Goal: Task Accomplishment & Management: Use online tool/utility

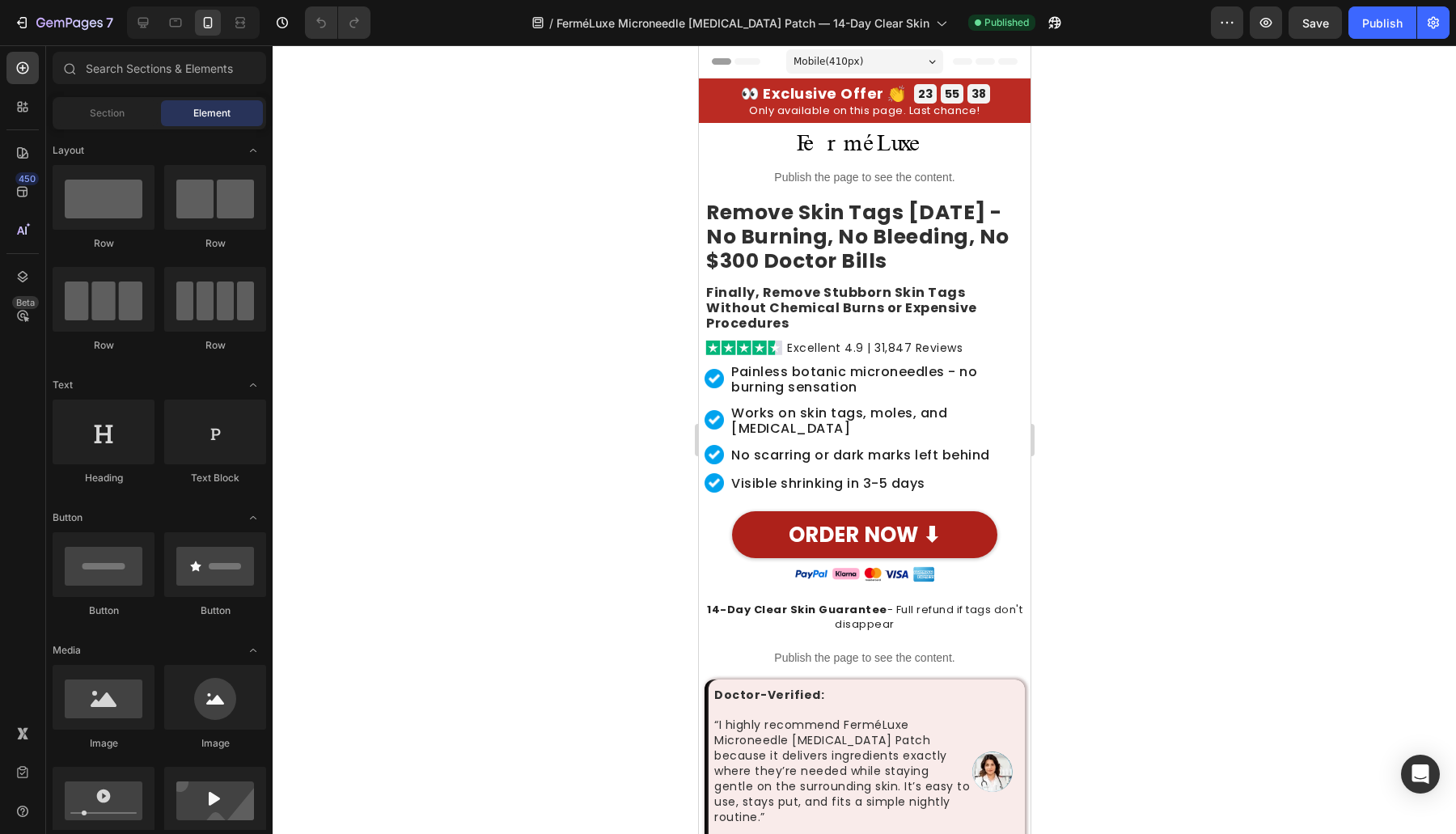
click at [436, 512] on div at bounding box center [863, 439] width 1183 height 789
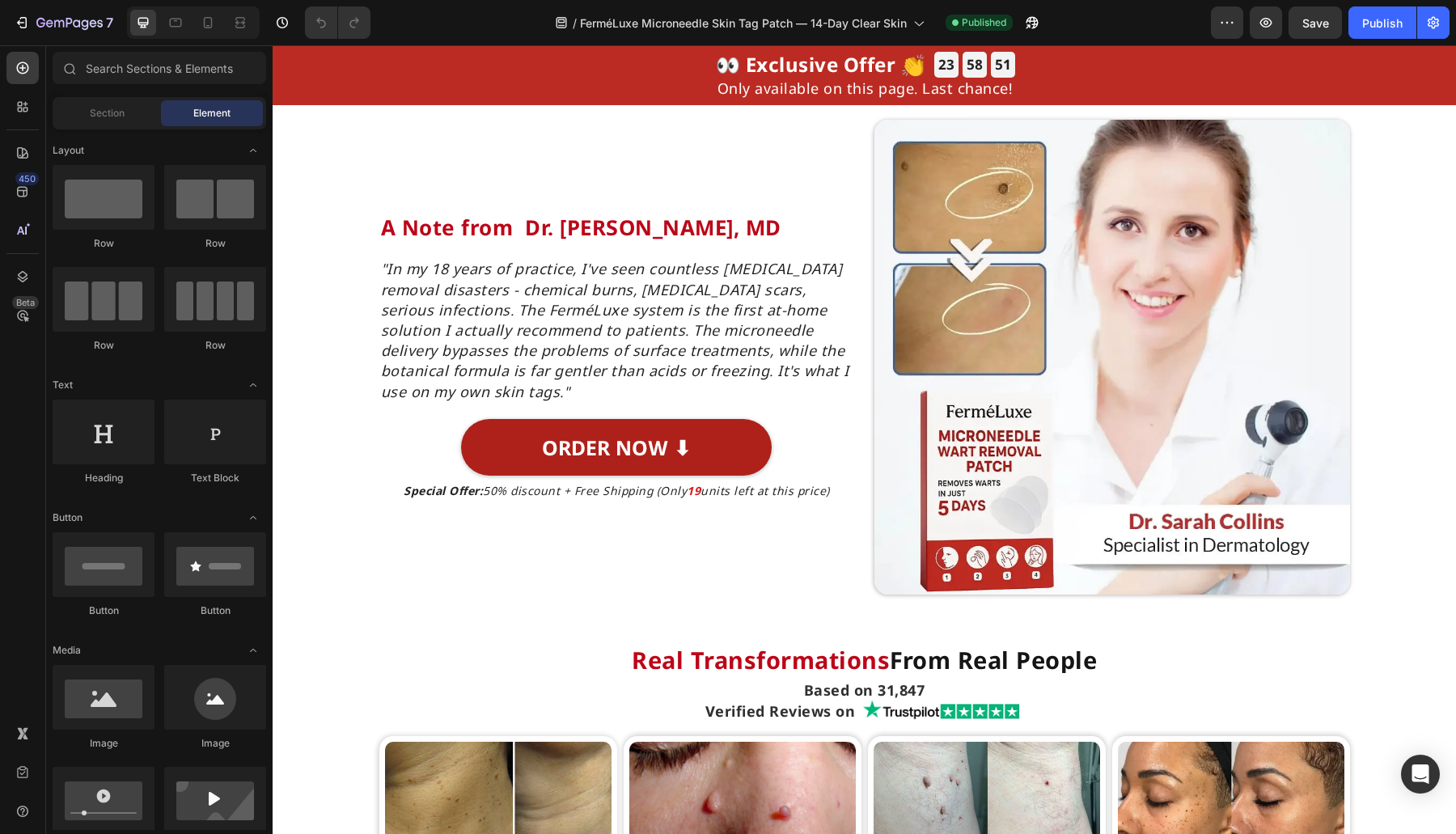
scroll to position [4247, 0]
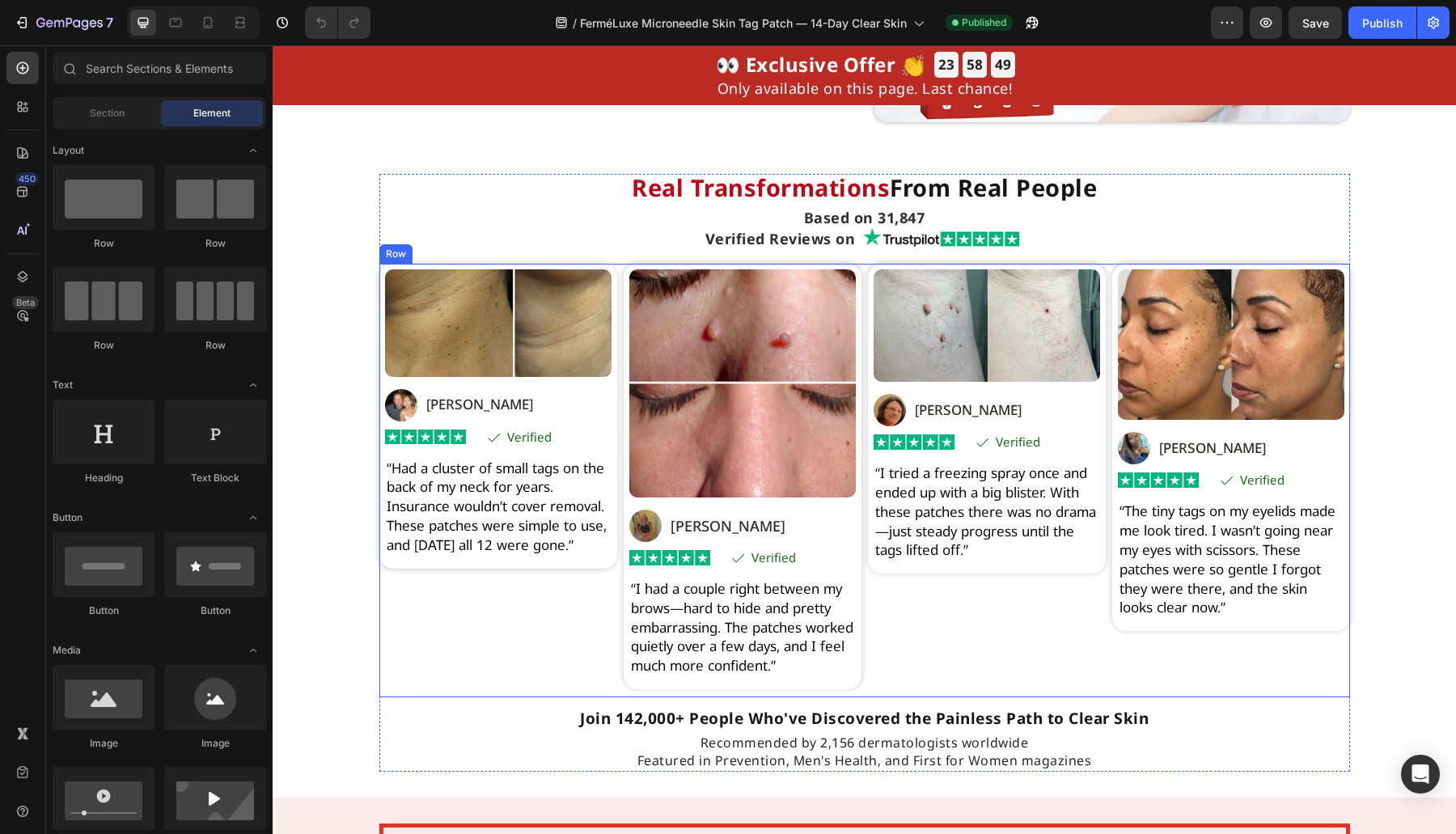
drag, startPoint x: 925, startPoint y: 638, endPoint x: 844, endPoint y: 754, distance: 141.5
click at [925, 638] on div "Image Image Susan P. Text Block Row Row Image Icon Verified Text Block Row Row …" at bounding box center [986, 481] width 238 height 434
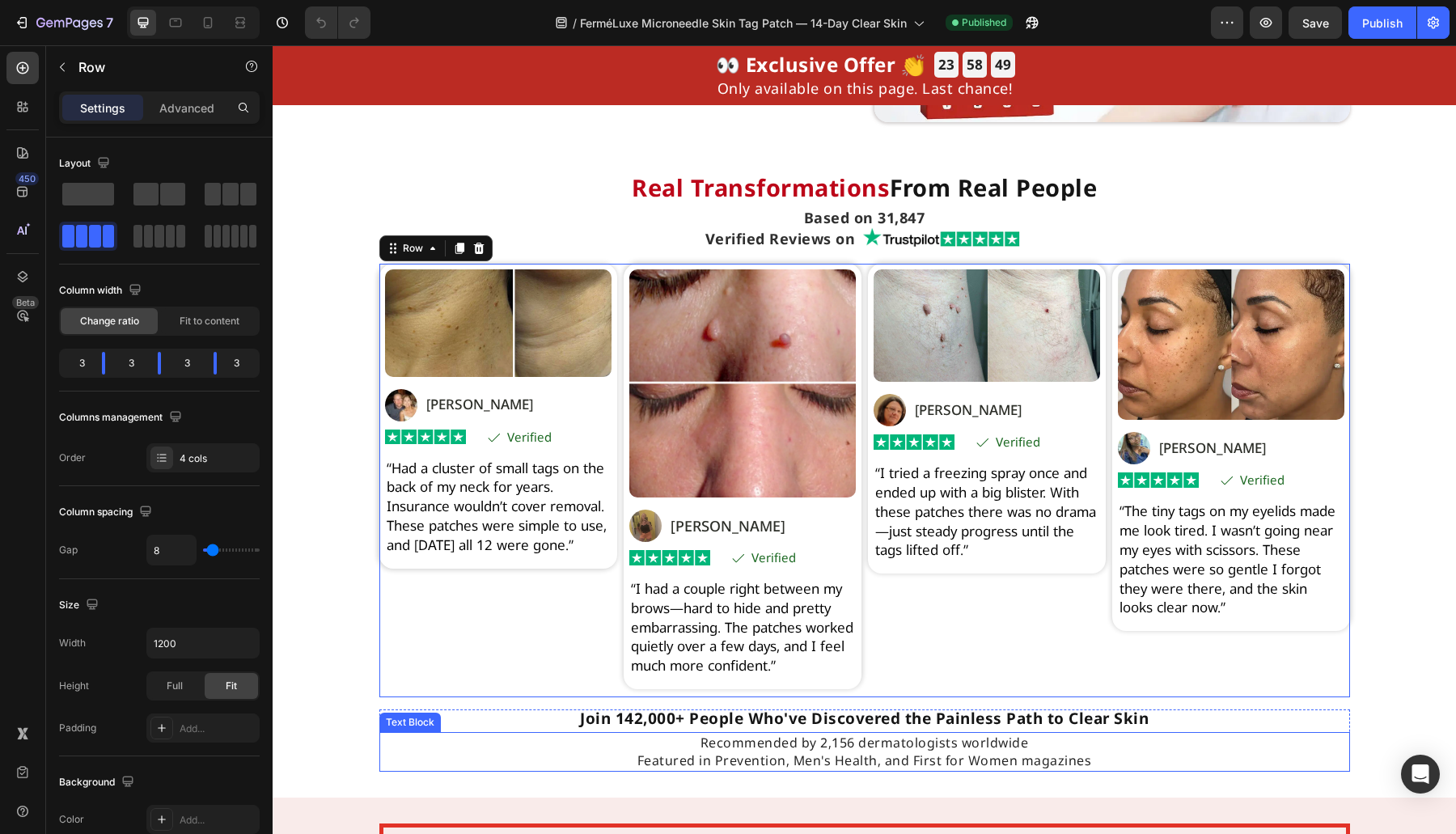
click at [835, 770] on p "Recommended by 2,156 dermatologists worldwide Featured in Prevention, Men's Hea…" at bounding box center [864, 752] width 967 height 36
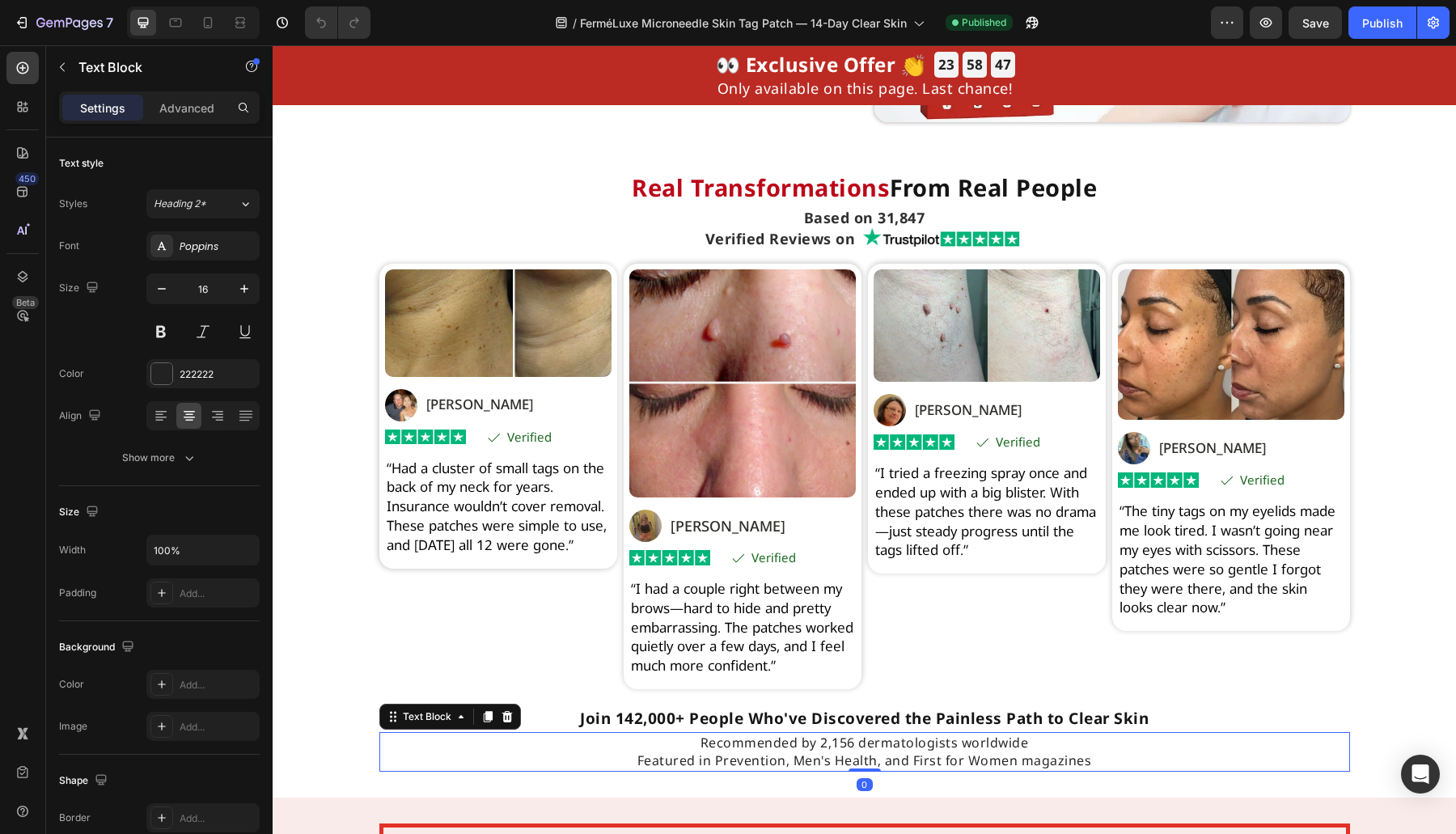
click at [838, 769] on p "Recommended by 2,156 dermatologists worldwide Featured in Prevention, Men's Hea…" at bounding box center [864, 752] width 967 height 36
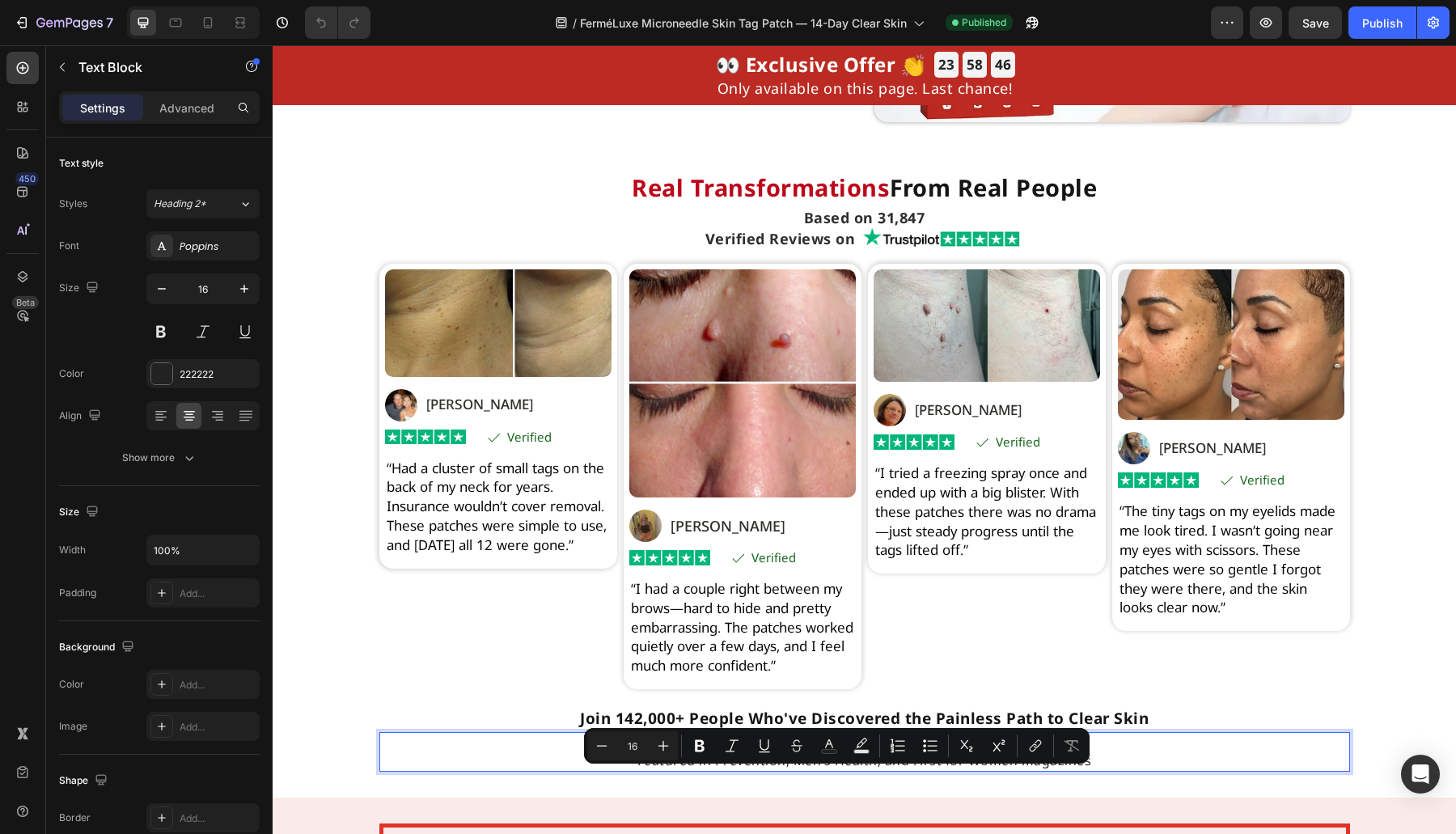
click at [785, 770] on p "Recommended by 2,156 dermatologists worldwide Featured in Prevention, Men's Hea…" at bounding box center [864, 752] width 967 height 36
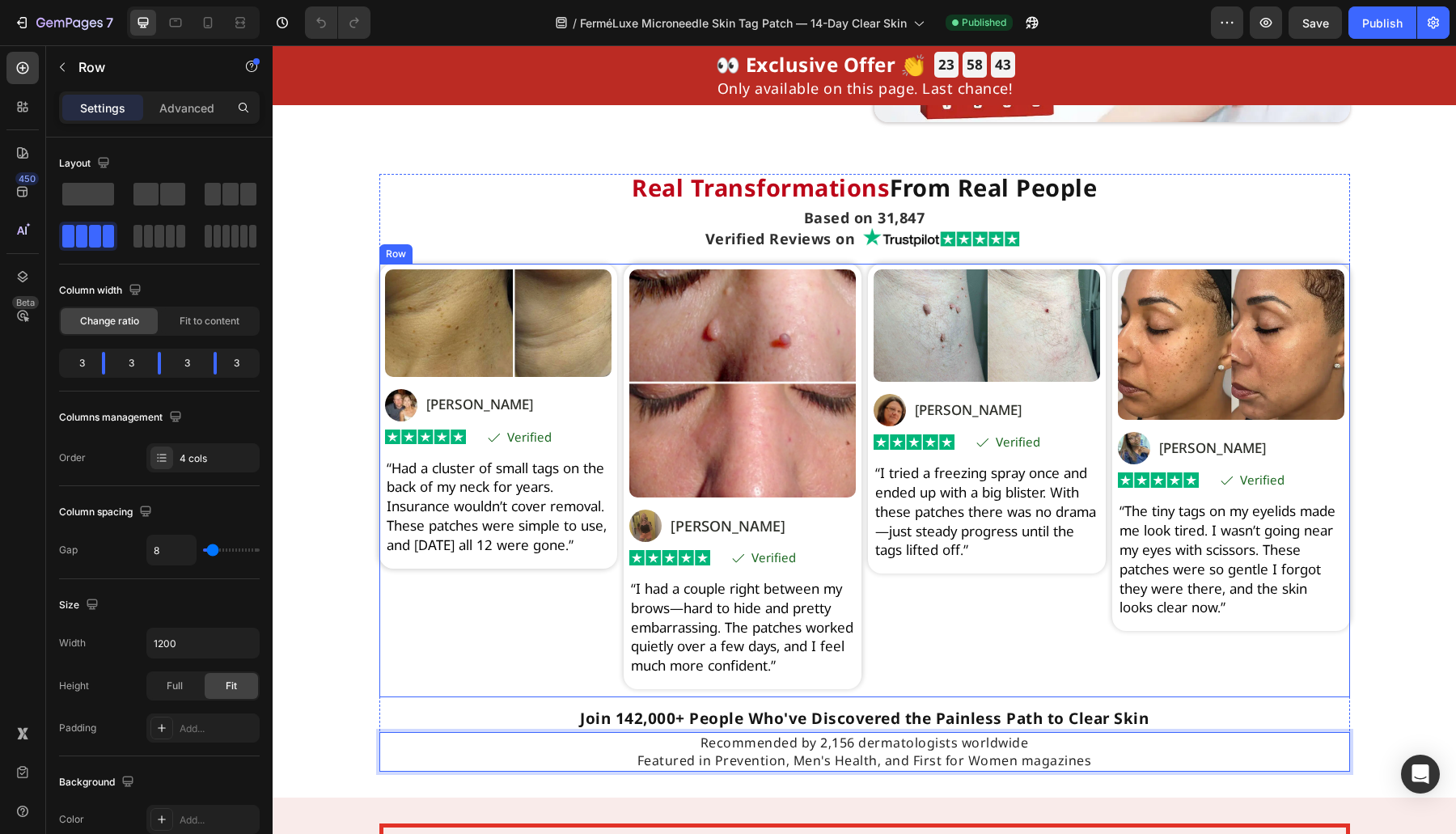
click at [554, 676] on div "Image Image Marco K. Text Block Row Row Image Icon Verified Text Block Row Row …" at bounding box center [498, 481] width 238 height 434
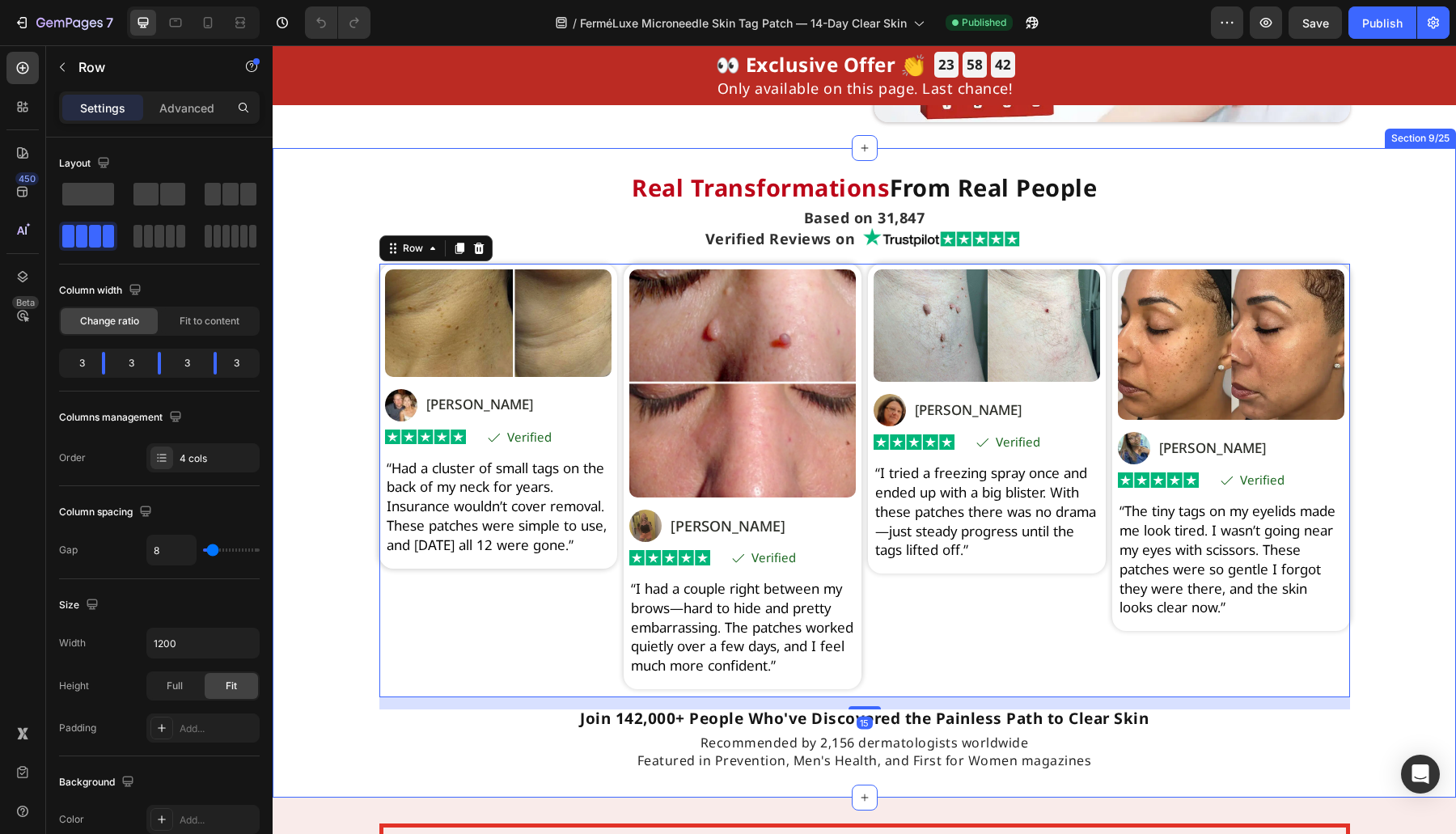
click at [338, 668] on div "Real Transformations From Real People Heading Based on 31,847 Heading Verified …" at bounding box center [863, 473] width 1183 height 598
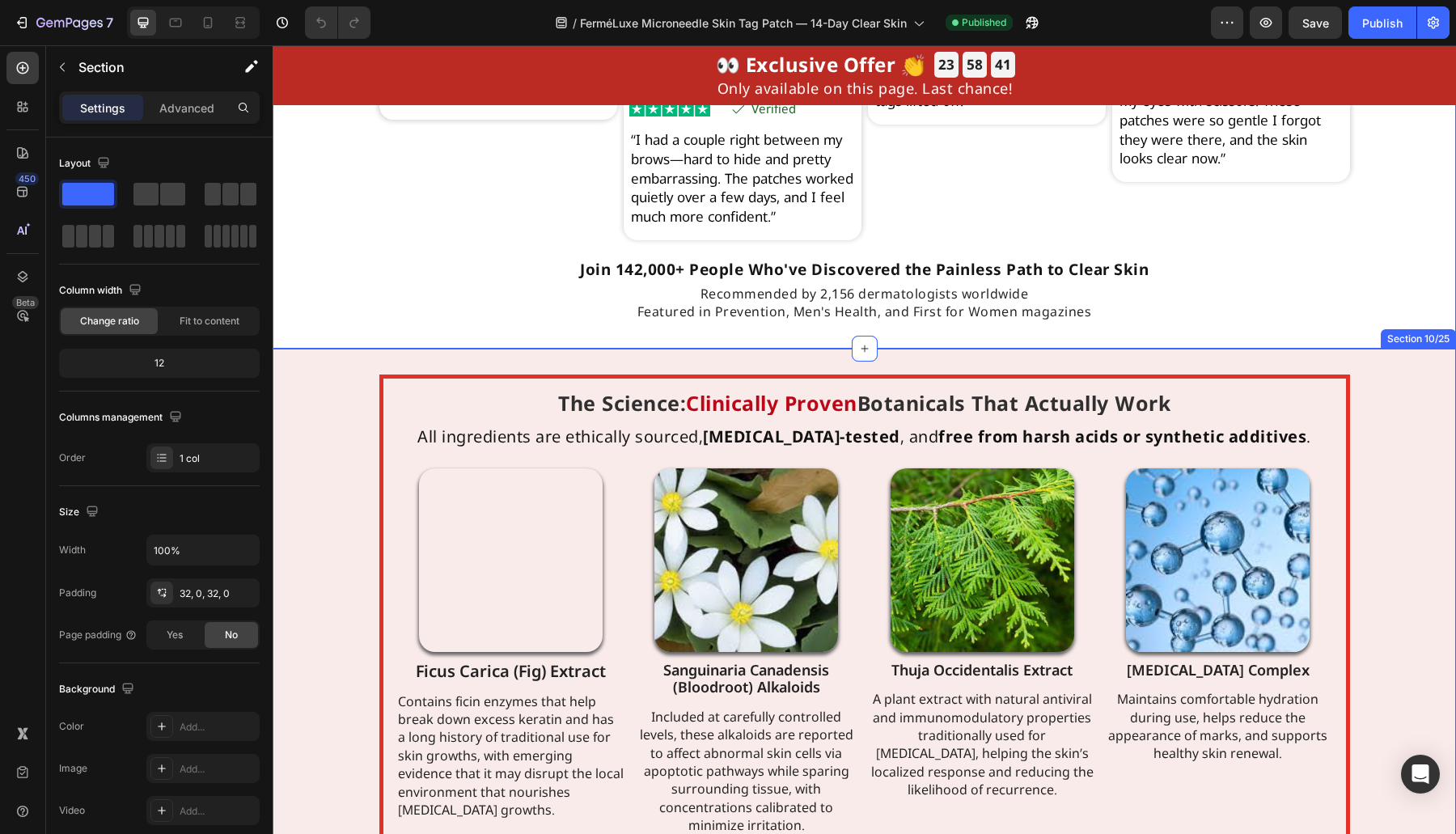
scroll to position [4717, 0]
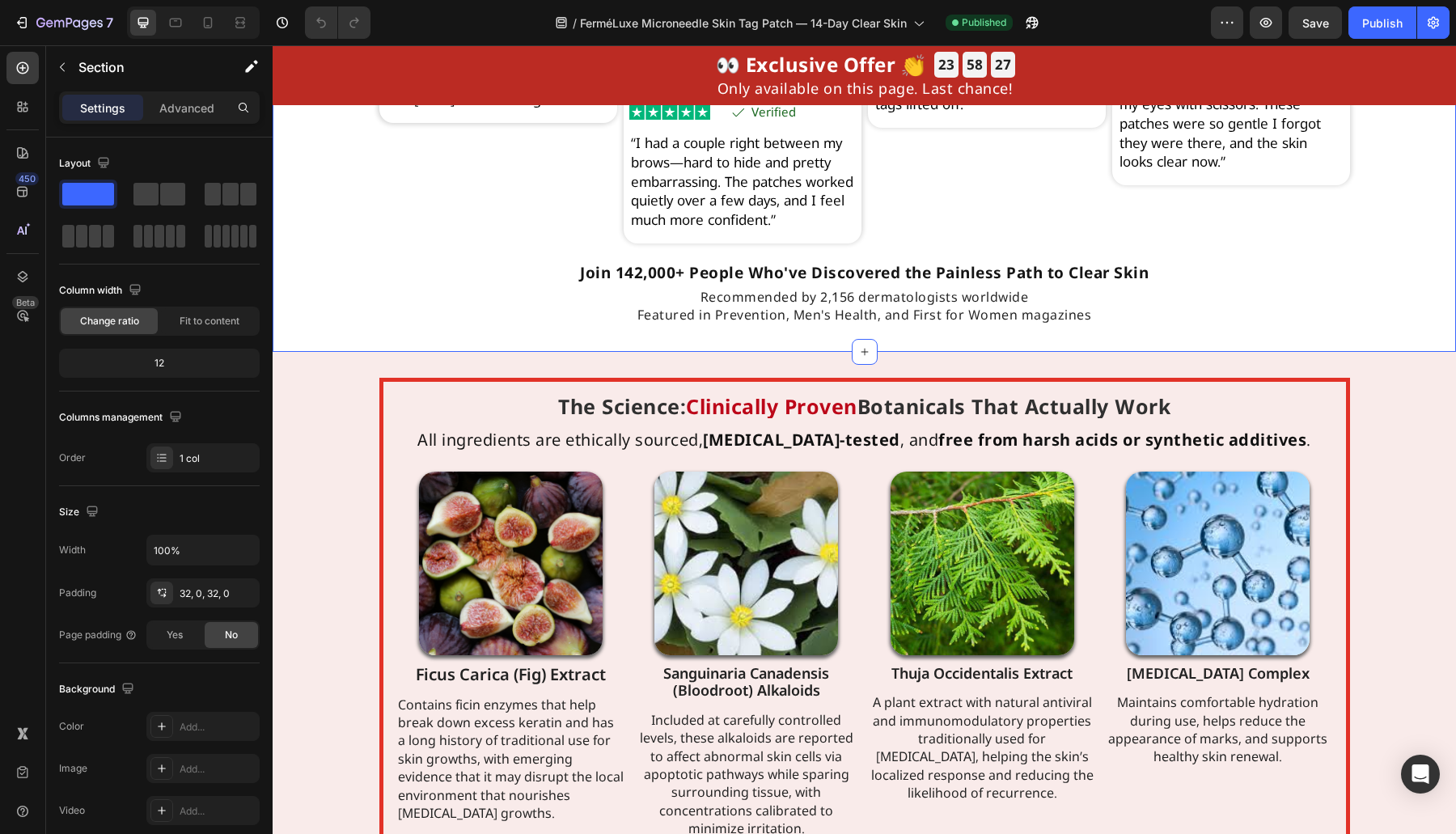
drag, startPoint x: 338, startPoint y: 235, endPoint x: 337, endPoint y: 188, distance: 47.0
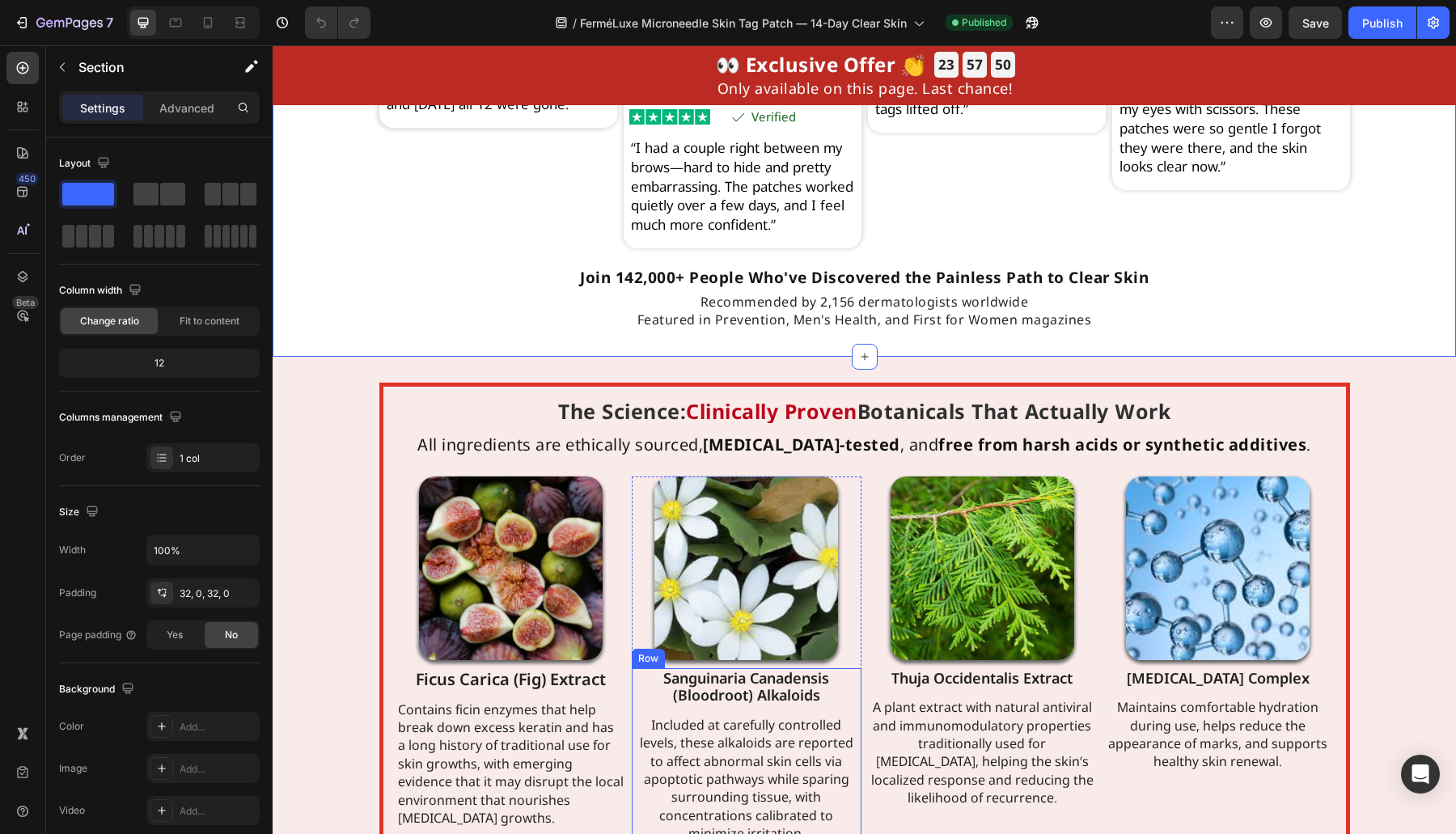
click at [645, 731] on div "Sanguinaria Canadensis (Bloodroot) Alkaloids Heading Included at carefully cont…" at bounding box center [747, 756] width 230 height 176
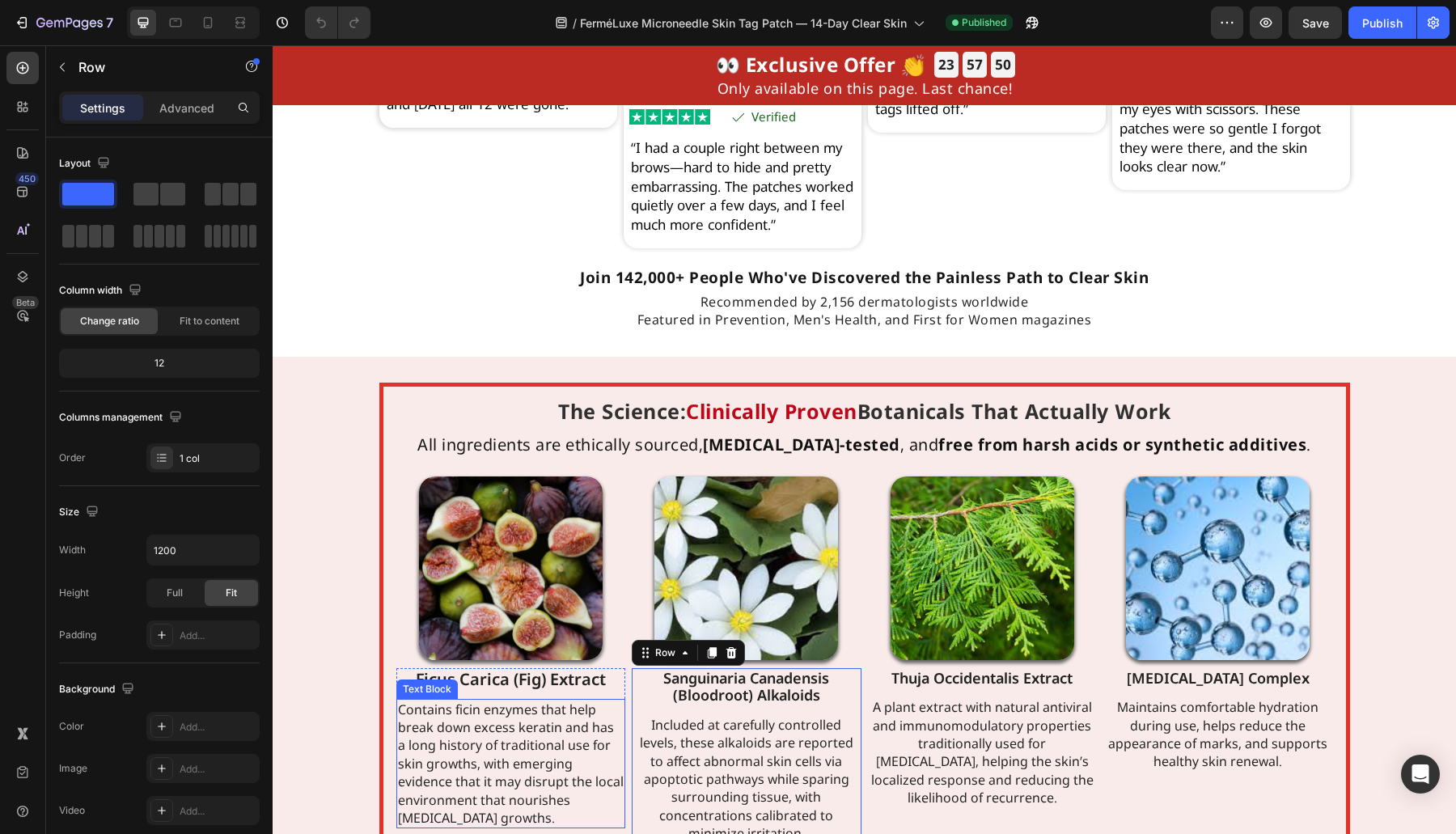
click at [529, 690] on h2 "Ficus Carica (Fig) Extract" at bounding box center [512, 679] width 230 height 22
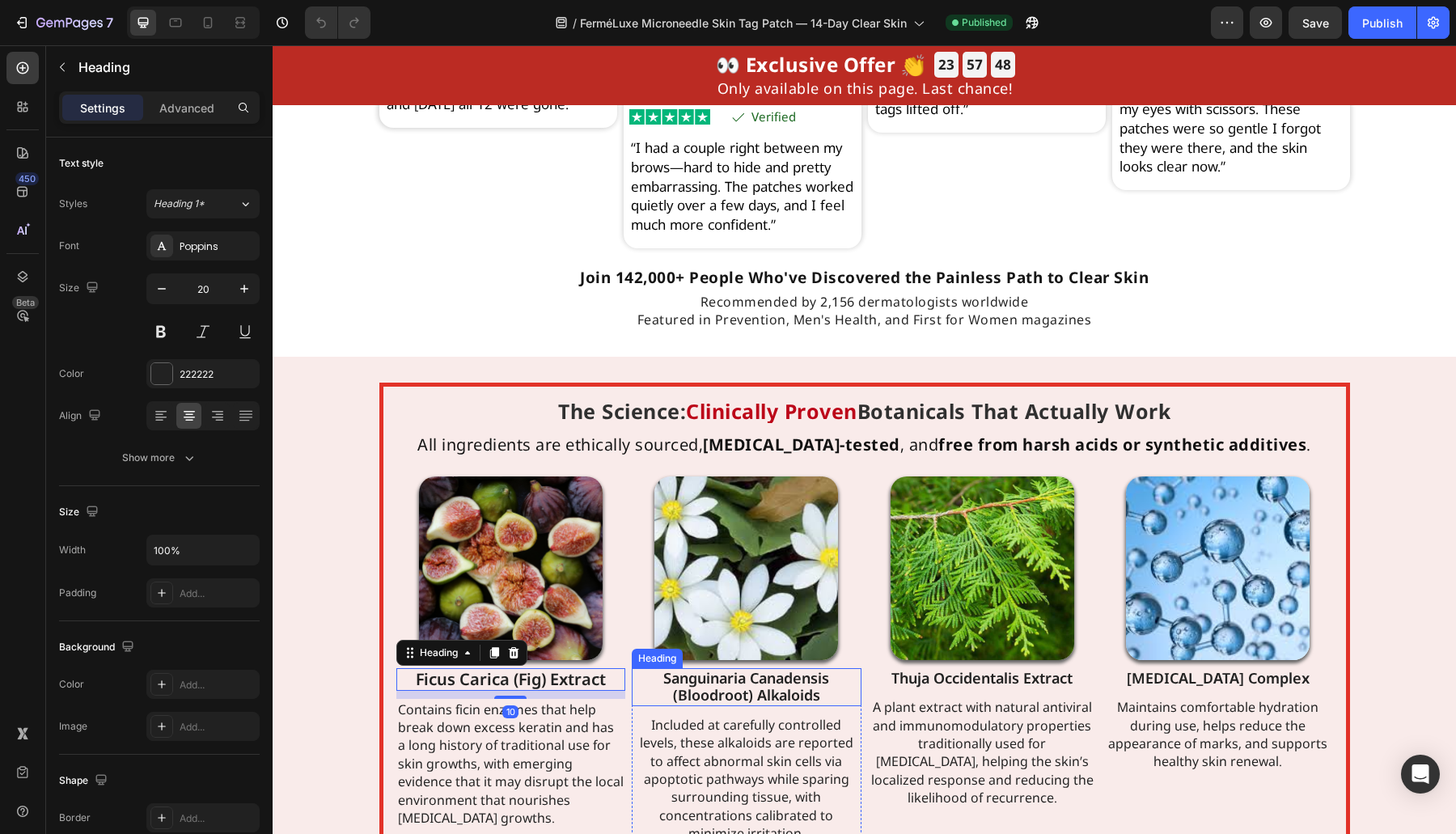
click at [696, 706] on h2 "Sanguinaria Canadensis (Bloodroot) Alkaloids" at bounding box center [747, 687] width 230 height 38
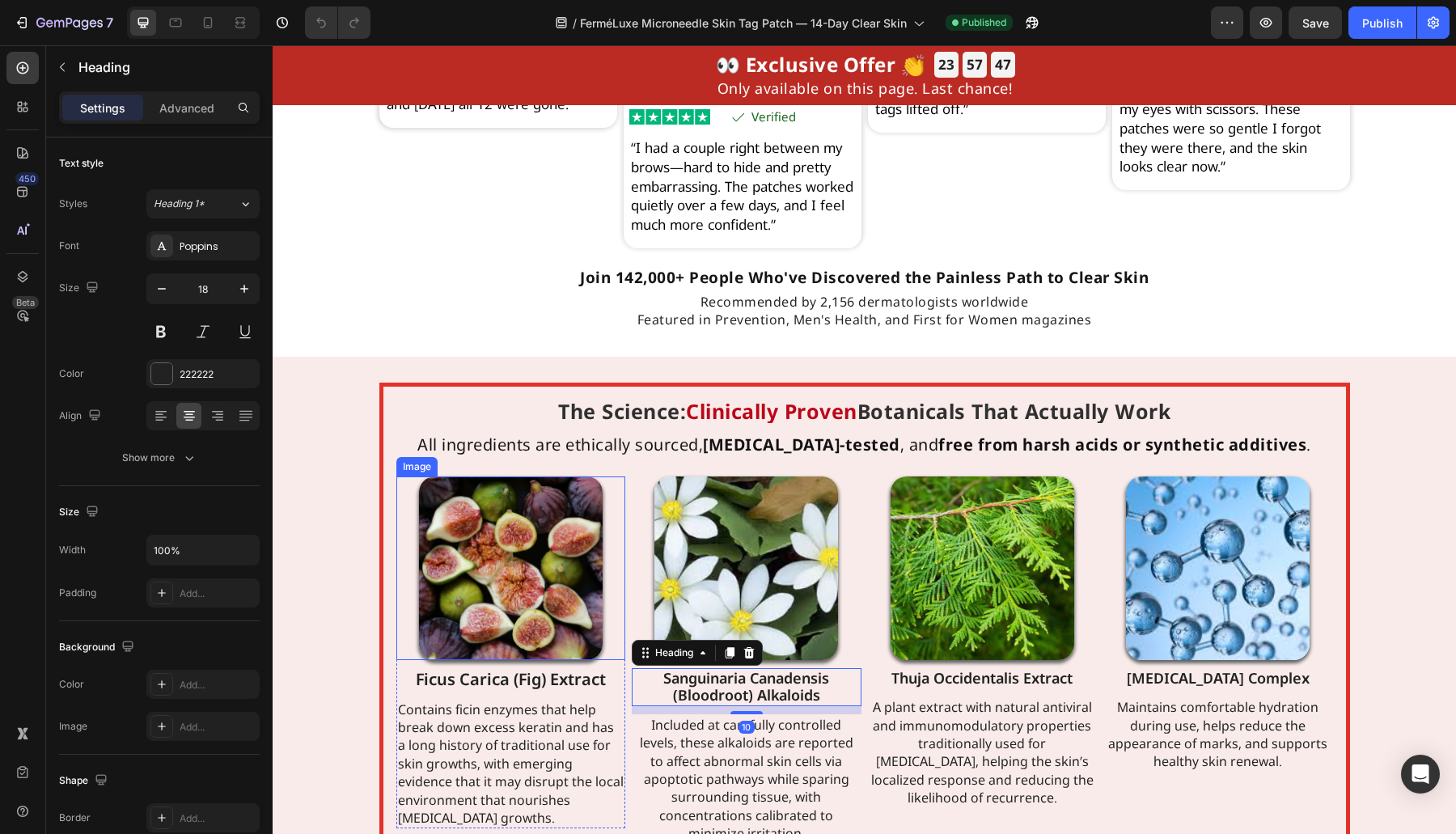
click at [504, 691] on h2 "Ficus Carica (Fig) Extract" at bounding box center [512, 679] width 230 height 22
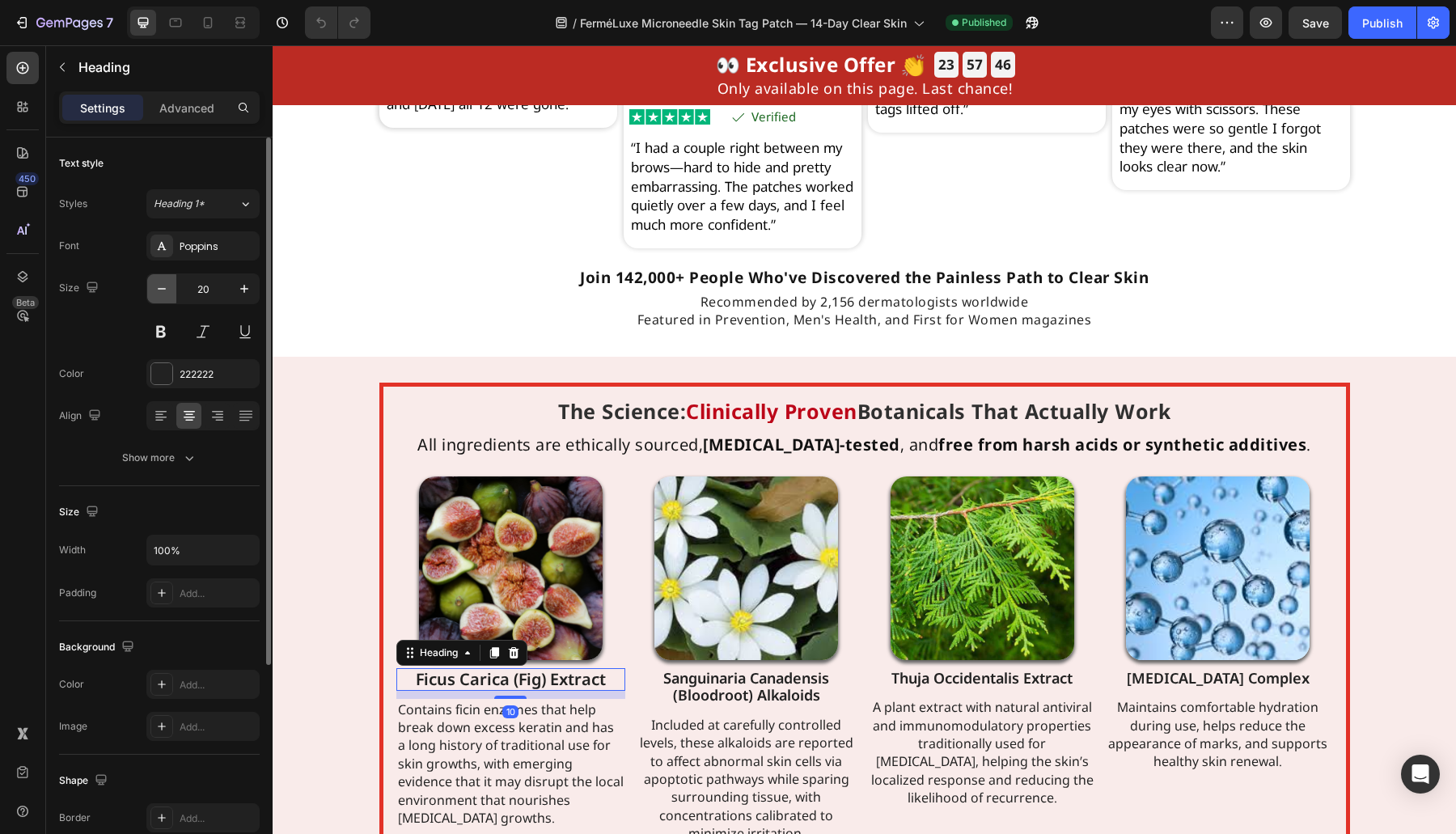
click at [158, 283] on icon "button" at bounding box center [162, 289] width 16 height 16
type input "18"
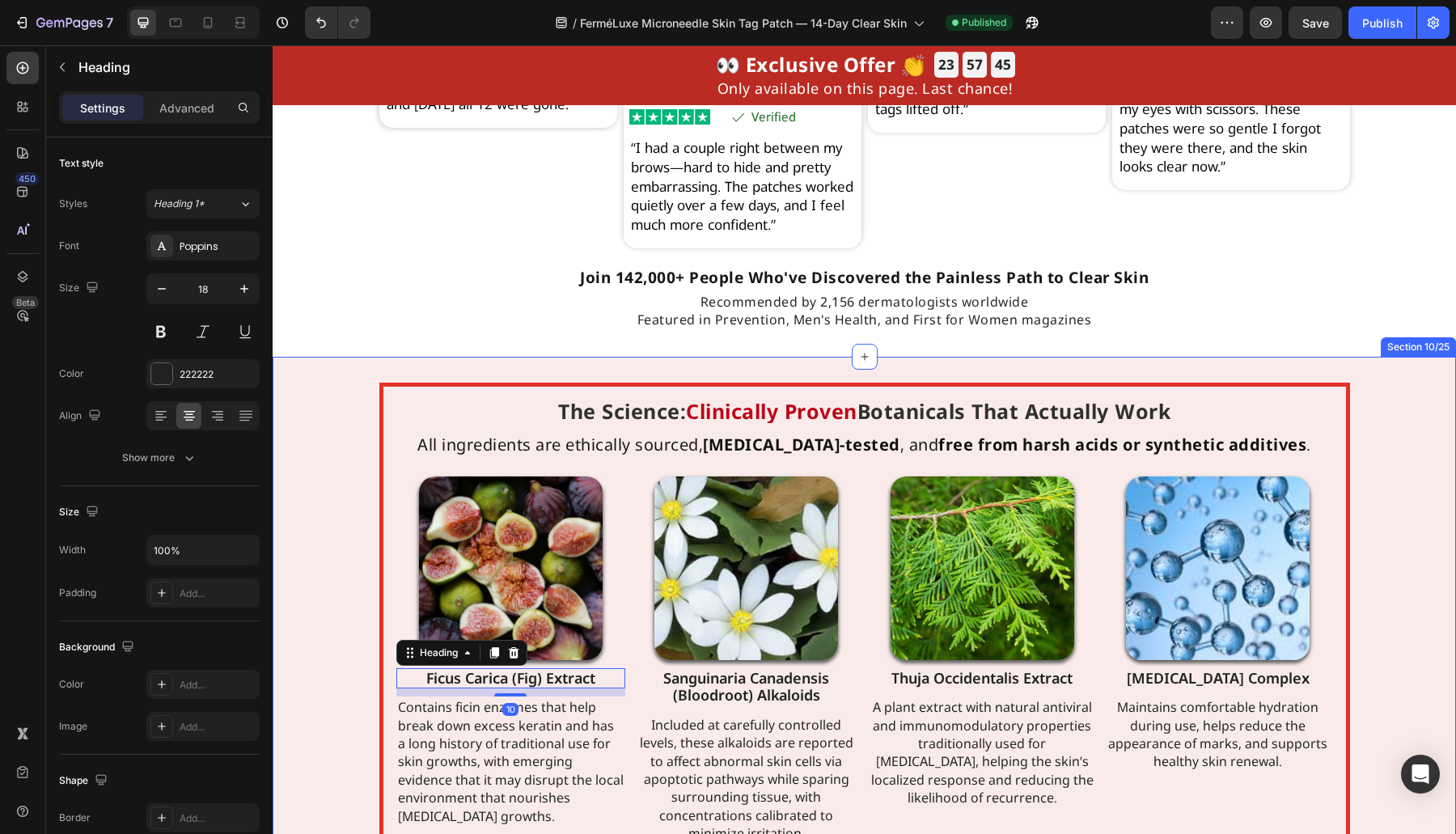
click at [309, 419] on div "The Science: Clinically Proven Botanicals That Actually Work Heading All ingred…" at bounding box center [863, 622] width 1183 height 479
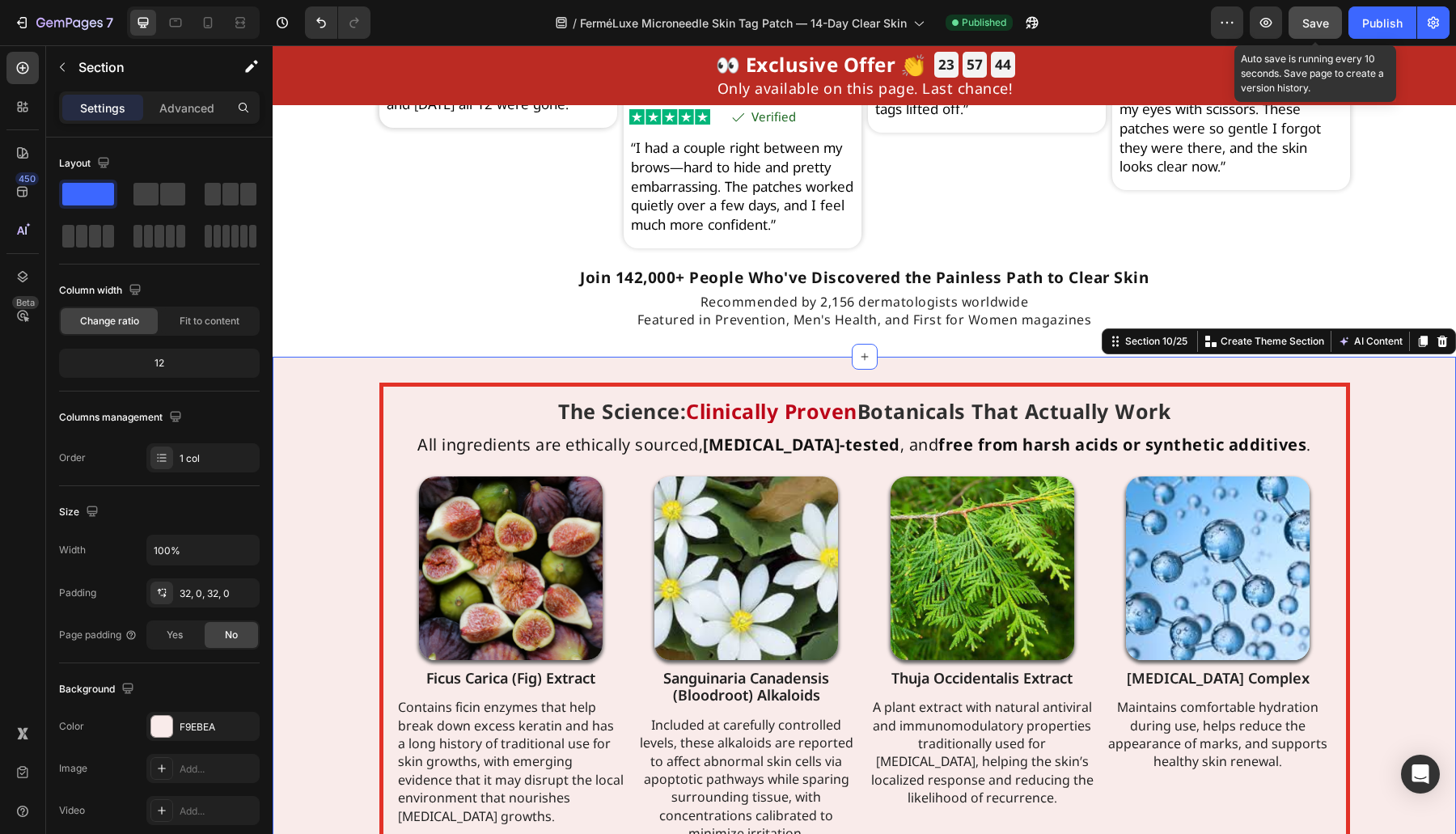
click at [1338, 25] on button "Save" at bounding box center [1315, 22] width 54 height 32
click at [1360, 18] on button "Publish" at bounding box center [1382, 22] width 68 height 32
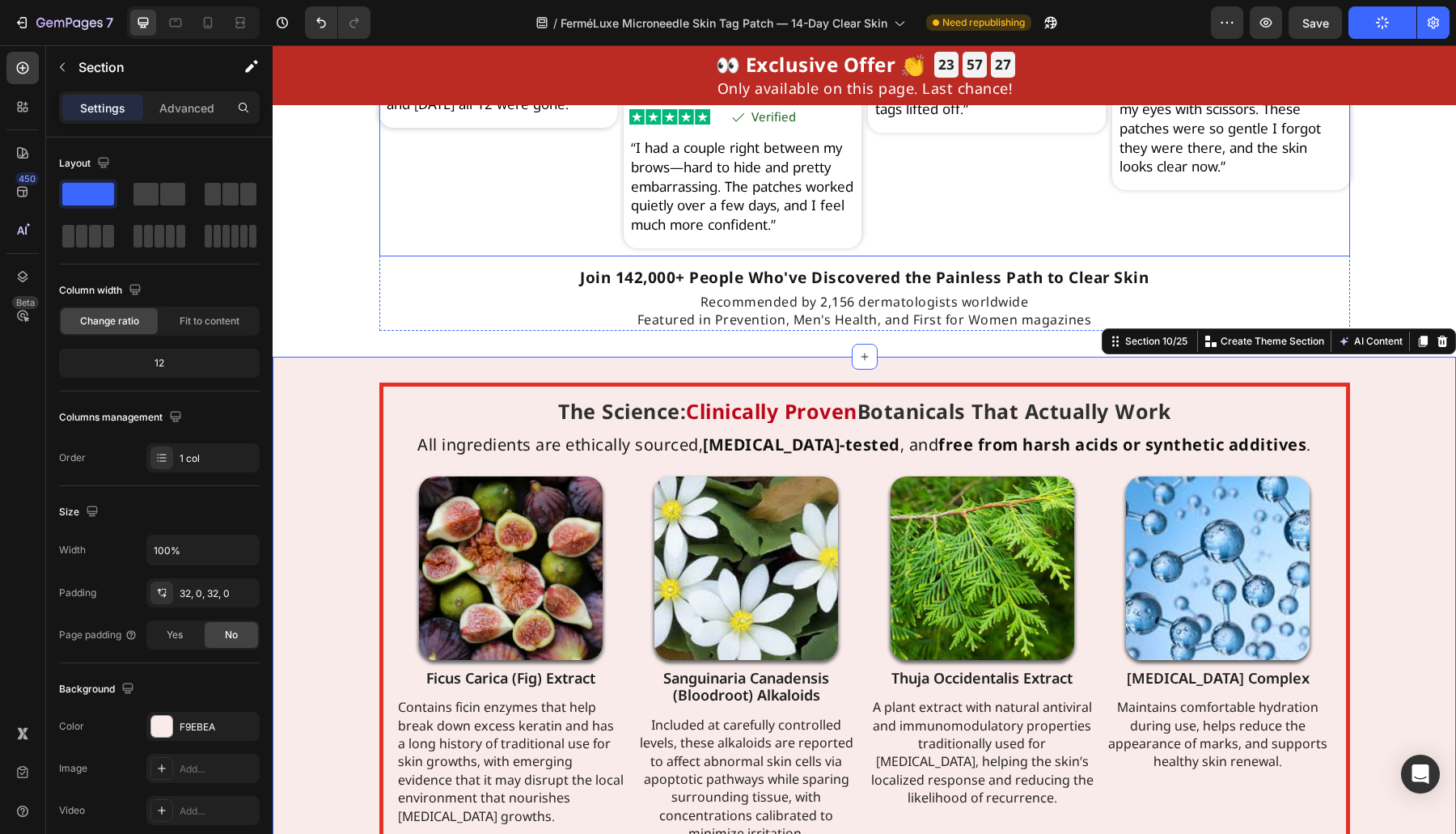
click at [460, 241] on div "Image Image Marco K. Text Block Row Row Image Icon Verified Text Block Row Row …" at bounding box center [498, 40] width 238 height 434
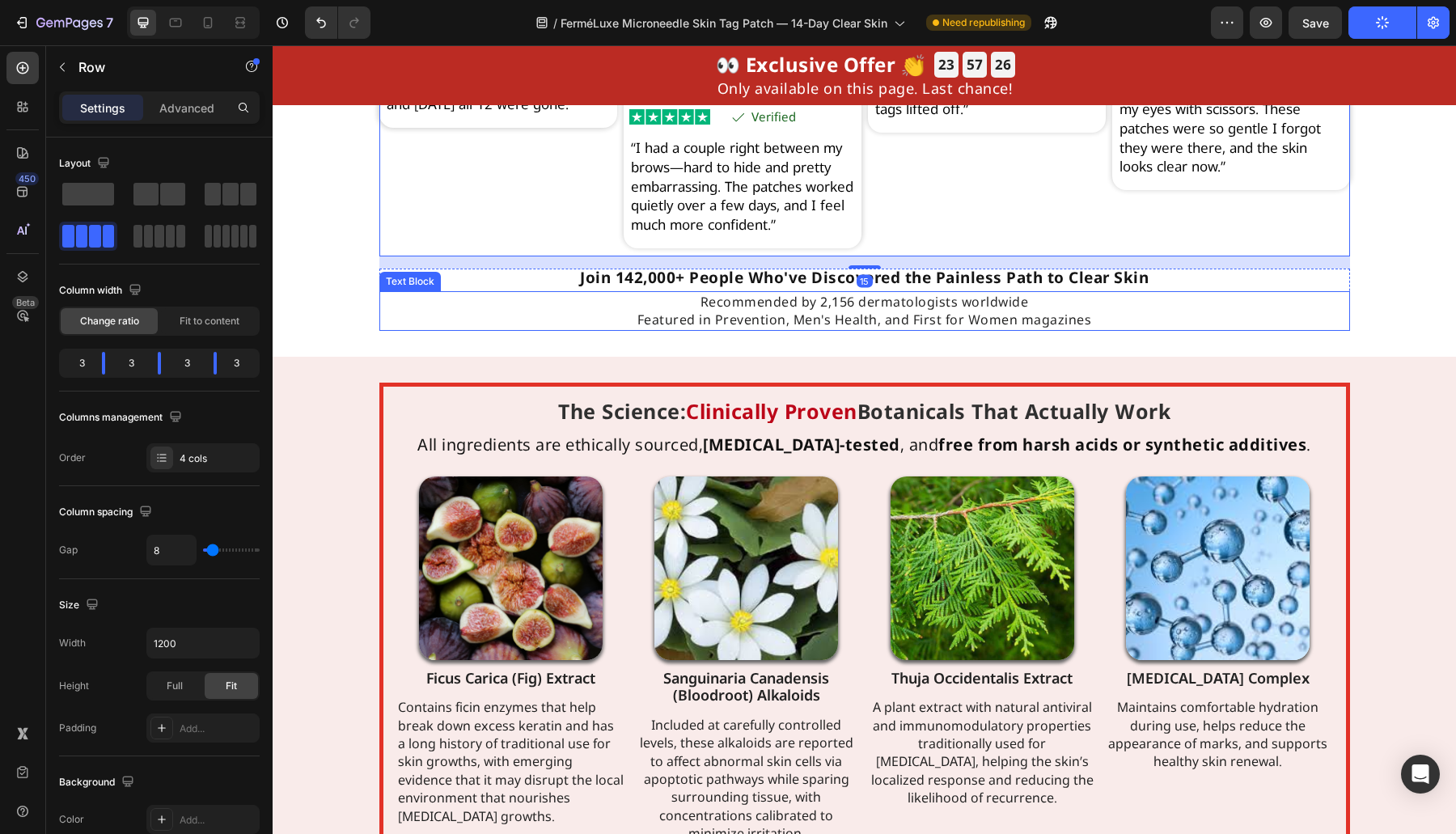
click at [368, 314] on div "Real Transformations From Real People Heading Based on 31,847 Heading Verified …" at bounding box center [863, 32] width 1183 height 598
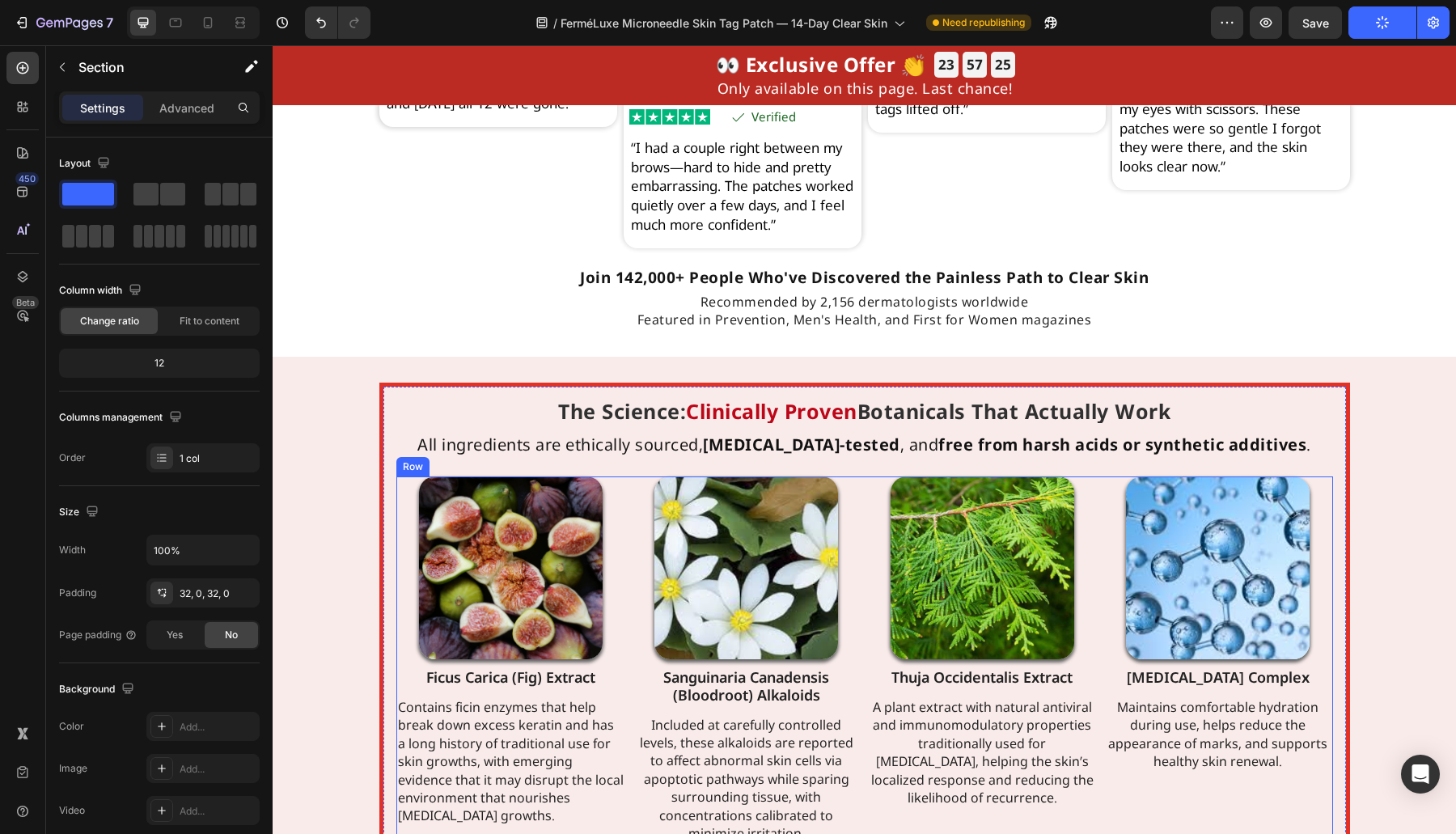
click at [842, 681] on div "Image Sanguinaria Canadensis (Bloodroot) Alkaloids Heading Included at carefull…" at bounding box center [747, 660] width 230 height 368
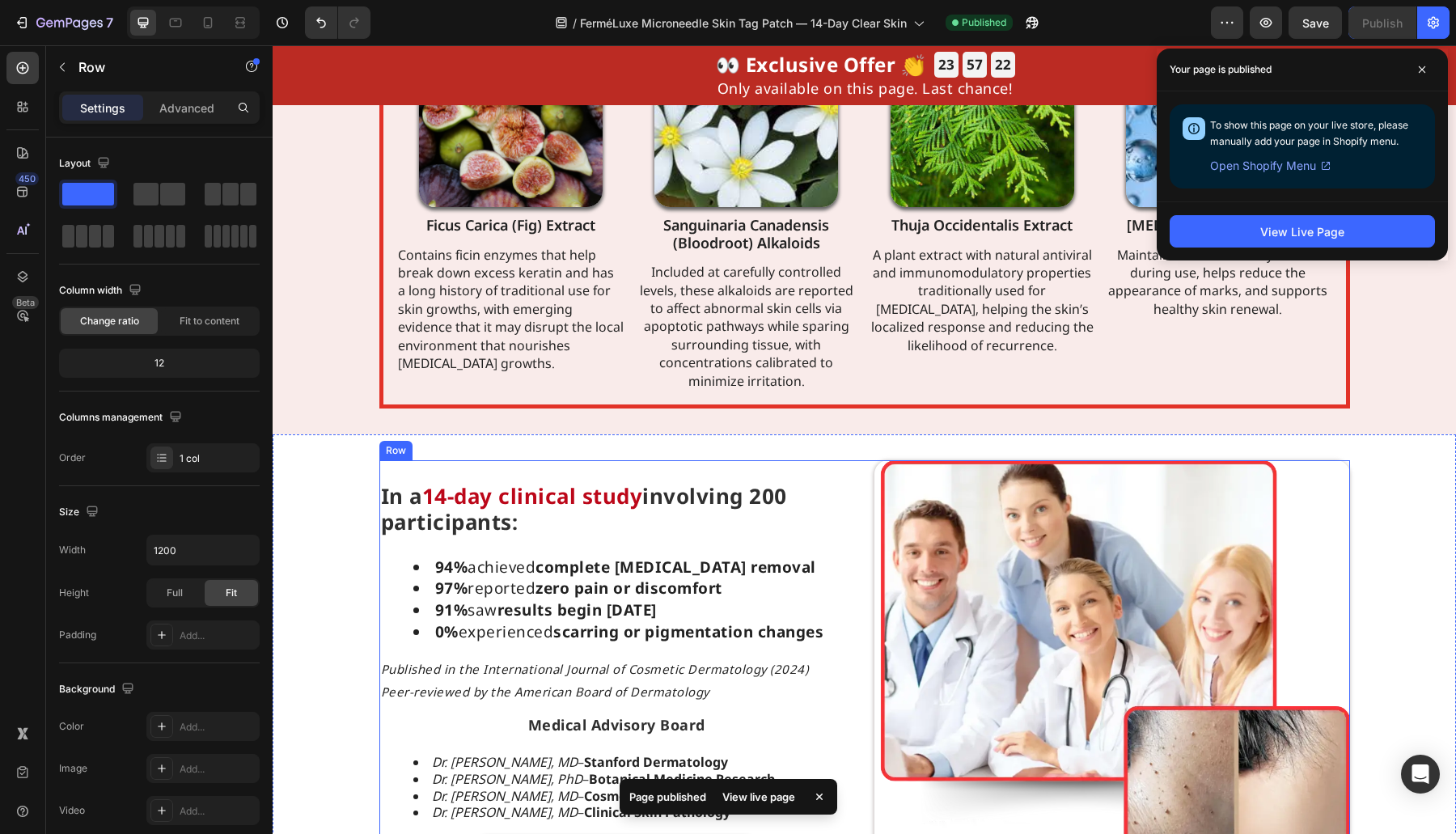
scroll to position [5222, 0]
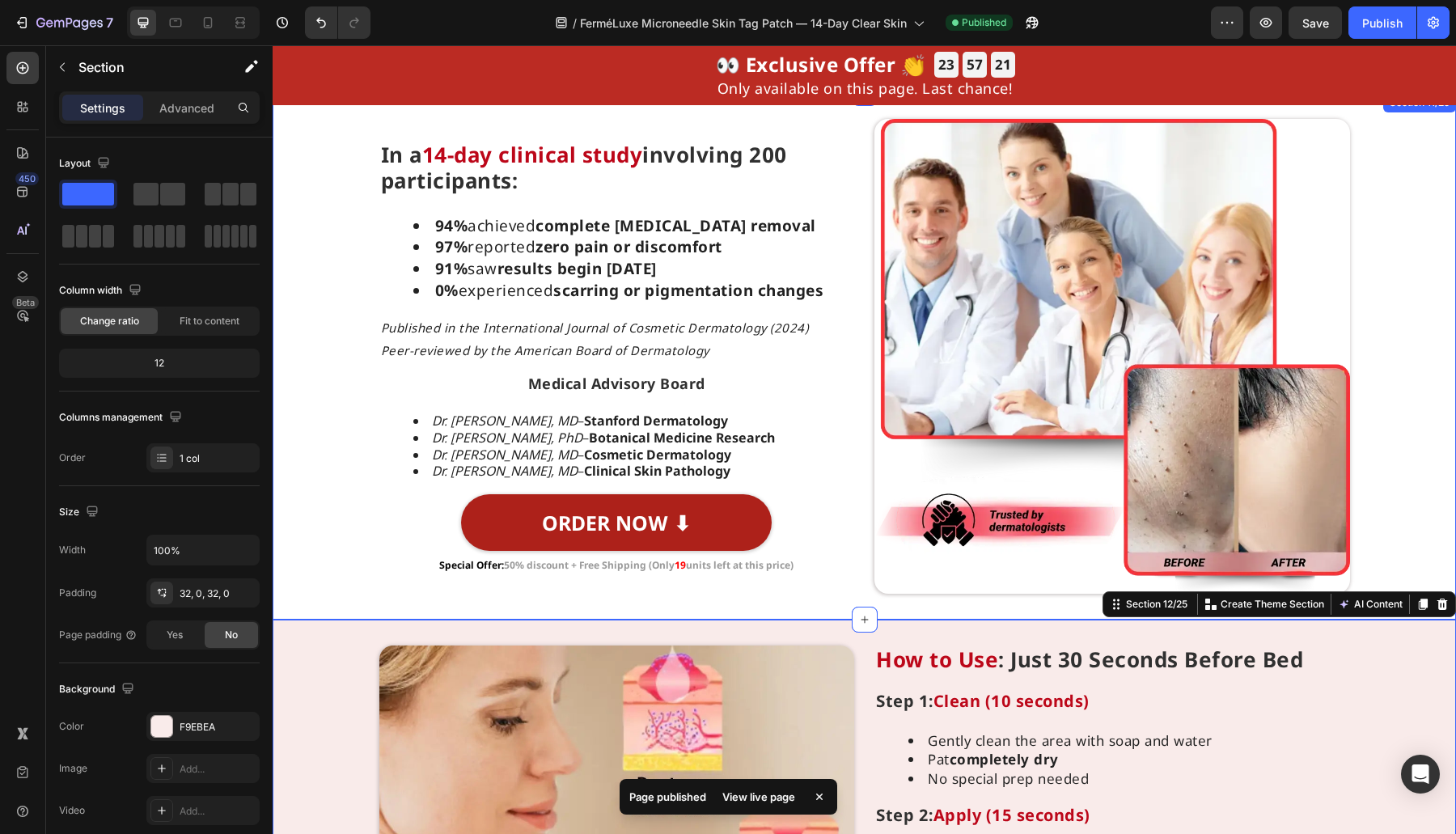
drag, startPoint x: 328, startPoint y: 472, endPoint x: 334, endPoint y: 397, distance: 75.2
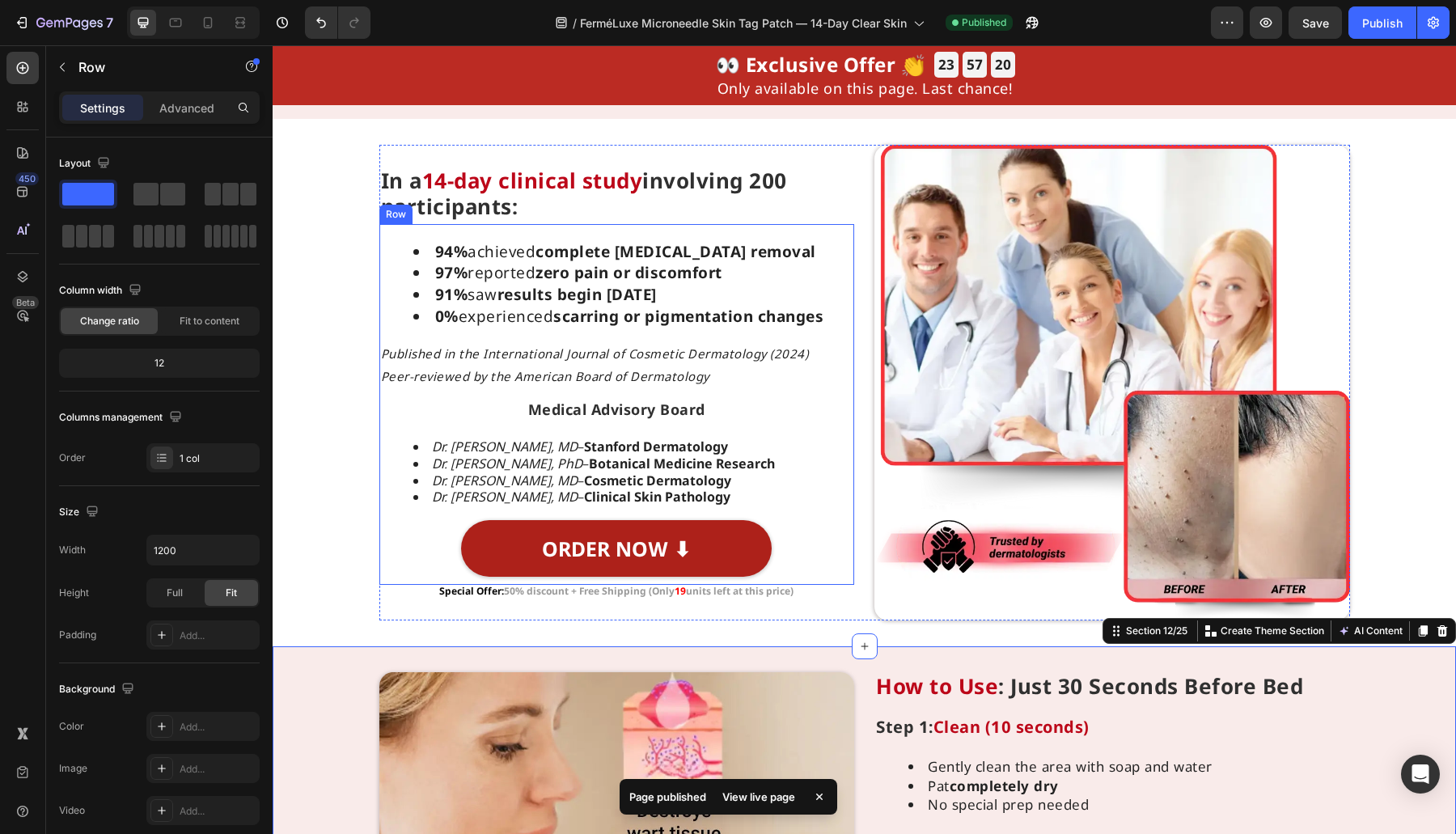
click at [828, 581] on div "ORDER NOW ⬇ Button" at bounding box center [617, 552] width 475 height 65
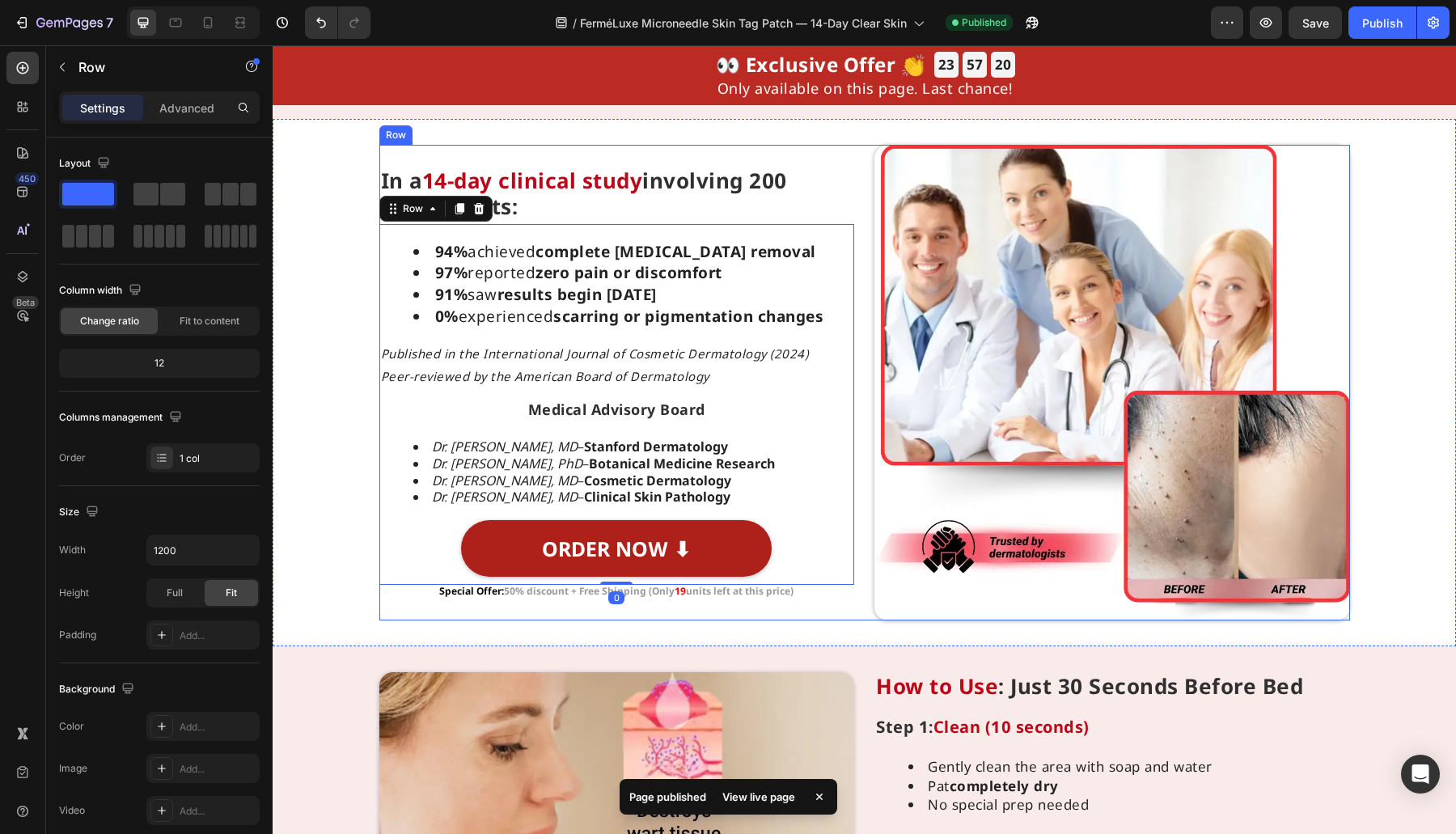
click at [850, 588] on div "Image In a 14-day clinical study involving 200 participants: Heading 94% achiev…" at bounding box center [864, 383] width 970 height 475
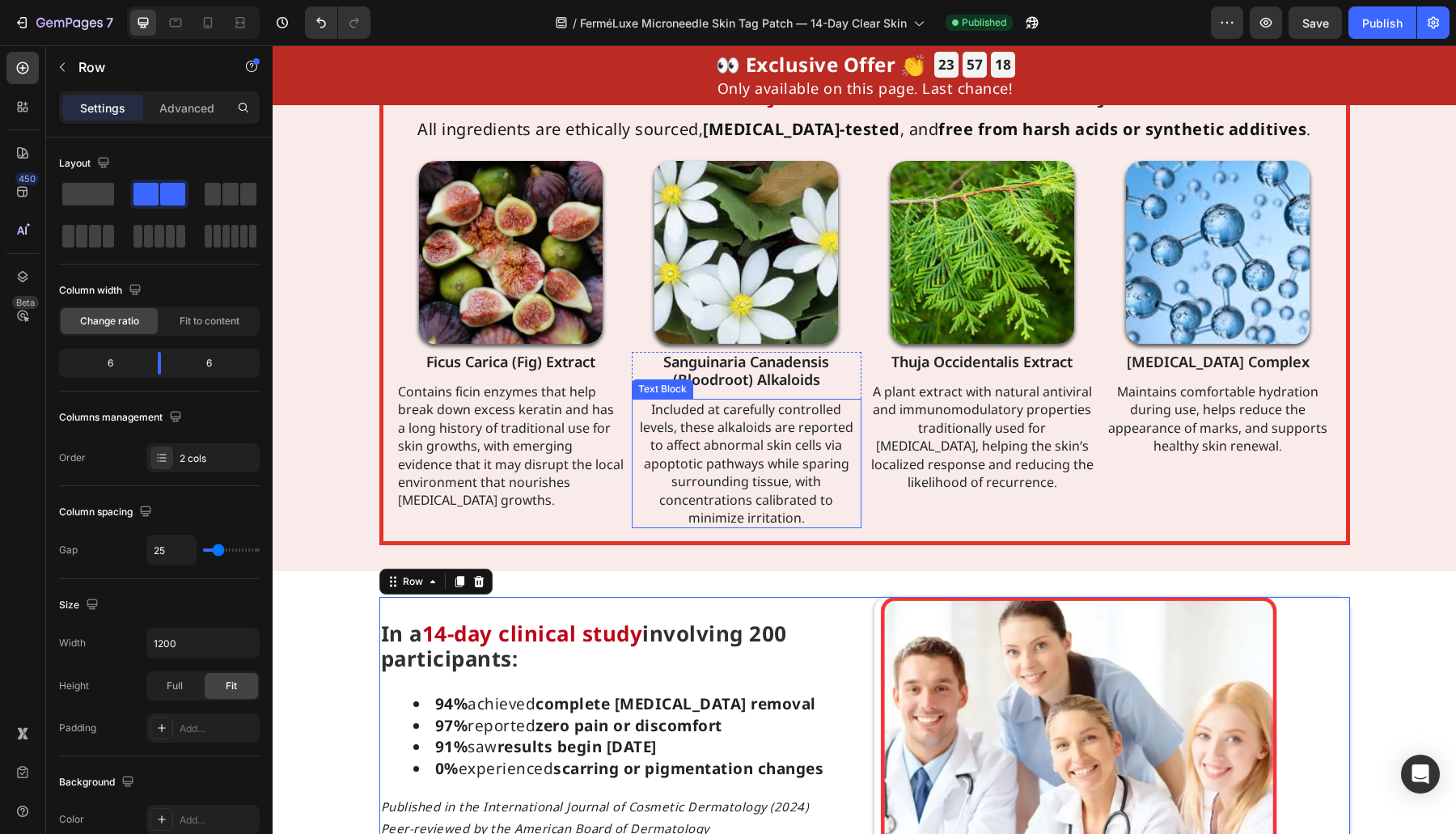
scroll to position [4122, 0]
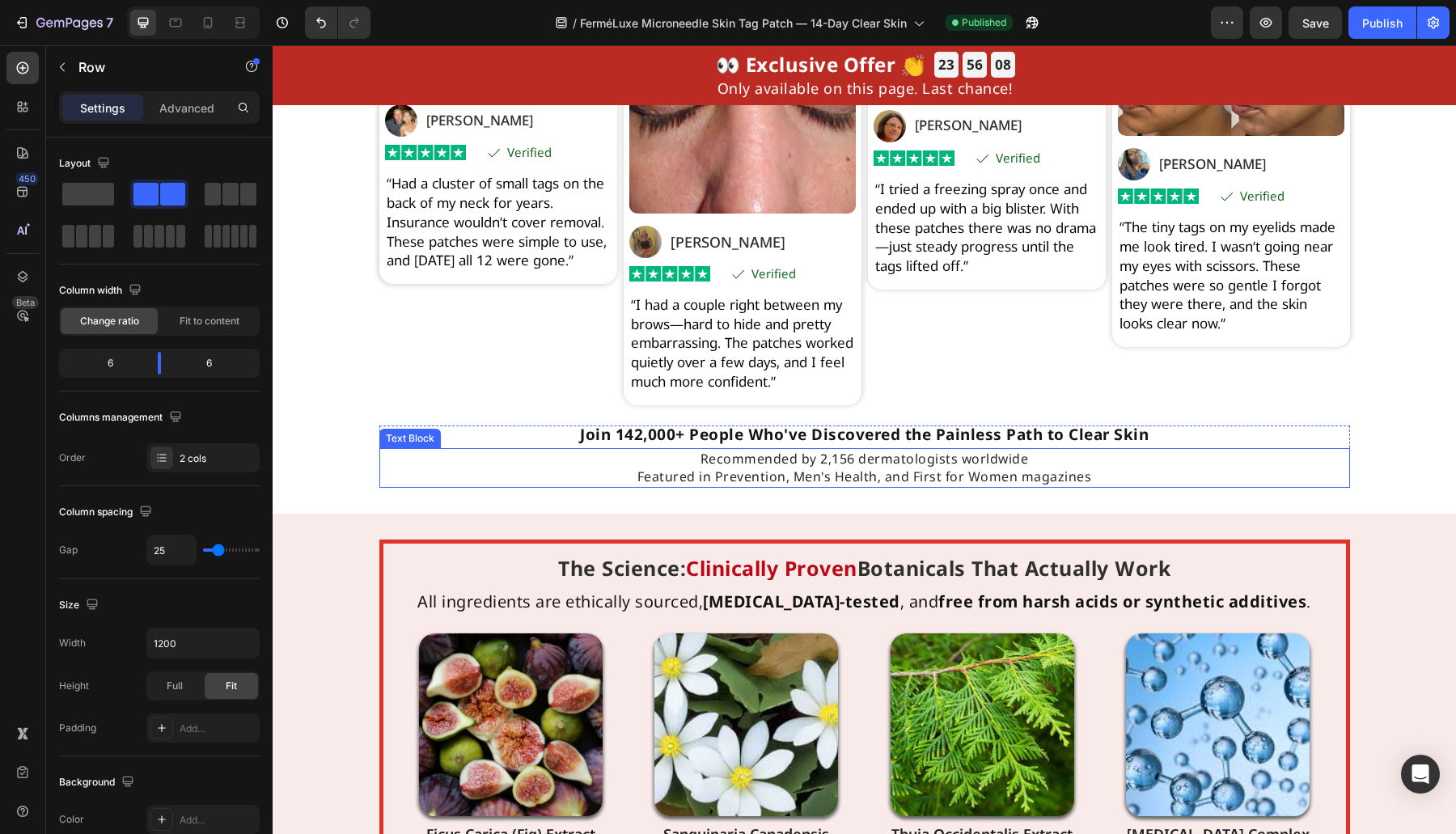
click at [894, 480] on p "Recommended by 2,156 dermatologists worldwide Featured in Prevention, Men's Hea…" at bounding box center [864, 468] width 967 height 36
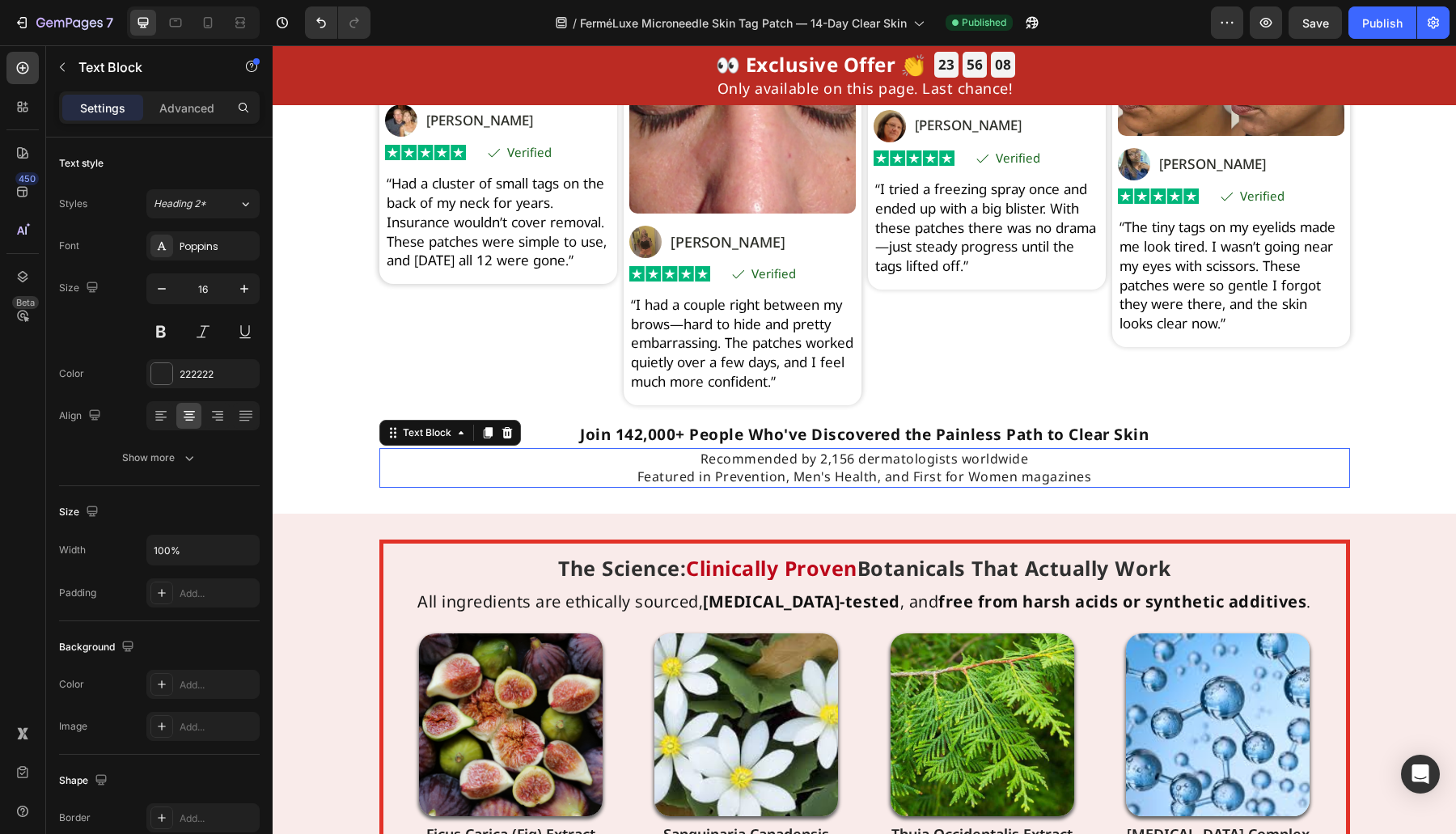
click at [894, 480] on p "Recommended by 2,156 dermatologists worldwide Featured in Prevention, Men's Hea…" at bounding box center [864, 468] width 967 height 36
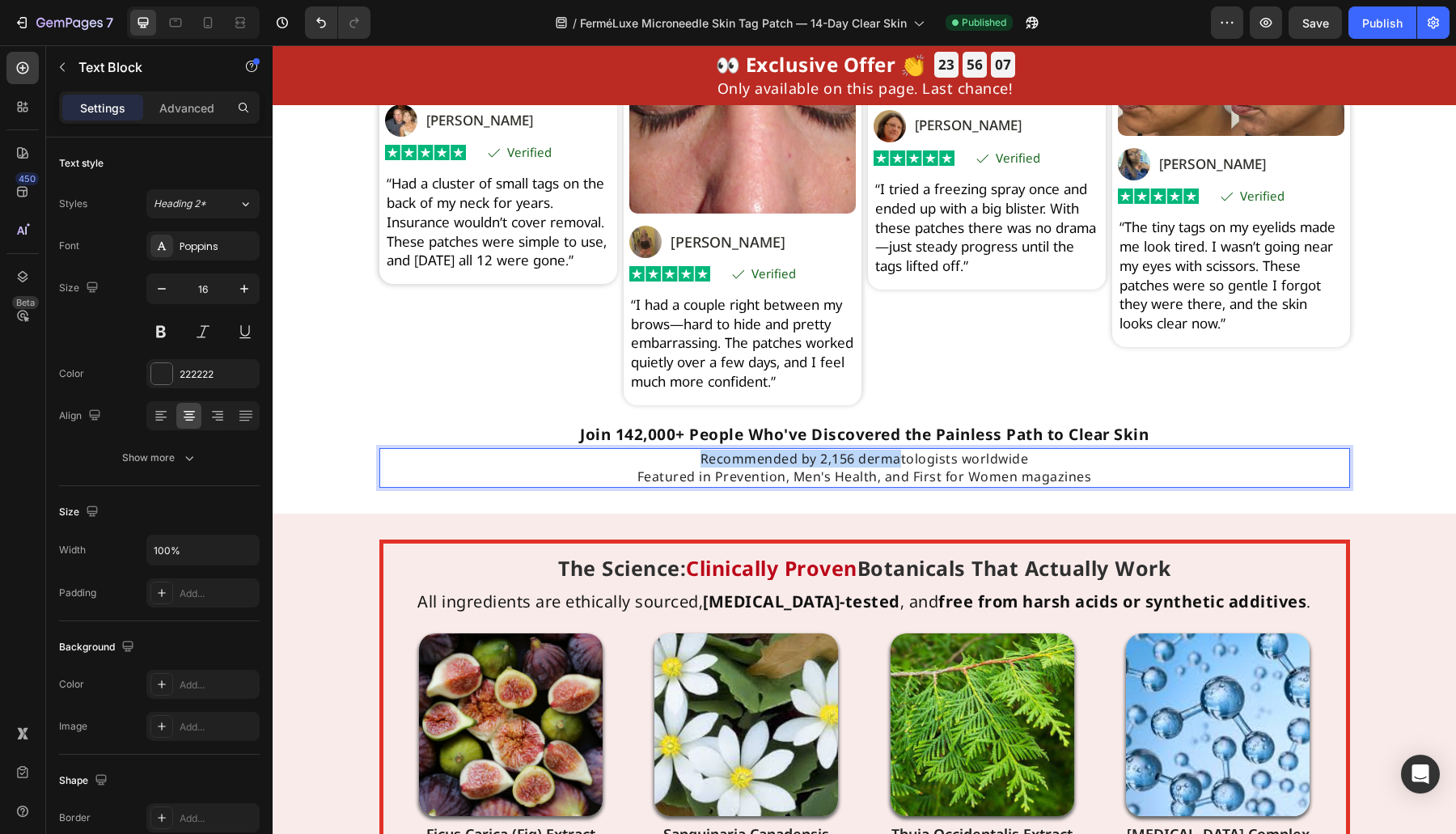
click at [894, 480] on p "Recommended by 2,156 dermatologists worldwide Featured in Prevention, Men's Hea…" at bounding box center [864, 468] width 967 height 36
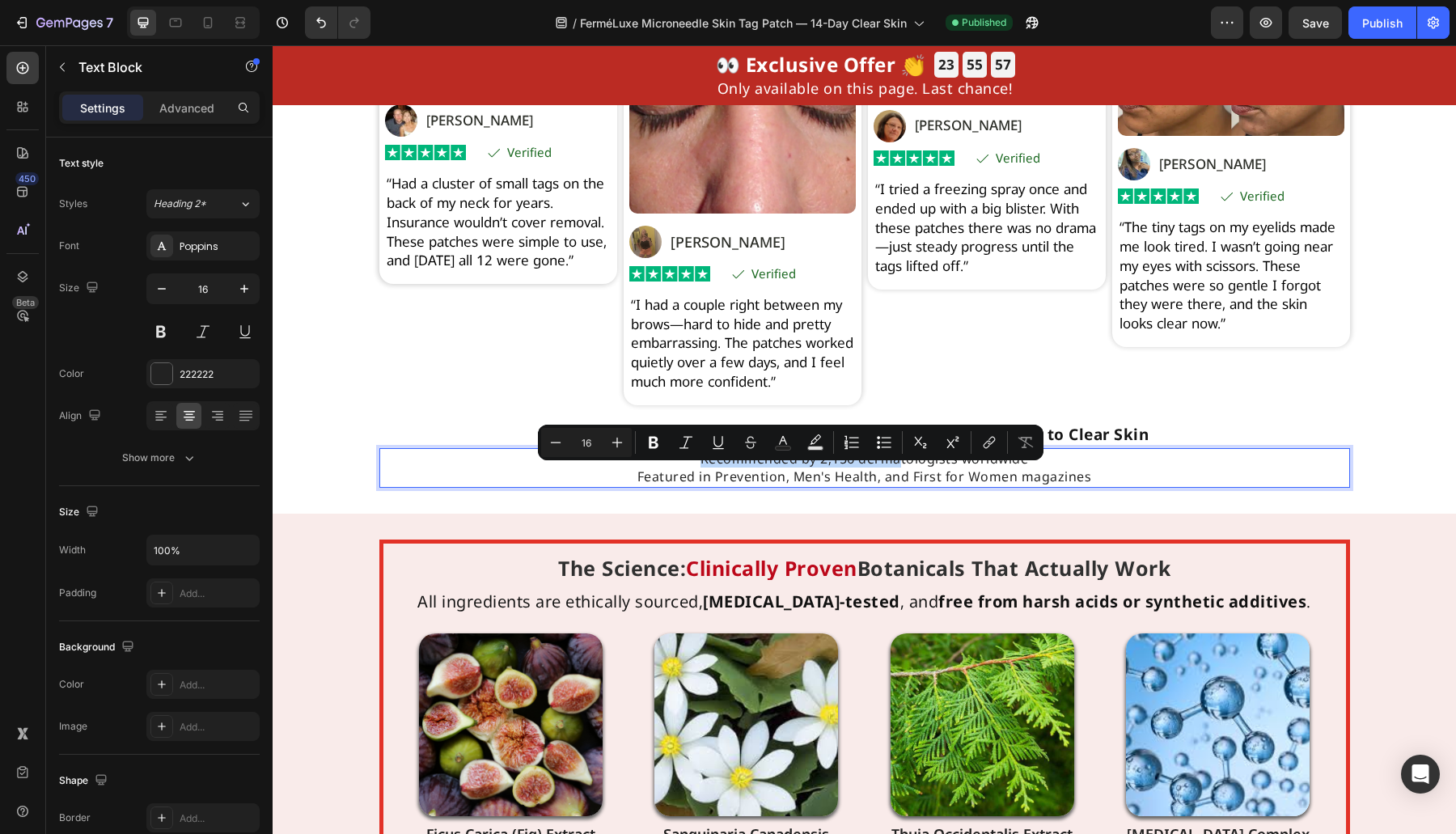
click at [882, 480] on p "Recommended by 2,156 dermatologists worldwide Featured in Prevention, Men's Hea…" at bounding box center [864, 468] width 967 height 36
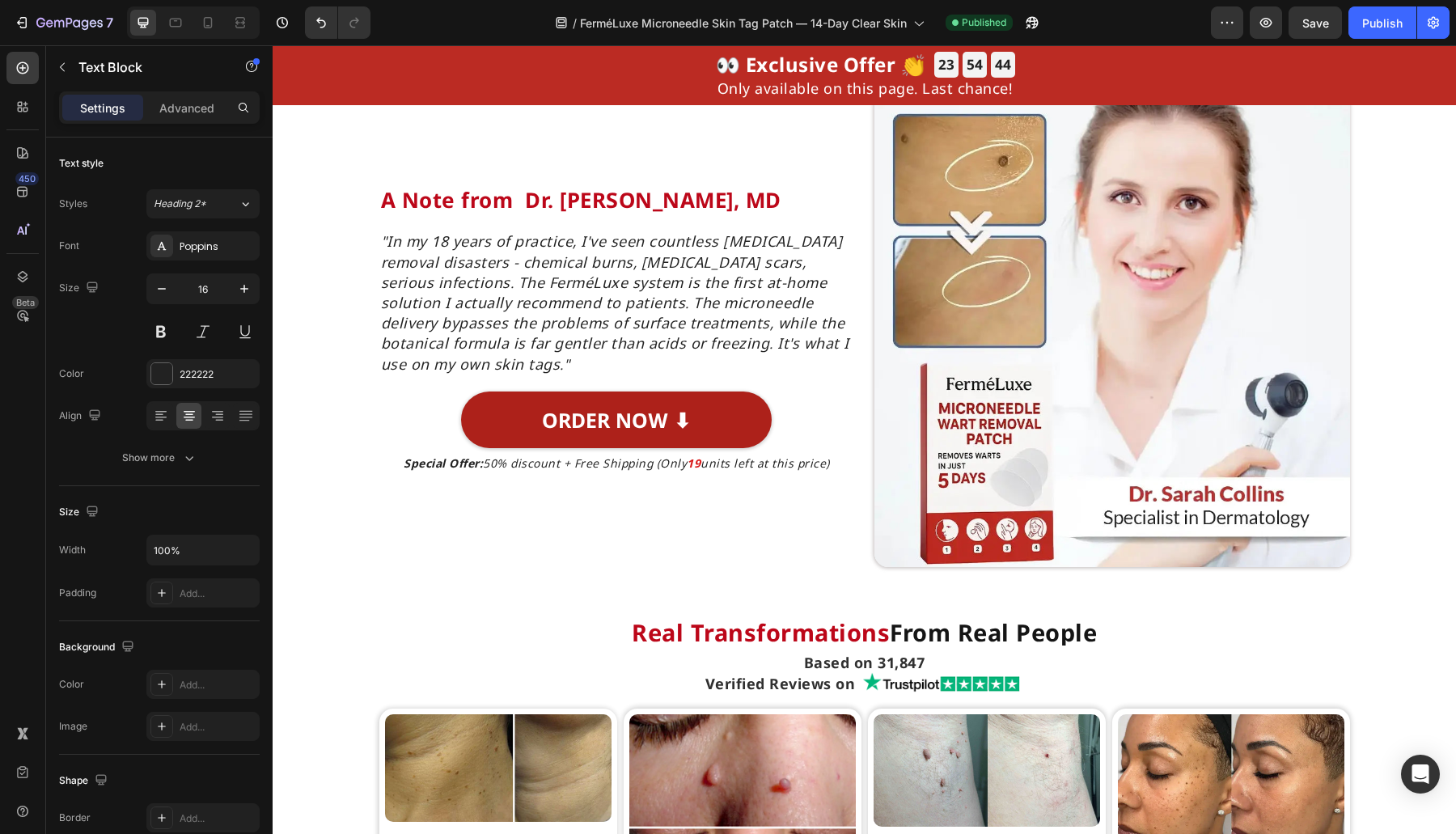
scroll to position [4274, 0]
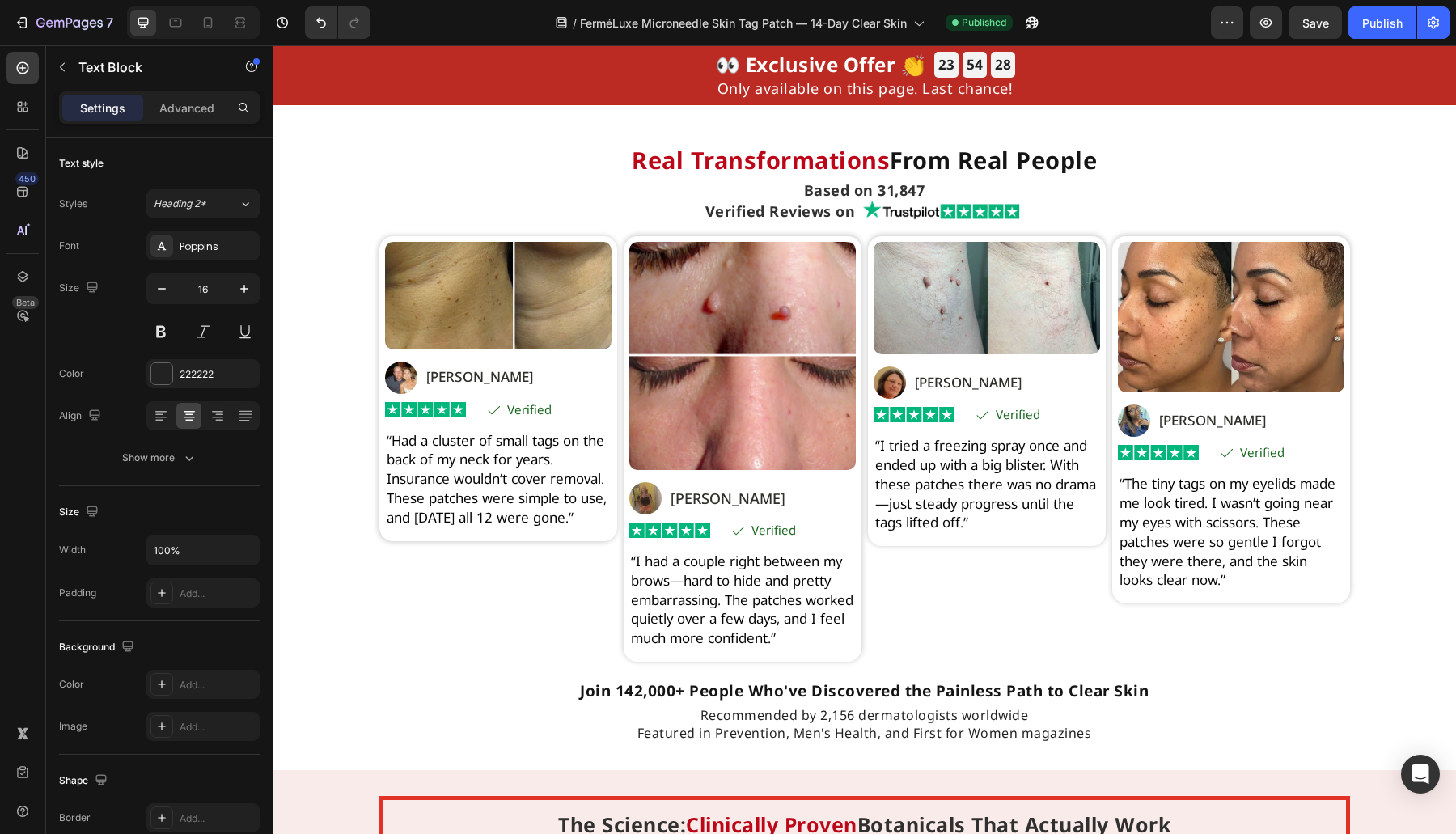
drag, startPoint x: 1384, startPoint y: 625, endPoint x: 1256, endPoint y: 570, distance: 139.3
click at [1385, 625] on div "Real Transformations From Real People Heading Based on 31,847 Heading Verified …" at bounding box center [863, 445] width 1183 height 598
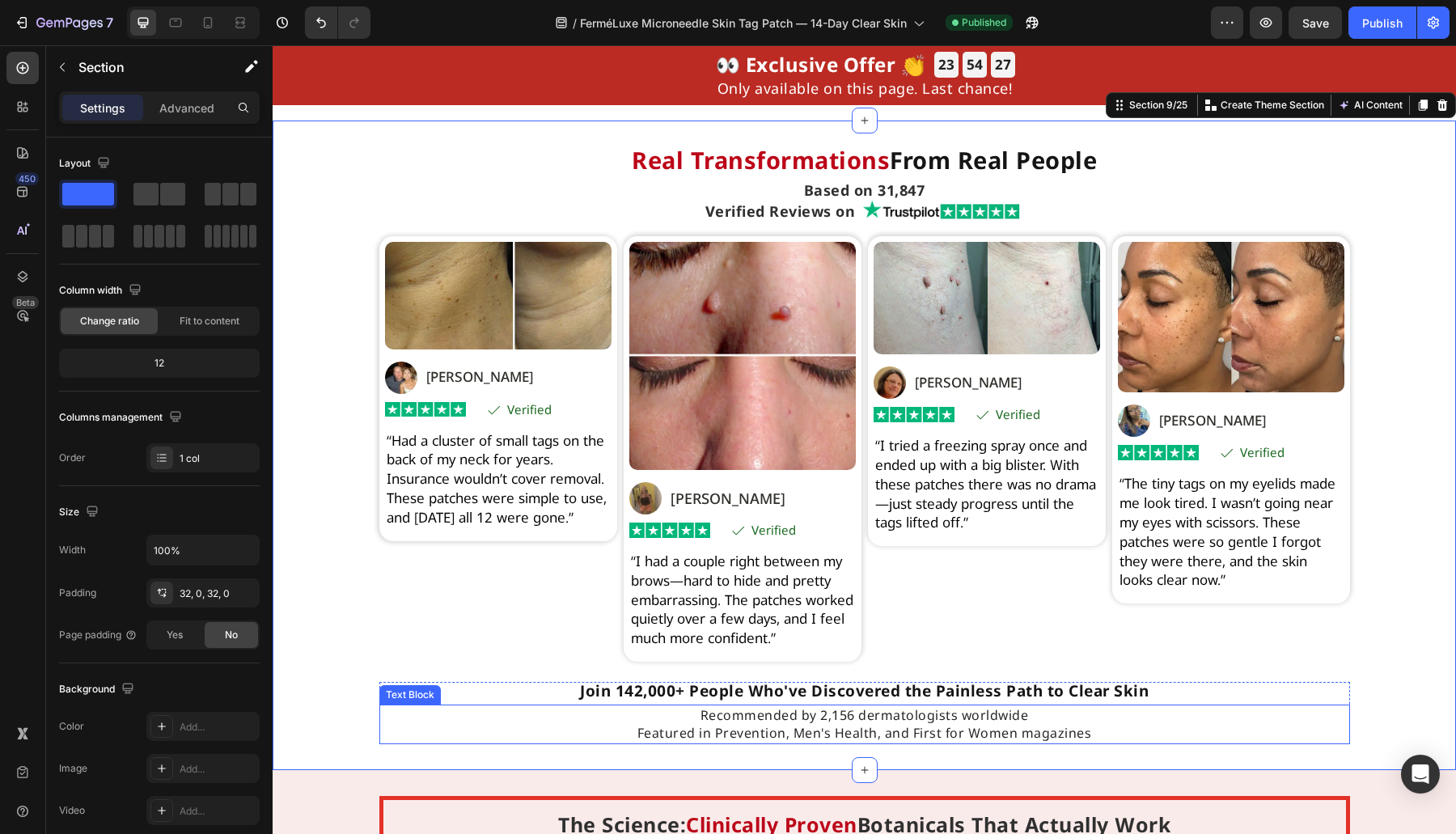
click at [867, 742] on p "Recommended by 2,156 dermatologists worldwide Featured in Prevention, Men's Hea…" at bounding box center [864, 724] width 967 height 36
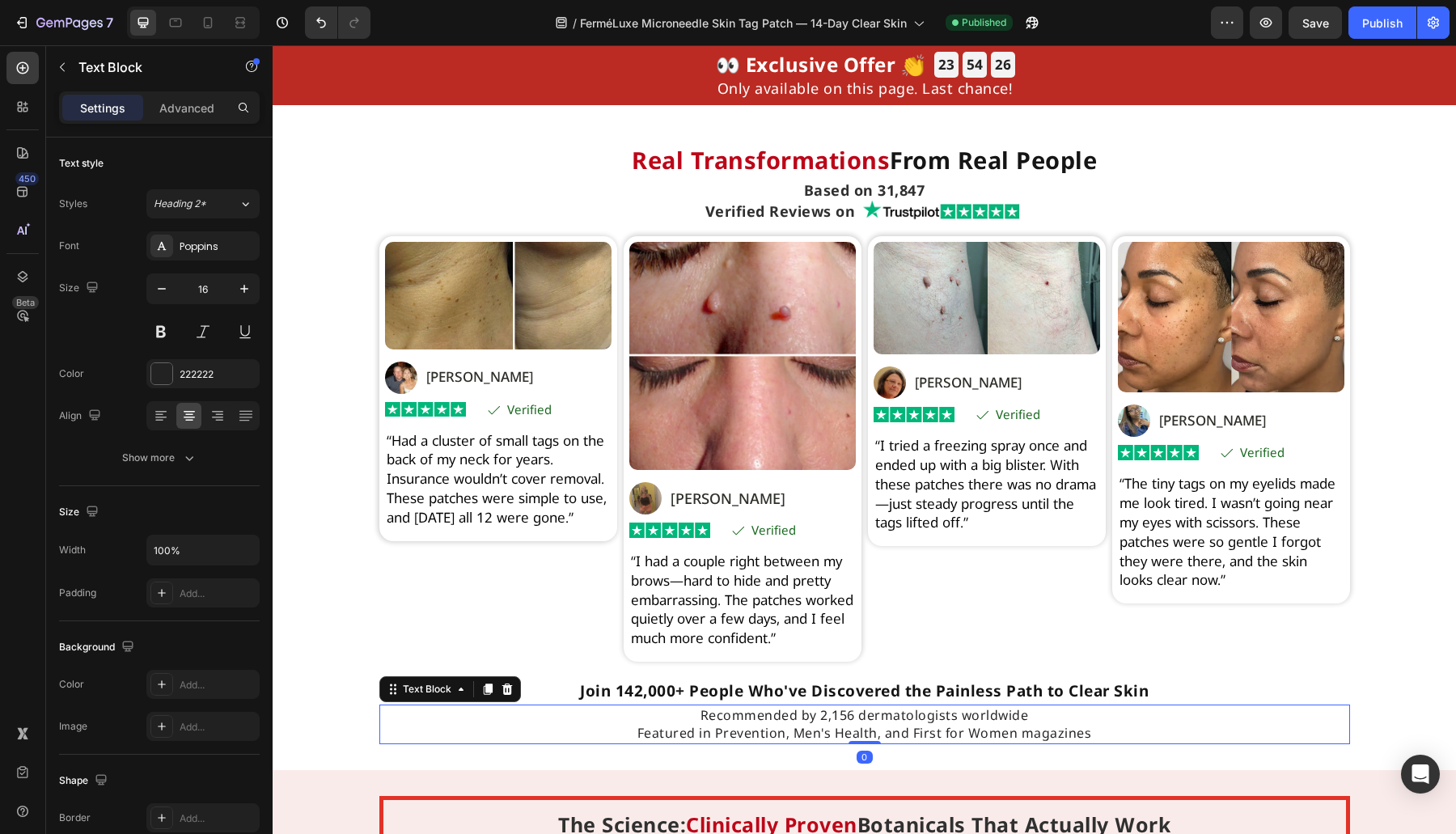
click at [1003, 742] on p "Recommended by 2,156 dermatologists worldwide Featured in Prevention, Men's Hea…" at bounding box center [864, 724] width 967 height 36
click at [1045, 731] on p "Recommended by 2,156 dermatologists worldwide Featured in Prevention, Men's Hea…" at bounding box center [864, 724] width 967 height 36
click at [1016, 742] on p "Recommended by 2,156 dermatologists worldwide. Featured in Prevention, Men's He…" at bounding box center [864, 724] width 967 height 36
click at [20, 65] on icon at bounding box center [22, 67] width 16 height 16
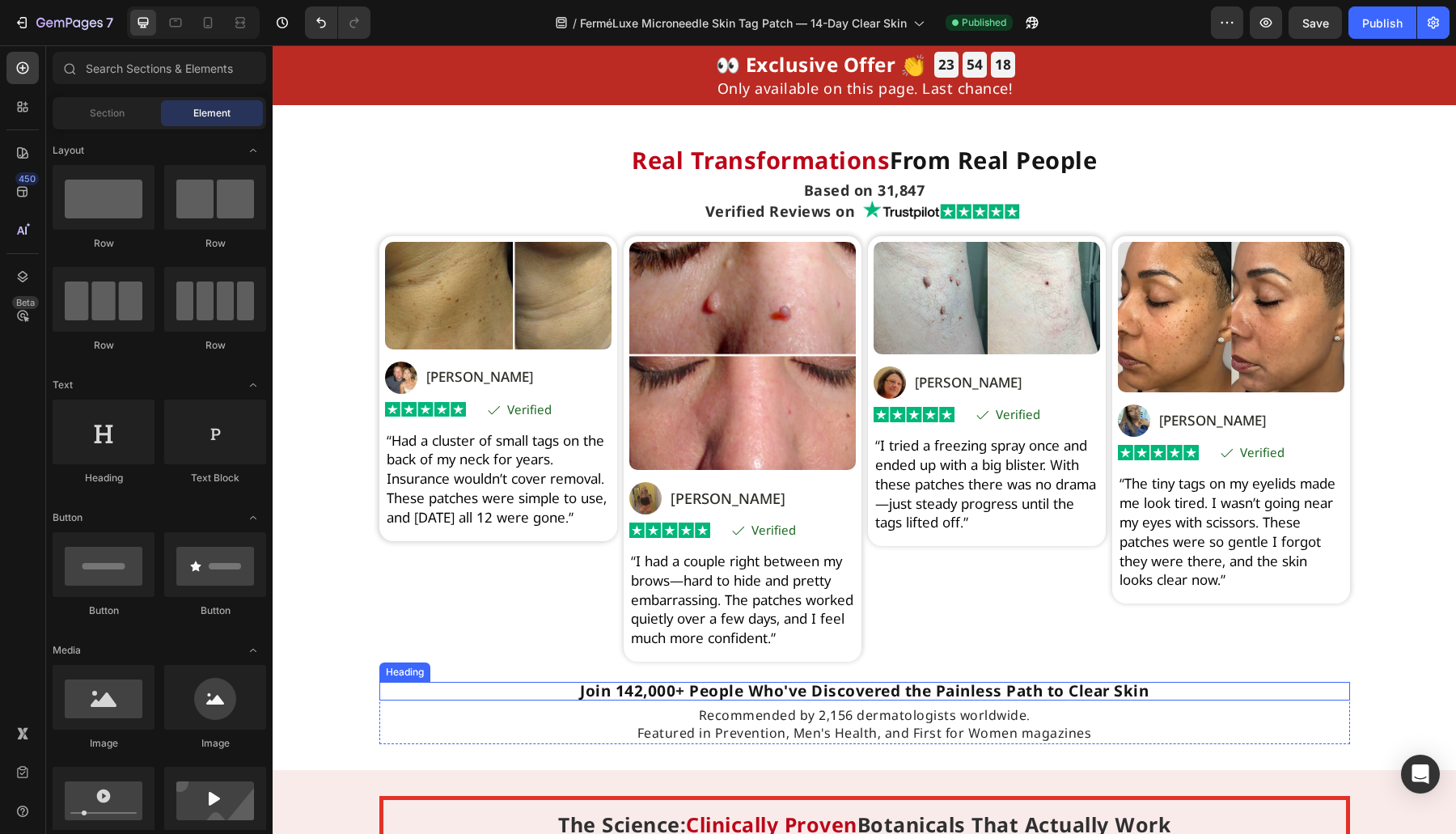
click at [593, 739] on p "Recommended by 2,156 dermatologists worldwide. Featured in Prevention, Men's He…" at bounding box center [864, 724] width 967 height 36
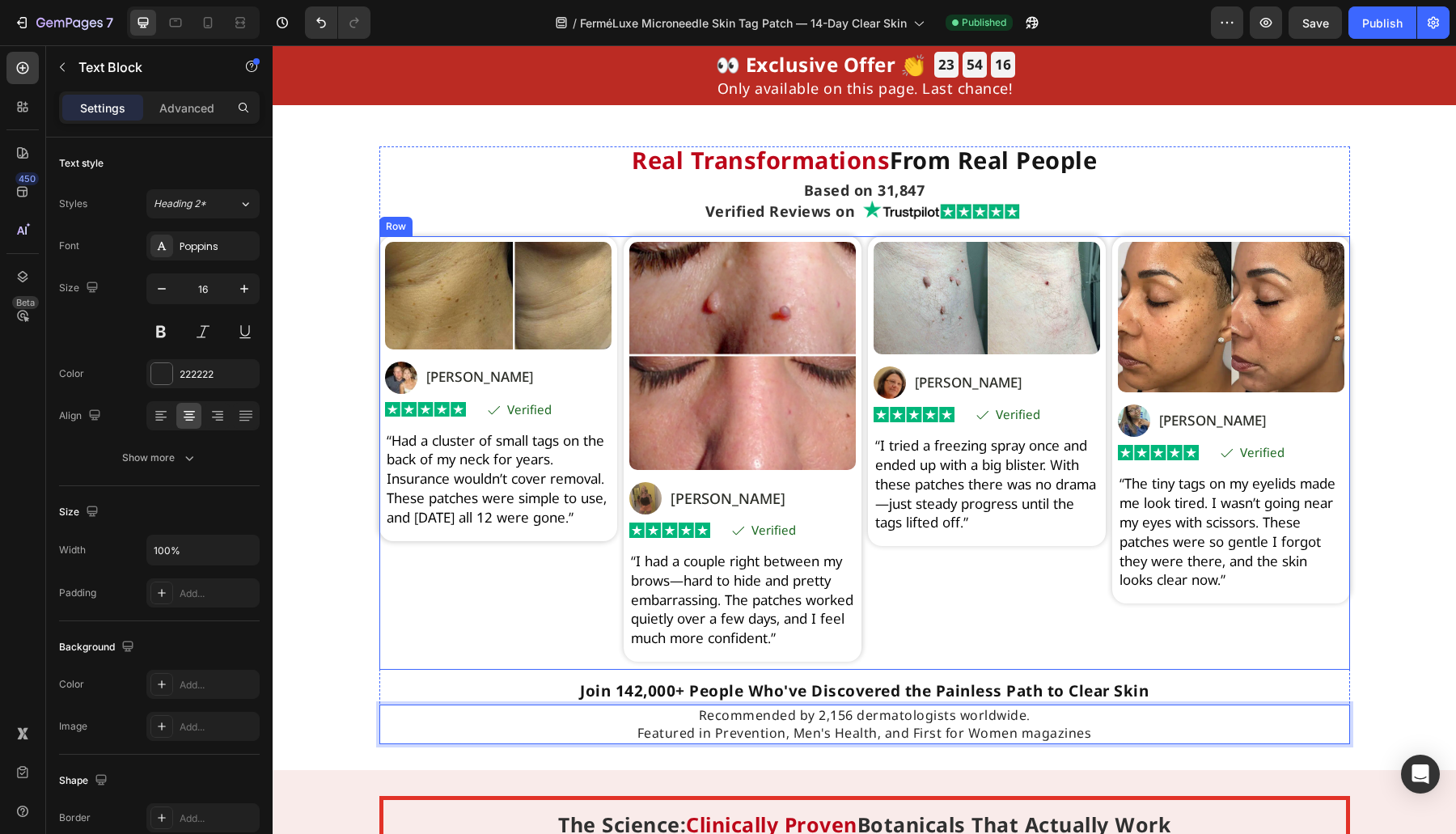
click at [448, 589] on div "Image Image Marco K. Text Block Row Row Image Icon Verified Text Block Row Row …" at bounding box center [498, 453] width 238 height 434
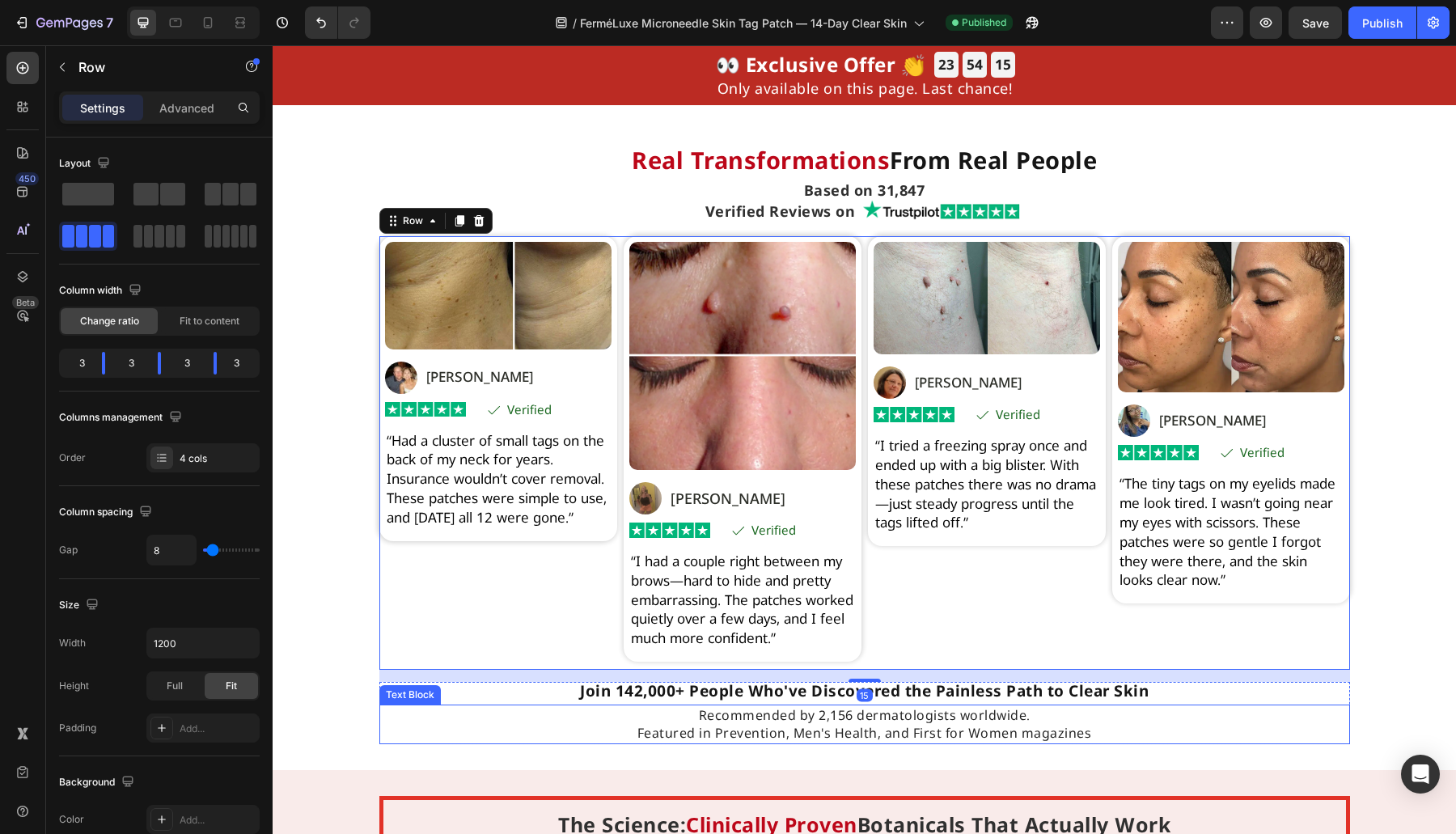
click at [752, 701] on h2 "Join 142,000+ People Who've Discovered the Painless Path to Clear Skin" at bounding box center [864, 691] width 970 height 19
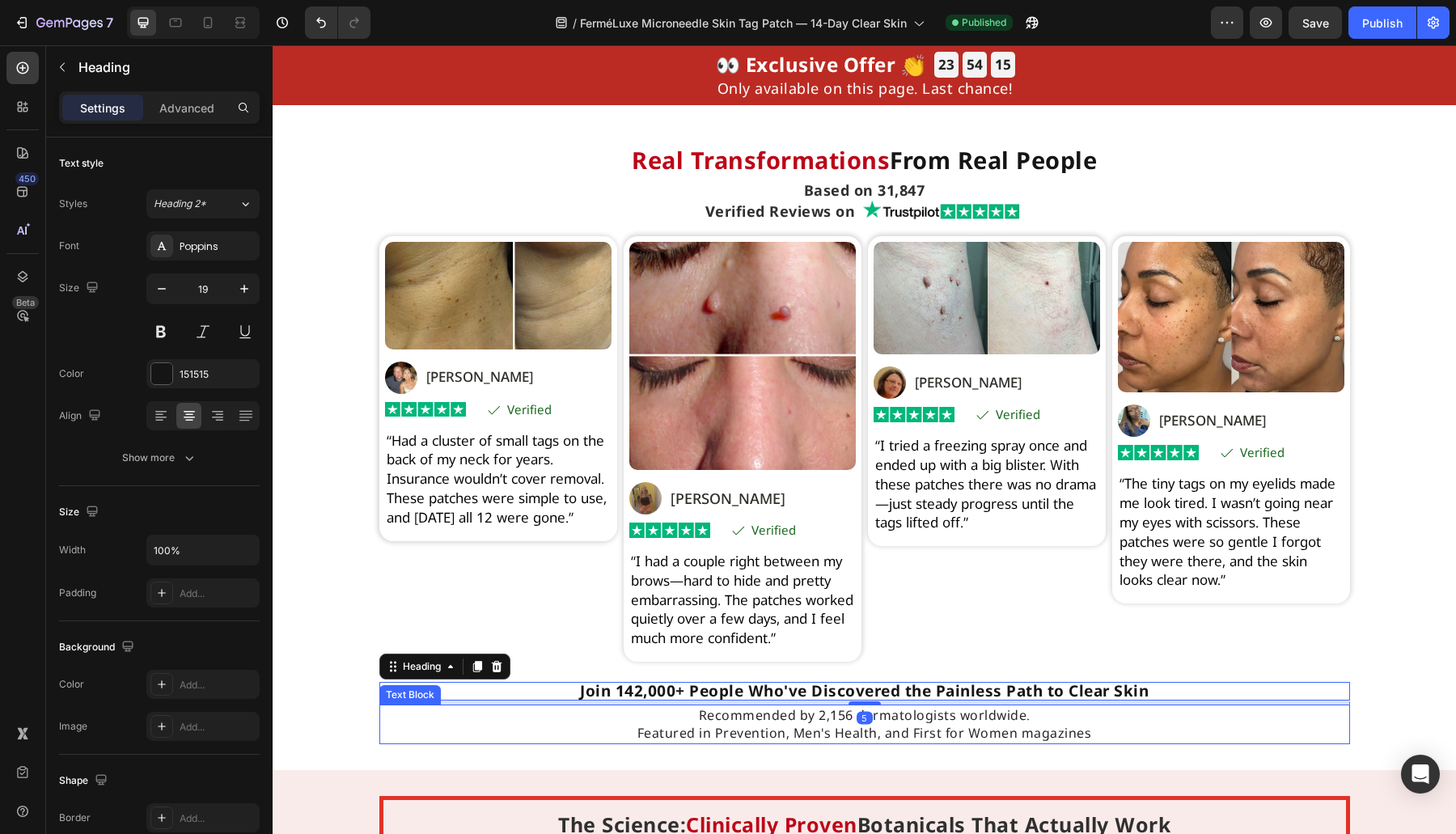
click at [714, 733] on p "Recommended by 2,156 dermatologists worldwide. Featured in Prevention, Men's He…" at bounding box center [864, 724] width 967 height 36
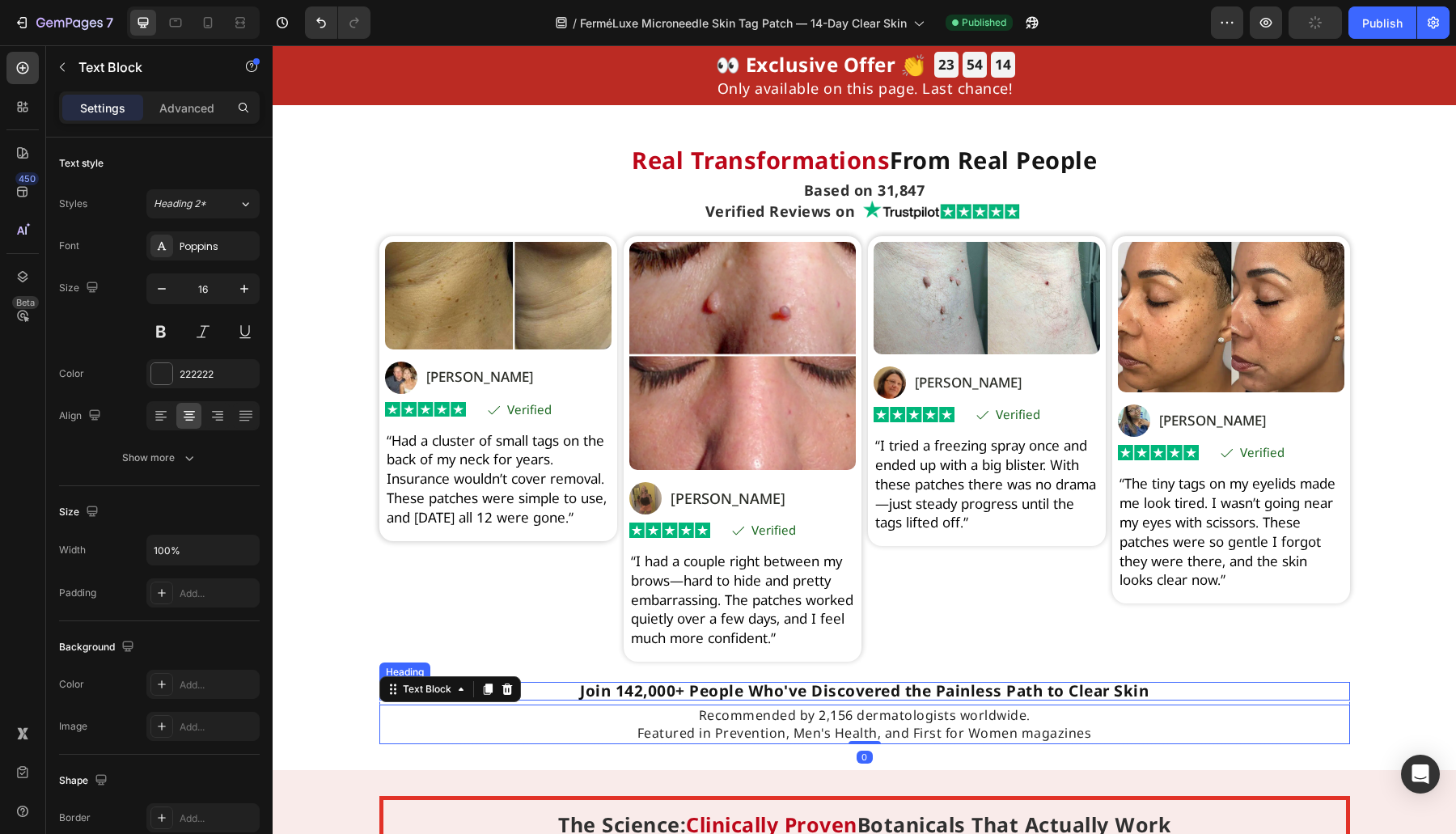
click at [651, 701] on h2 "Join 142,000+ People Who've Discovered the Painless Path to Clear Skin" at bounding box center [864, 691] width 970 height 19
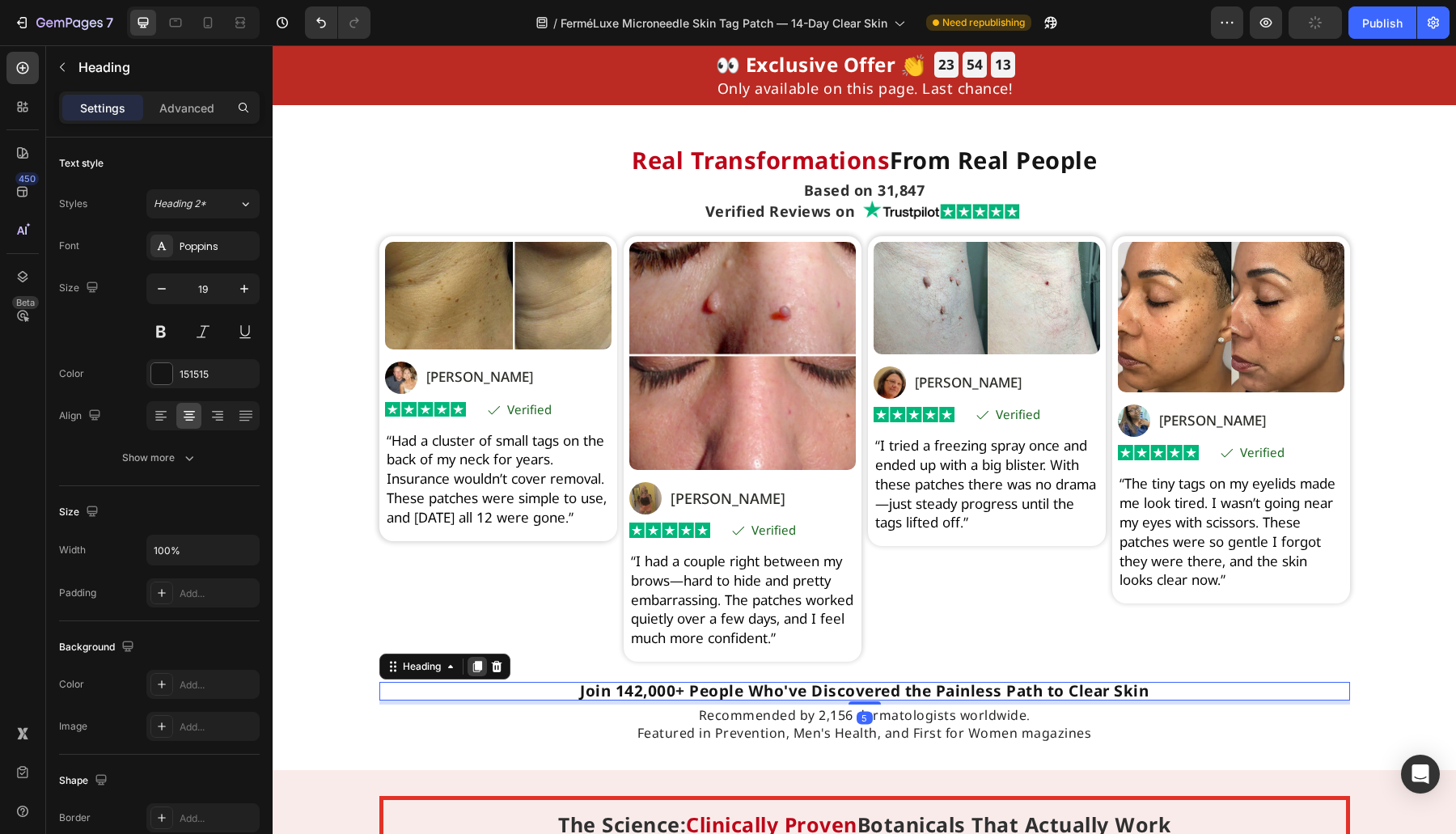
click at [471, 673] on icon at bounding box center [477, 666] width 13 height 13
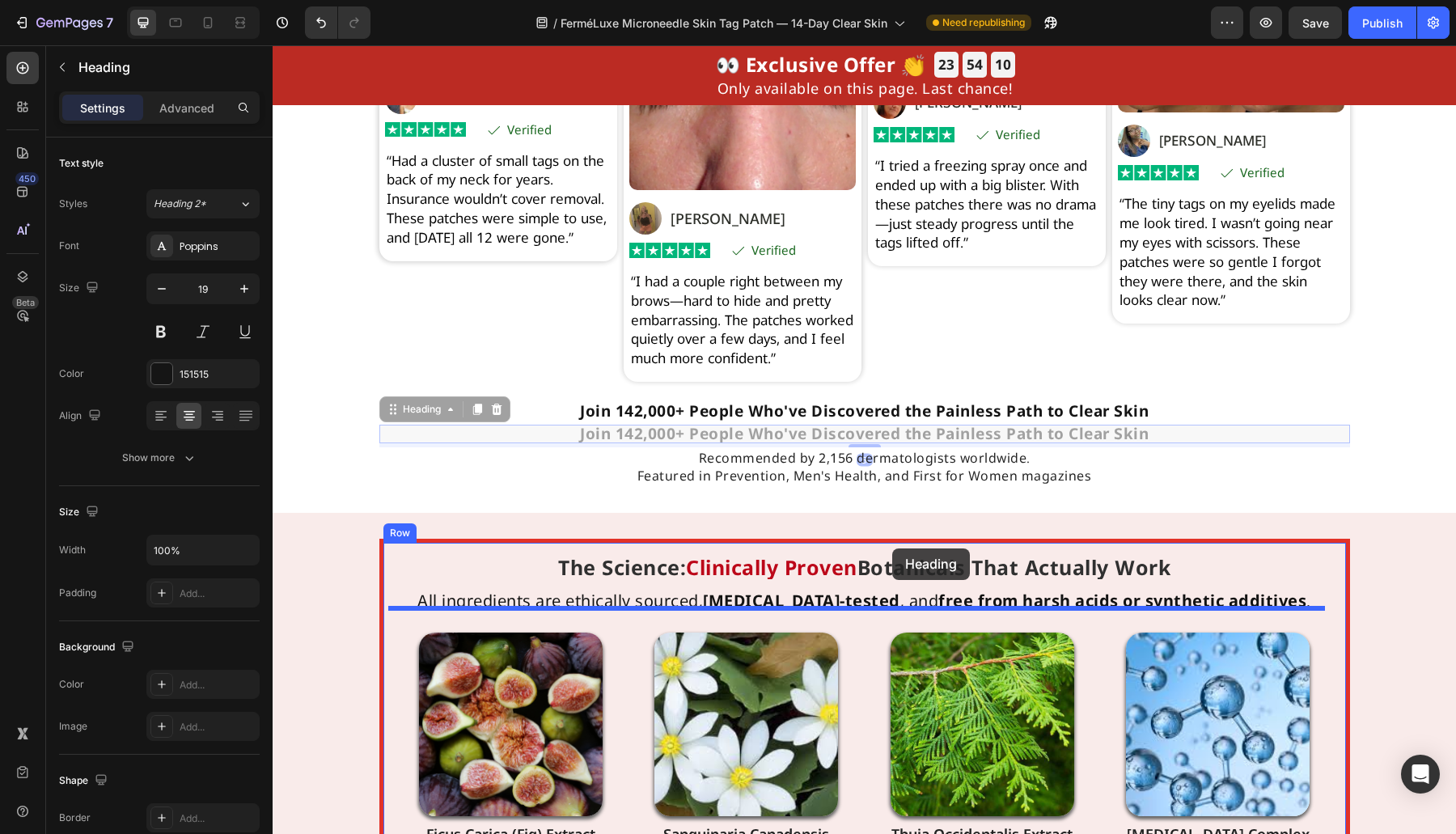
scroll to position [4593, 0]
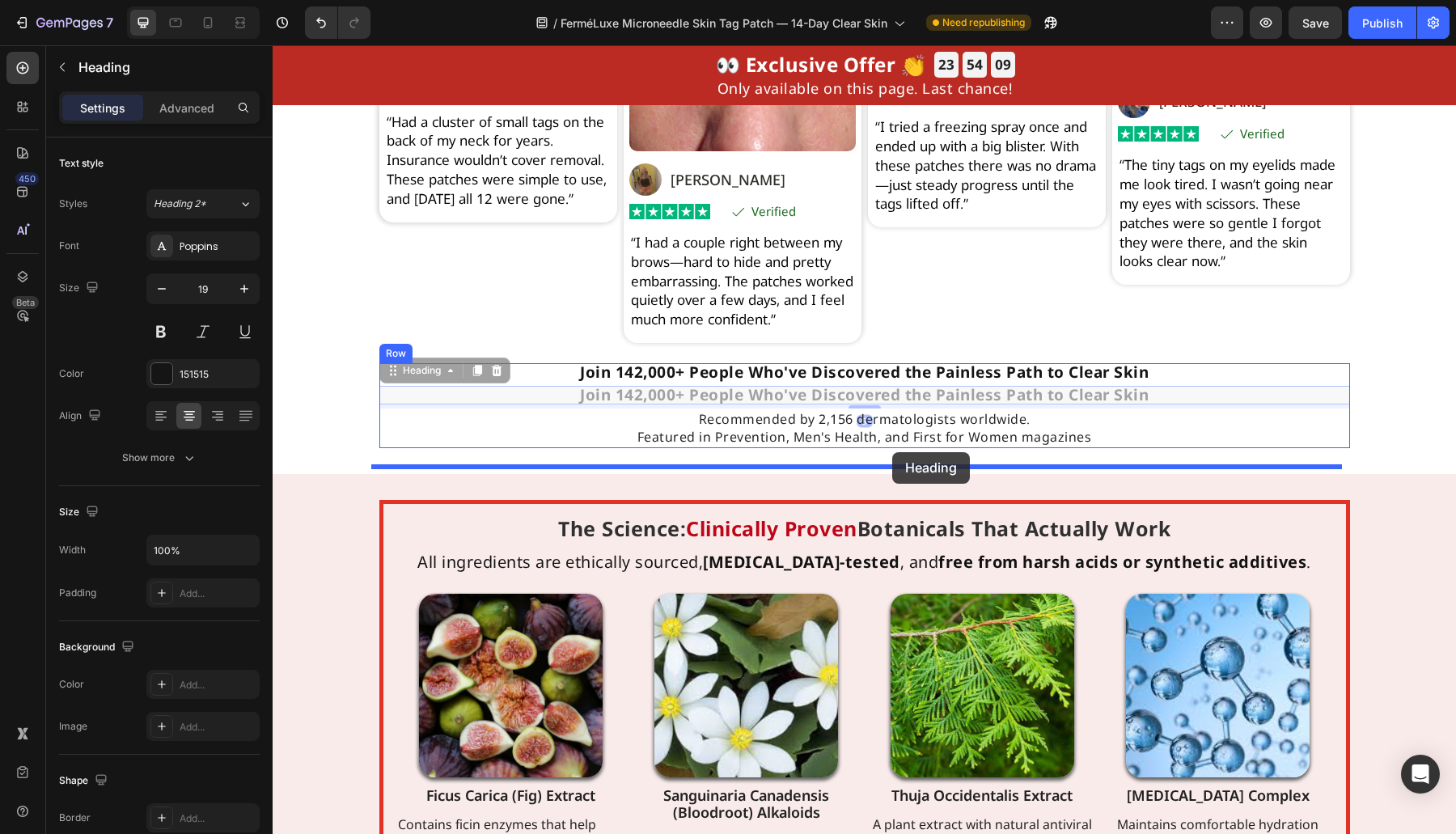
drag, startPoint x: 410, startPoint y: 708, endPoint x: 892, endPoint y: 452, distance: 545.8
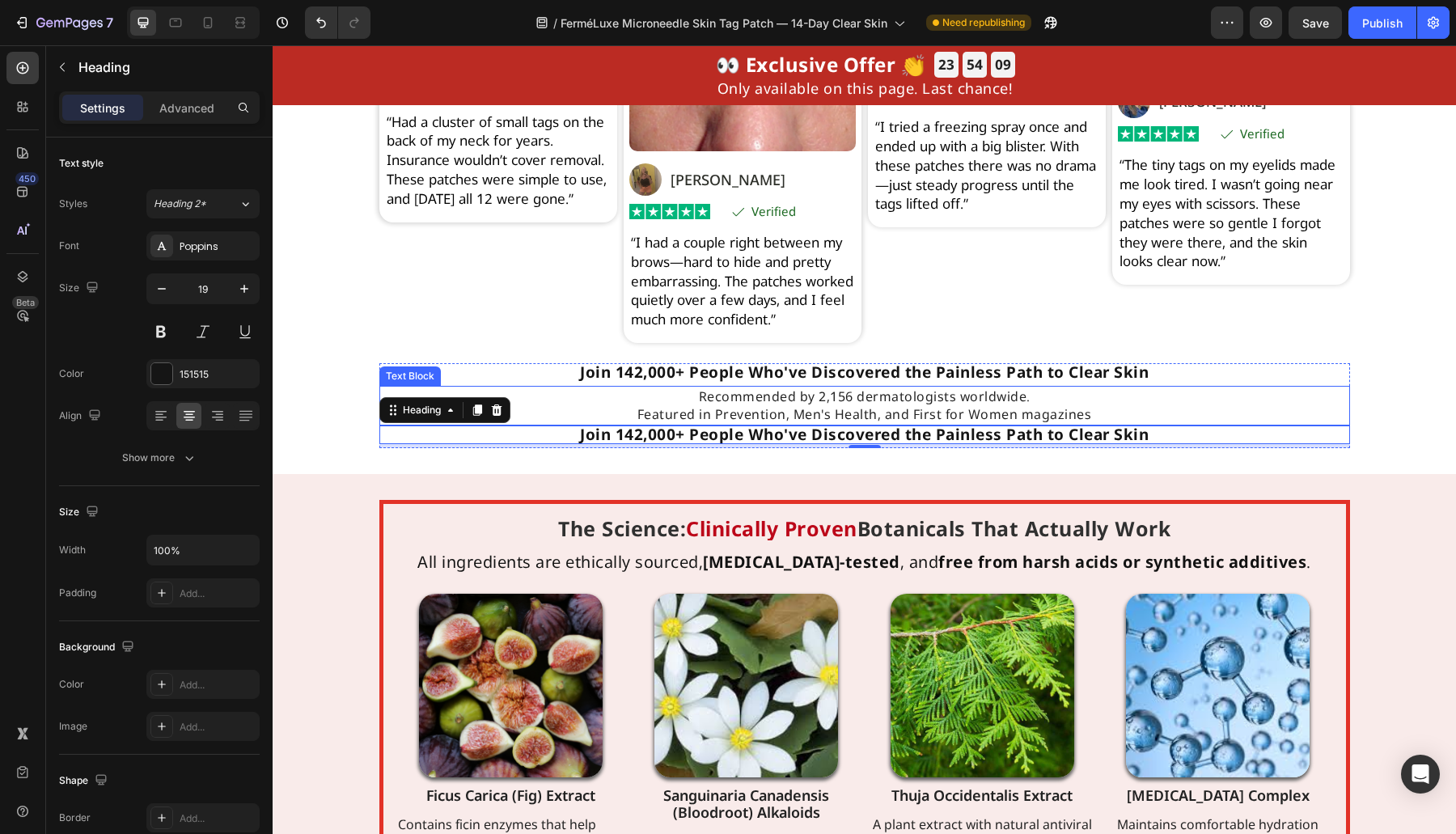
click at [1039, 423] on p "Recommended by 2,156 dermatologists worldwide. Featured in Prevention, Men's He…" at bounding box center [864, 405] width 967 height 36
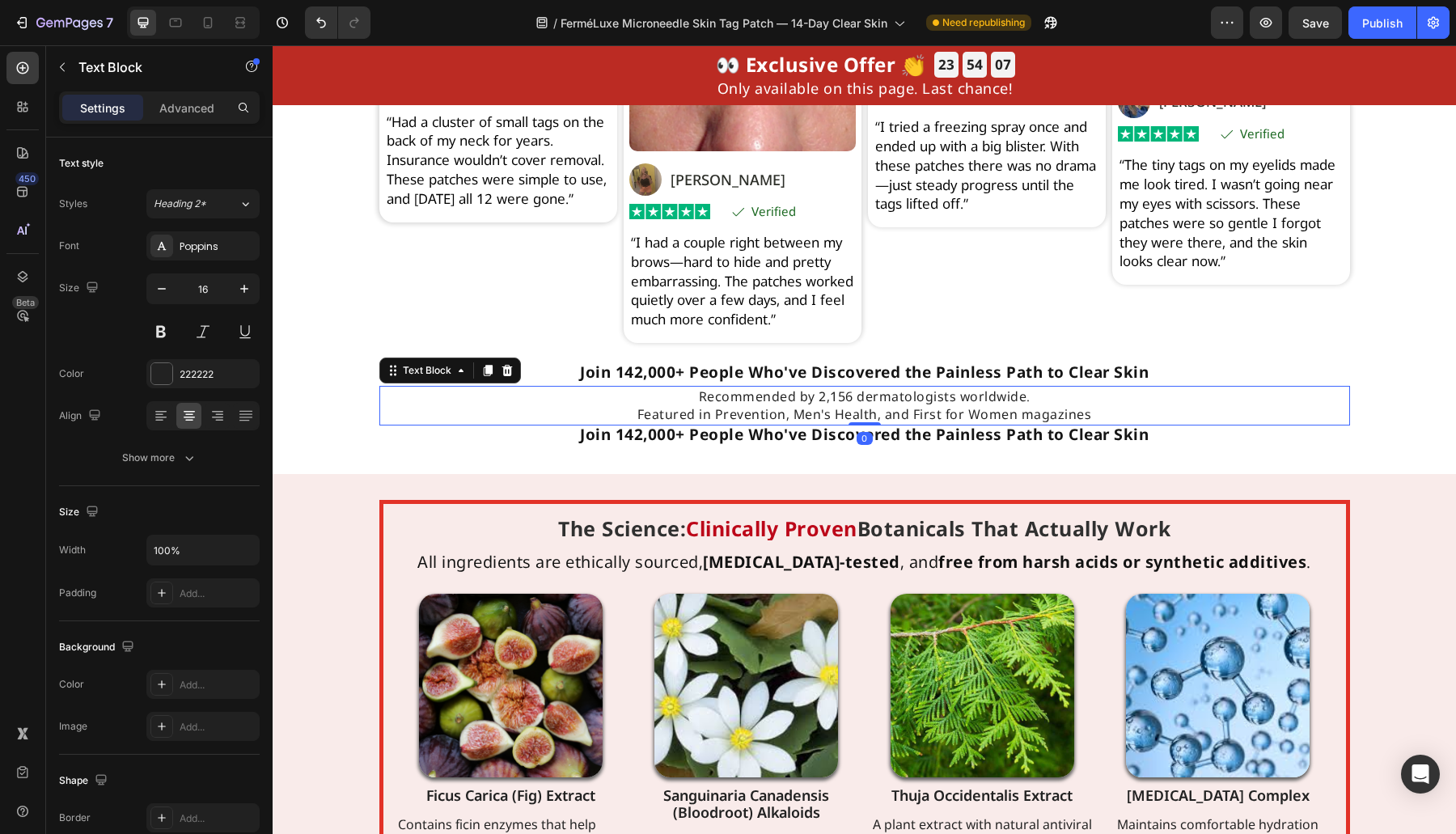
click at [1081, 423] on p "Recommended by 2,156 dermatologists worldwide. Featured in Prevention, Men's He…" at bounding box center [864, 405] width 967 height 36
click at [1107, 423] on p "Recommended by 2,156 dermatologists worldwide. Featured in Prevention, Men's He…" at bounding box center [864, 405] width 967 height 36
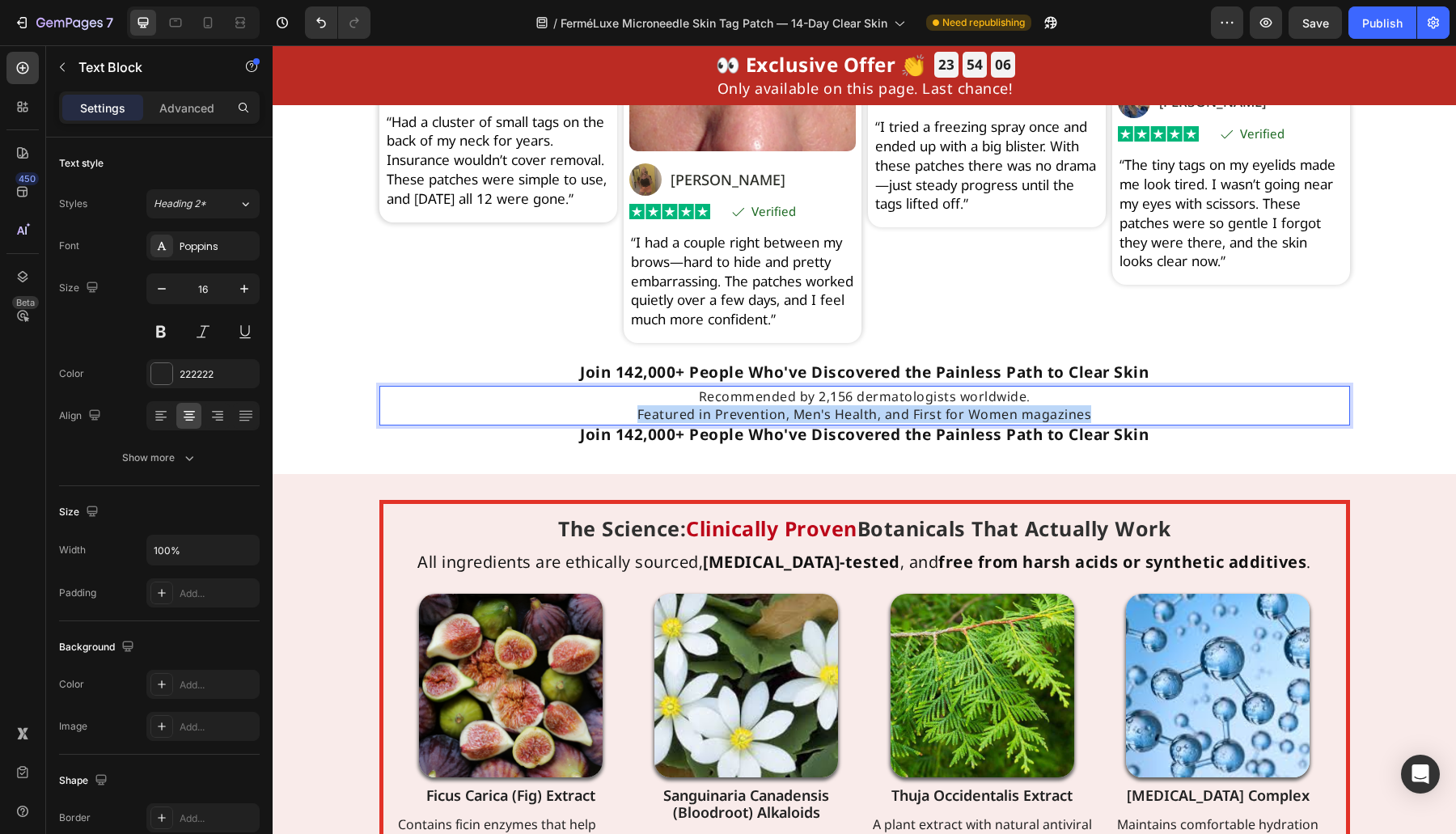
drag, startPoint x: 1104, startPoint y: 433, endPoint x: 636, endPoint y: 434, distance: 468.0
click at [556, 423] on p "Recommended by 2,156 dermatologists worldwide. Featured in Prevention, Men's He…" at bounding box center [864, 405] width 967 height 36
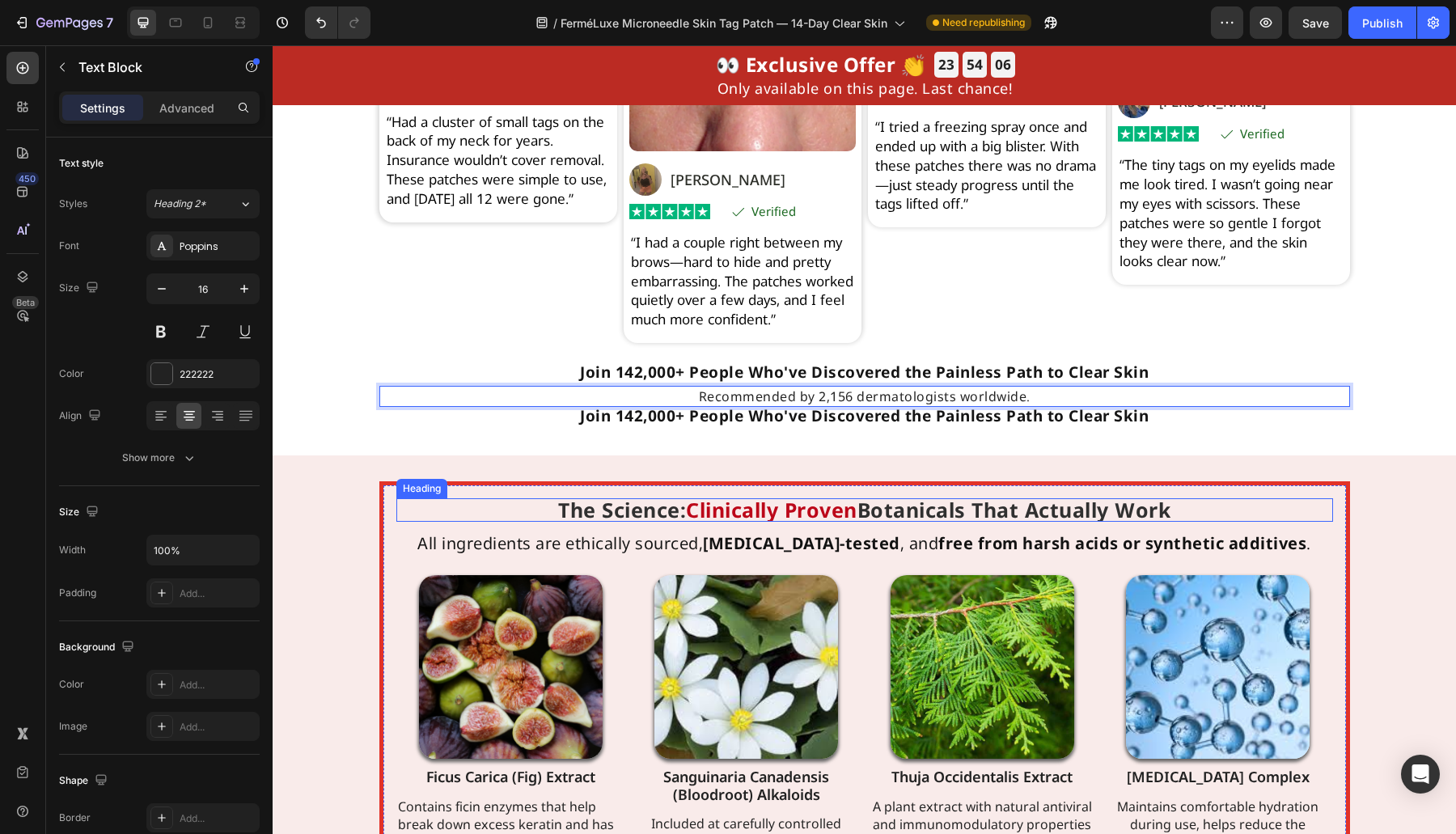
click at [1288, 519] on h2 "The Science: Clinically Proven Botanicals That Actually Work" at bounding box center [865, 510] width 937 height 23
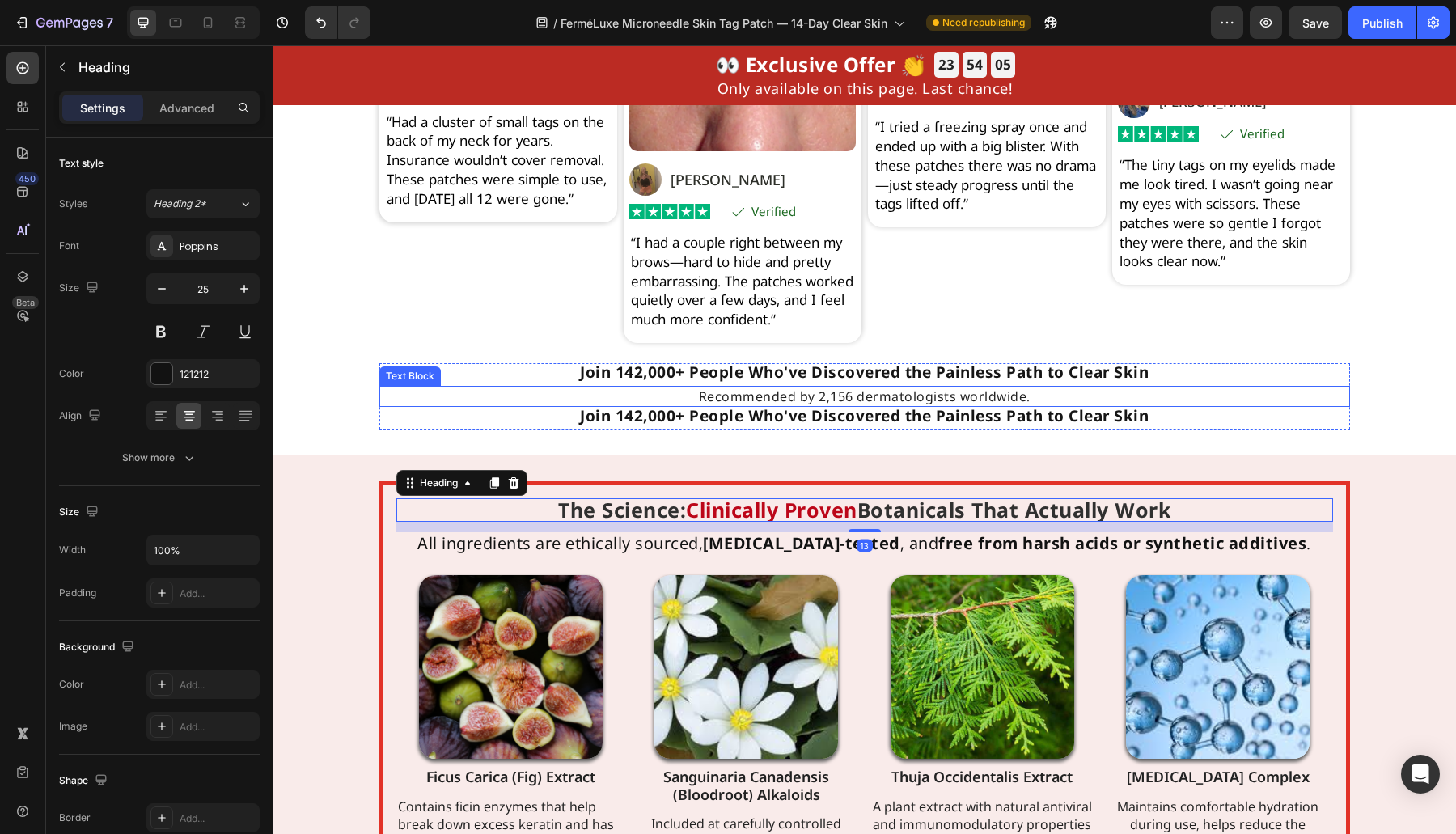
click at [1102, 405] on p "Recommended by 2,156 dermatologists worldwide." at bounding box center [864, 396] width 967 height 18
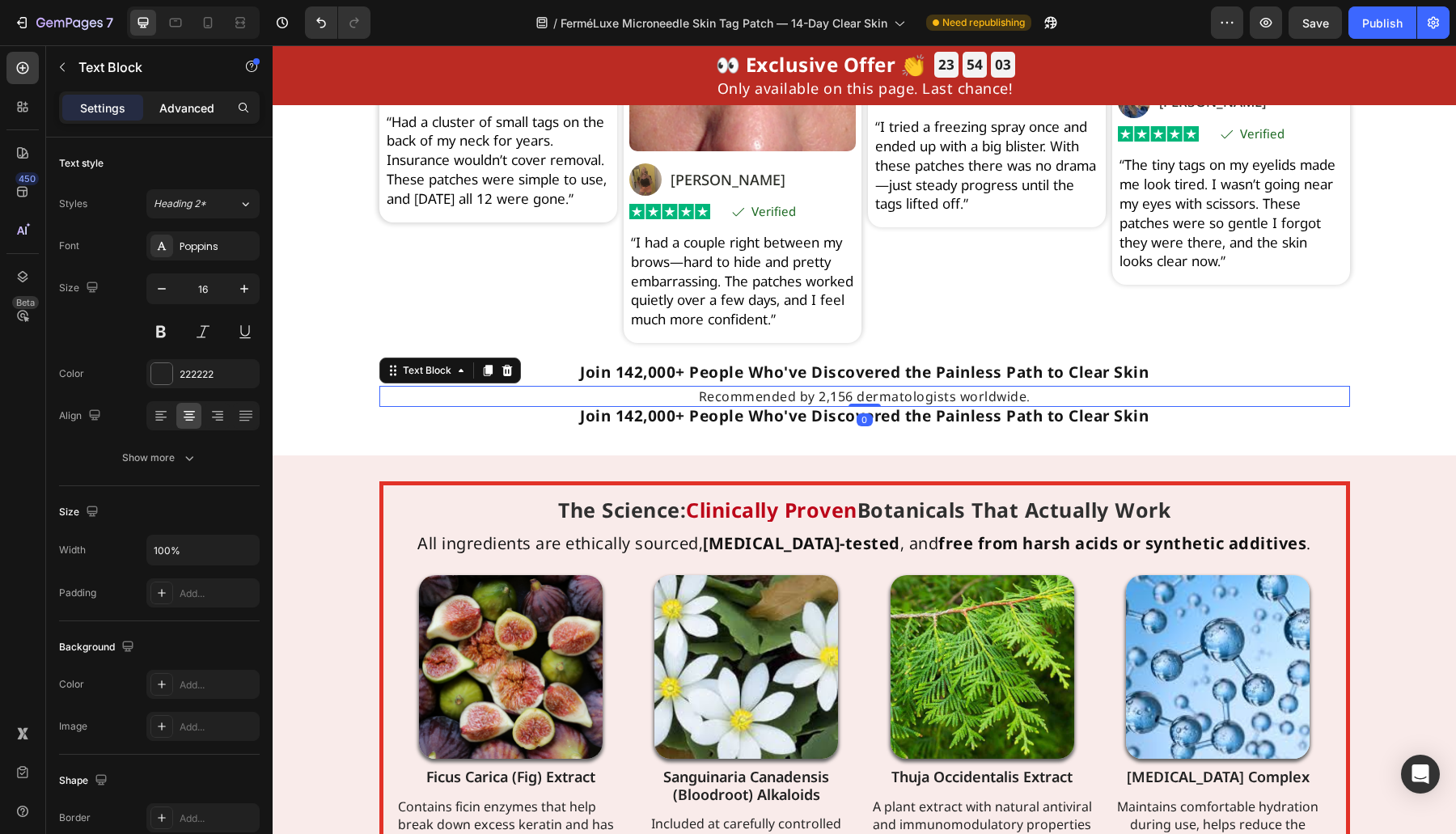
click at [176, 118] on div "Advanced" at bounding box center [187, 108] width 81 height 26
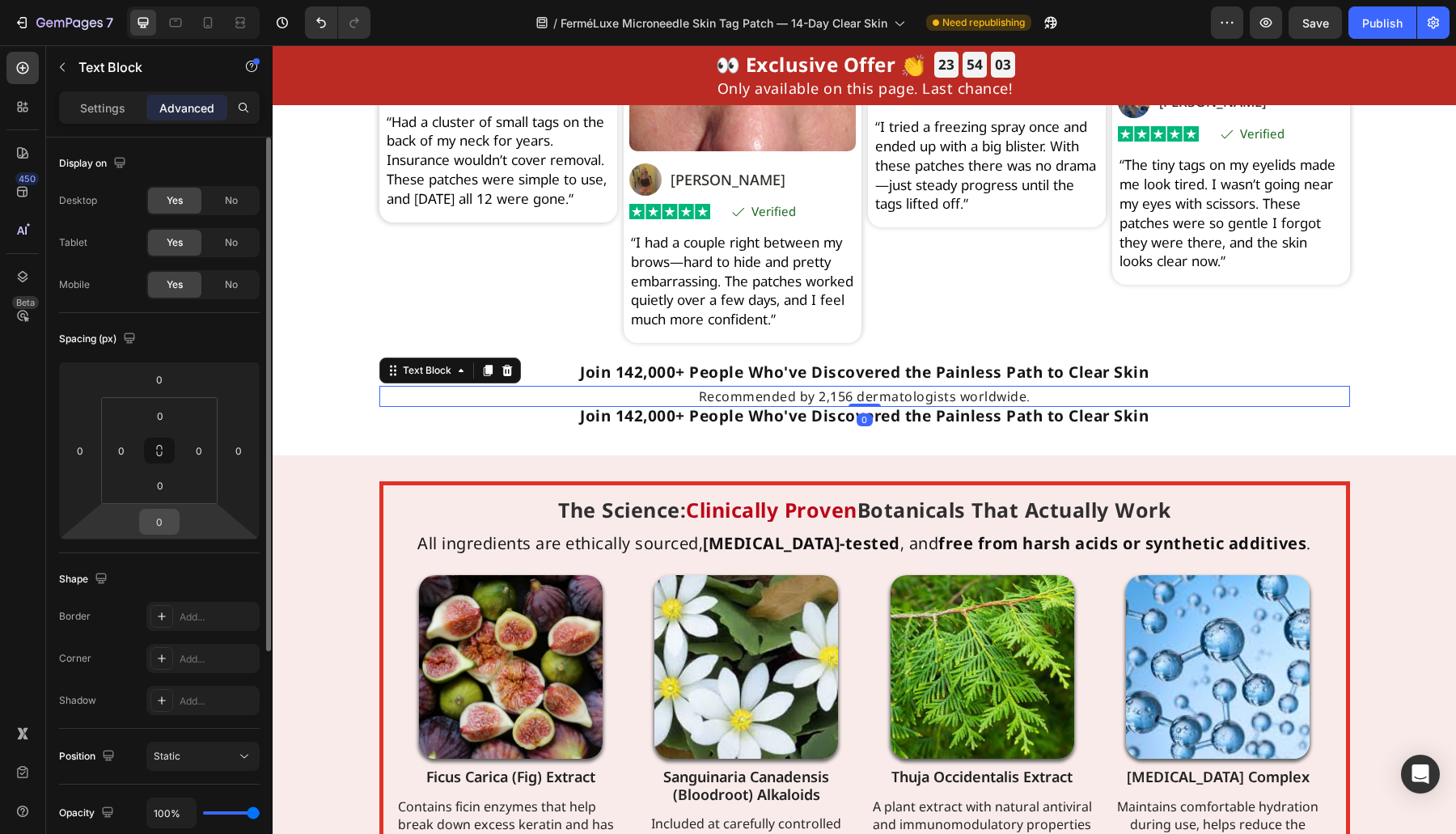
click at [158, 515] on input "0" at bounding box center [159, 522] width 32 height 24
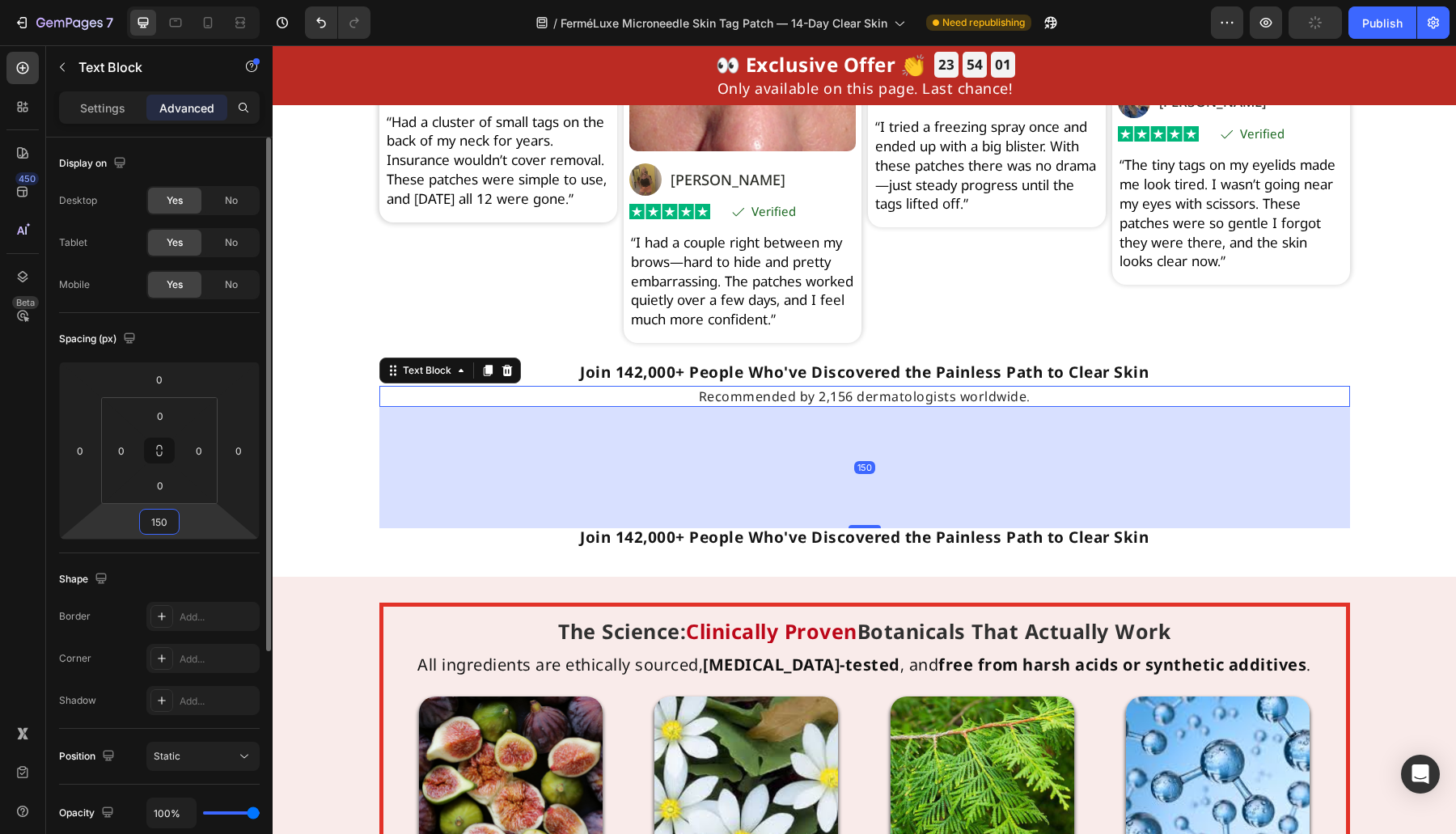
click at [160, 524] on input "150" at bounding box center [159, 522] width 32 height 24
type input "15"
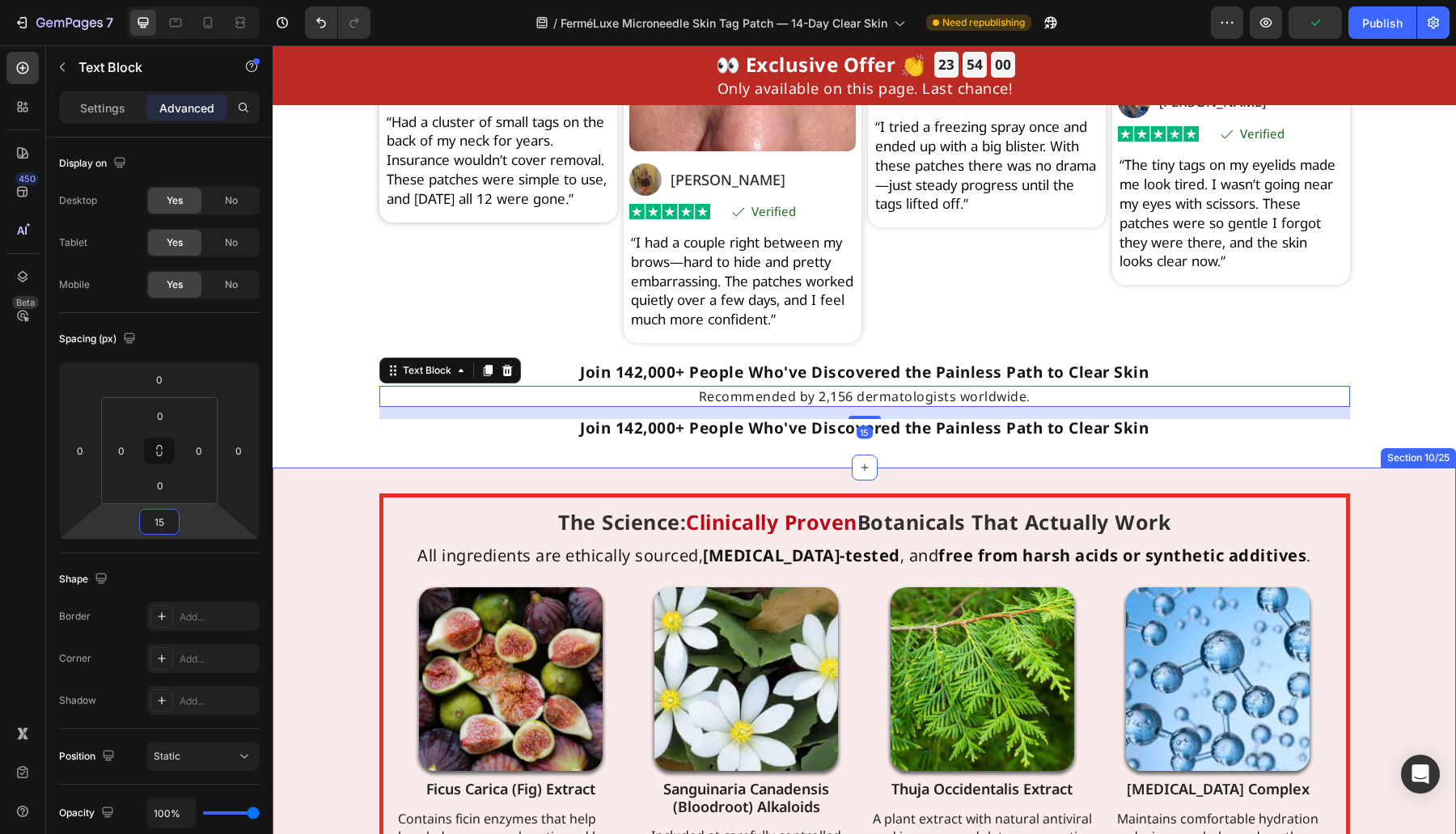
click at [371, 531] on div "The Science: Clinically Proven Botanicals That Actually Work Heading All ingred…" at bounding box center [863, 733] width 1183 height 479
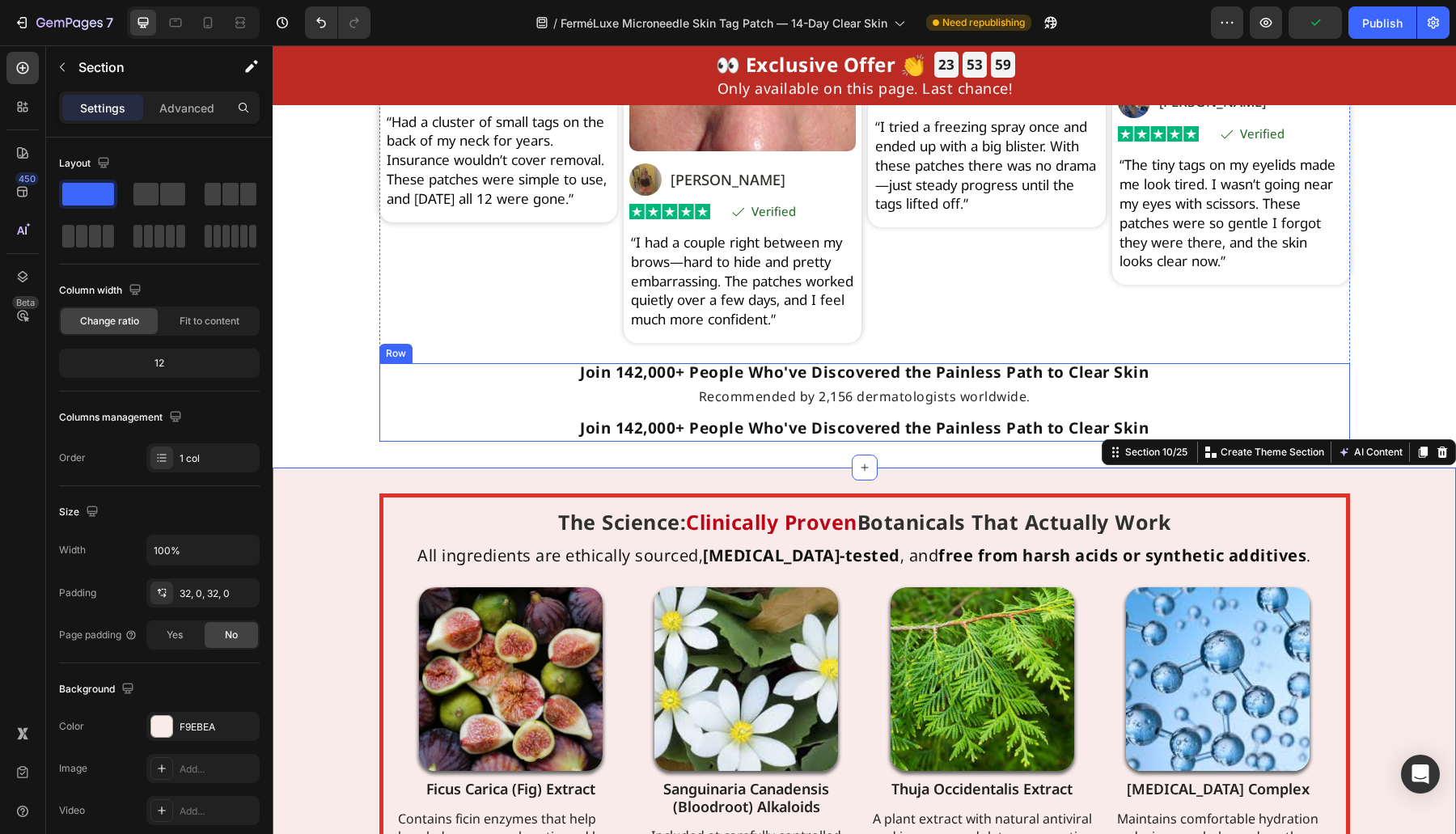
click at [937, 436] on div "Join 142,000+ People Who've Discovered the Painless Path to Clear Skin Heading …" at bounding box center [864, 402] width 970 height 79
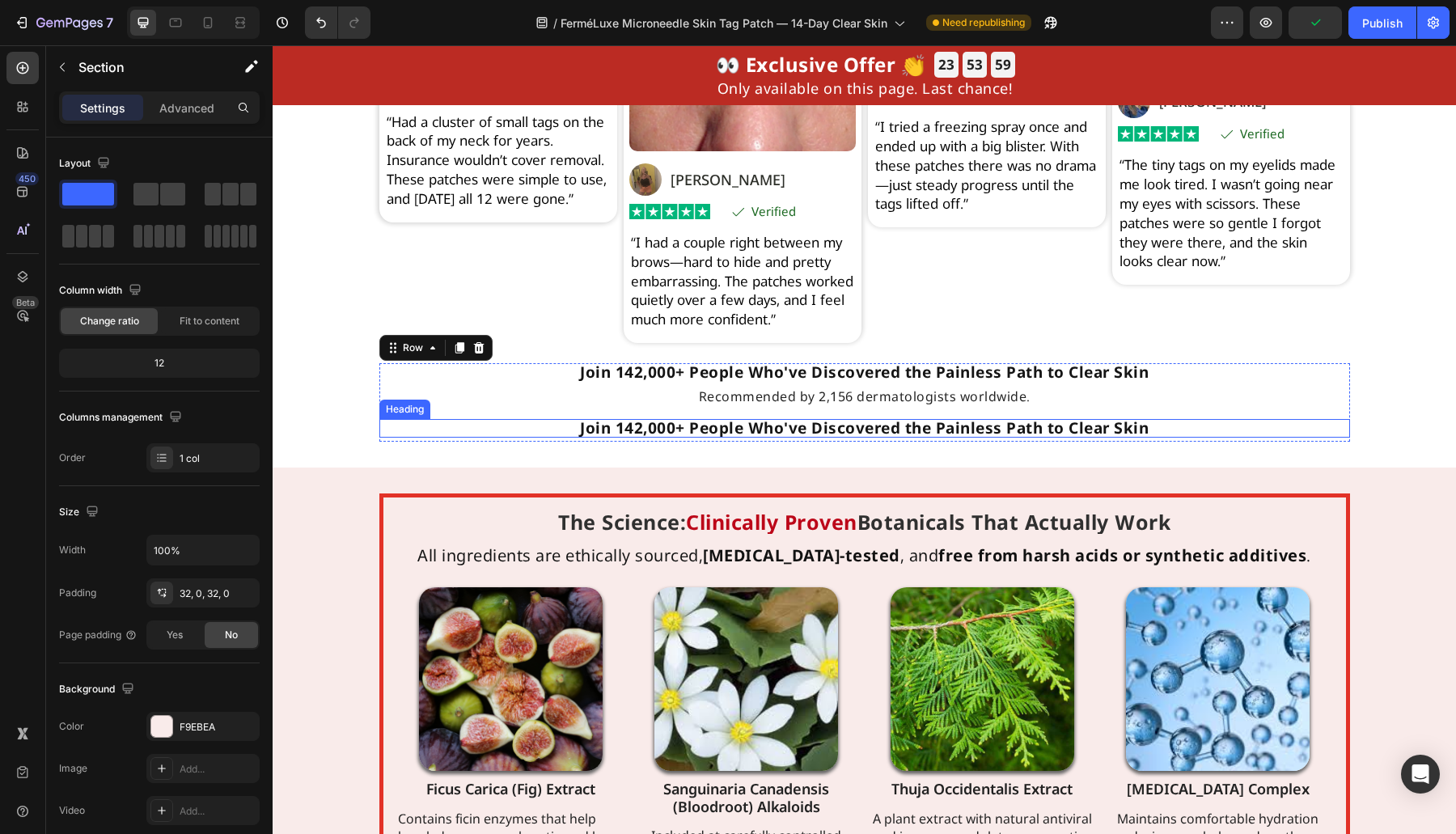
click at [930, 437] on h2 "Join 142,000+ People Who've Discovered the Painless Path to Clear Skin" at bounding box center [864, 429] width 970 height 19
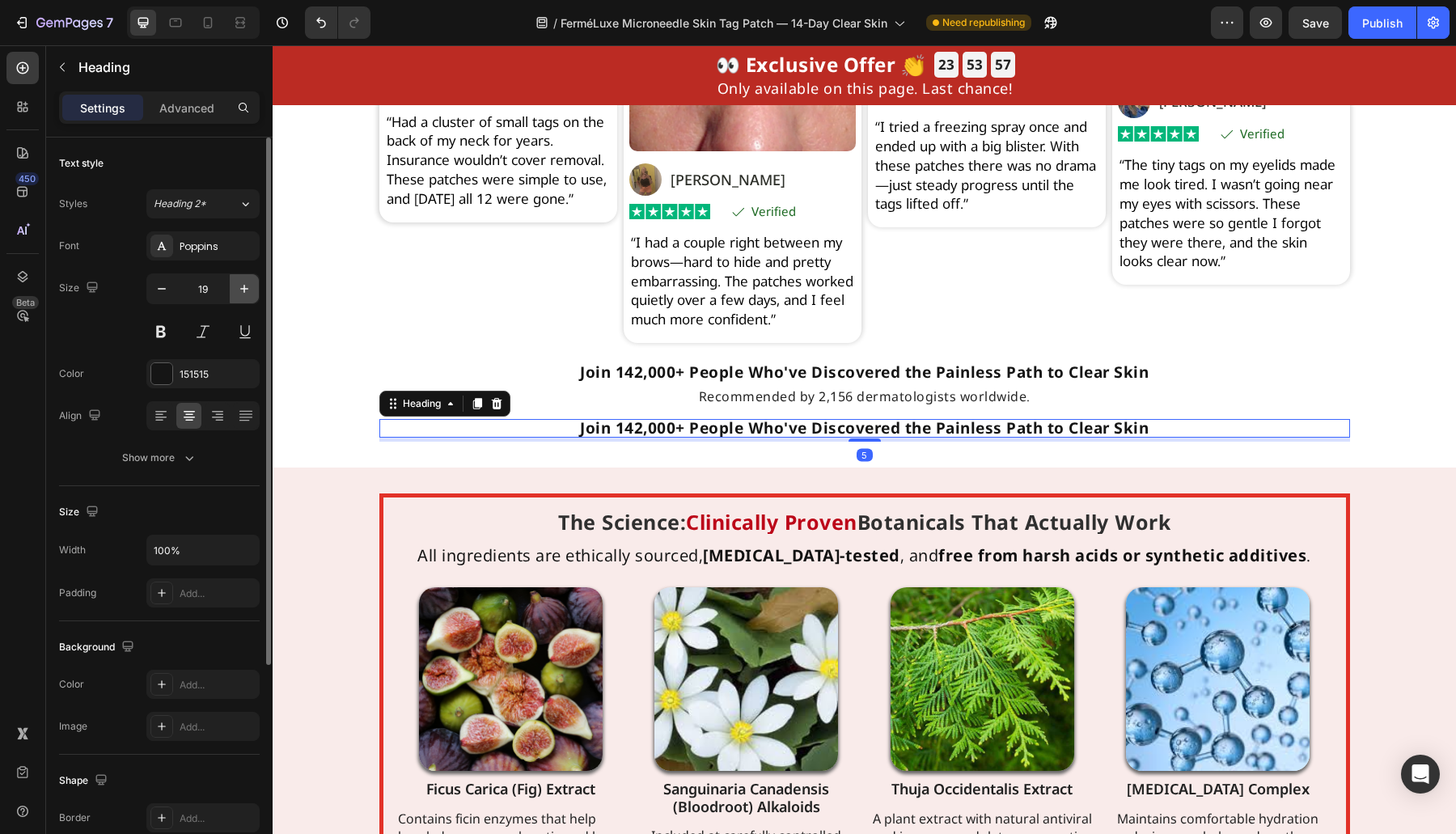
click at [246, 292] on icon "button" at bounding box center [244, 289] width 16 height 16
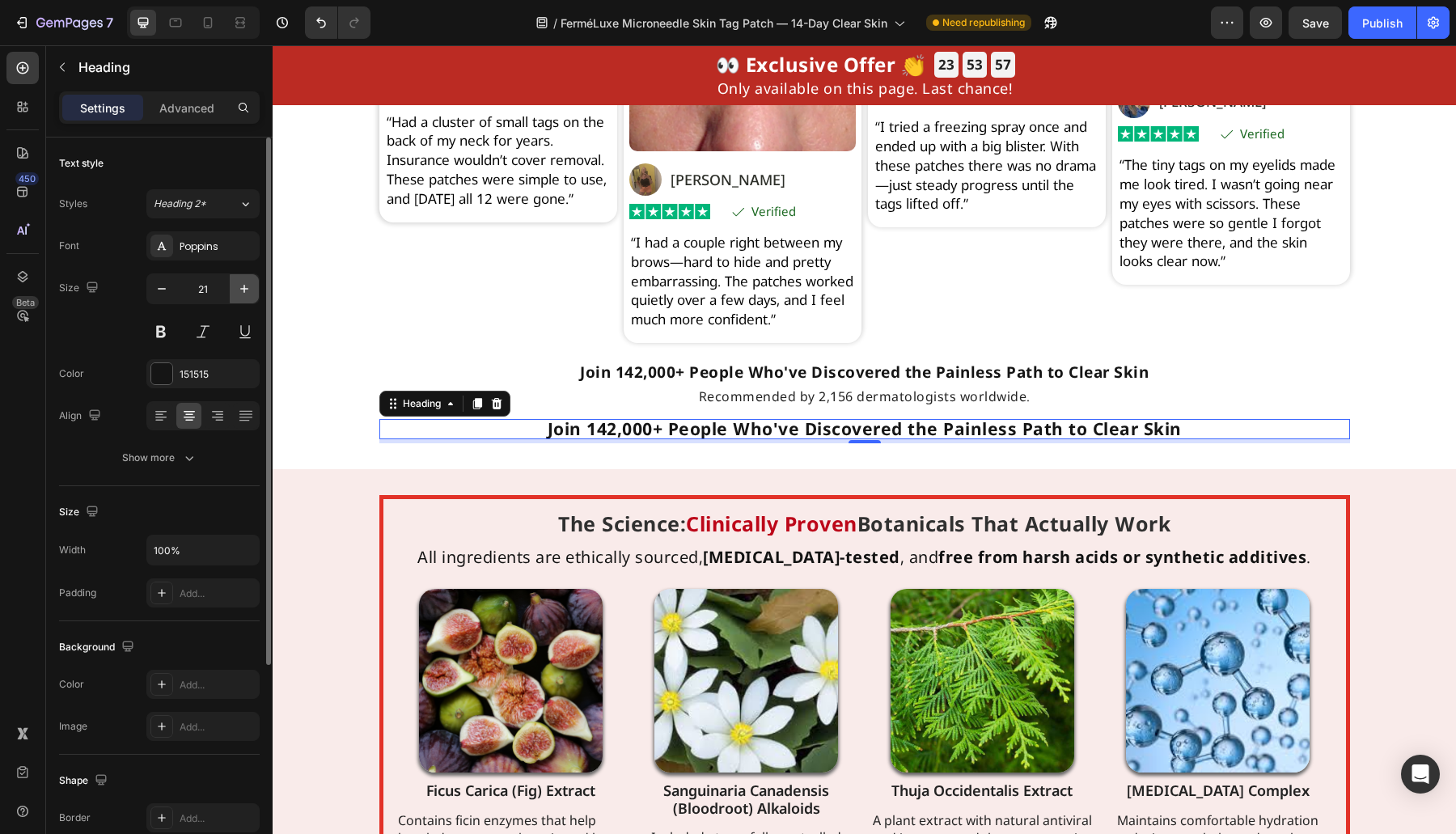
drag, startPoint x: 246, startPoint y: 292, endPoint x: 23, endPoint y: 258, distance: 225.6
click at [246, 292] on icon "button" at bounding box center [244, 289] width 16 height 16
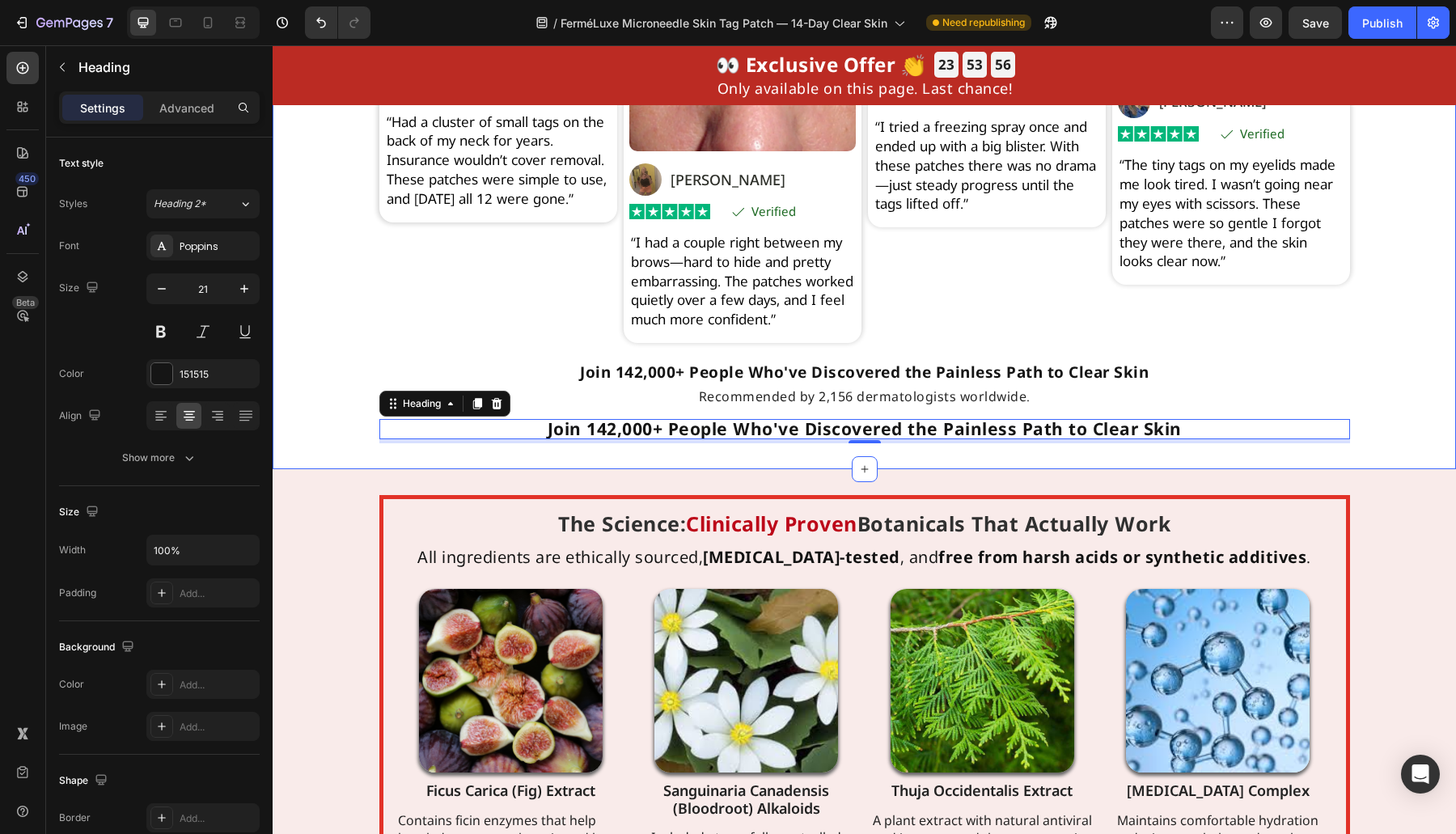
type input "22"
click at [836, 440] on h2 "Join 142,000+ People Who've Discovered the Painless Path to Clear Skin" at bounding box center [864, 430] width 970 height 21
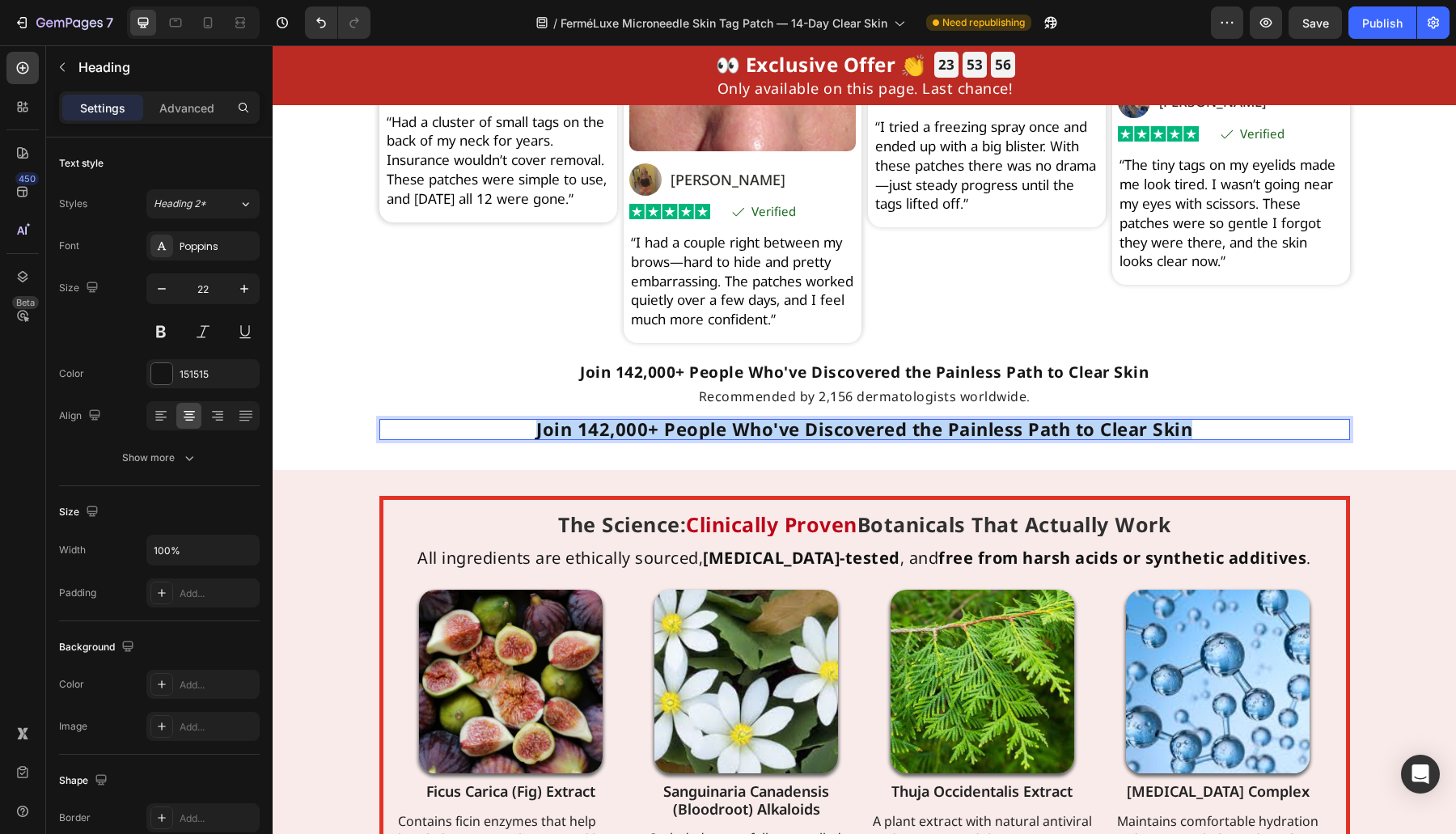
click at [836, 438] on p "Join 142,000+ People Who've Discovered the Painless Path to Clear Skin" at bounding box center [864, 430] width 967 height 18
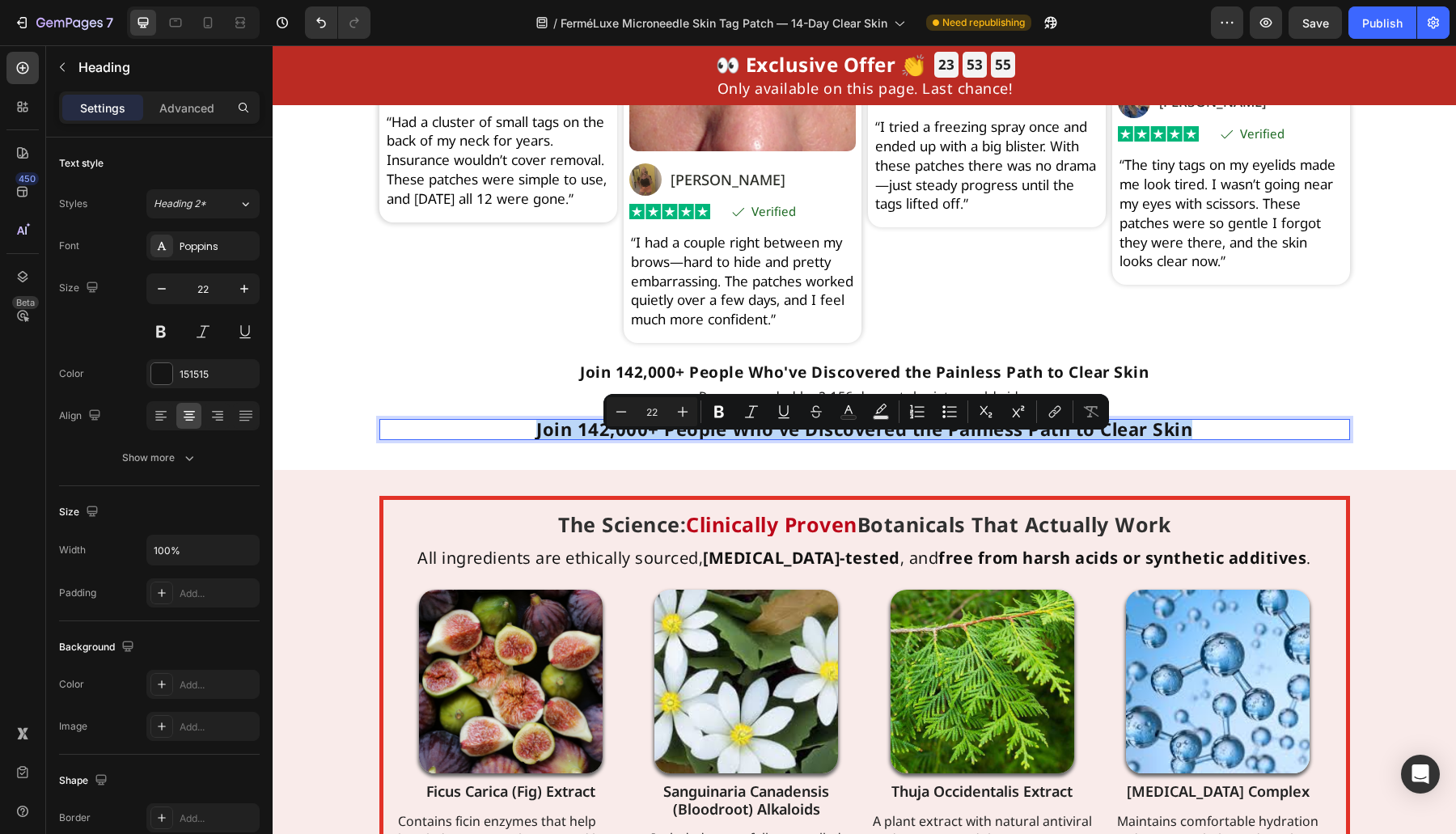
click at [836, 438] on p "Join 142,000+ People Who've Discovered the Painless Path to Clear Skin" at bounding box center [864, 430] width 967 height 18
click at [423, 380] on div "Real Transformations From Real People Heading Based on 31,847 Heading Verified …" at bounding box center [864, 136] width 970 height 616
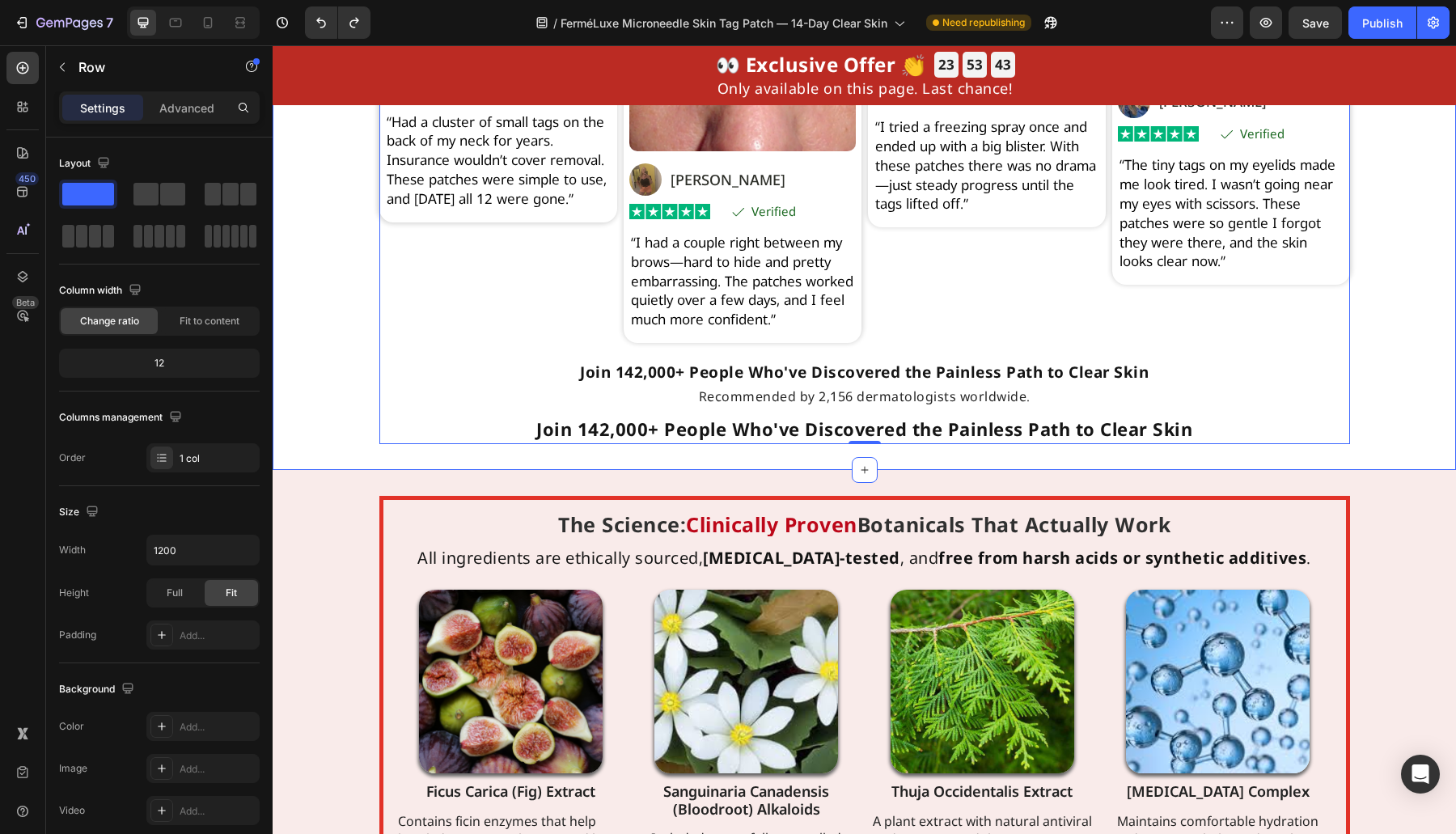
click at [655, 468] on div "Real Transformations From Real People Heading Based on 31,847 Heading Verified …" at bounding box center [863, 136] width 1183 height 668
click at [651, 444] on div "Join 142,000+ People Who've Discovered the Painless Path to Clear Skin Heading …" at bounding box center [864, 404] width 970 height 81
click at [652, 440] on h2 "Join 142,000+ People Who've Discovered the Painless Path to Clear Skin" at bounding box center [864, 430] width 970 height 21
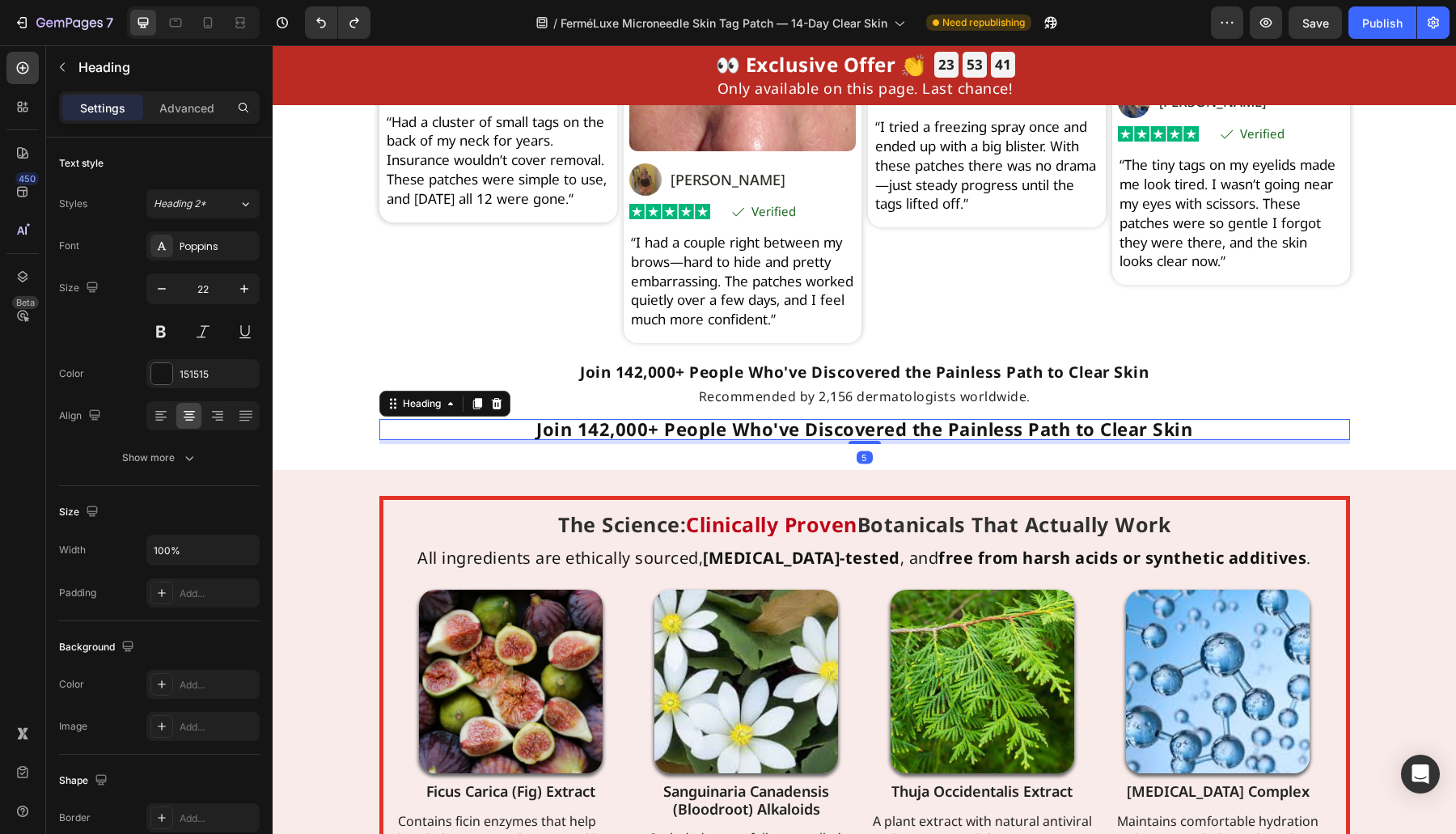
copy p "Join 142,000+ People Who've Discovered the Painless Path to Clear Skin"
click at [354, 437] on div "Real Transformations From Real People Heading Based on 31,847 Heading Verified …" at bounding box center [863, 136] width 1183 height 616
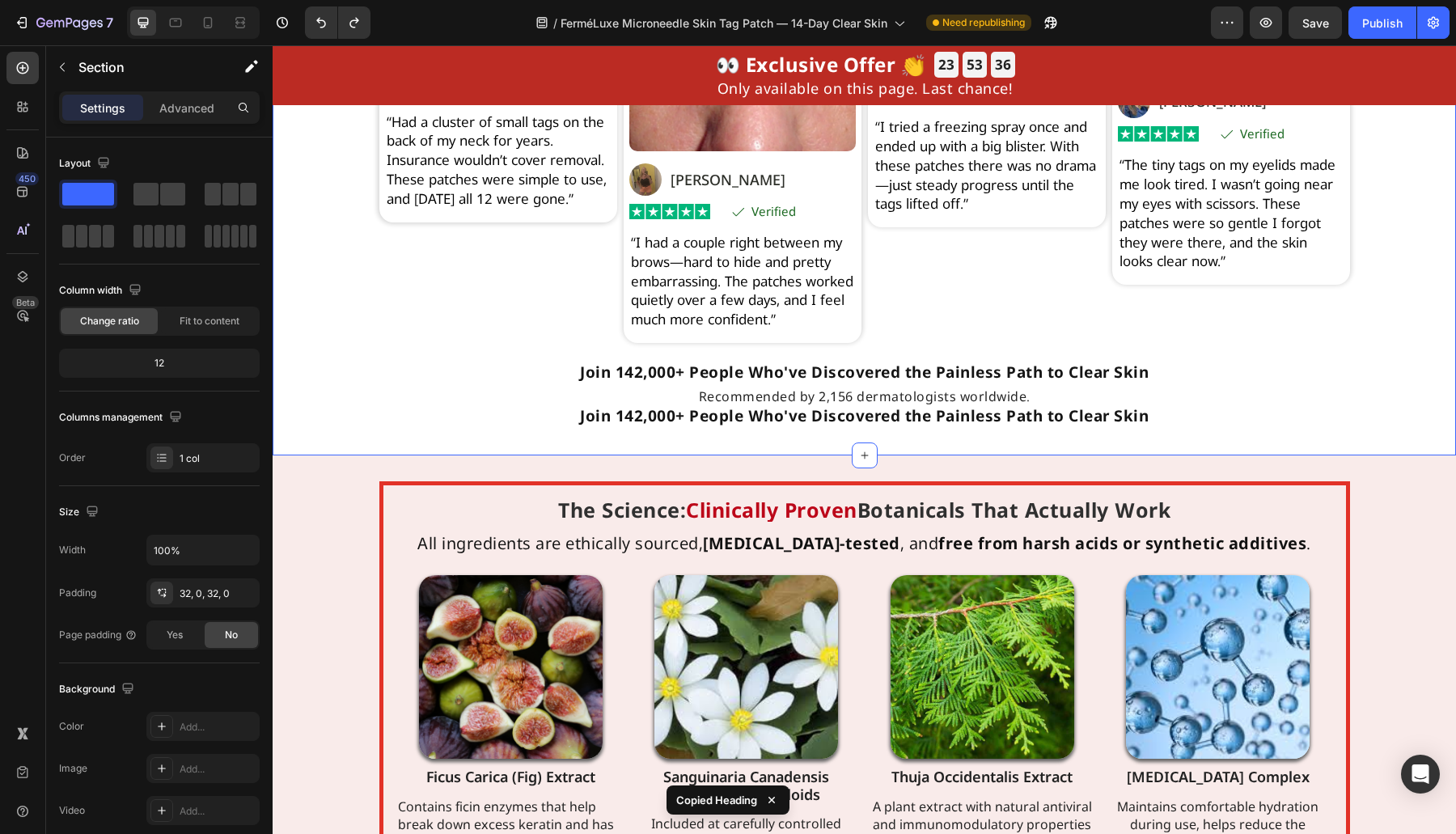
click at [359, 430] on div "Real Transformations From Real People Heading Based on 31,847 Heading Verified …" at bounding box center [863, 129] width 1183 height 602
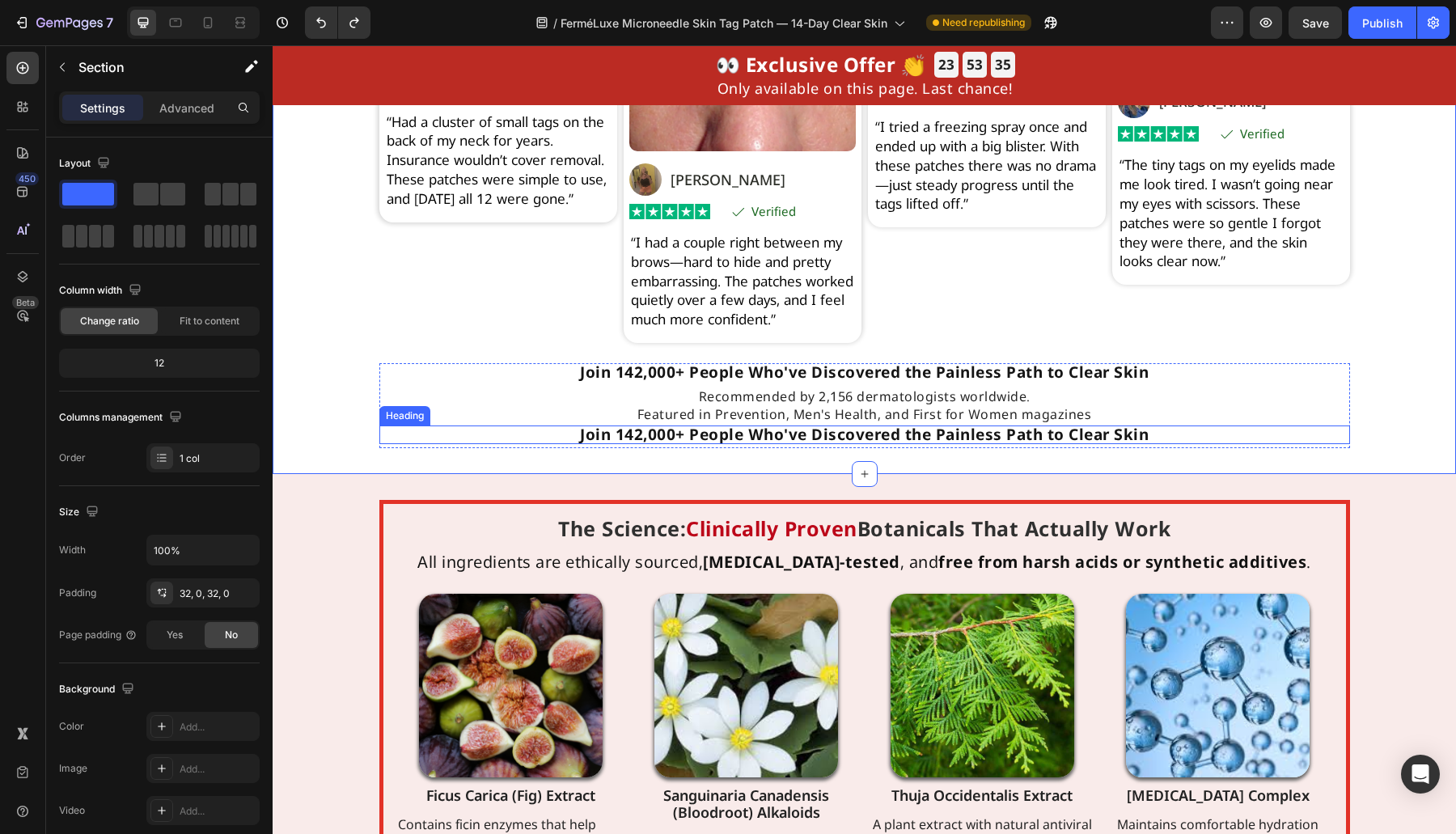
click at [583, 444] on h2 "Join 142,000+ People Who've Discovered the Painless Path to Clear Skin" at bounding box center [864, 435] width 970 height 19
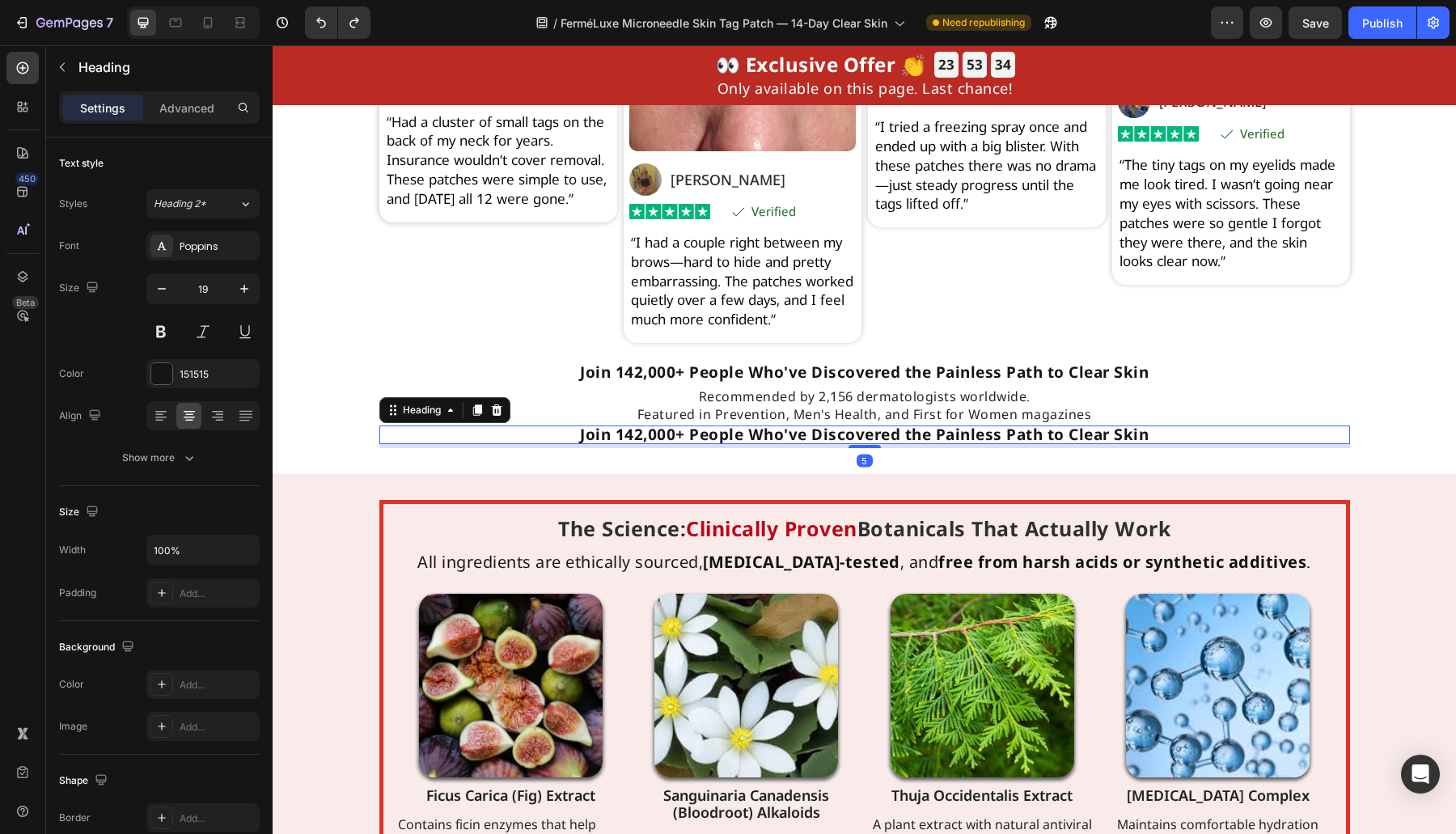
copy p "Join 142,000+ People Who've Discovered the Painless Path to Clear Skin"
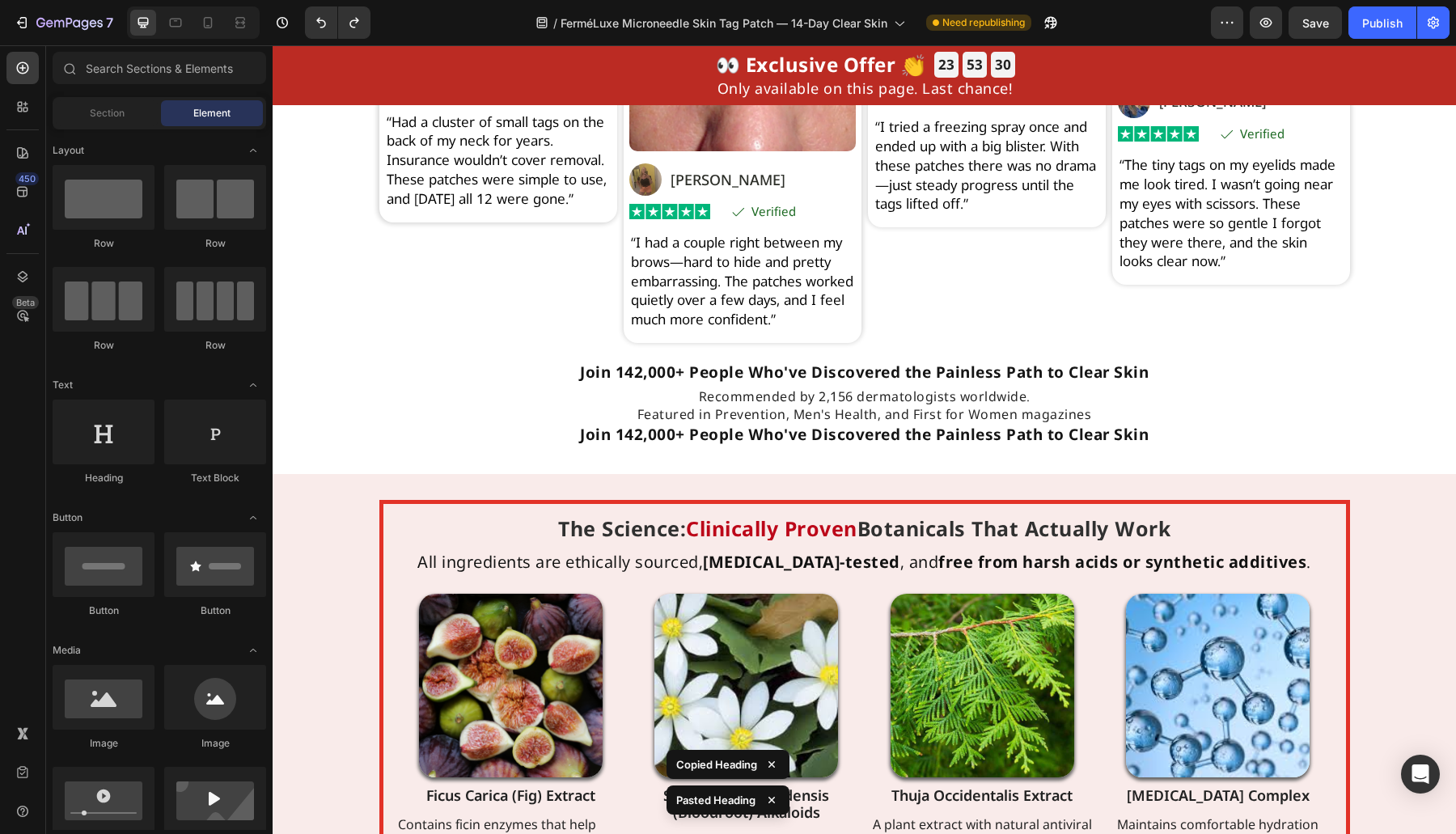
click at [583, 444] on h2 "Join 142,000+ People Who've Discovered the Painless Path to Clear Skin" at bounding box center [864, 435] width 970 height 19
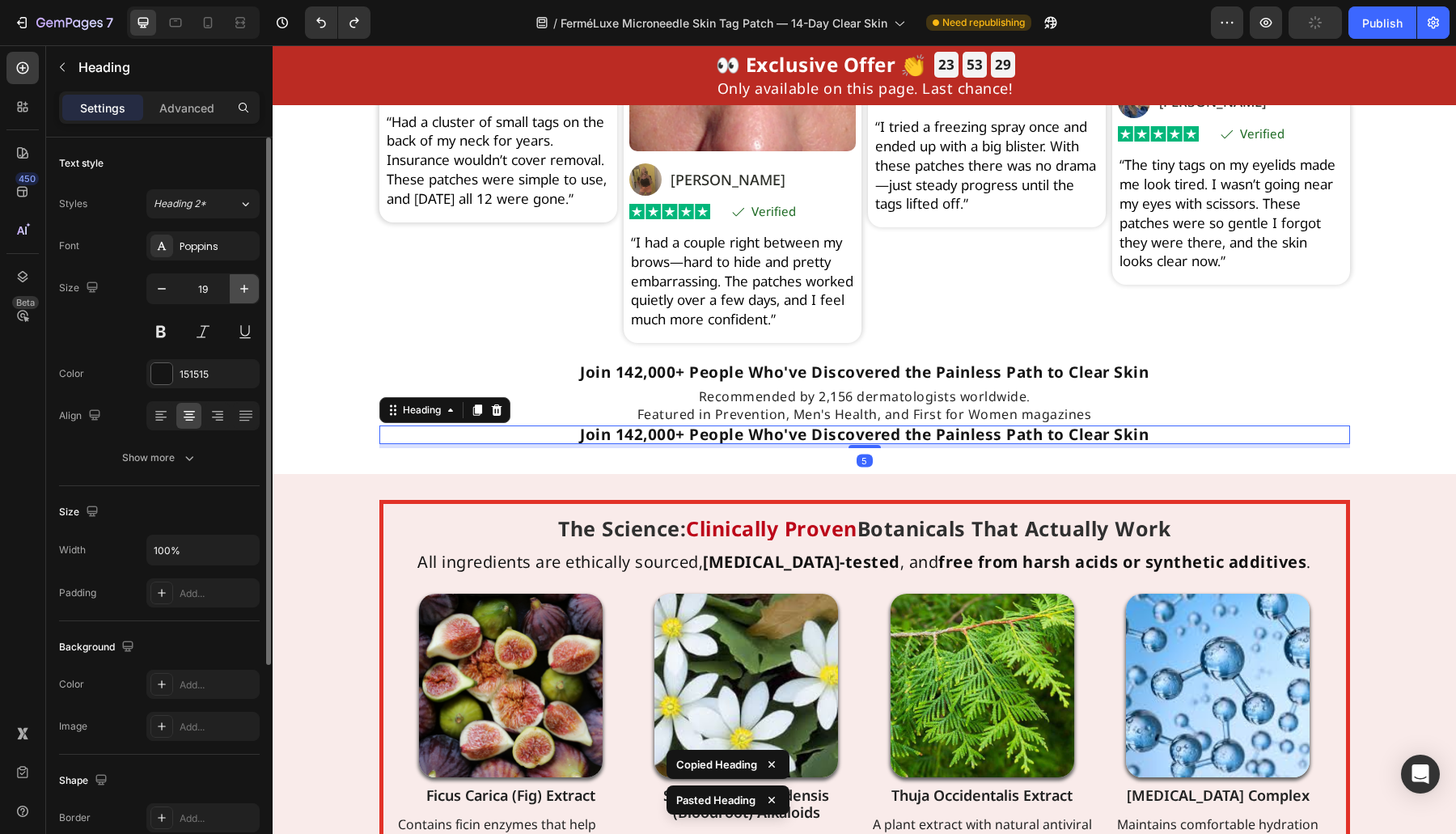
click at [245, 292] on icon "button" at bounding box center [244, 289] width 16 height 16
click at [243, 292] on icon "button" at bounding box center [244, 289] width 16 height 16
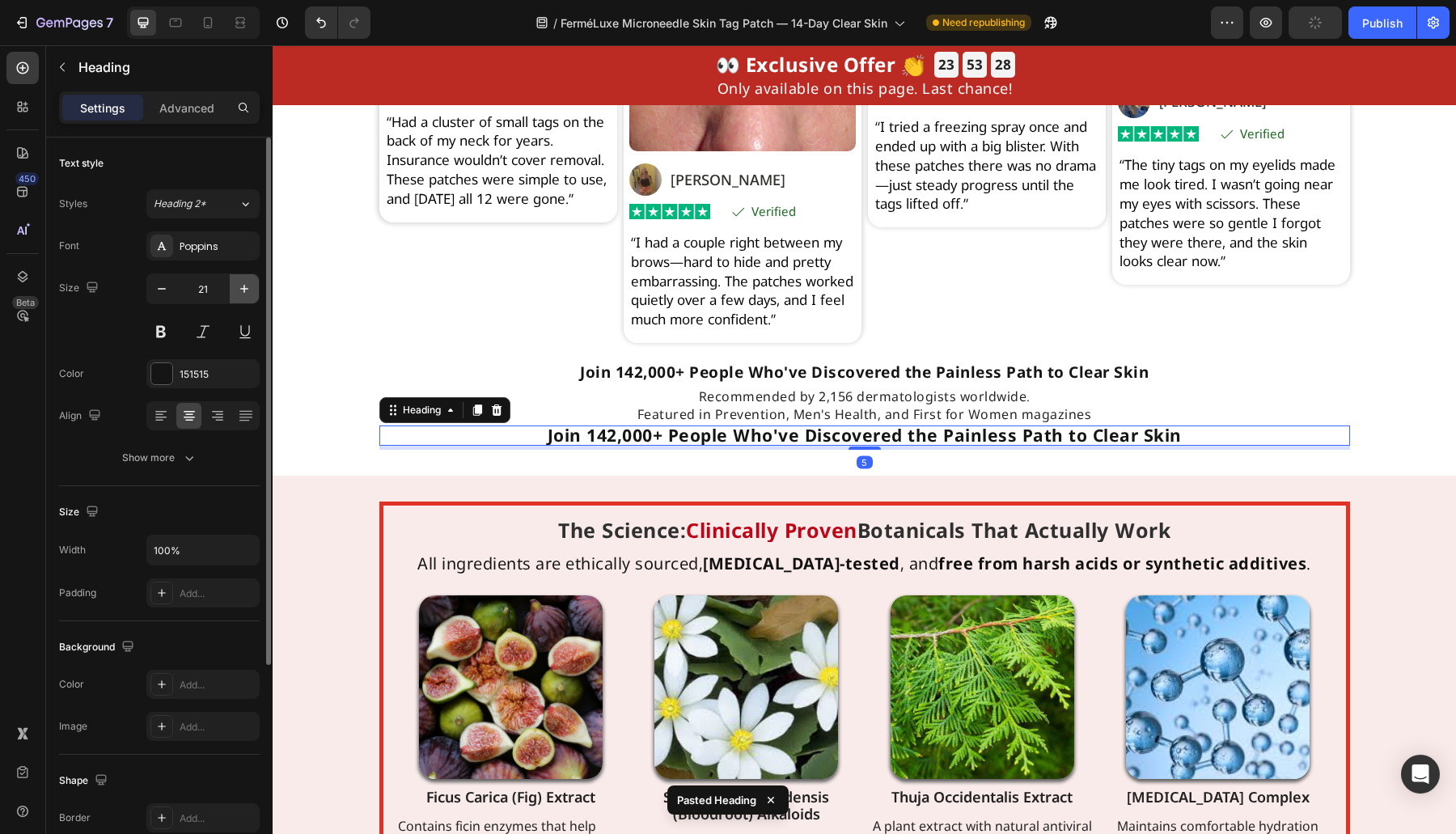
click at [243, 292] on icon "button" at bounding box center [244, 289] width 16 height 16
type input "23"
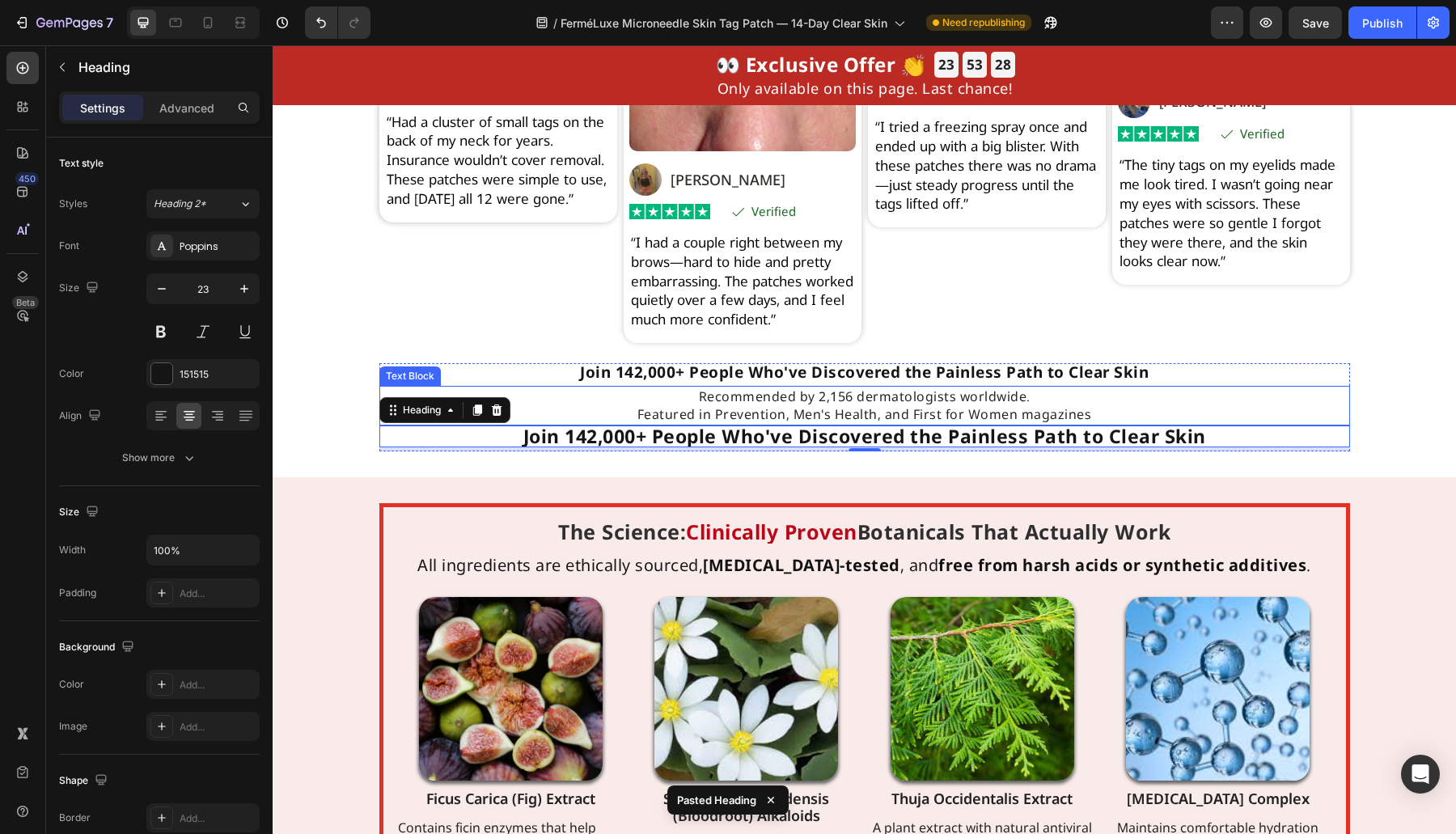
click at [765, 425] on div "Recommended by 2,156 dermatologists worldwide. Featured in Prevention, Men's He…" at bounding box center [864, 405] width 970 height 40
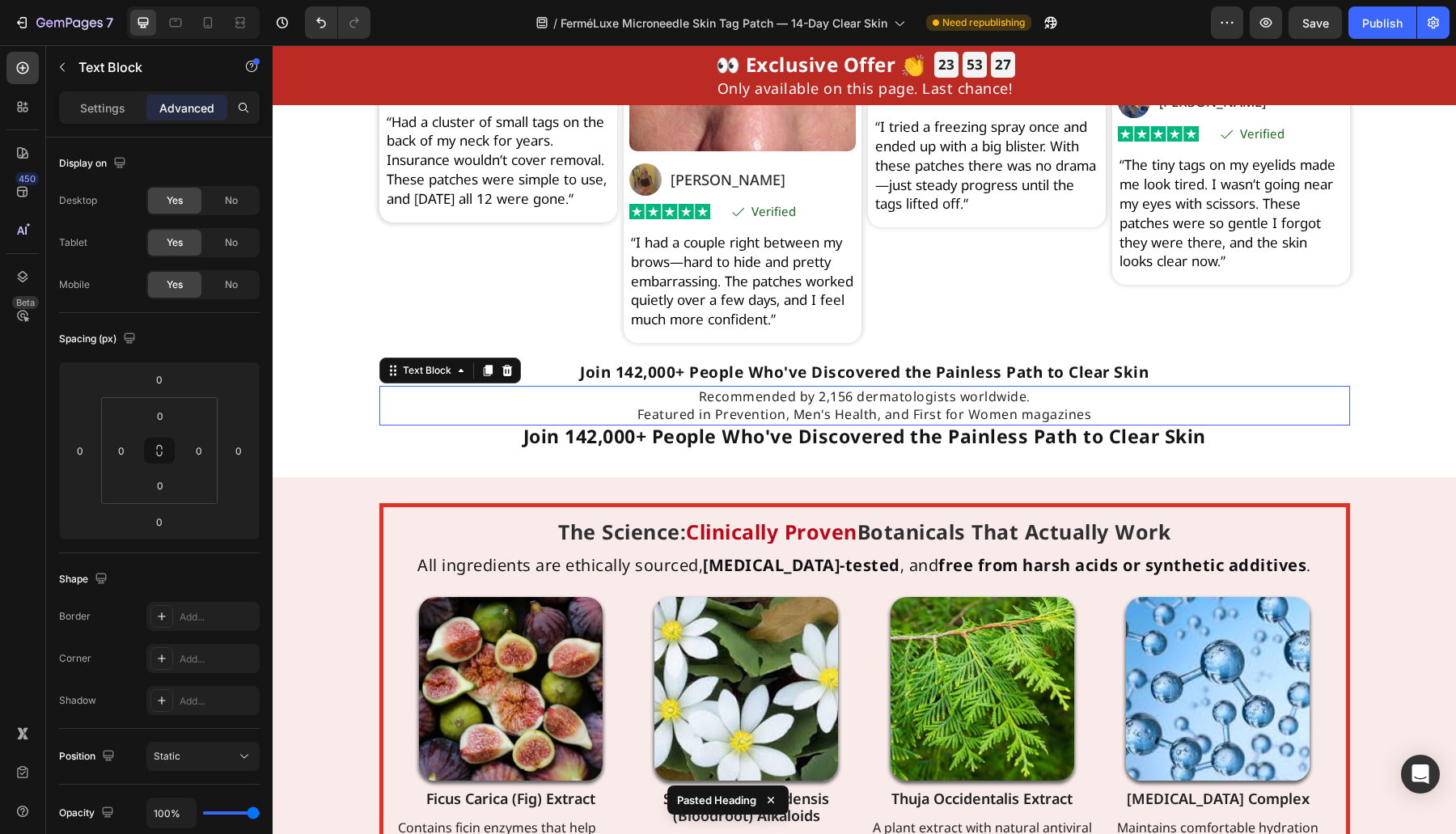
click at [766, 425] on div "Recommended by 2,156 dermatologists worldwide. Featured in Prevention, Men's He…" at bounding box center [864, 405] width 970 height 40
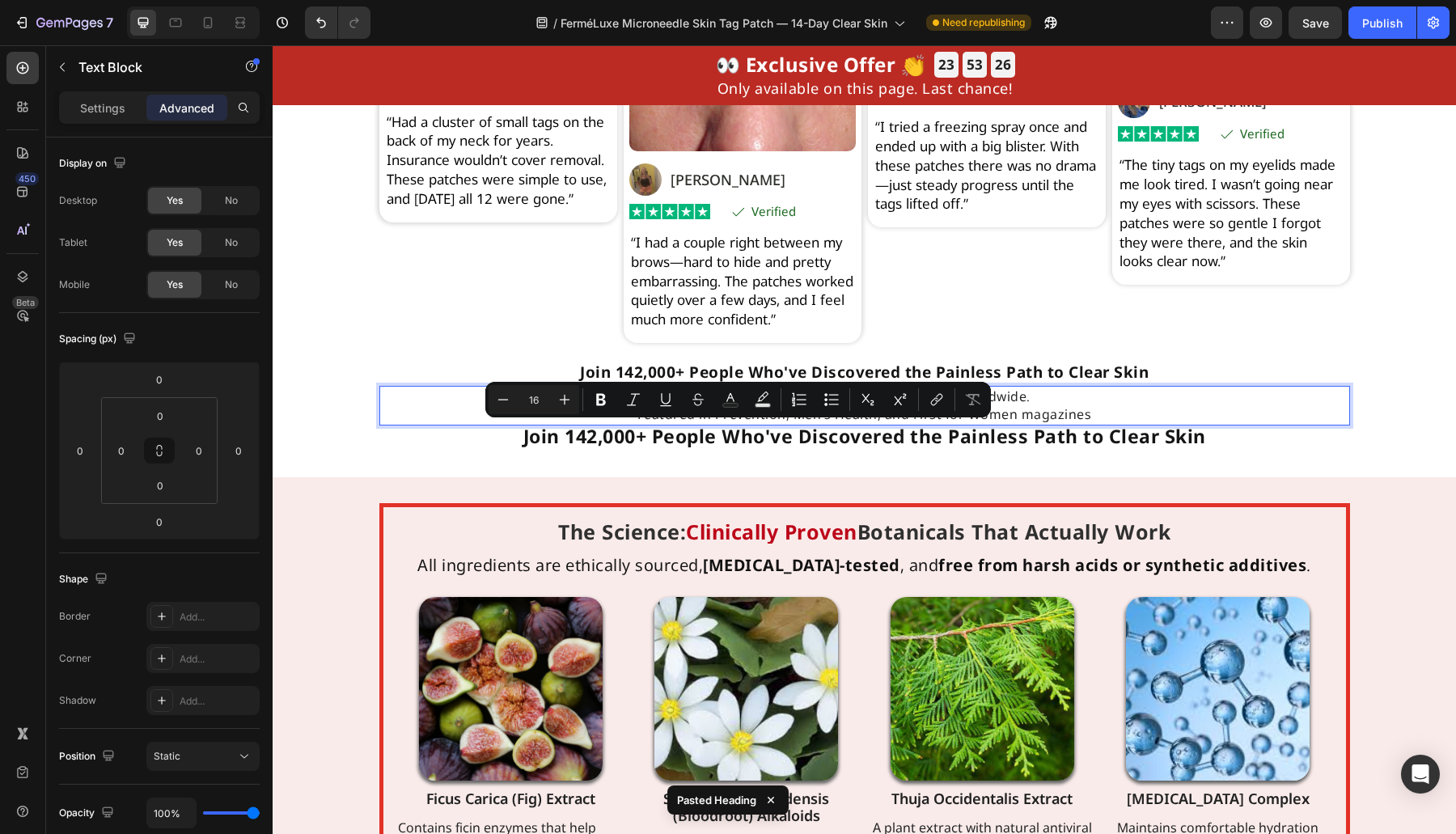
click at [766, 425] on div "Recommended by 2,156 dermatologists worldwide. Featured in Prevention, Men's He…" at bounding box center [864, 405] width 970 height 40
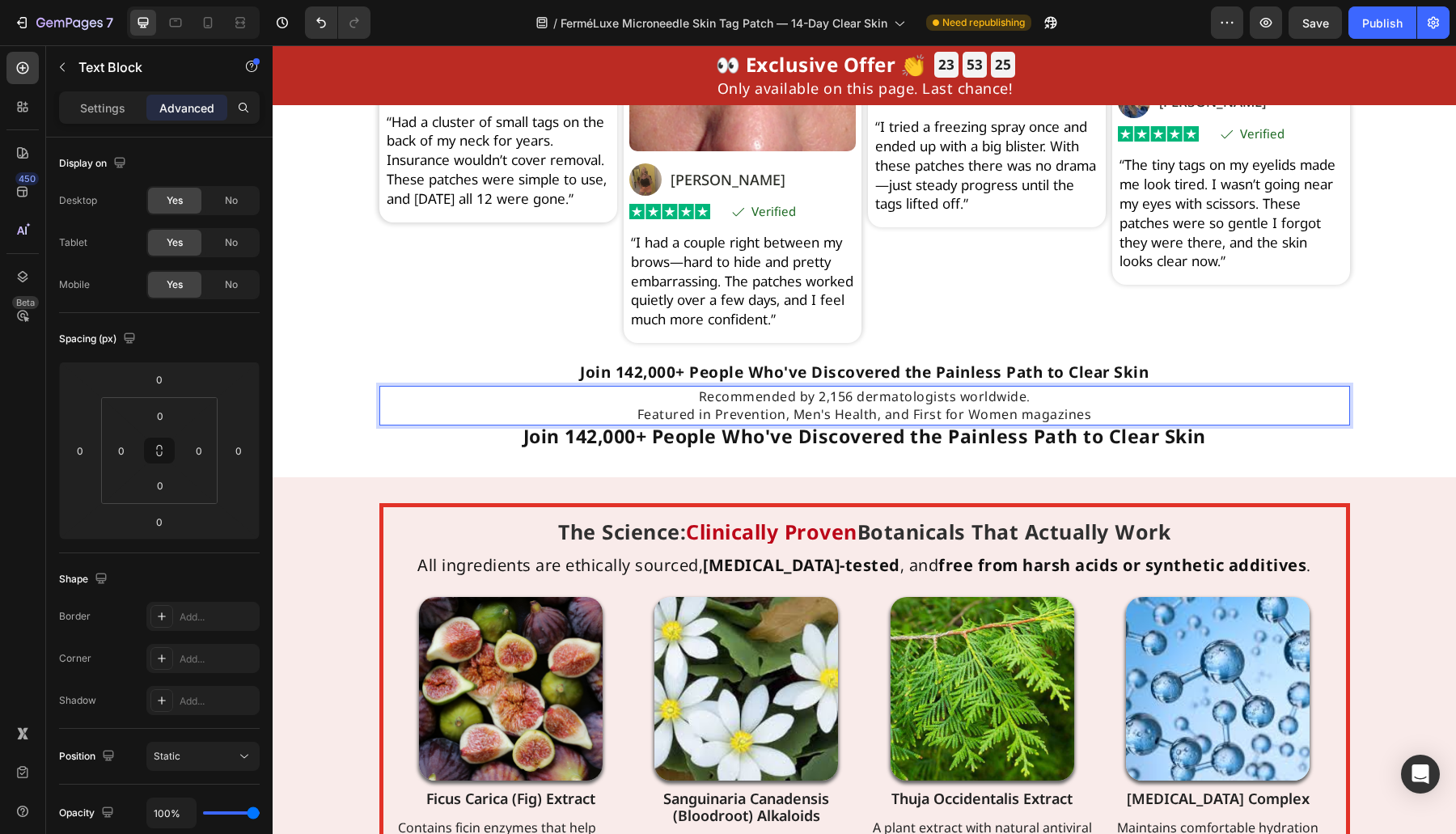
click at [785, 415] on p "Recommended by 2,156 dermatologists worldwide. Featured in Prevention, Men's He…" at bounding box center [864, 405] width 967 height 36
click at [156, 526] on input "0" at bounding box center [159, 522] width 32 height 24
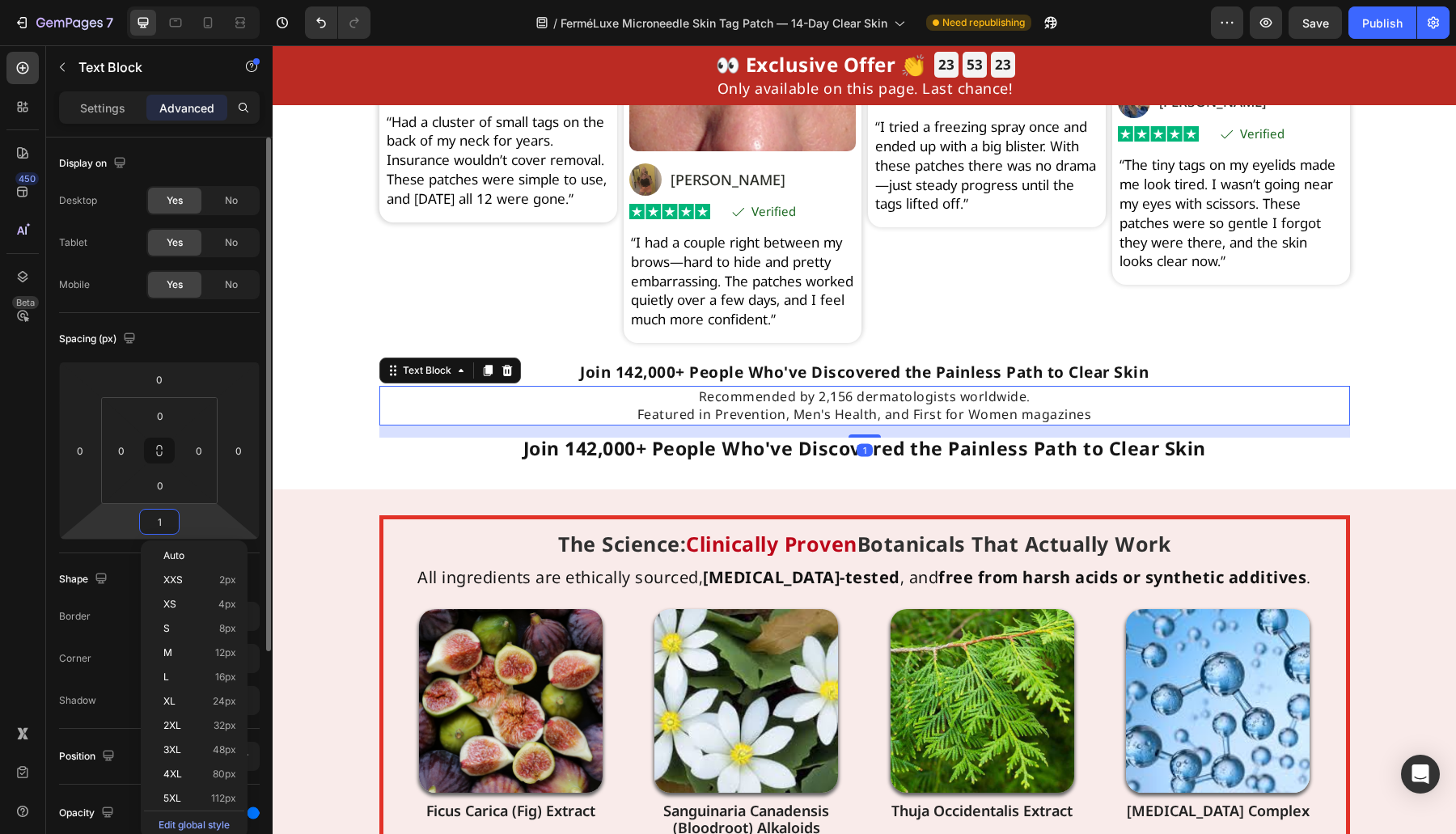
type input "15"
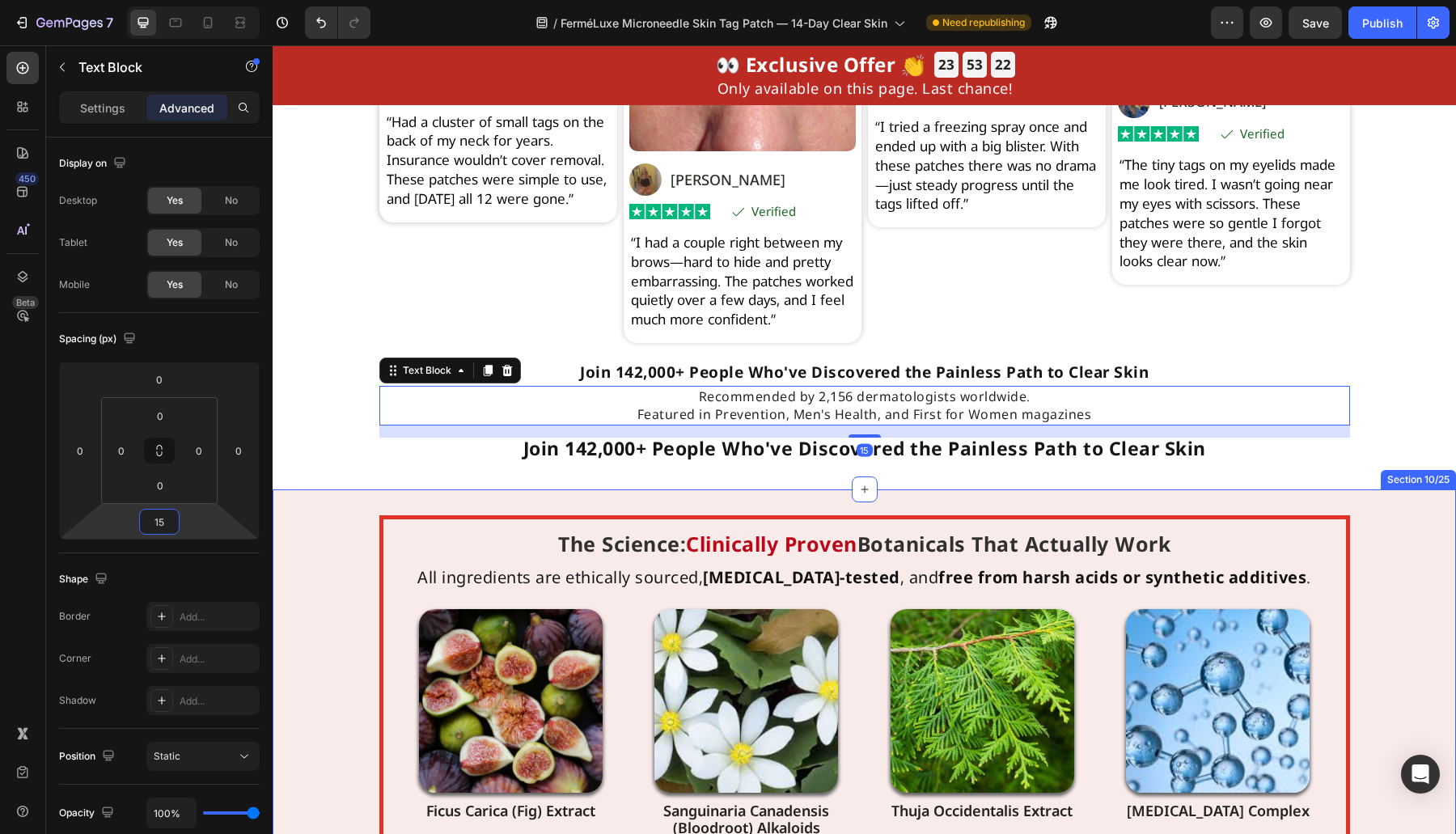
click at [475, 524] on div "The Science: Clinically Proven Botanicals That Actually Work Heading All ingred…" at bounding box center [863, 754] width 1183 height 531
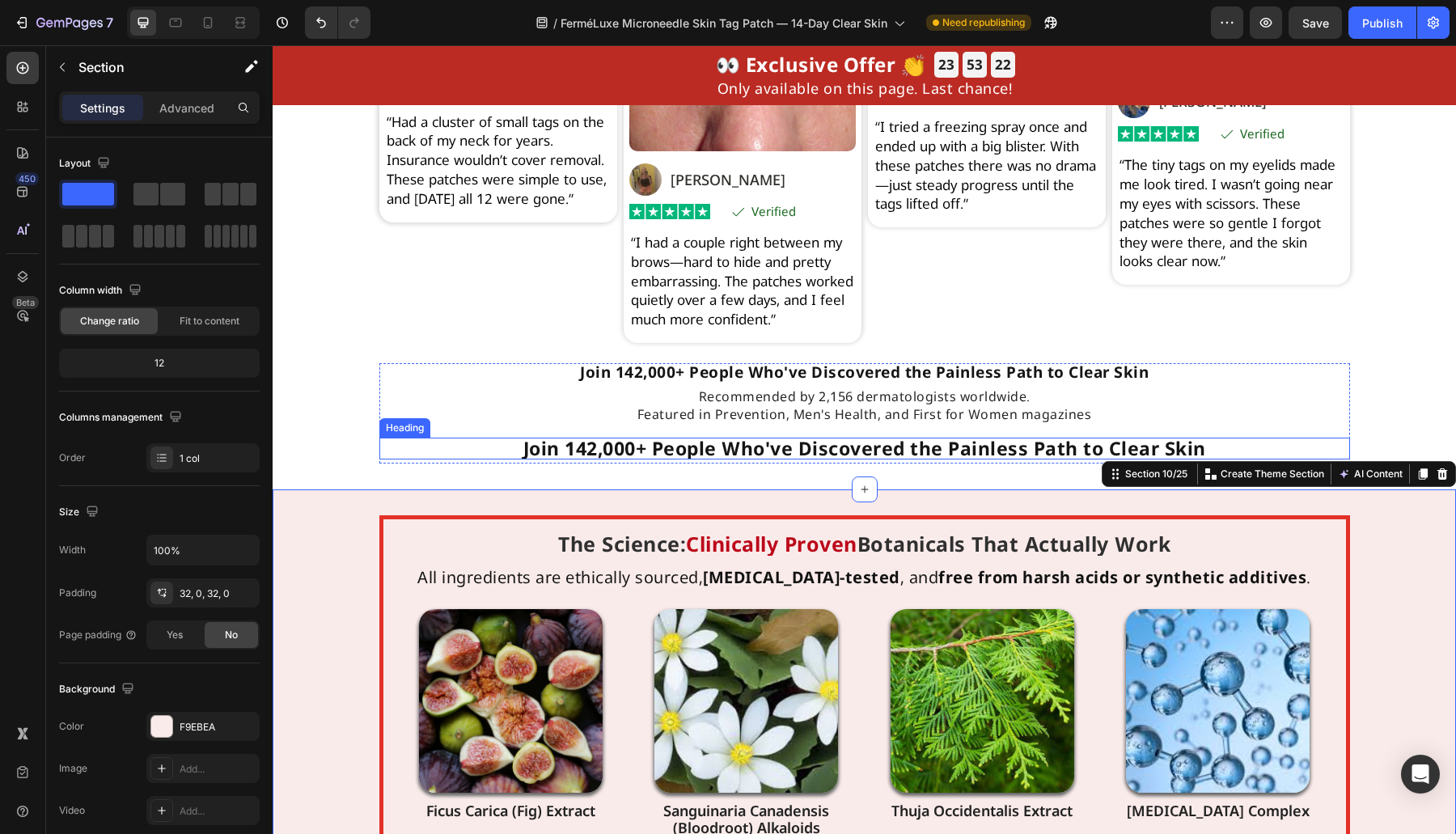
click at [747, 460] on h2 "Join 142,000+ People Who've Discovered the Painless Path to Clear Skin" at bounding box center [864, 448] width 970 height 22
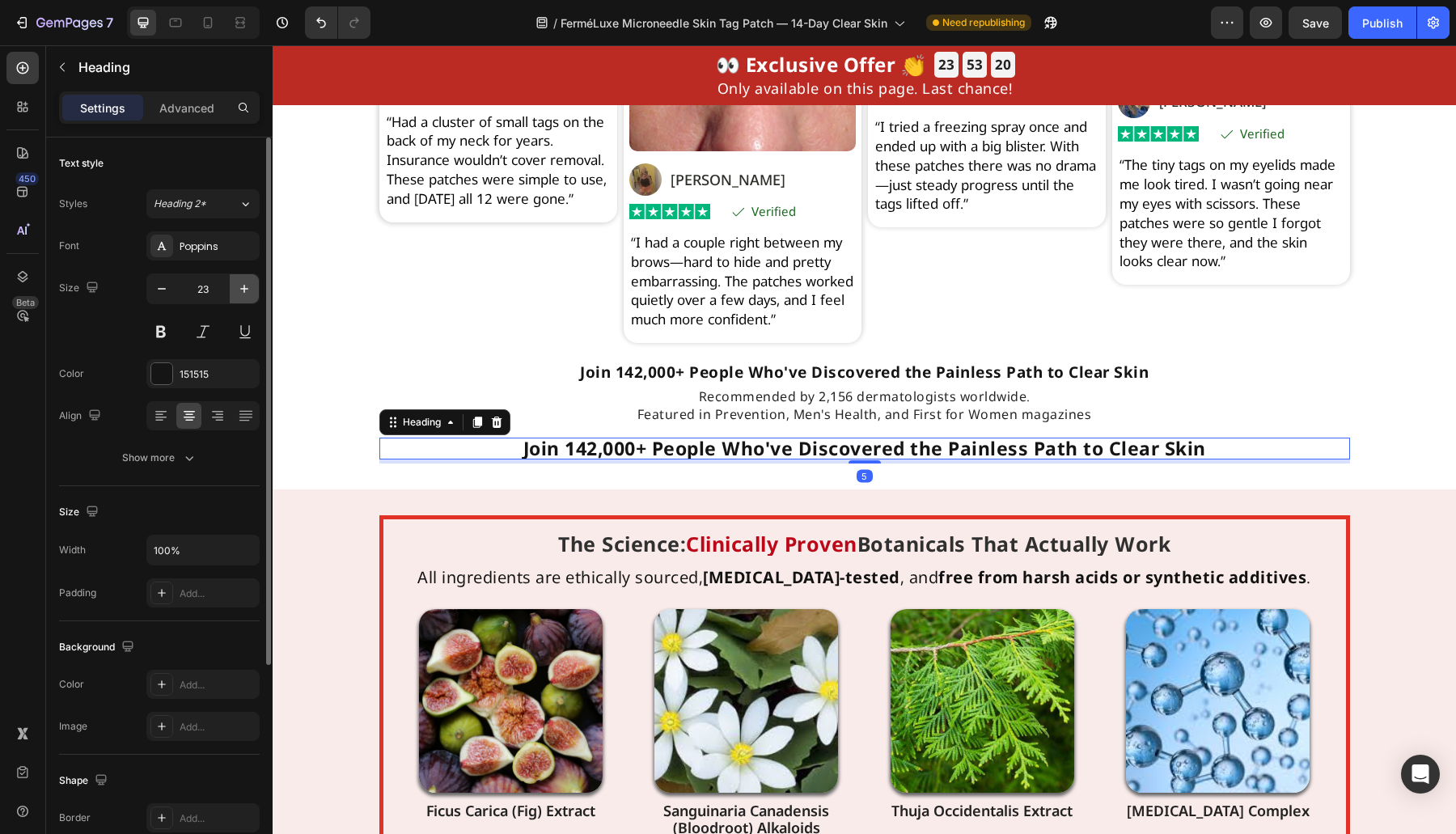
drag, startPoint x: 256, startPoint y: 278, endPoint x: 244, endPoint y: 290, distance: 17.0
click at [257, 277] on button "button" at bounding box center [245, 289] width 29 height 29
click at [244, 290] on icon "button" at bounding box center [244, 288] width 8 height 8
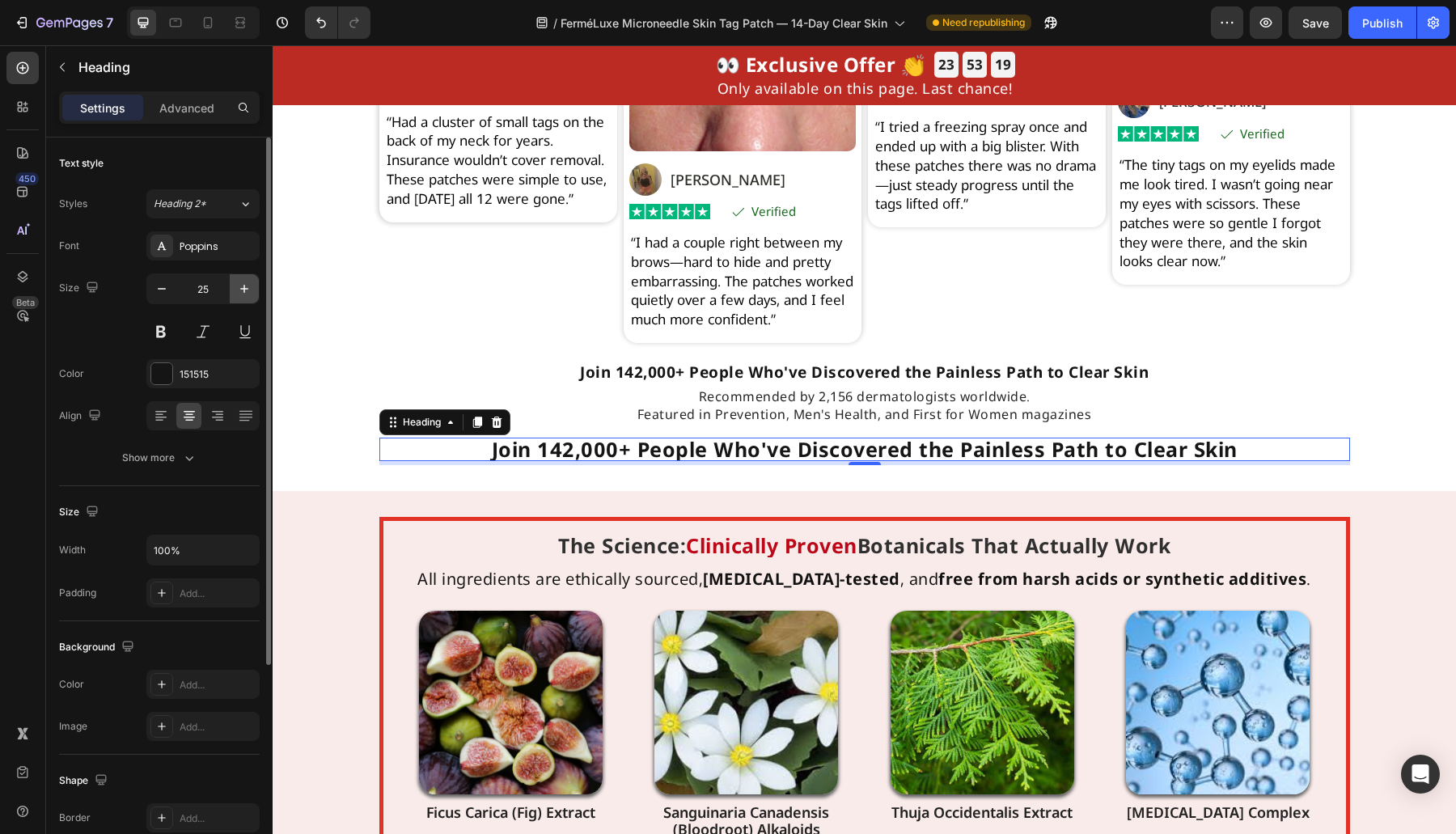
click at [238, 290] on icon "button" at bounding box center [244, 289] width 16 height 16
click at [162, 288] on icon "button" at bounding box center [162, 289] width 16 height 16
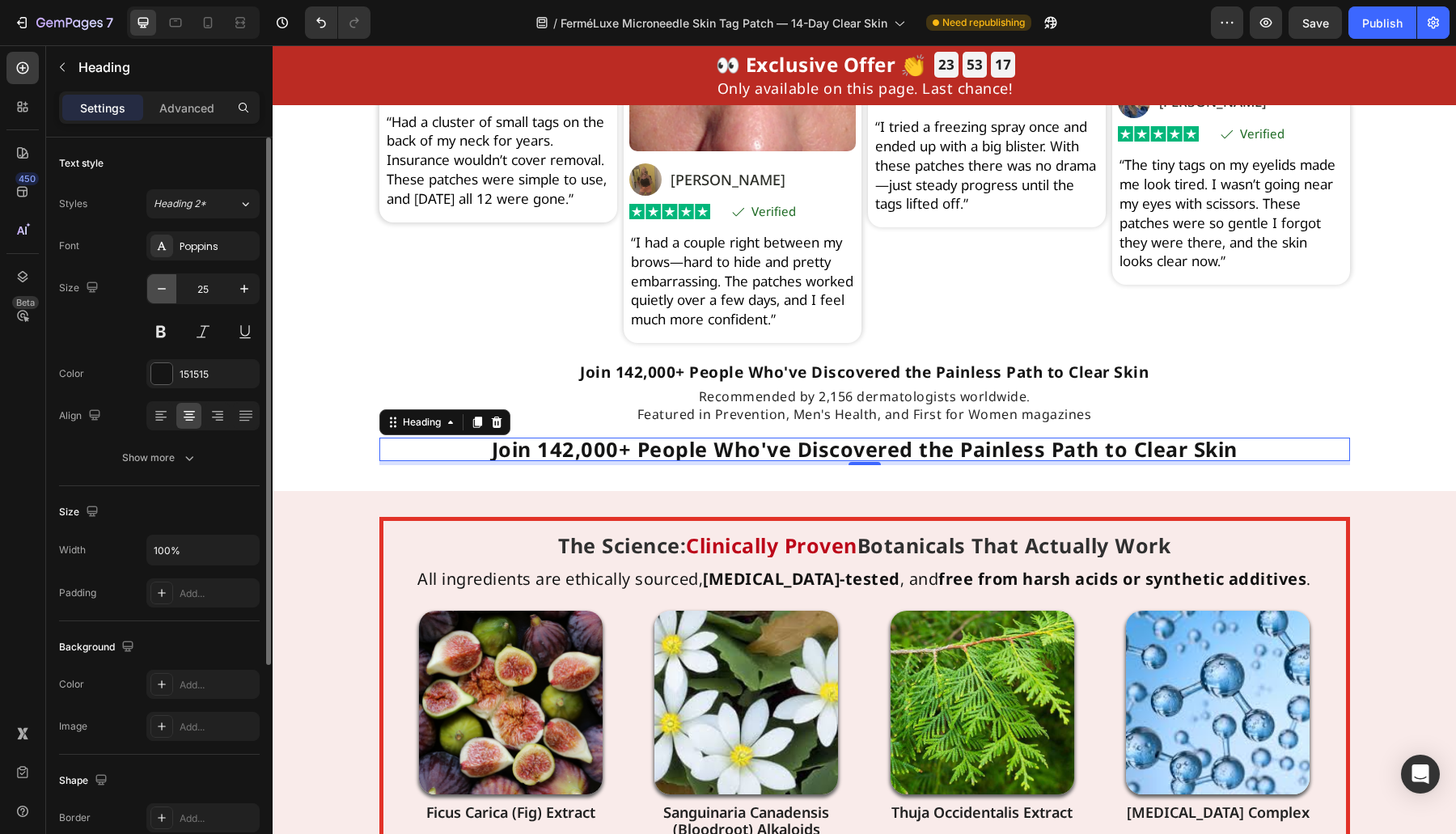
click at [162, 288] on icon "button" at bounding box center [162, 289] width 16 height 16
type input "23"
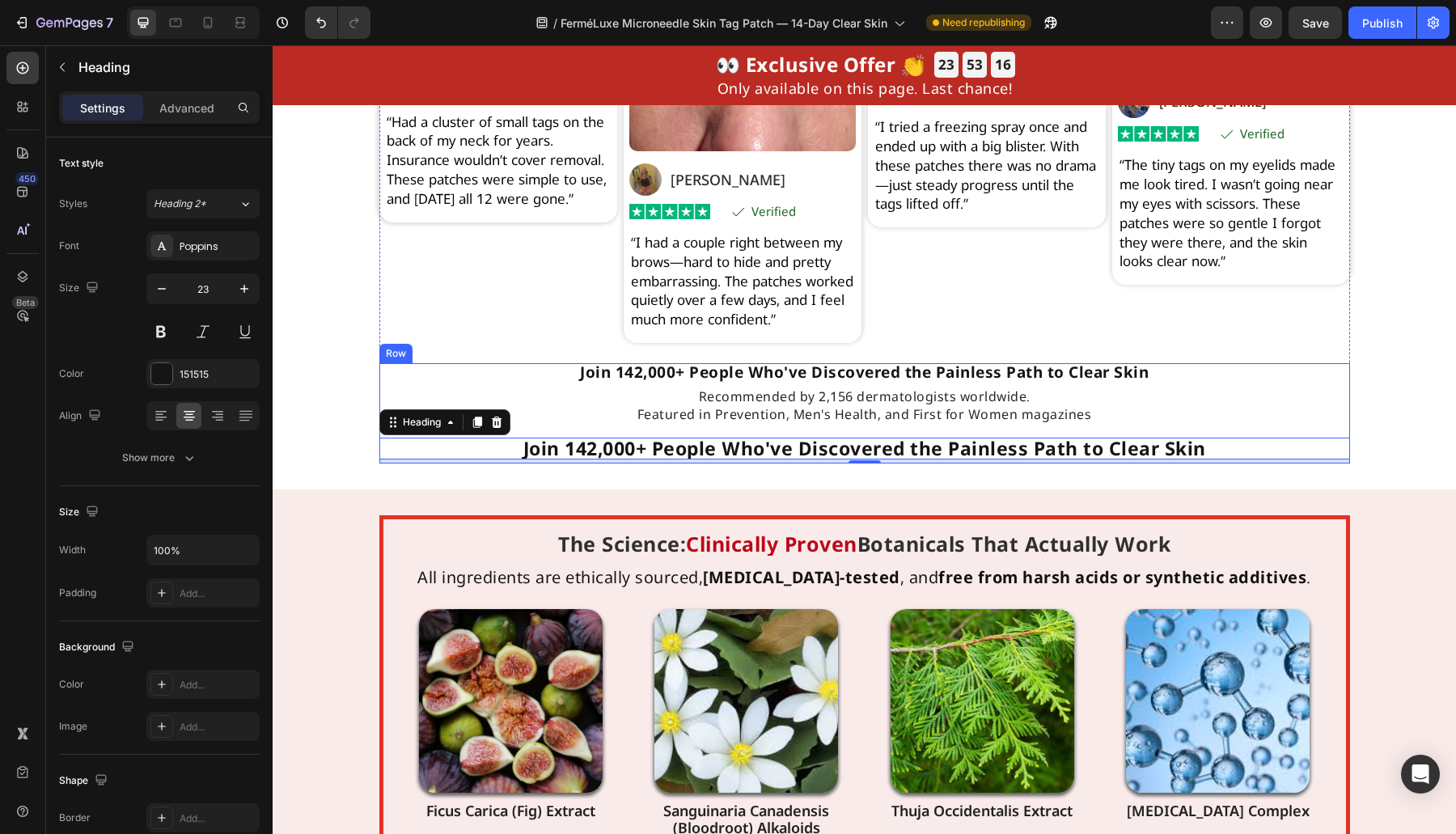
click at [728, 460] on h2 "Join 142,000+ People Who've Discovered the Painless Path to Clear Skin" at bounding box center [864, 448] width 970 height 22
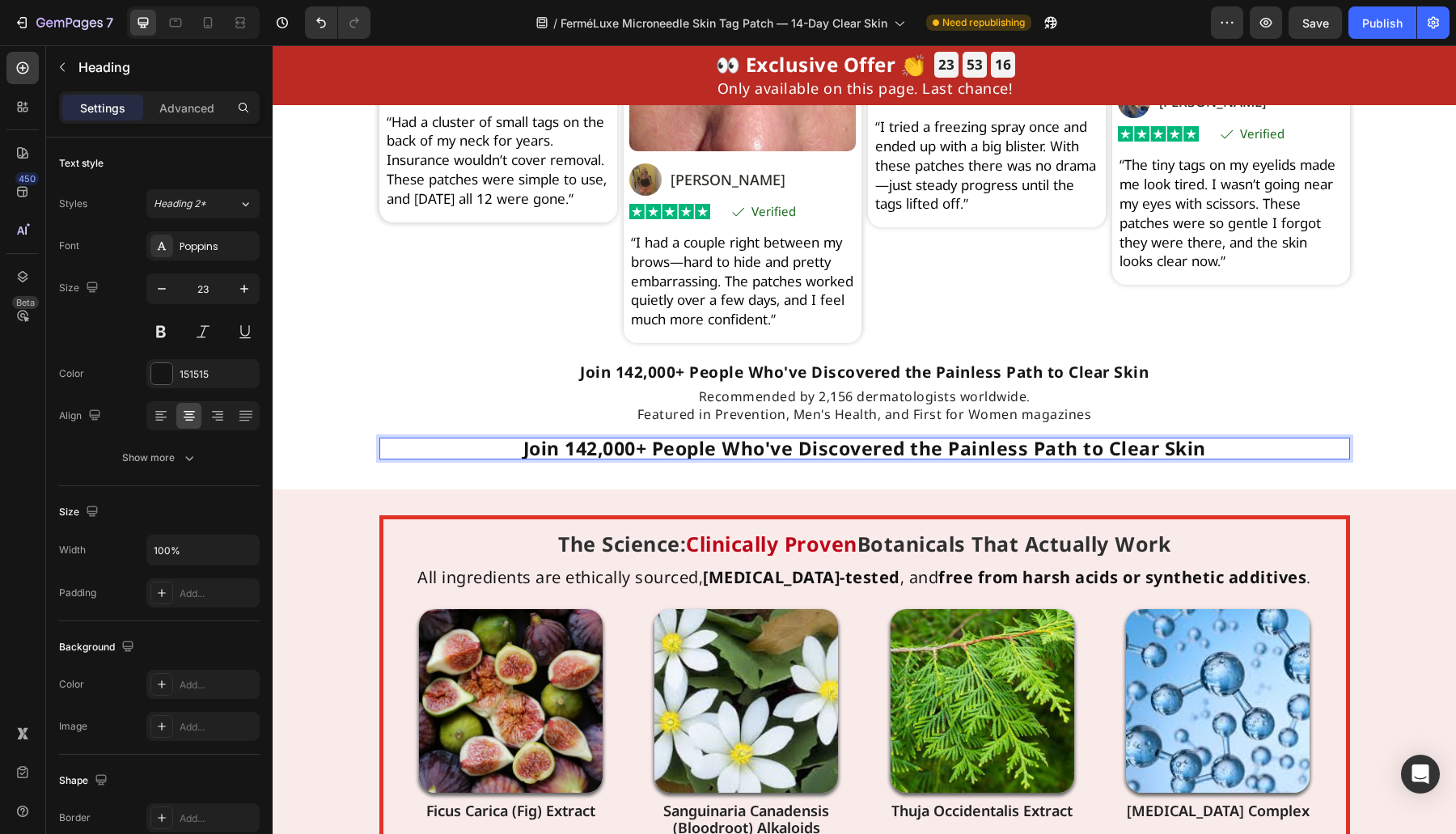
click at [728, 458] on p "Join 142,000+ People Who've Discovered the Painless Path to Clear Skin" at bounding box center [864, 449] width 967 height 19
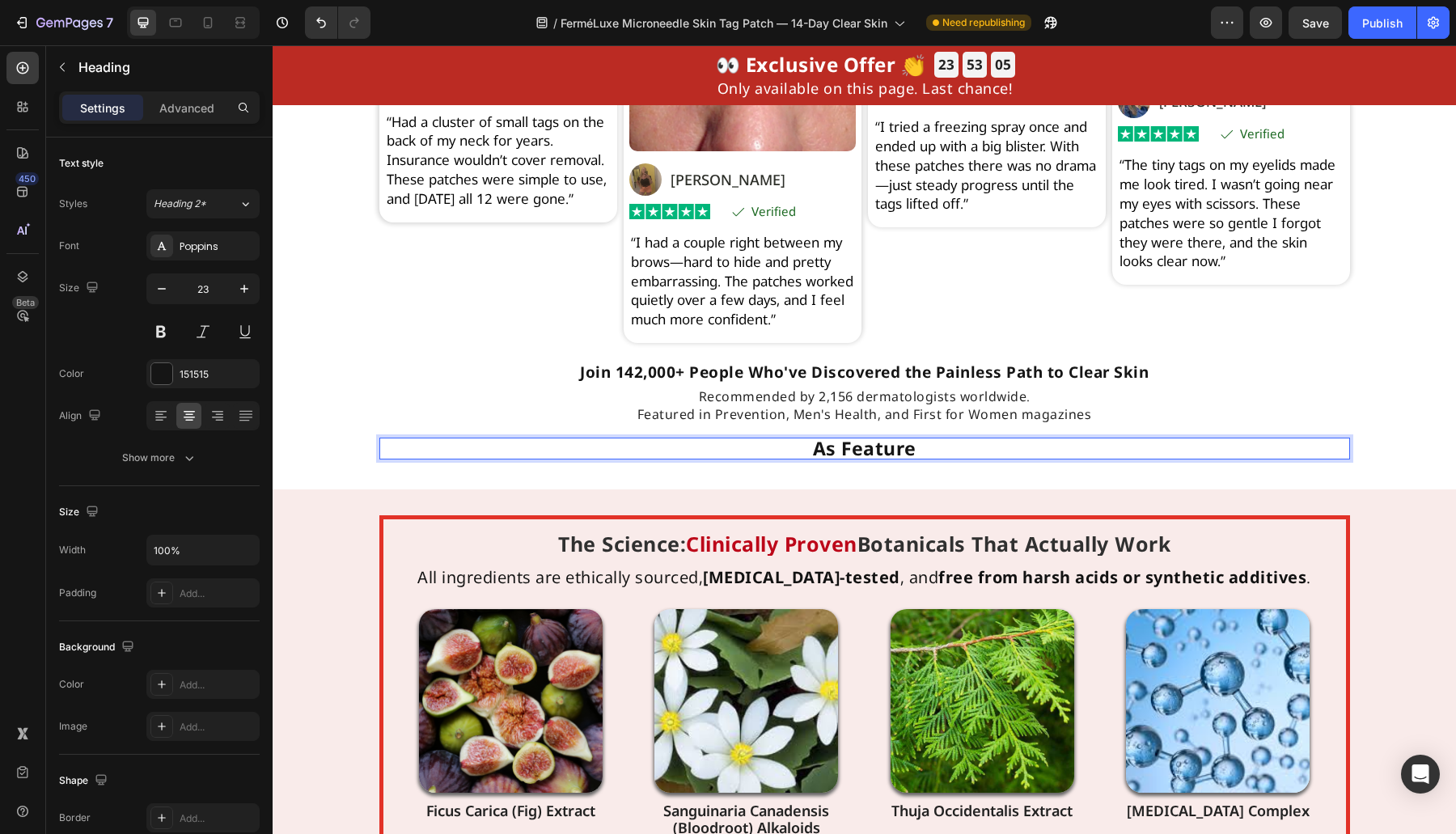
click at [844, 458] on p "As Feature" at bounding box center [864, 449] width 967 height 19
click at [878, 489] on div "Real Transformations From Real People Heading Based on 31,847 Heading Verified …" at bounding box center [863, 146] width 1183 height 688
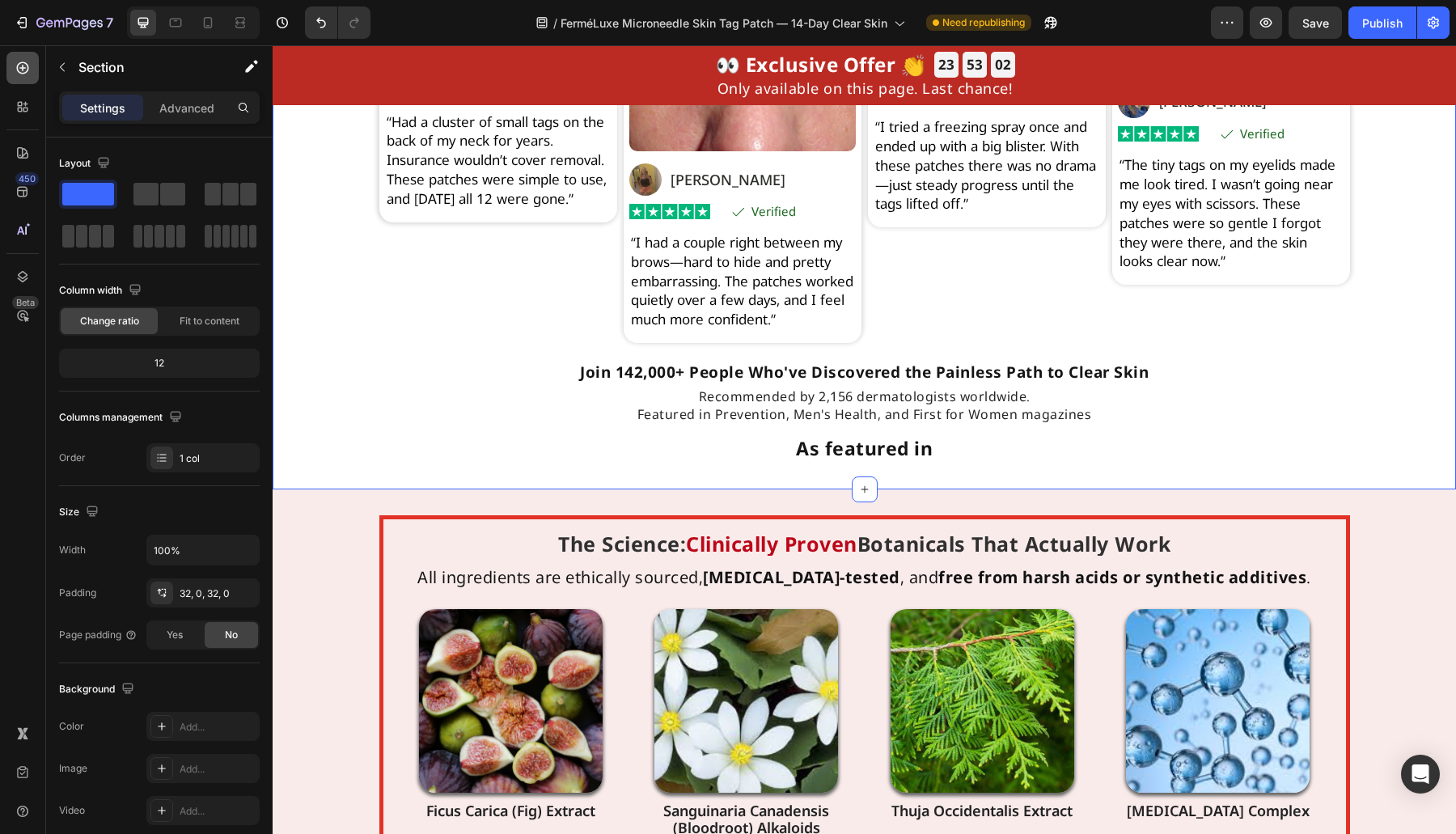
click at [22, 71] on icon at bounding box center [22, 67] width 16 height 16
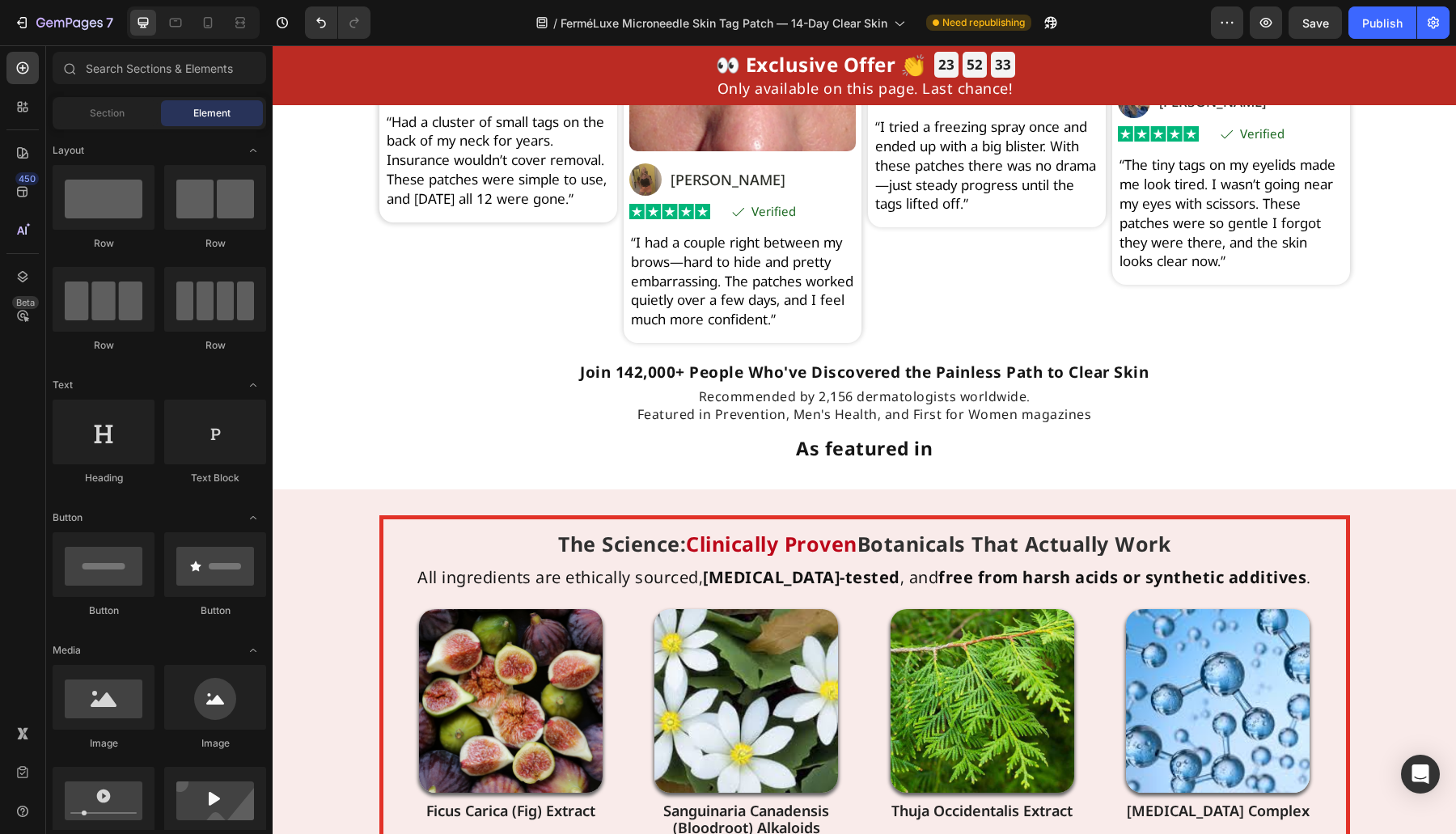
click at [1381, 450] on div "Real Transformations From Real People Heading Based on 31,847 Heading Verified …" at bounding box center [863, 146] width 1183 height 636
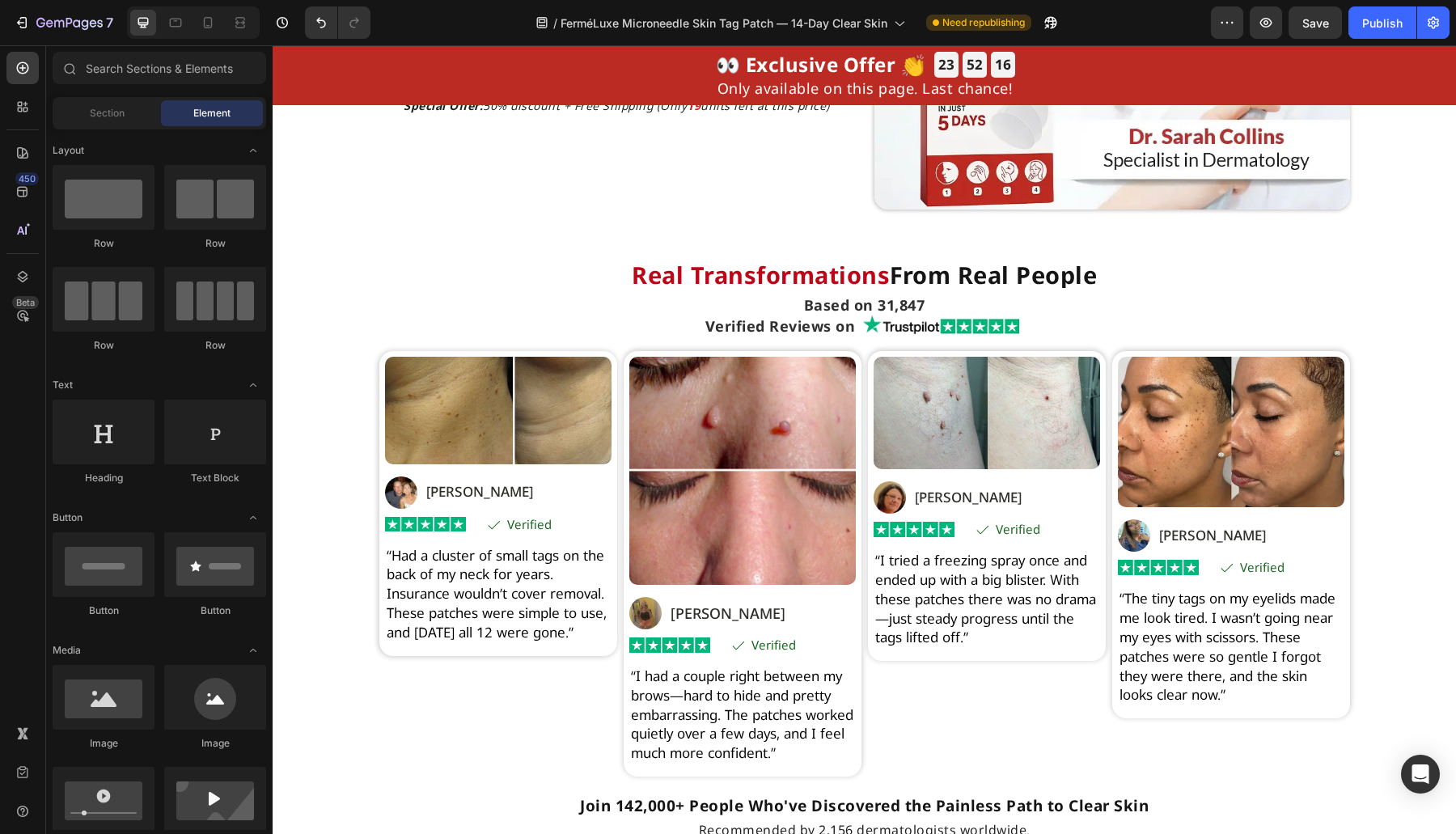
scroll to position [4631, 0]
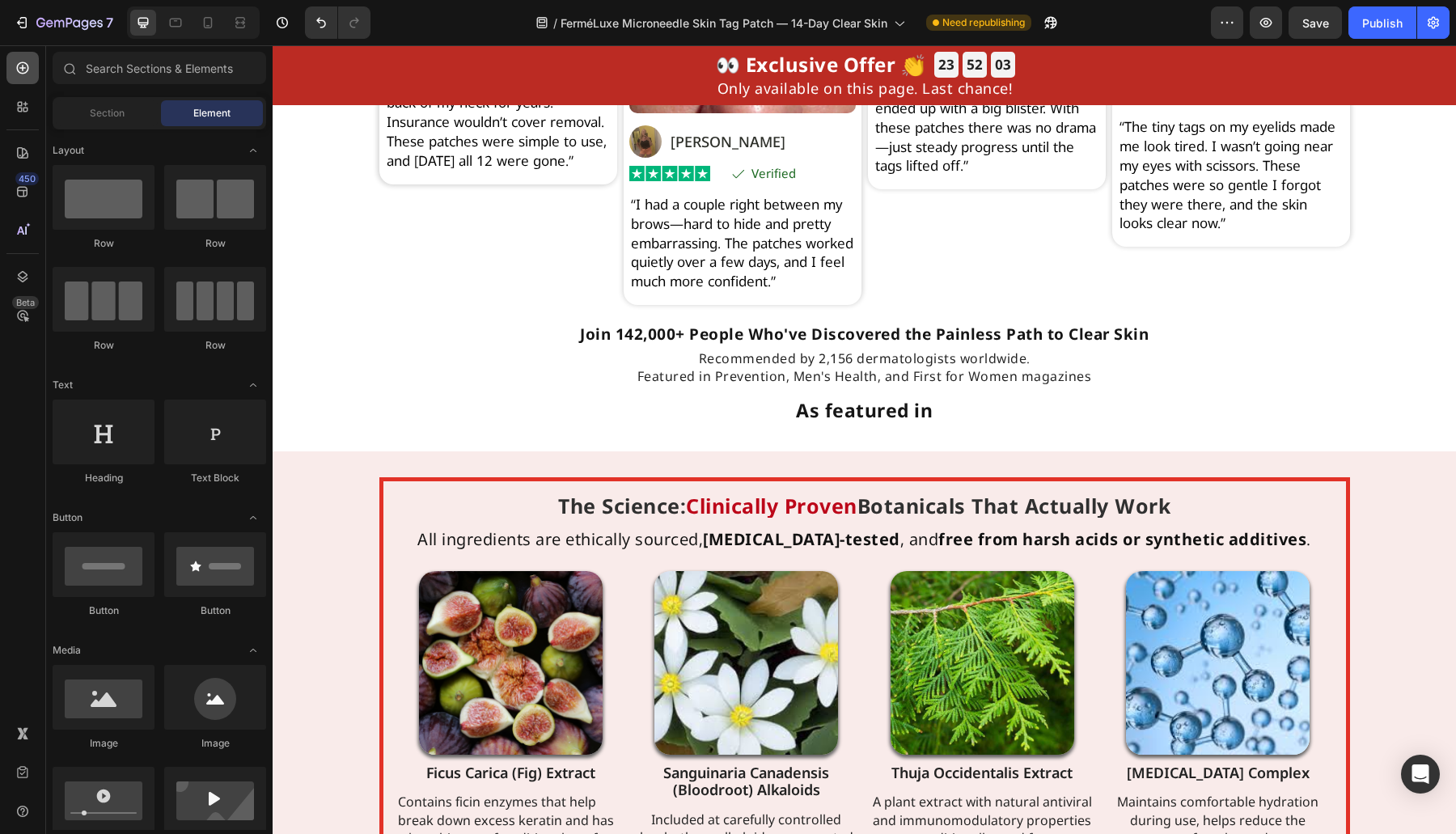
click at [12, 80] on div at bounding box center [22, 67] width 32 height 32
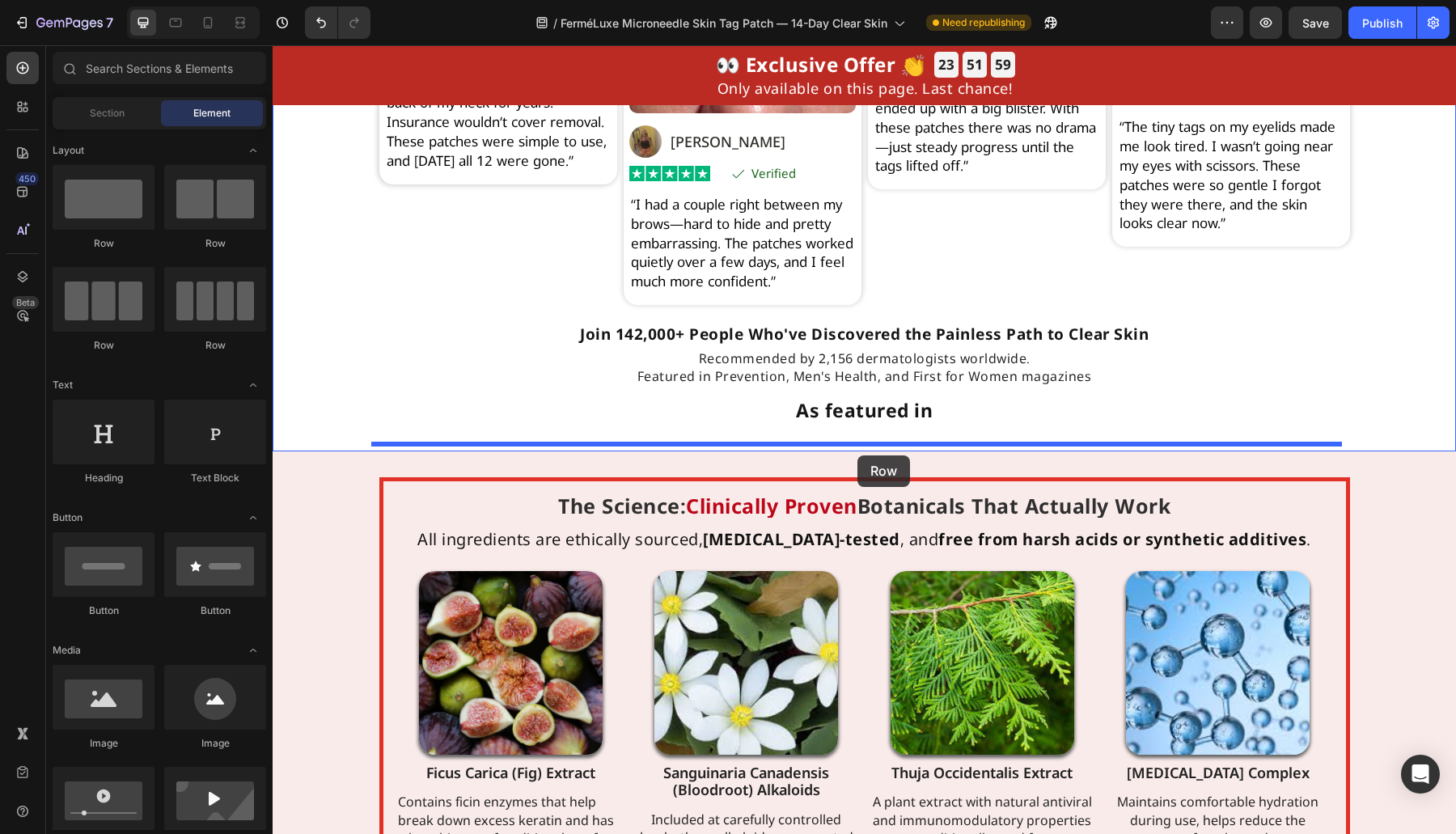
drag, startPoint x: 523, startPoint y: 377, endPoint x: 1168, endPoint y: 76, distance: 711.8
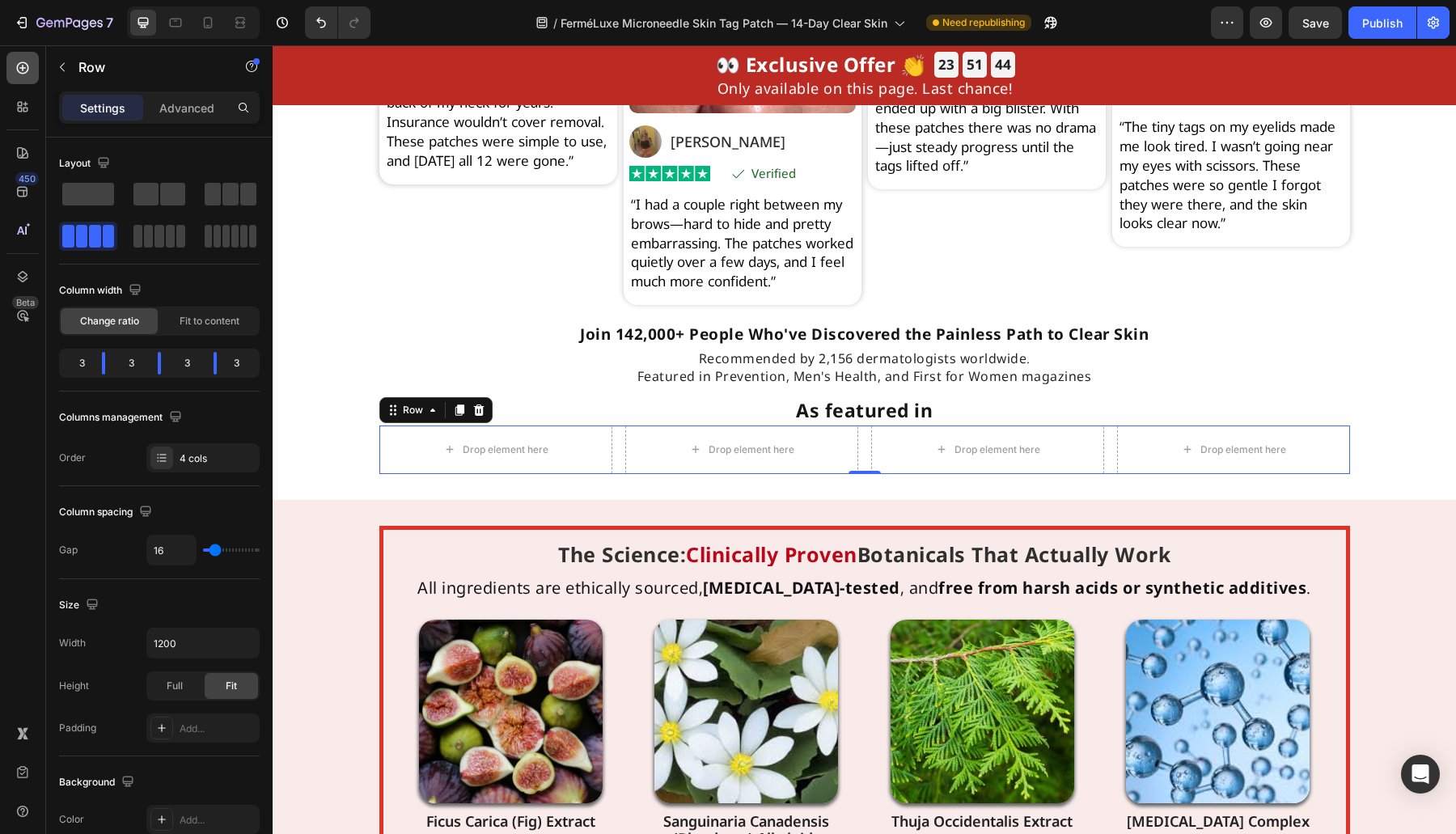
click at [21, 82] on div at bounding box center [22, 67] width 32 height 32
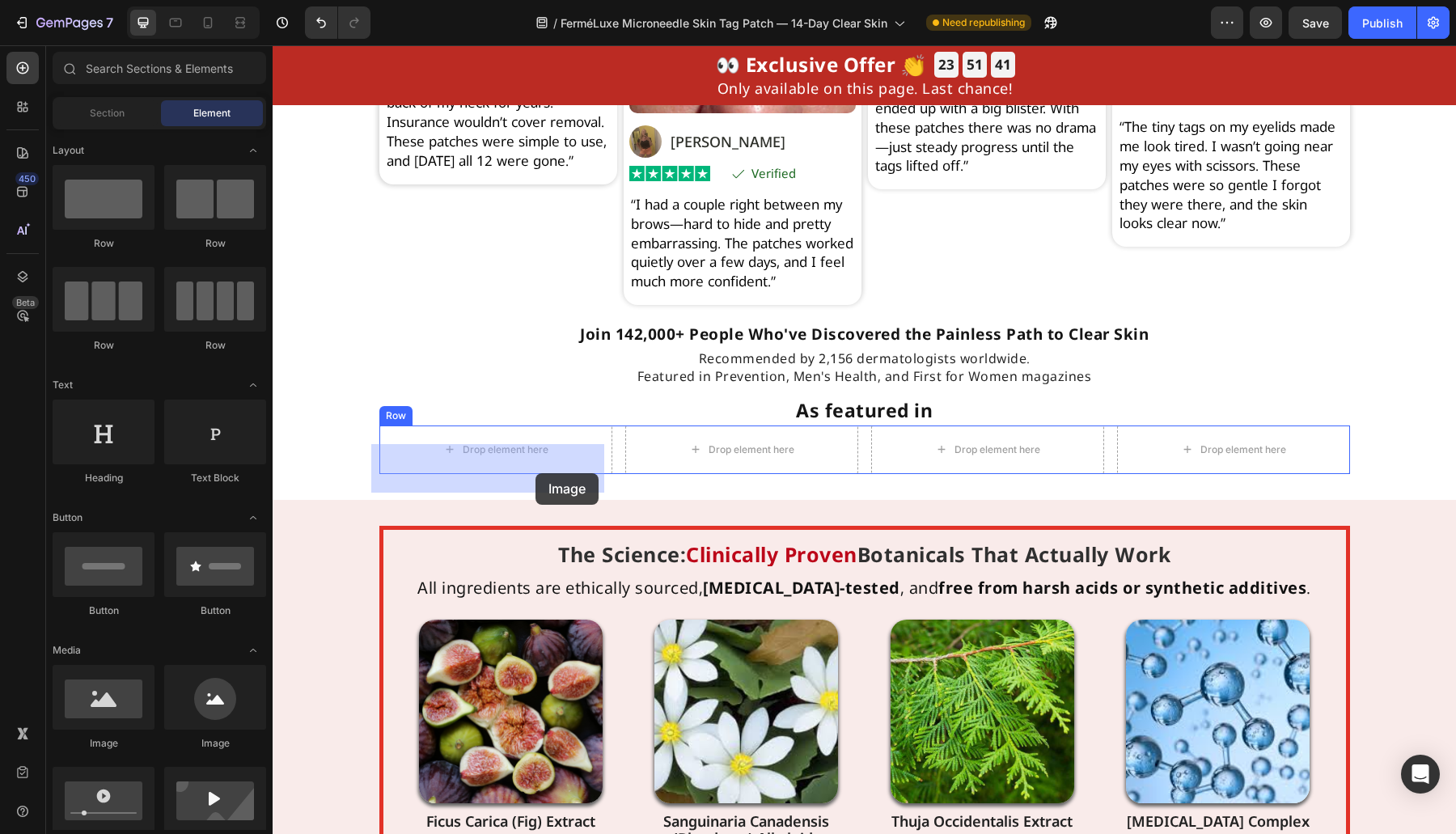
drag, startPoint x: 401, startPoint y: 753, endPoint x: 536, endPoint y: 474, distance: 309.9
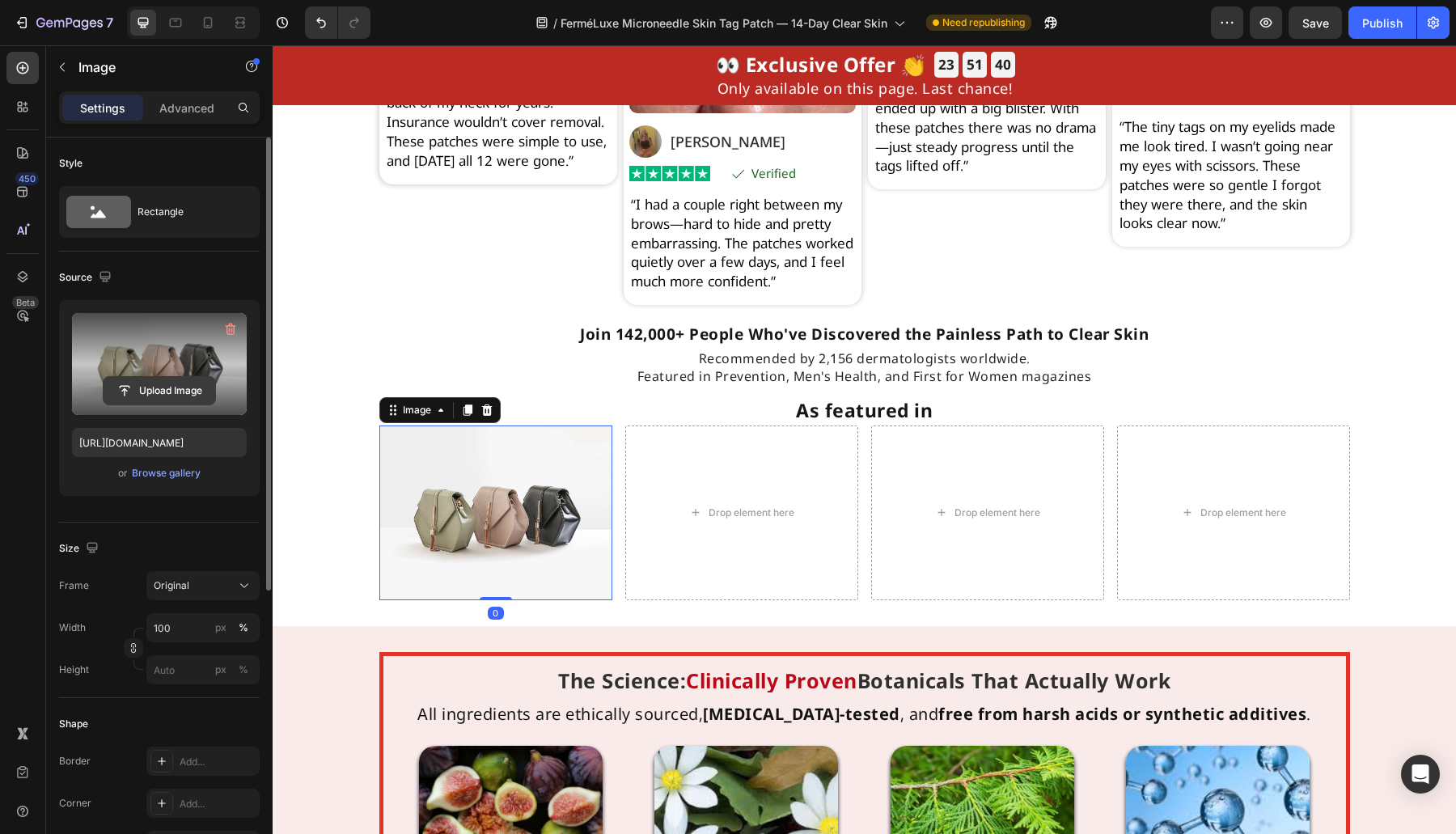
click at [124, 389] on input "file" at bounding box center [159, 391] width 111 height 28
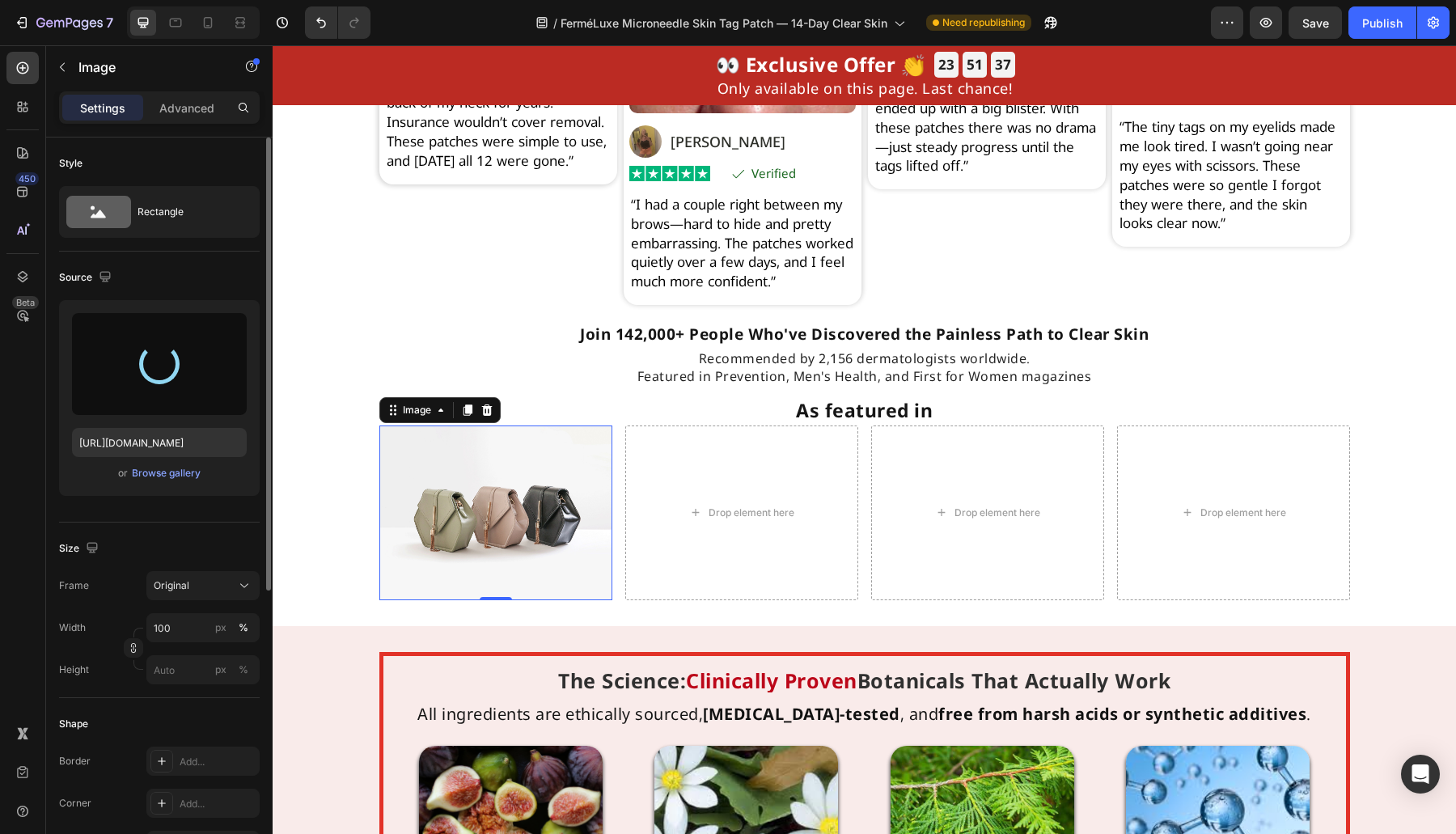
type input "[URL][DOMAIN_NAME]"
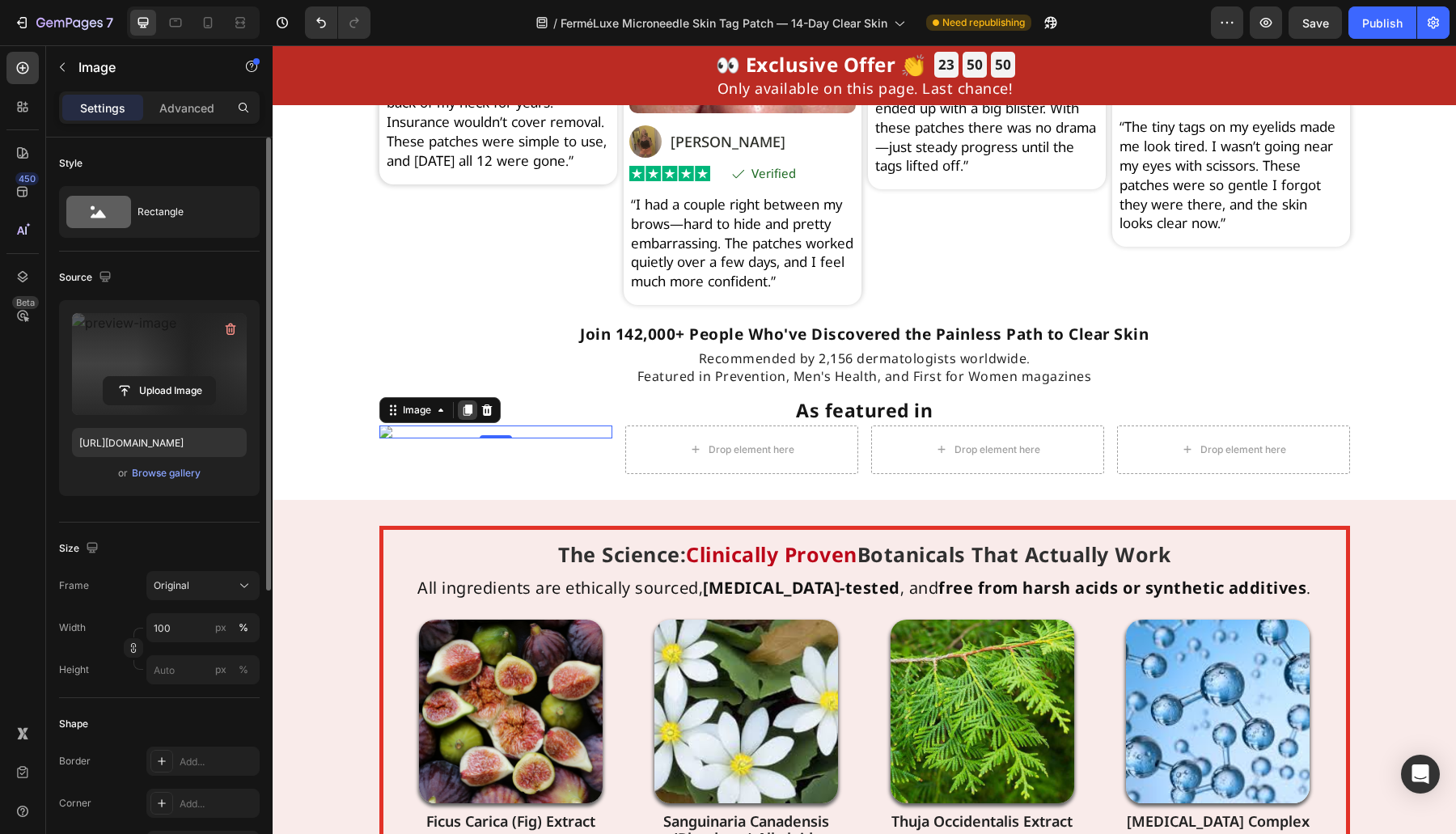
click at [462, 416] on icon at bounding box center [467, 410] width 9 height 11
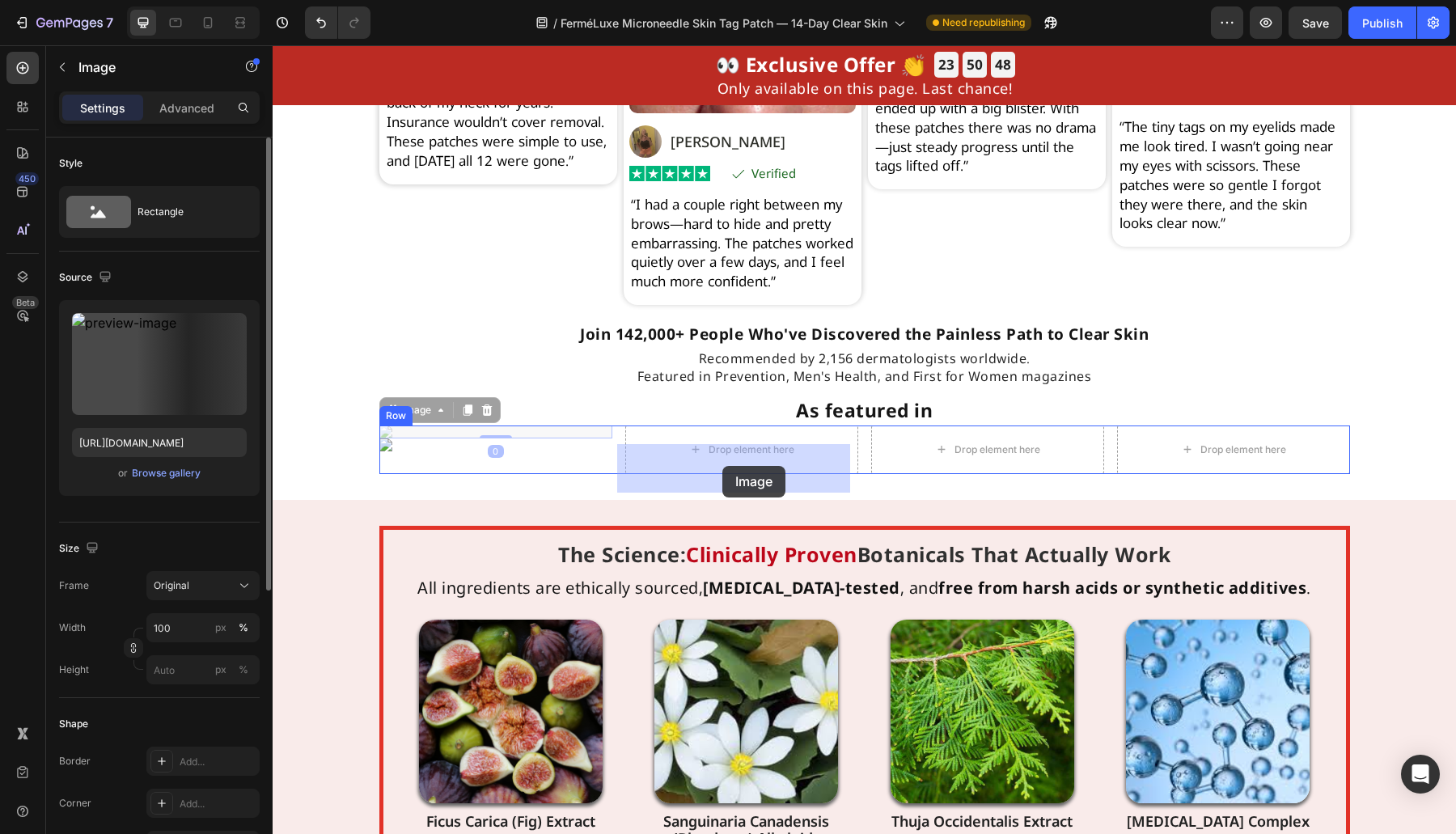
drag, startPoint x: 476, startPoint y: 442, endPoint x: 722, endPoint y: 466, distance: 247.2
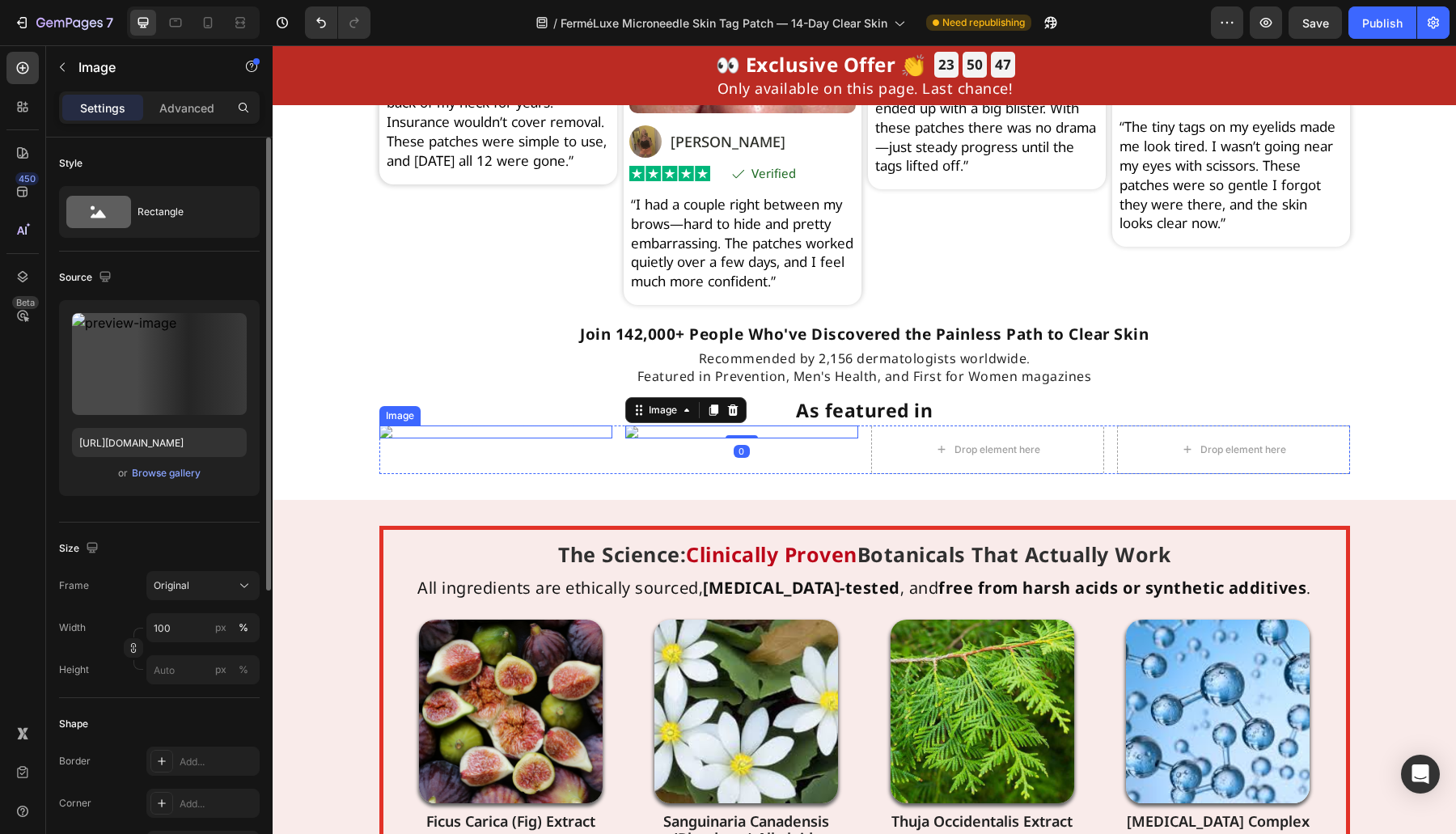
click at [395, 438] on img at bounding box center [496, 431] width 233 height 13
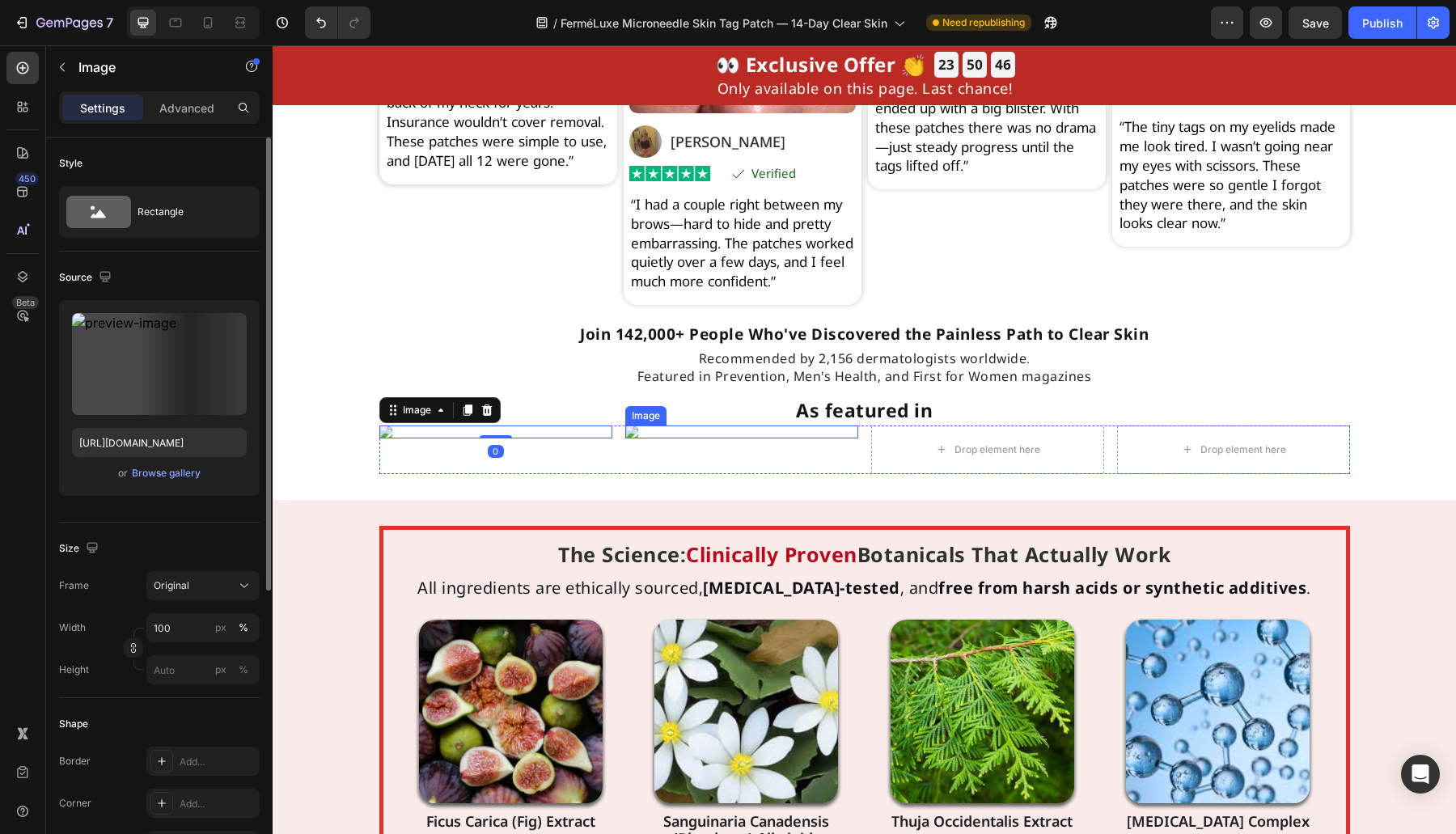
click at [665, 438] on img at bounding box center [741, 431] width 233 height 13
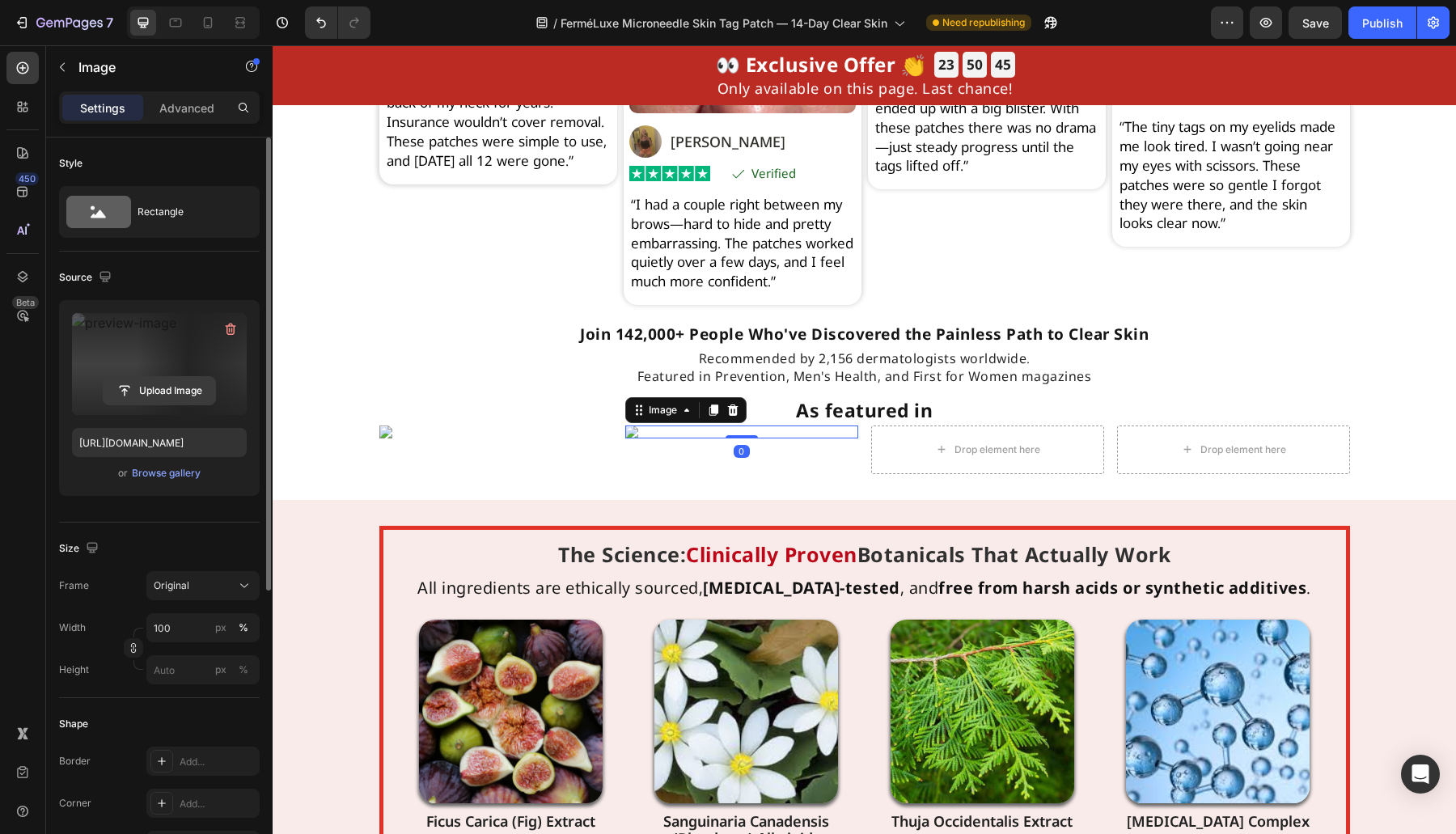
click at [173, 385] on input "file" at bounding box center [159, 391] width 111 height 28
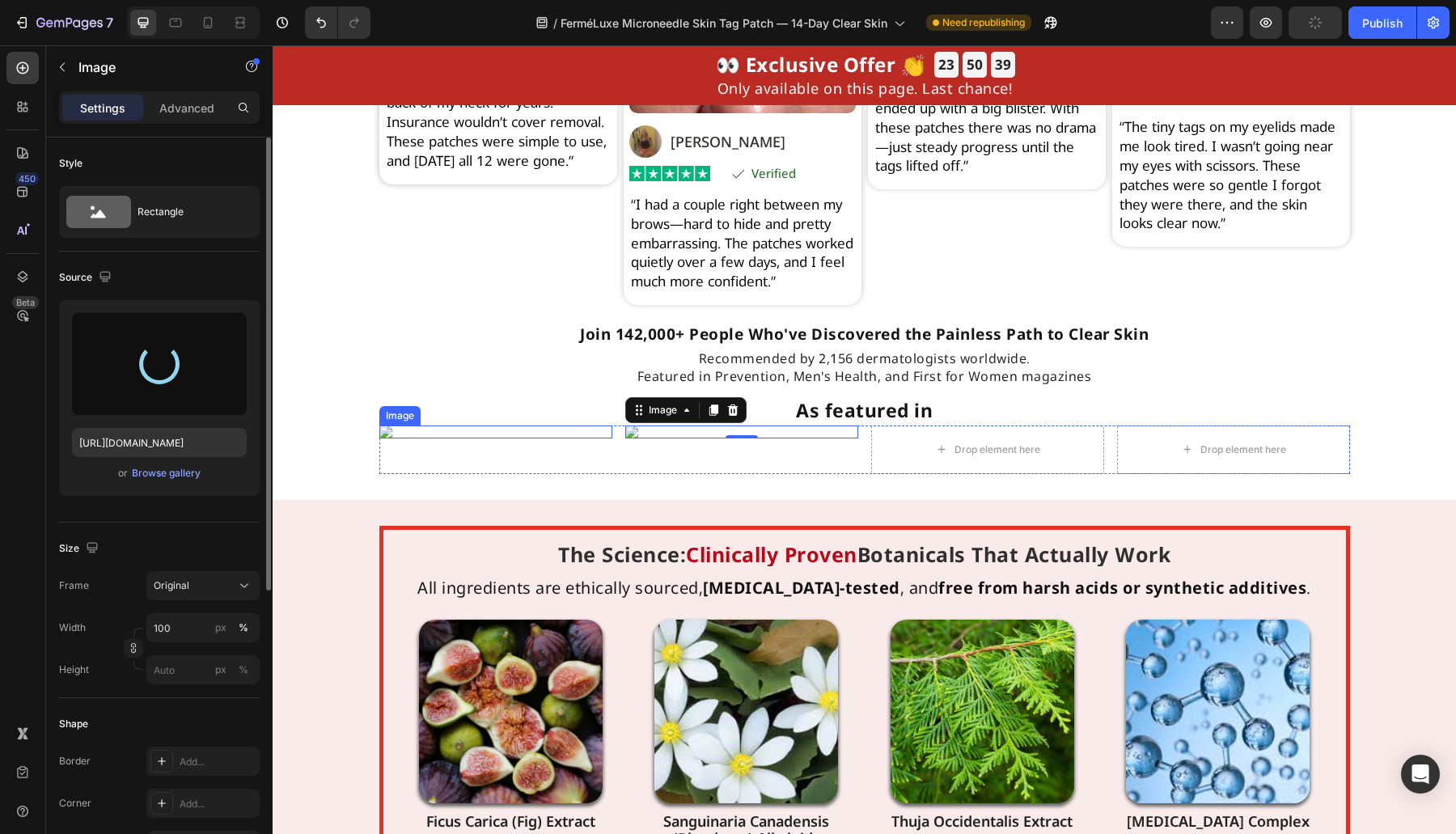
click at [389, 438] on img at bounding box center [496, 431] width 233 height 13
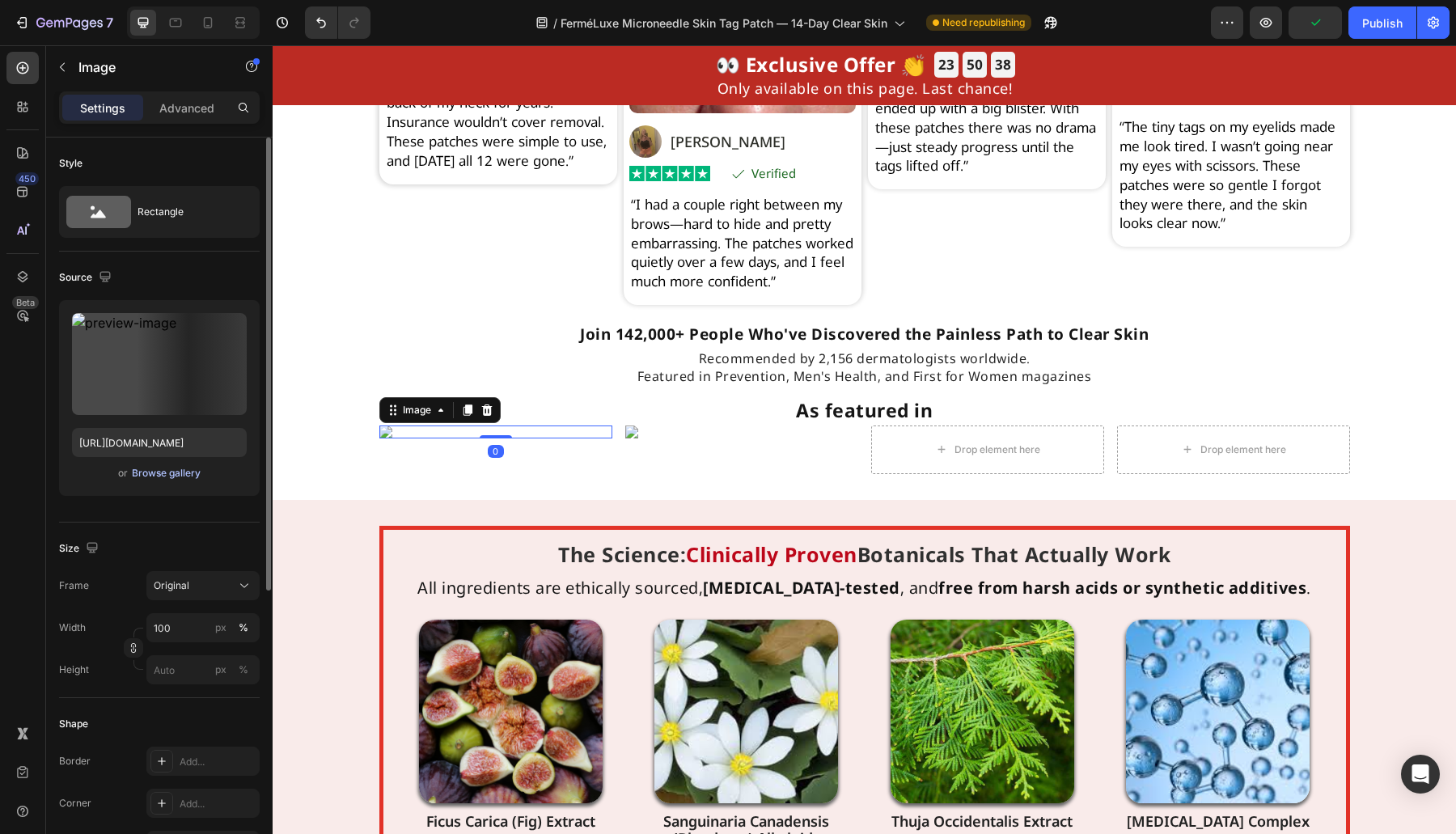
click at [182, 467] on div "Browse gallery" at bounding box center [167, 473] width 69 height 15
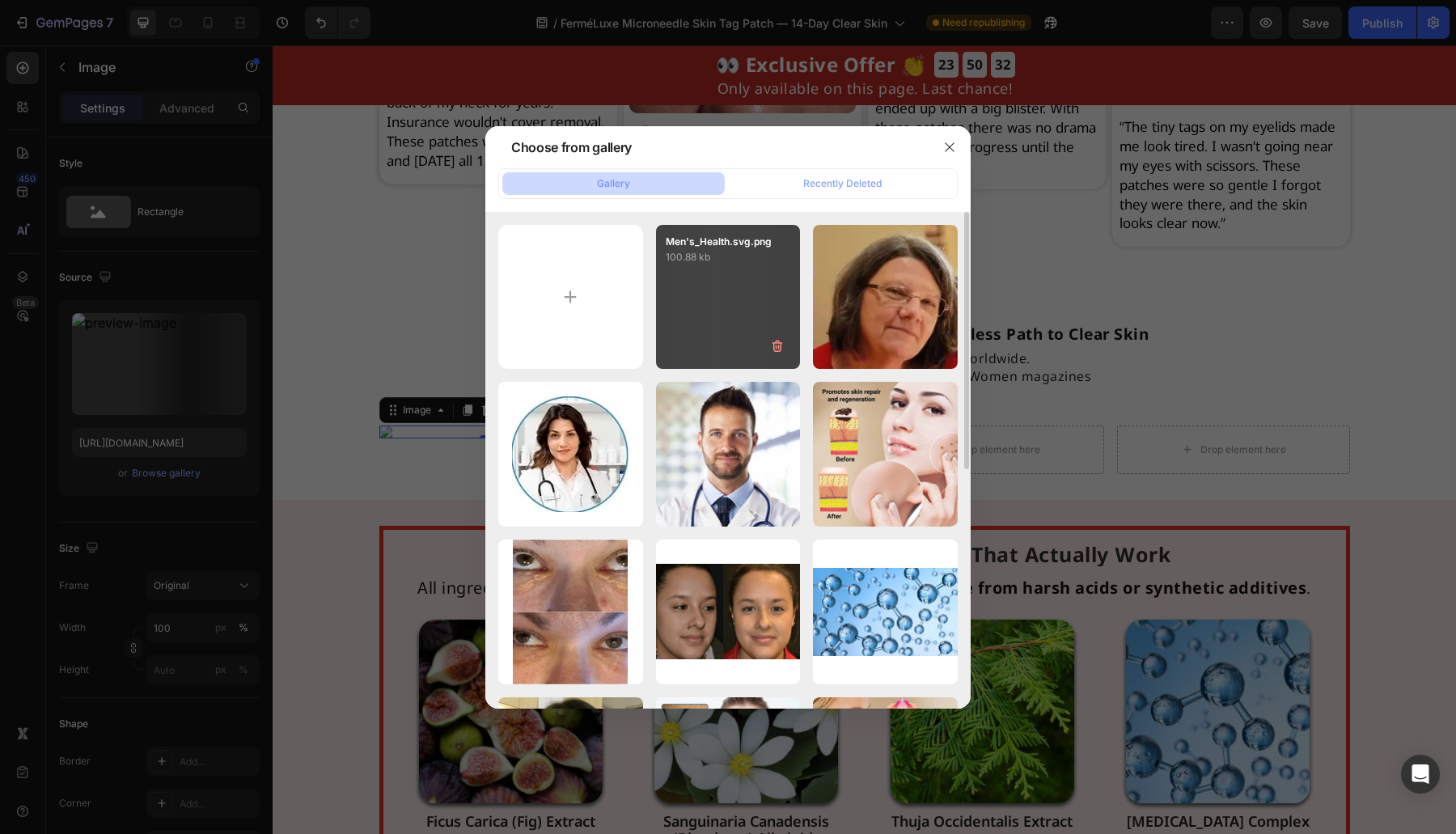
drag, startPoint x: 746, startPoint y: 300, endPoint x: 724, endPoint y: 307, distance: 23.1
click at [724, 307] on div "Men's_Health.svg.png 100.88 kb" at bounding box center [728, 297] width 145 height 145
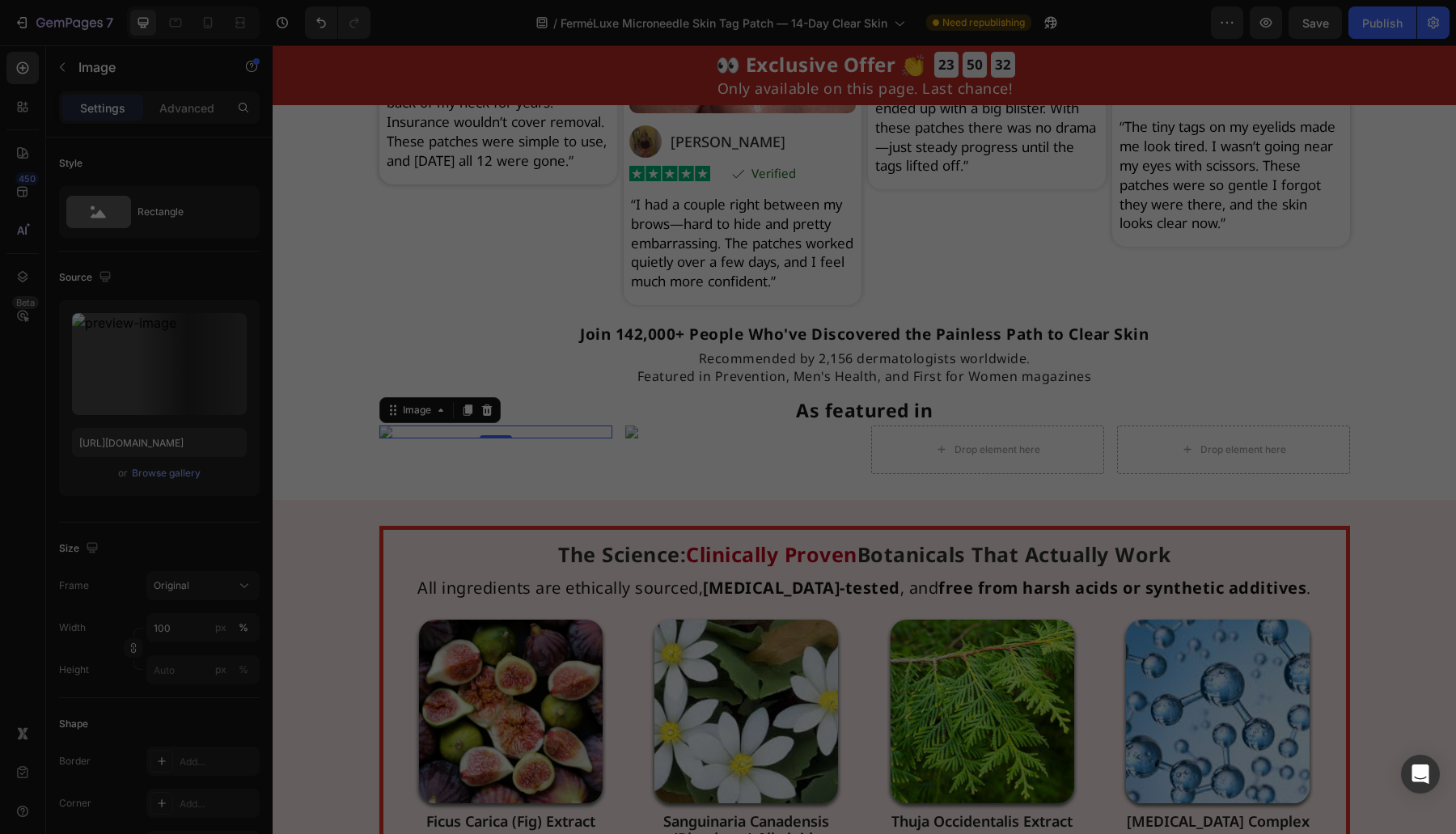
click at [724, 307] on div "Men's_Health.svg.png 100.88 kb" at bounding box center [728, 297] width 145 height 145
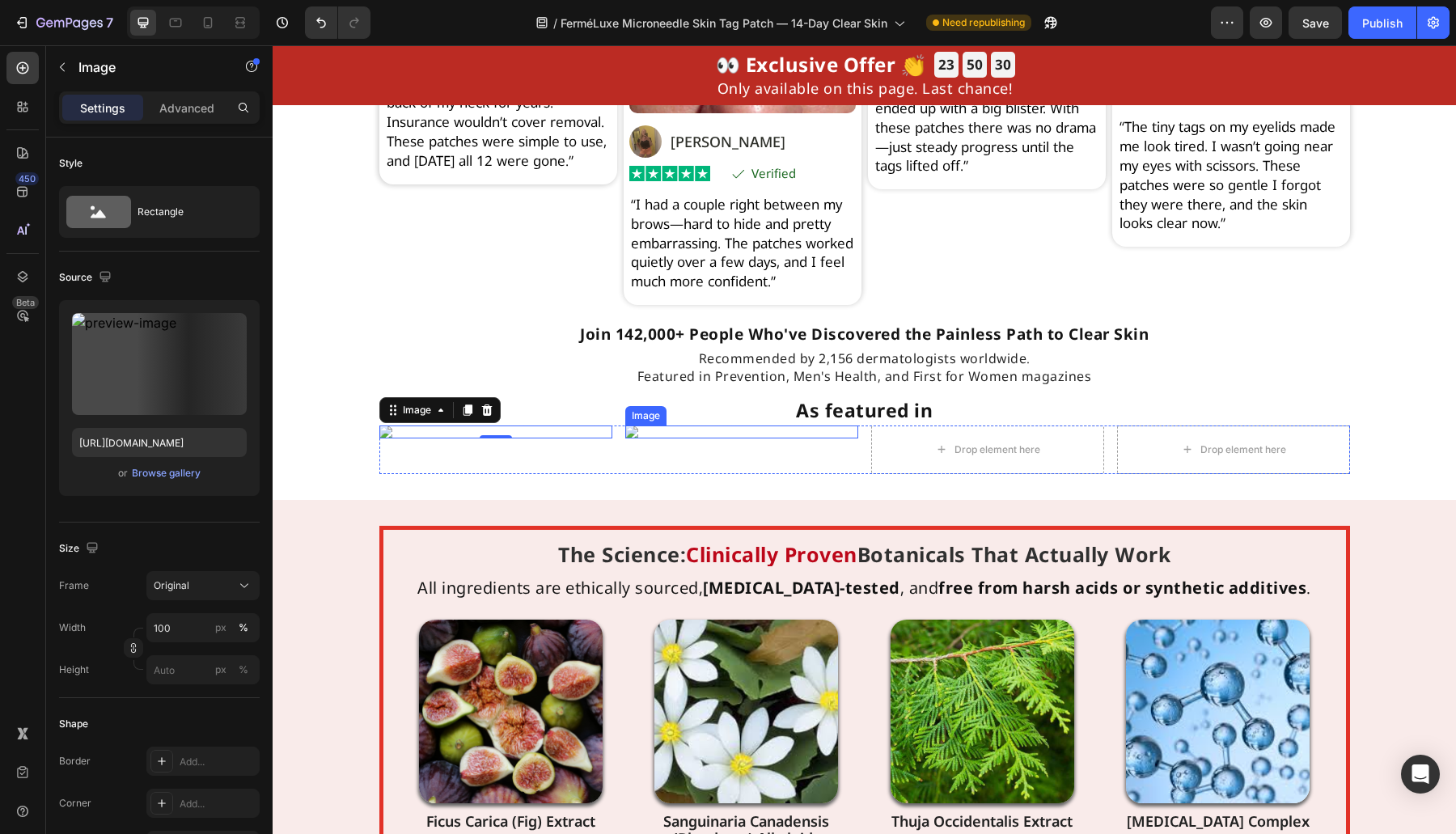
click at [703, 438] on img at bounding box center [741, 431] width 233 height 13
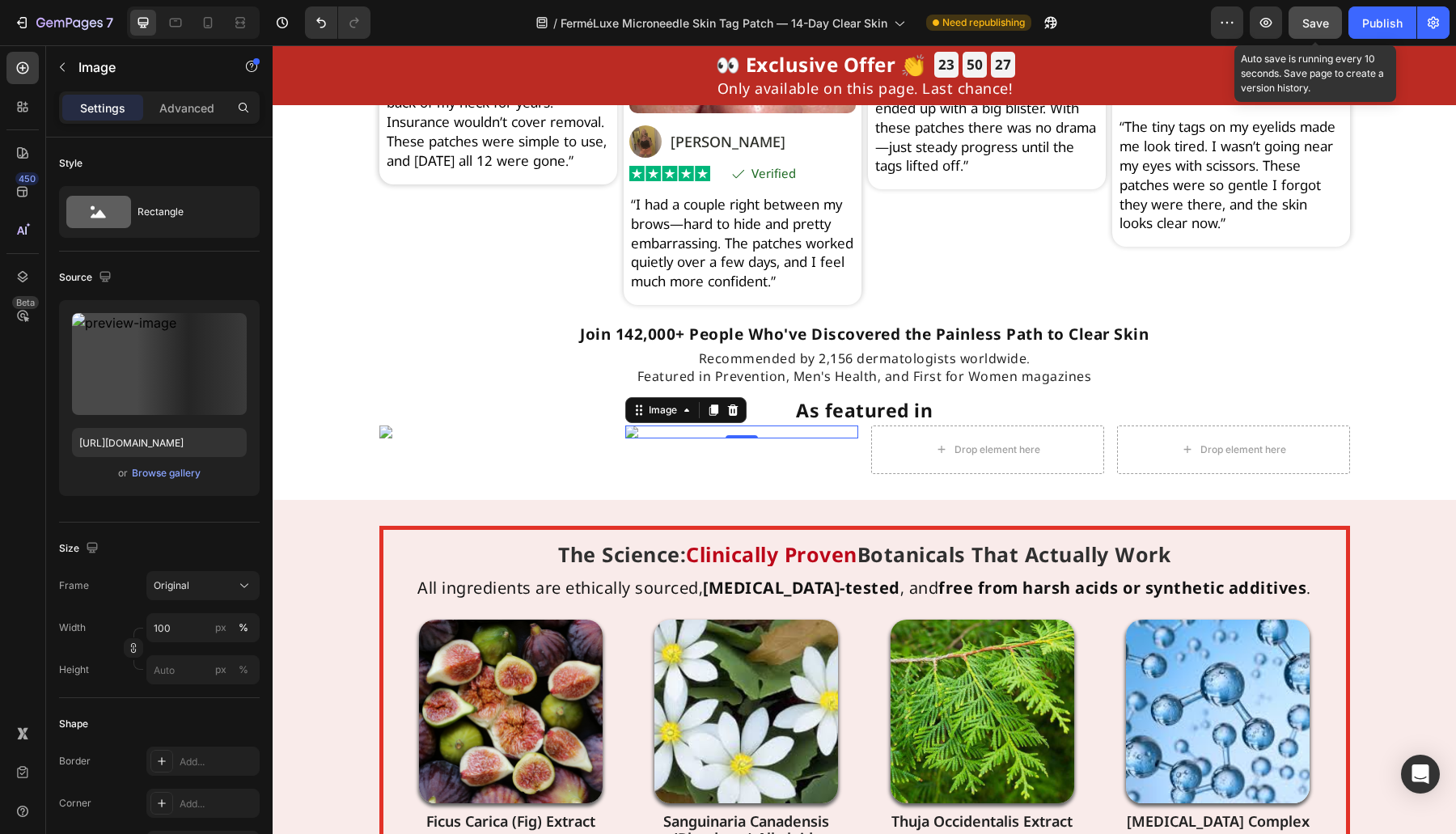
click at [1315, 31] on div "Save" at bounding box center [1315, 23] width 27 height 17
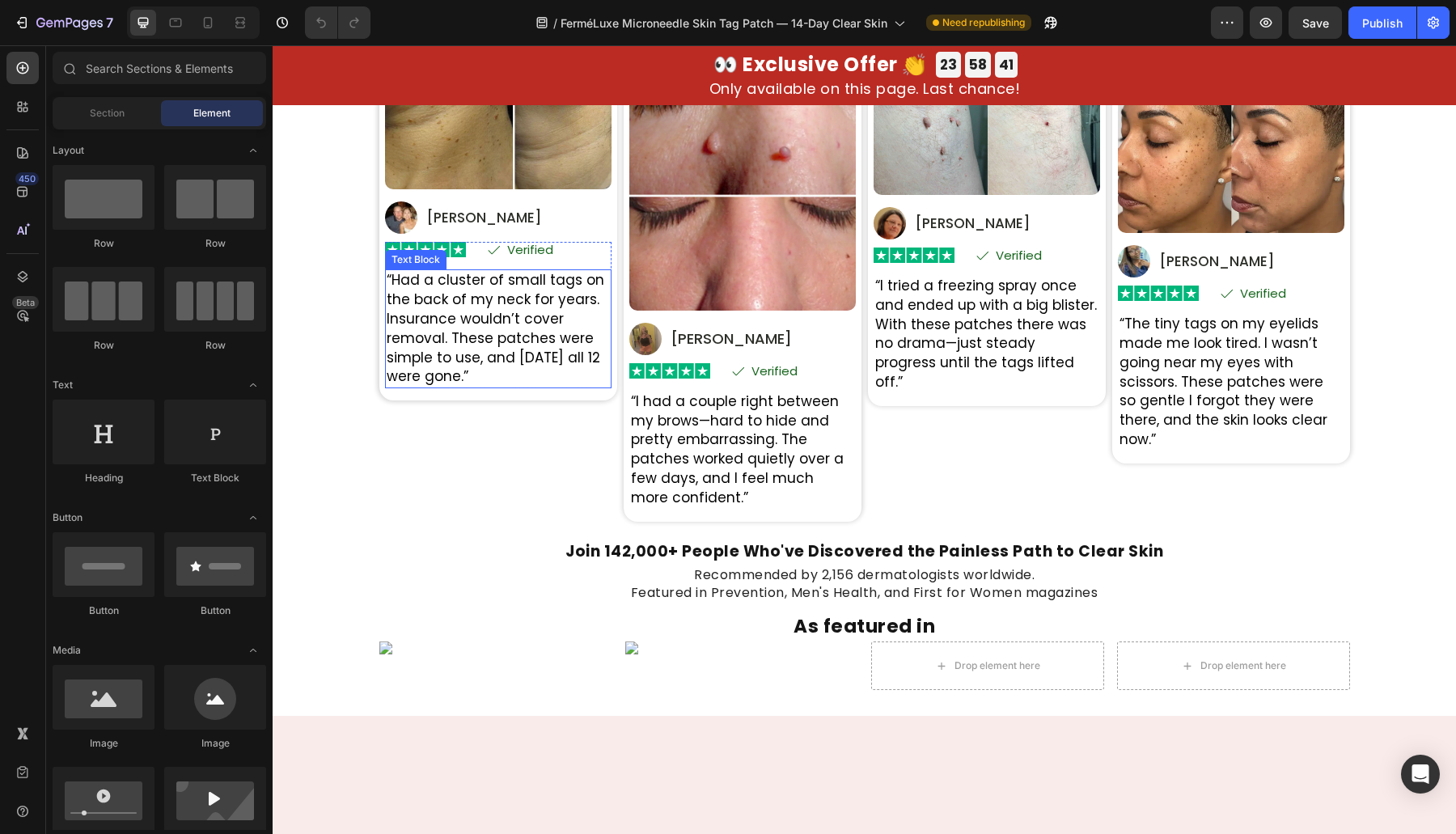
scroll to position [4718, 0]
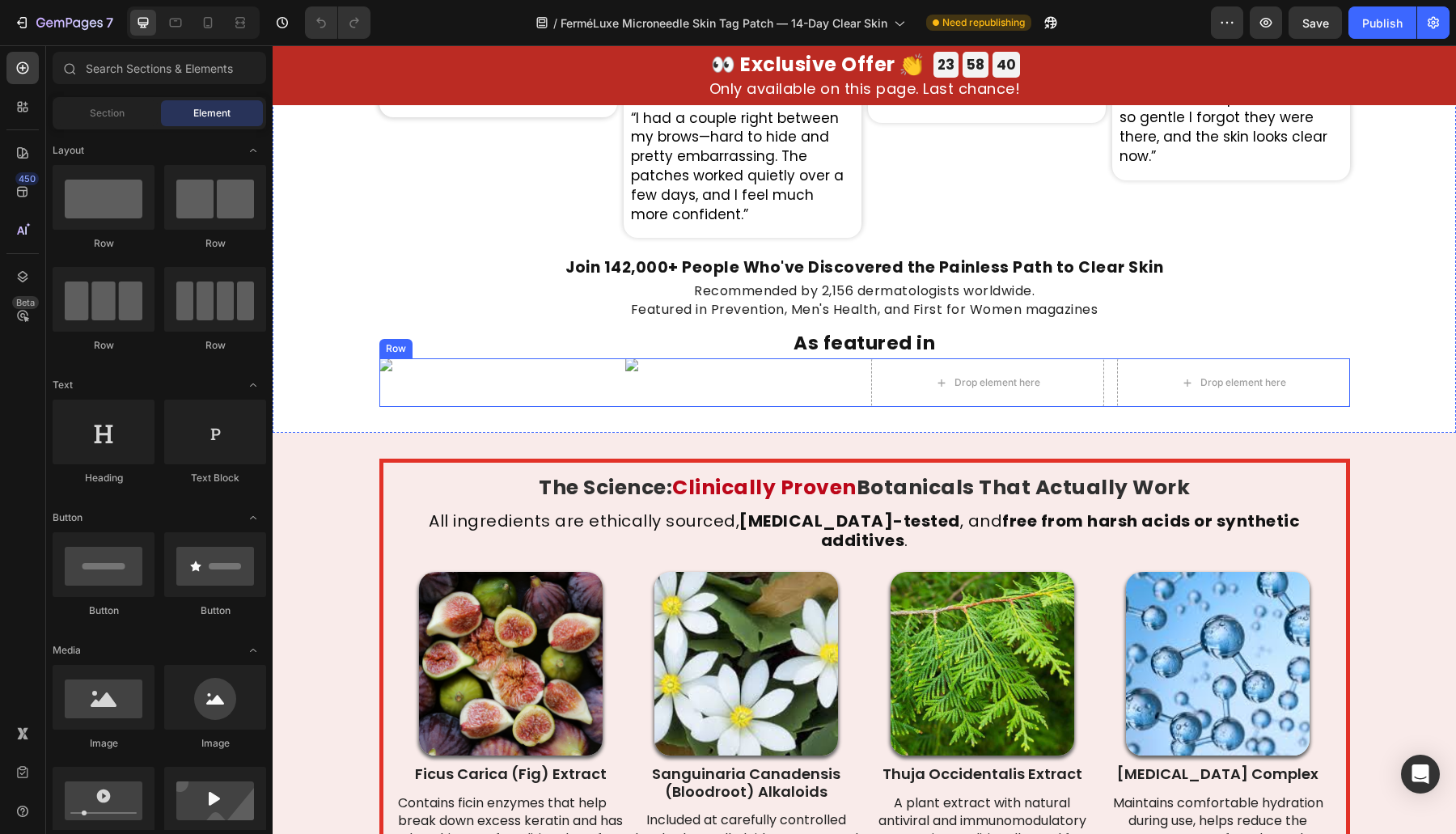
drag, startPoint x: 690, startPoint y: 376, endPoint x: 658, endPoint y: 366, distance: 33.5
click at [690, 376] on div "Image" at bounding box center [741, 383] width 233 height 48
click at [658, 366] on img at bounding box center [741, 365] width 233 height 13
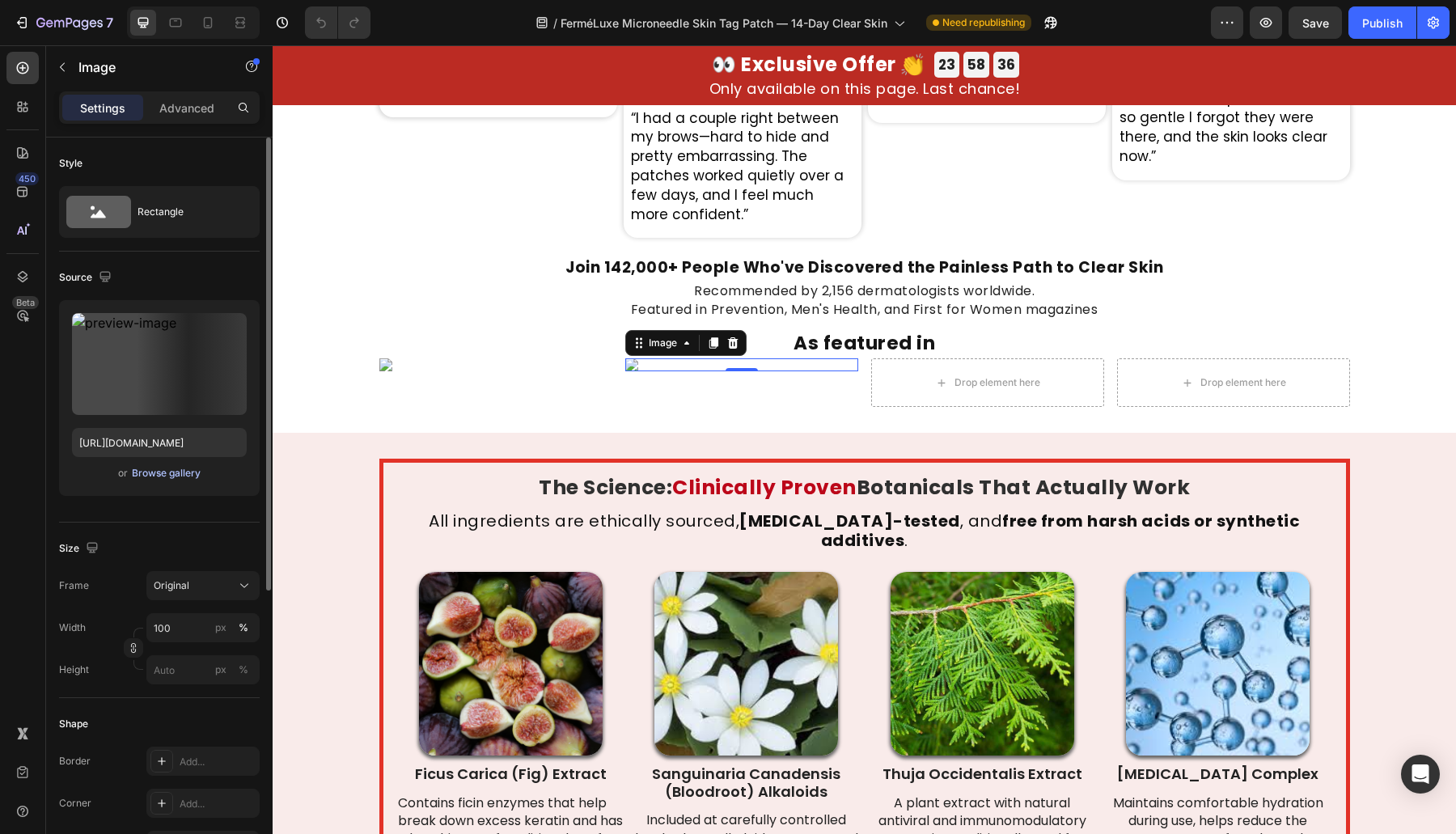
click at [132, 470] on div "Browse gallery" at bounding box center [167, 473] width 69 height 15
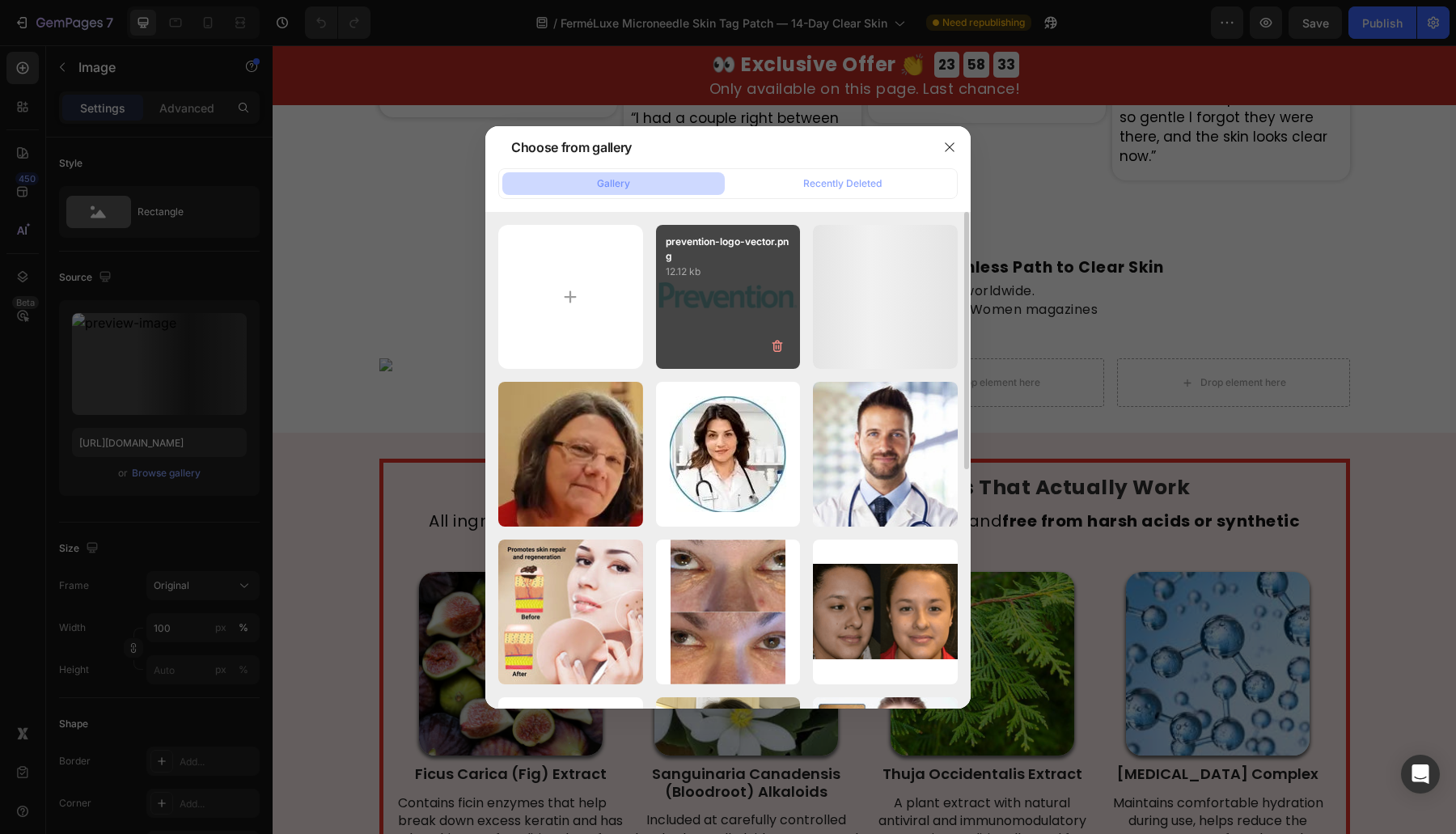
click at [700, 312] on div "prevention-logo-vector.png 12.12 kb" at bounding box center [728, 297] width 145 height 145
type input "[URL][DOMAIN_NAME]"
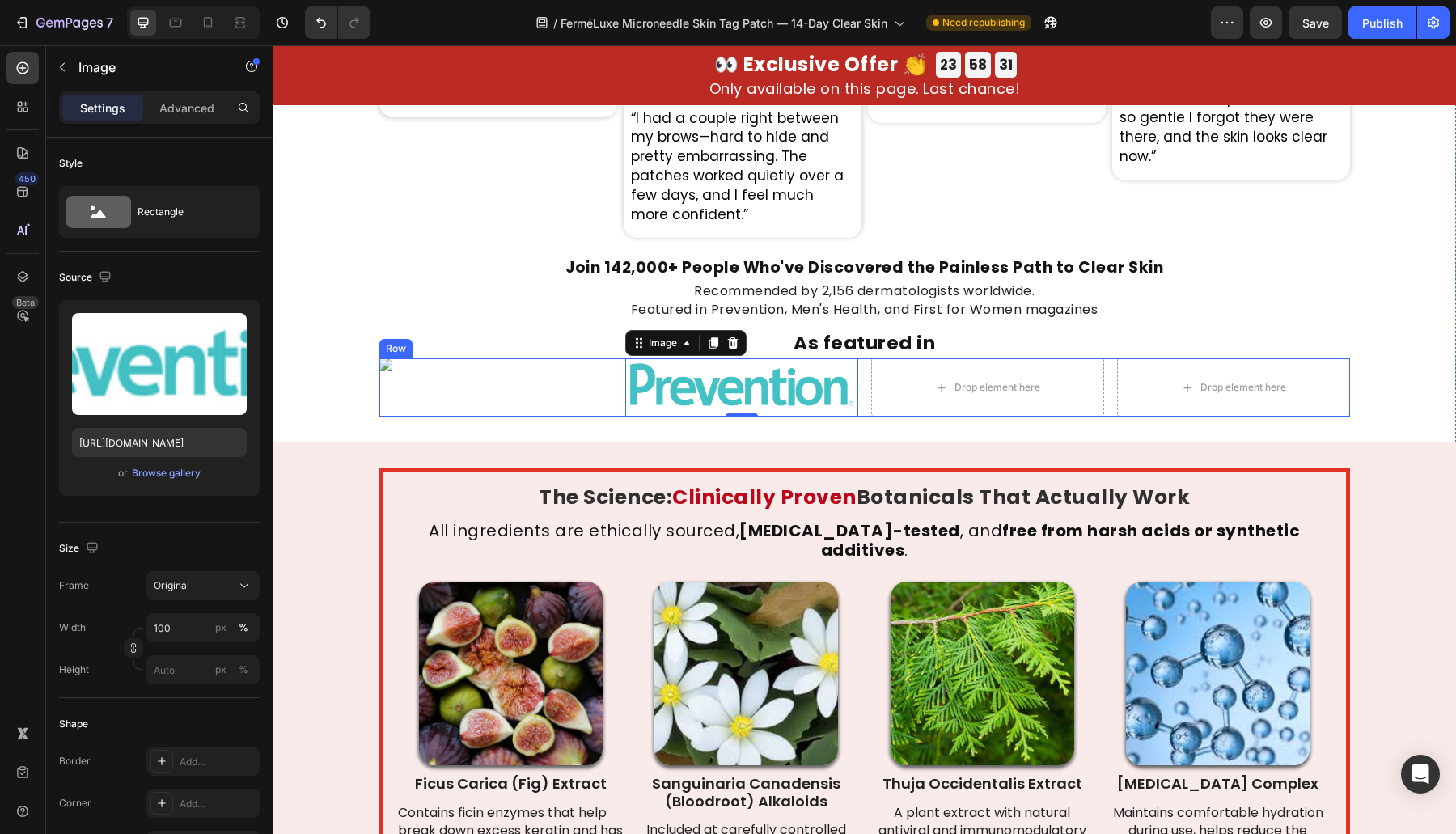
click at [410, 365] on img at bounding box center [496, 365] width 233 height 13
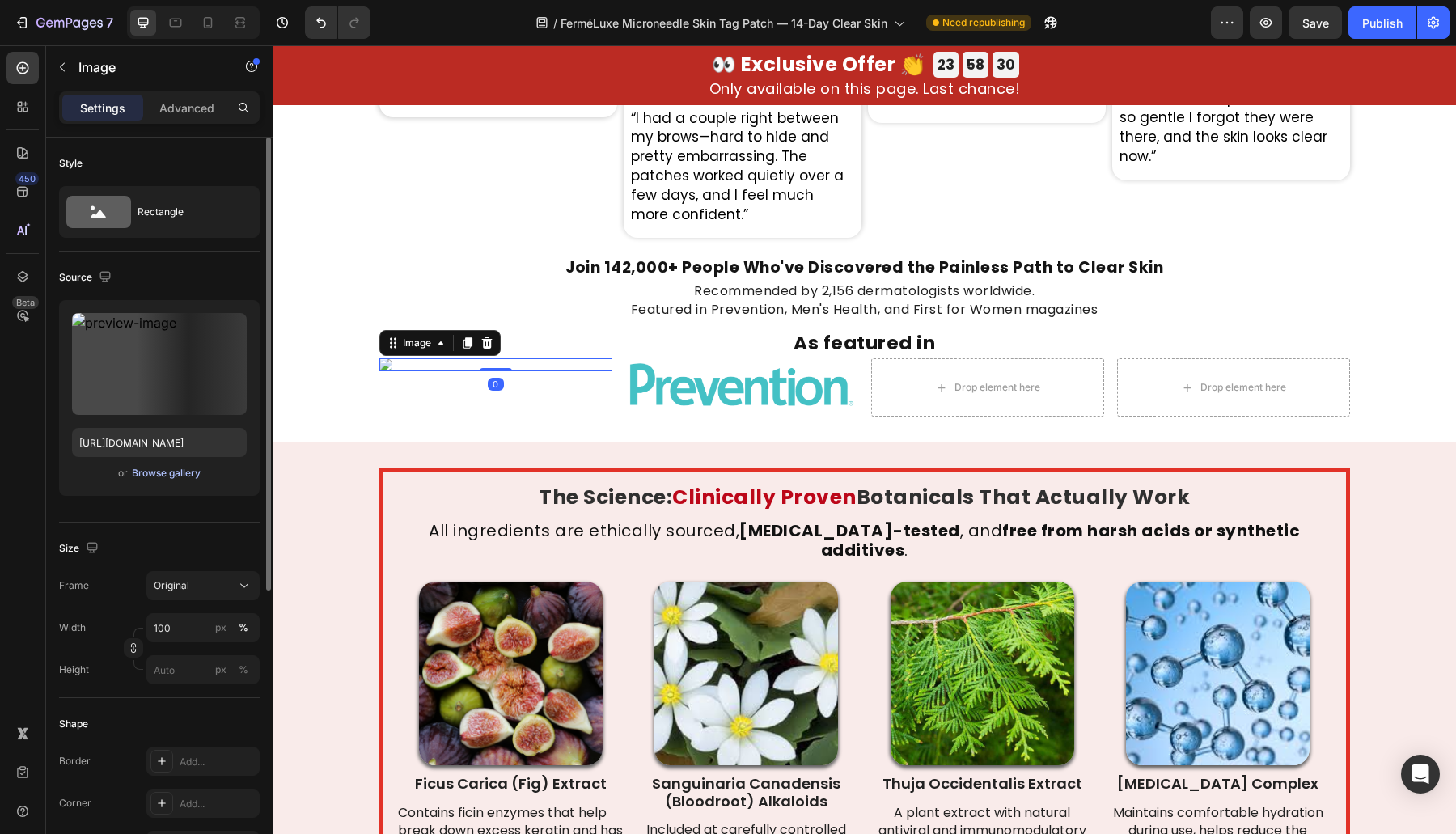
click at [164, 478] on div "Browse gallery" at bounding box center [167, 473] width 69 height 15
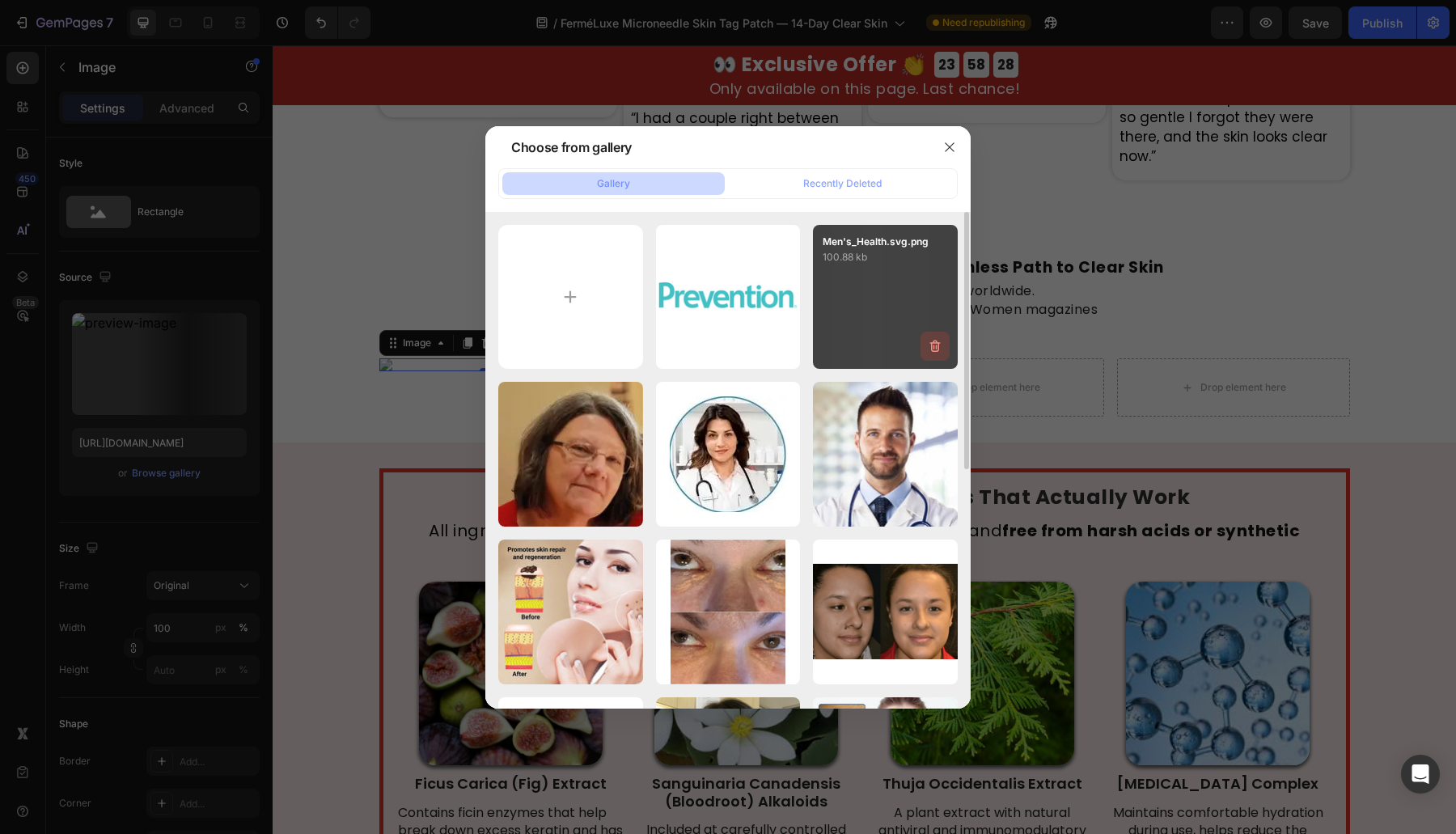
click at [933, 334] on button "button" at bounding box center [935, 347] width 29 height 29
click at [931, 344] on div "Delete" at bounding box center [925, 349] width 30 height 15
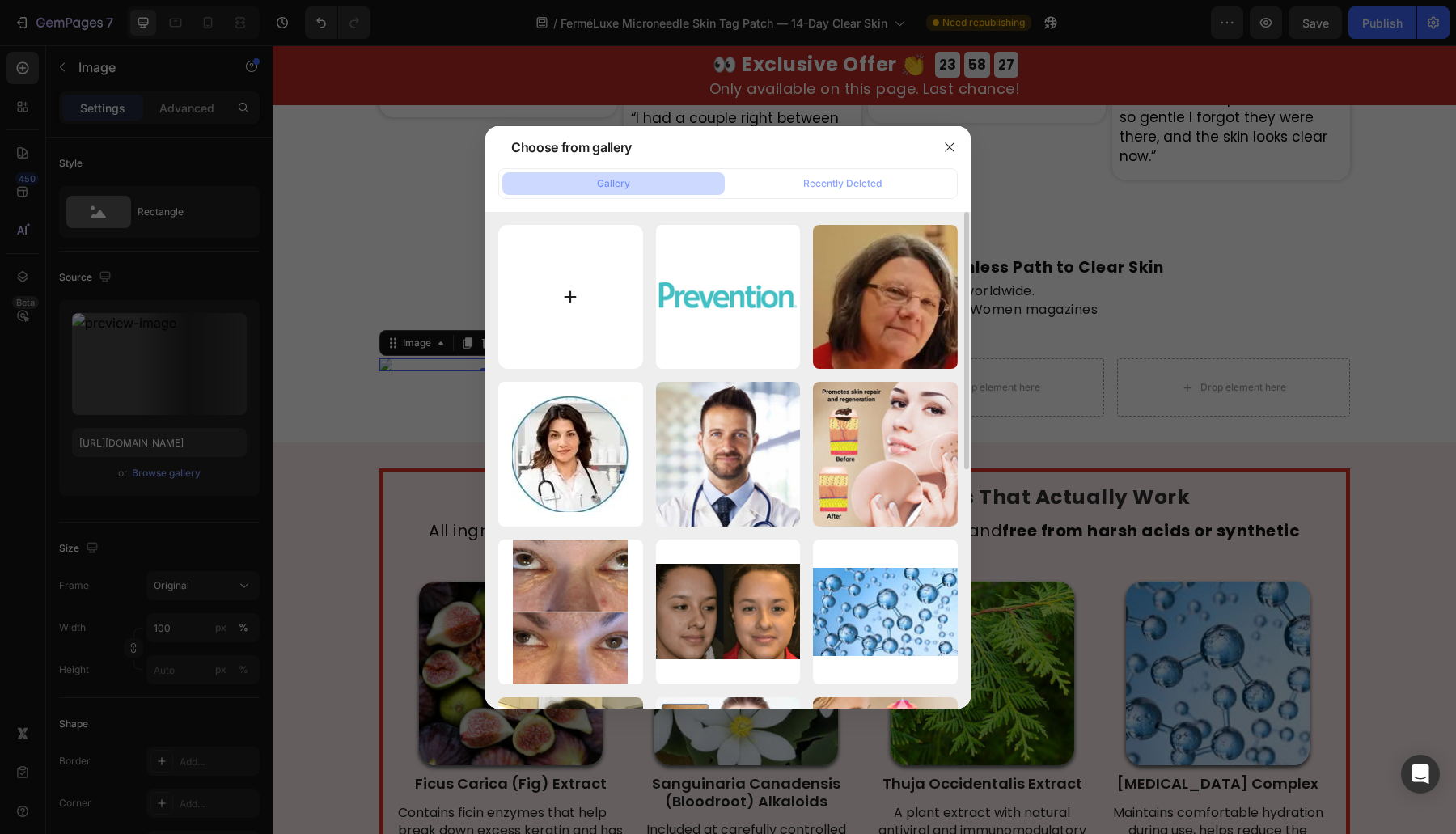
click at [589, 315] on input "file" at bounding box center [571, 297] width 145 height 145
type input "C:\fakepath\Men's_Health.svg.png"
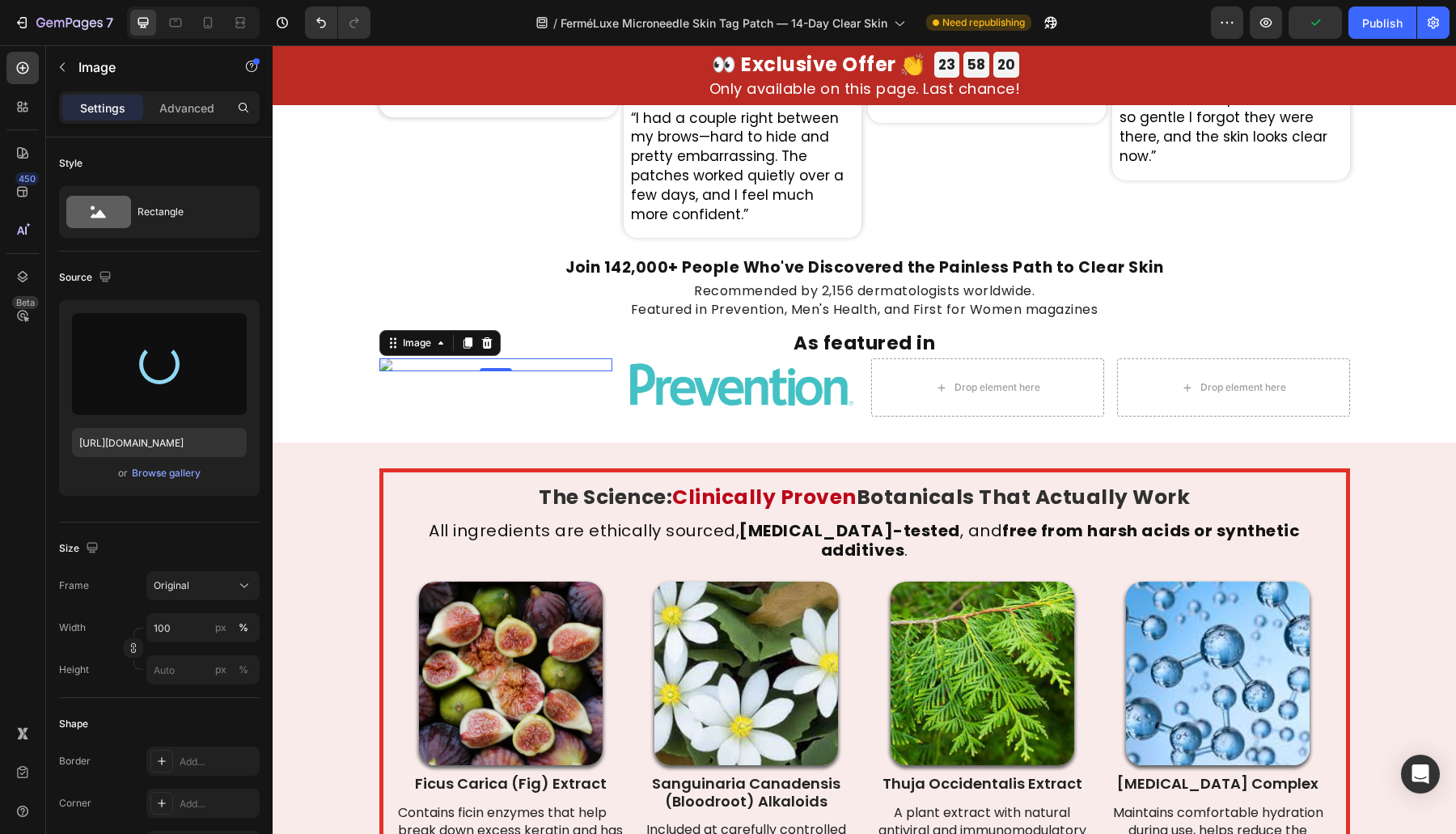
type input "[URL][DOMAIN_NAME]"
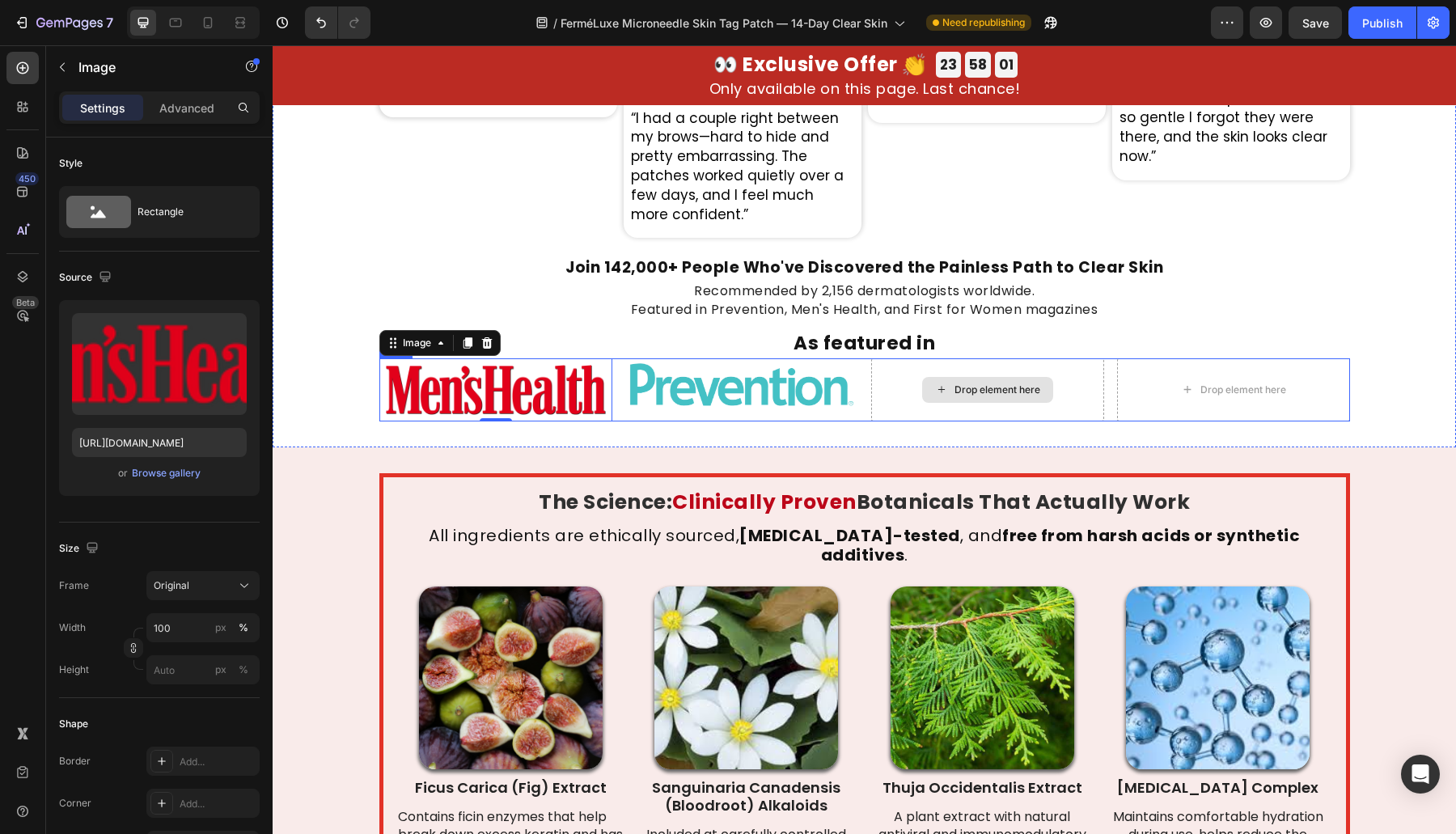
click at [871, 377] on div "Drop element here" at bounding box center [988, 390] width 233 height 62
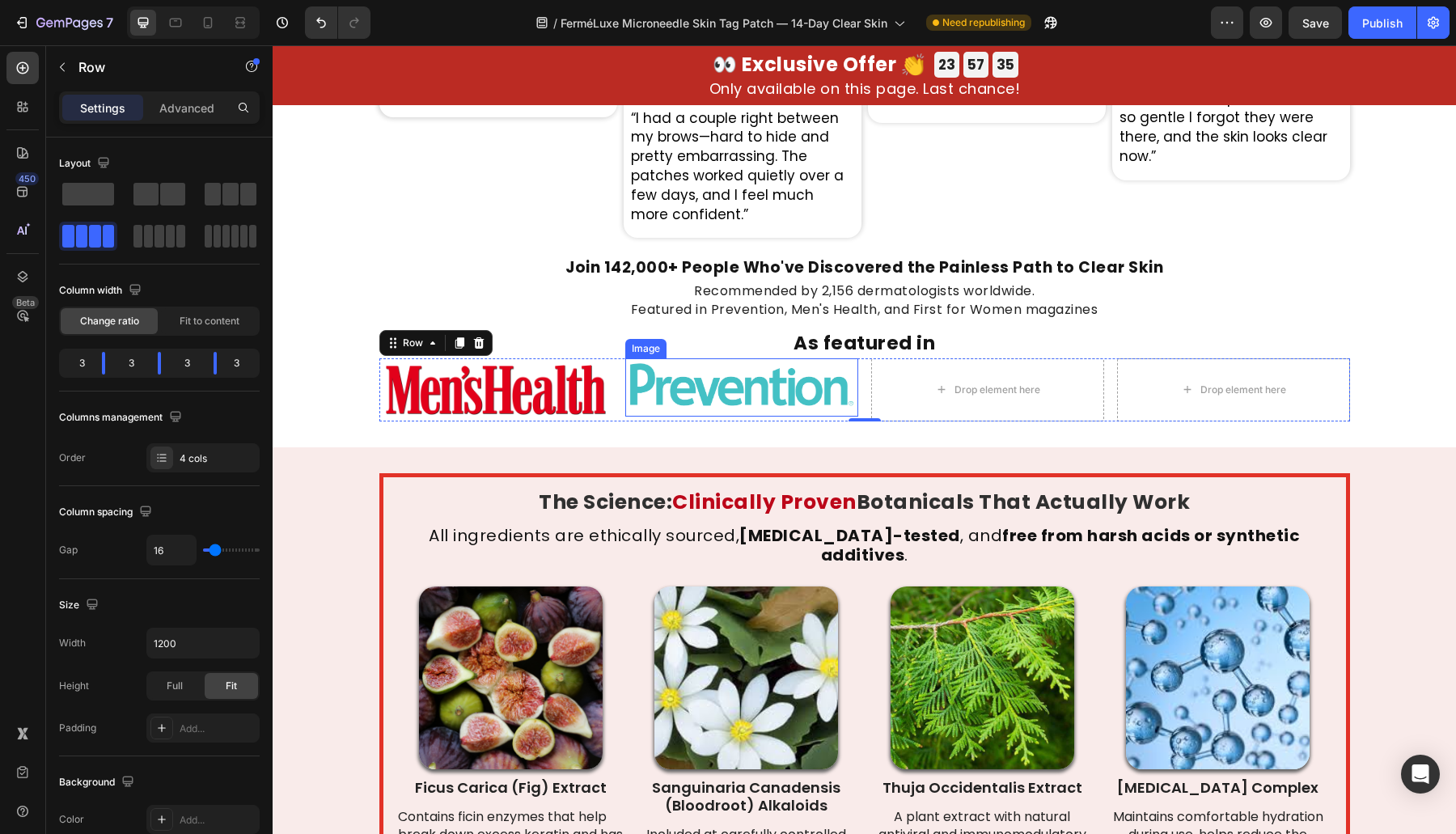
click at [736, 380] on img at bounding box center [741, 387] width 233 height 58
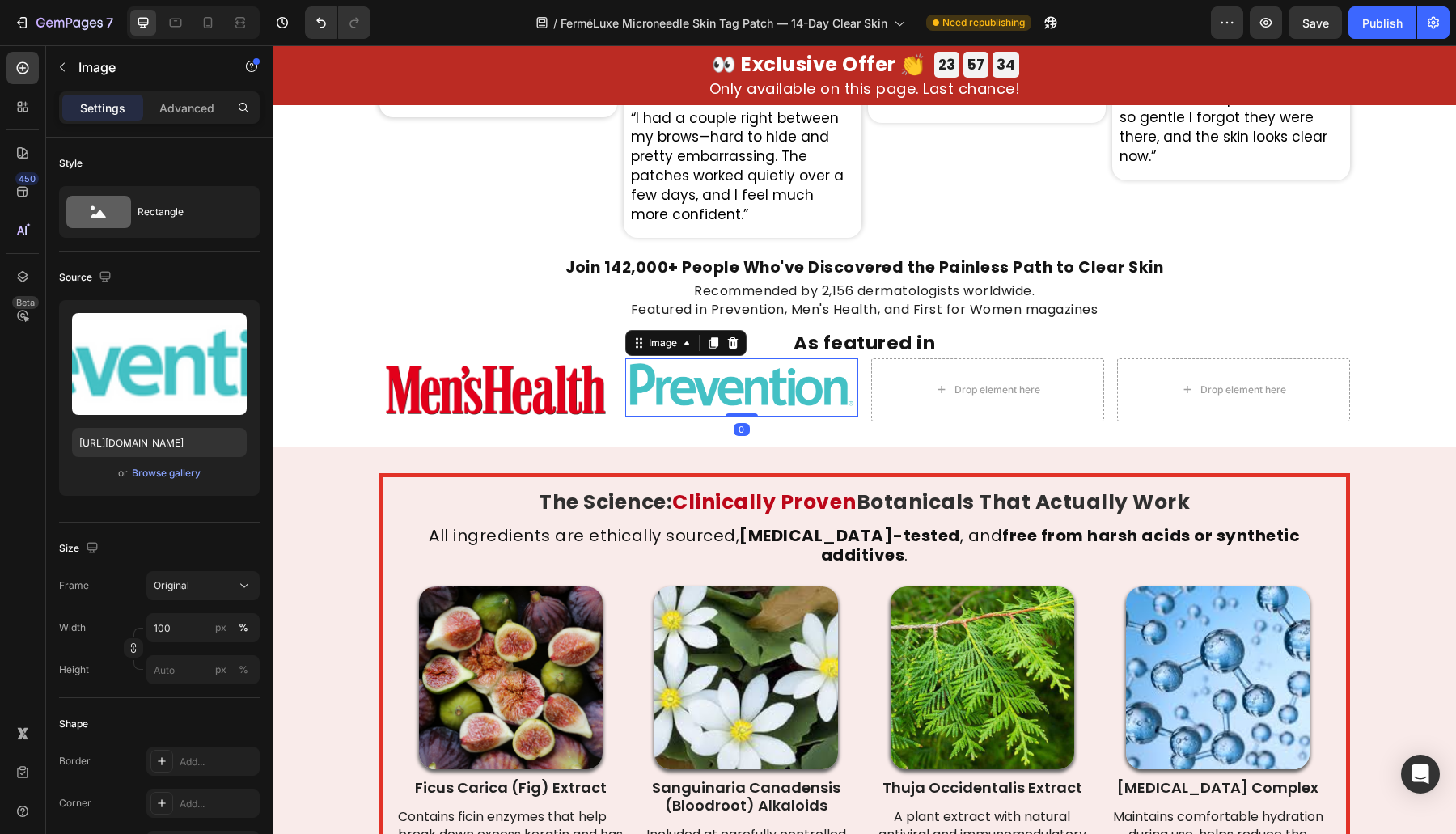
click at [709, 344] on icon at bounding box center [713, 342] width 9 height 11
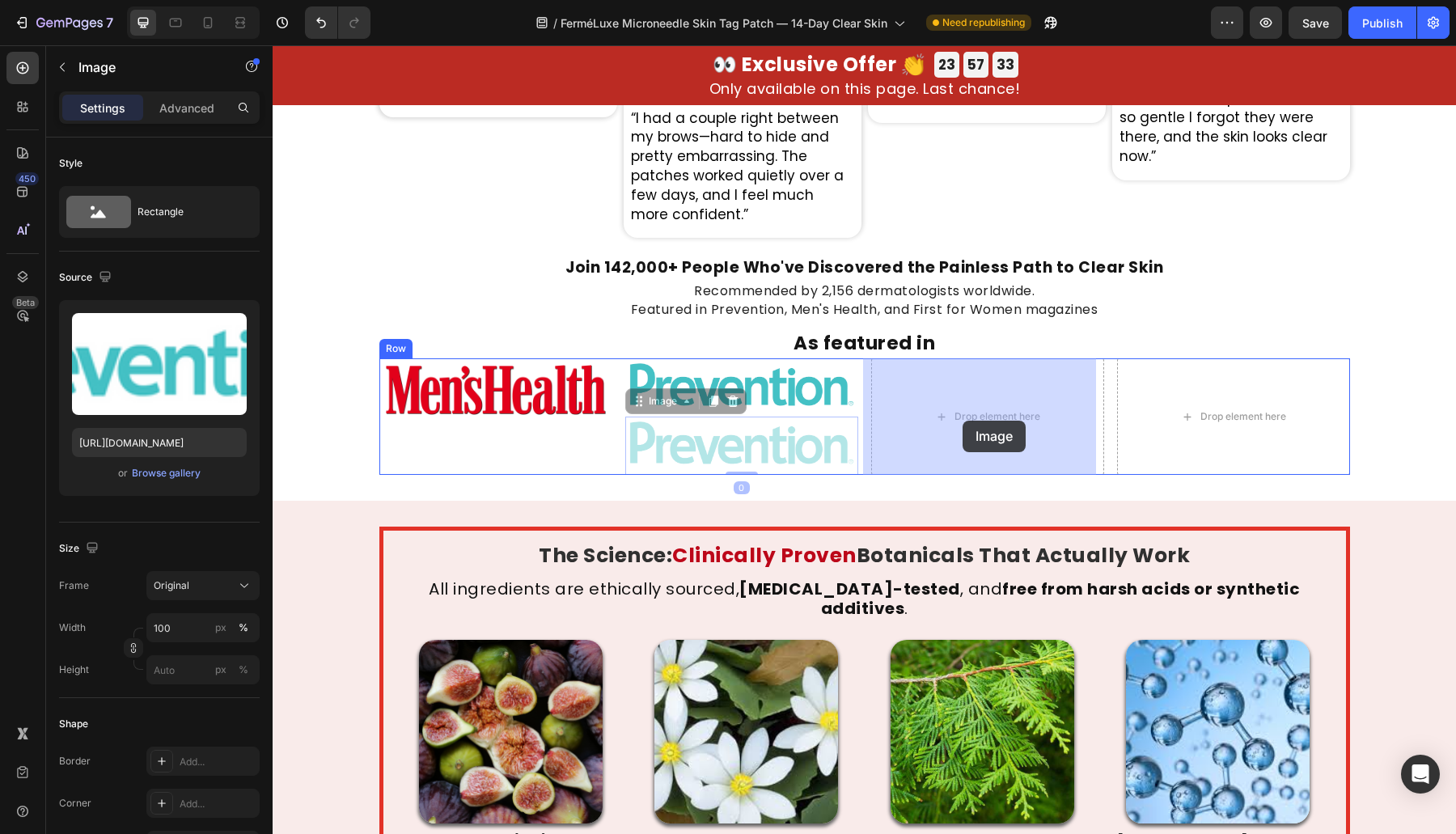
drag, startPoint x: 663, startPoint y: 404, endPoint x: 801, endPoint y: 439, distance: 142.4
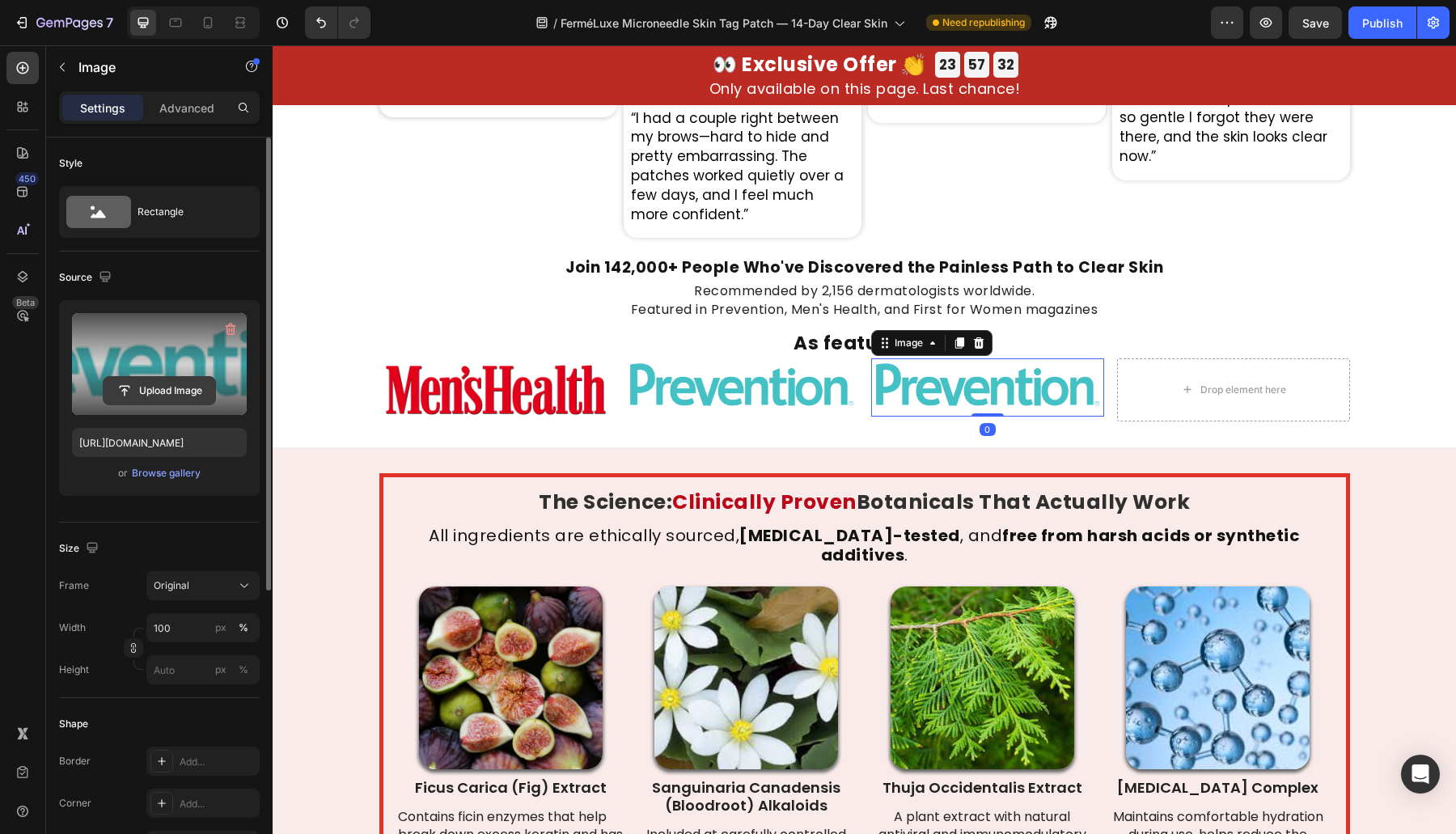
click at [141, 395] on input "file" at bounding box center [159, 391] width 111 height 28
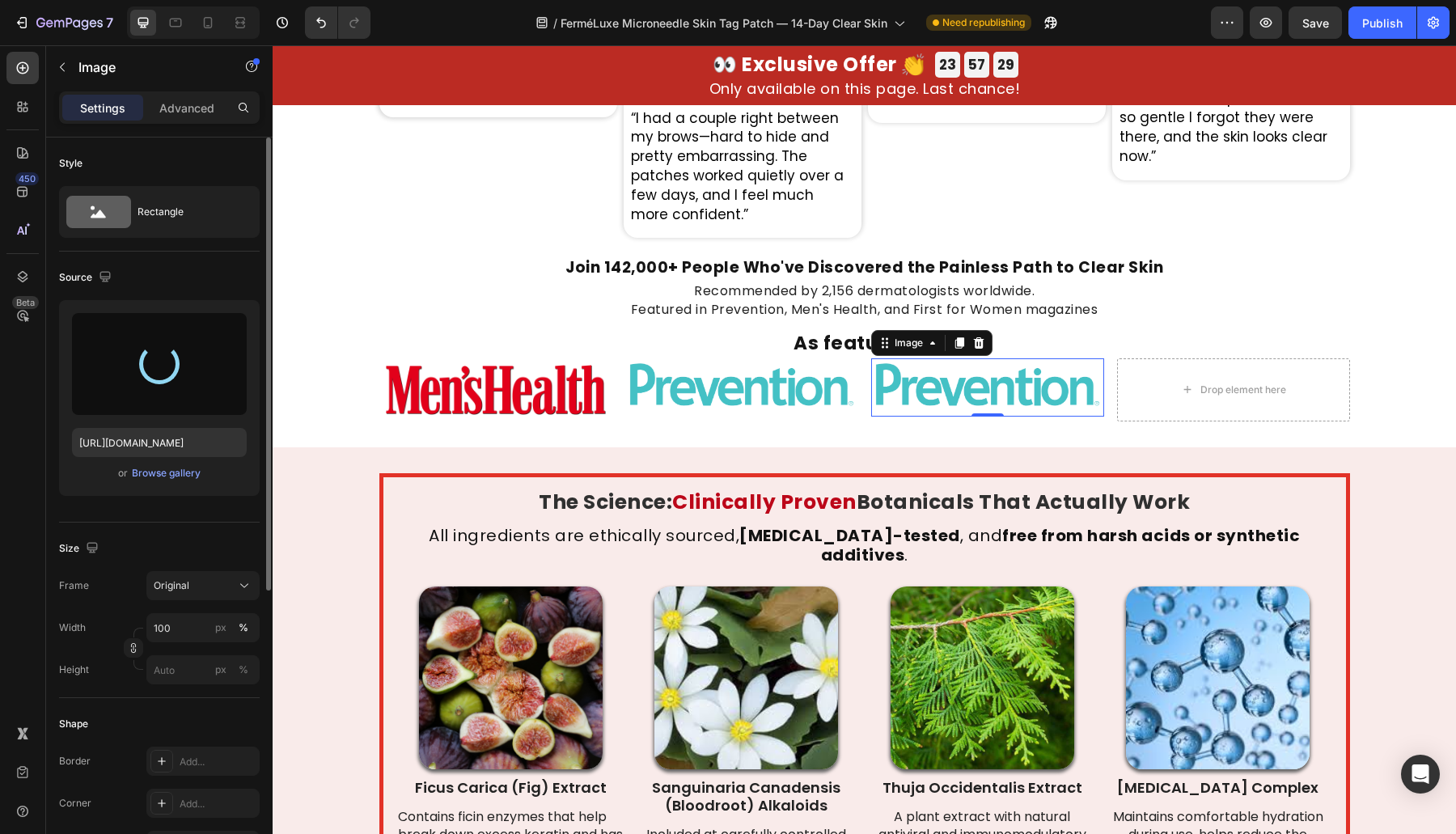
type input "[URL][DOMAIN_NAME]"
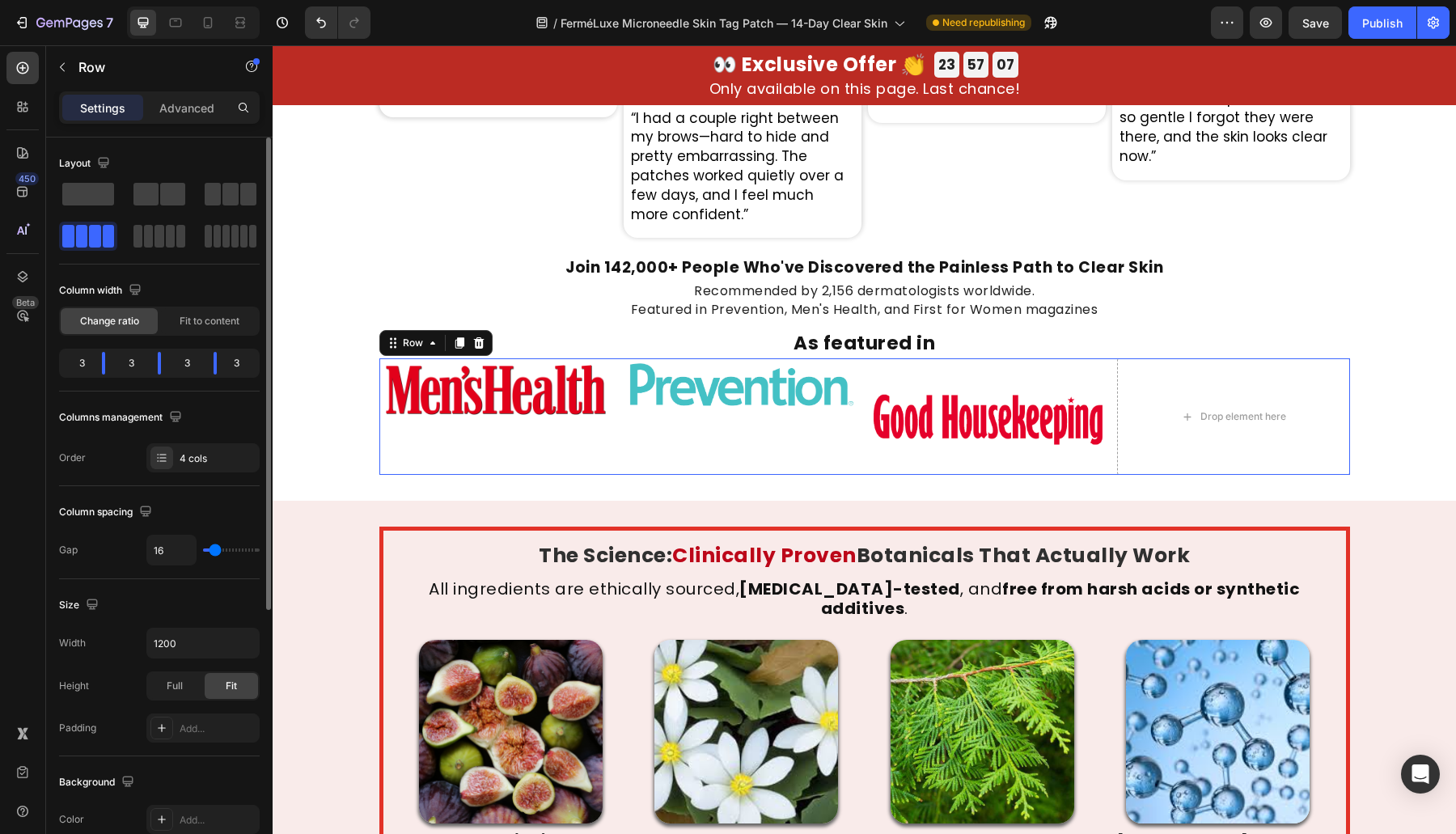
click at [754, 431] on div "Image" at bounding box center [741, 417] width 233 height 117
click at [905, 440] on img at bounding box center [988, 417] width 233 height 117
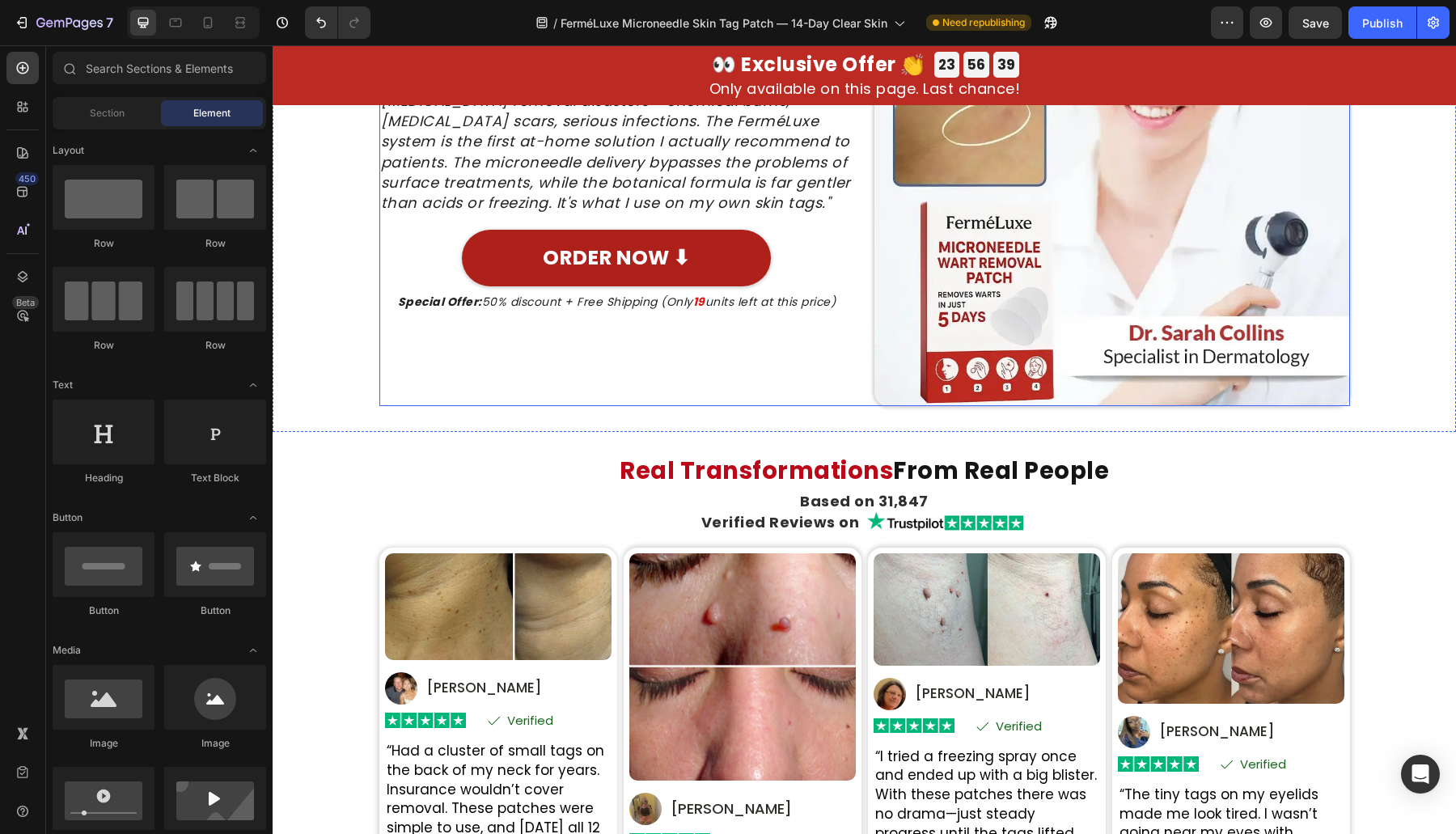
scroll to position [4028, 0]
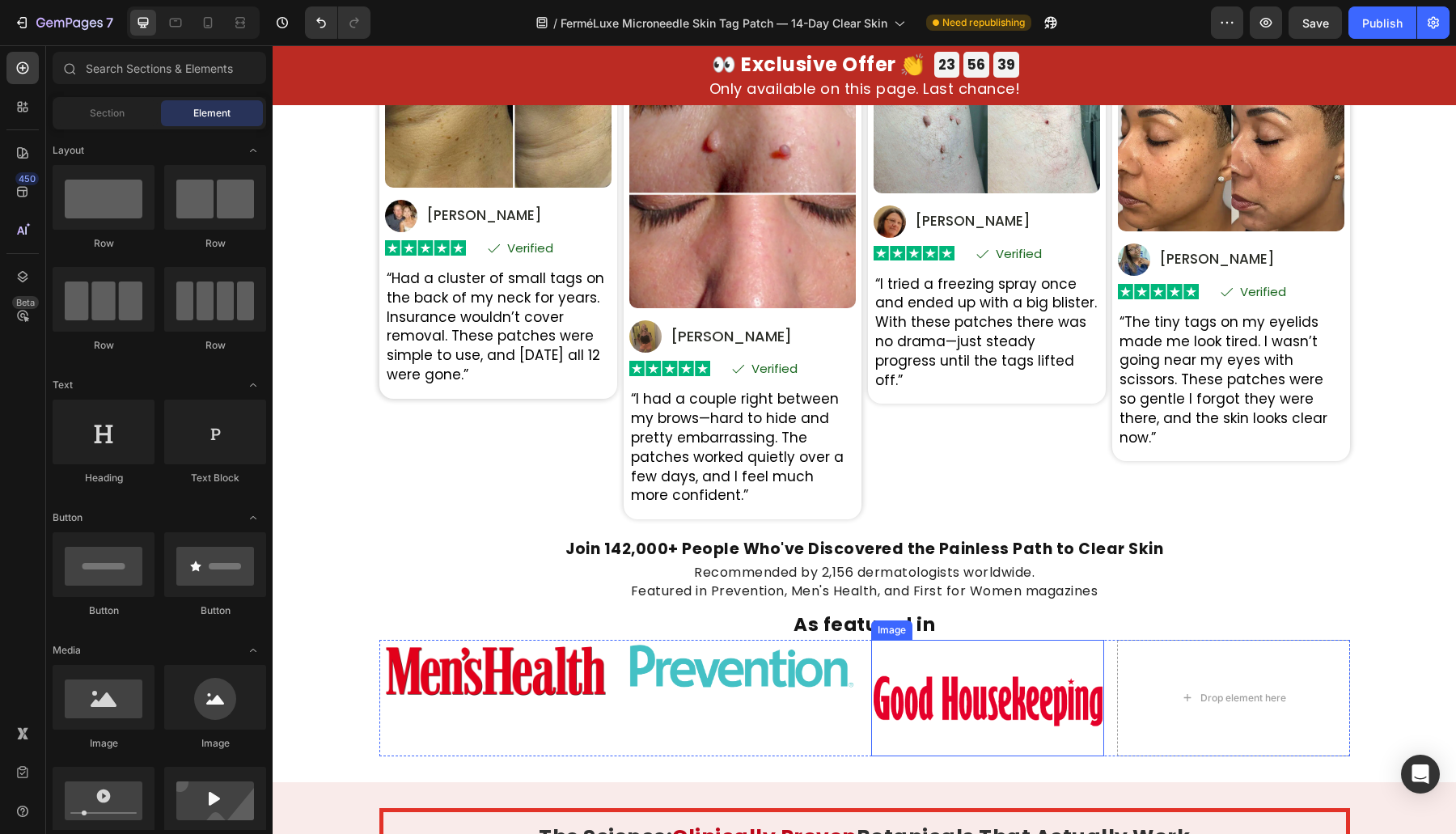
click at [961, 711] on img at bounding box center [988, 697] width 233 height 117
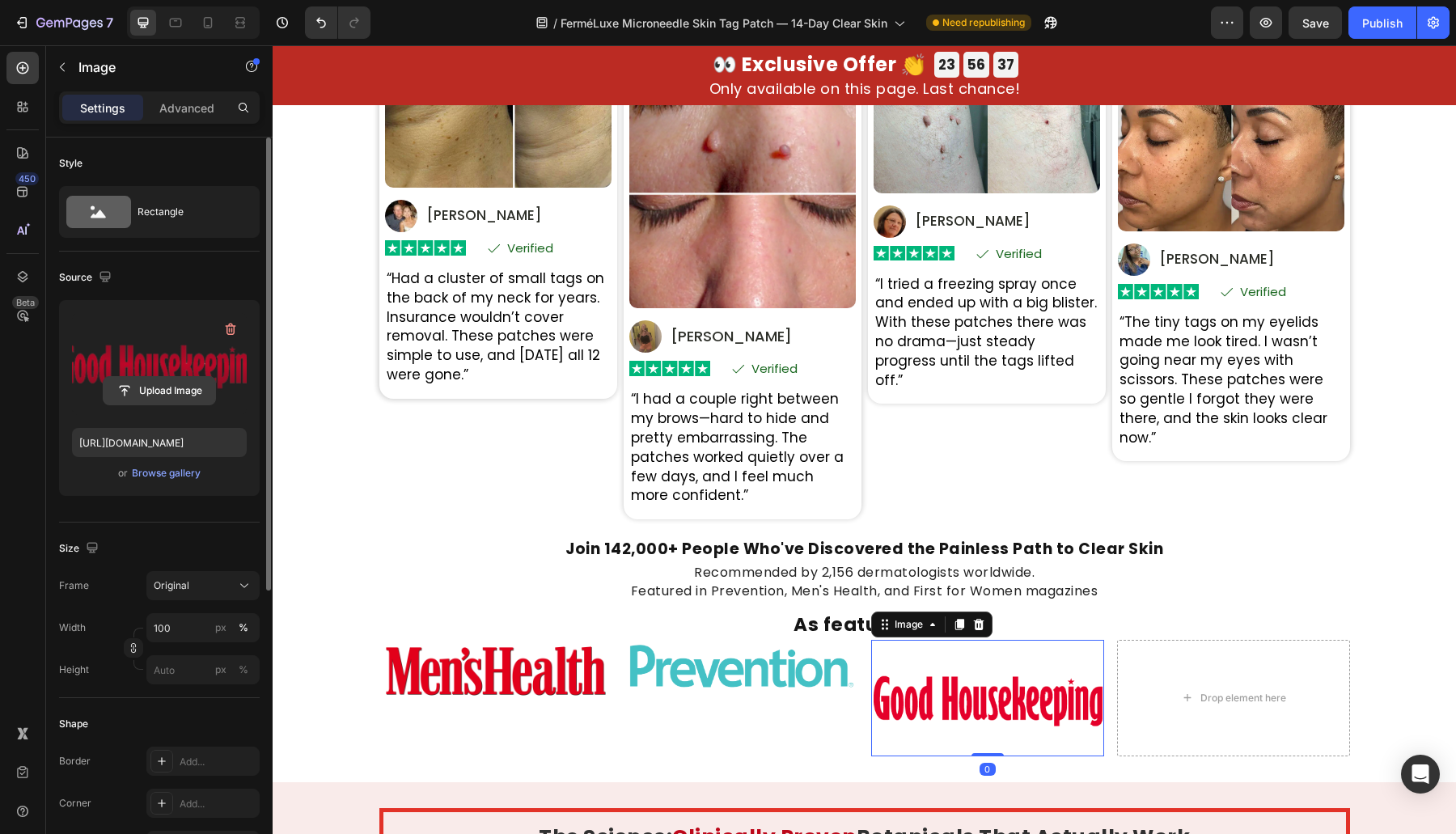
click at [176, 380] on input "file" at bounding box center [159, 391] width 111 height 28
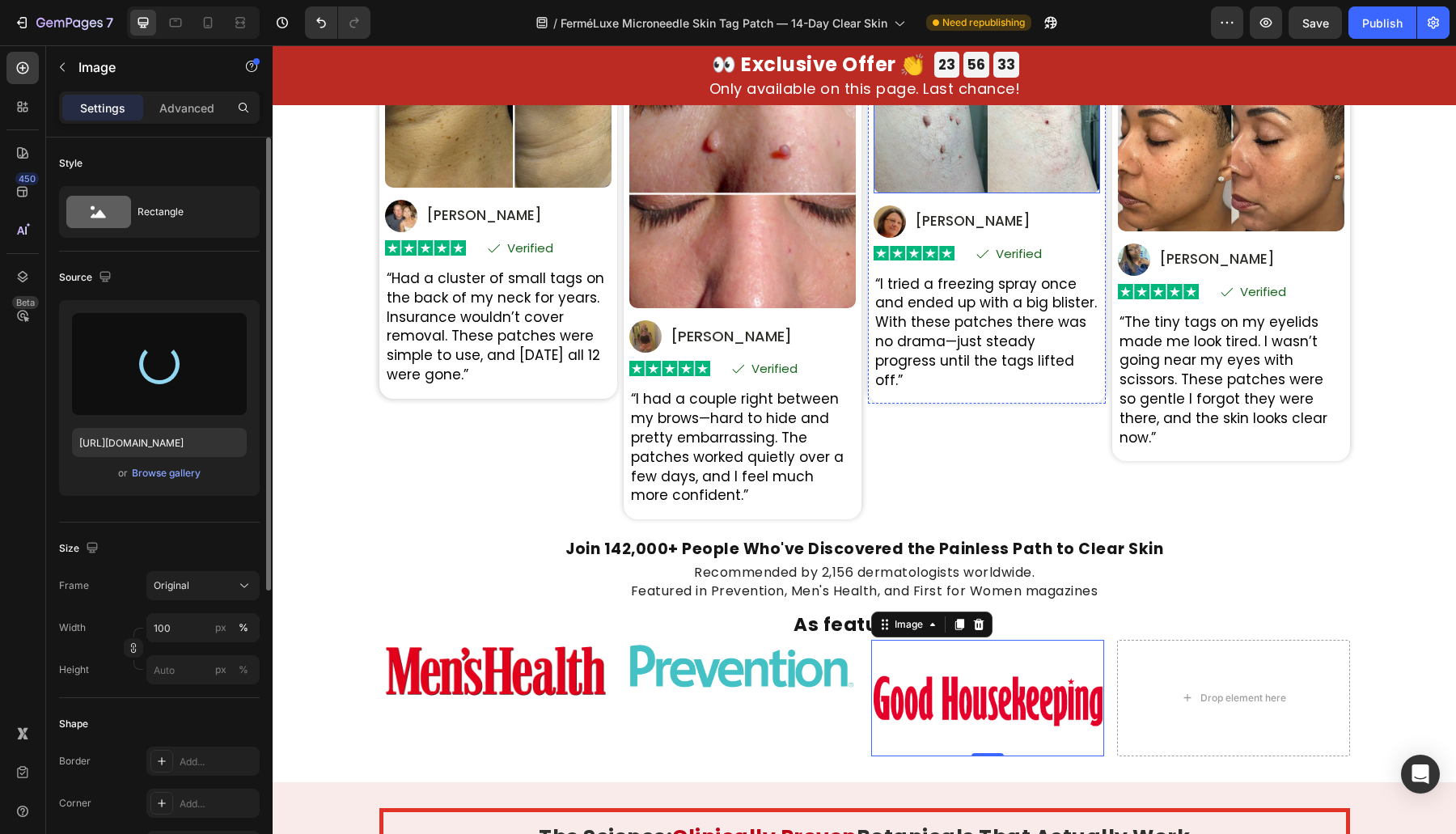
type input "[URL][DOMAIN_NAME]"
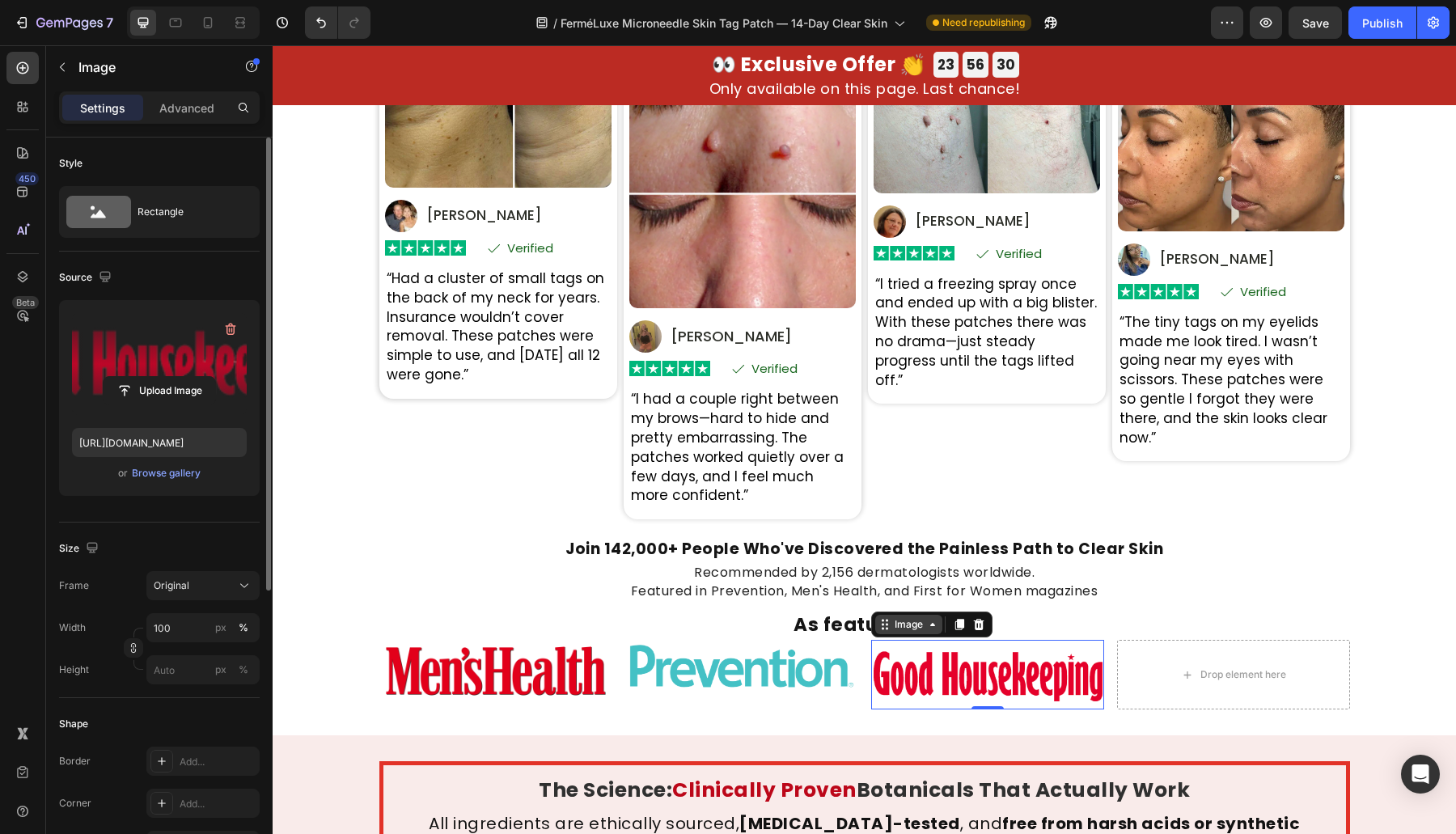
click at [881, 631] on div "Image" at bounding box center [909, 624] width 67 height 19
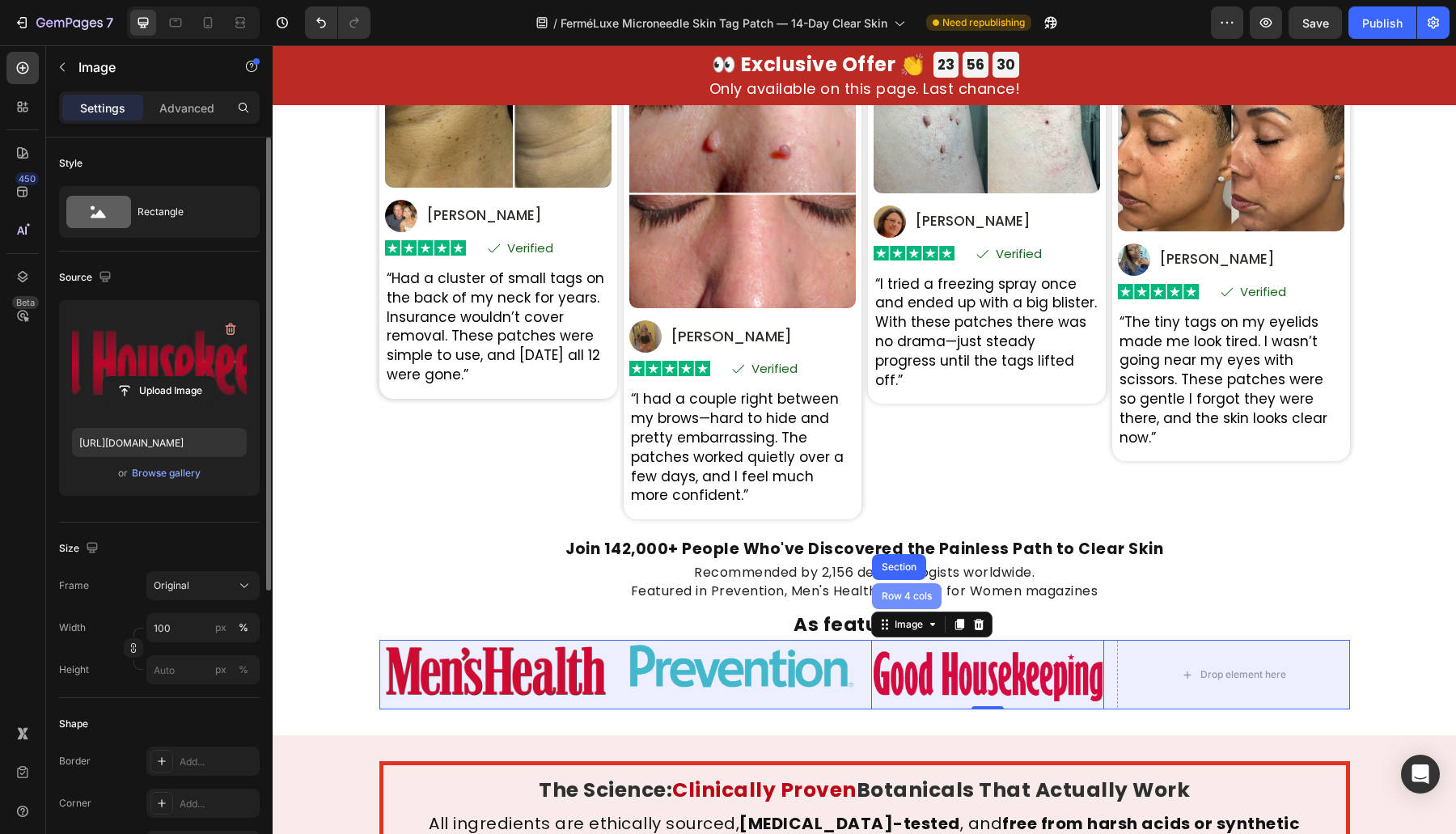
click at [887, 591] on div "Row 4 cols" at bounding box center [906, 595] width 57 height 10
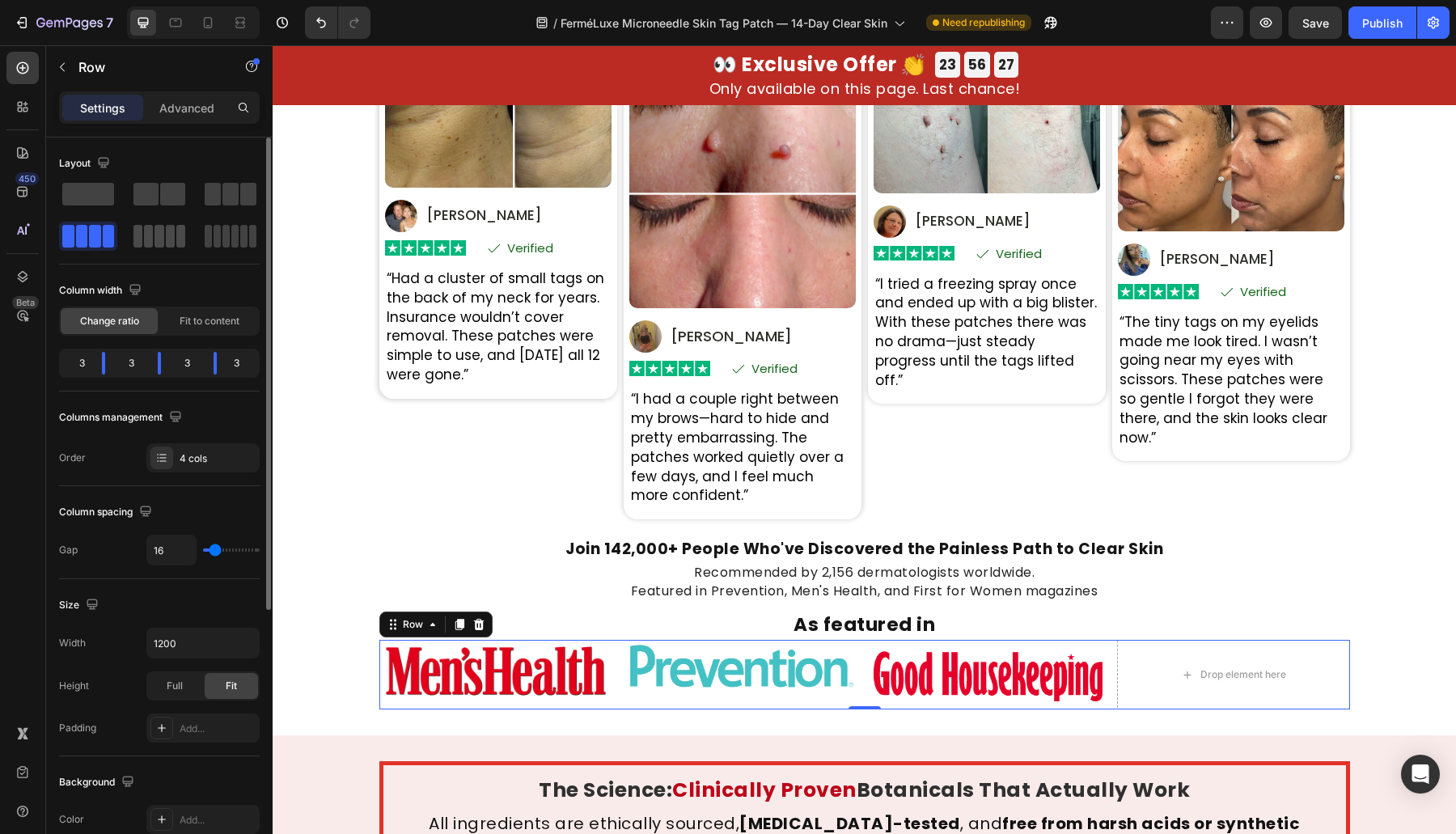
click at [174, 241] on span at bounding box center [170, 236] width 9 height 22
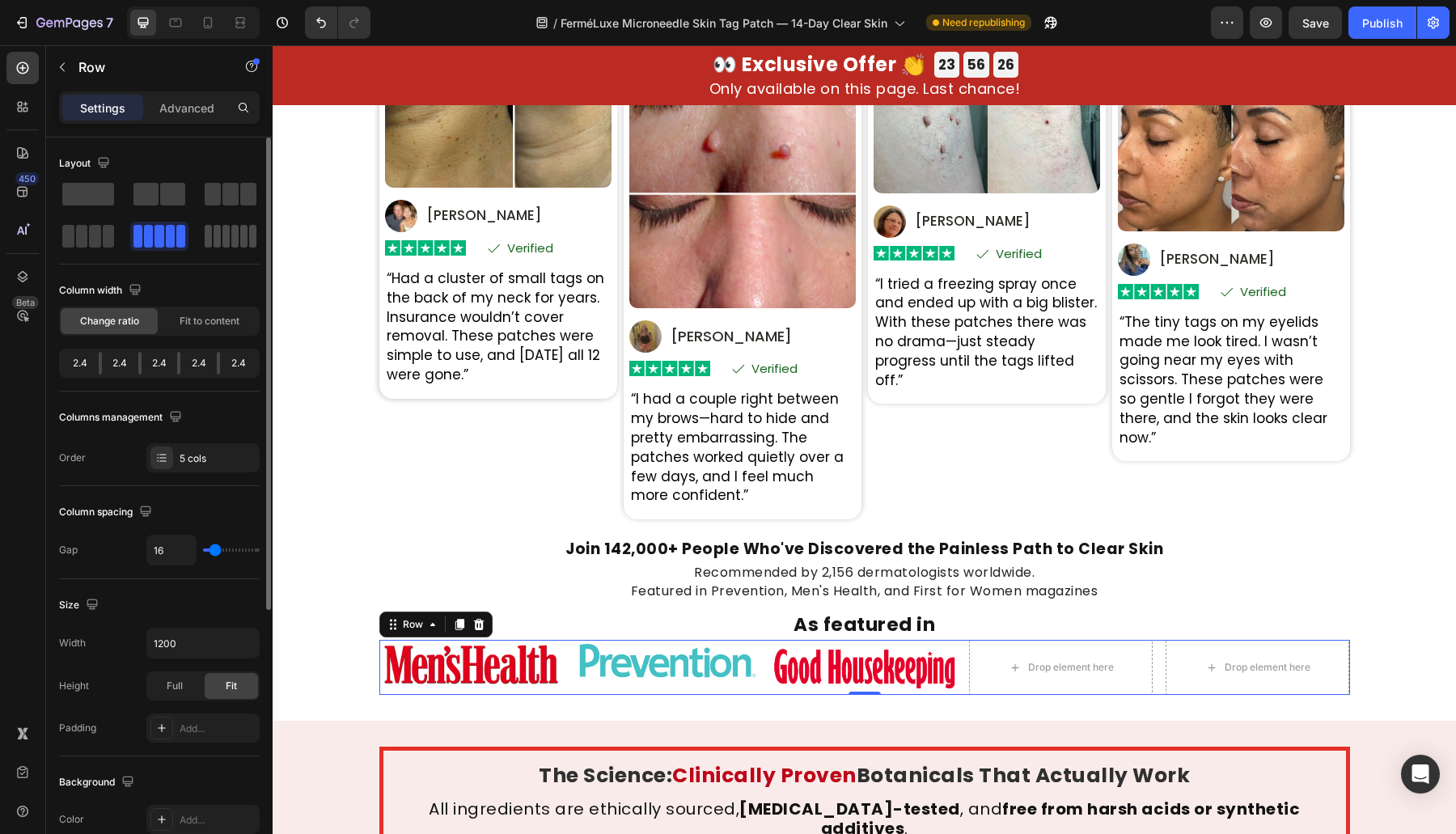
click at [208, 239] on span at bounding box center [208, 236] width 7 height 22
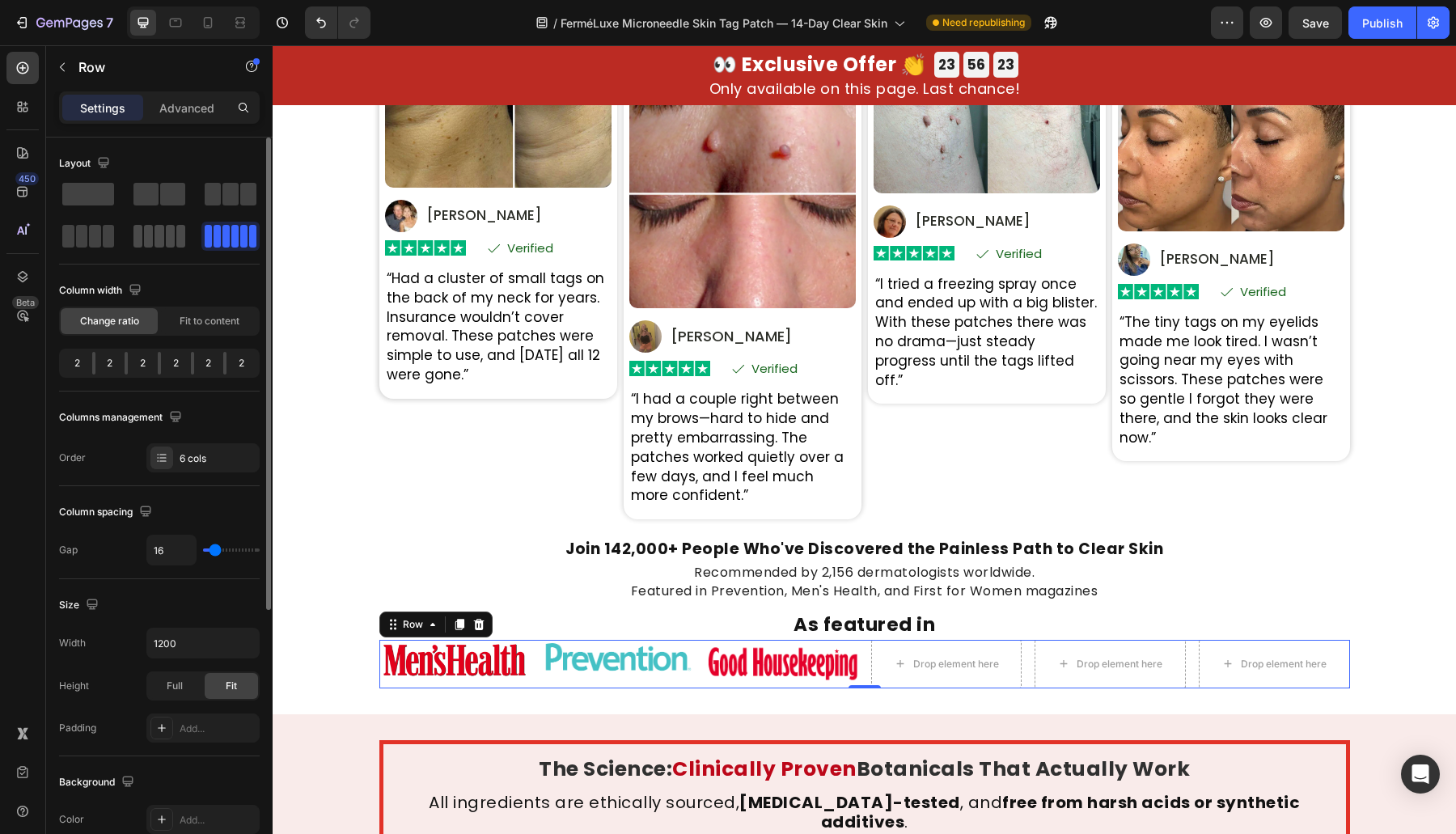
drag, startPoint x: 162, startPoint y: 240, endPoint x: 456, endPoint y: 488, distance: 384.6
click at [162, 240] on span at bounding box center [159, 236] width 9 height 22
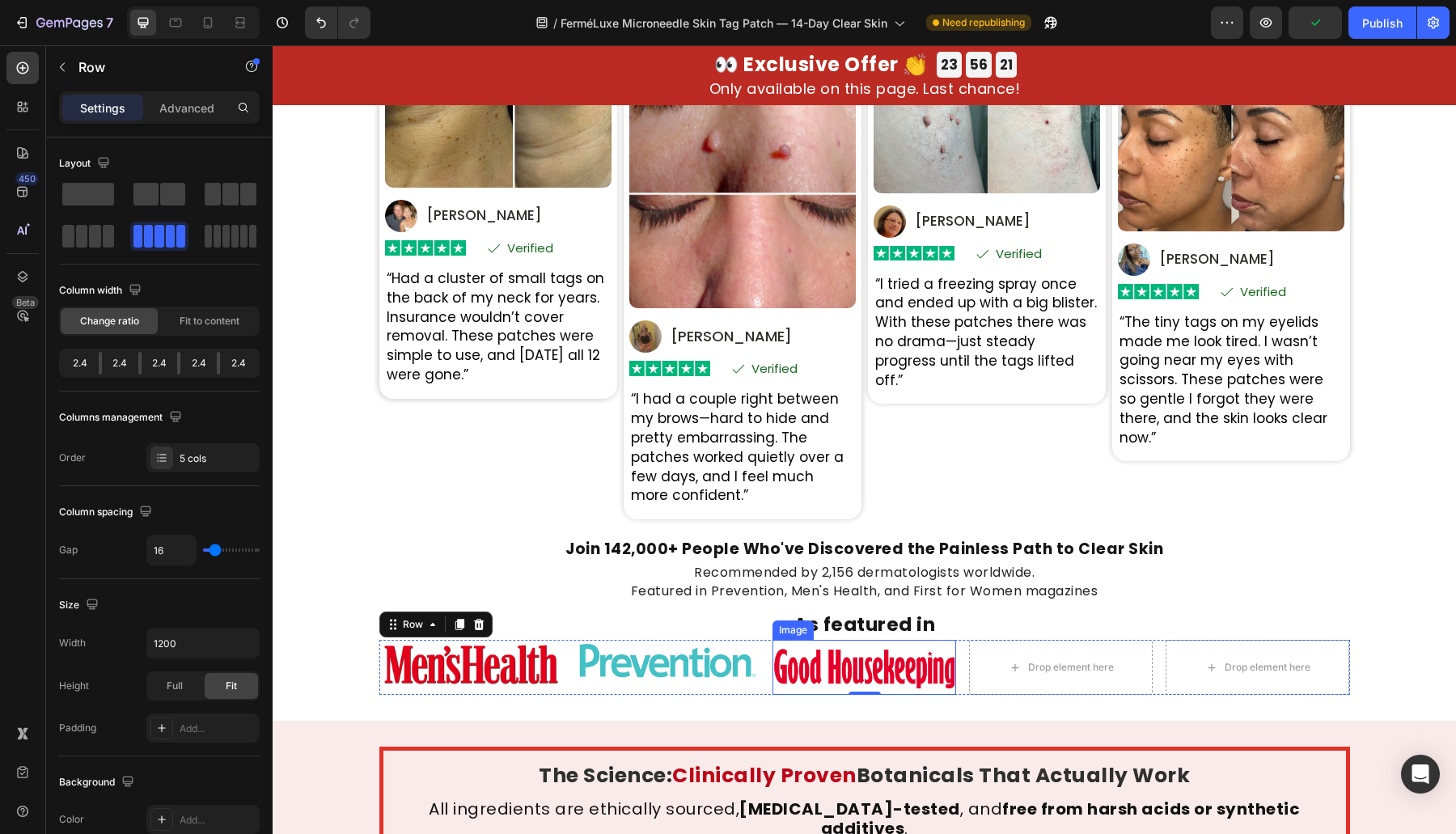
click at [787, 678] on img at bounding box center [864, 667] width 183 height 55
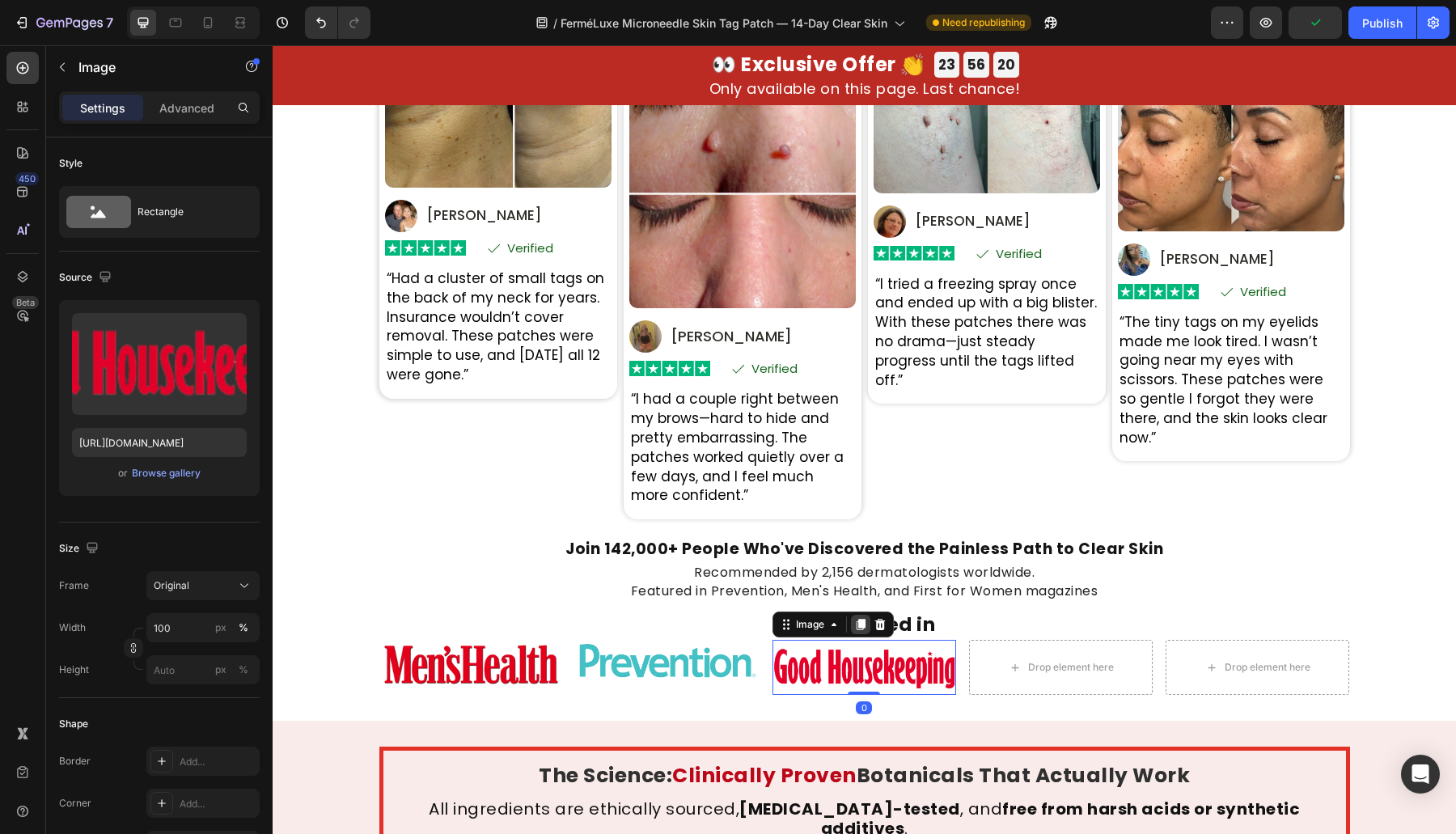
click at [856, 622] on icon at bounding box center [861, 624] width 9 height 11
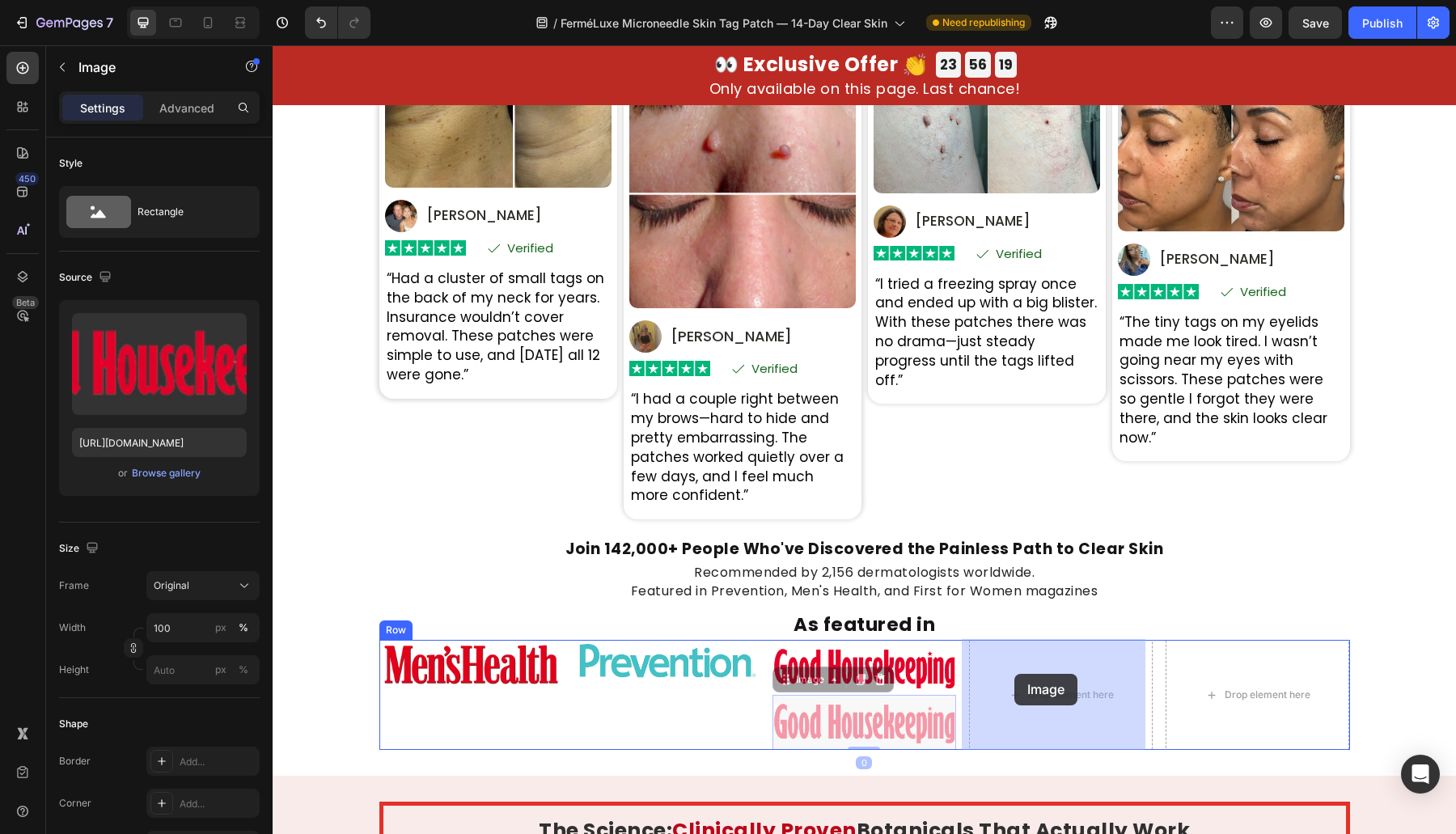
drag, startPoint x: 783, startPoint y: 682, endPoint x: 993, endPoint y: 672, distance: 210.2
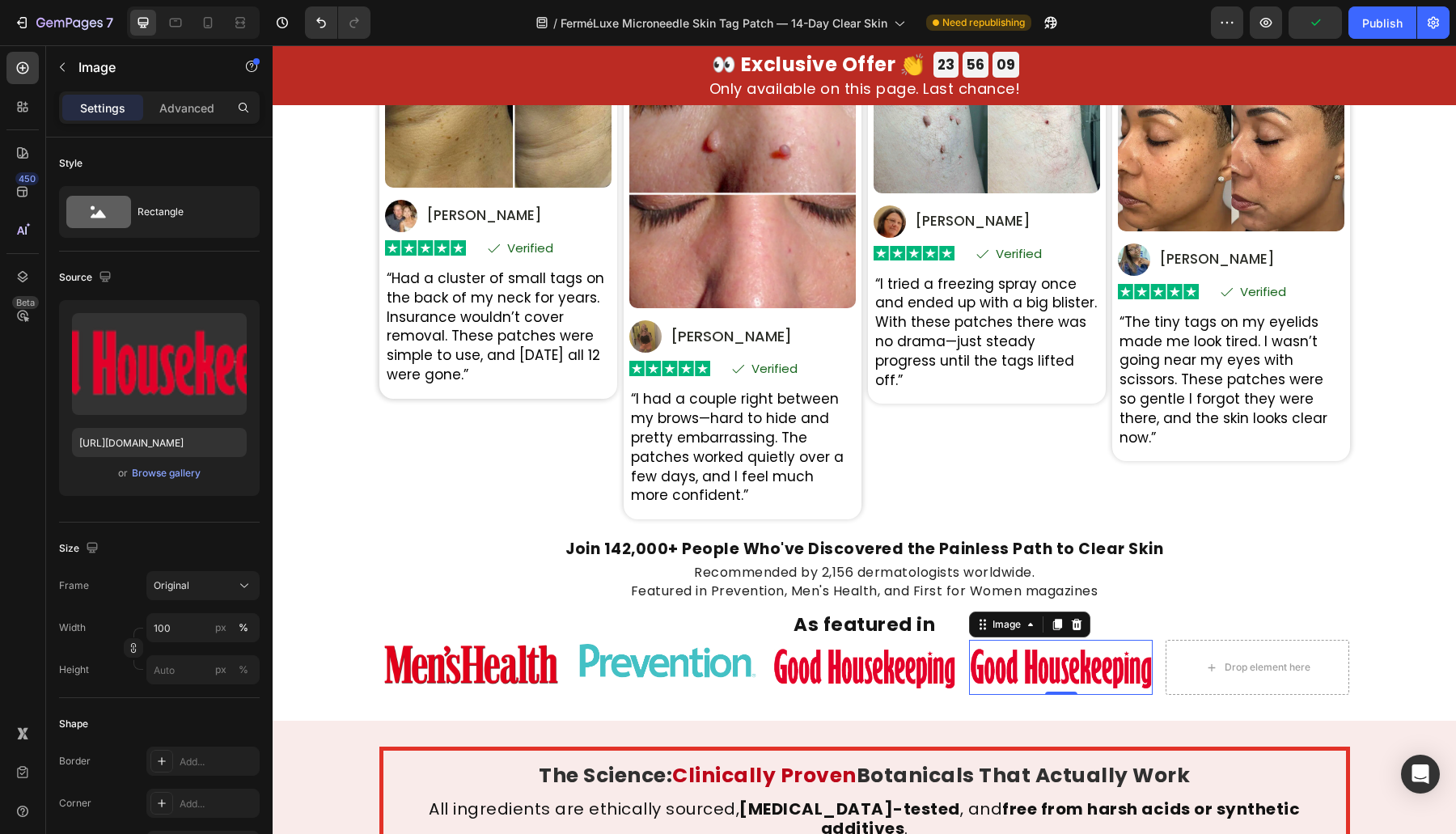
click at [1019, 677] on img at bounding box center [1060, 667] width 183 height 55
click at [133, 370] on label at bounding box center [159, 364] width 175 height 102
click at [133, 377] on input "file" at bounding box center [159, 391] width 111 height 28
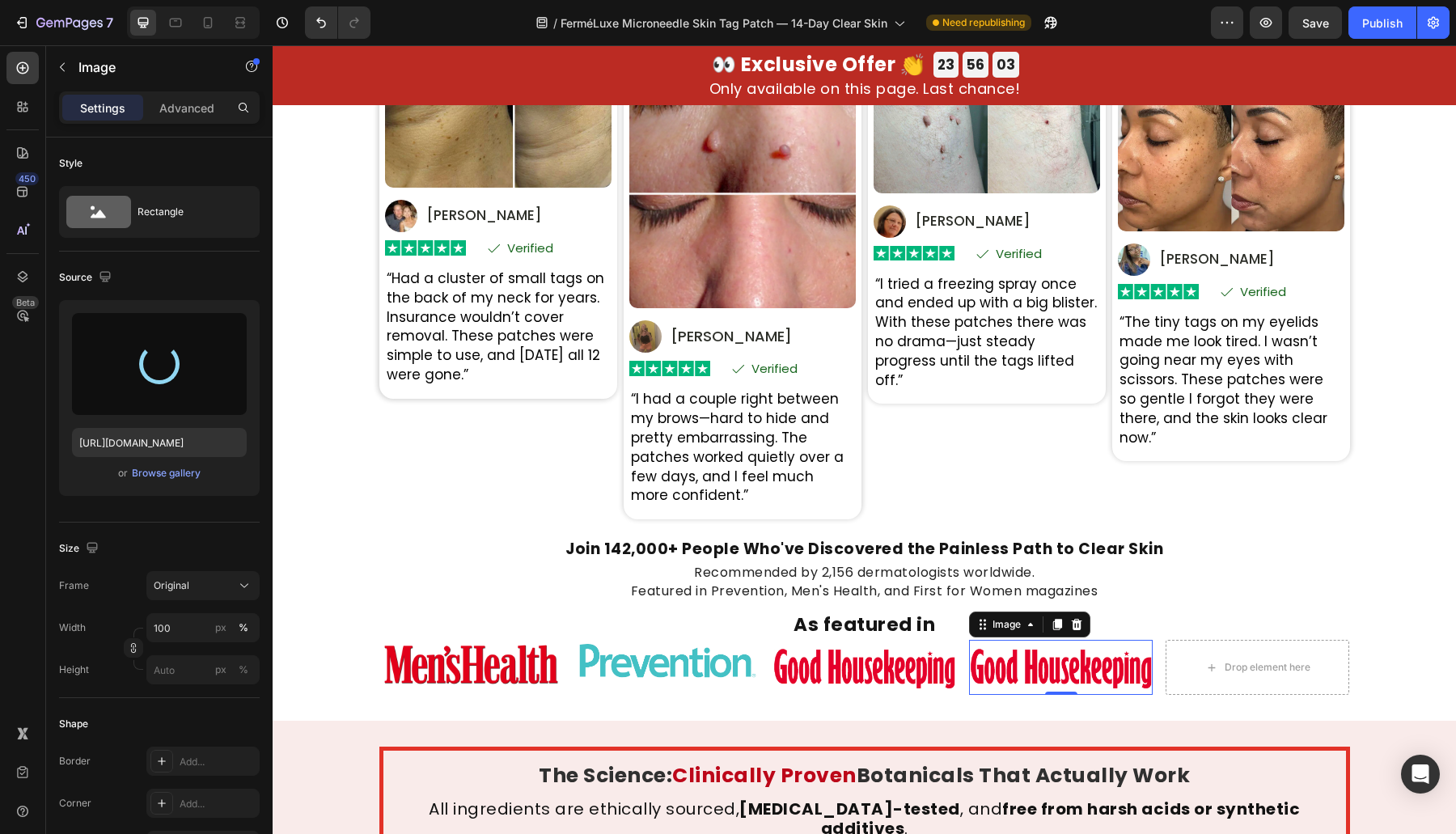
type input "[URL][DOMAIN_NAME]"
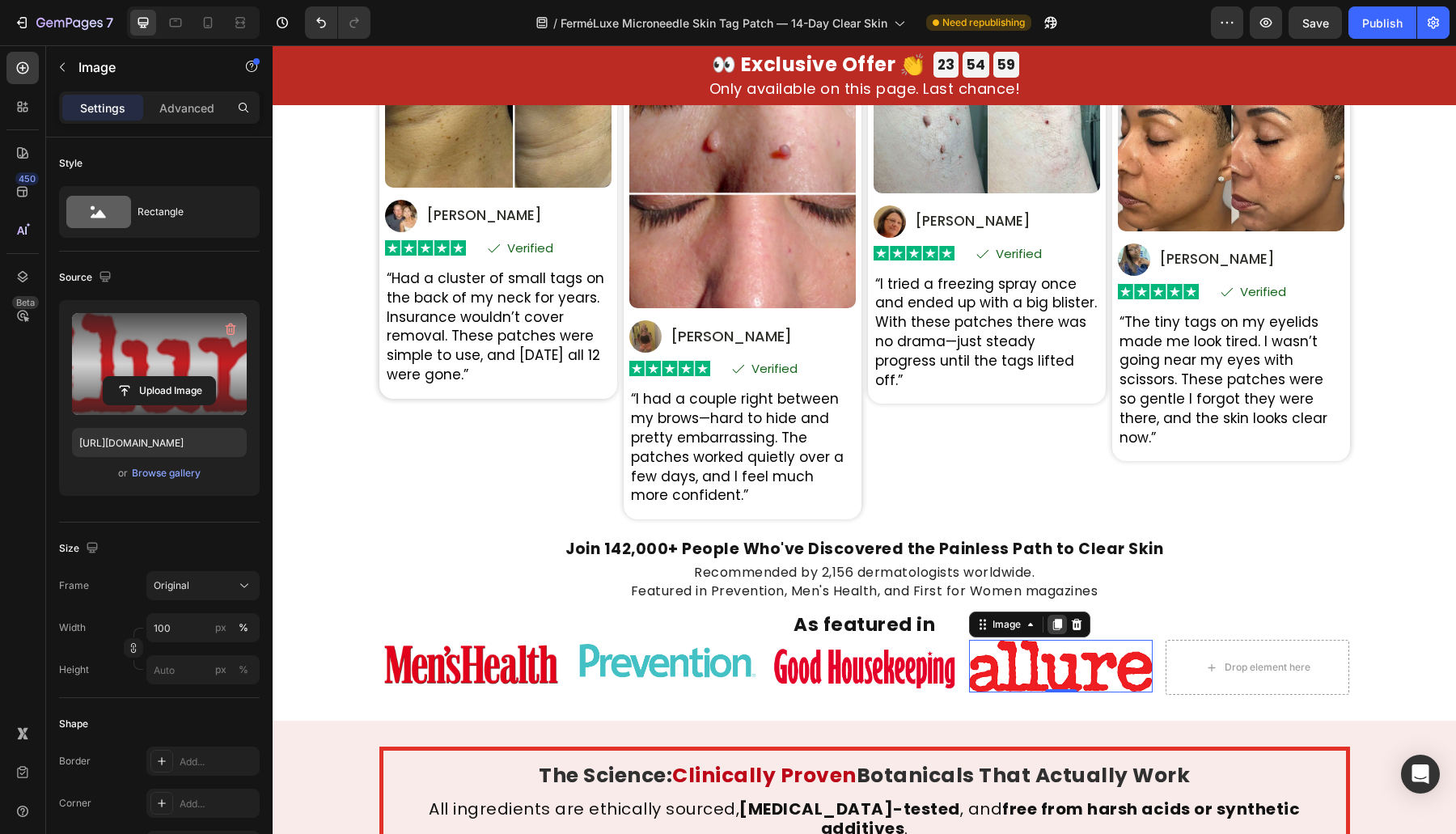
click at [1053, 621] on icon at bounding box center [1058, 624] width 9 height 11
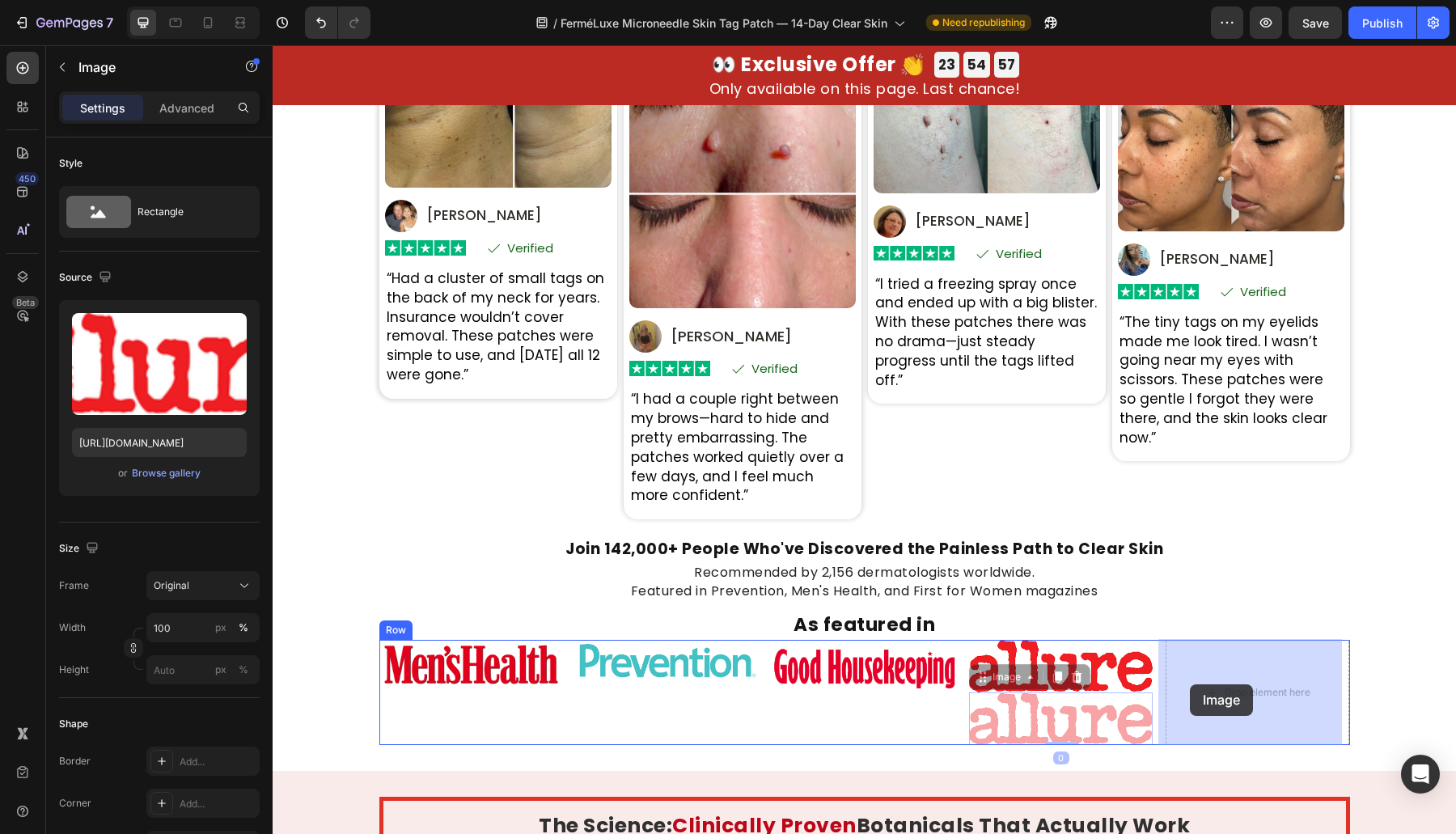
drag, startPoint x: 999, startPoint y: 686, endPoint x: 1190, endPoint y: 684, distance: 191.0
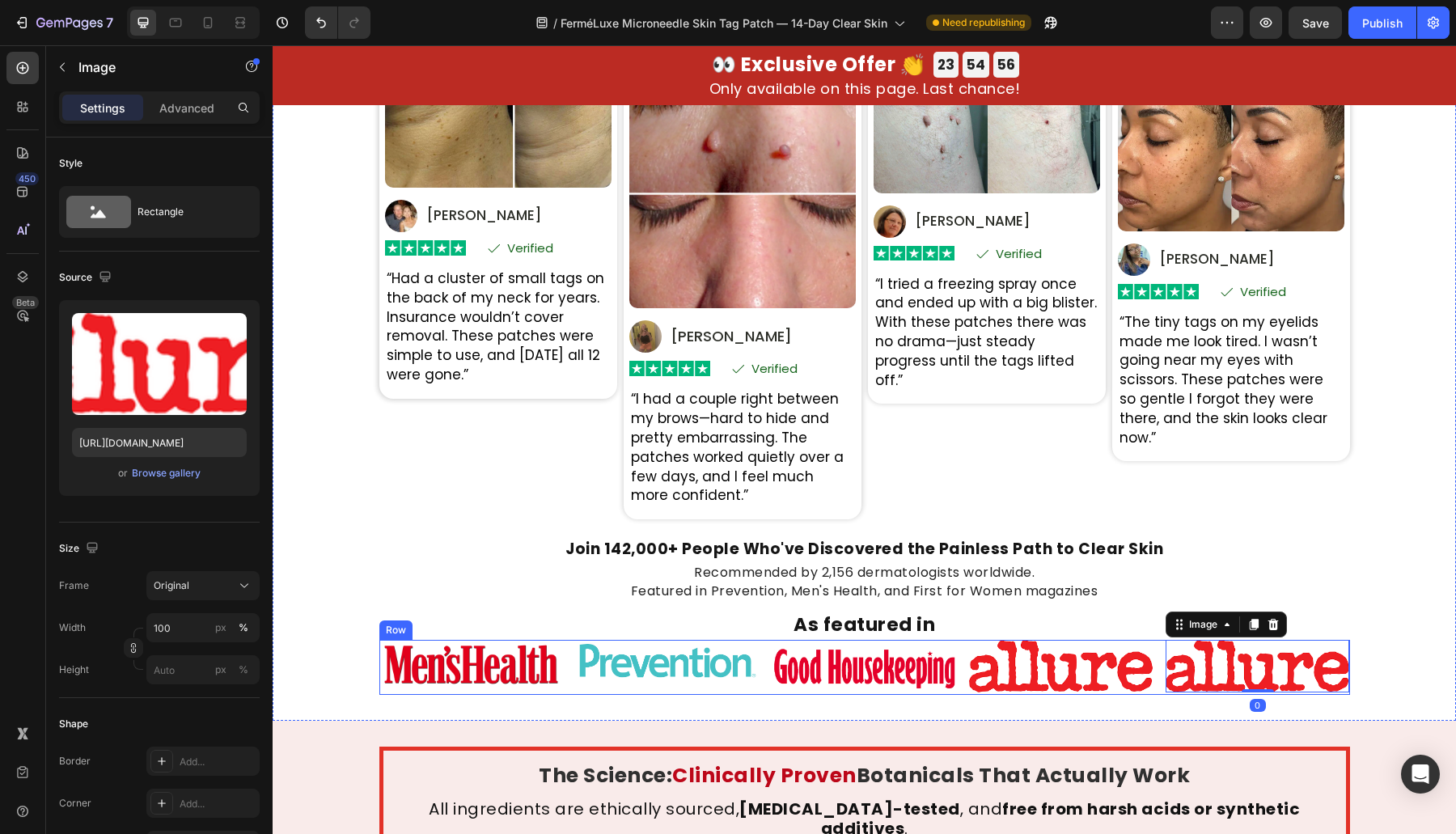
click at [959, 668] on div "Image Image Image Image Image 0 Row" at bounding box center [864, 667] width 970 height 55
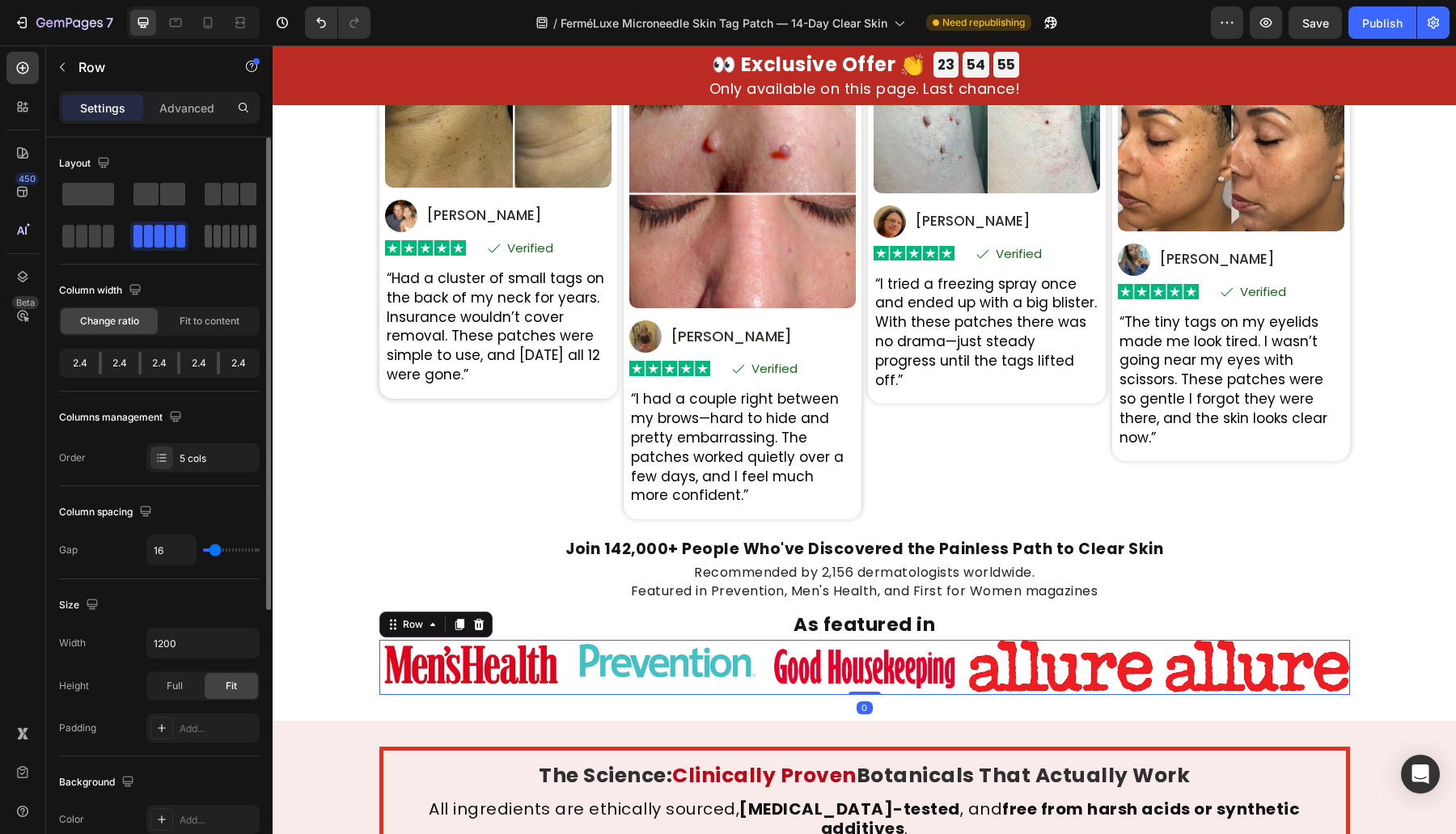
click at [210, 246] on div at bounding box center [231, 236] width 52 height 22
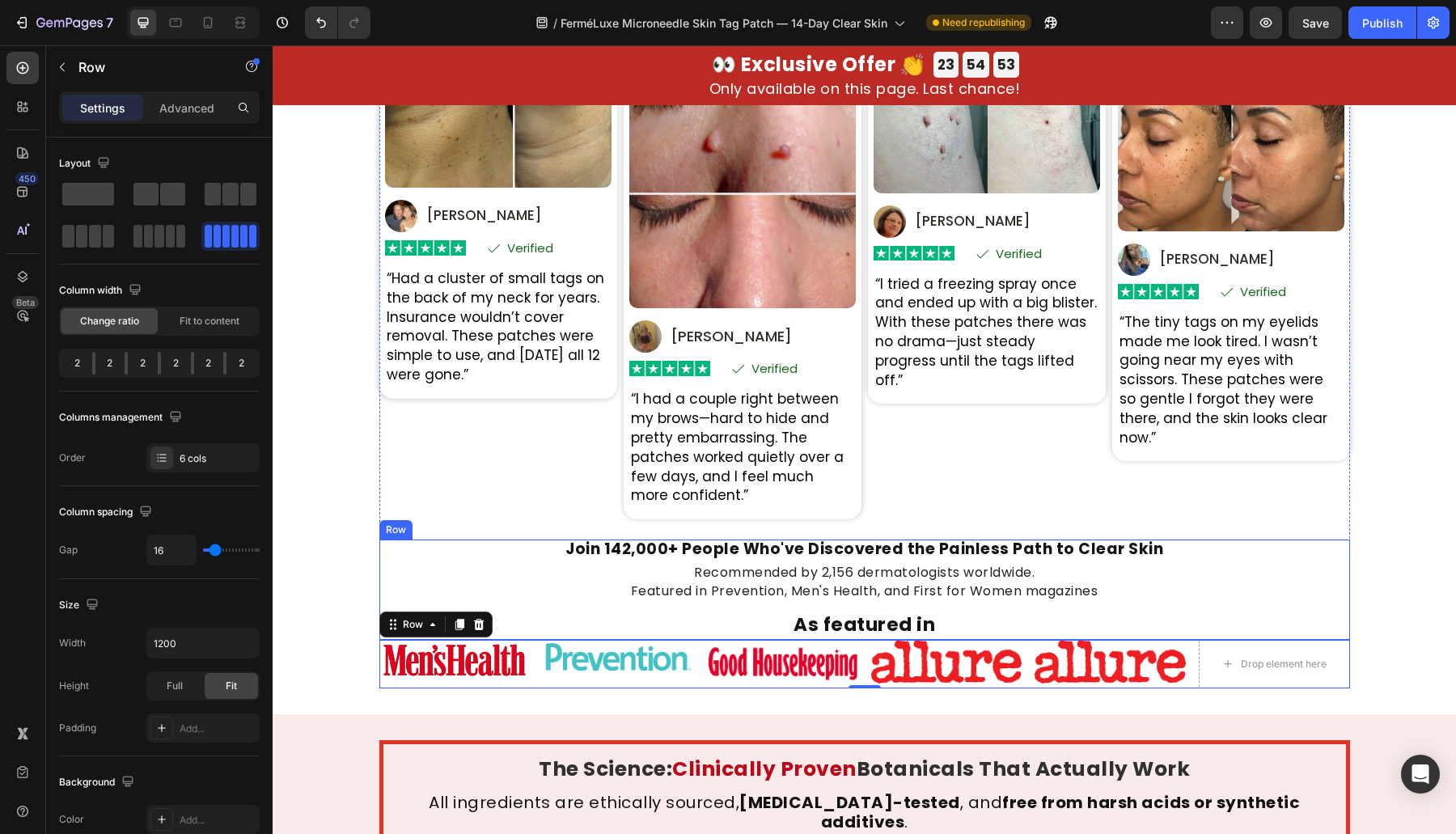
click at [1074, 655] on img at bounding box center [1109, 661] width 151 height 44
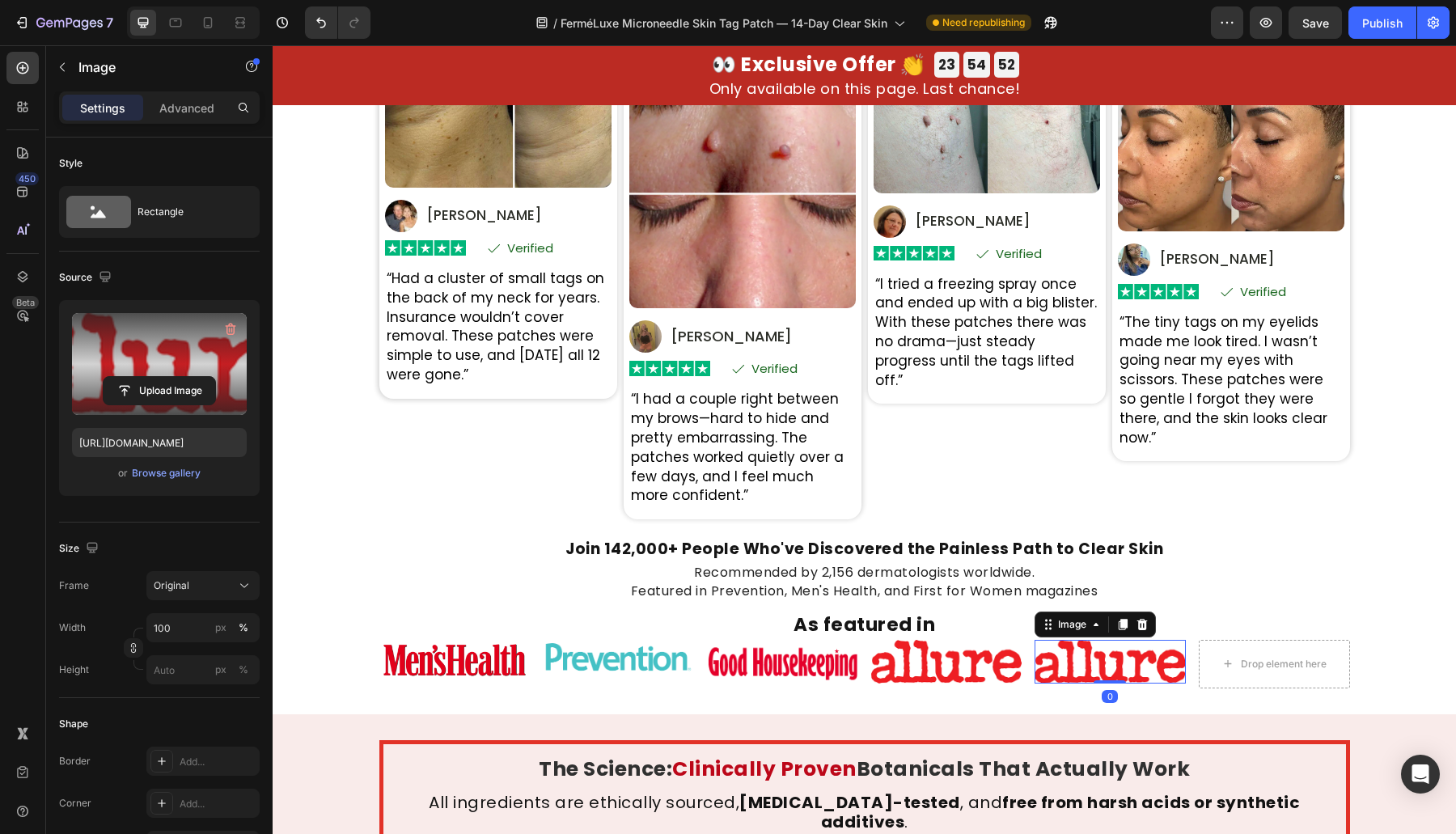
click at [138, 362] on label at bounding box center [159, 364] width 175 height 102
click at [138, 377] on input "file" at bounding box center [159, 391] width 111 height 28
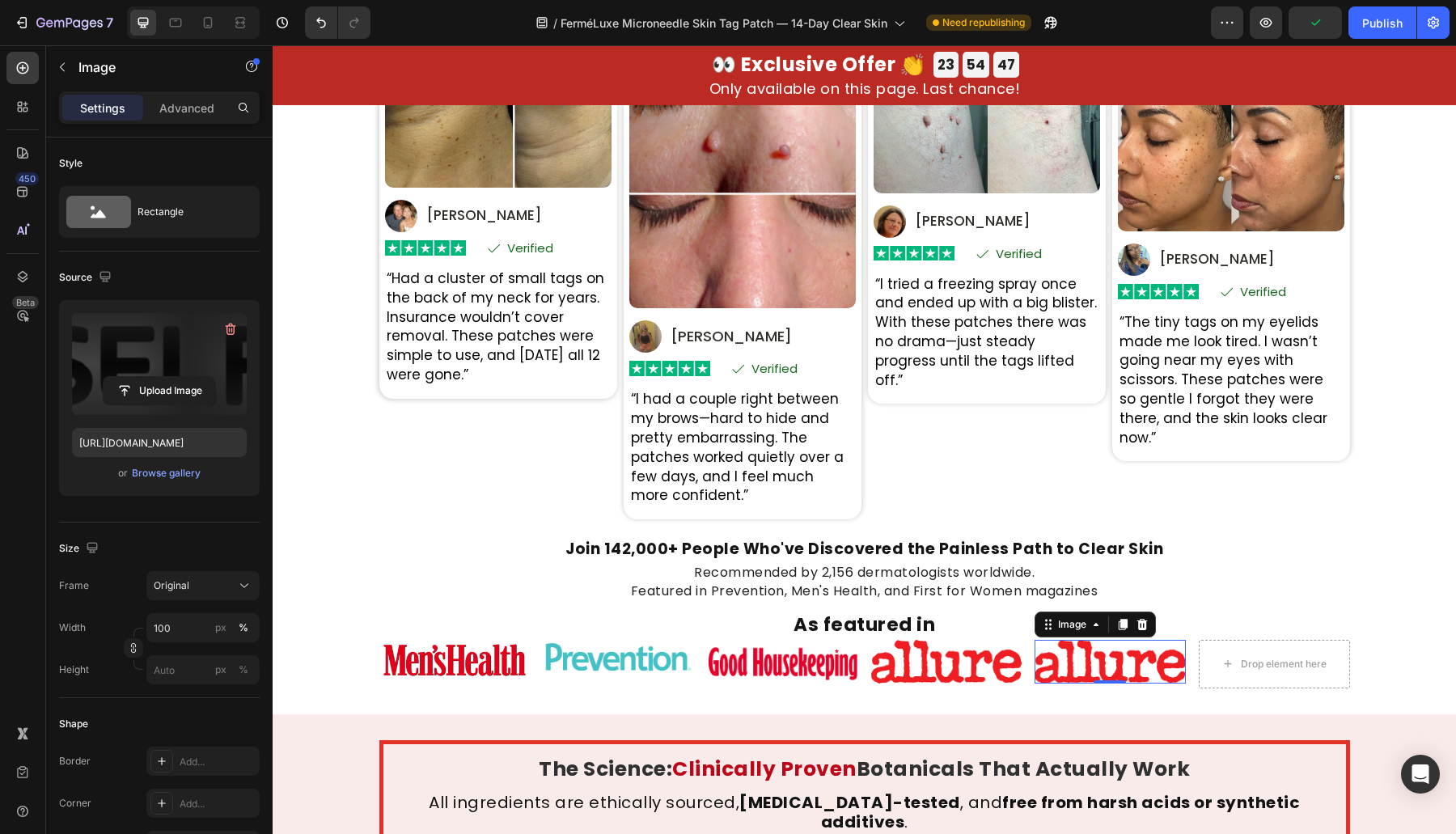
type input "[URL][DOMAIN_NAME]"
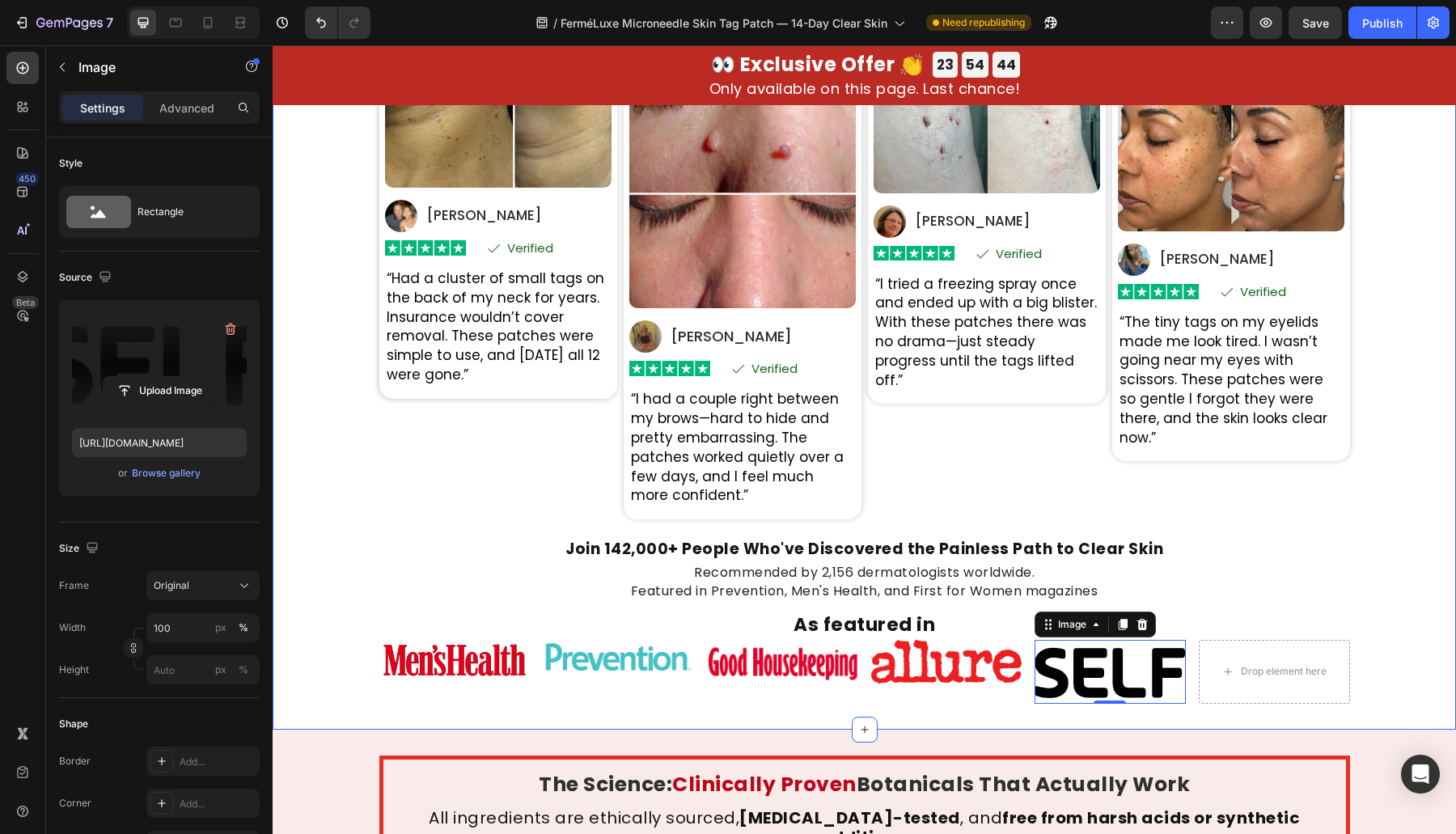
click at [999, 697] on div "Image" at bounding box center [946, 672] width 151 height 64
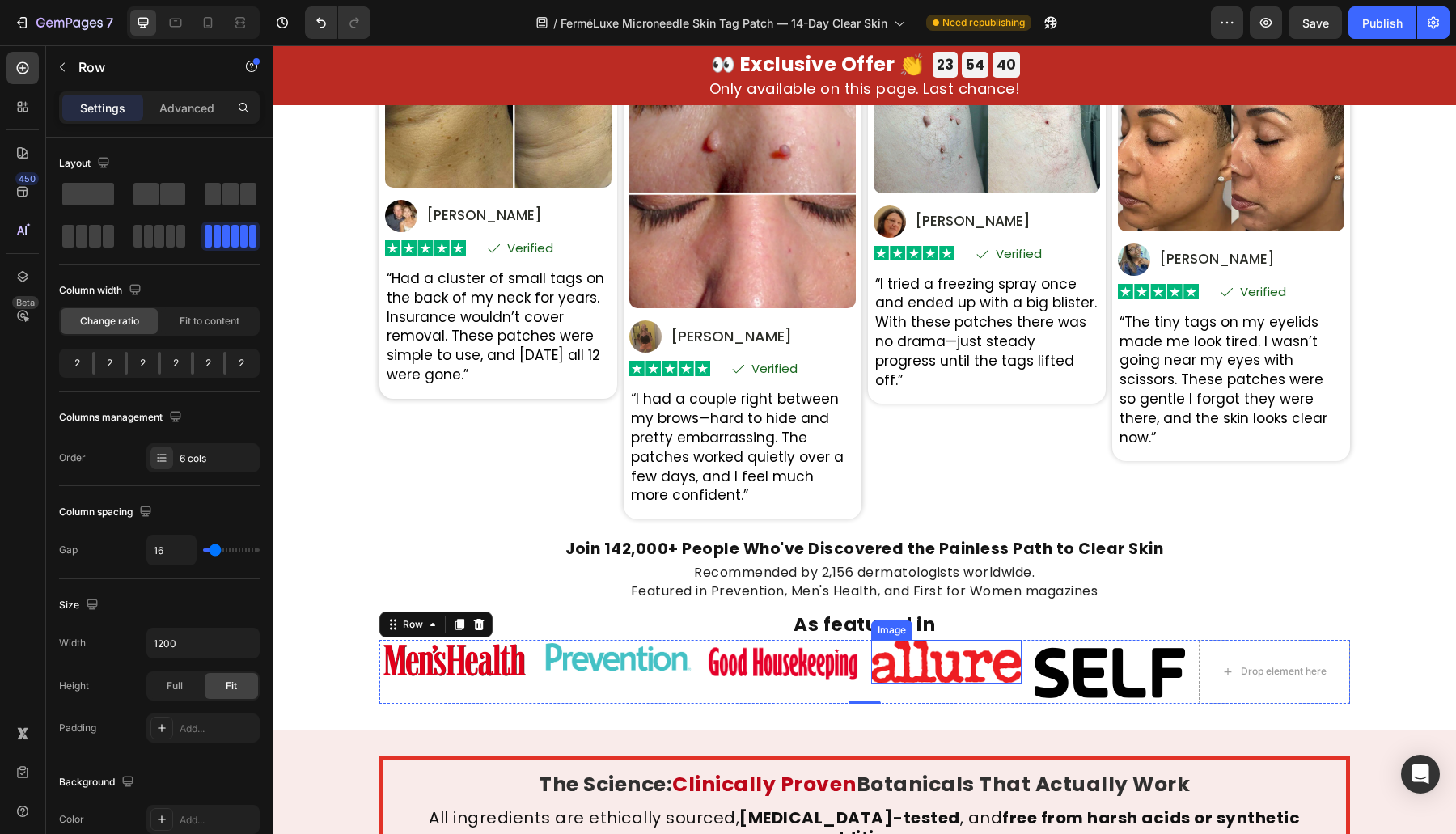
click at [1011, 682] on img at bounding box center [946, 661] width 151 height 44
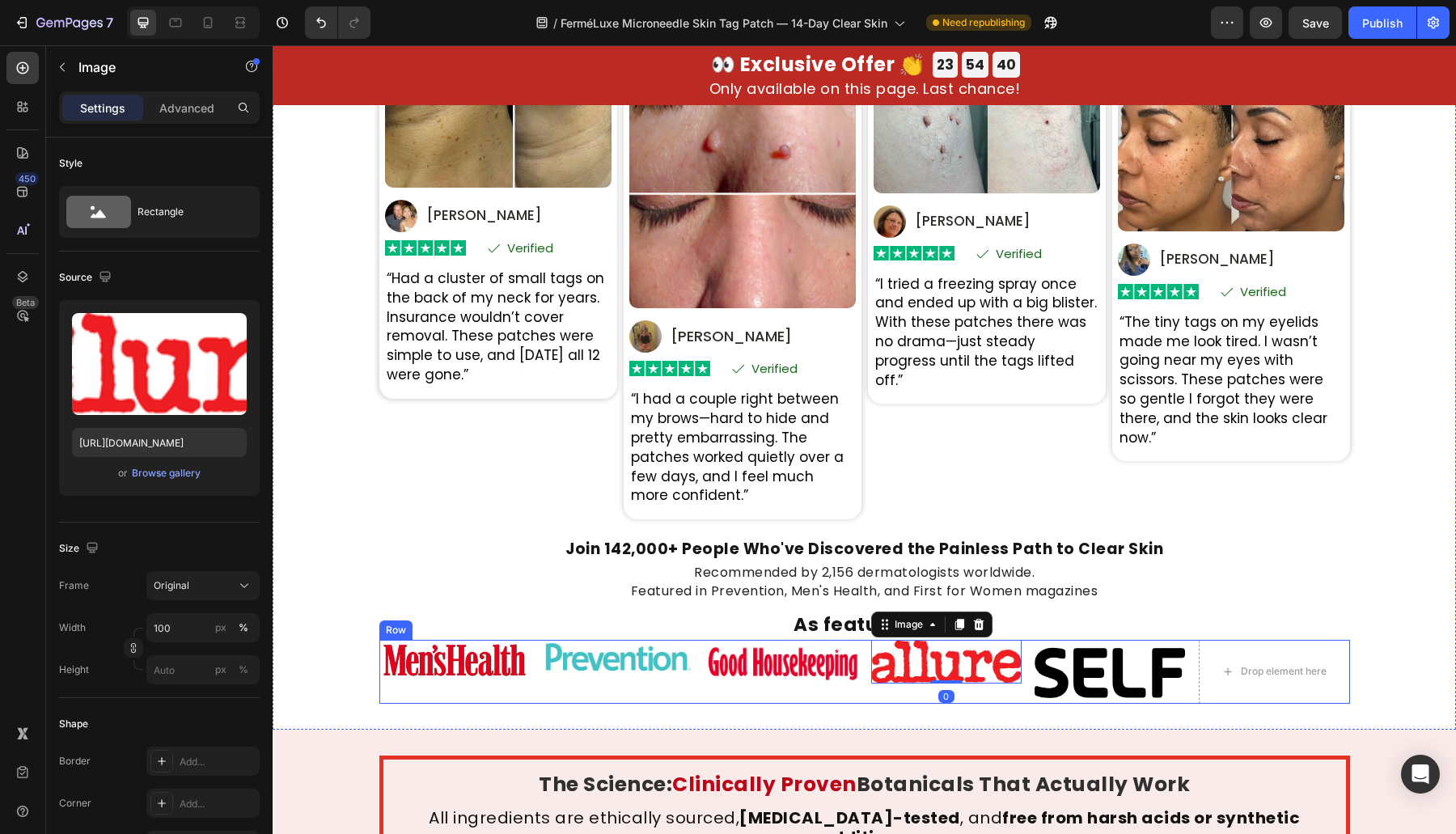
click at [1011, 694] on div "Image 0" at bounding box center [946, 672] width 151 height 64
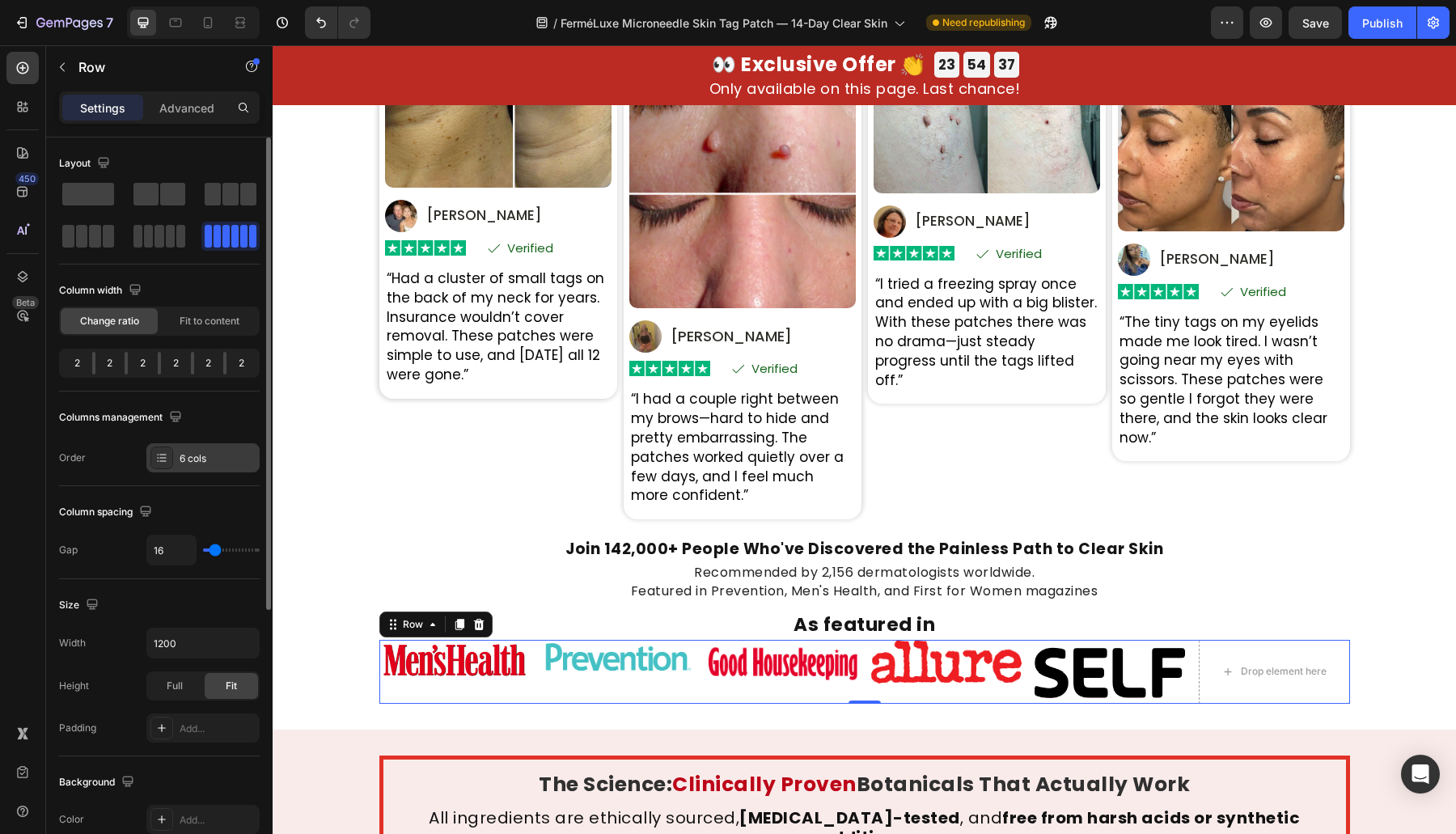
click at [182, 463] on div "6 cols" at bounding box center [218, 458] width 76 height 15
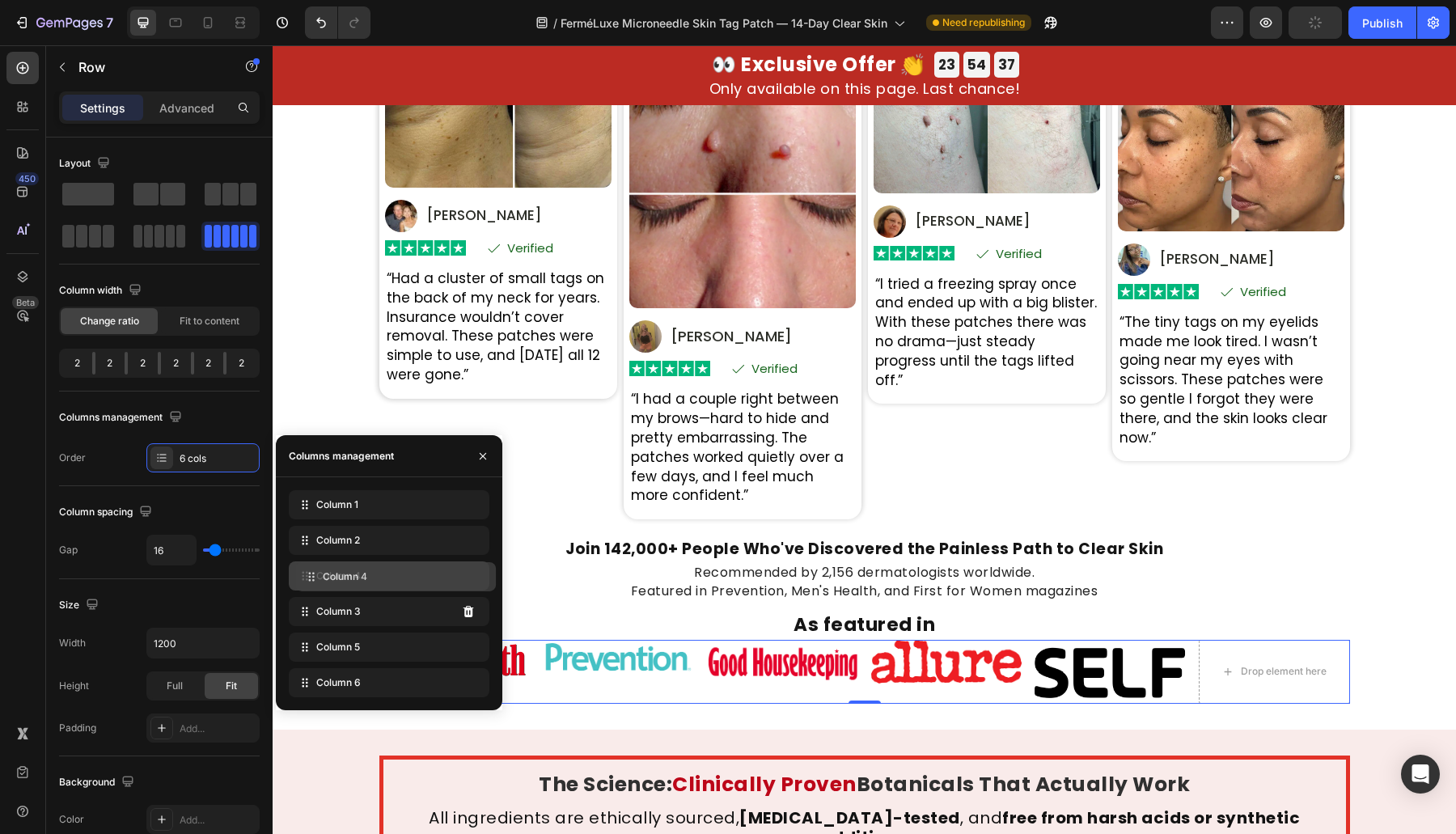
drag, startPoint x: 359, startPoint y: 605, endPoint x: 365, endPoint y: 570, distance: 35.5
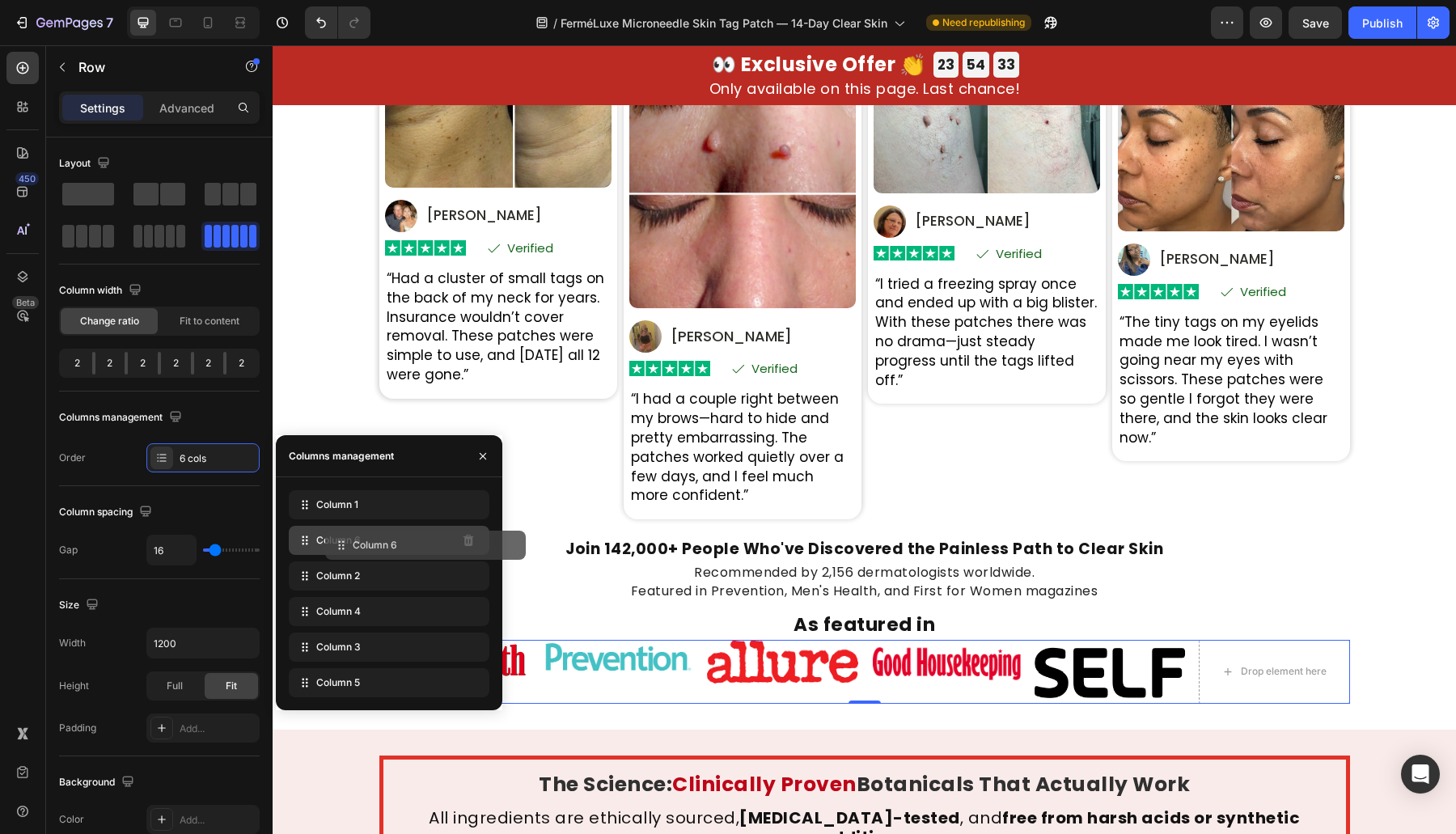
drag, startPoint x: 348, startPoint y: 672, endPoint x: 385, endPoint y: 538, distance: 139.0
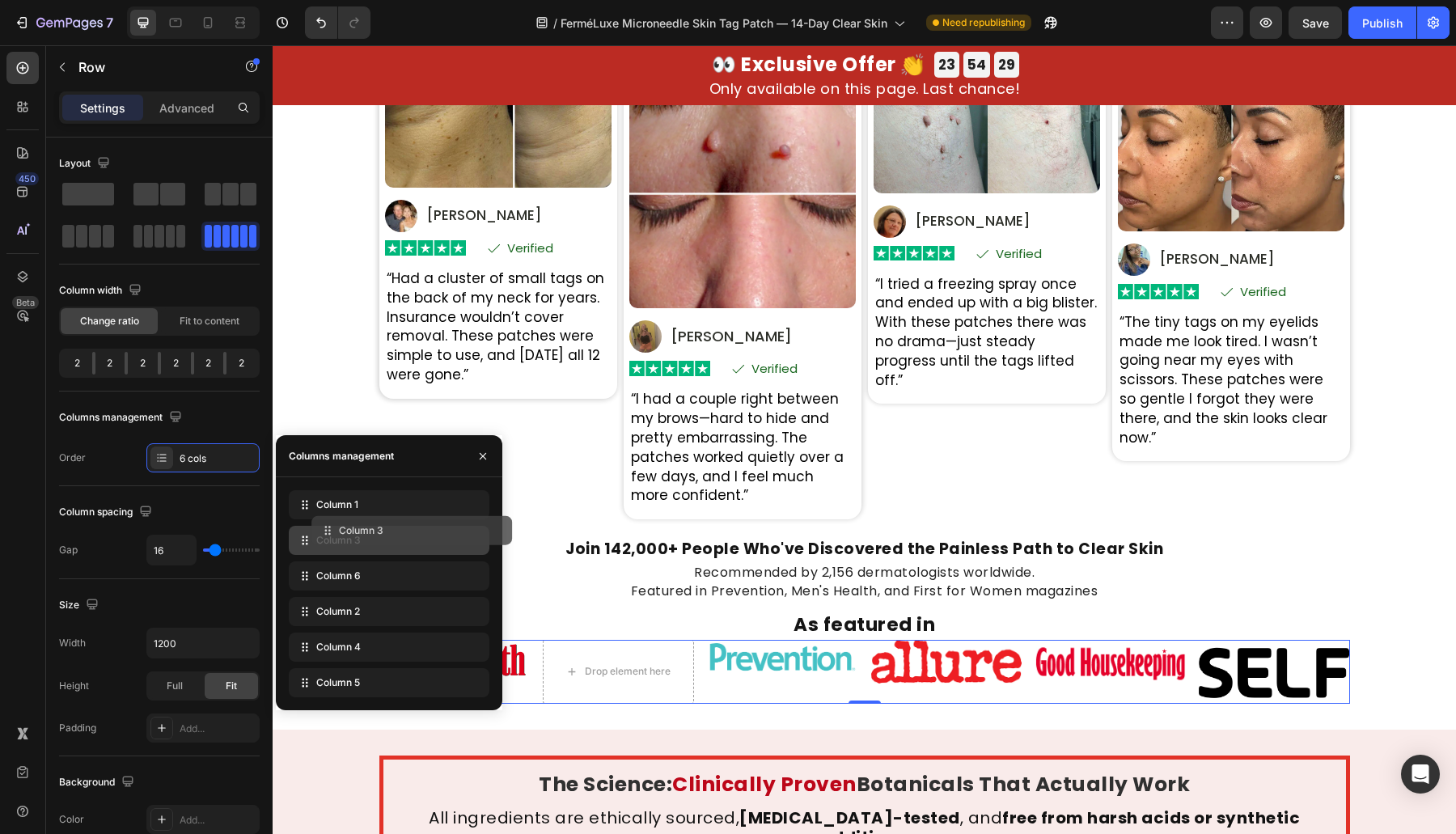
drag, startPoint x: 366, startPoint y: 651, endPoint x: 389, endPoint y: 535, distance: 118.3
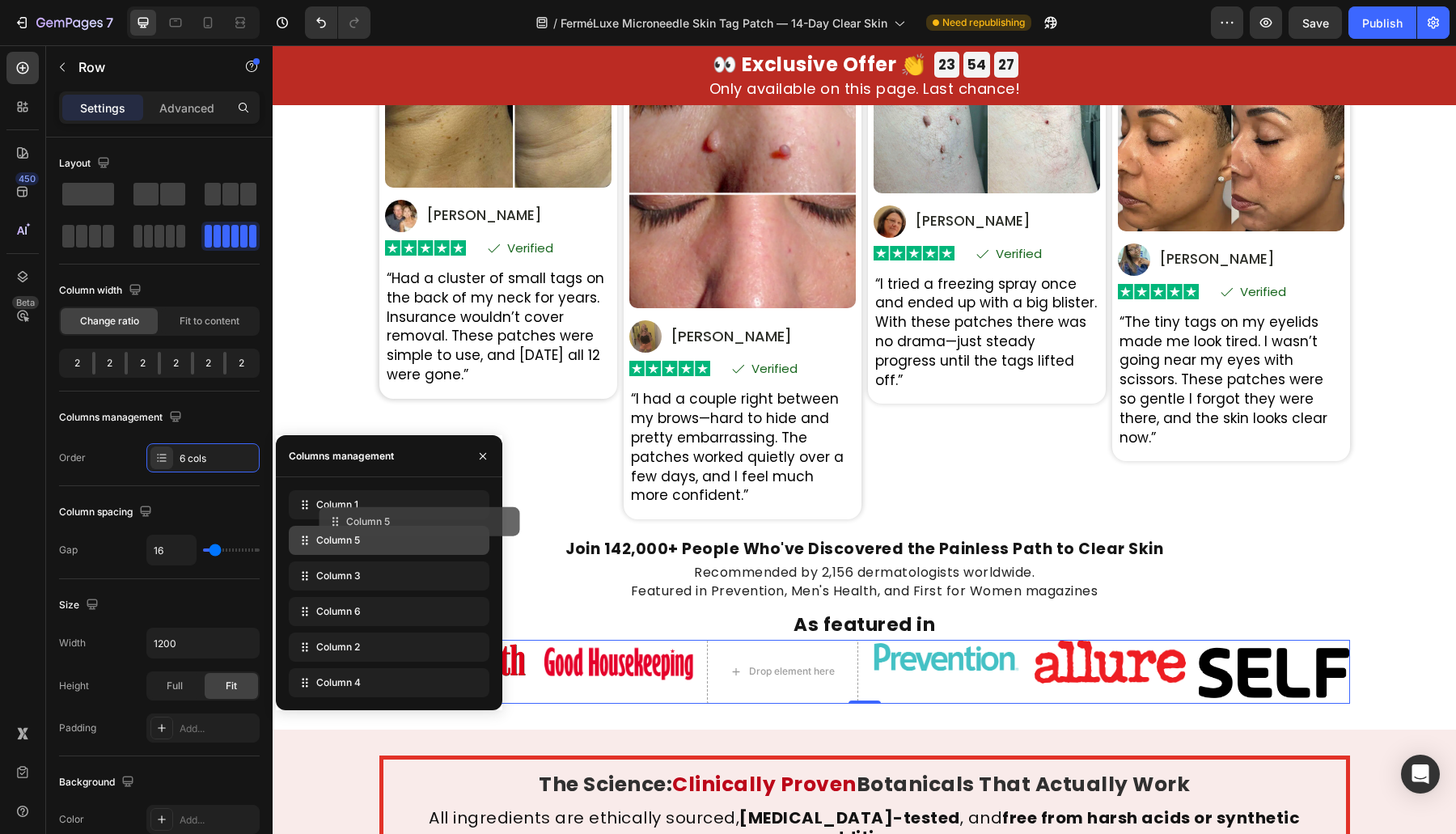
drag, startPoint x: 359, startPoint y: 690, endPoint x: 391, endPoint y: 529, distance: 164.1
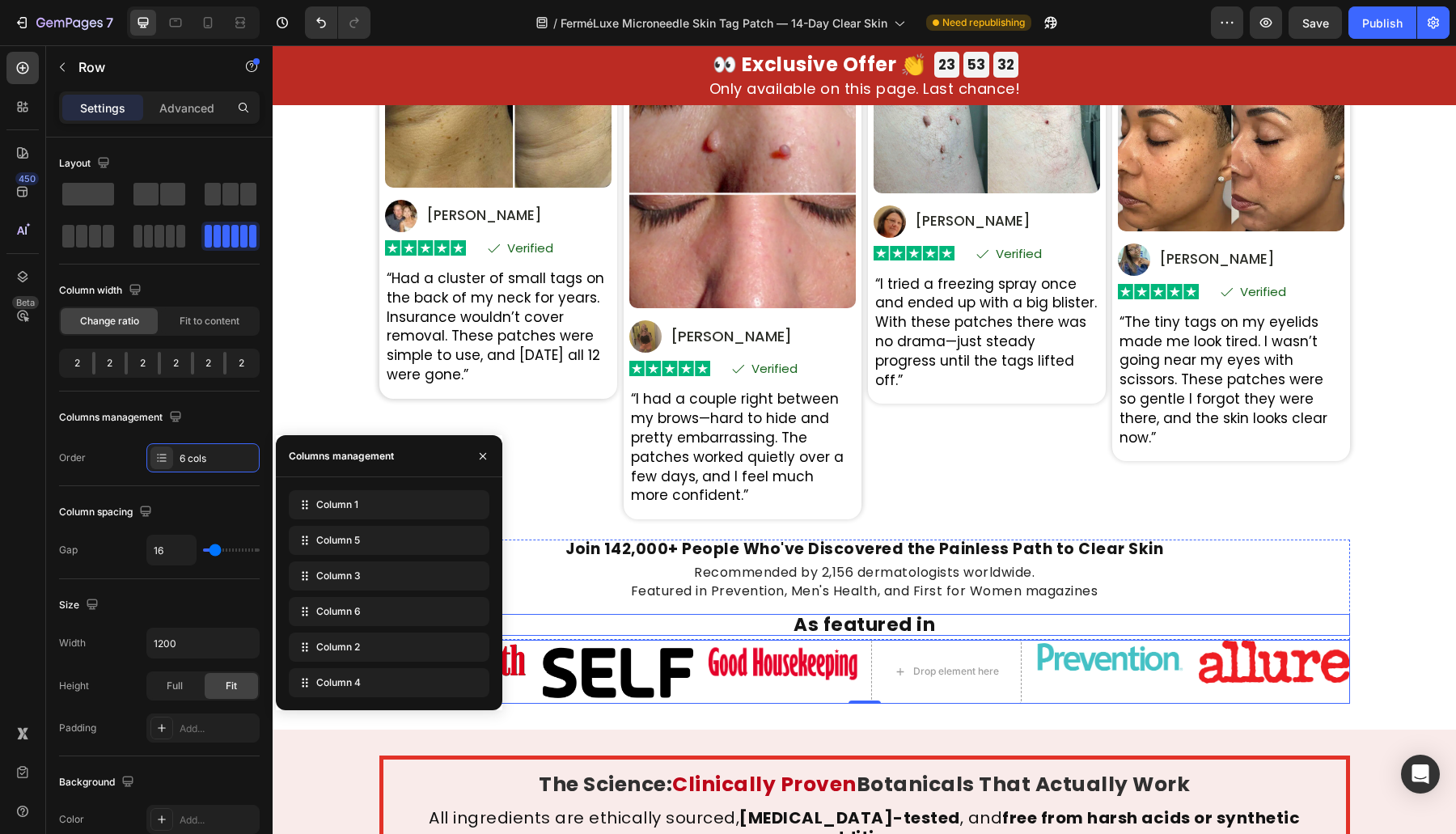
click at [1230, 653] on img at bounding box center [1274, 661] width 151 height 44
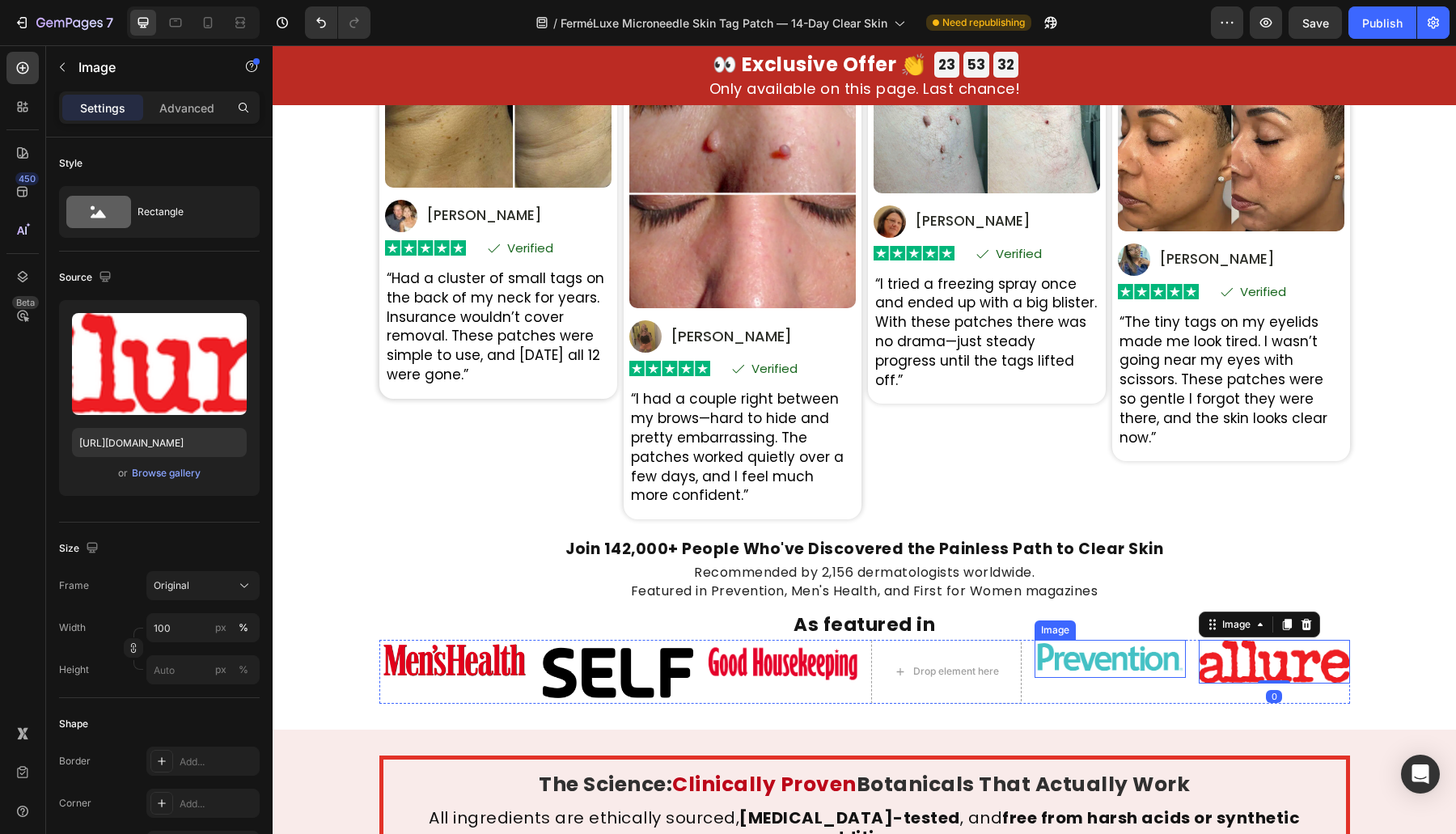
click at [1052, 667] on img at bounding box center [1109, 659] width 151 height 38
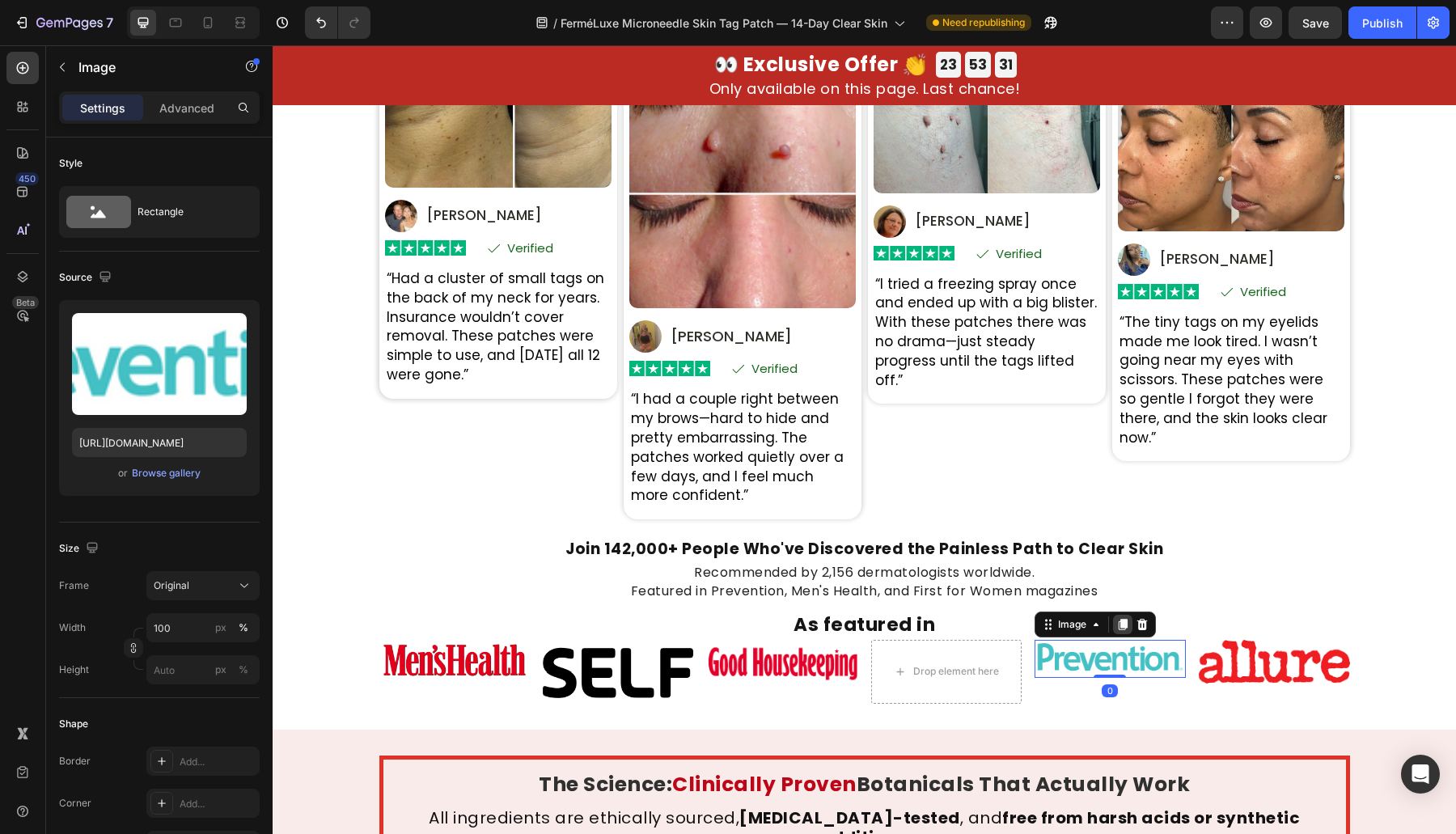
click at [1117, 627] on icon at bounding box center [1122, 624] width 13 height 13
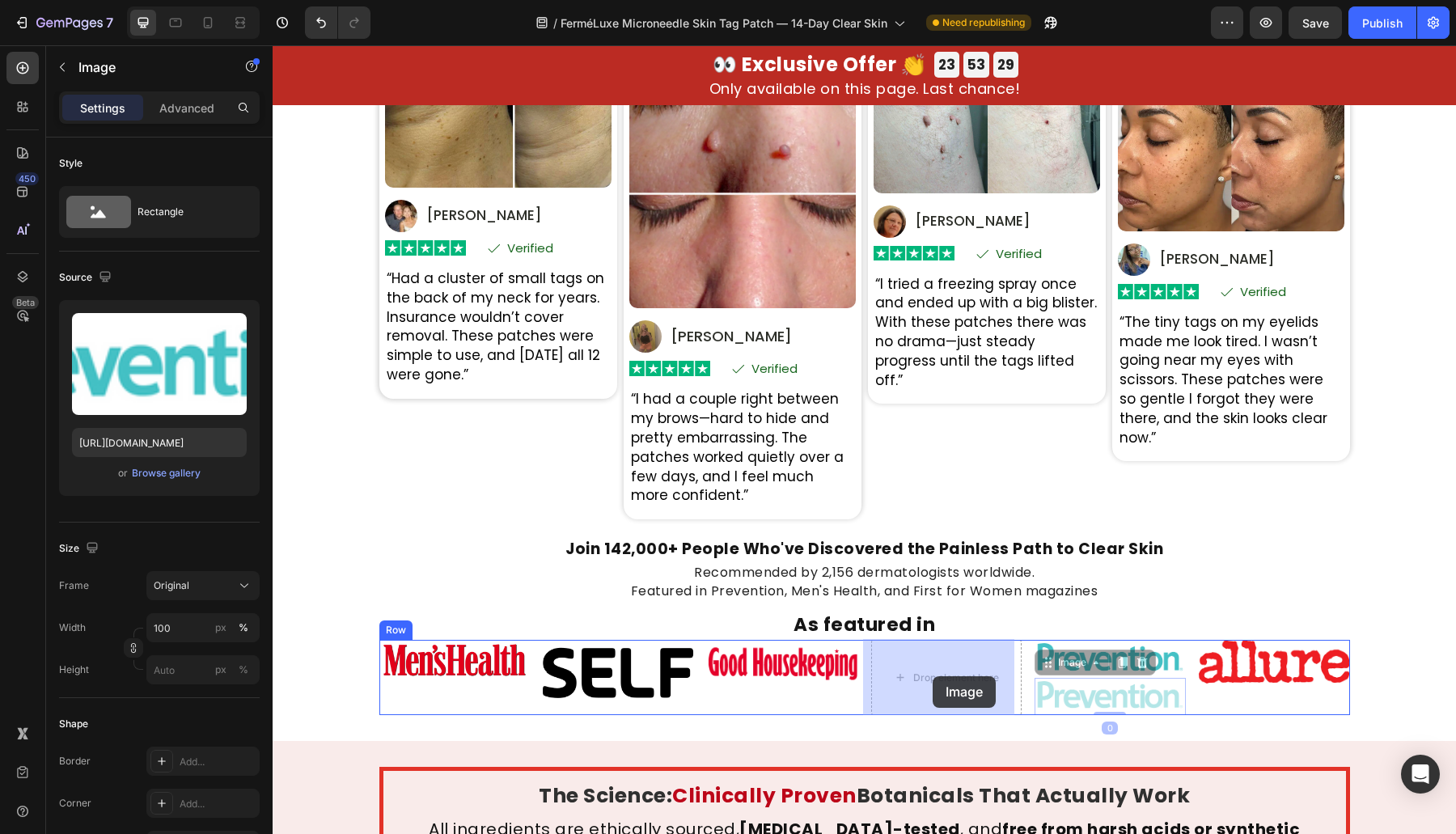
drag, startPoint x: 1052, startPoint y: 665, endPoint x: 931, endPoint y: 676, distance: 121.5
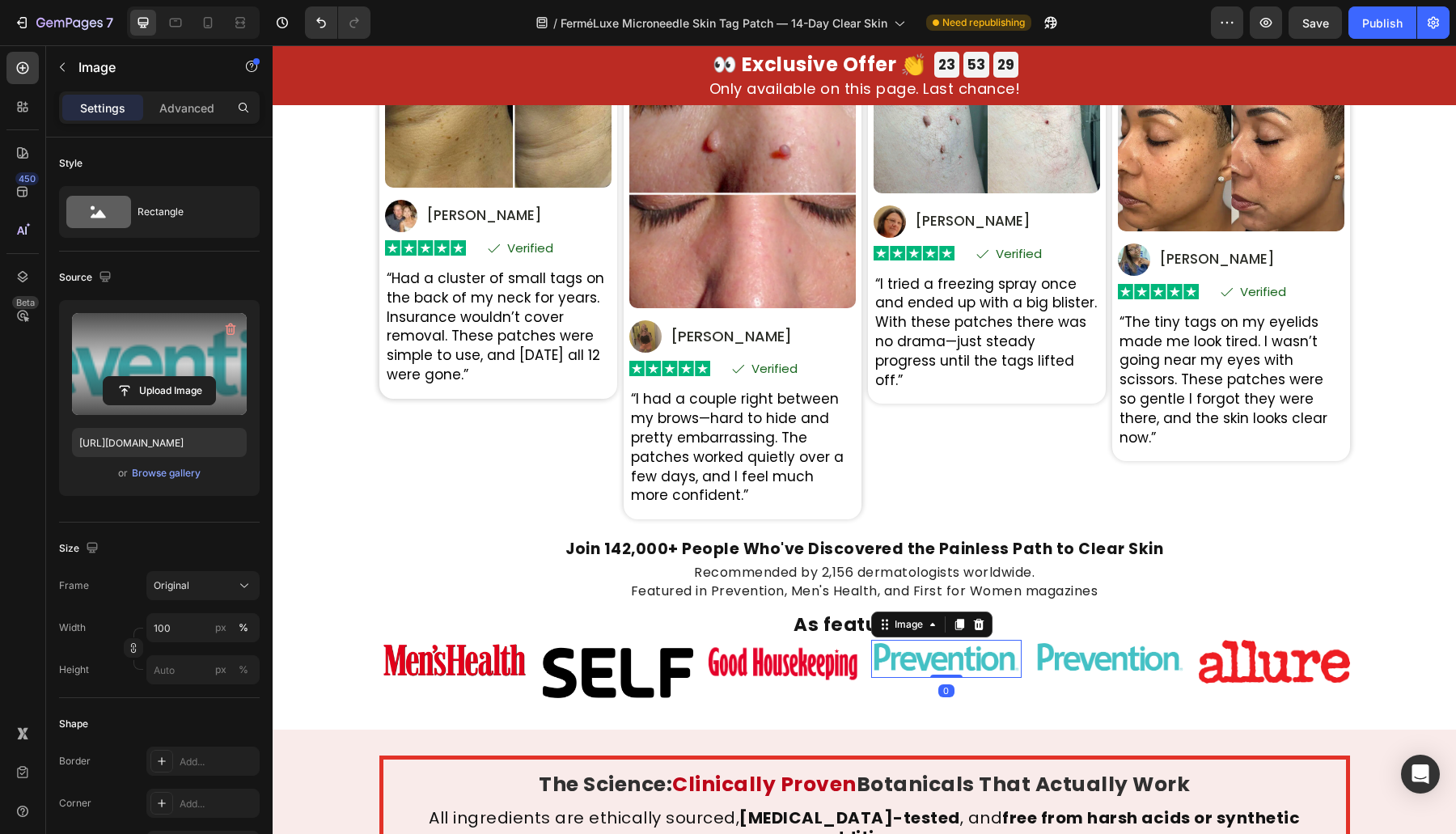
click at [171, 412] on label at bounding box center [159, 364] width 175 height 102
click at [171, 404] on input "file" at bounding box center [159, 391] width 111 height 28
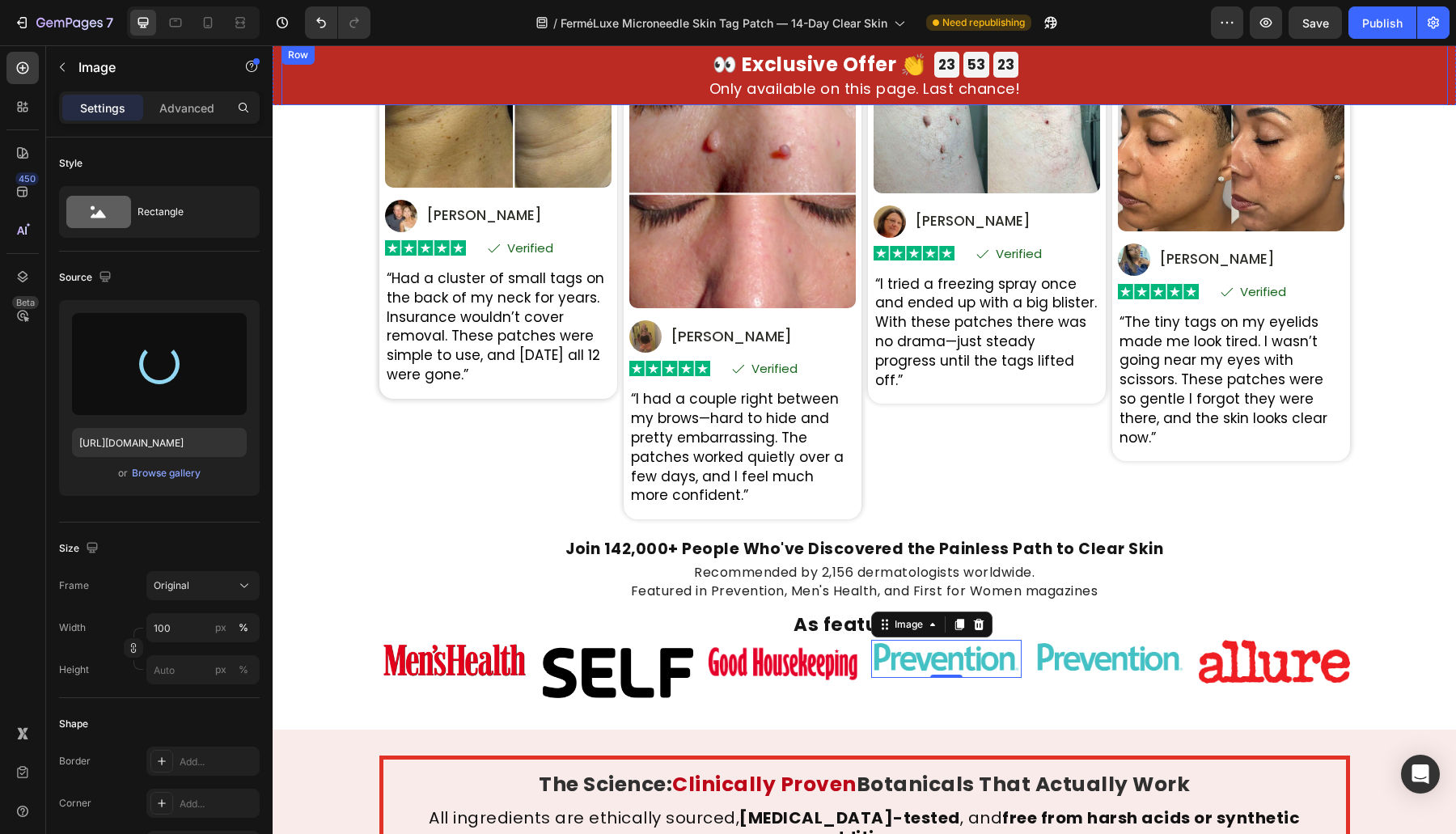
type input "[URL][DOMAIN_NAME]"
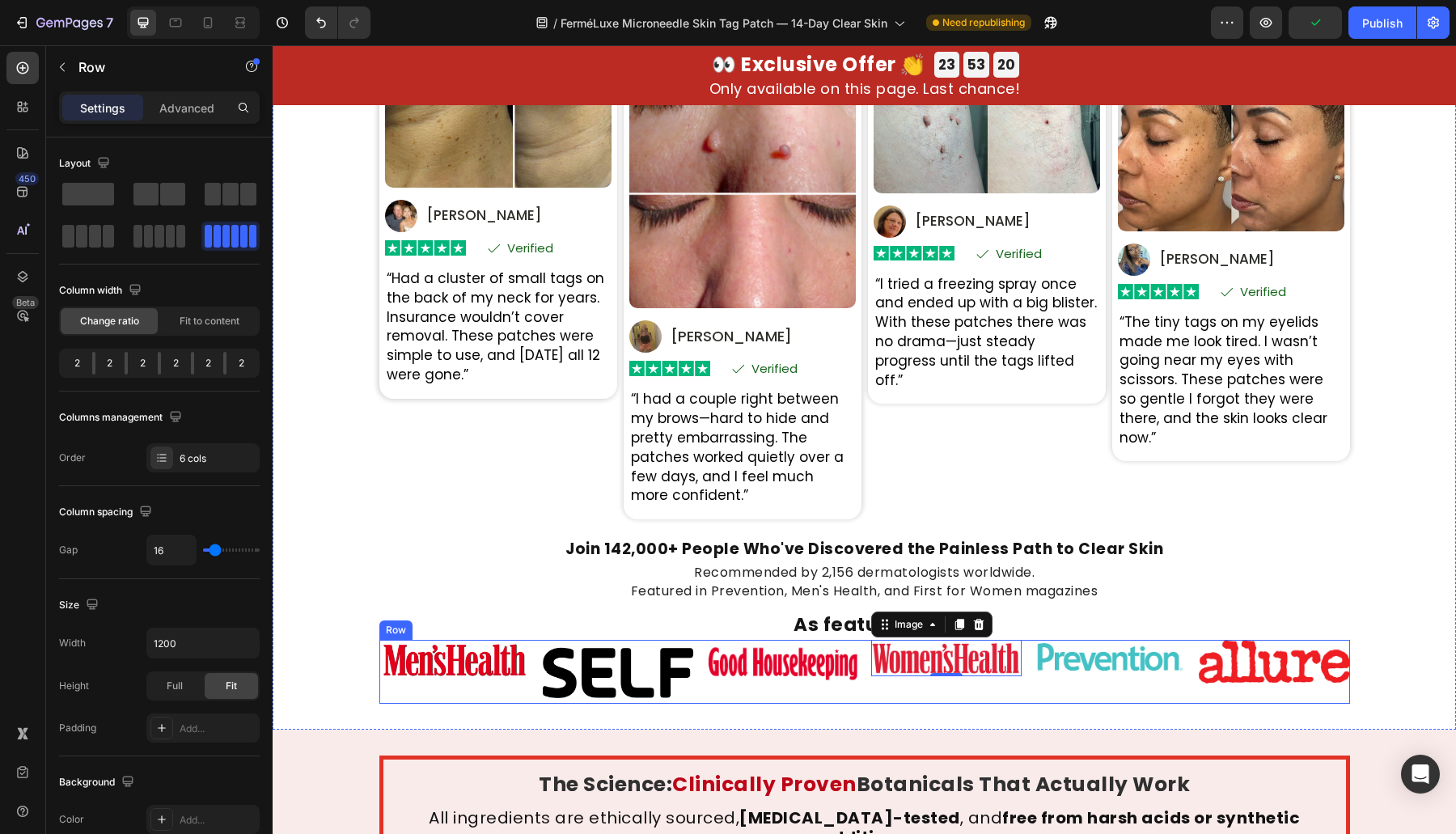
click at [1025, 672] on div "Image Image Image Image Image Image 0 Row" at bounding box center [864, 672] width 970 height 64
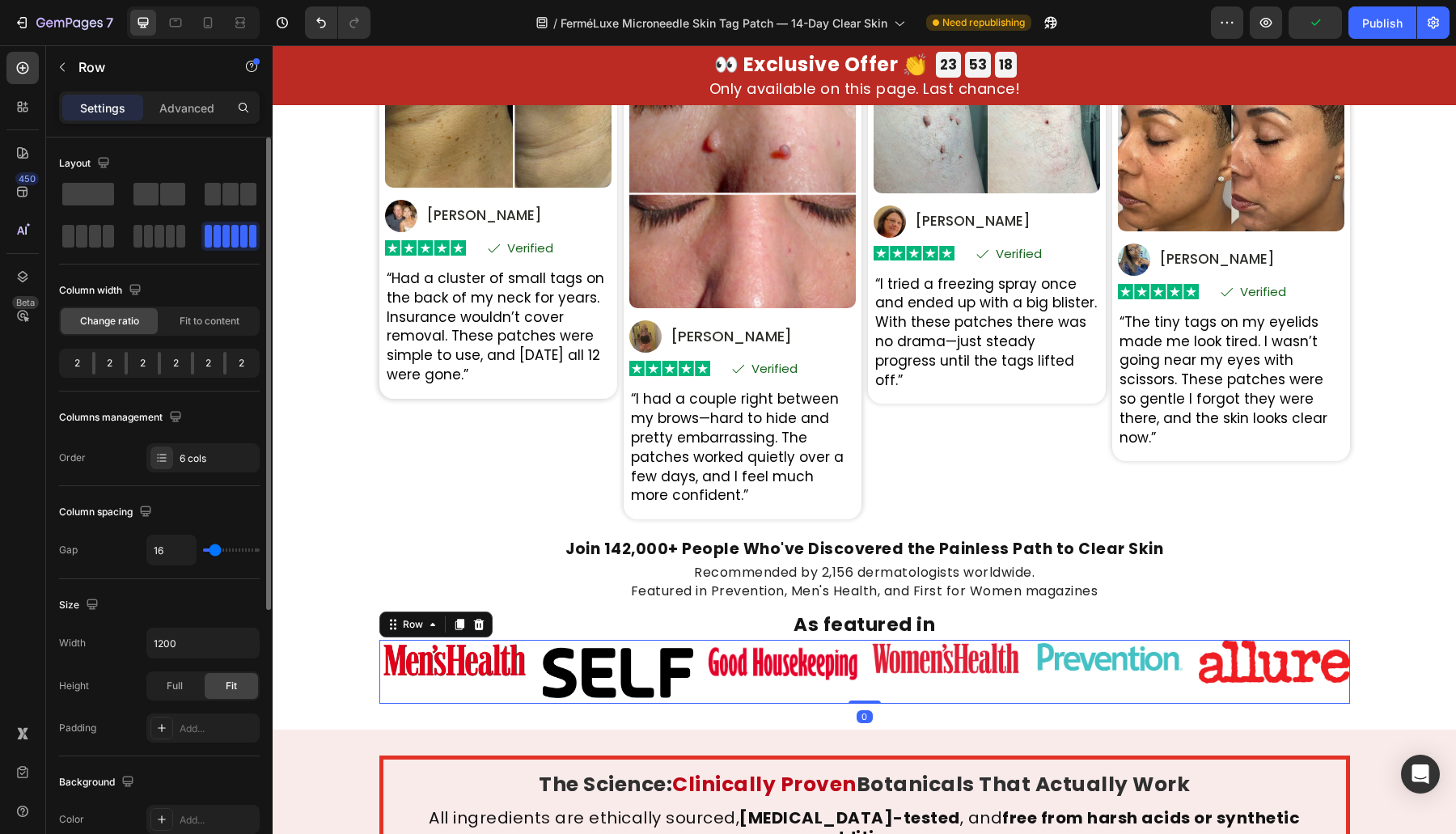
scroll to position [424, 0]
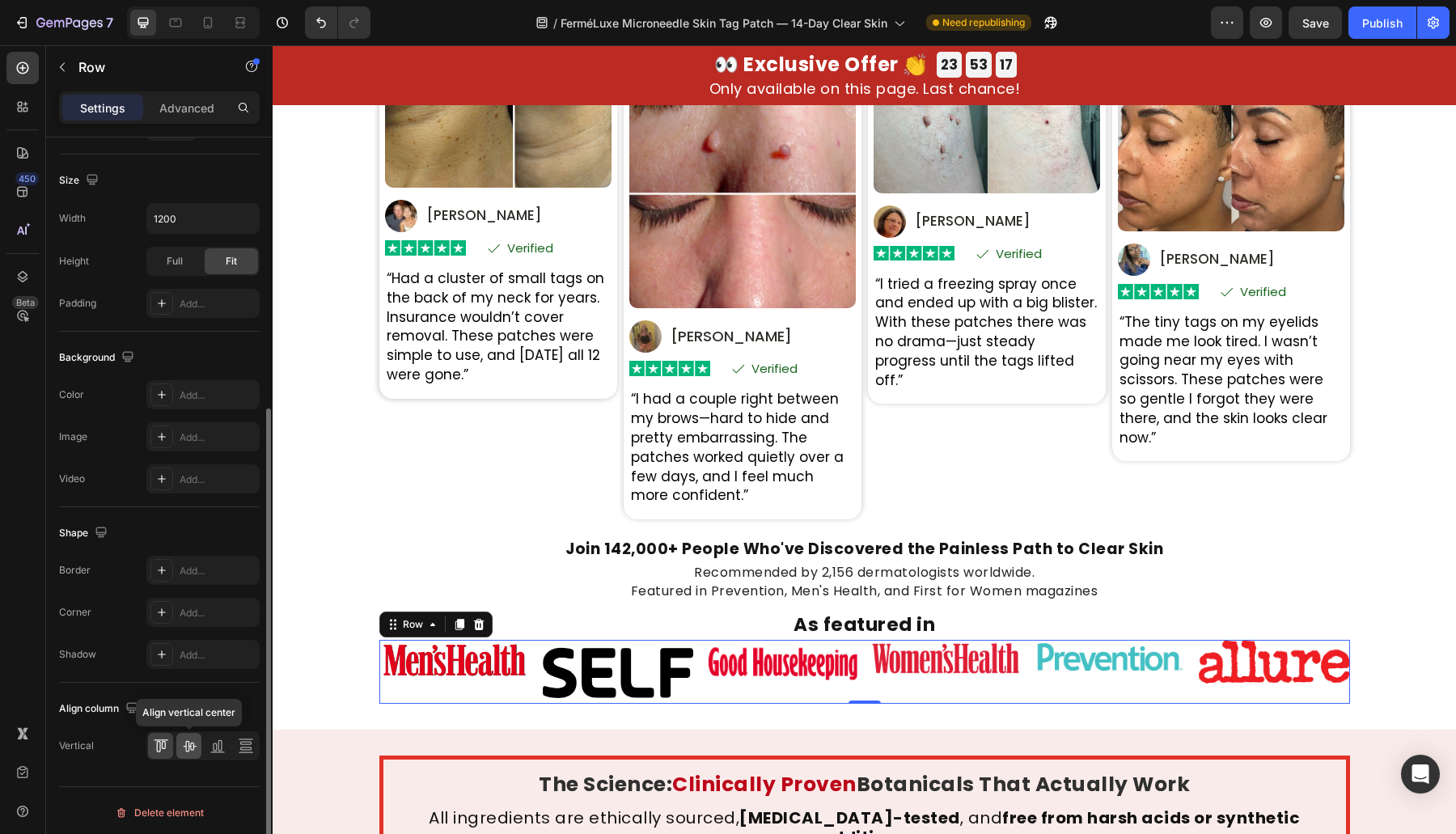
click at [188, 733] on div at bounding box center [188, 746] width 25 height 26
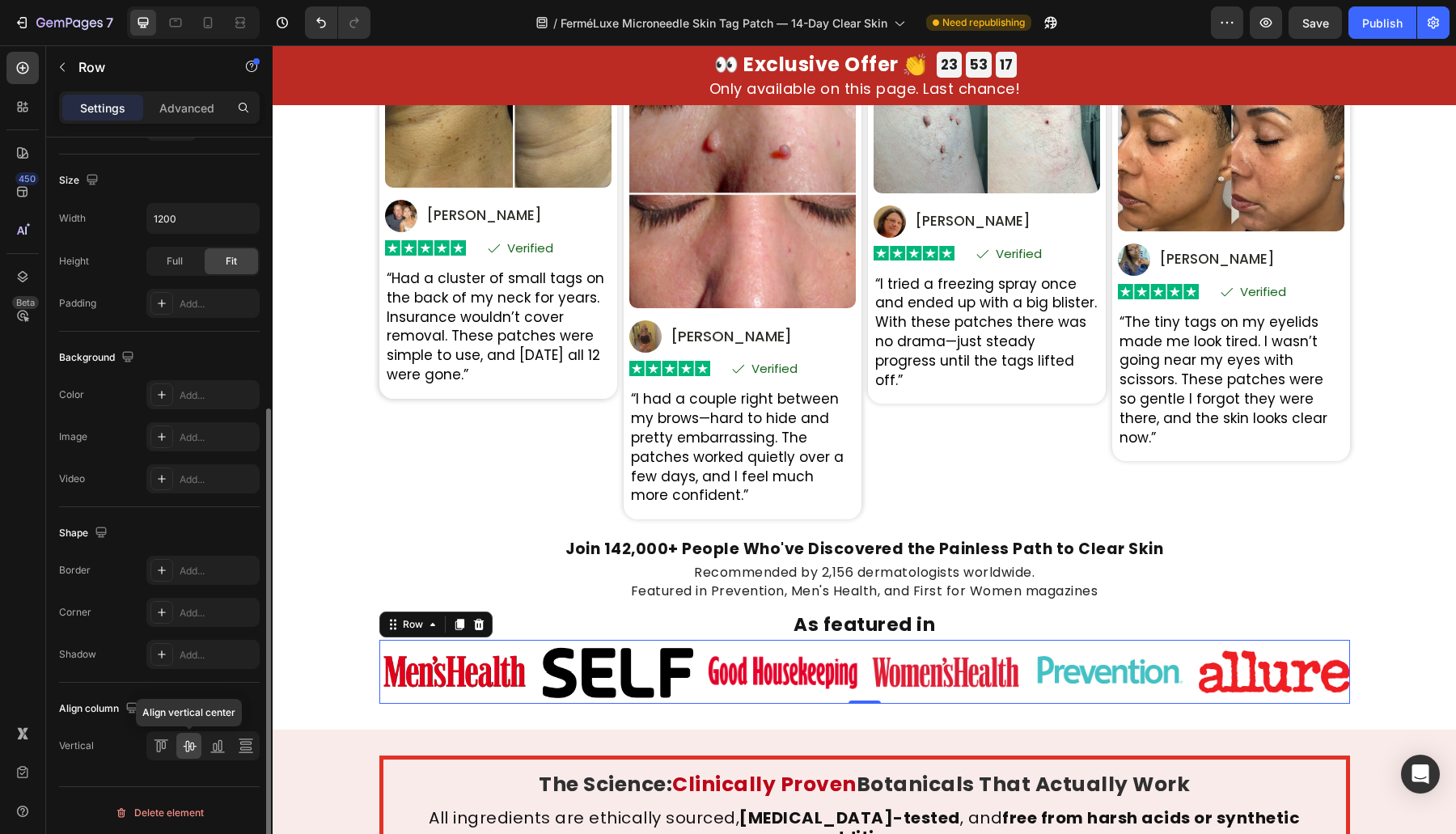
click at [190, 738] on icon at bounding box center [189, 746] width 16 height 16
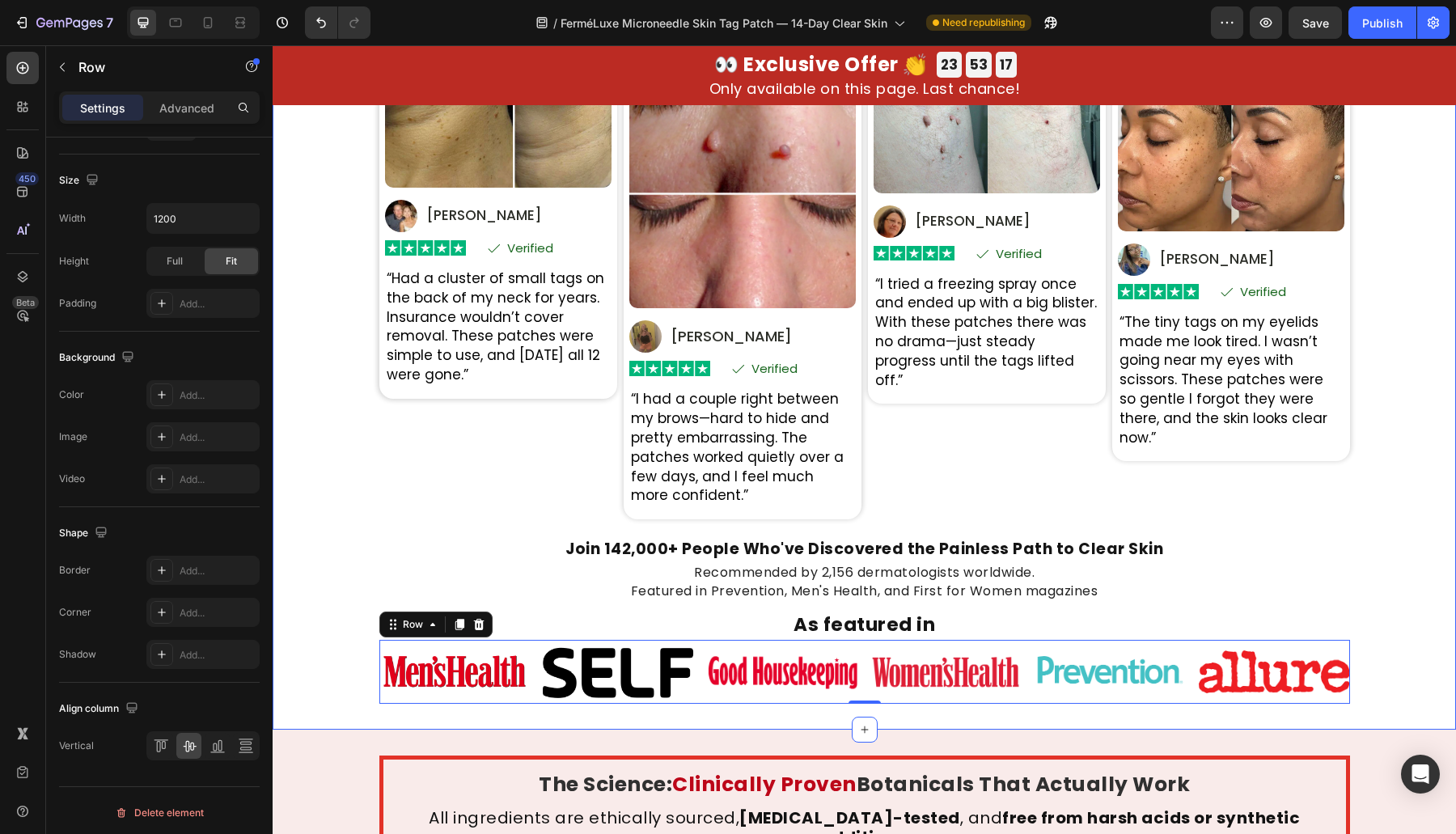
click at [355, 575] on div "Real Transformations From Real People Heading Based on 31,847 Heading Verified …" at bounding box center [863, 344] width 1183 height 718
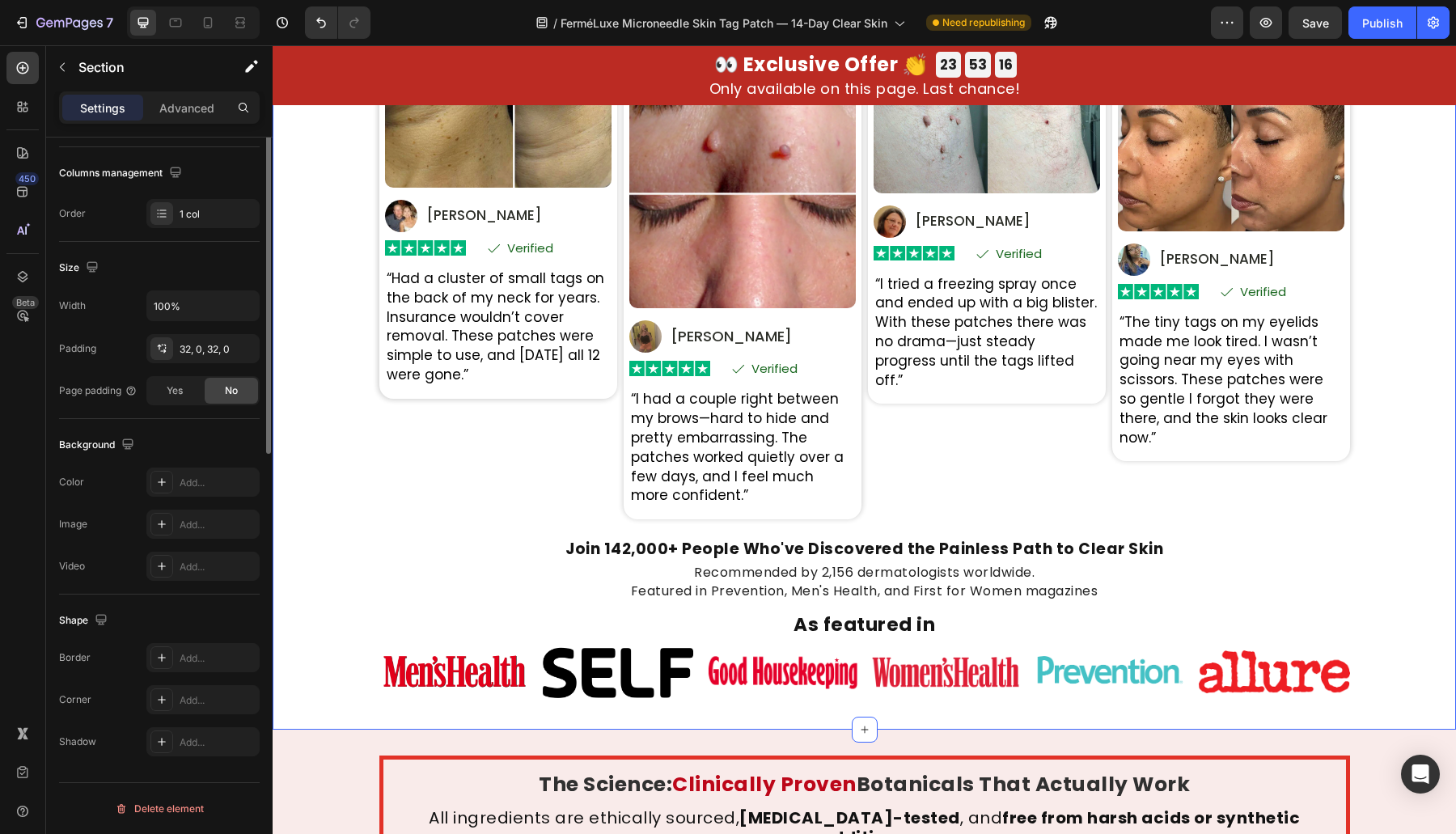
scroll to position [0, 0]
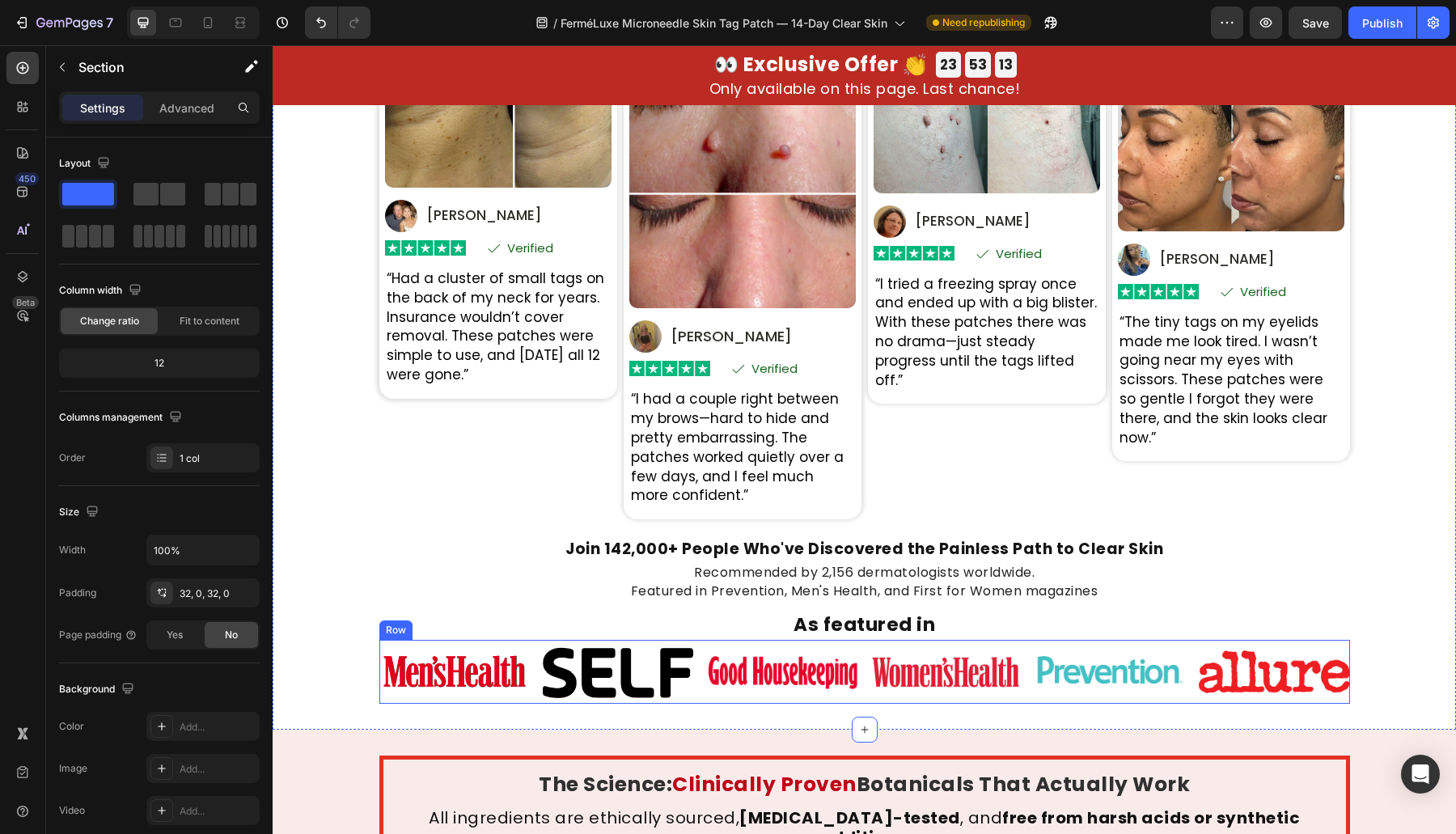
click at [1084, 693] on div "Image" at bounding box center [1109, 672] width 151 height 64
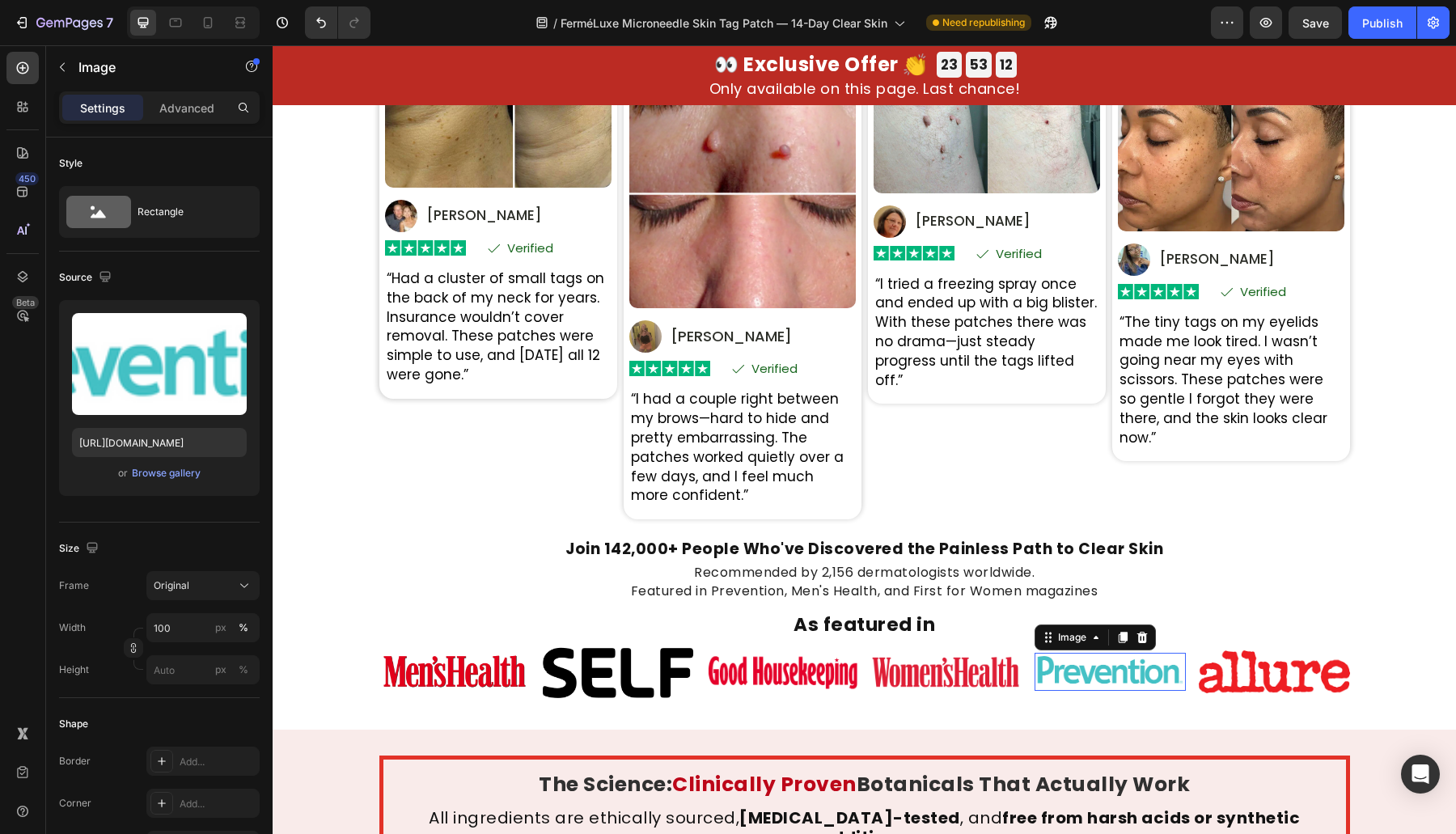
click at [1084, 684] on img at bounding box center [1109, 672] width 151 height 38
click at [1061, 638] on div "Image" at bounding box center [1071, 637] width 35 height 15
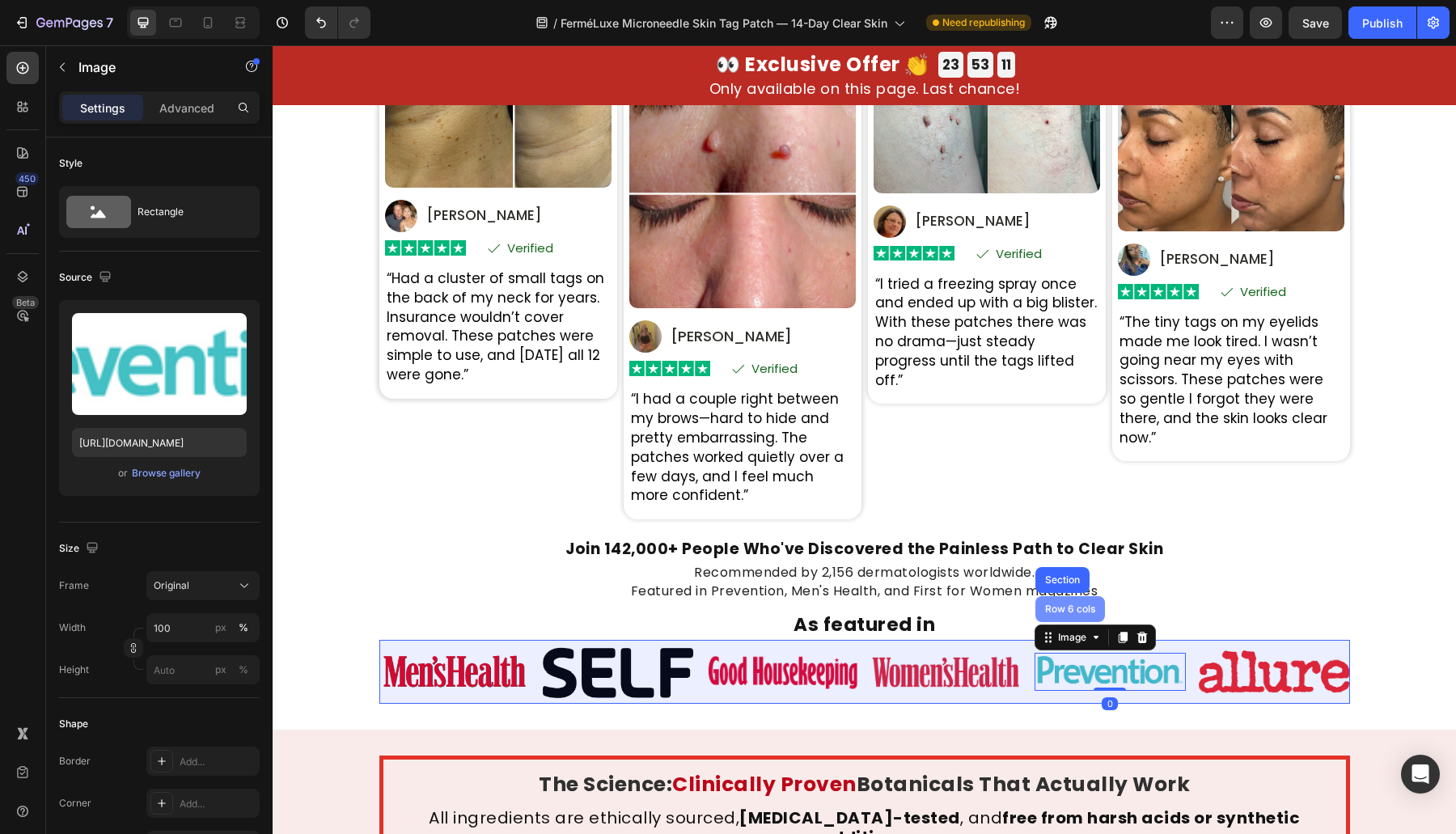
click at [1065, 612] on div "Row 6 cols" at bounding box center [1070, 608] width 57 height 10
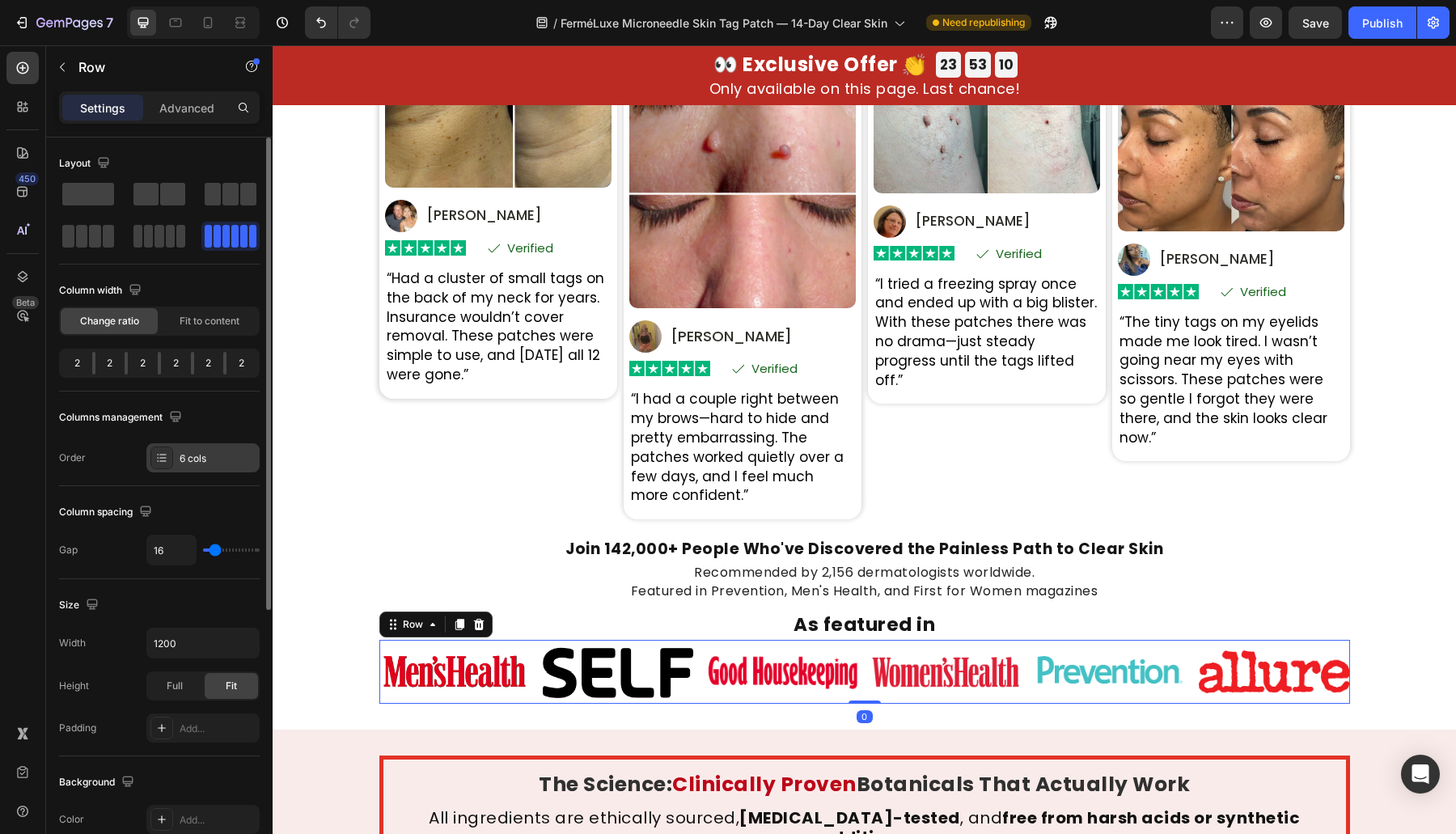
click at [194, 449] on div "6 cols" at bounding box center [202, 458] width 113 height 29
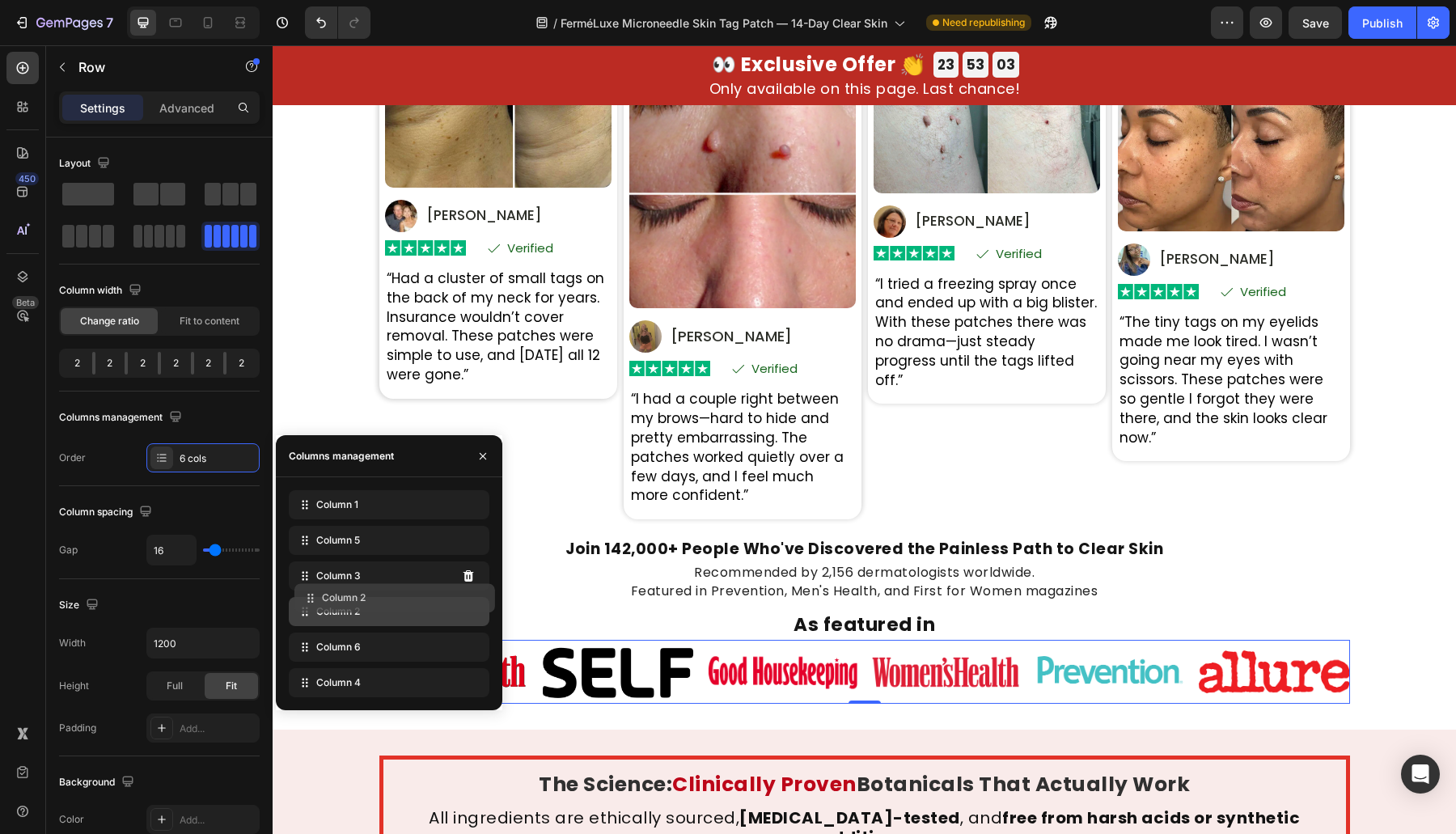
drag, startPoint x: 382, startPoint y: 647, endPoint x: 387, endPoint y: 598, distance: 49.3
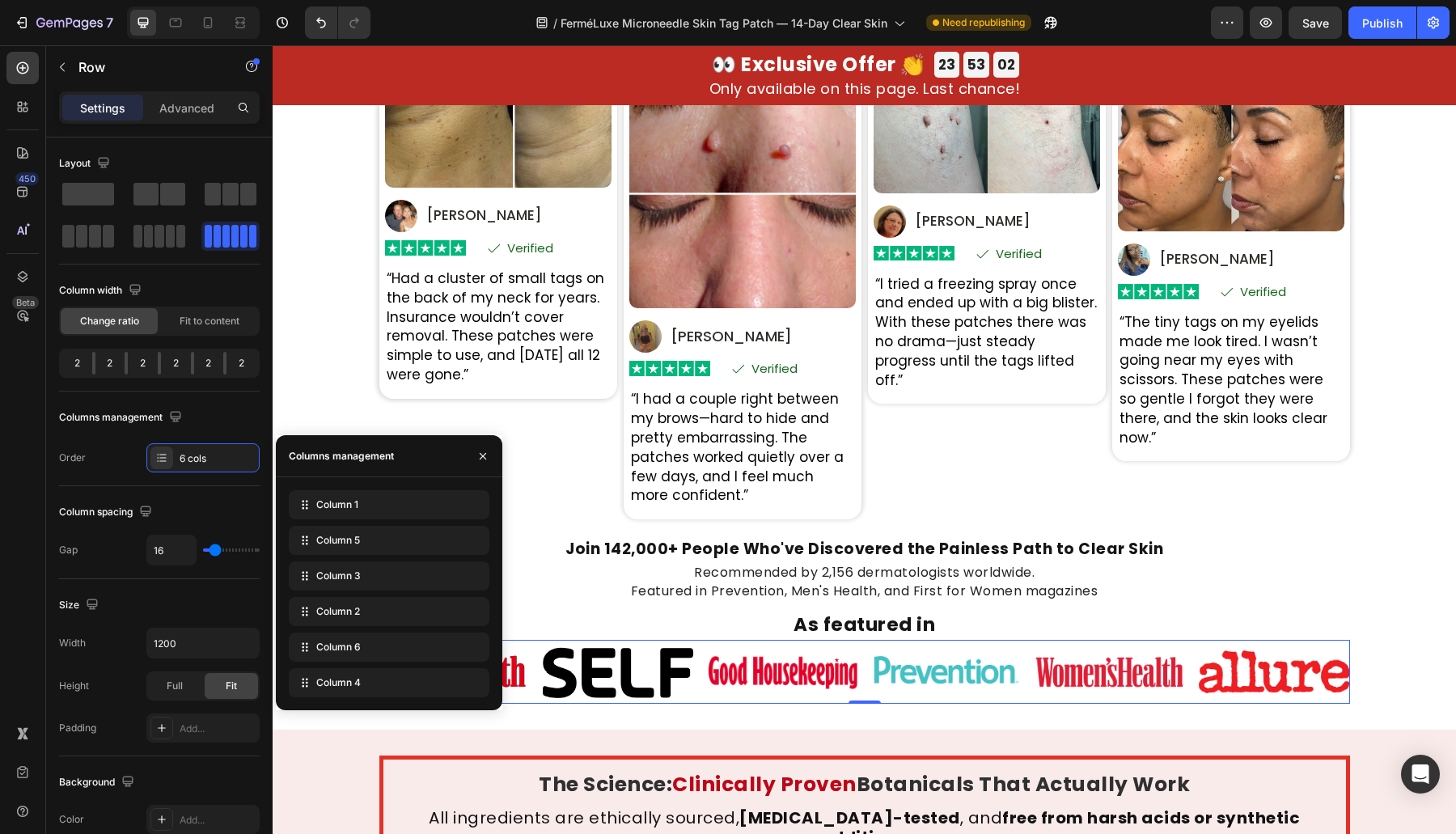
click at [1211, 569] on p "Recommended by 2,156 dermatologists worldwide. Featured in Prevention, Men's He…" at bounding box center [864, 582] width 967 height 36
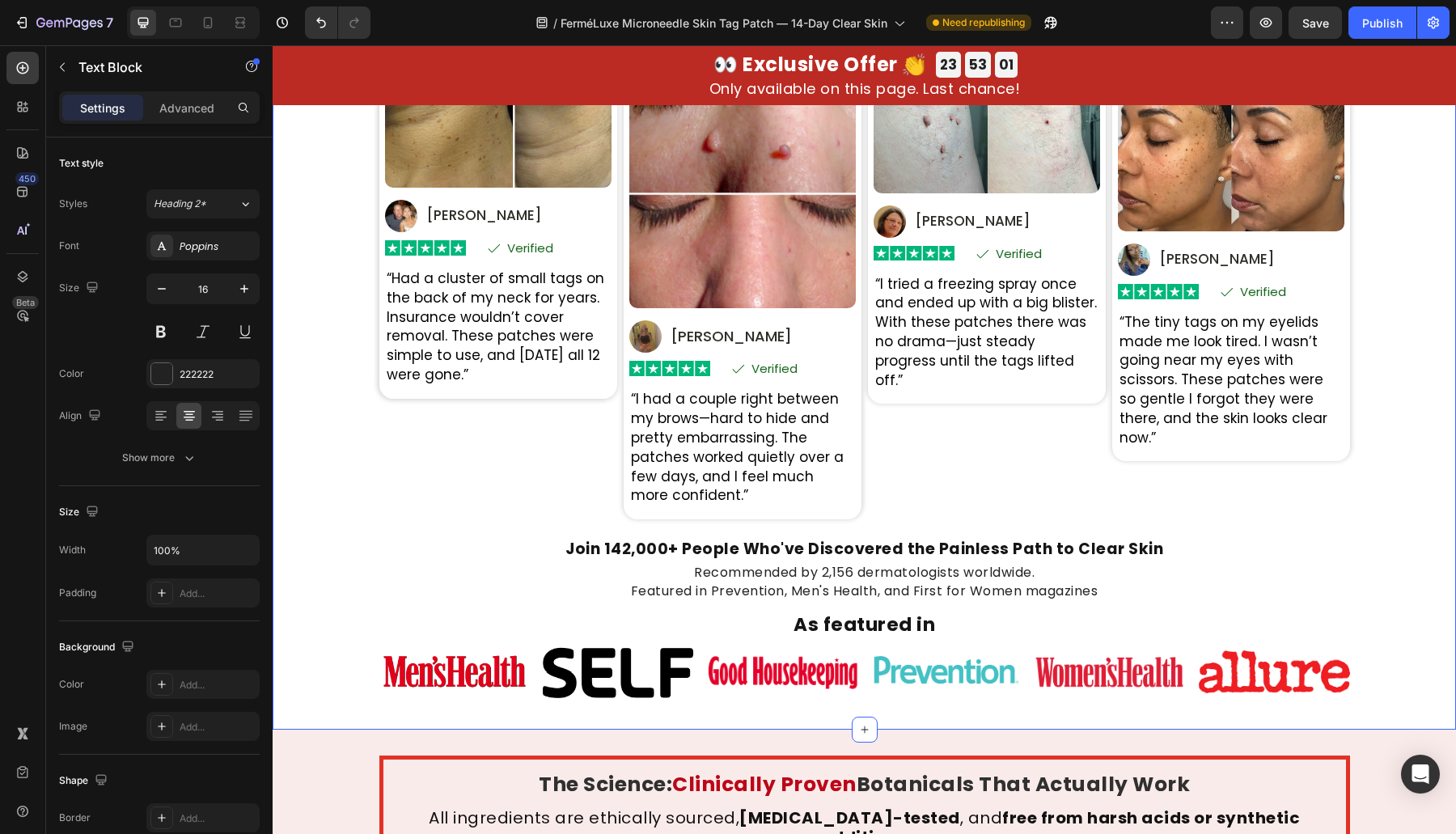
click at [1354, 646] on div "Real Transformations From Real People Heading Based on 31,847 Heading Verified …" at bounding box center [863, 344] width 1183 height 718
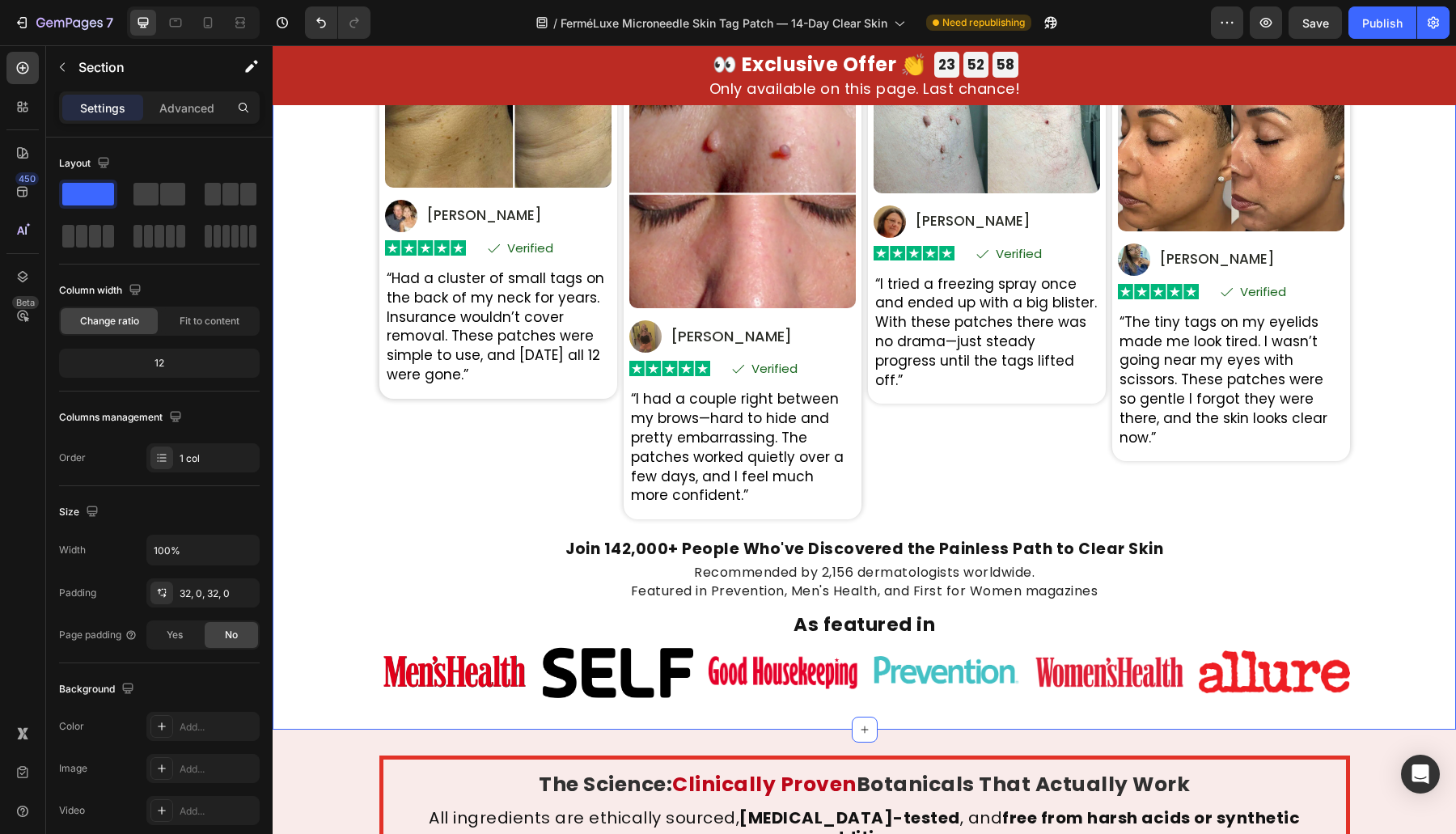
click at [287, 600] on div "Real Transformations From Real People Heading Based on 31,847 Heading Verified …" at bounding box center [863, 344] width 1183 height 718
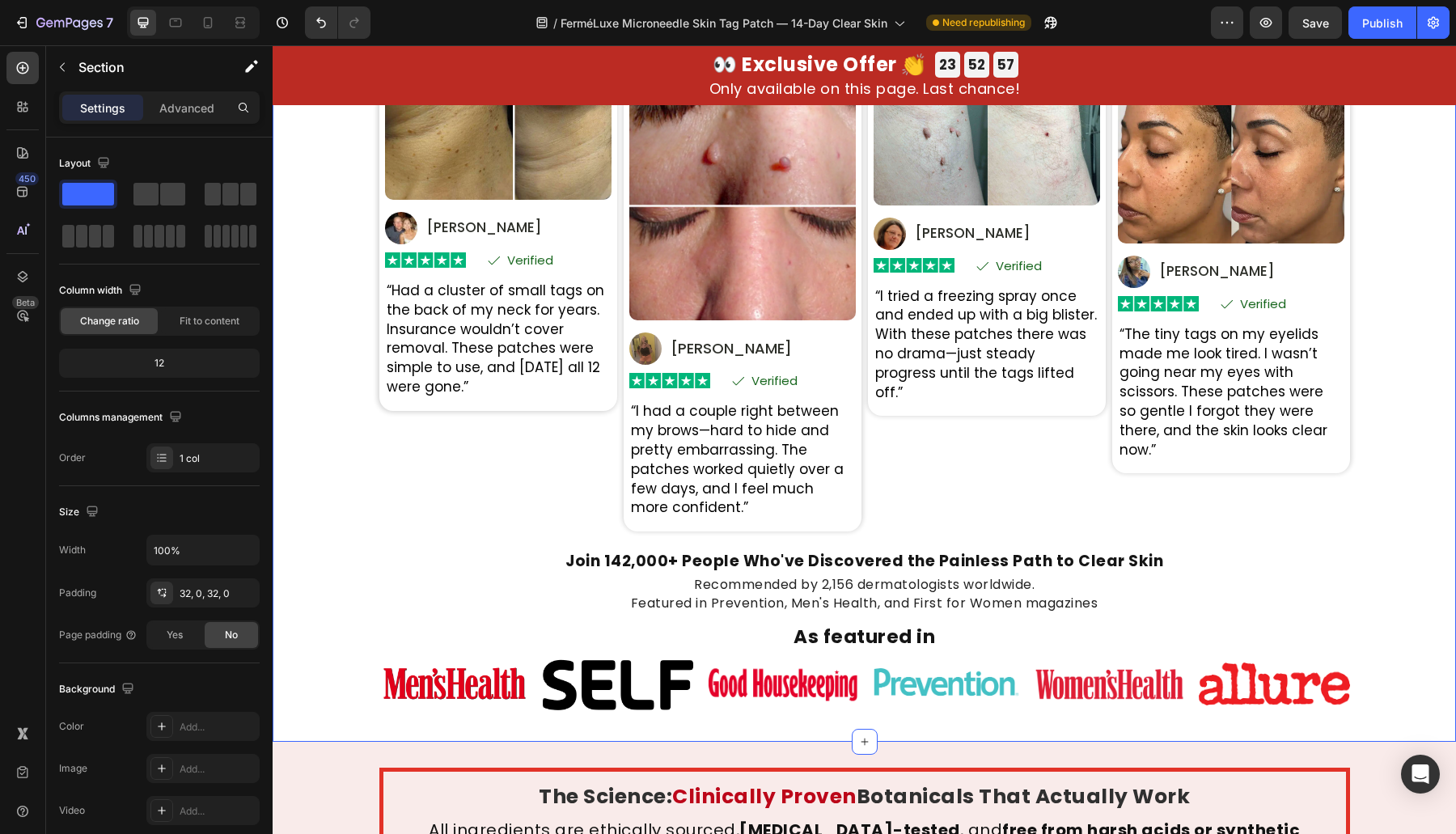
drag, startPoint x: 306, startPoint y: 570, endPoint x: 309, endPoint y: 493, distance: 77.1
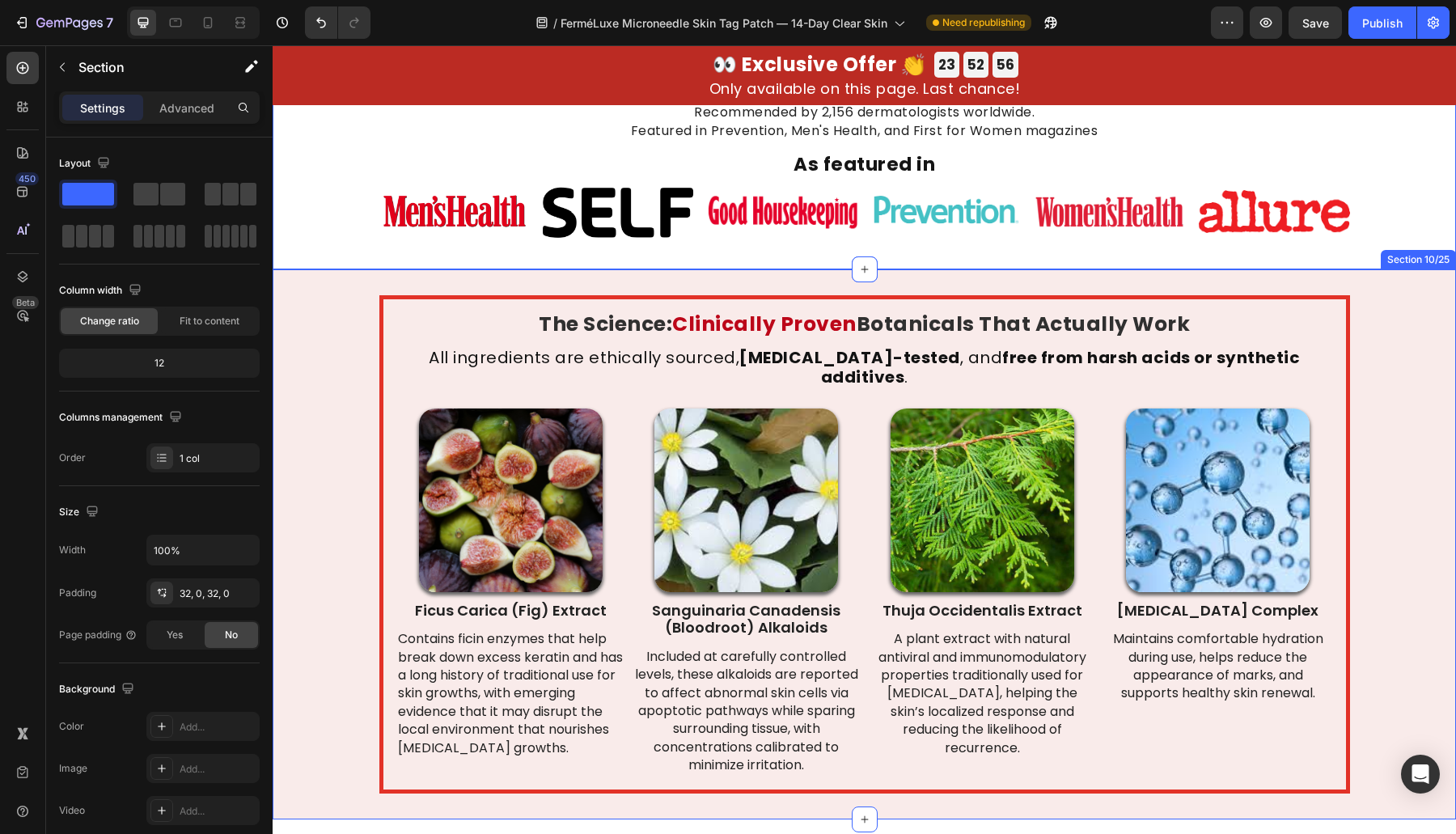
drag, startPoint x: 308, startPoint y: 493, endPoint x: 364, endPoint y: 674, distance: 189.5
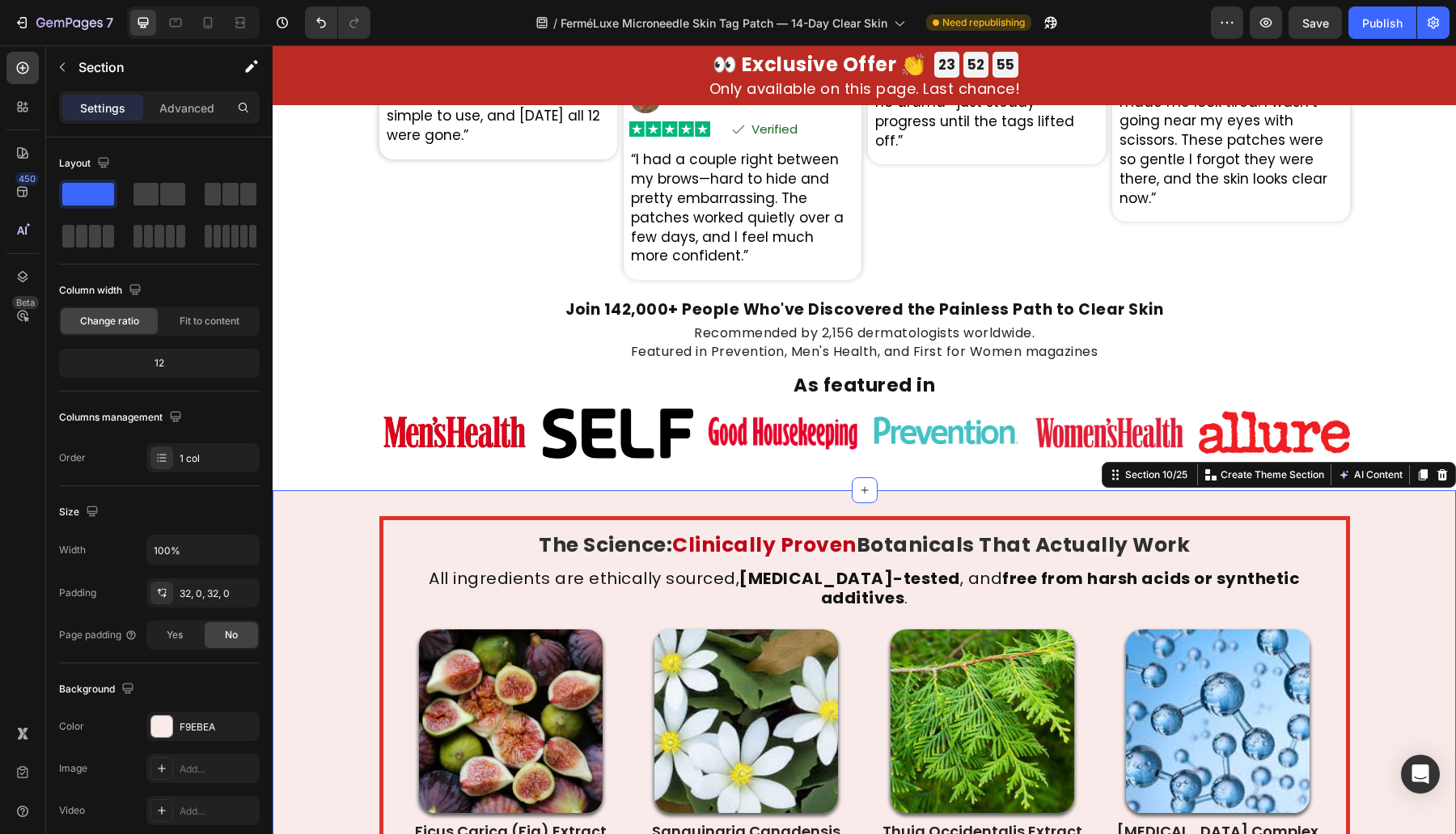
drag, startPoint x: 352, startPoint y: 562, endPoint x: 364, endPoint y: 524, distance: 39.8
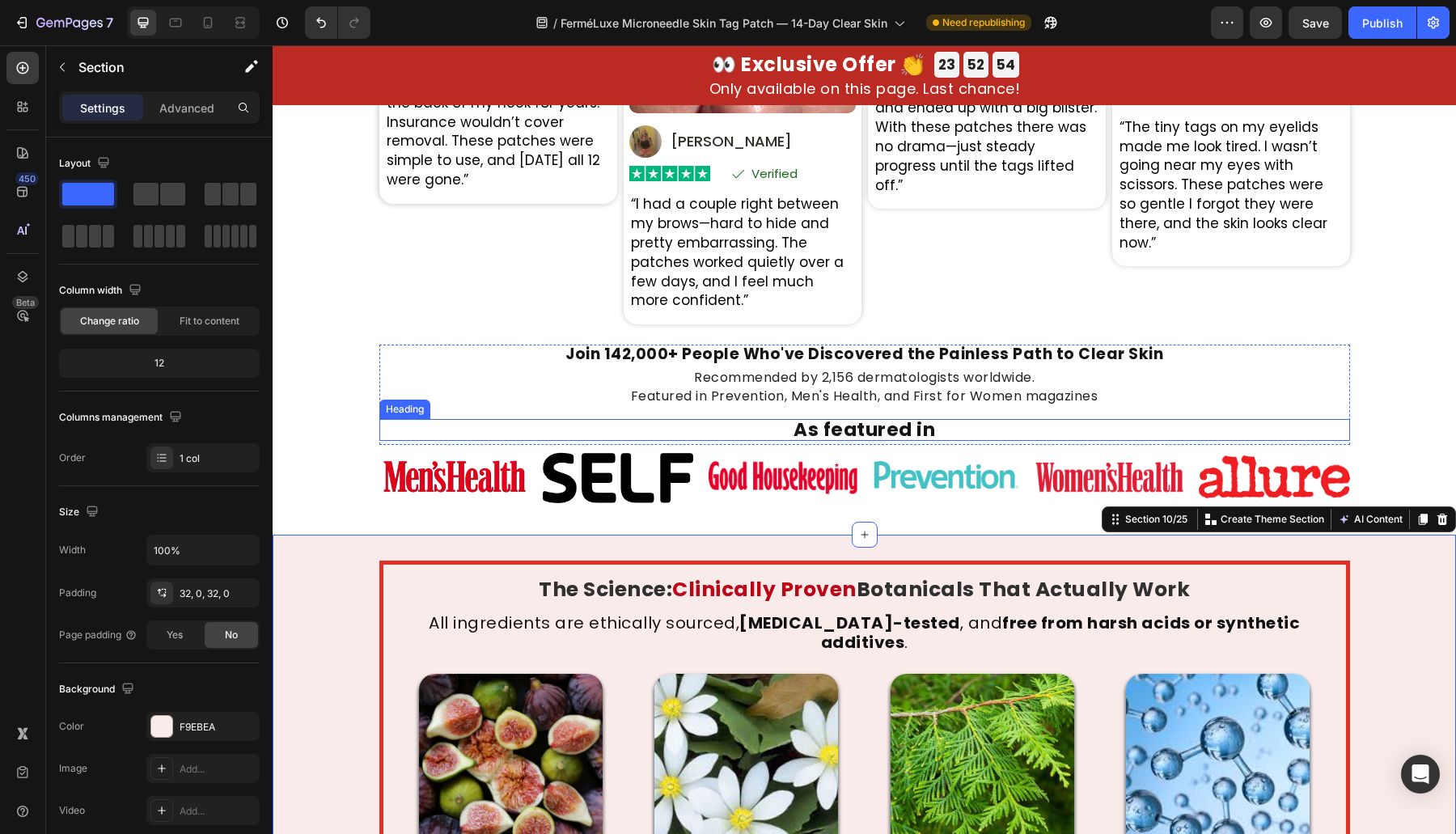
click at [638, 437] on h2 "As featured in" at bounding box center [864, 430] width 970 height 22
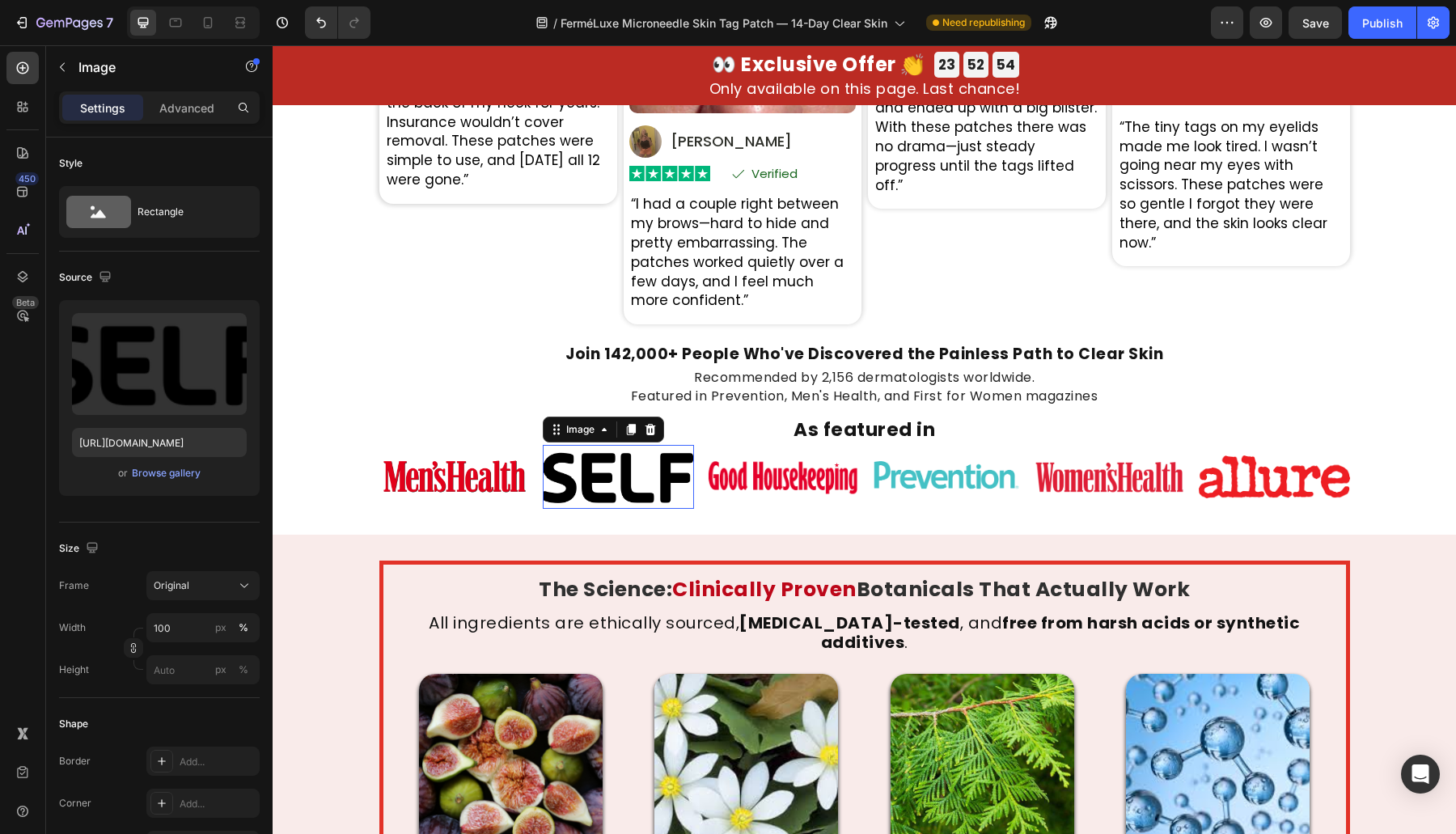
click at [671, 493] on img at bounding box center [618, 477] width 151 height 64
click at [498, 513] on div "Real Transformations From Real People Heading Based on 31,847 Heading Verified …" at bounding box center [863, 150] width 1183 height 770
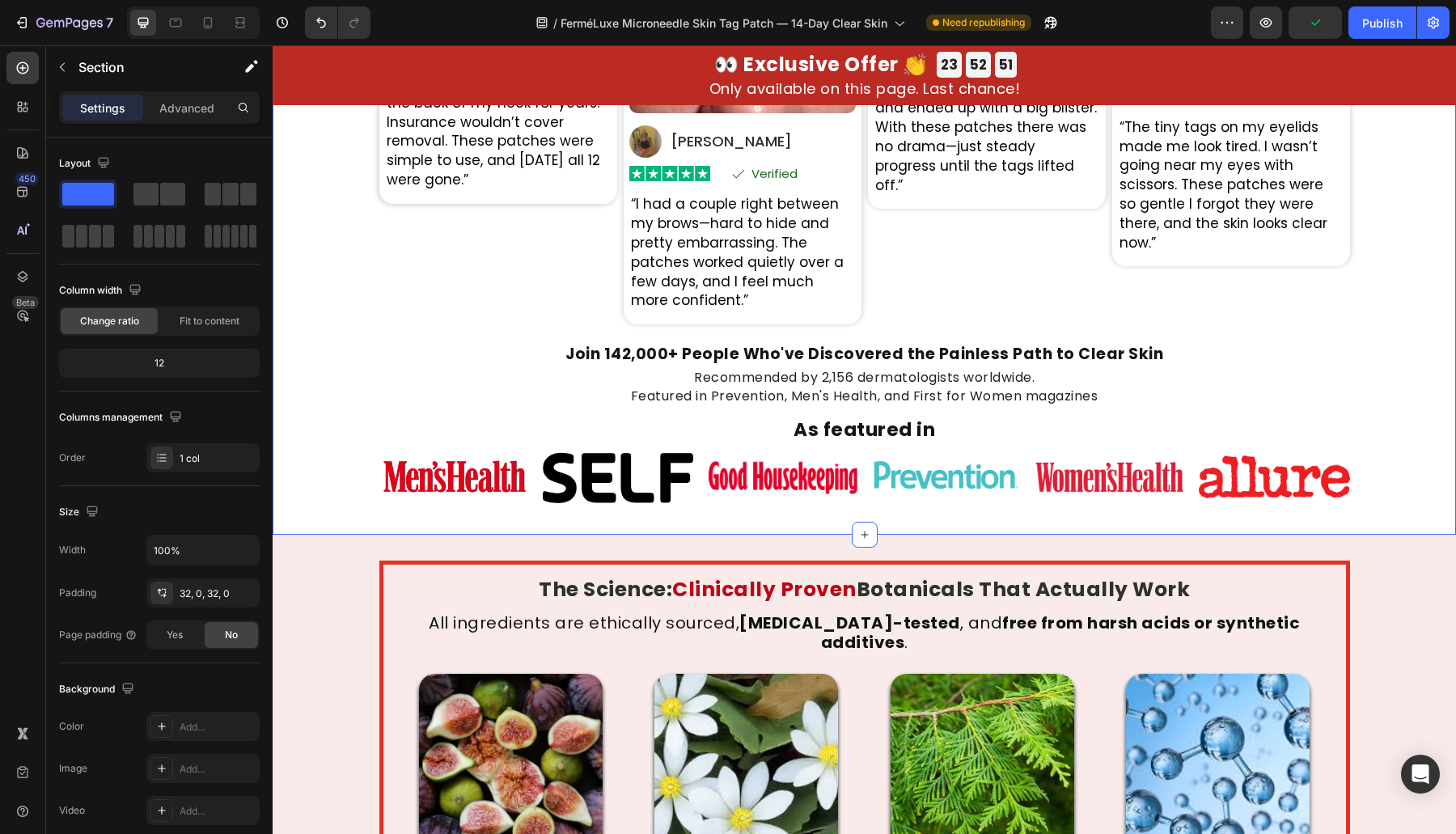
click at [1, 63] on div "450 Beta" at bounding box center [22, 439] width 46 height 789
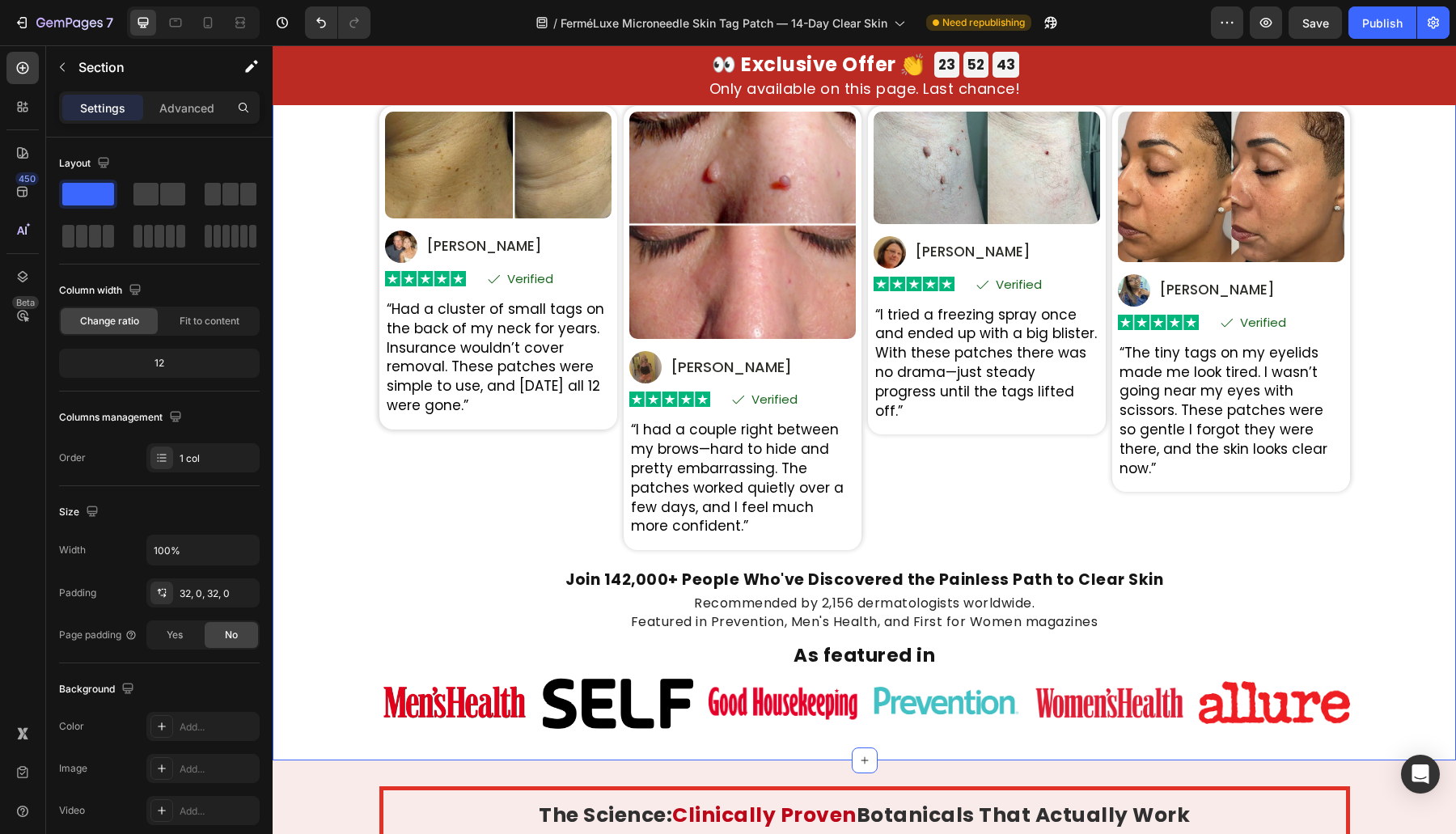
scroll to position [3781, 0]
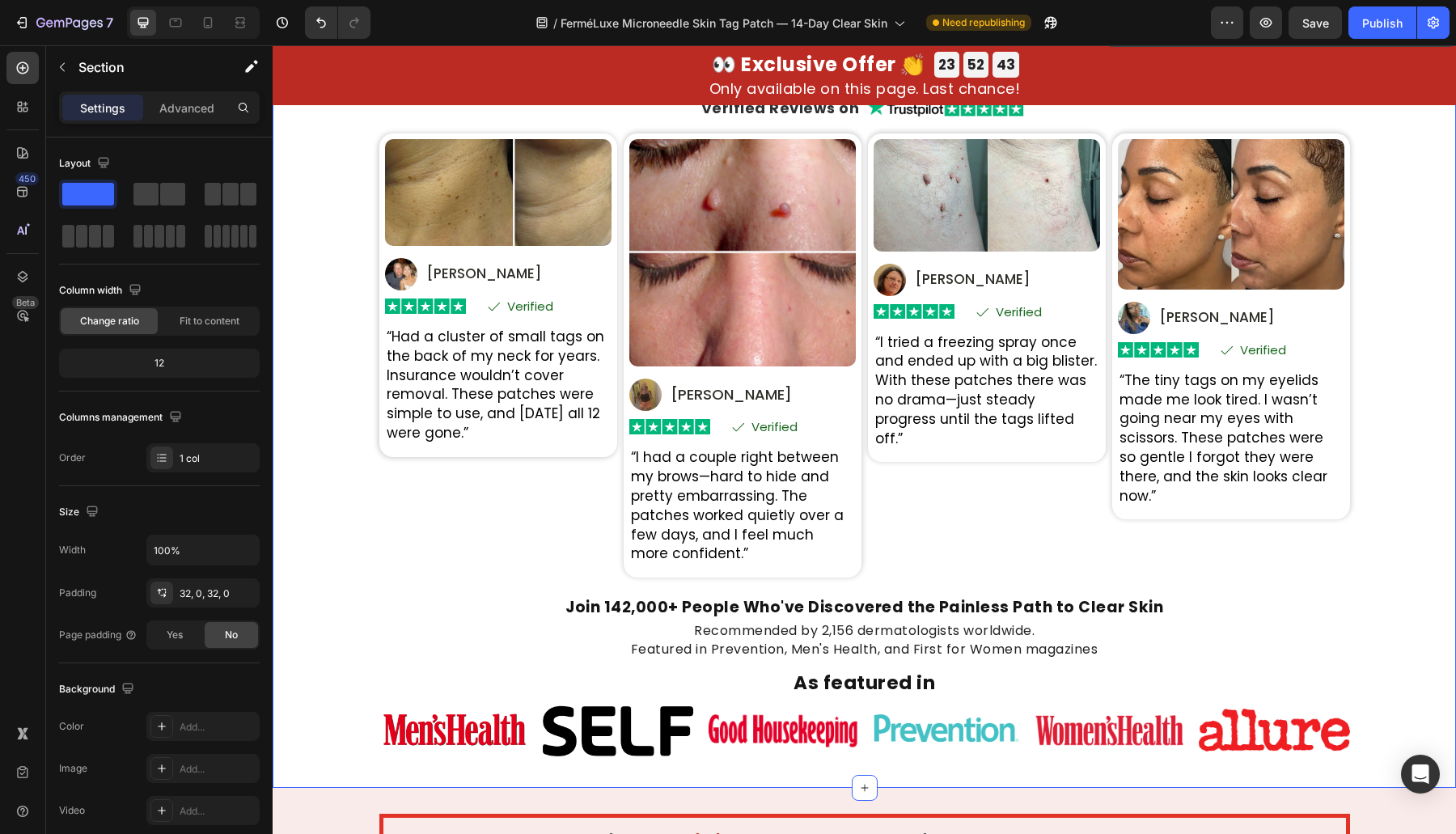
drag, startPoint x: 312, startPoint y: 481, endPoint x: 321, endPoint y: 419, distance: 62.6
click at [354, 528] on div "Real Transformations From Real People Heading Based on 31,847 Heading Verified …" at bounding box center [863, 403] width 1183 height 718
click at [1308, 34] on button "Save" at bounding box center [1315, 22] width 54 height 32
click at [1353, 29] on div "Preview Publish" at bounding box center [1330, 22] width 238 height 32
drag, startPoint x: 1389, startPoint y: 25, endPoint x: 1033, endPoint y: 70, distance: 358.8
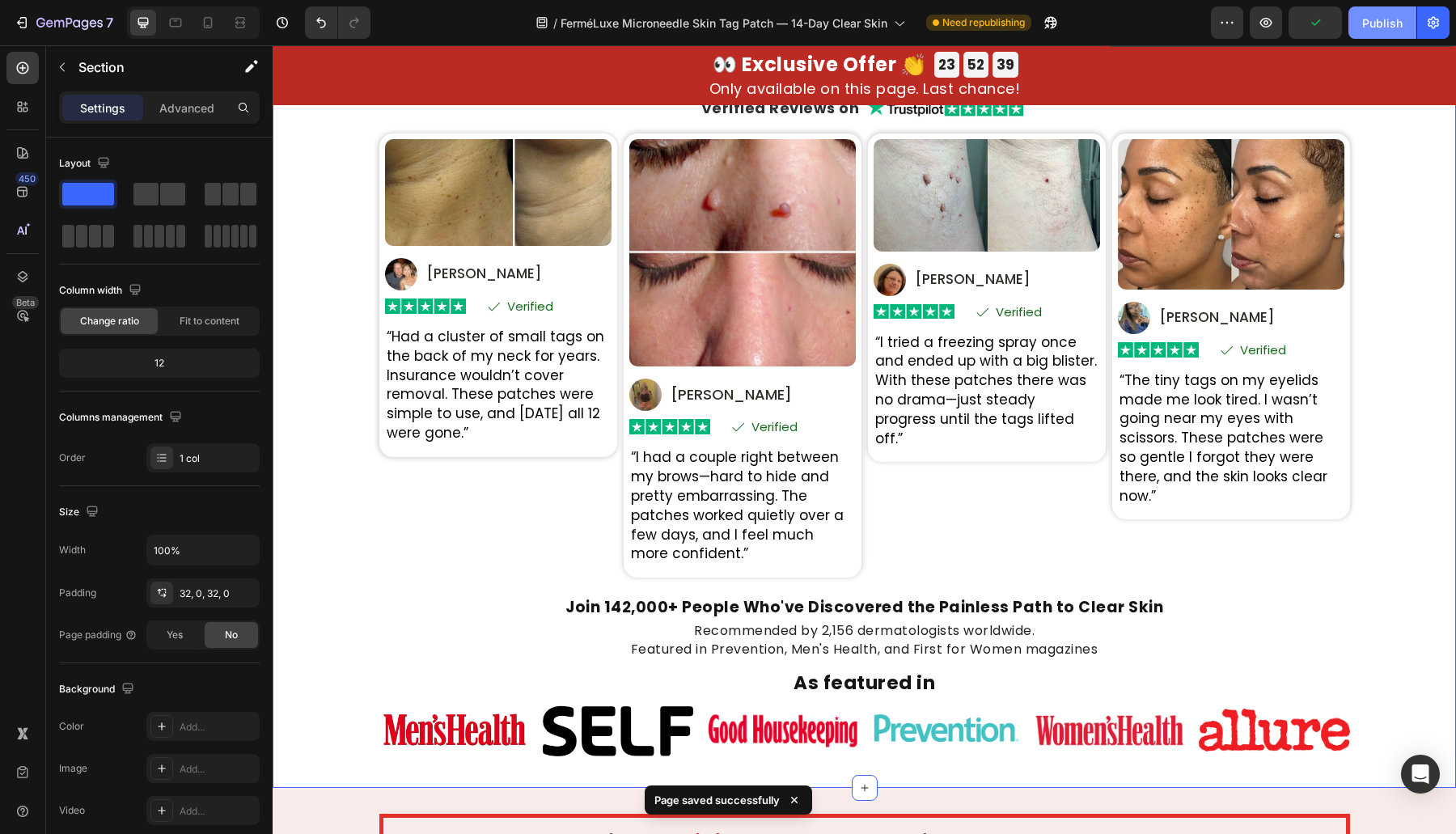
click at [1389, 25] on div "Publish" at bounding box center [1382, 23] width 41 height 17
click at [1016, 747] on div "Image Image Image Image Image Image Row" at bounding box center [864, 730] width 970 height 64
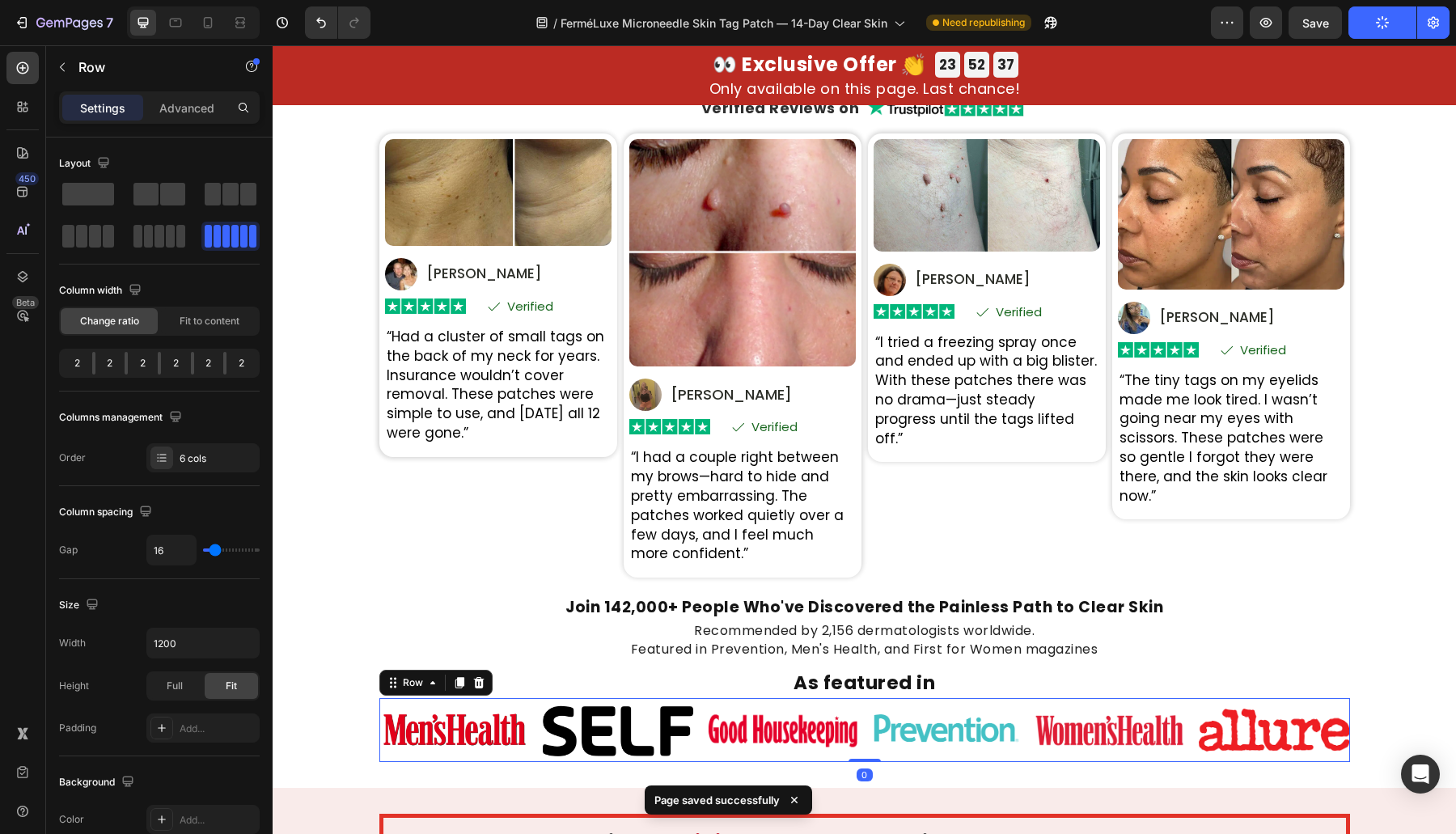
click at [1024, 747] on div "Image Image Image Image Image Image Row 0" at bounding box center [864, 730] width 970 height 64
click at [246, 641] on icon "button" at bounding box center [244, 643] width 6 height 4
click at [222, 650] on input "1200" at bounding box center [202, 643] width 111 height 29
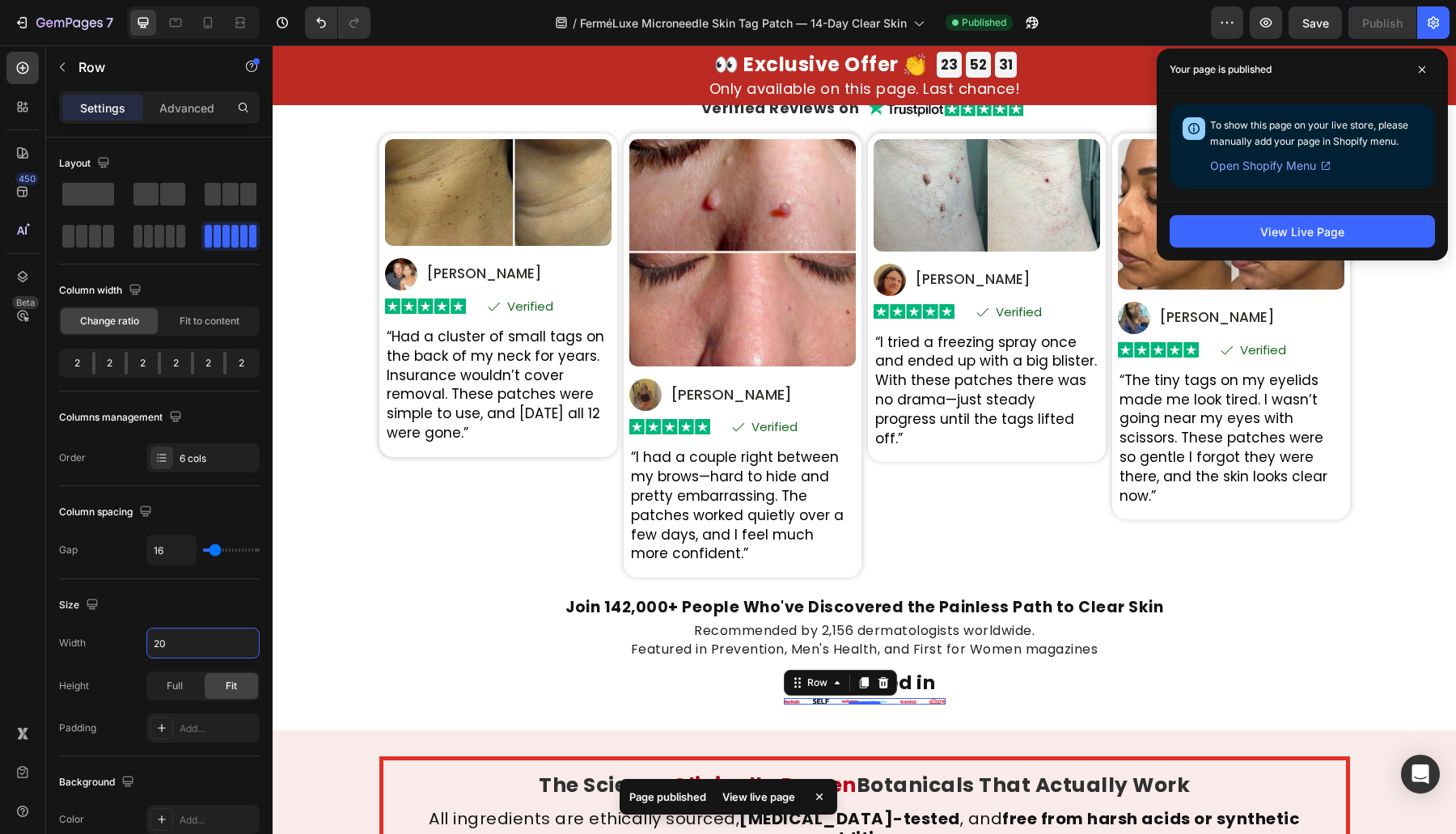
type input "2"
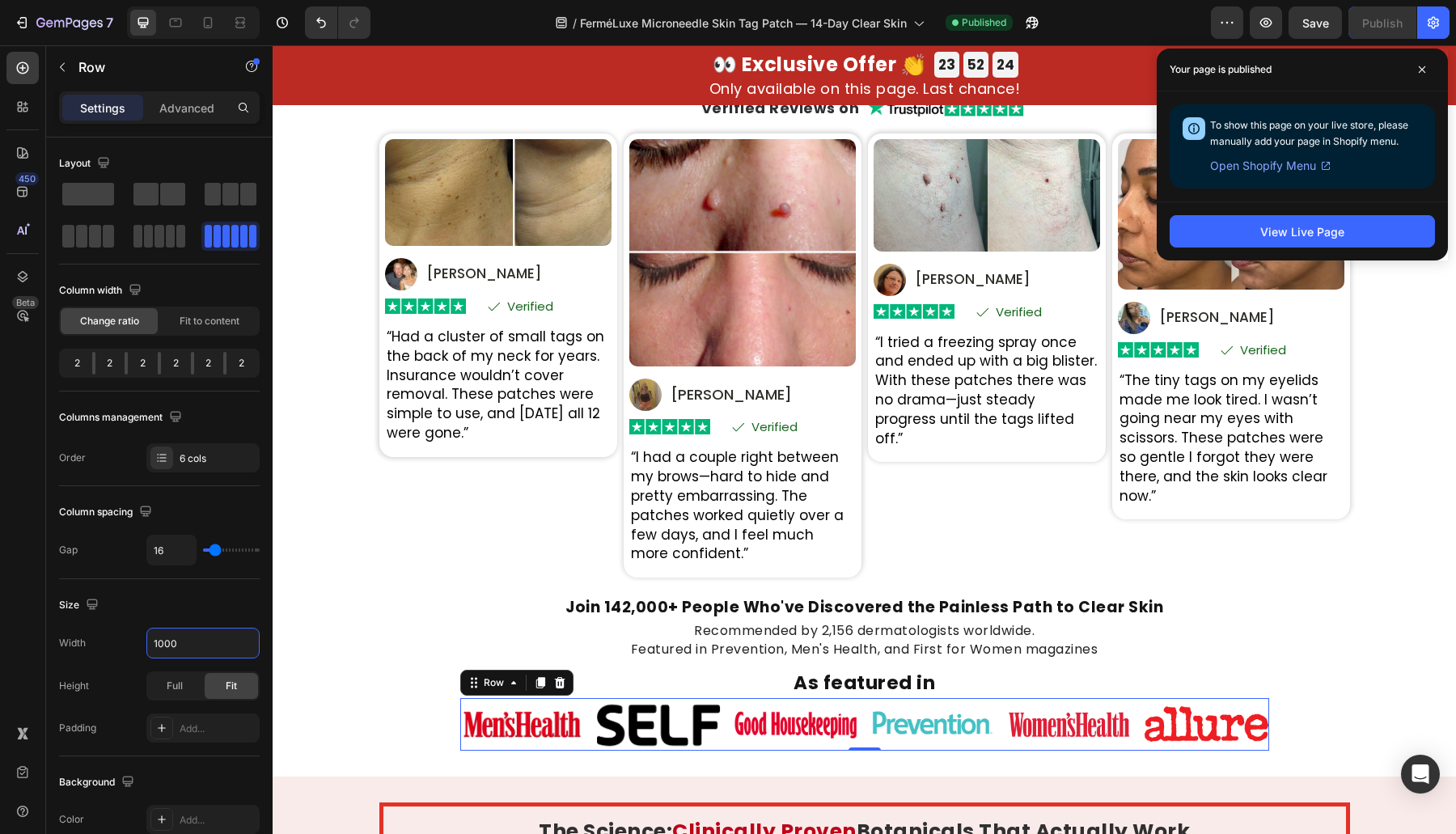
type input "1000"
type input "19"
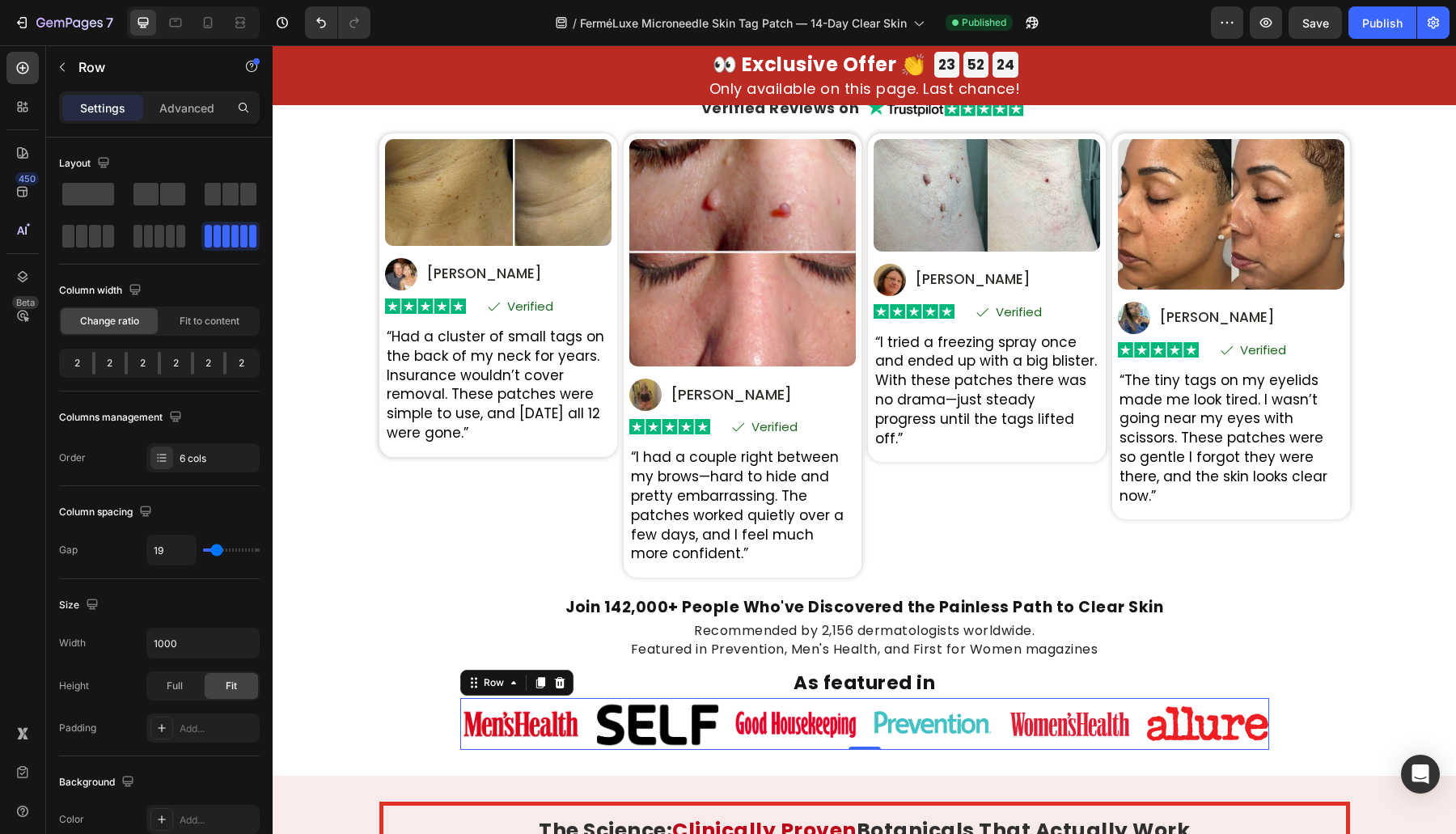
type input "20"
type input "23"
type input "24"
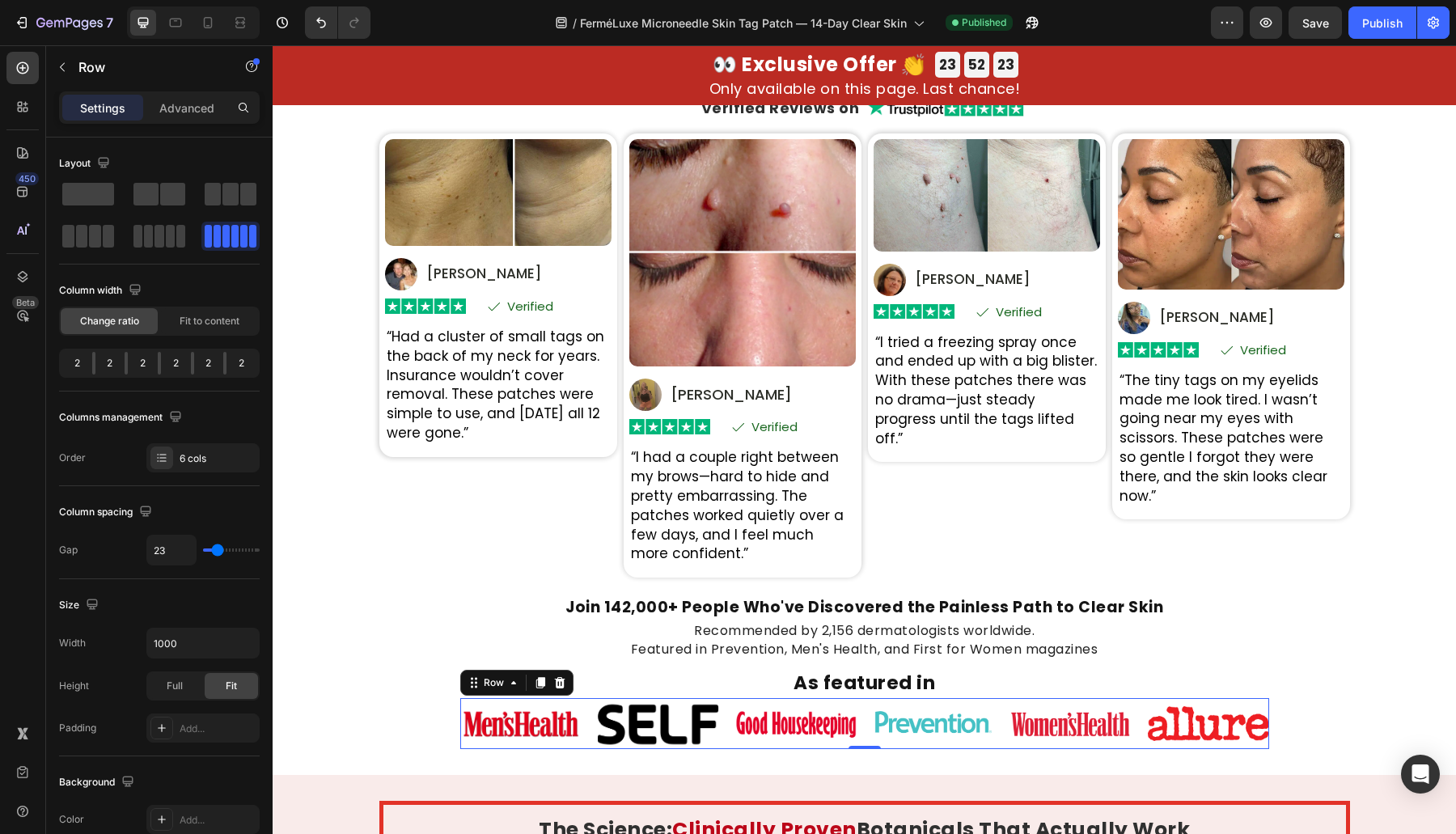
type input "24"
type input "26"
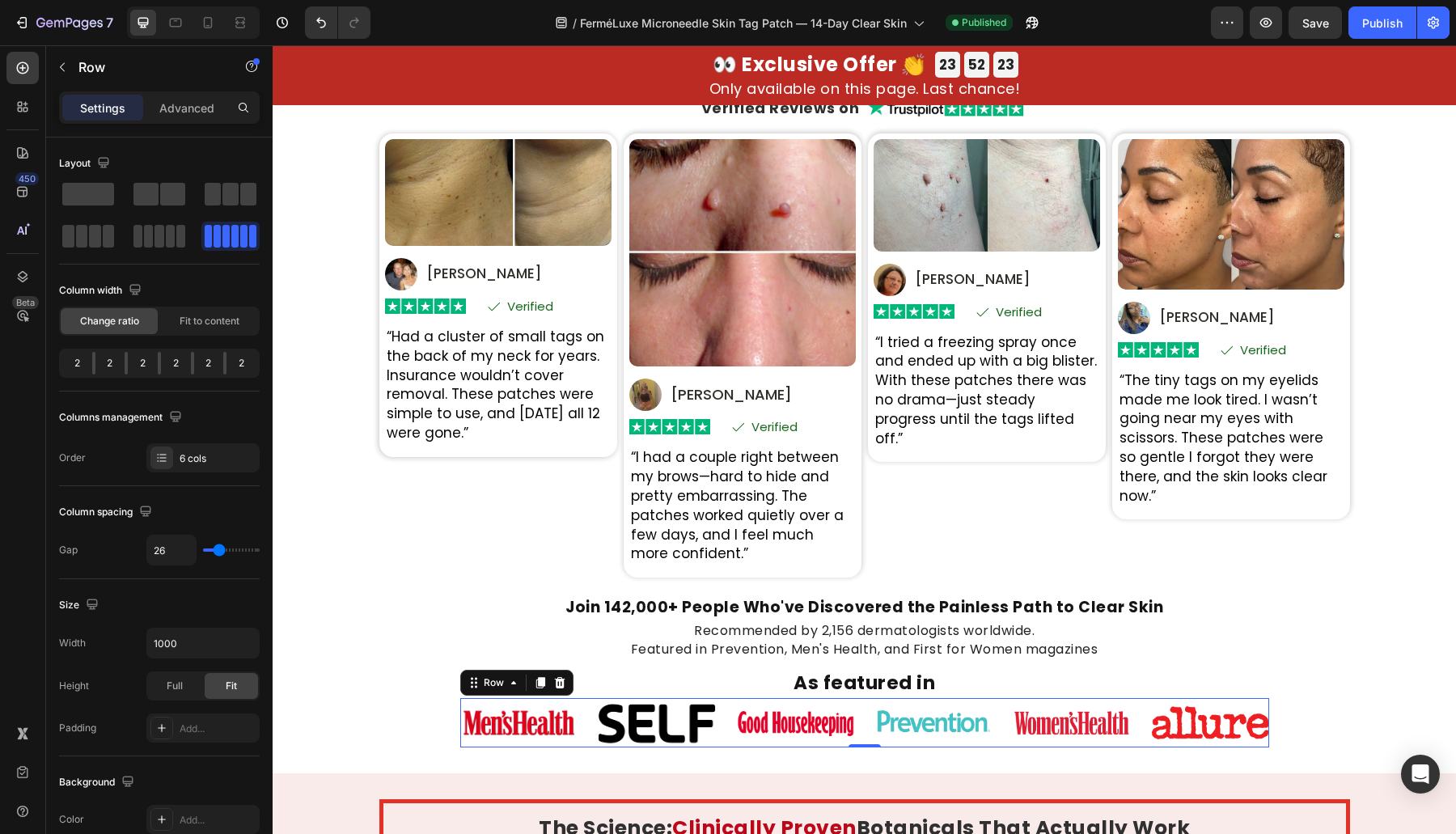
type input "27"
click at [219, 551] on input "range" at bounding box center [232, 551] width 57 height 3
click at [284, 506] on div "Real Transformations From Real People Heading Based on 31,847 Heading Verified …" at bounding box center [863, 396] width 1183 height 703
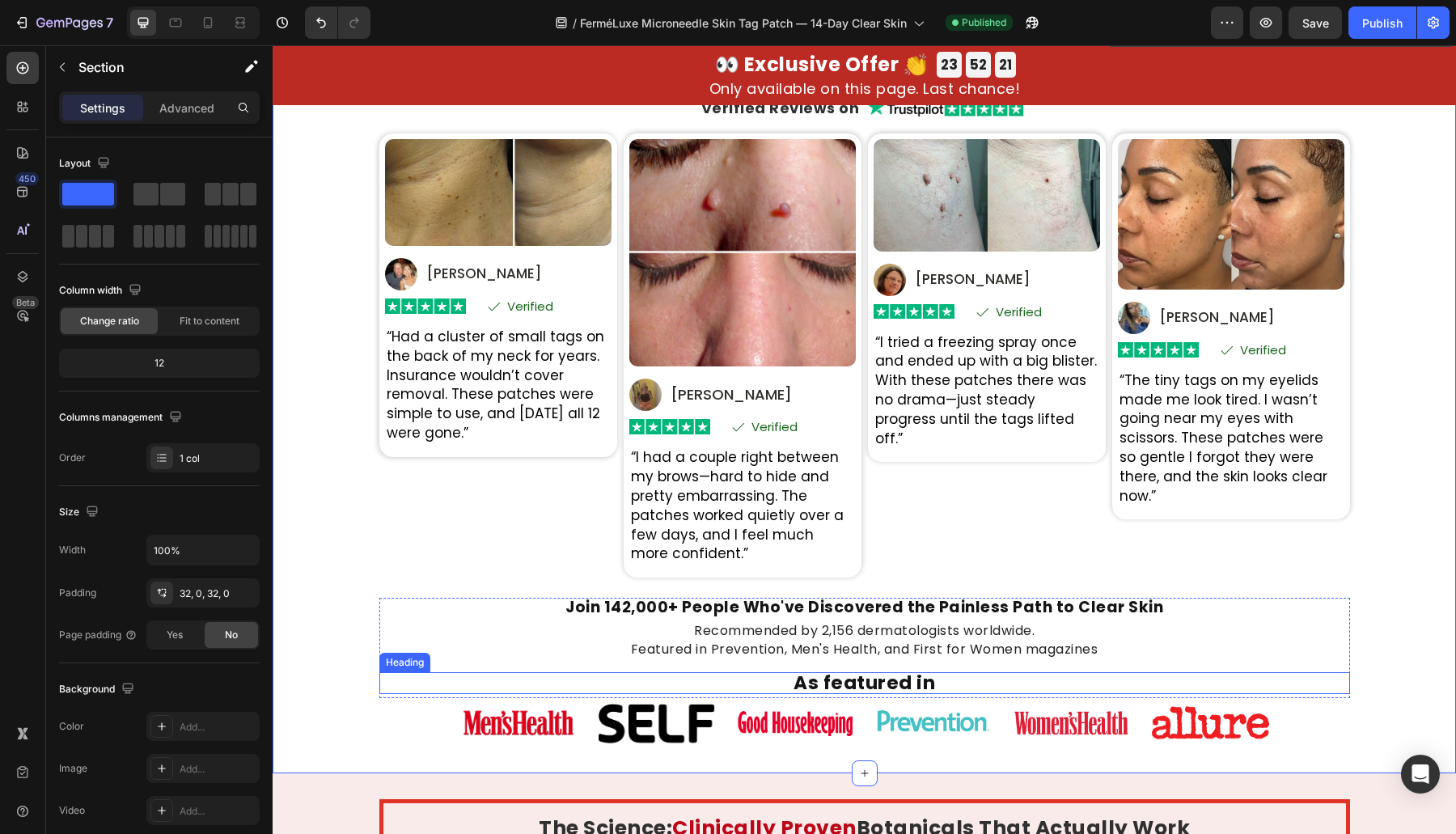
click at [1040, 657] on p "Recommended by 2,156 dermatologists worldwide. Featured in Prevention, Men's He…" at bounding box center [864, 640] width 967 height 36
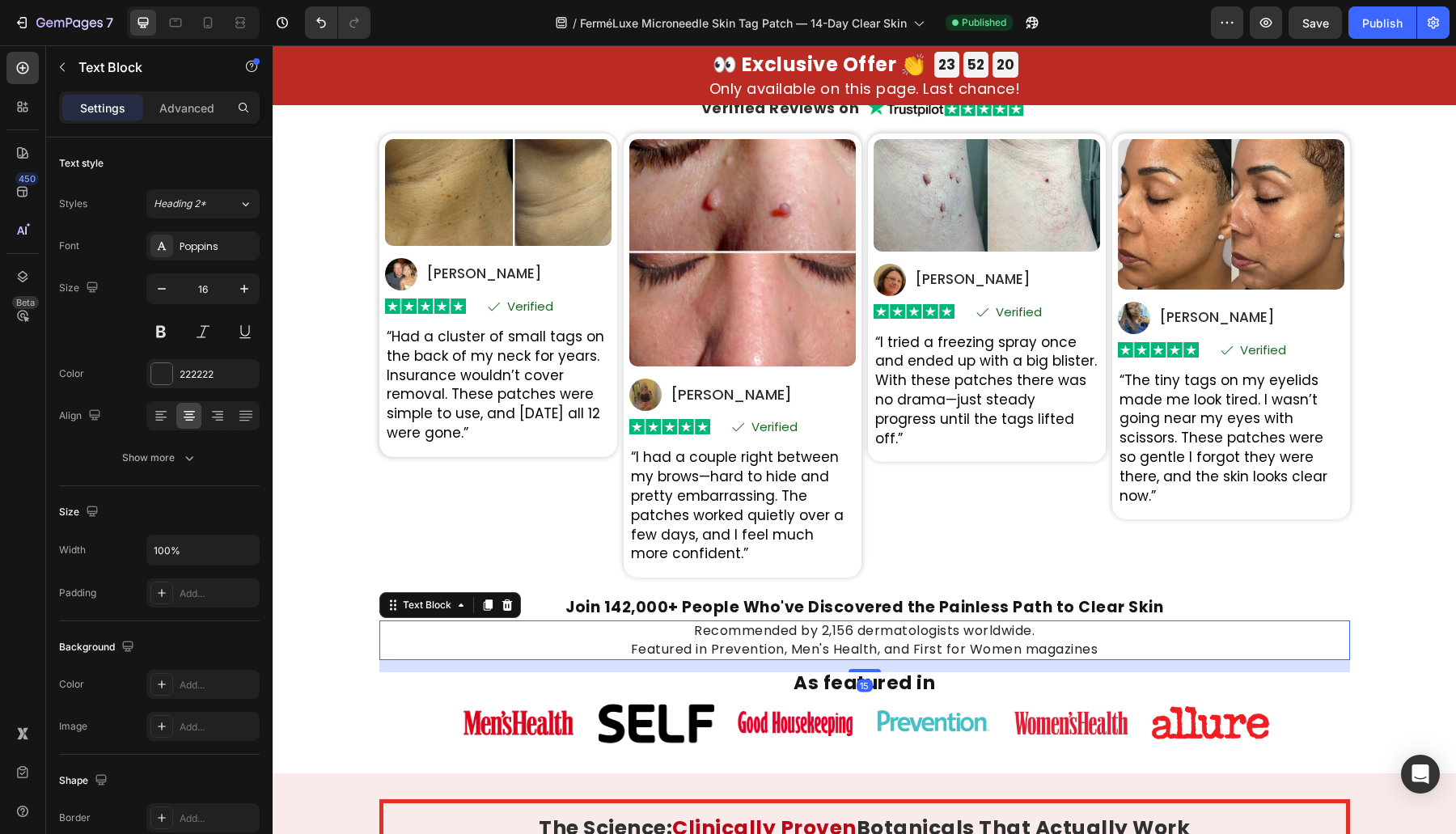
click at [1050, 652] on p "Recommended by 2,156 dermatologists worldwide. Featured in Prevention, Men's He…" at bounding box center [864, 640] width 967 height 36
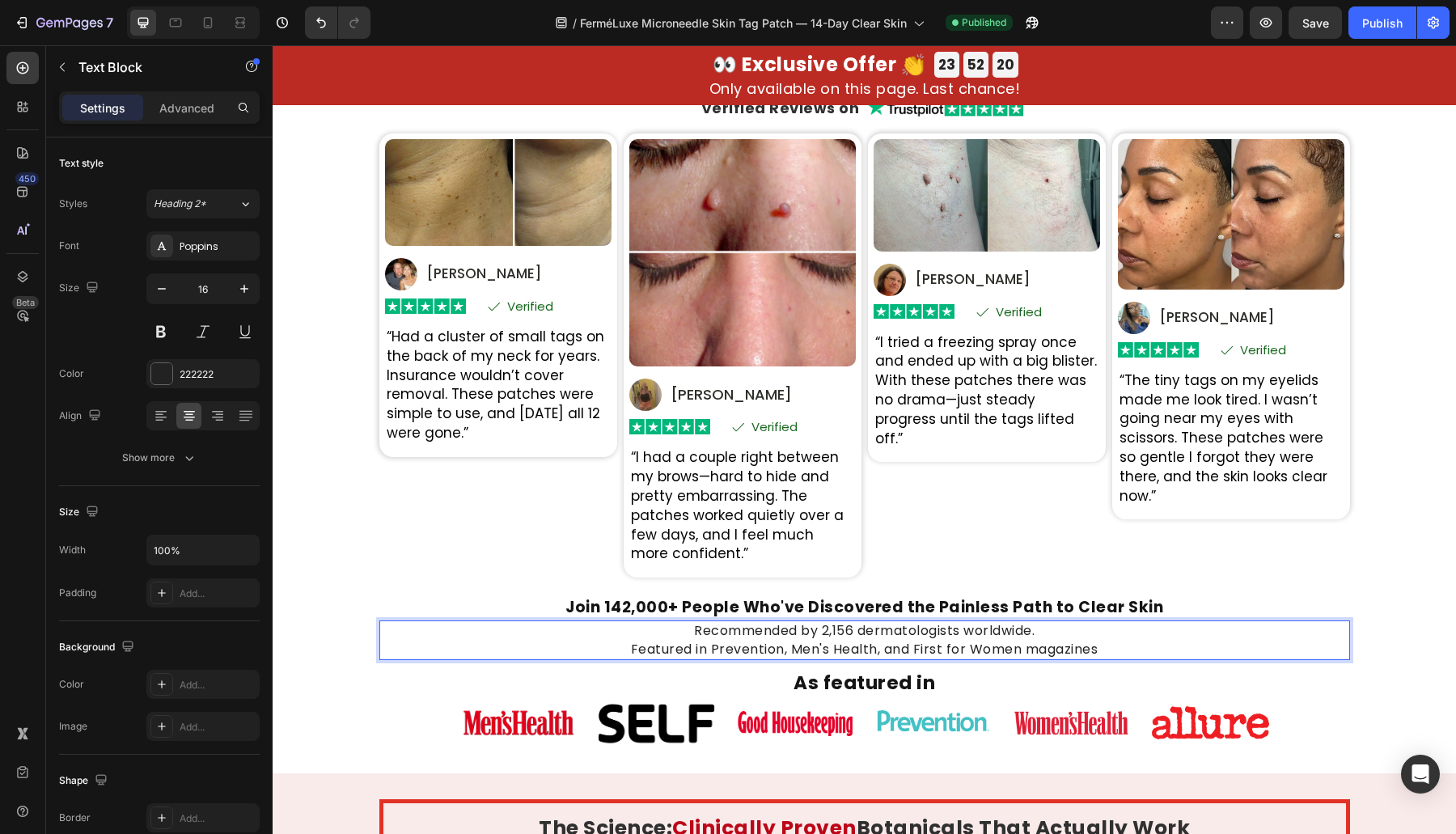
click at [1096, 659] on div "Join 142,000+ People Who've Discovered the Painless Path to Clear Skin Heading …" at bounding box center [864, 648] width 970 height 100
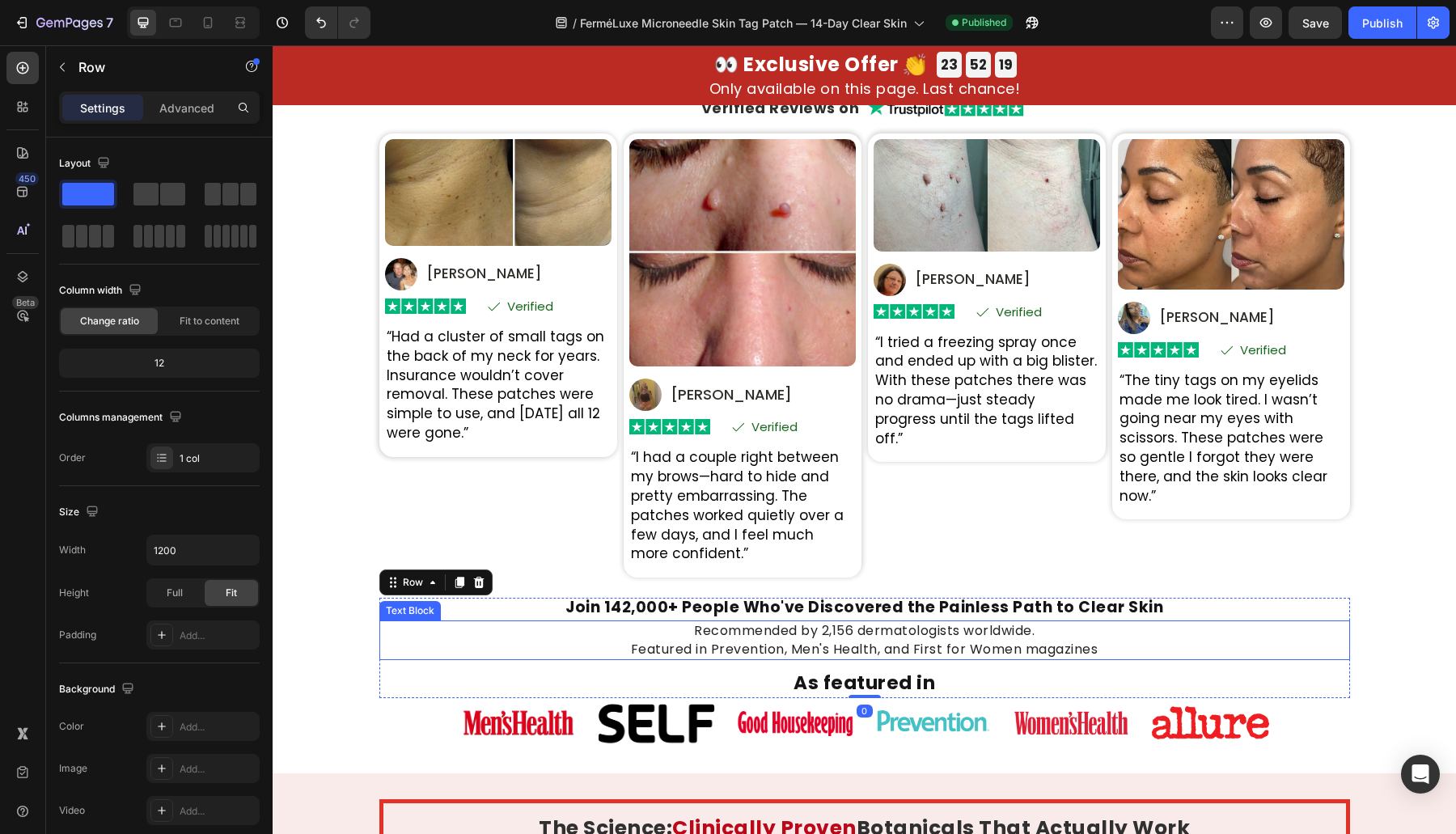
click at [1111, 647] on p "Recommended by 2,156 dermatologists worldwide. Featured in Prevention, Men's He…" at bounding box center [864, 640] width 967 height 36
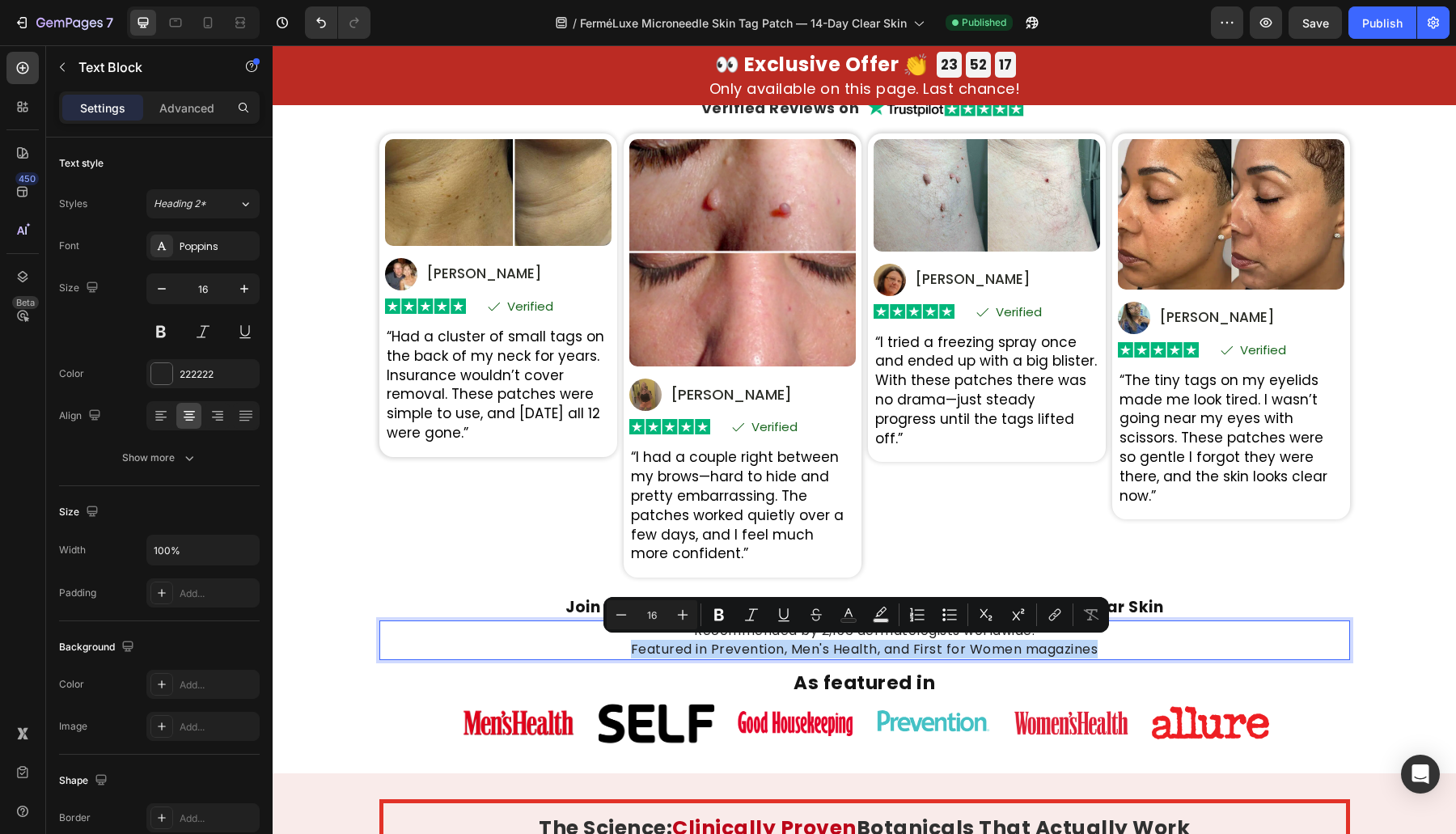
drag, startPoint x: 1104, startPoint y: 648, endPoint x: 538, endPoint y: 644, distance: 566.0
click at [538, 644] on p "Recommended by 2,156 dermatologists worldwide. Featured in Prevention, Men's He…" at bounding box center [864, 640] width 967 height 36
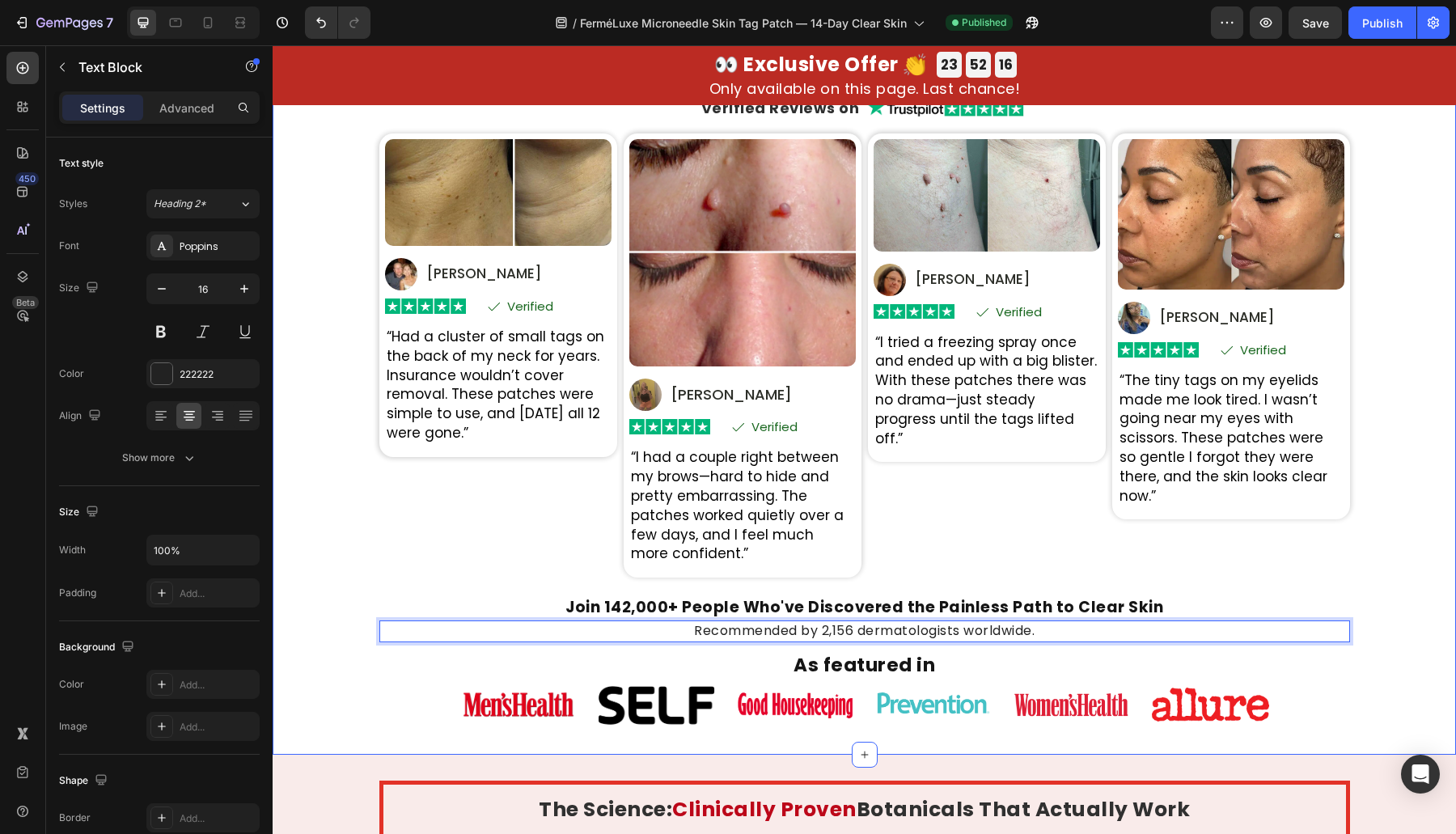
click at [1391, 588] on div "Real Transformations From Real People Heading Based on 31,847 Heading Verified …" at bounding box center [863, 387] width 1183 height 686
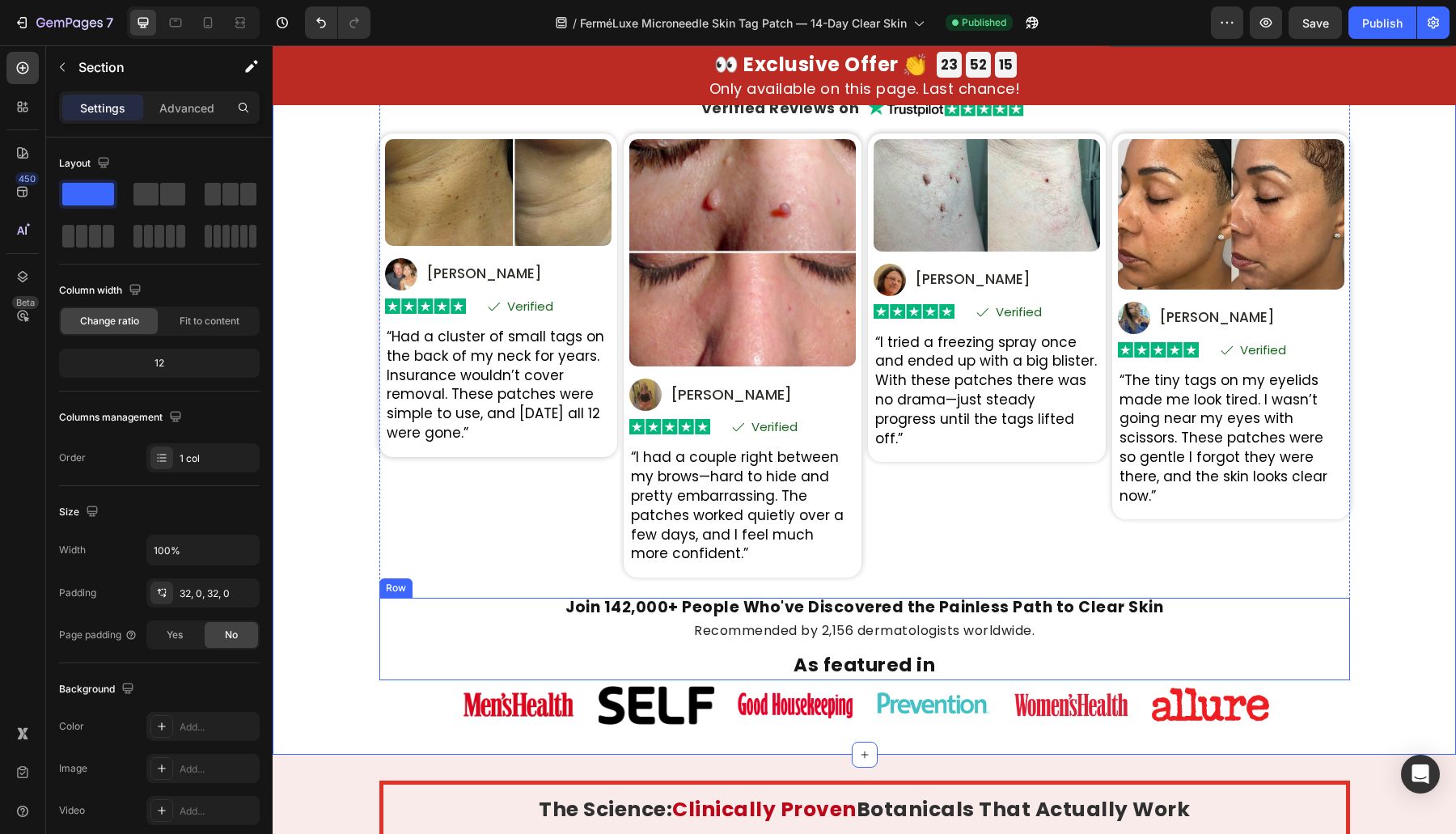
click at [957, 639] on p "Recommended by 2,156 dermatologists worldwide." at bounding box center [864, 631] width 967 height 18
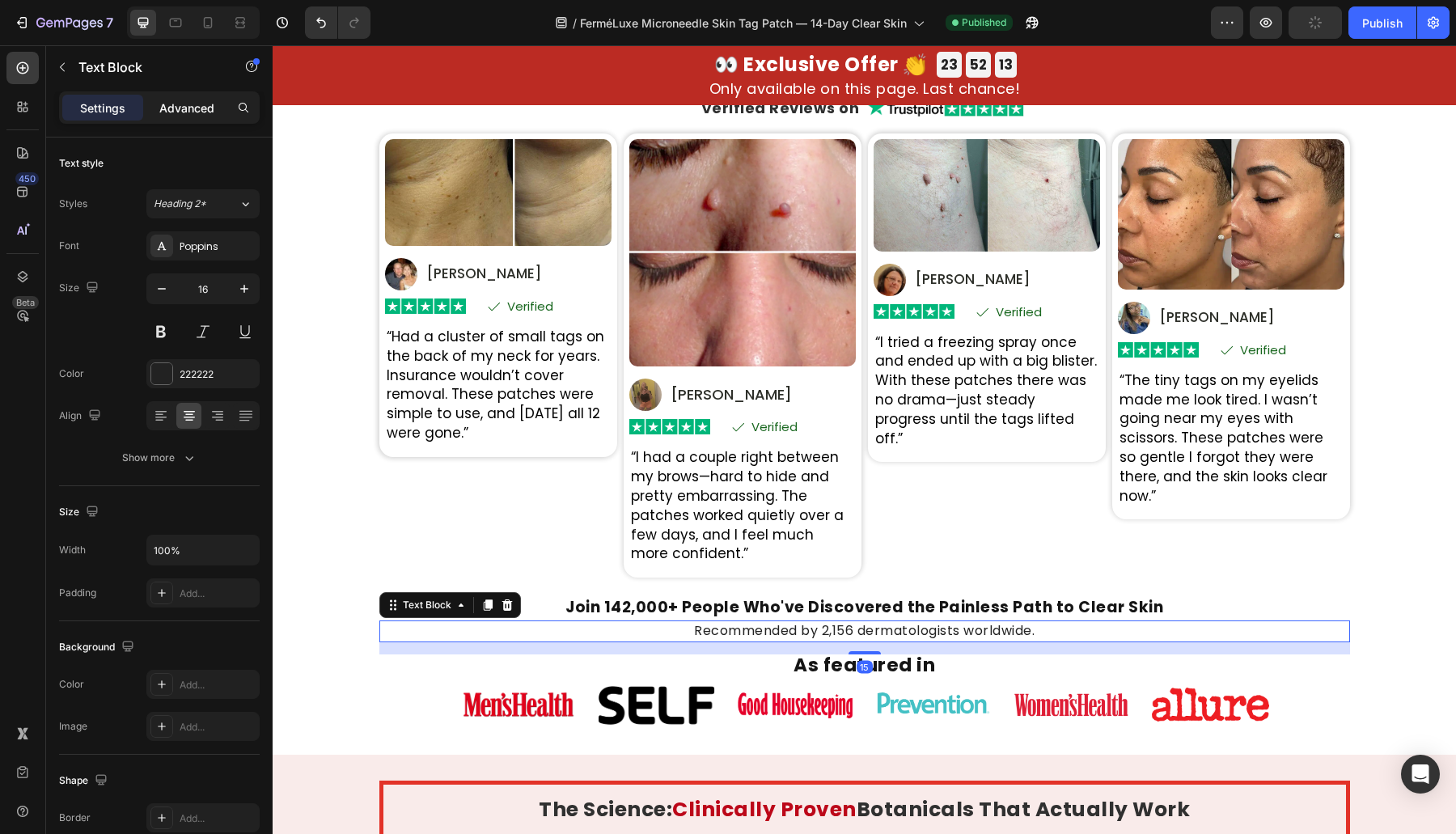
click at [197, 114] on p "Advanced" at bounding box center [187, 108] width 55 height 17
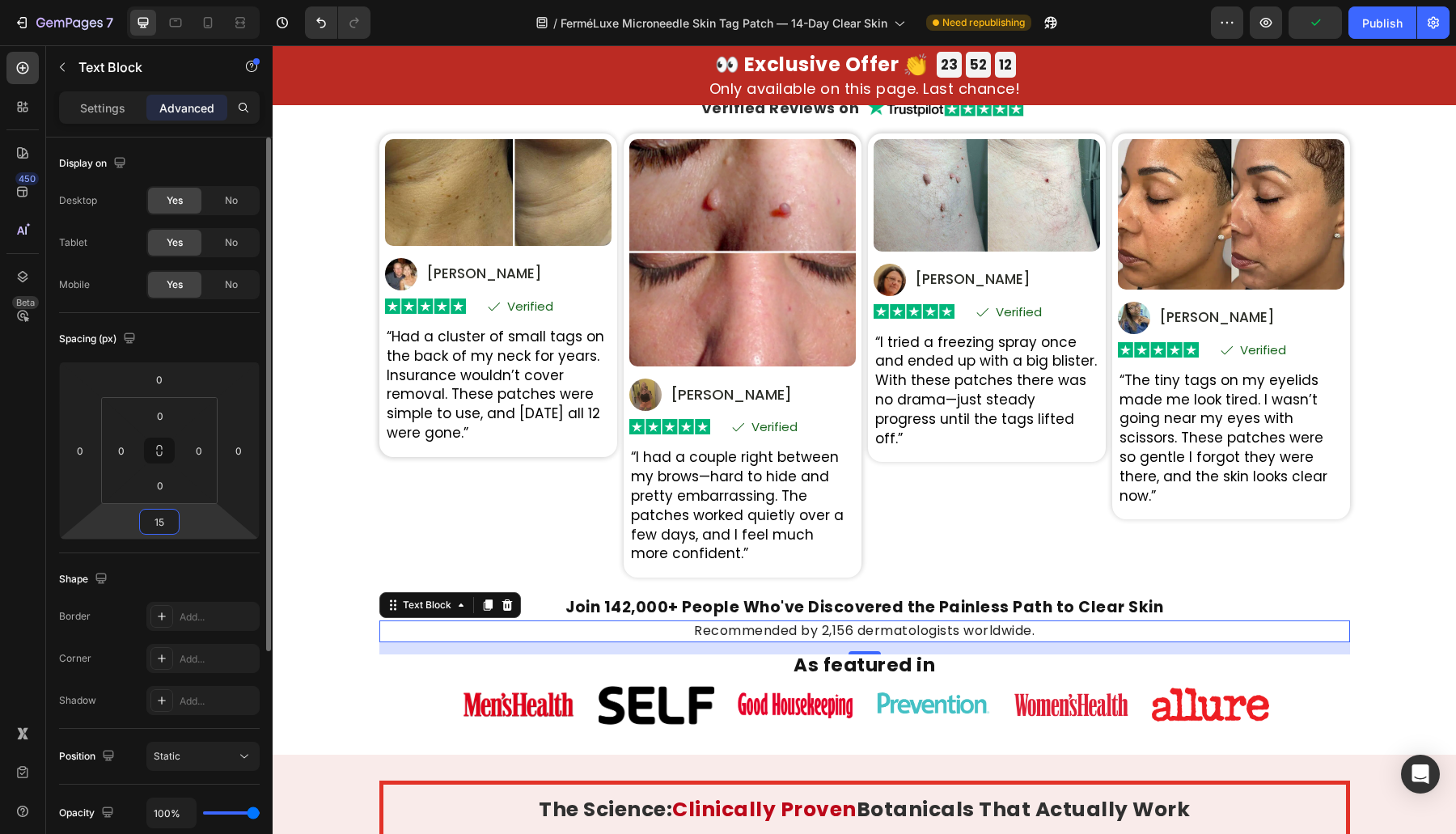
click at [154, 512] on input "15" at bounding box center [159, 522] width 32 height 24
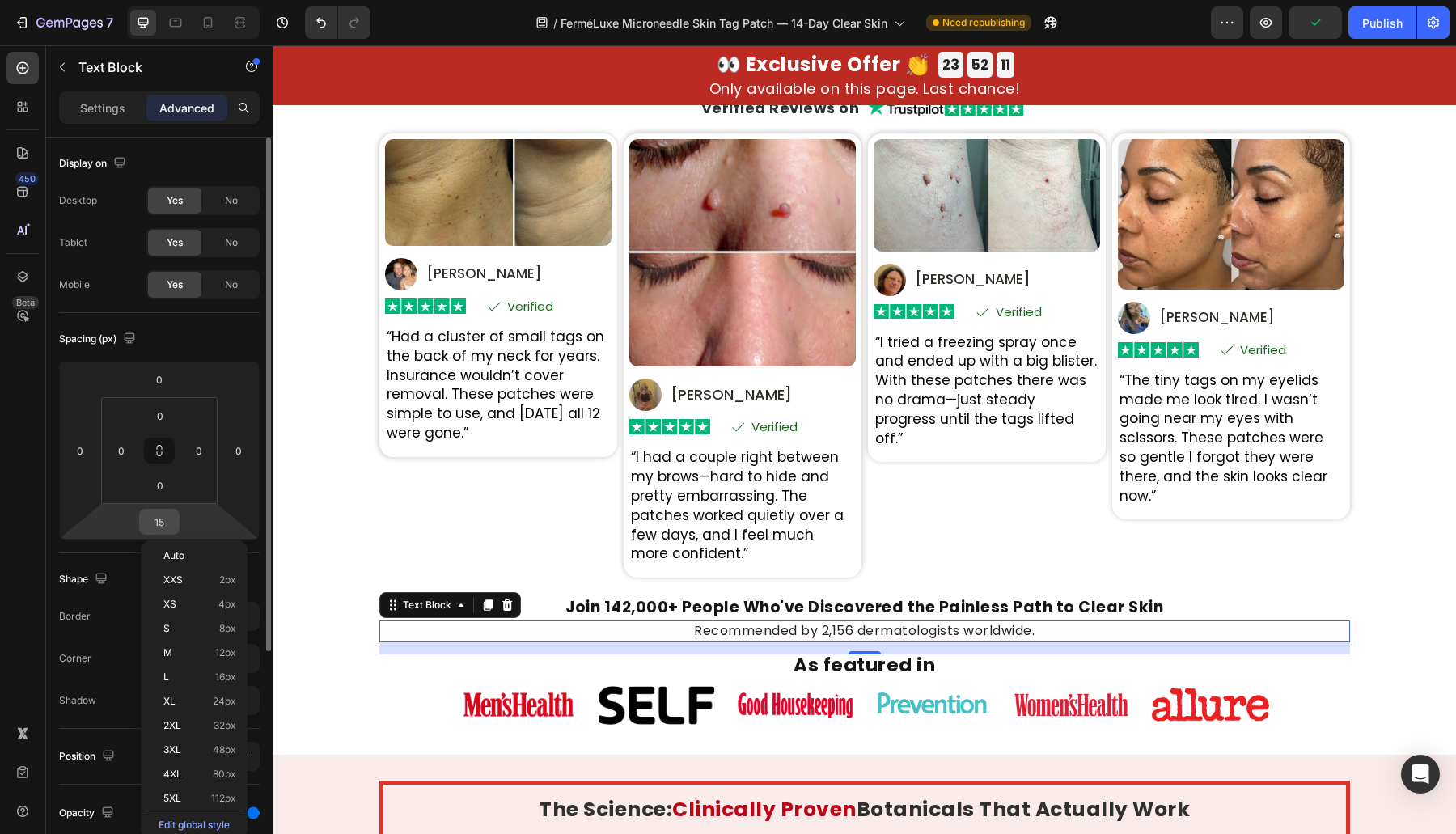
click at [172, 516] on input "15" at bounding box center [159, 522] width 32 height 24
click at [169, 514] on input "15" at bounding box center [159, 522] width 32 height 24
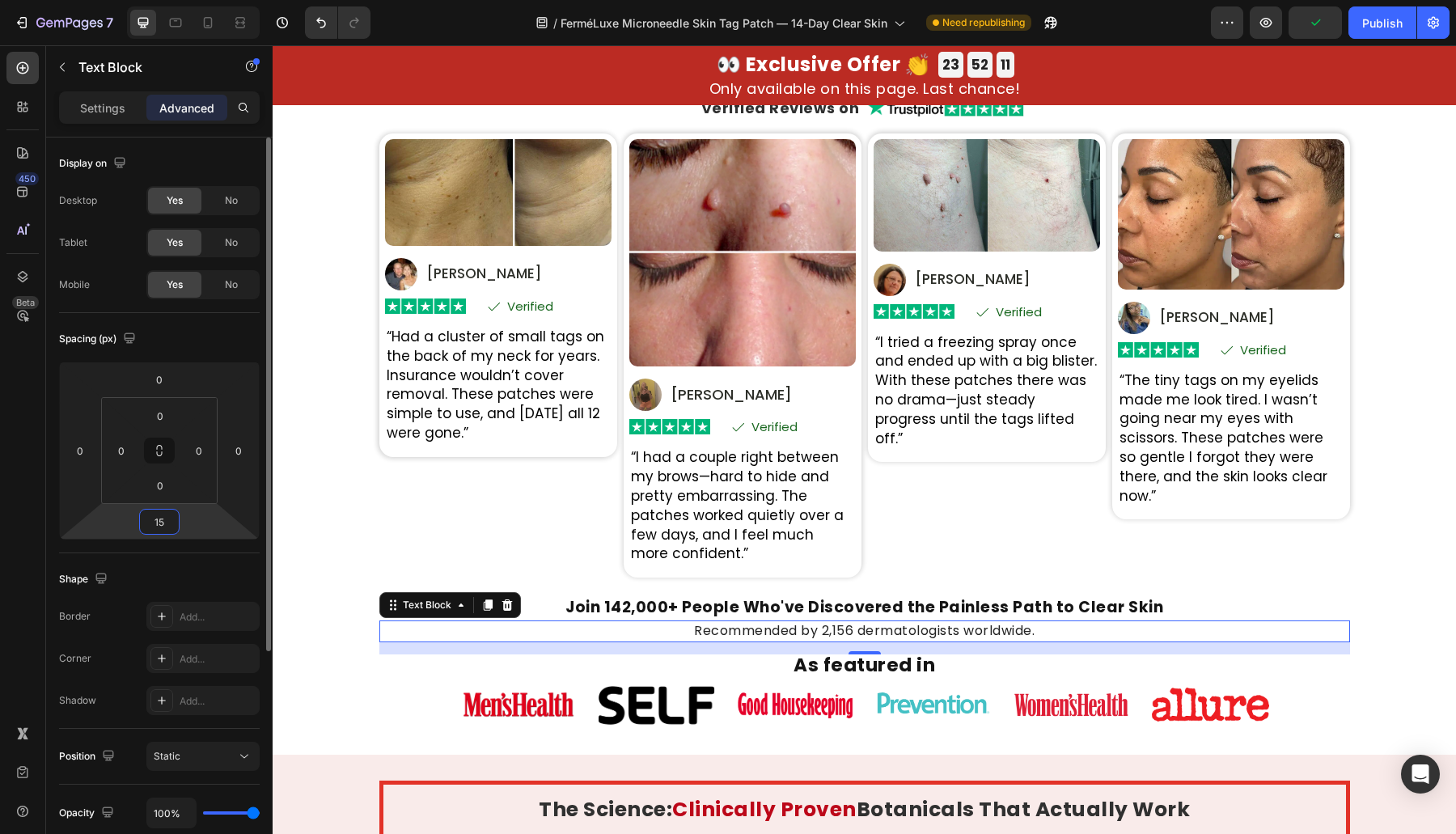
click at [169, 514] on input "15" at bounding box center [159, 522] width 32 height 24
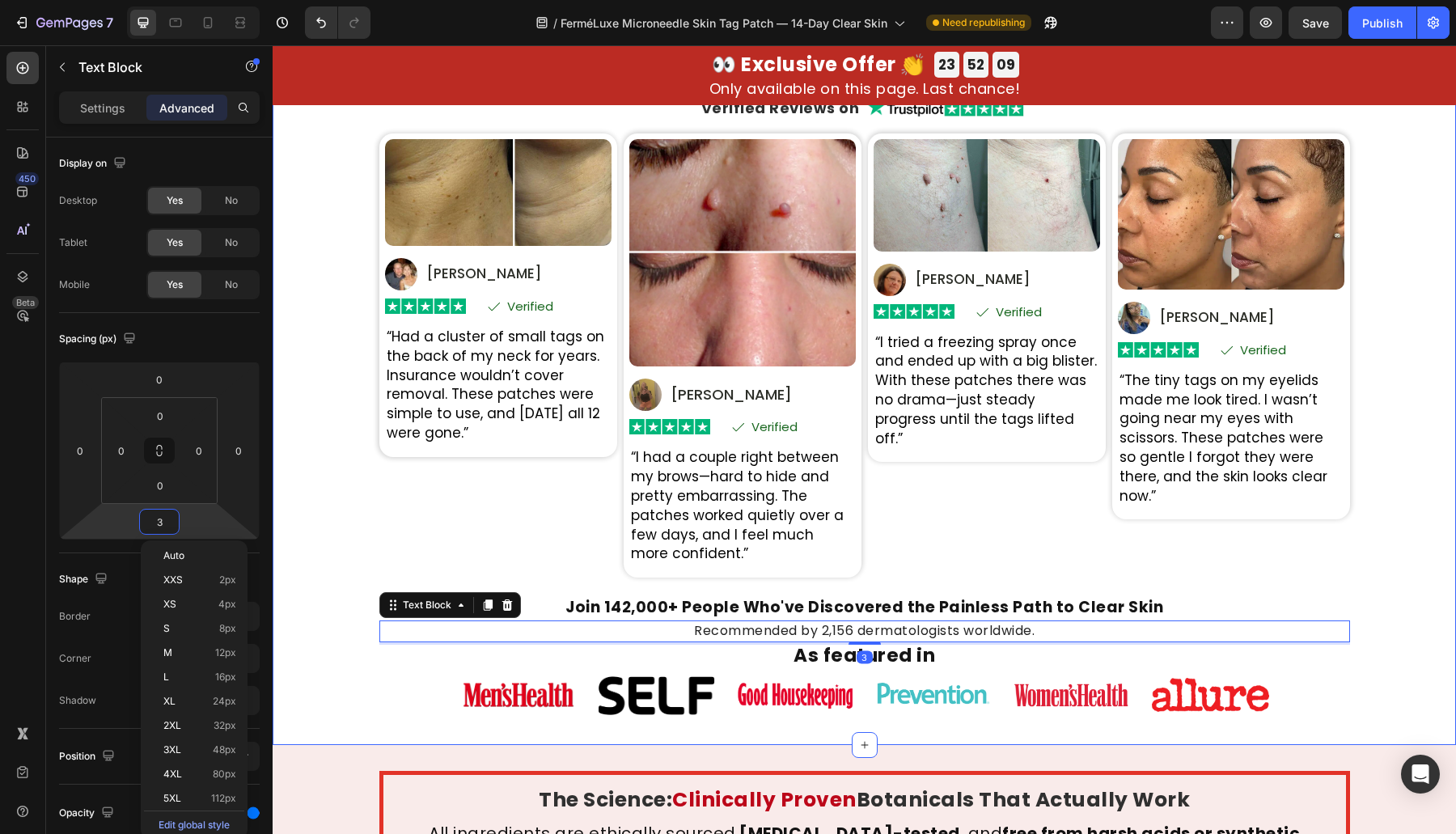
type input "32"
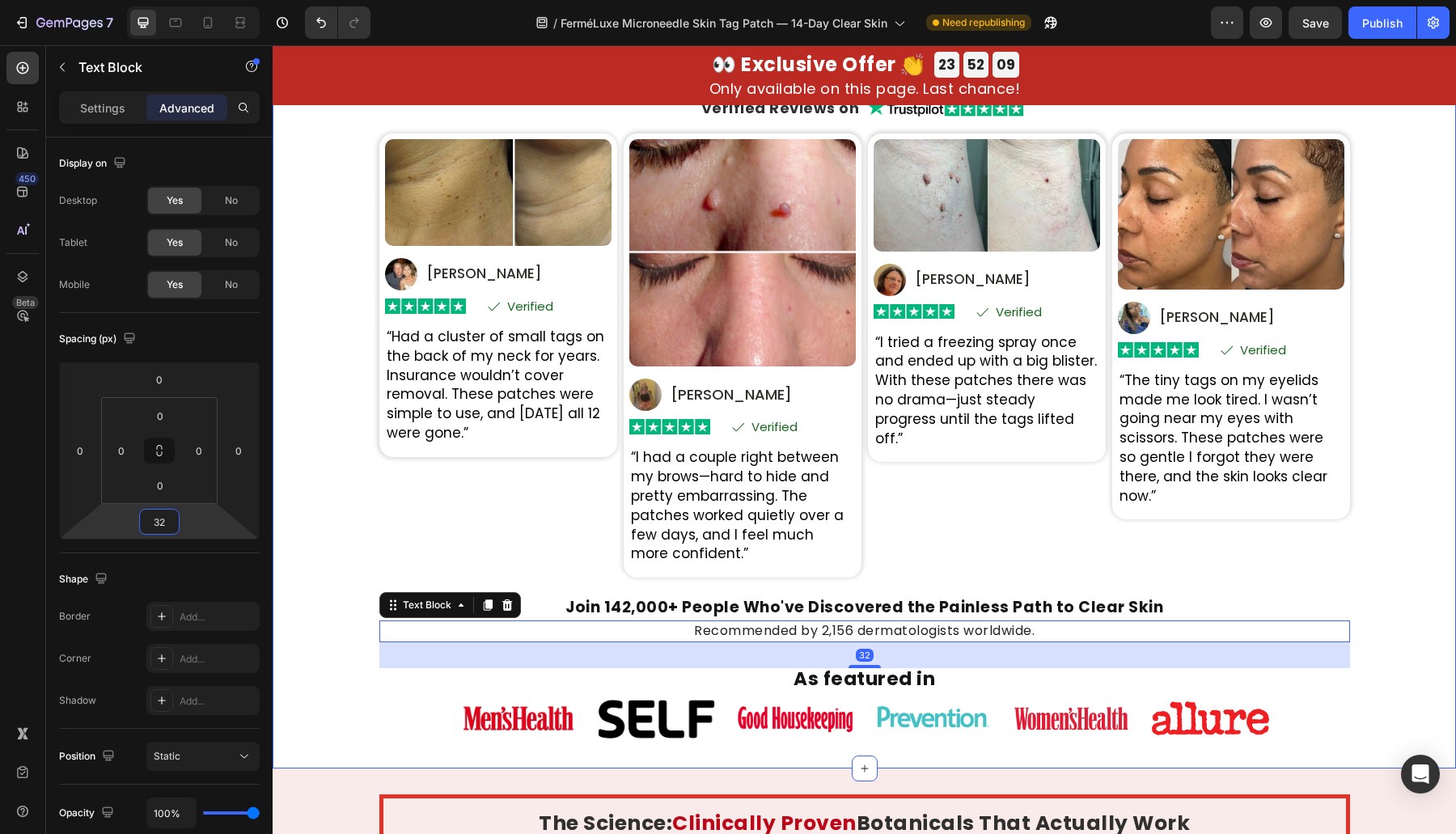
click at [363, 471] on div "Real Transformations From Real People Heading Based on 31,847 Heading Verified …" at bounding box center [863, 394] width 1183 height 700
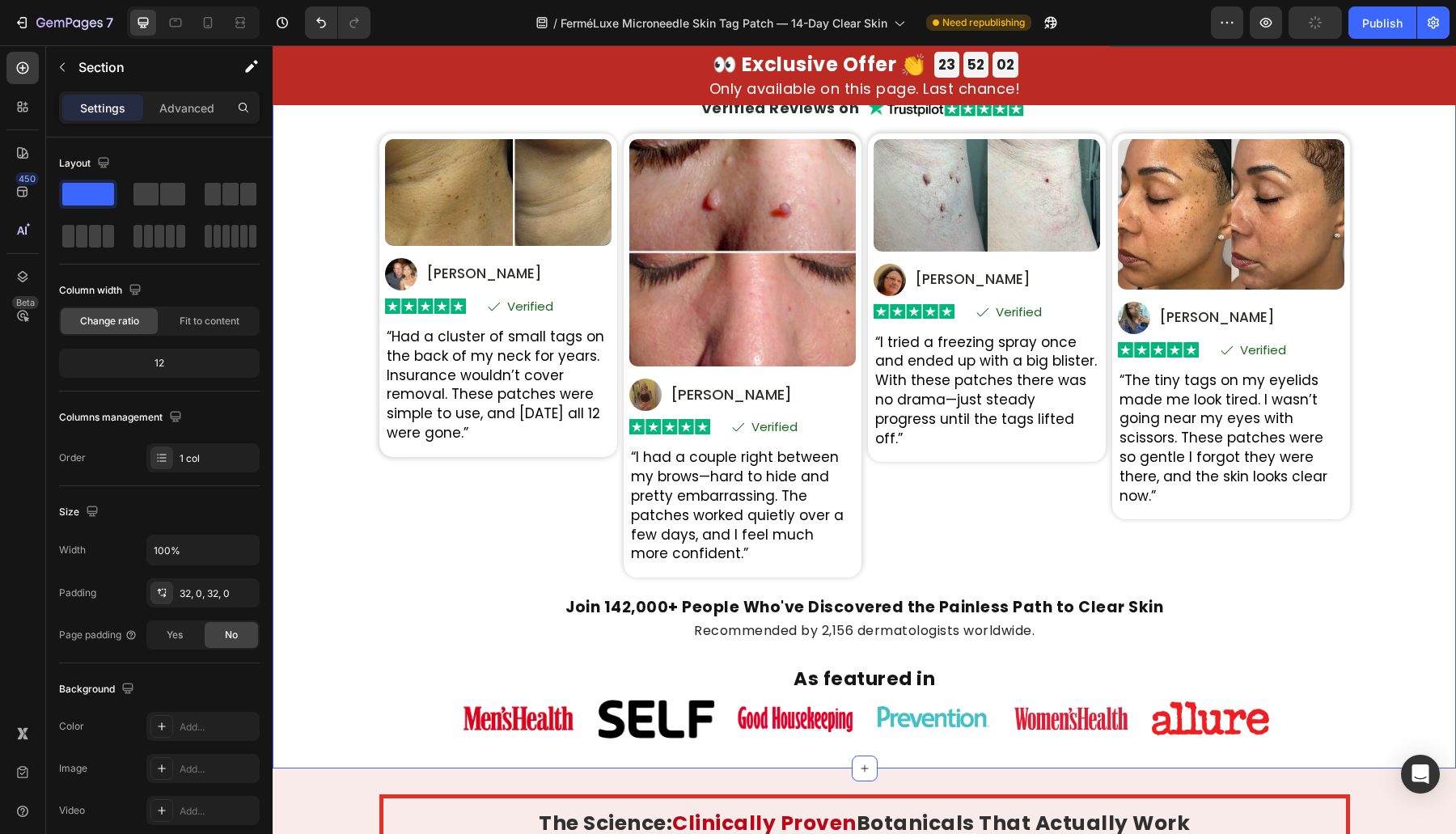
click at [188, 21] on div at bounding box center [193, 22] width 132 height 32
click at [181, 21] on icon at bounding box center [176, 23] width 12 height 9
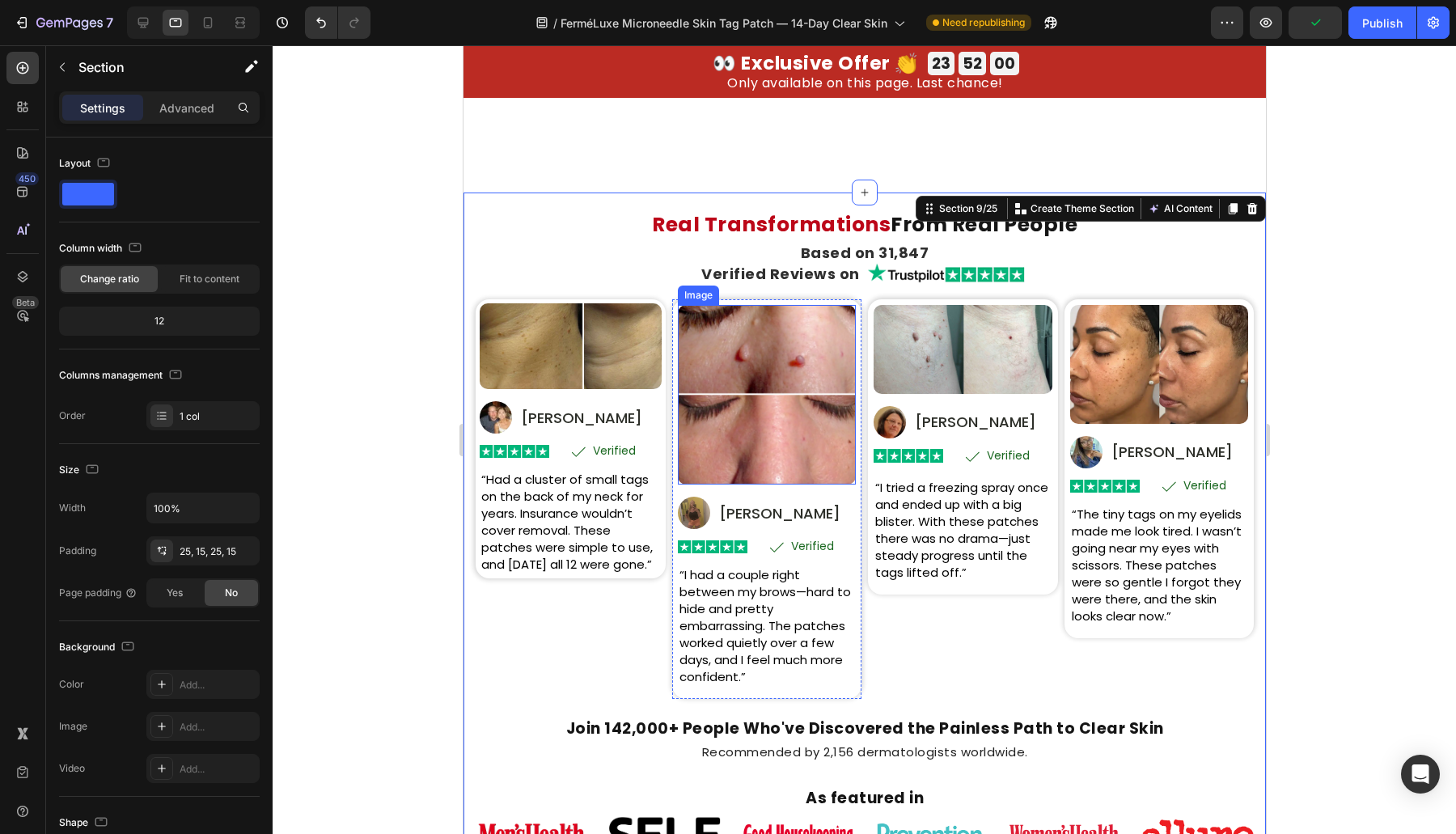
scroll to position [4096, 0]
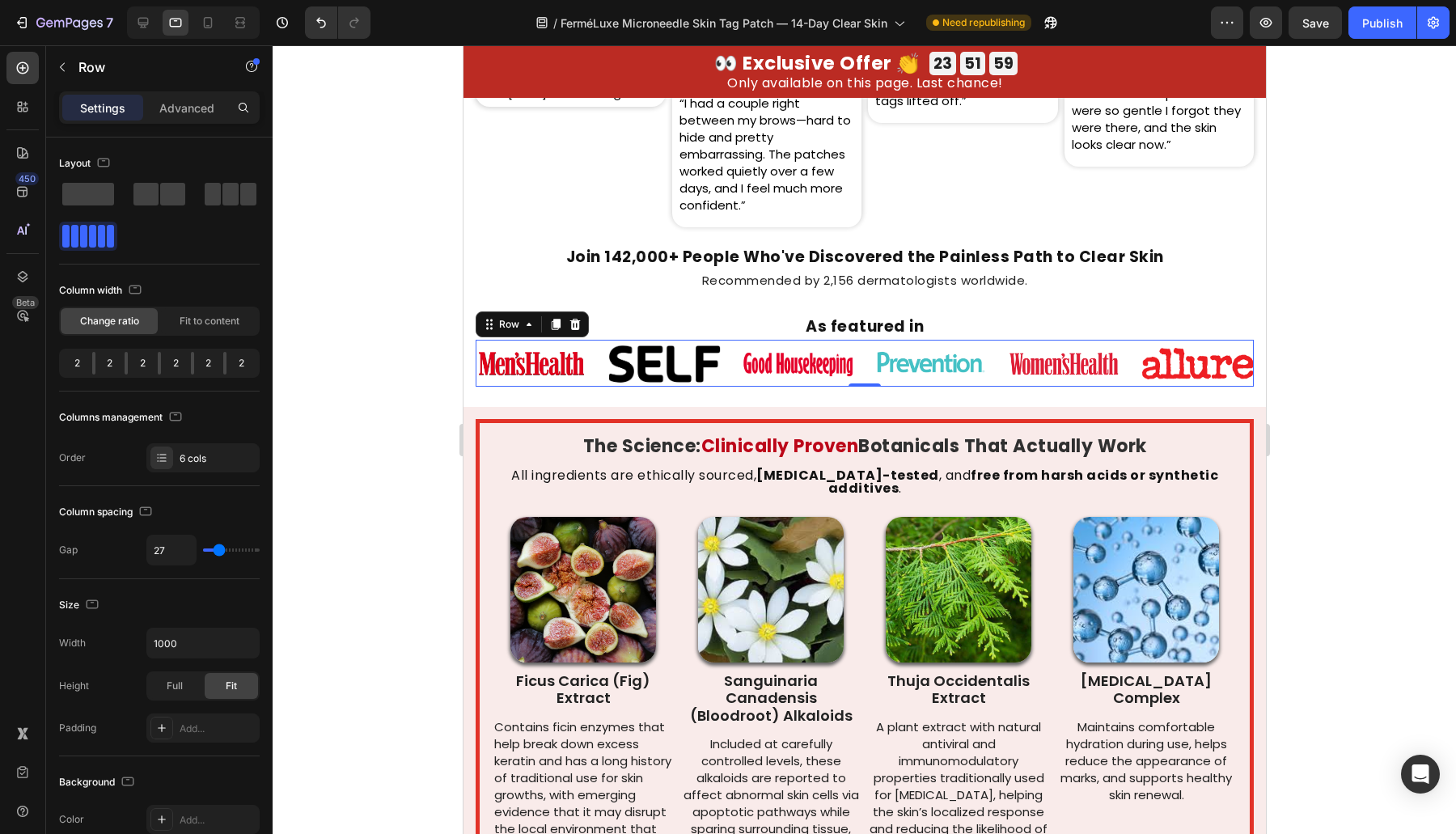
click at [859, 369] on div "Image Image Image Image Image Image Row 0" at bounding box center [863, 363] width 778 height 47
click at [179, 635] on input "1000" at bounding box center [202, 643] width 111 height 29
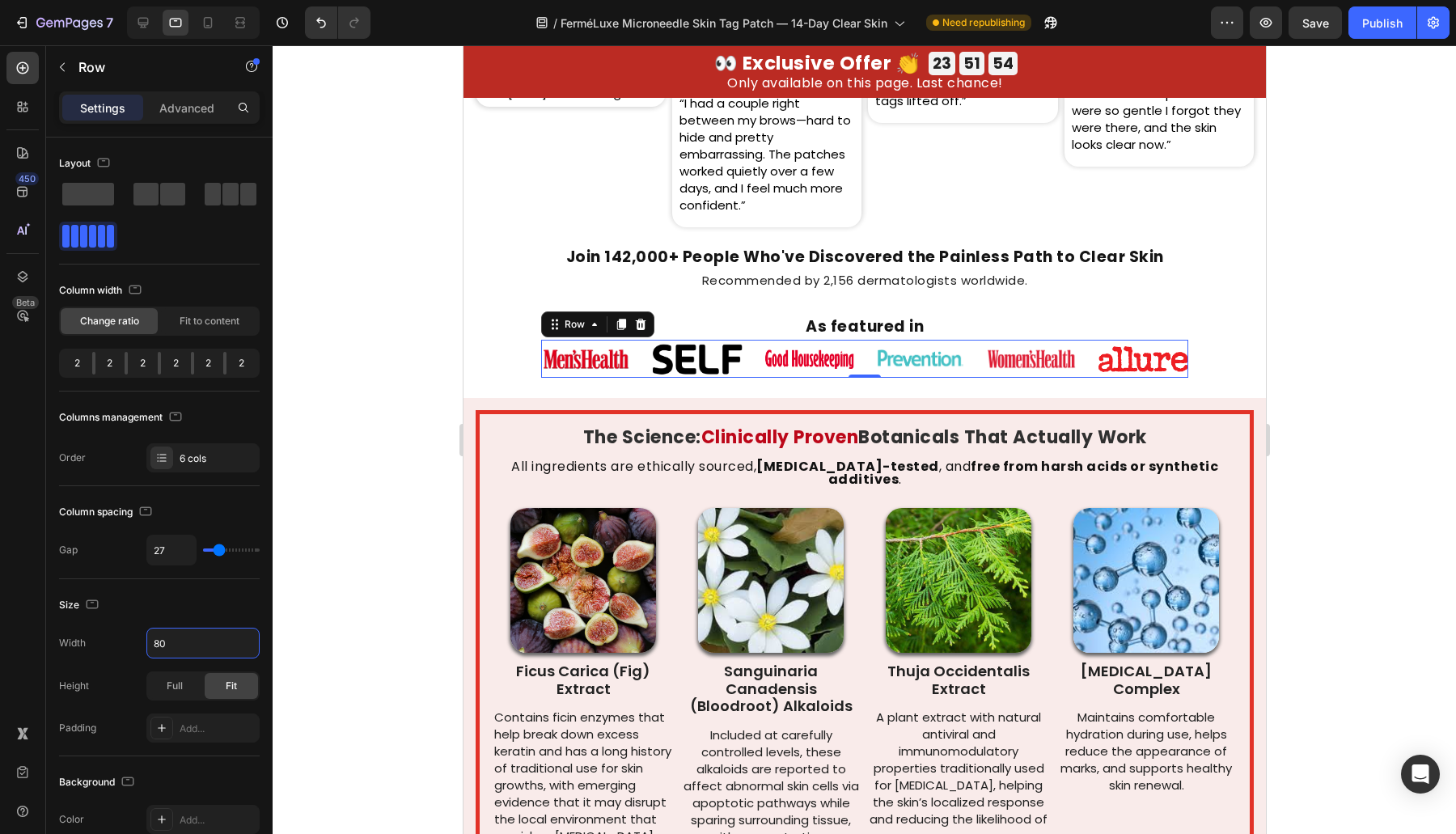
type input "8"
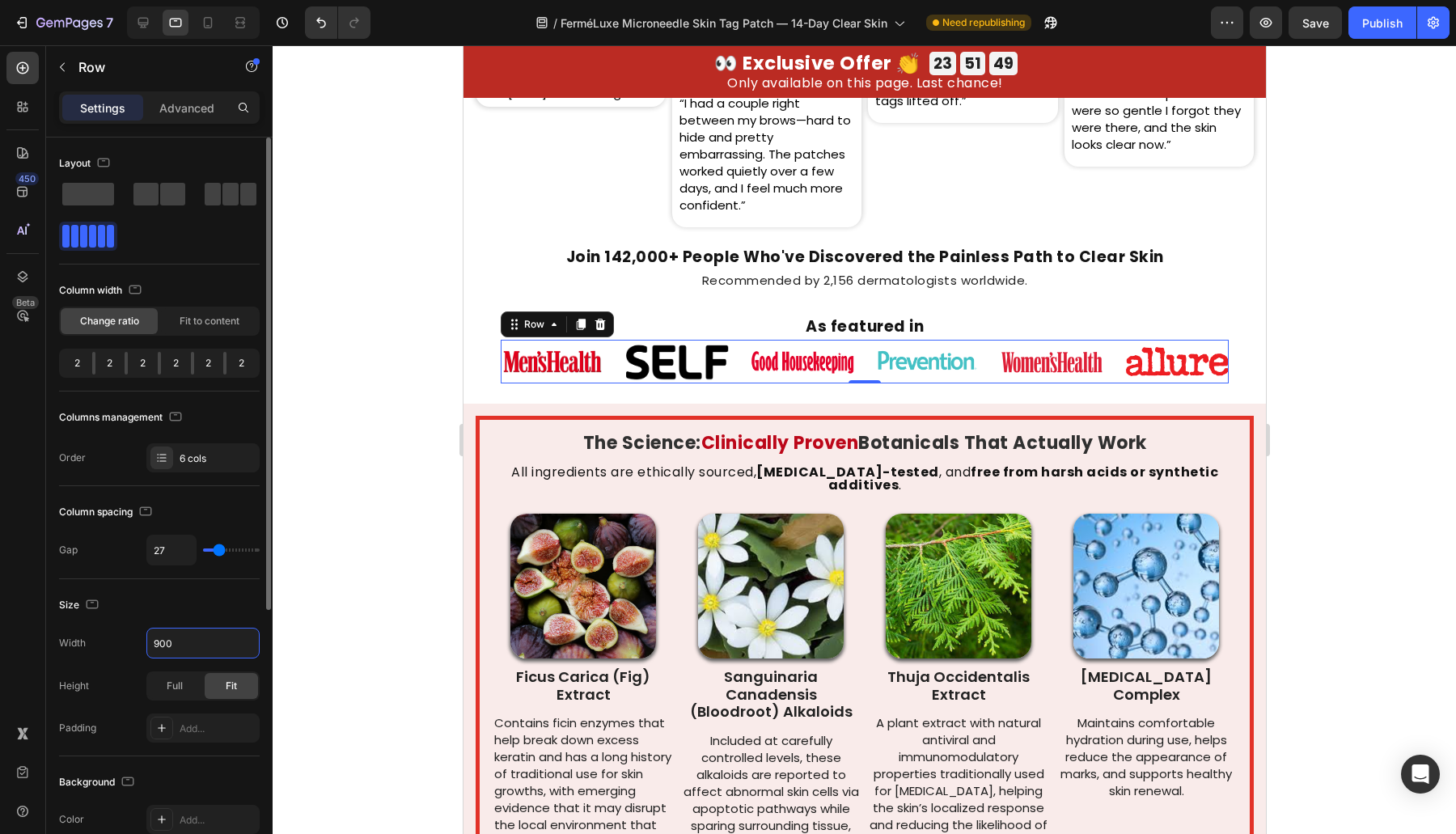
type input "900"
type input "18"
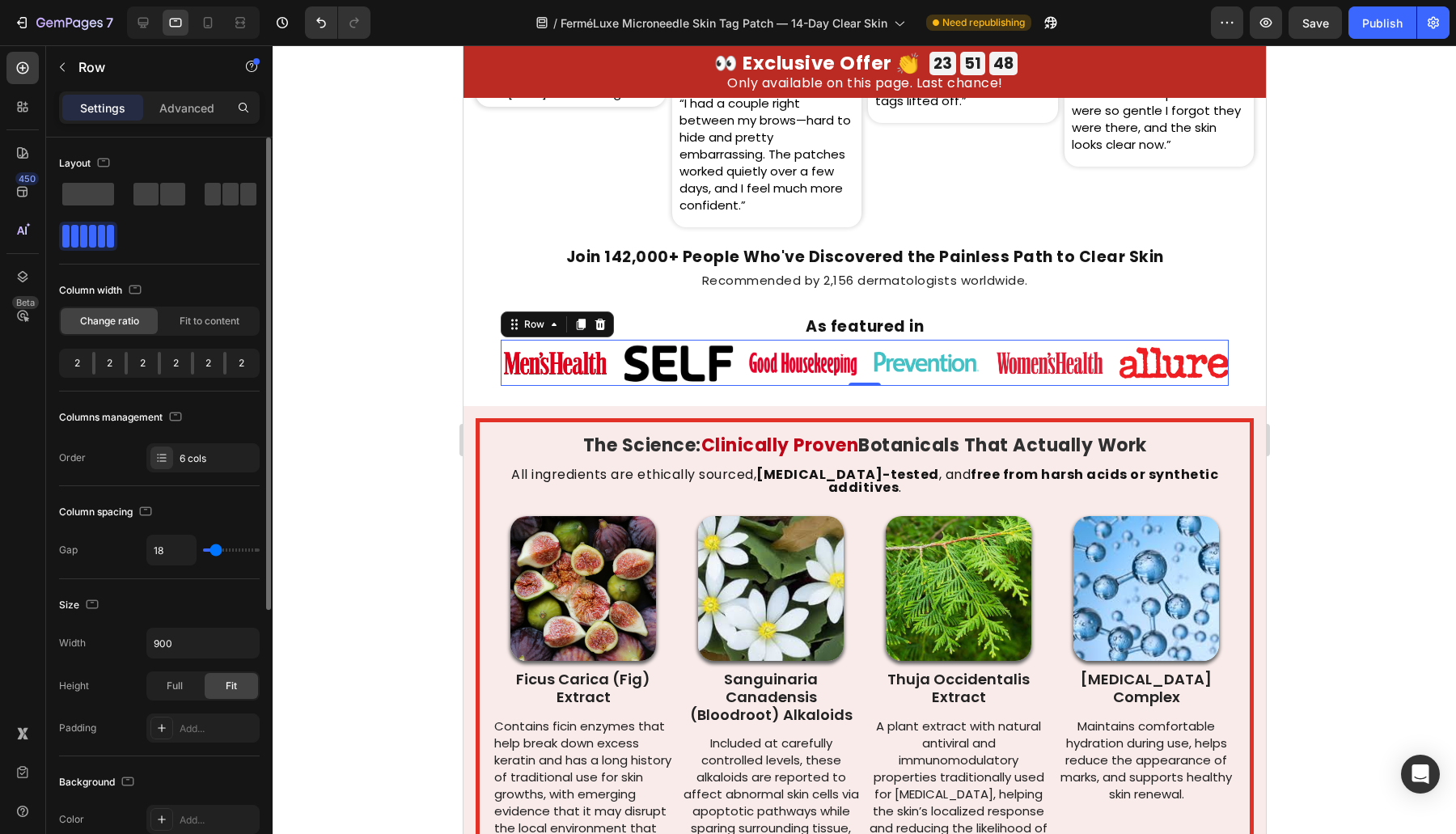
type input "18"
click at [215, 549] on input "range" at bounding box center [232, 551] width 57 height 3
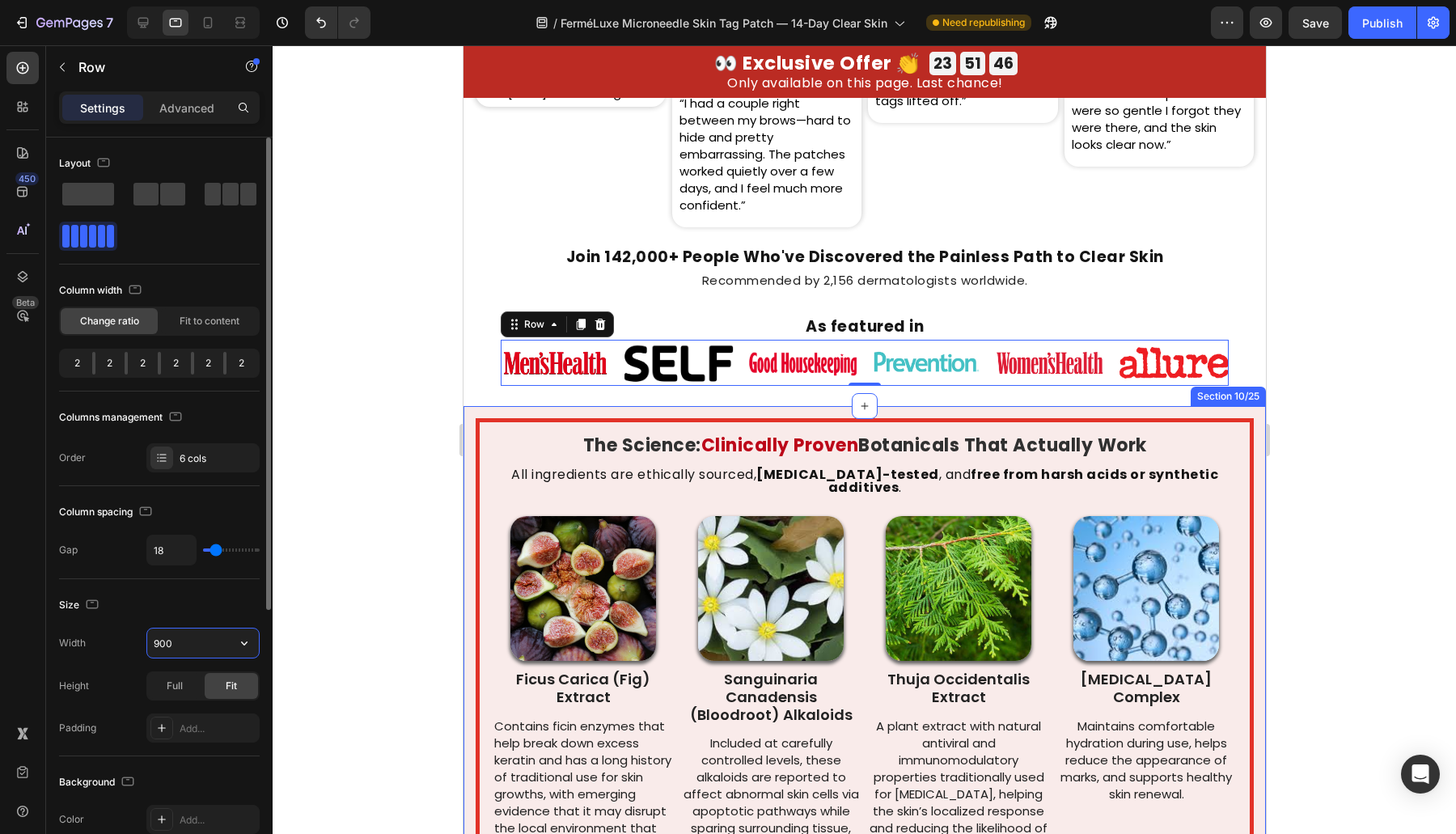
click at [184, 629] on input "900" at bounding box center [202, 643] width 111 height 29
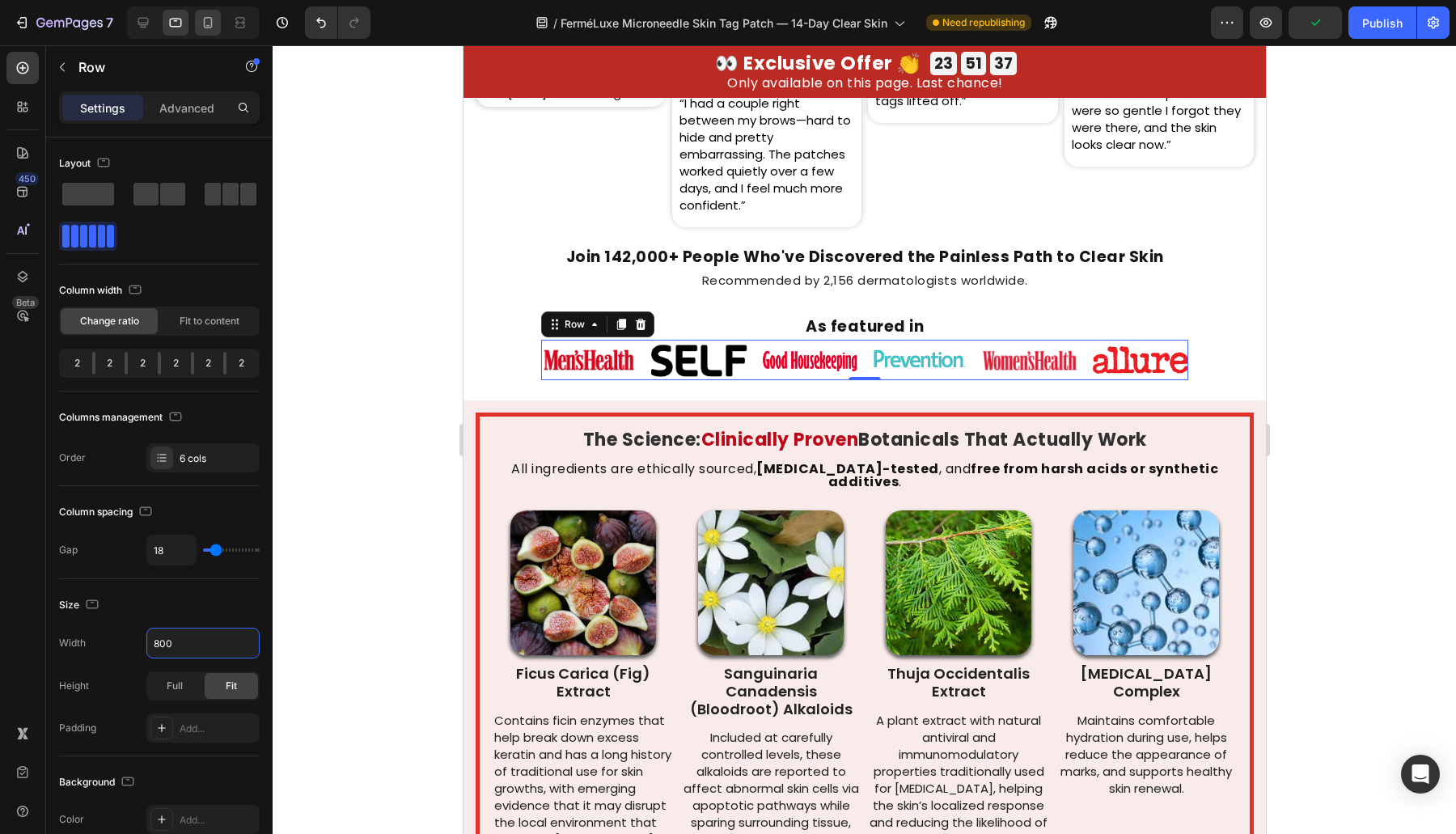
type input "800"
click at [213, 29] on icon at bounding box center [207, 22] width 16 height 16
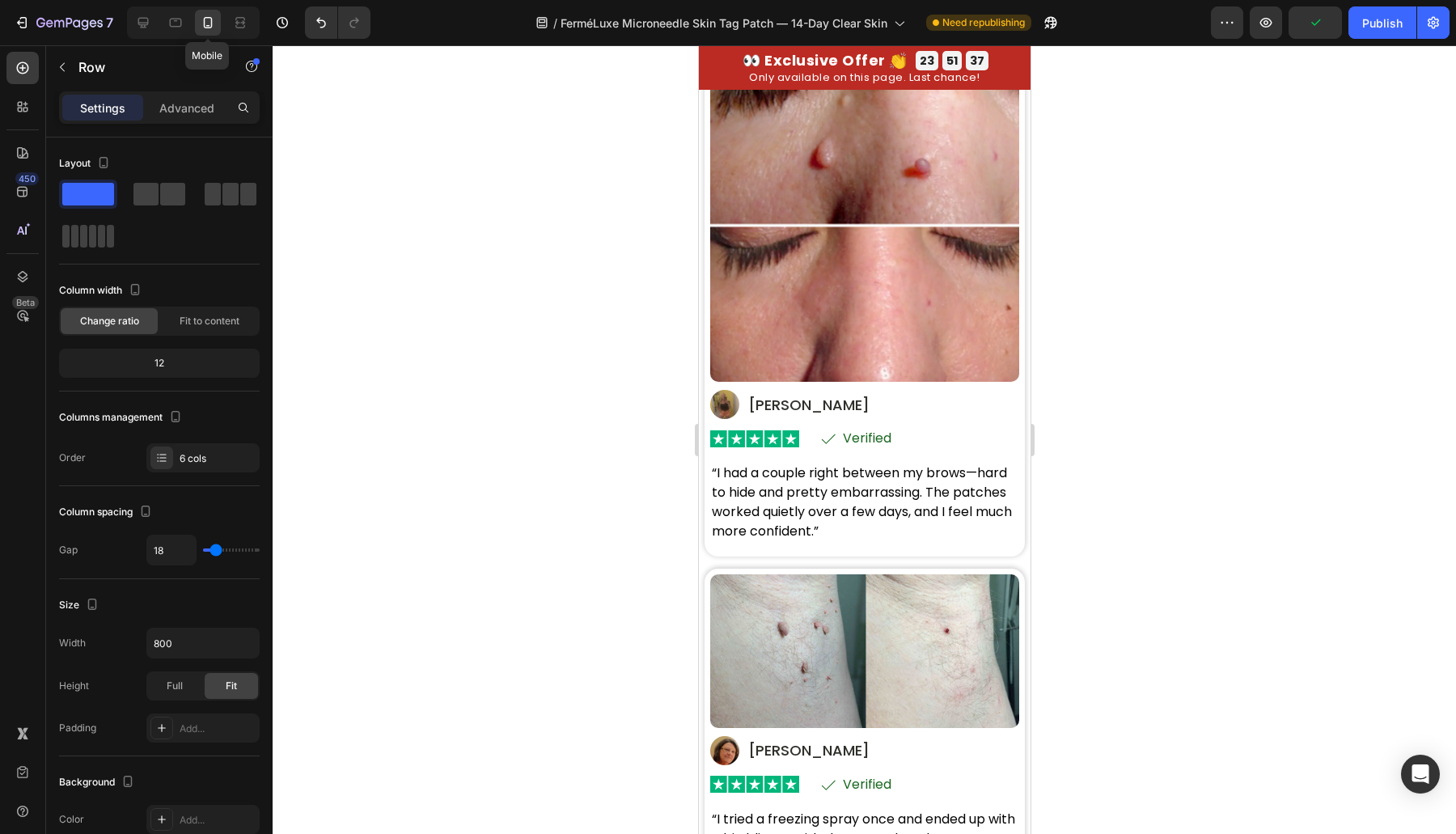
type input "16"
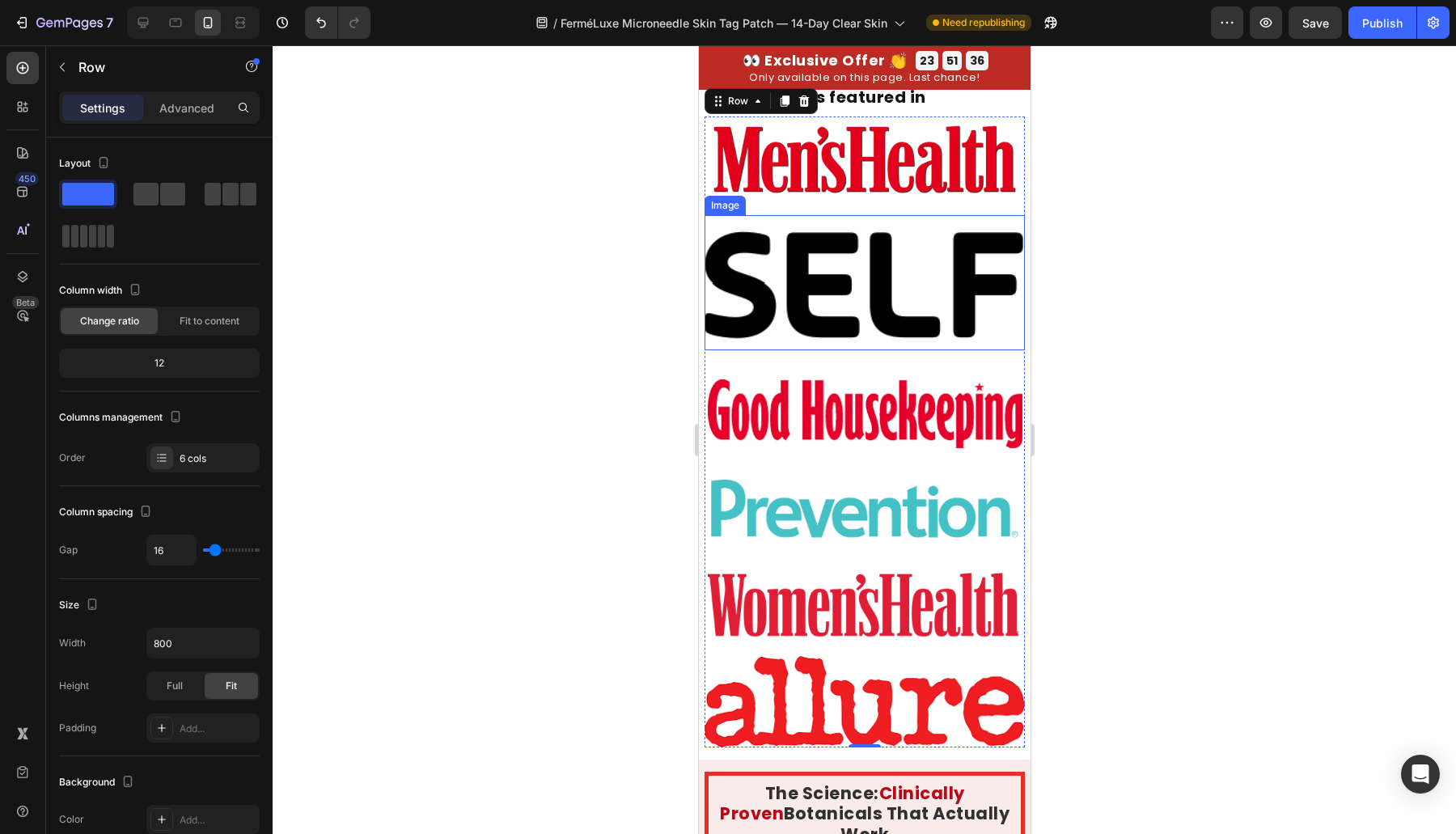
scroll to position [5421, 0]
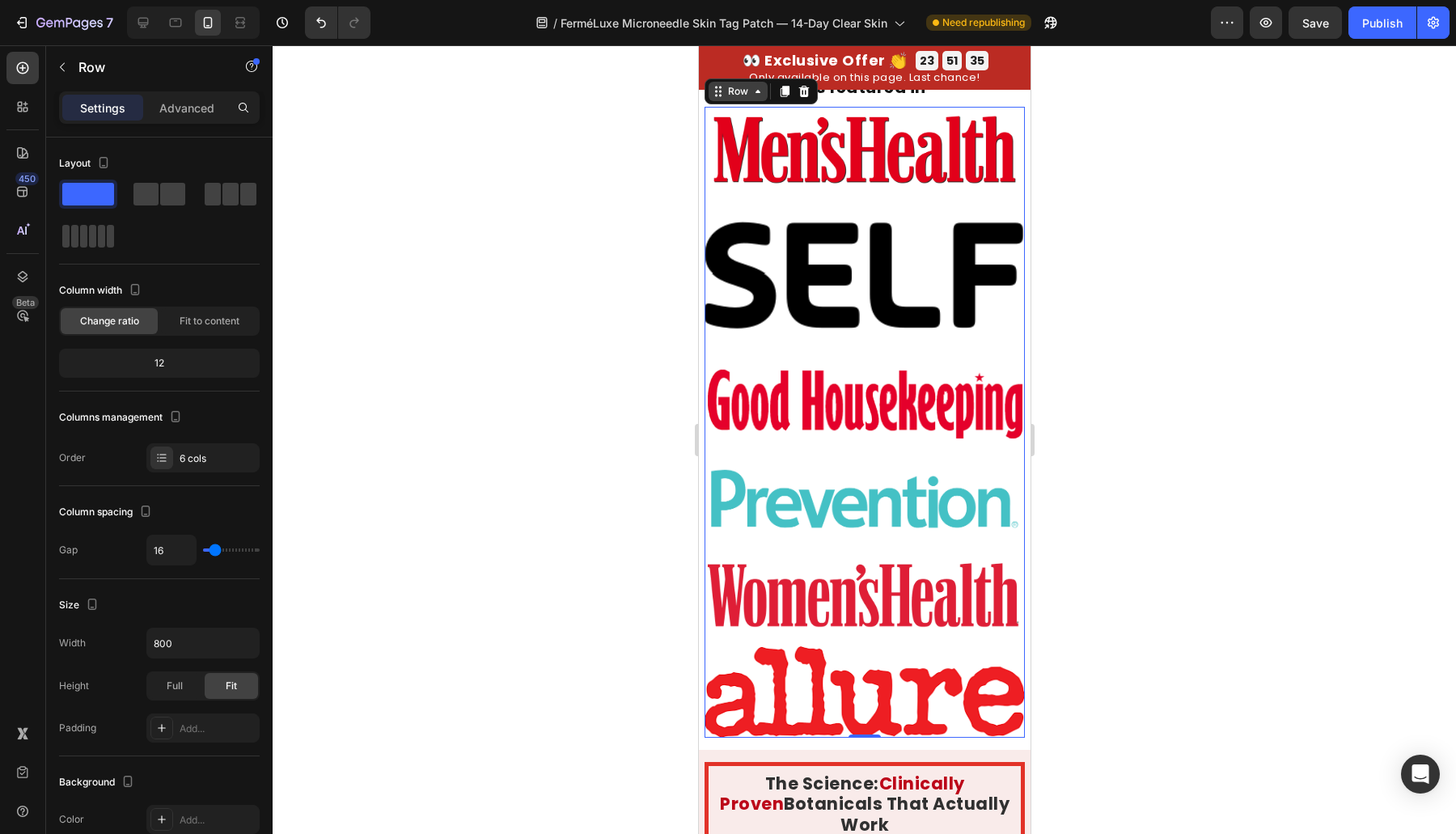
click at [734, 91] on div "Row" at bounding box center [737, 91] width 27 height 15
click at [827, 183] on img at bounding box center [863, 150] width 321 height 86
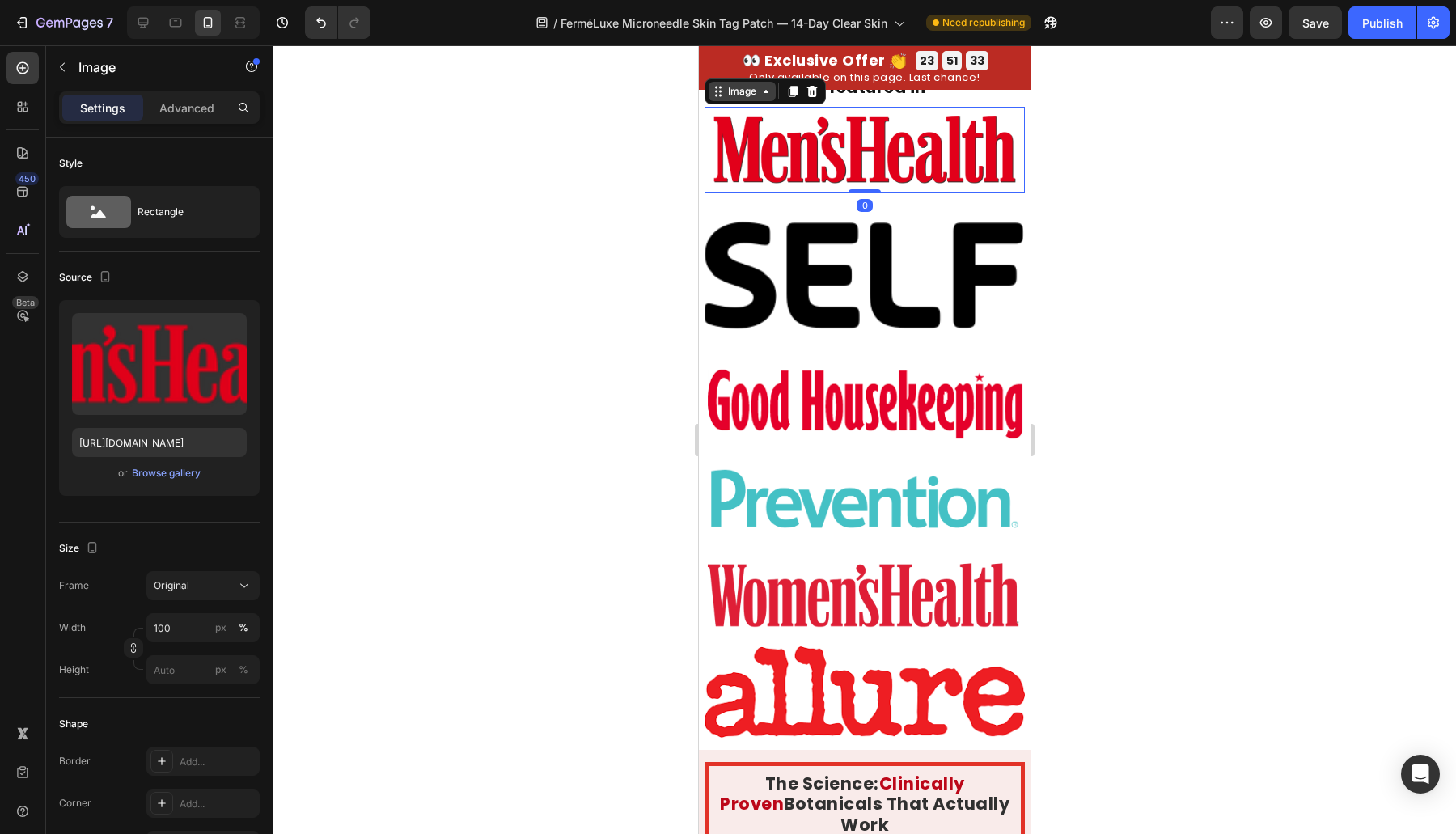
click at [751, 92] on div "Image" at bounding box center [741, 91] width 35 height 15
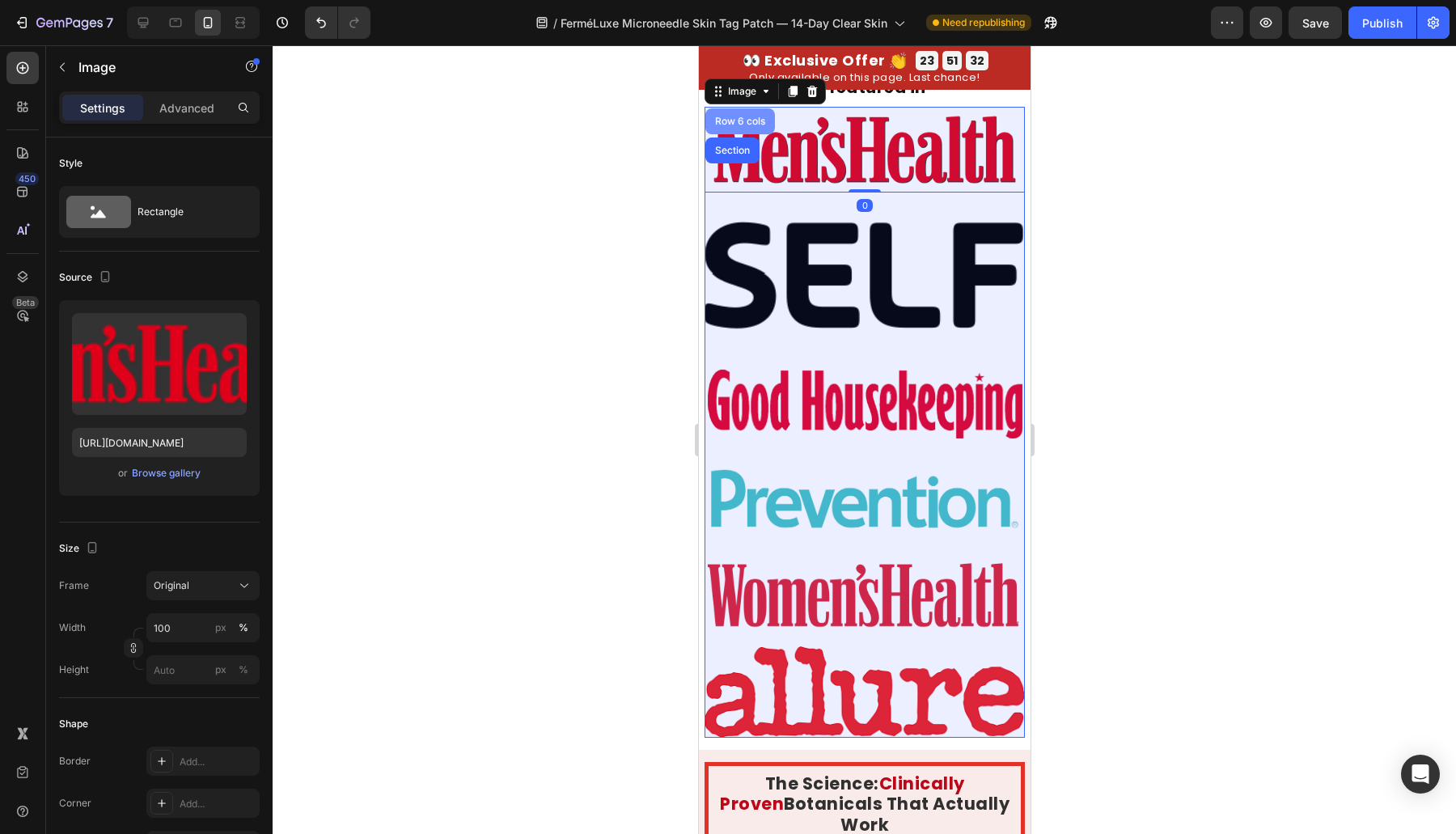
click at [742, 117] on div "Row 6 cols" at bounding box center [740, 121] width 57 height 10
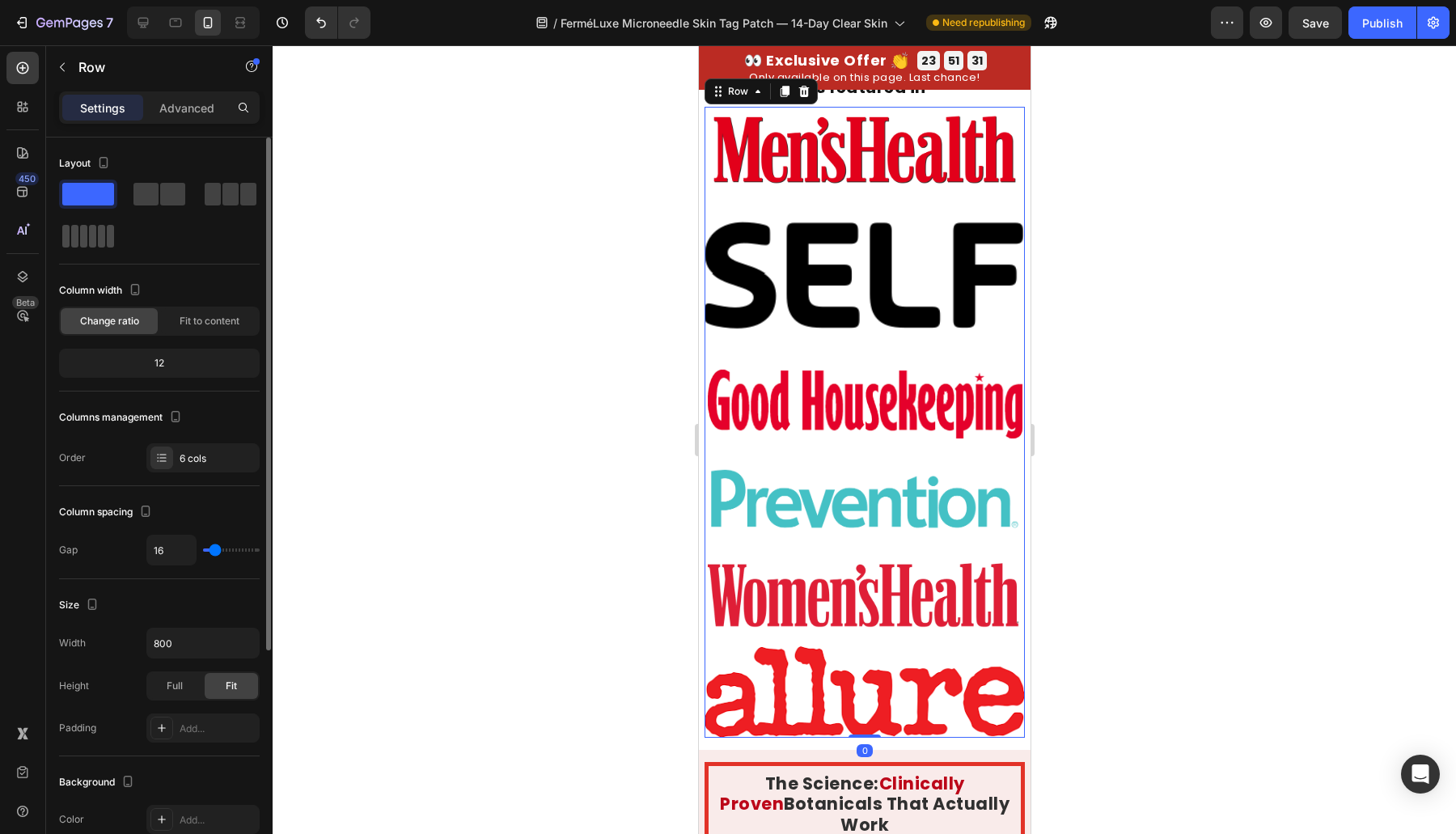
click at [98, 237] on span at bounding box center [101, 236] width 7 height 22
type input "18"
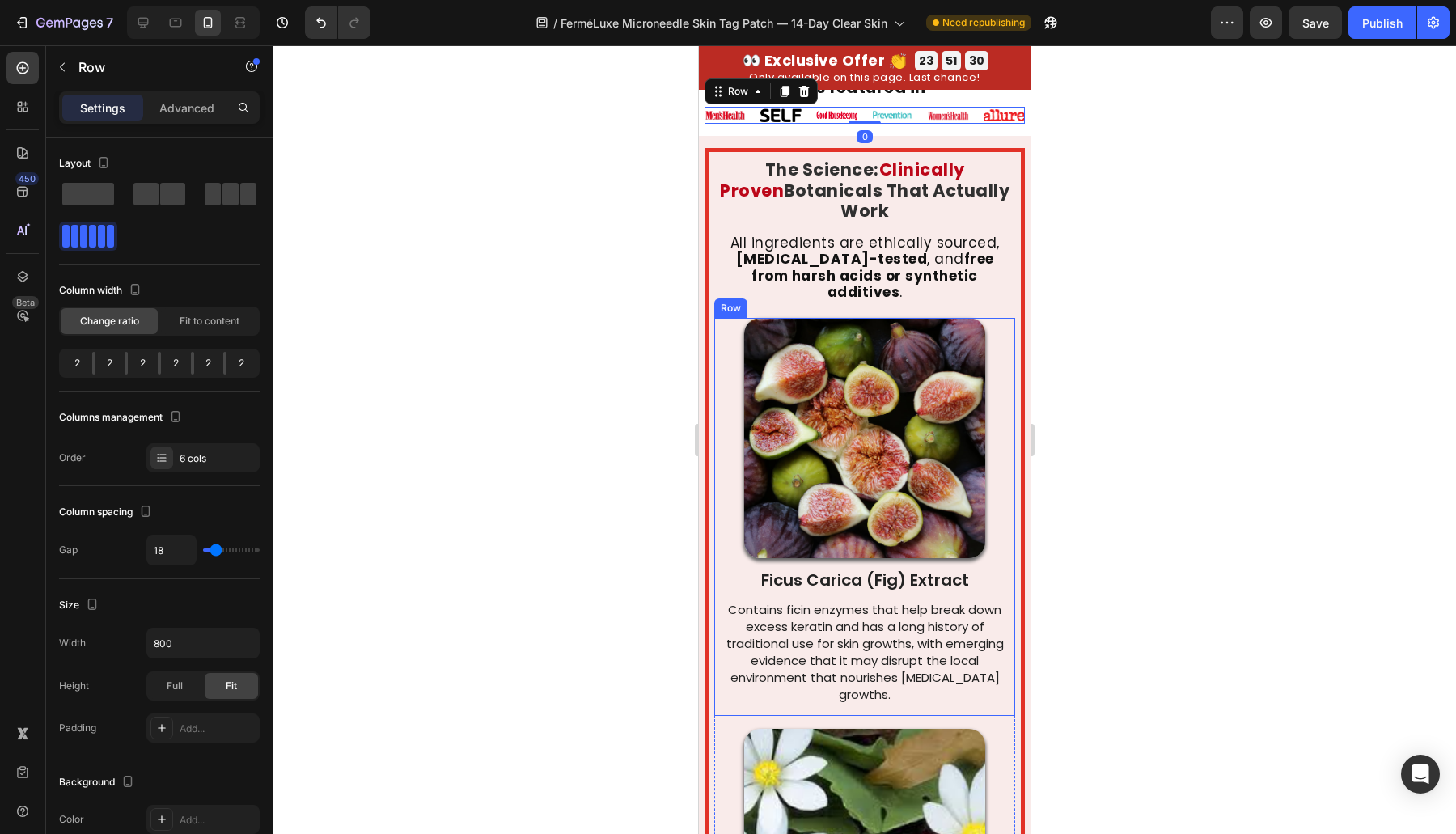
scroll to position [4950, 0]
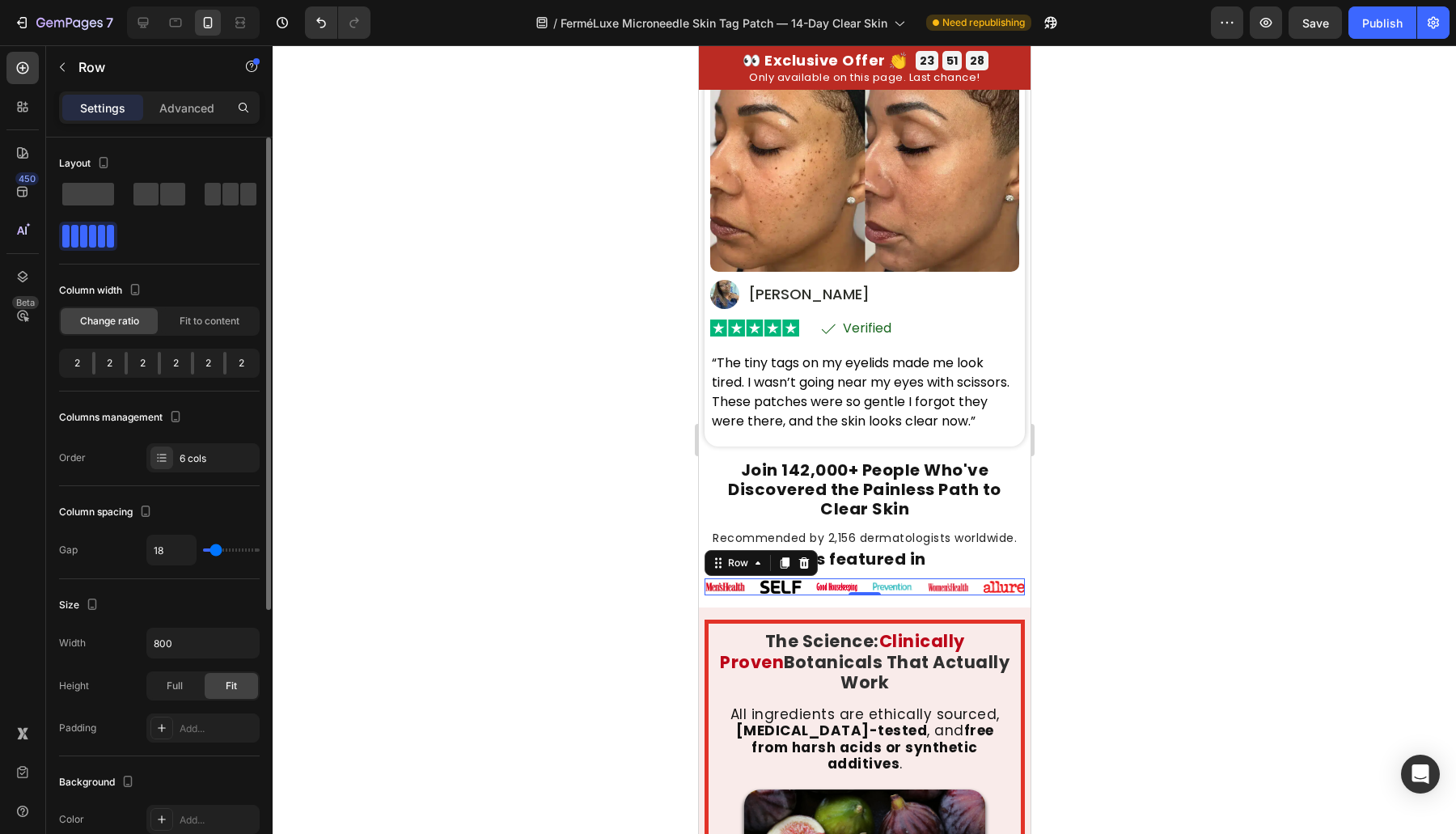
type input "24"
type input "23"
type input "22"
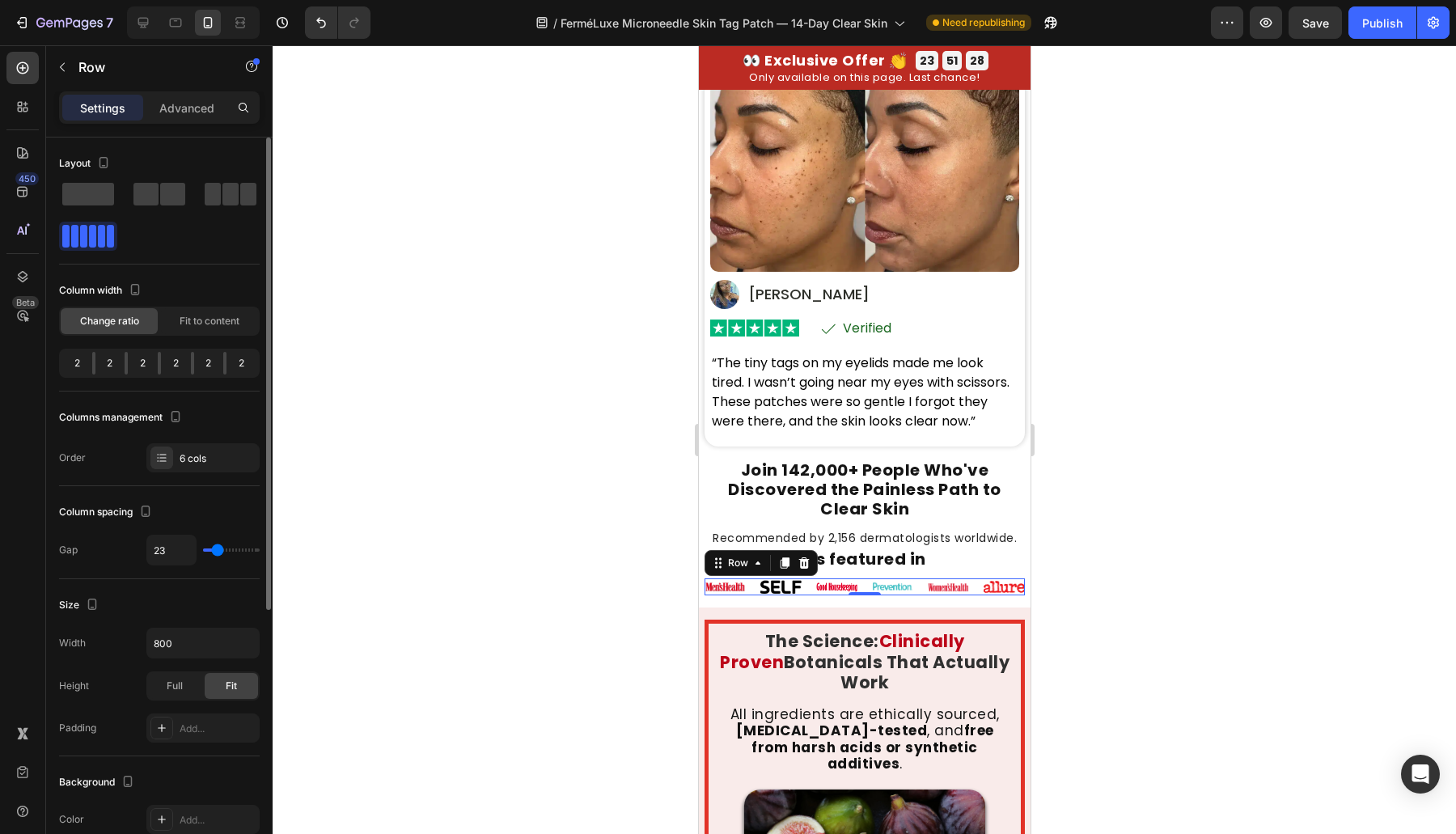
type input "22"
type input "19"
type input "16"
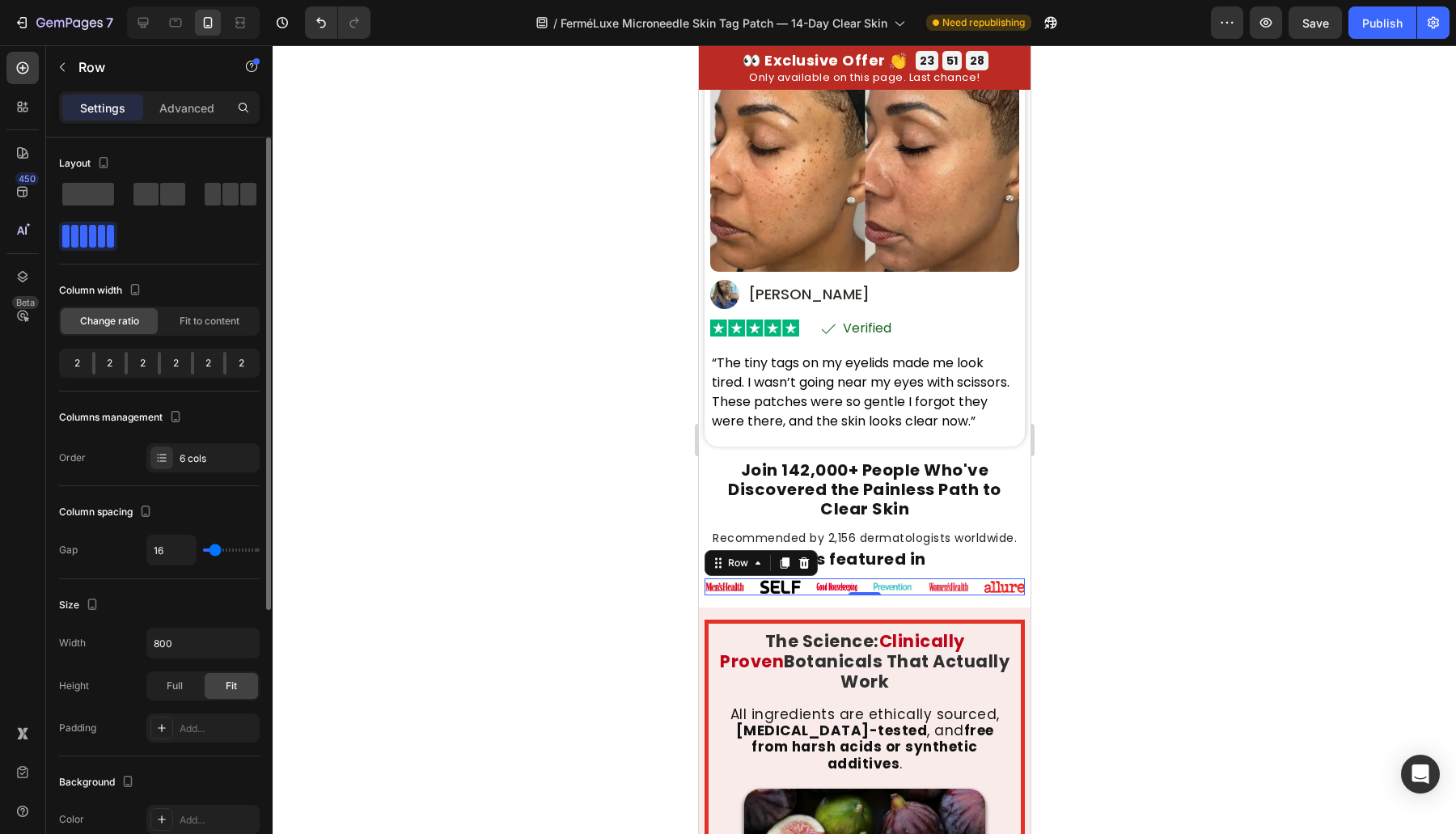
type input "13"
type input "11"
type input "8"
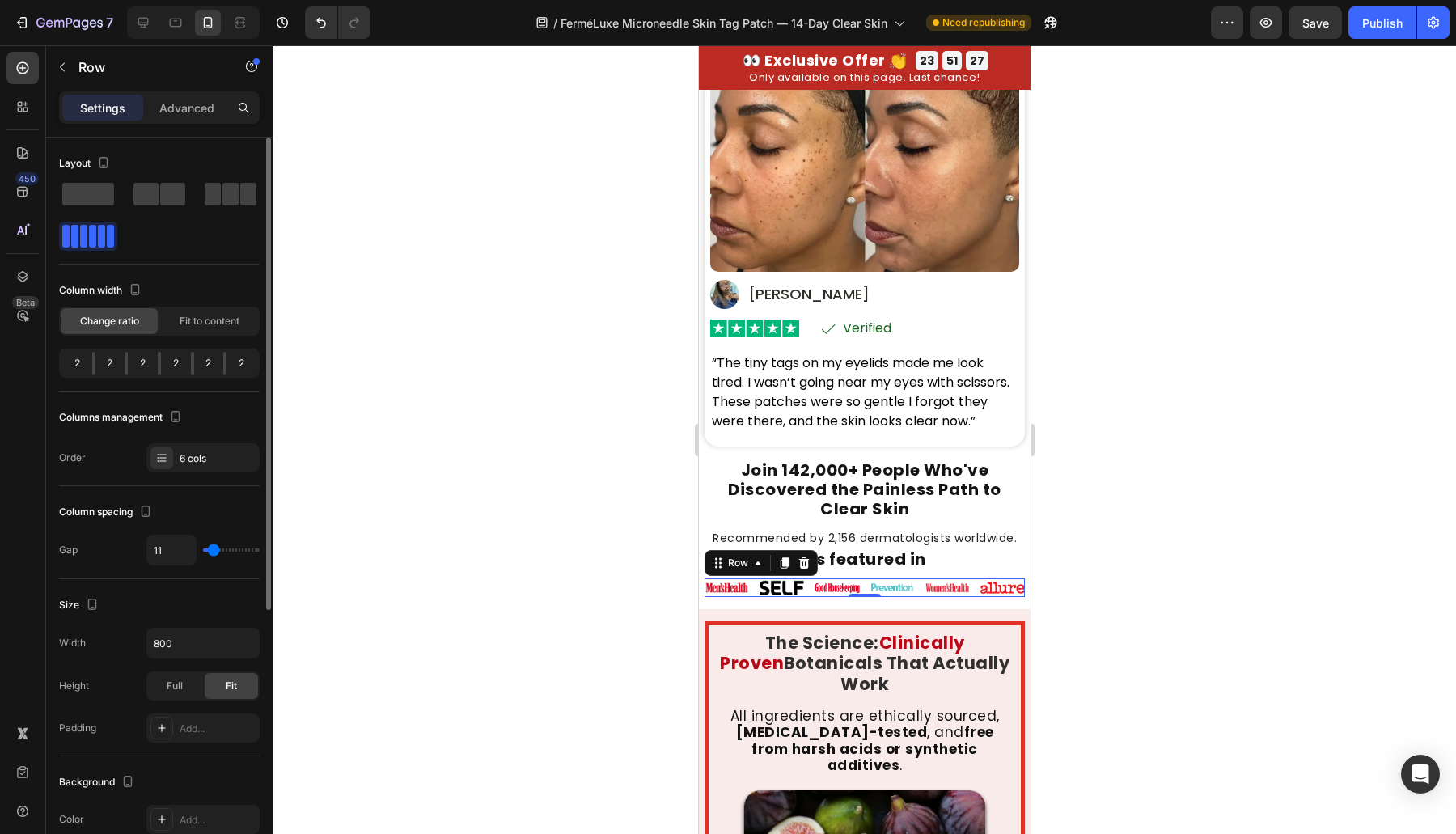
type input "8"
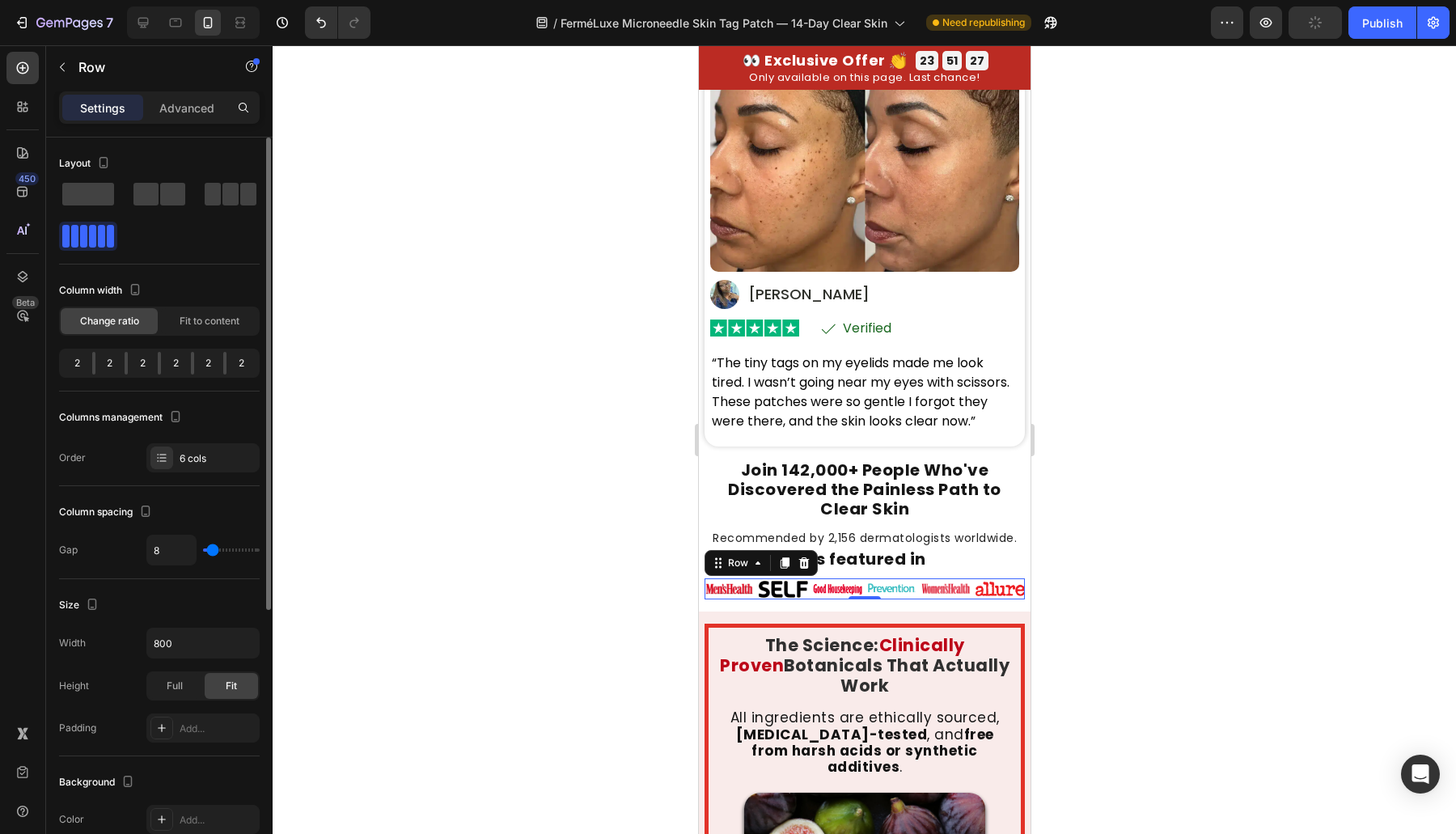
type input "6"
type input "9"
type input "11"
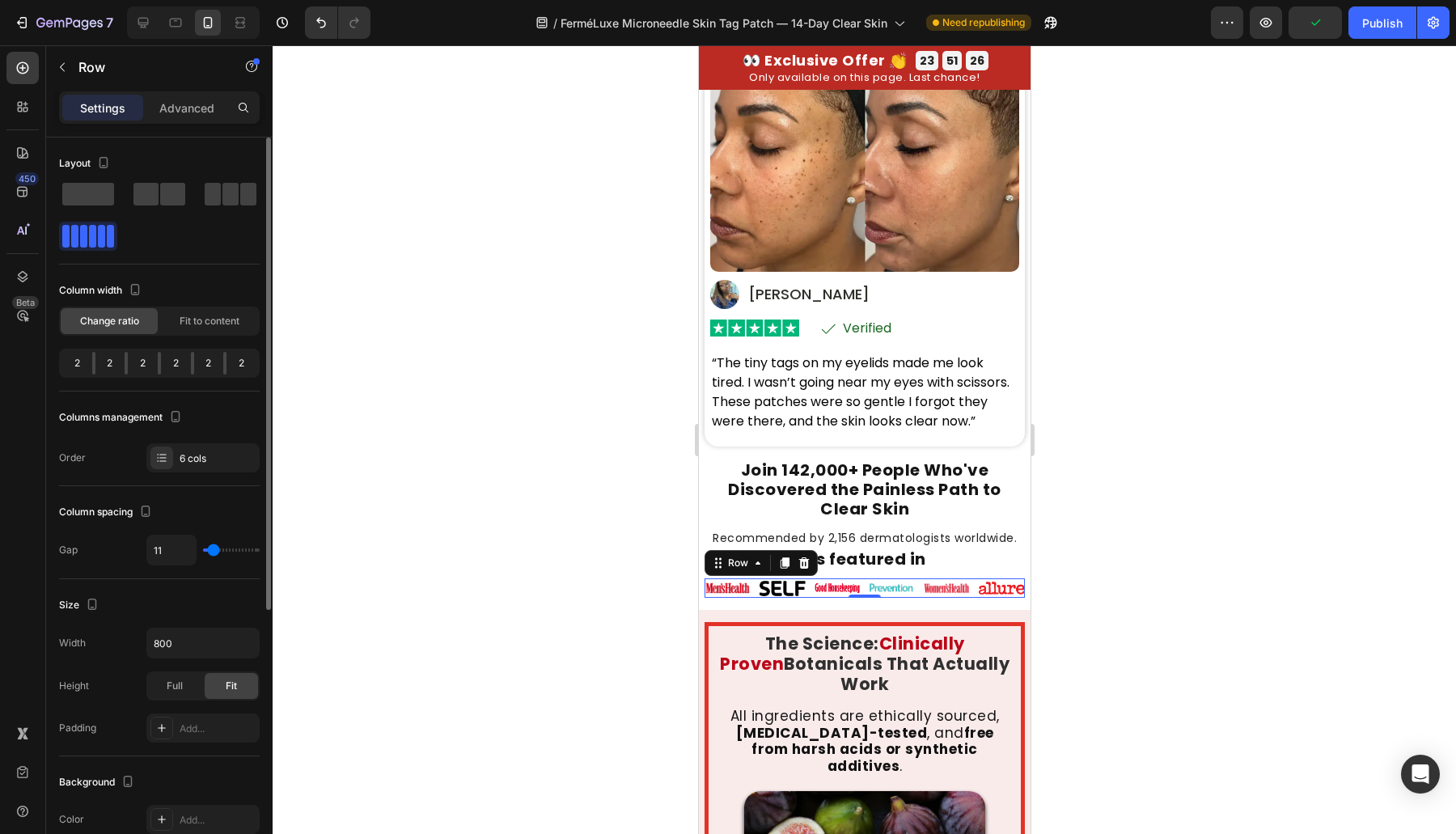
type input "11"
click at [213, 549] on input "range" at bounding box center [232, 551] width 57 height 3
click at [364, 544] on div at bounding box center [863, 439] width 1183 height 789
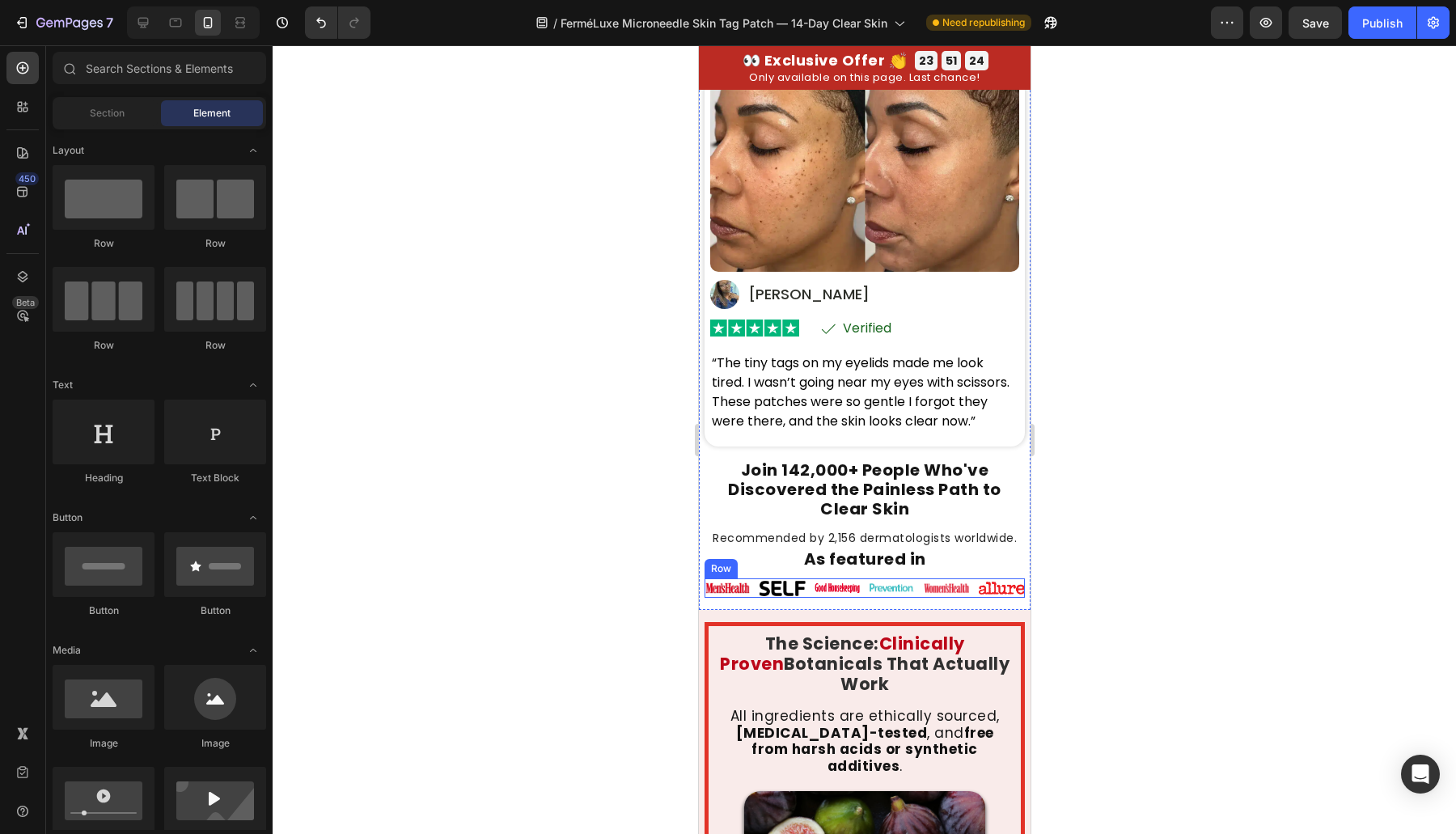
click at [801, 586] on div "Image Image Image Image Image Image Row" at bounding box center [863, 588] width 321 height 19
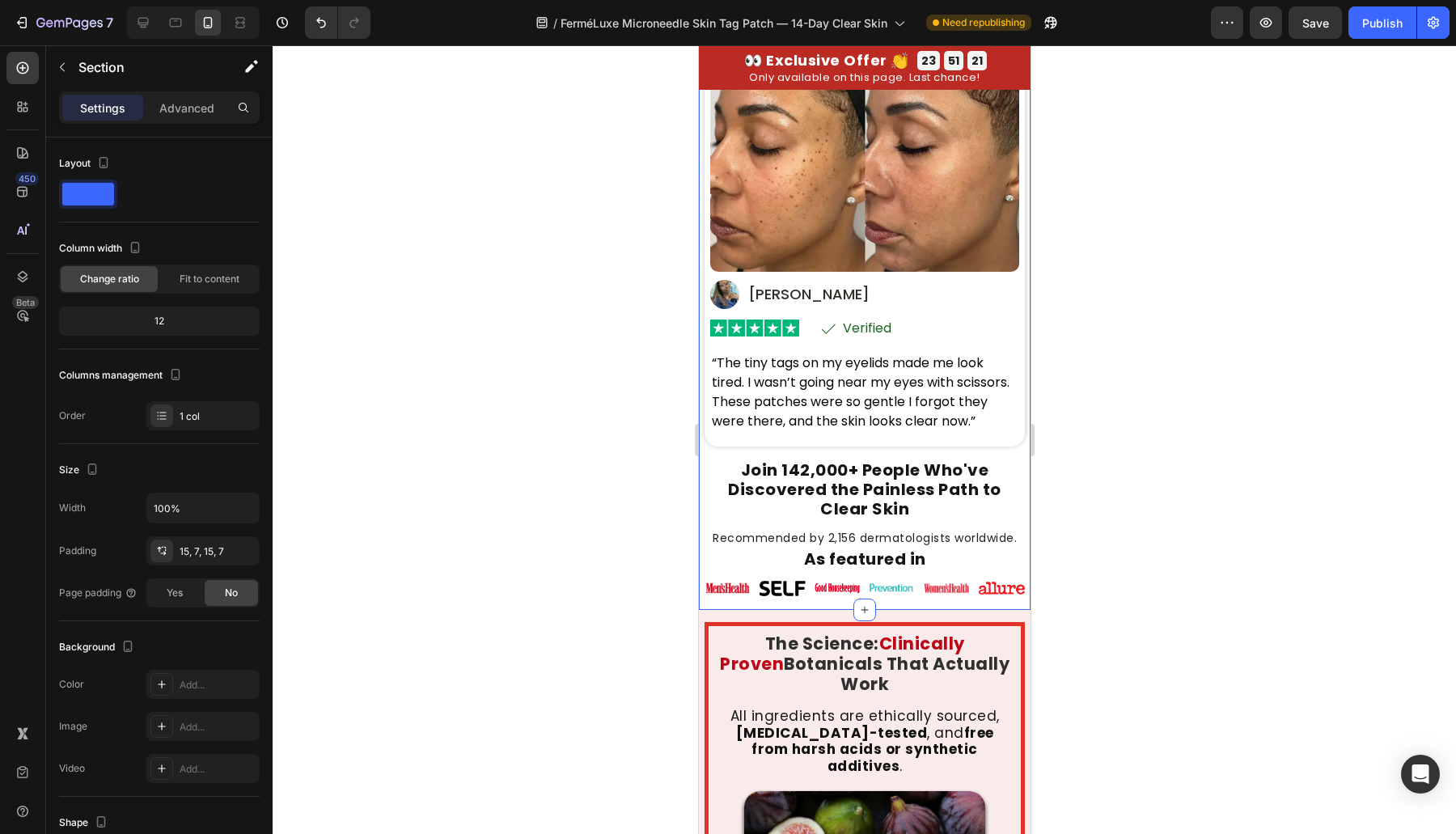
click at [928, 530] on p "Recommended by 2,156 dermatologists worldwide." at bounding box center [863, 538] width 317 height 16
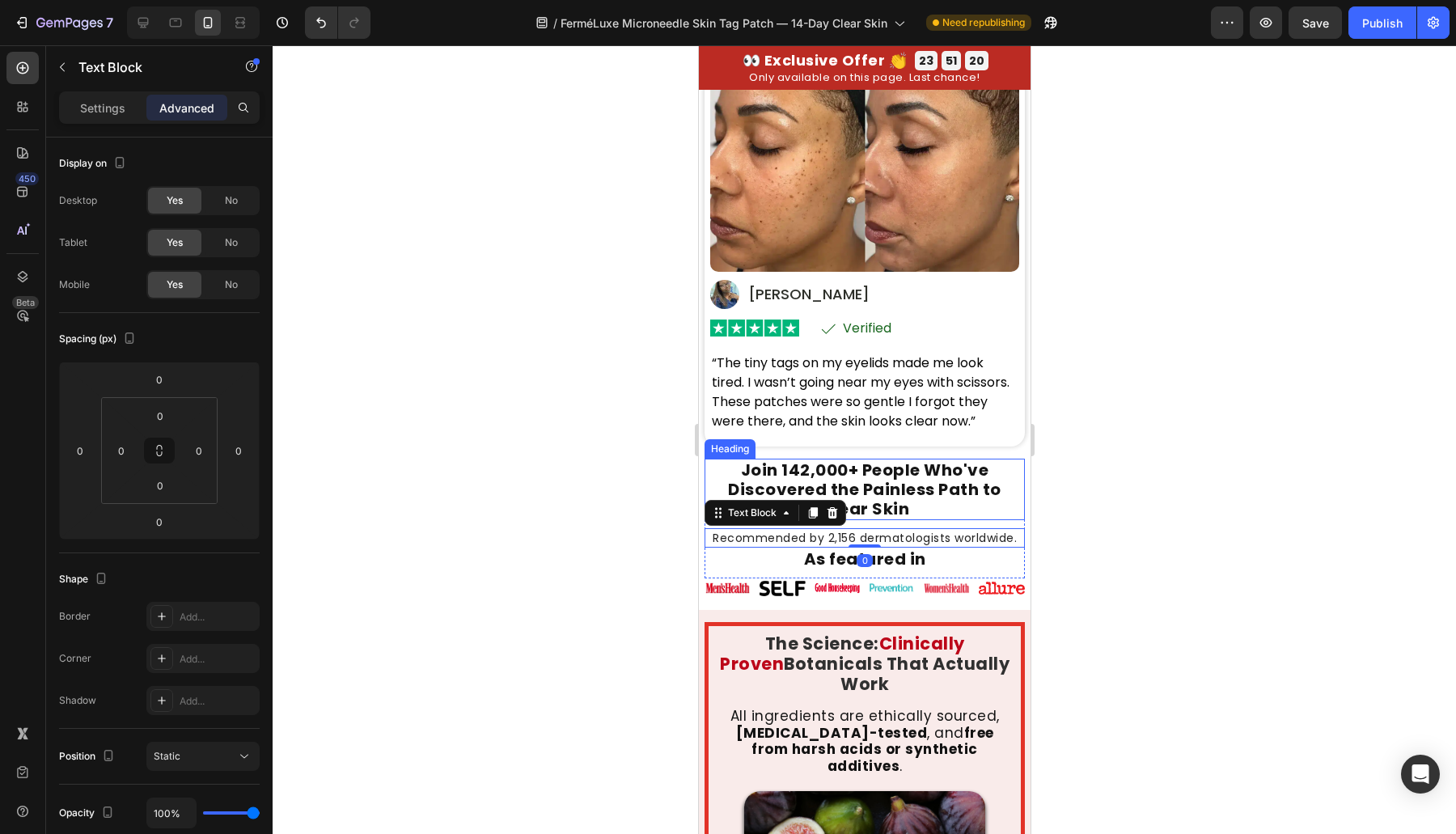
click at [847, 468] on h2 "Join 142,000+ People Who've Discovered the Painless Path to Clear Skin" at bounding box center [863, 489] width 321 height 61
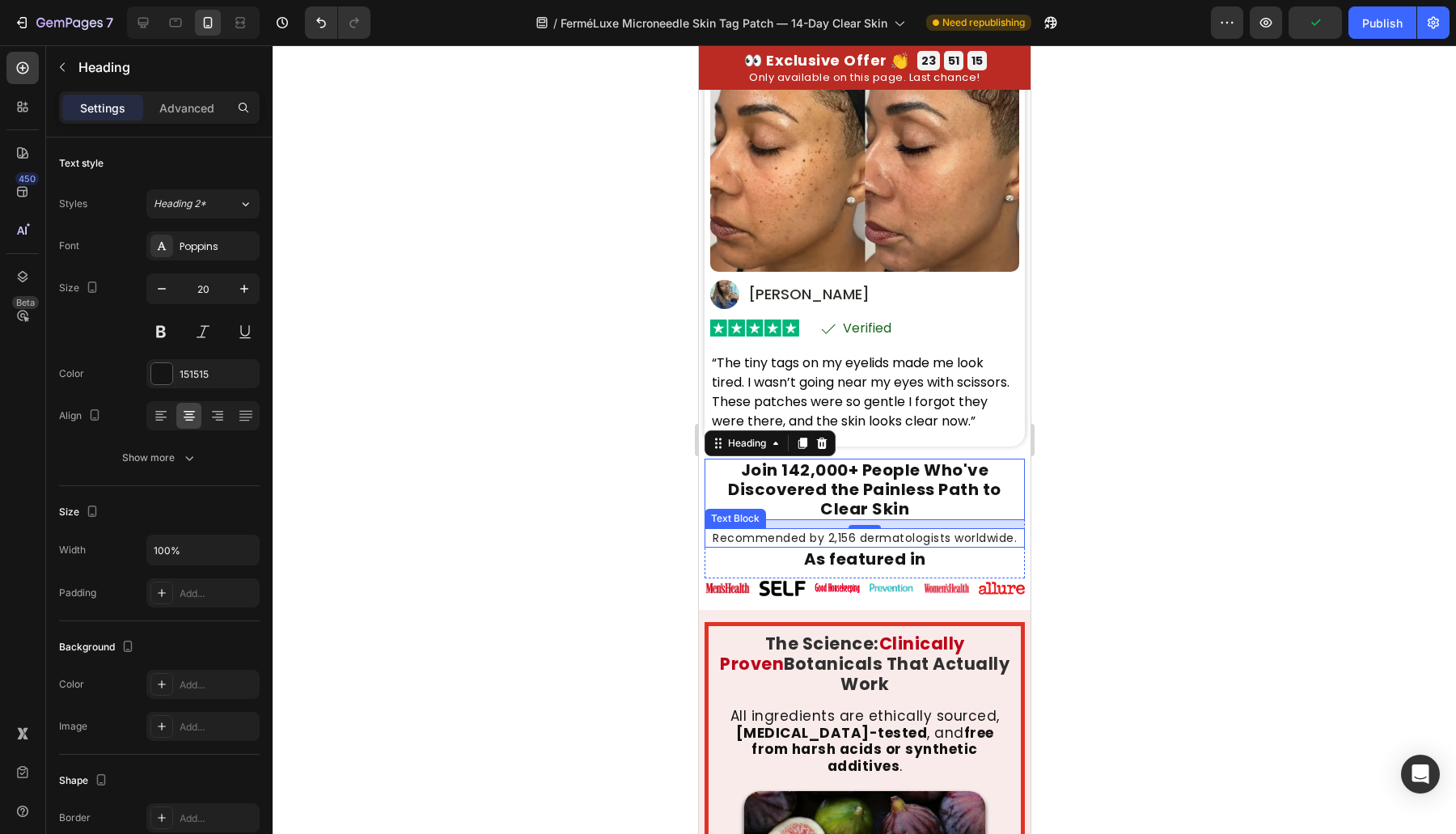
click at [896, 530] on p "Recommended by 2,156 dermatologists worldwide." at bounding box center [863, 538] width 317 height 16
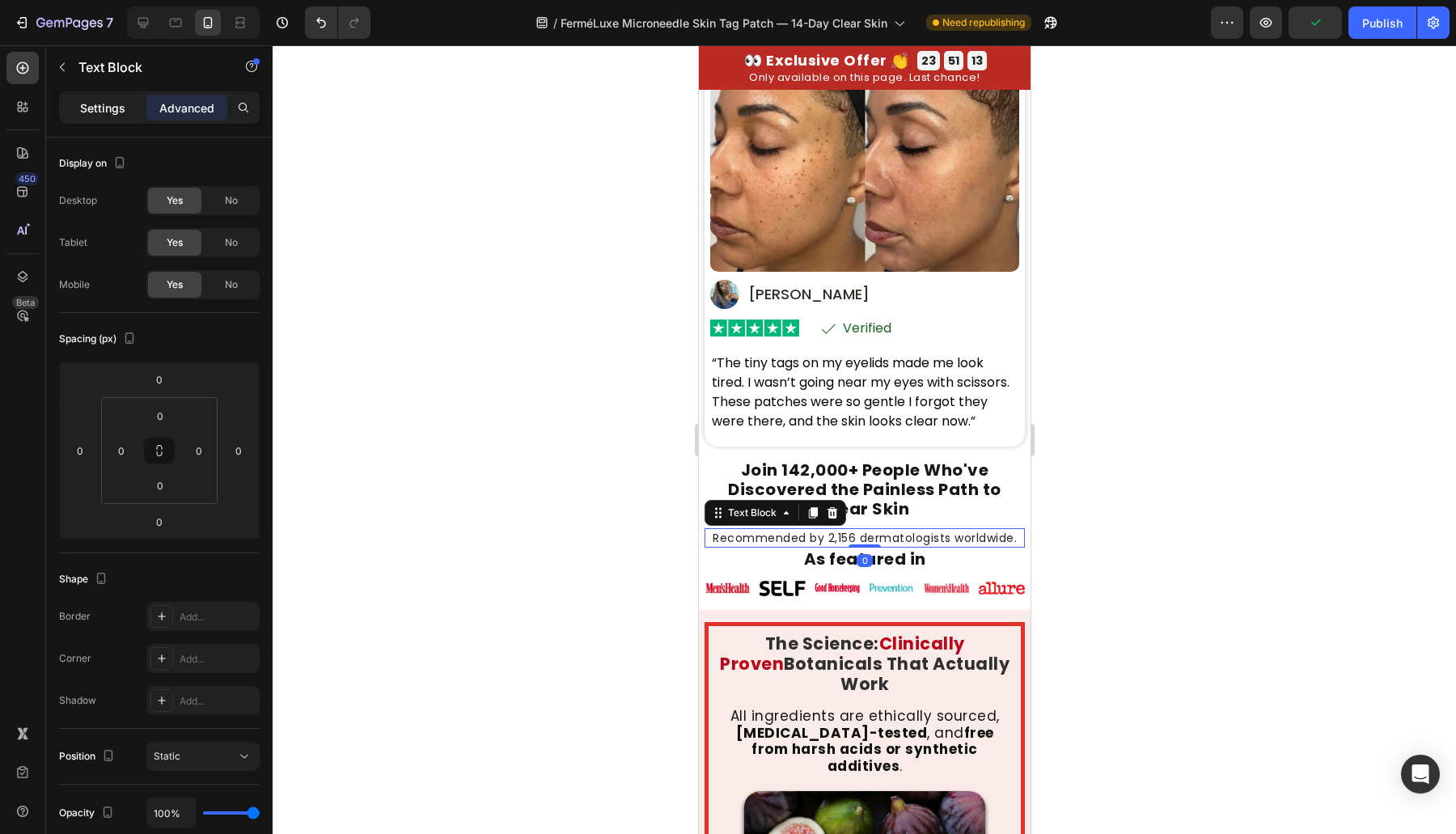
click at [104, 112] on p "Settings" at bounding box center [103, 108] width 45 height 17
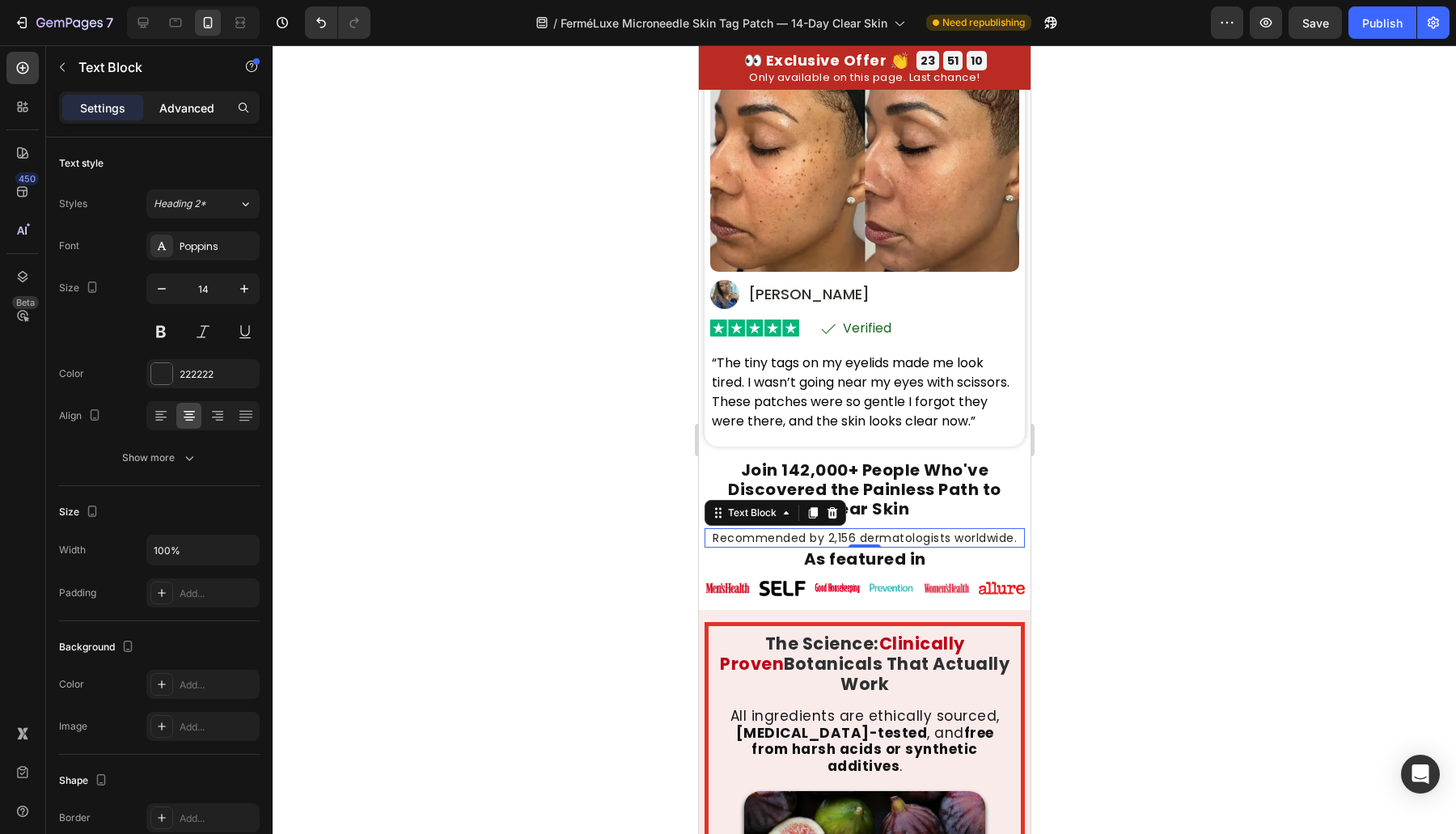
click at [191, 99] on p "Advanced" at bounding box center [187, 108] width 55 height 17
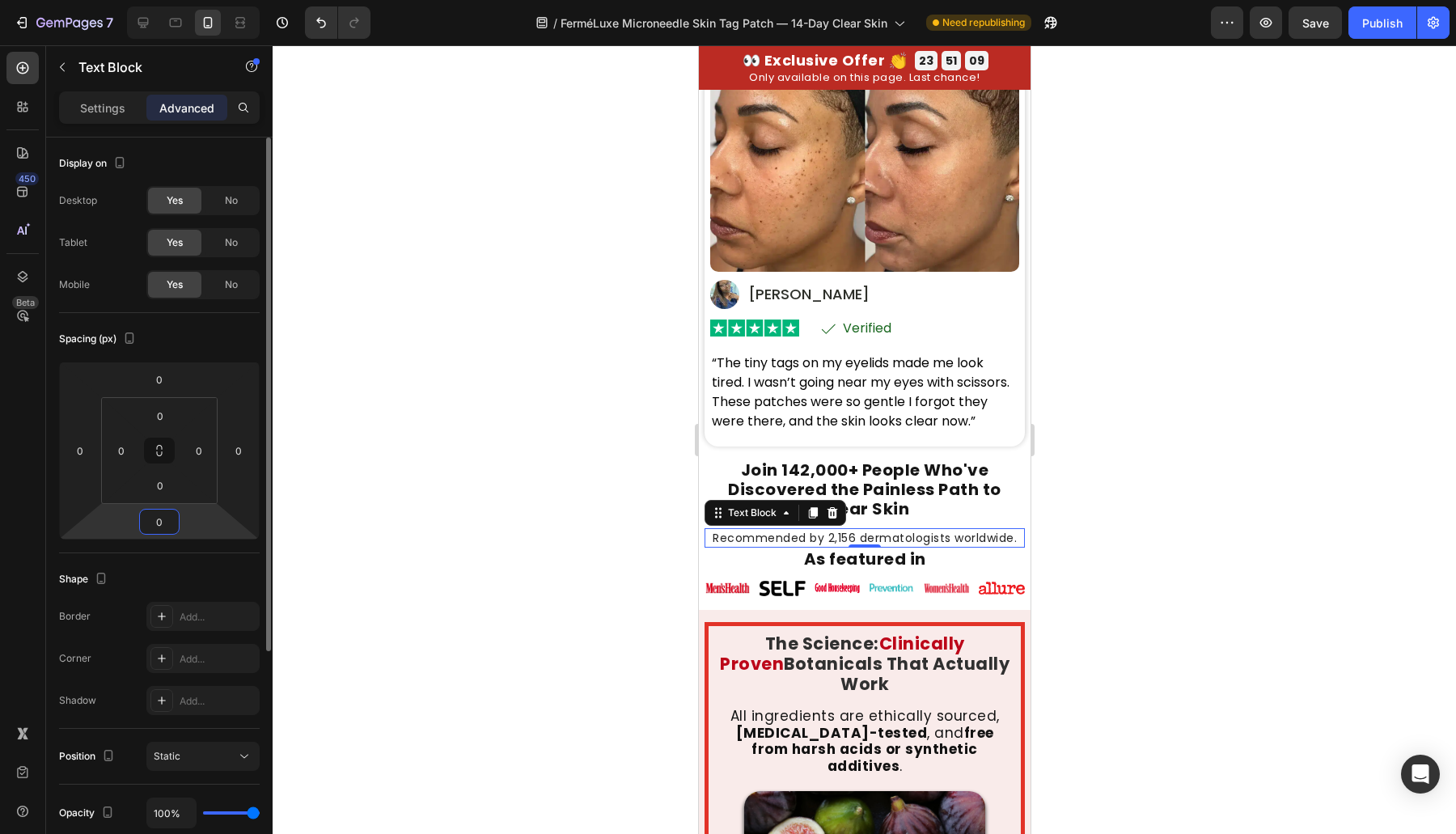
click at [156, 525] on input "0" at bounding box center [159, 522] width 32 height 24
type input "15"
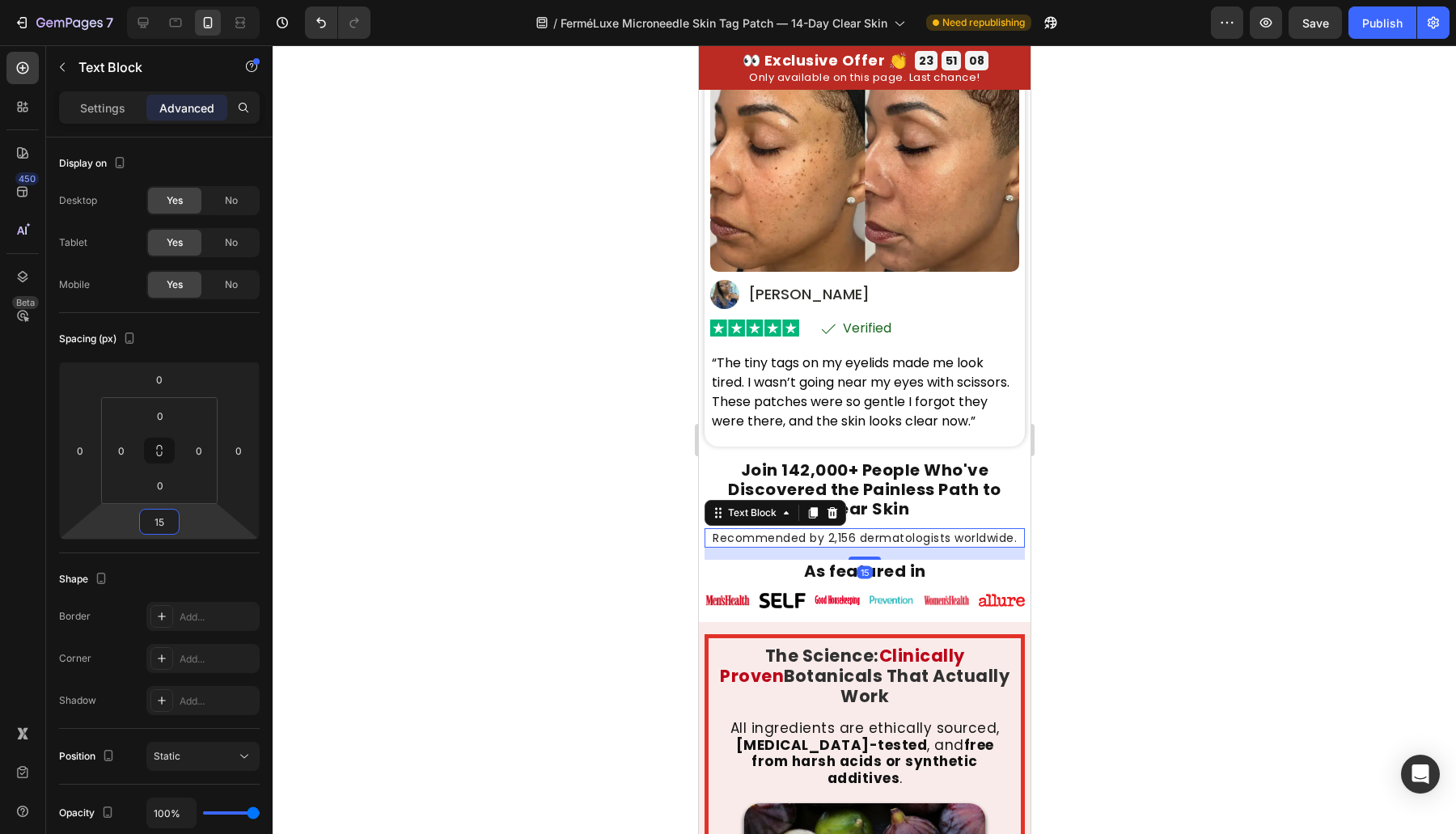
drag, startPoint x: 510, startPoint y: 486, endPoint x: 636, endPoint y: 419, distance: 142.7
click at [510, 486] on div at bounding box center [863, 439] width 1183 height 789
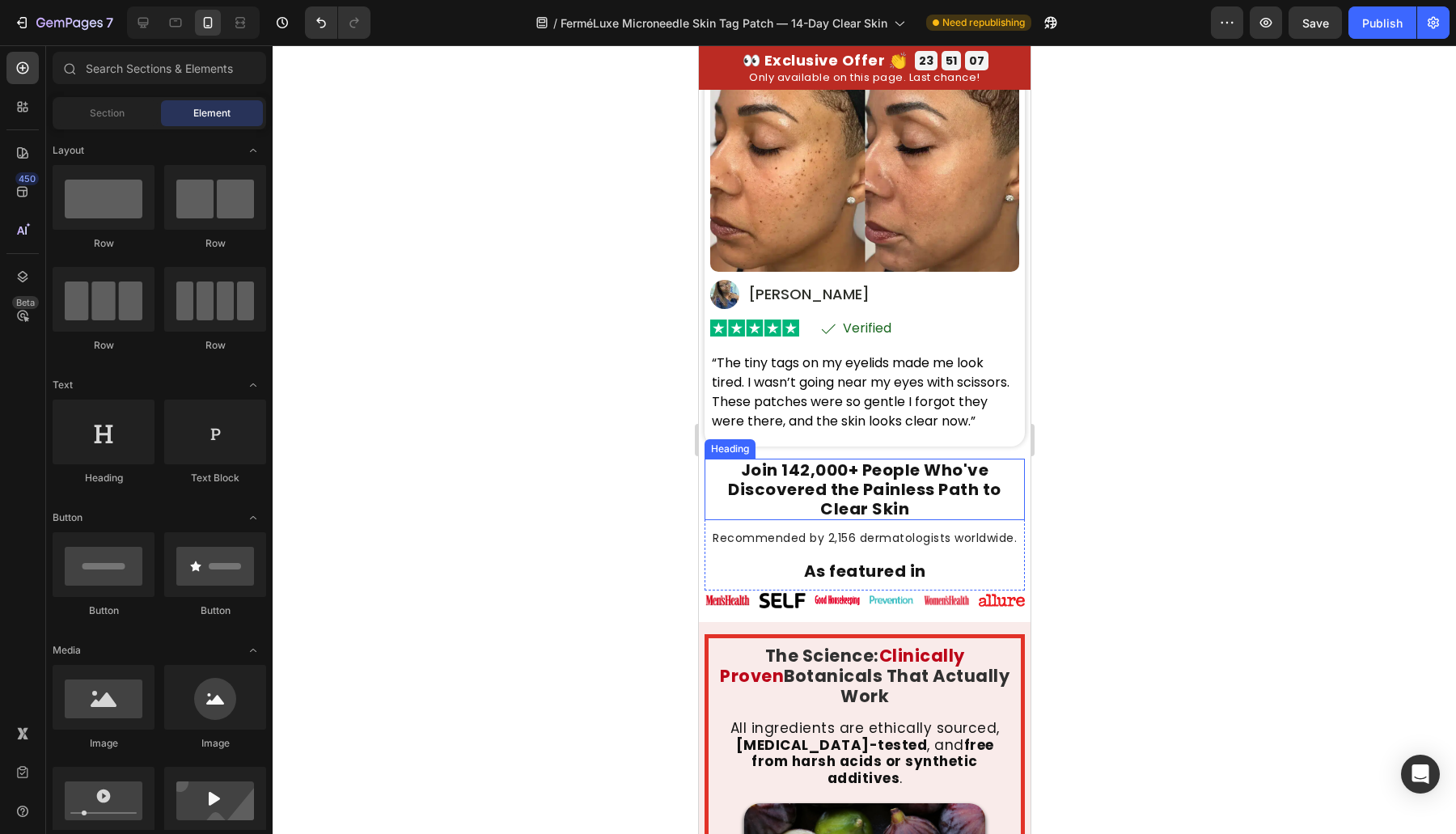
click at [859, 474] on h2 "Join 142,000+ People Who've Discovered the Painless Path to Clear Skin" at bounding box center [863, 489] width 321 height 61
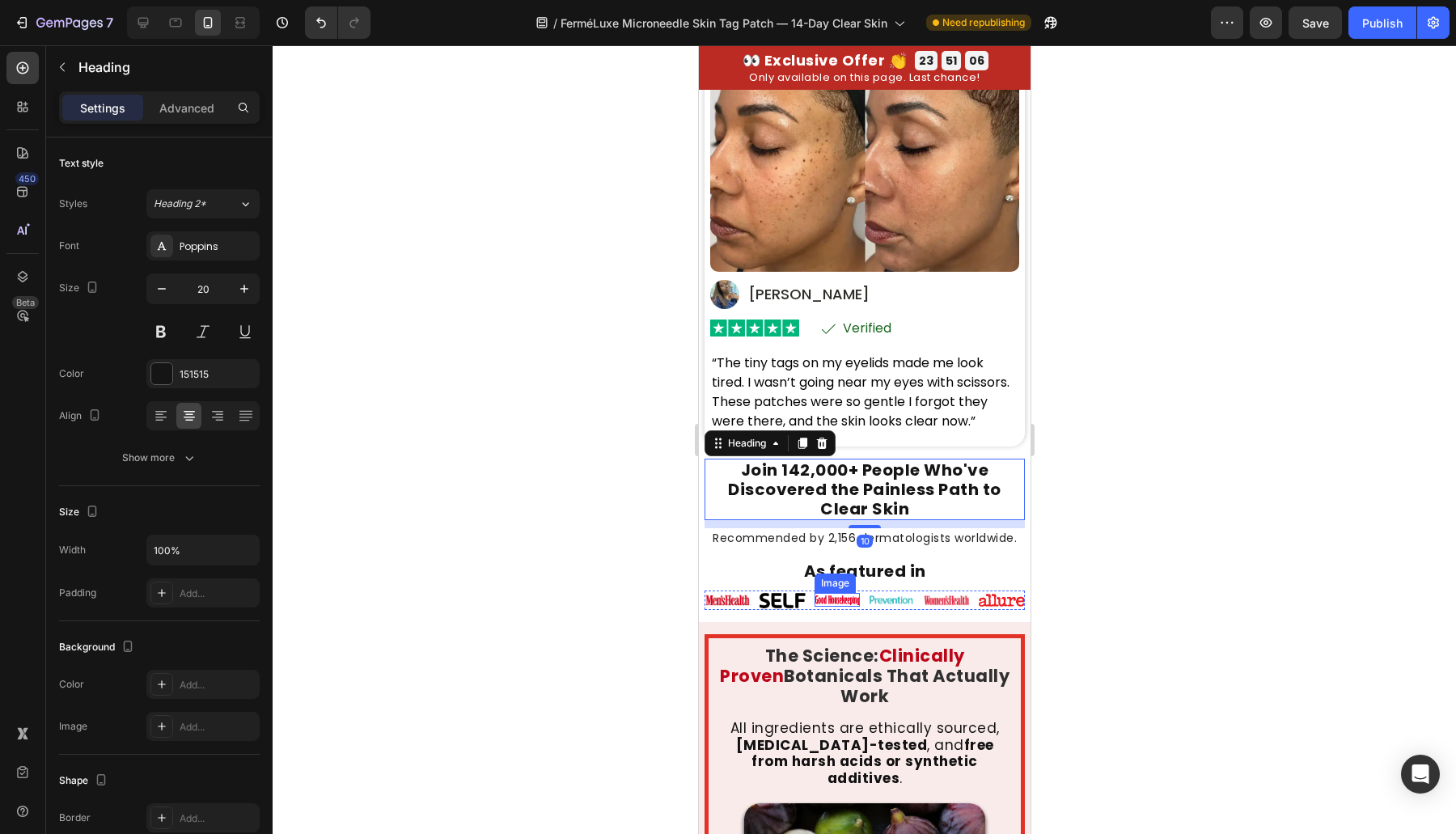
click at [823, 574] on div "Image" at bounding box center [835, 583] width 41 height 19
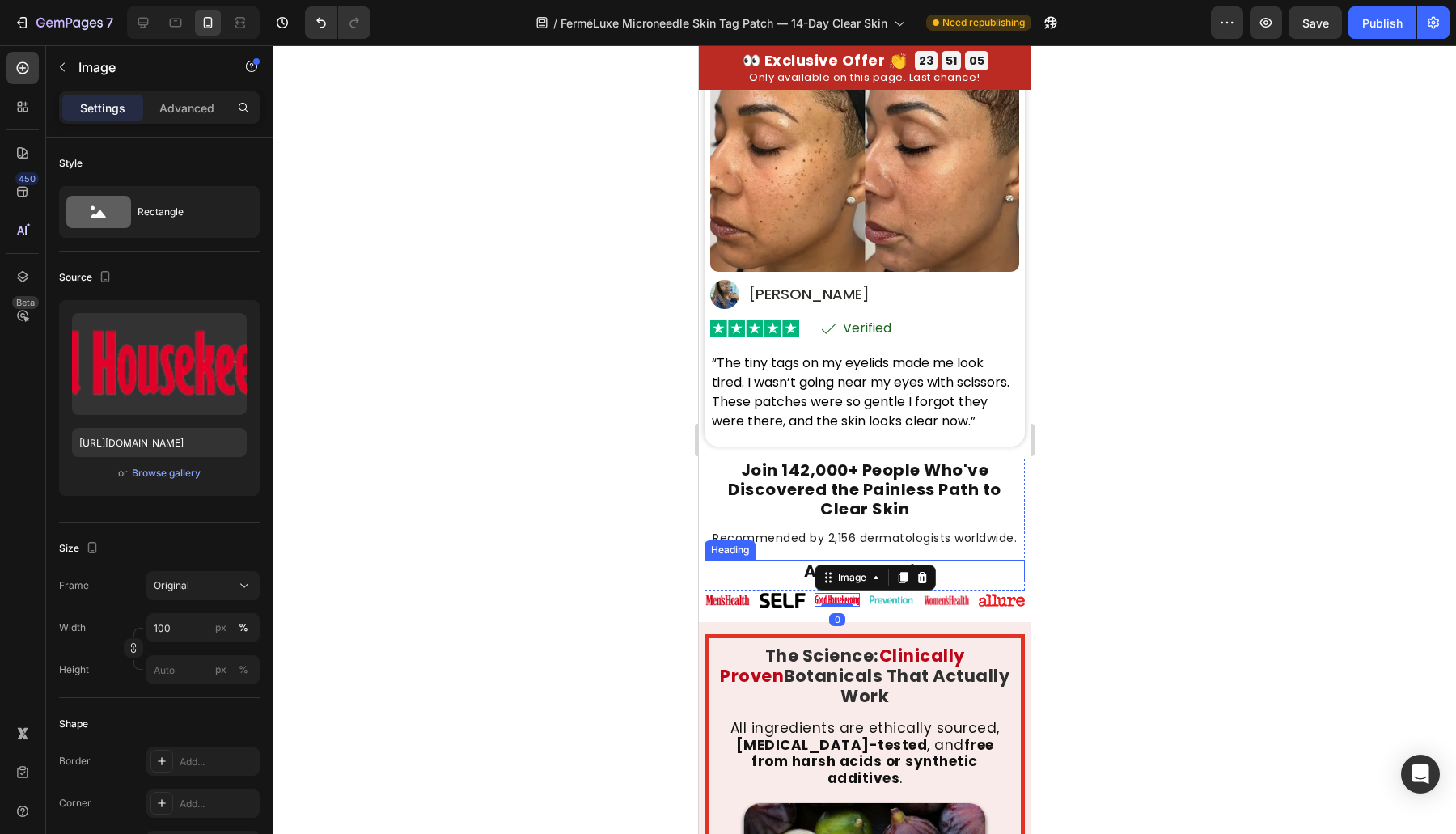
click at [938, 564] on h2 "As featured in" at bounding box center [863, 571] width 321 height 22
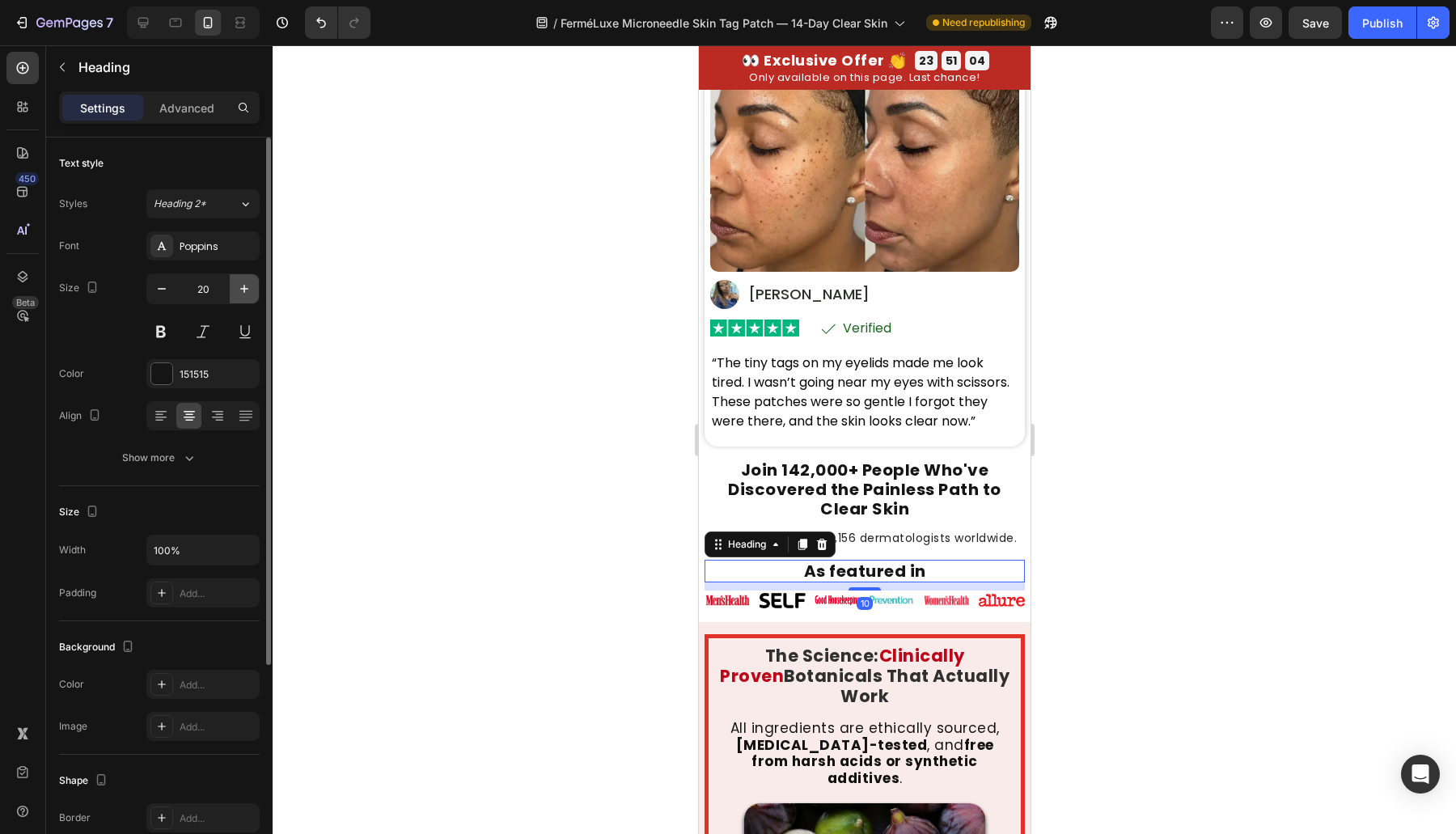
click at [245, 294] on icon "button" at bounding box center [244, 289] width 16 height 16
type input "22"
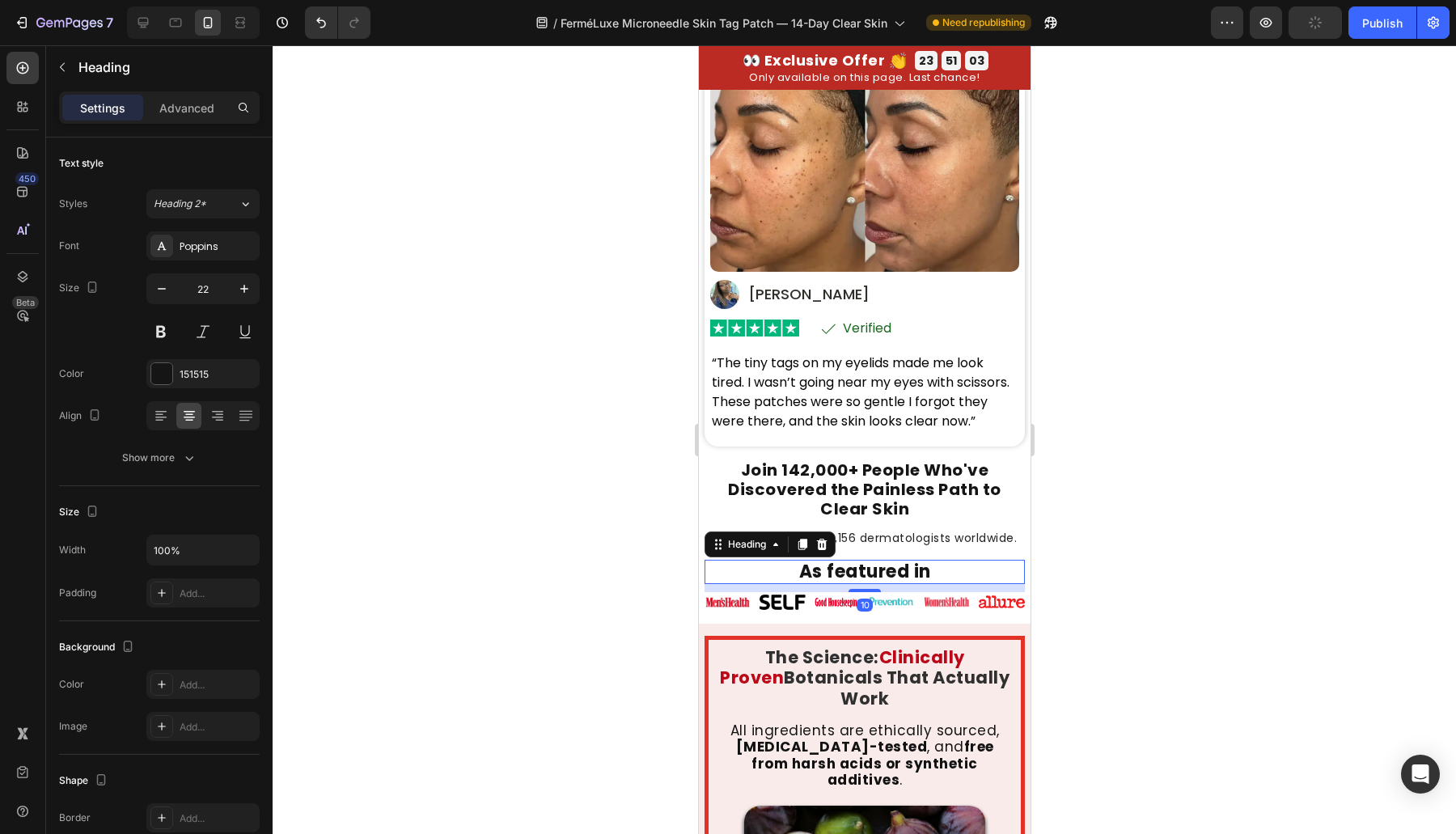
click at [328, 409] on div at bounding box center [863, 439] width 1183 height 789
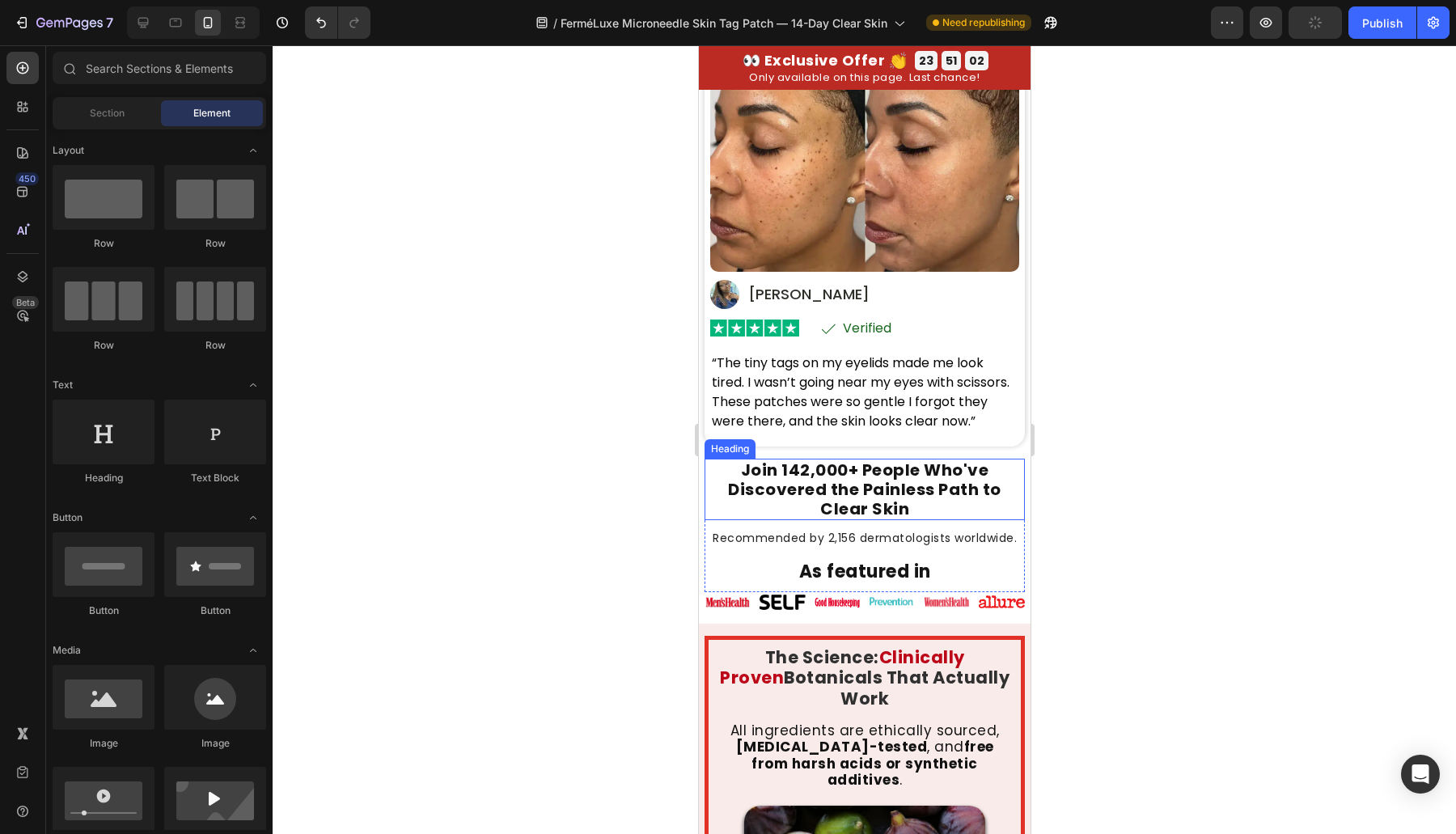
click at [852, 462] on h2 "Join 142,000+ People Who've Discovered the Painless Path to Clear Skin" at bounding box center [863, 489] width 321 height 61
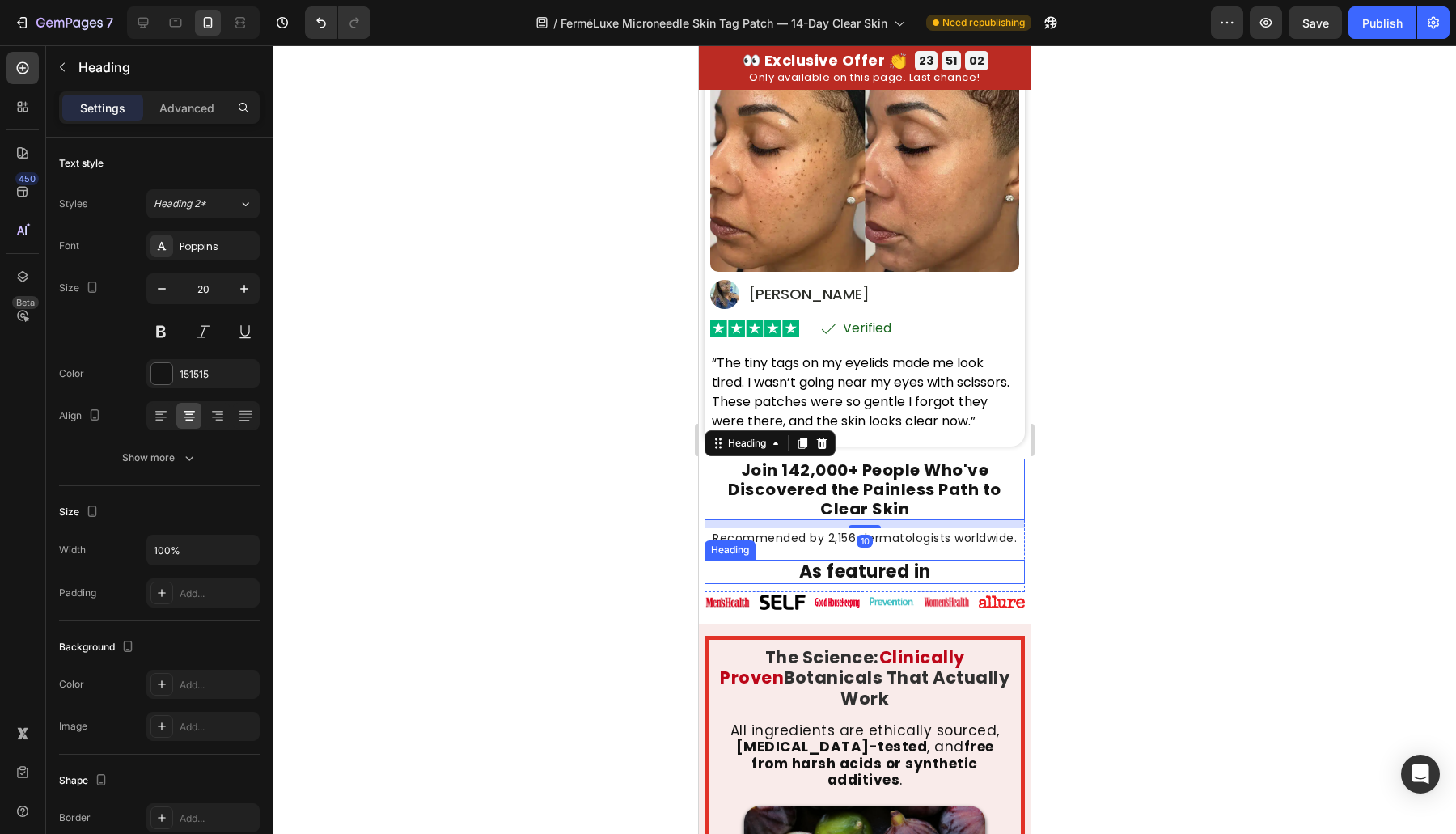
click at [1224, 623] on div at bounding box center [863, 439] width 1183 height 789
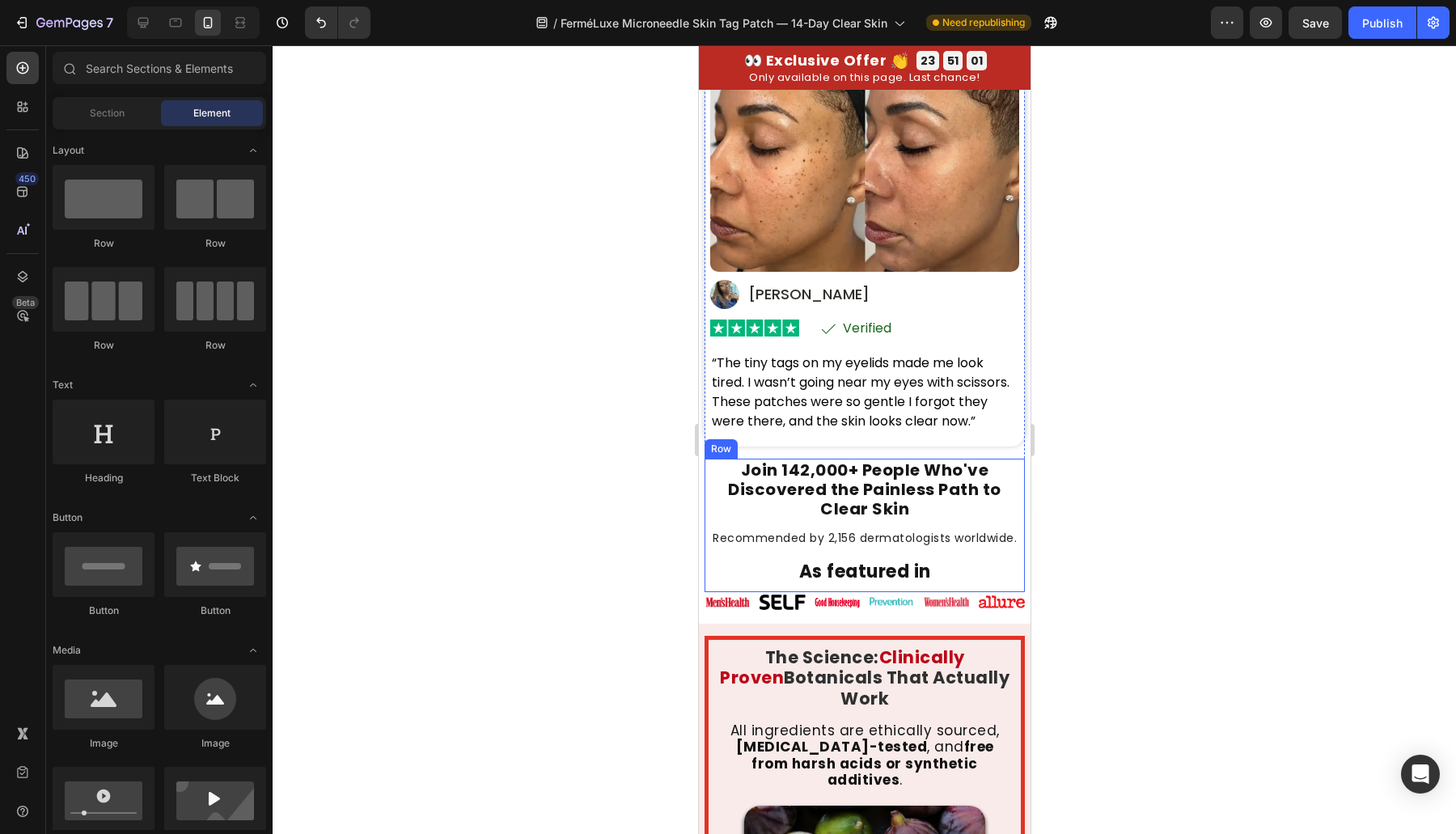
click at [801, 462] on h2 "Join 142,000+ People Who've Discovered the Painless Path to Clear Skin" at bounding box center [863, 489] width 321 height 61
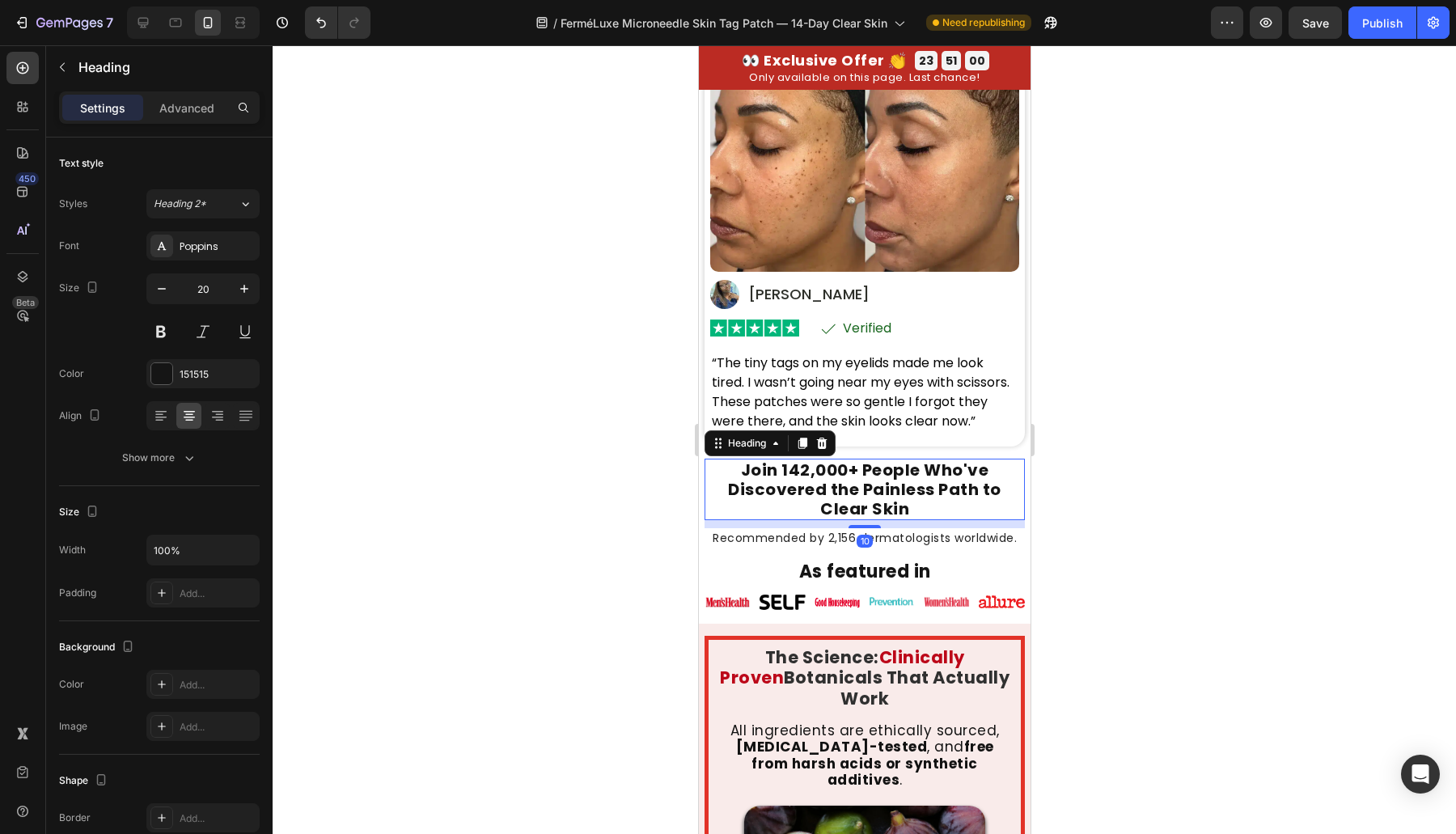
click at [1239, 567] on div at bounding box center [863, 439] width 1183 height 789
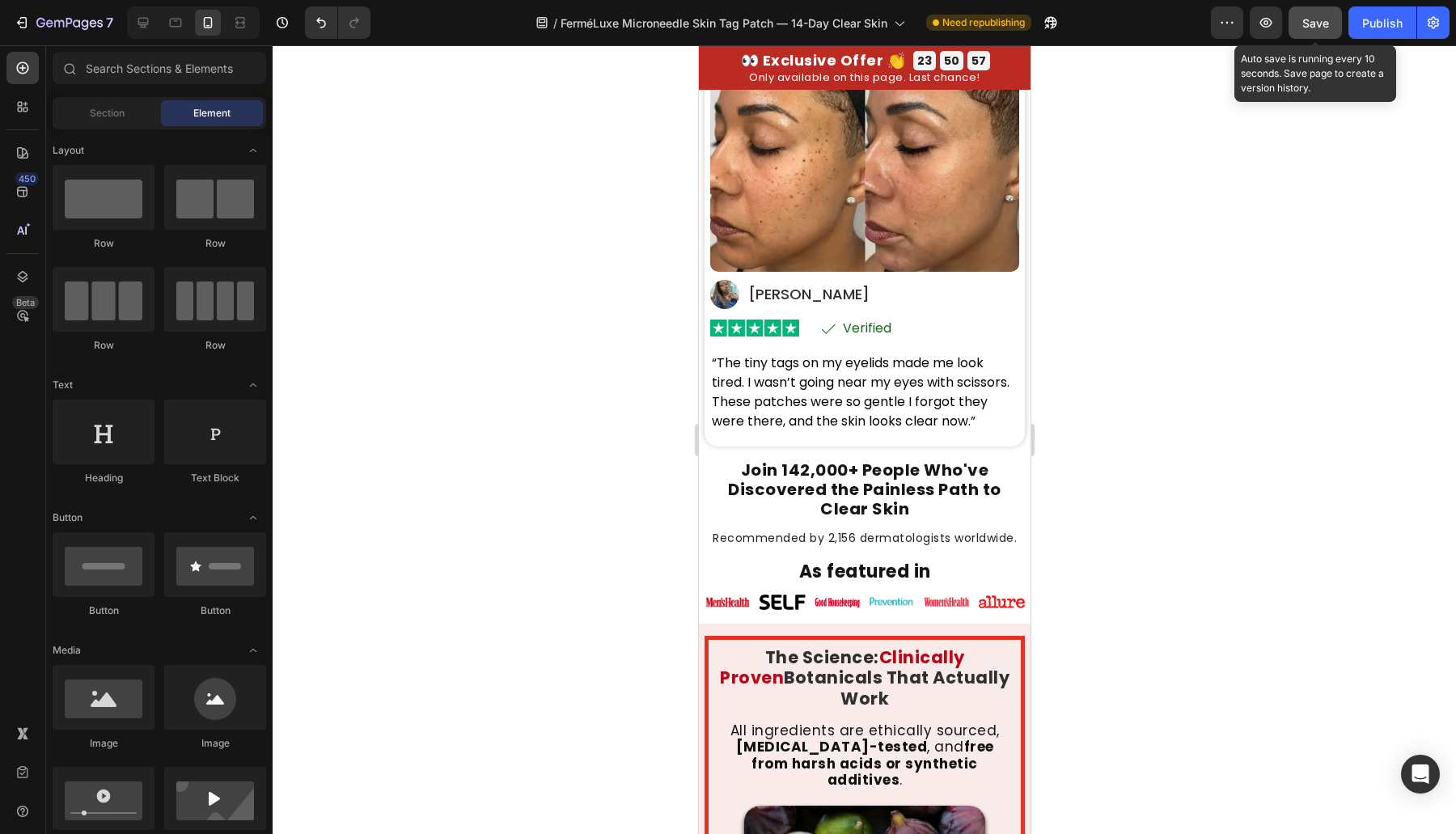
click at [1330, 35] on button "Save" at bounding box center [1315, 22] width 54 height 32
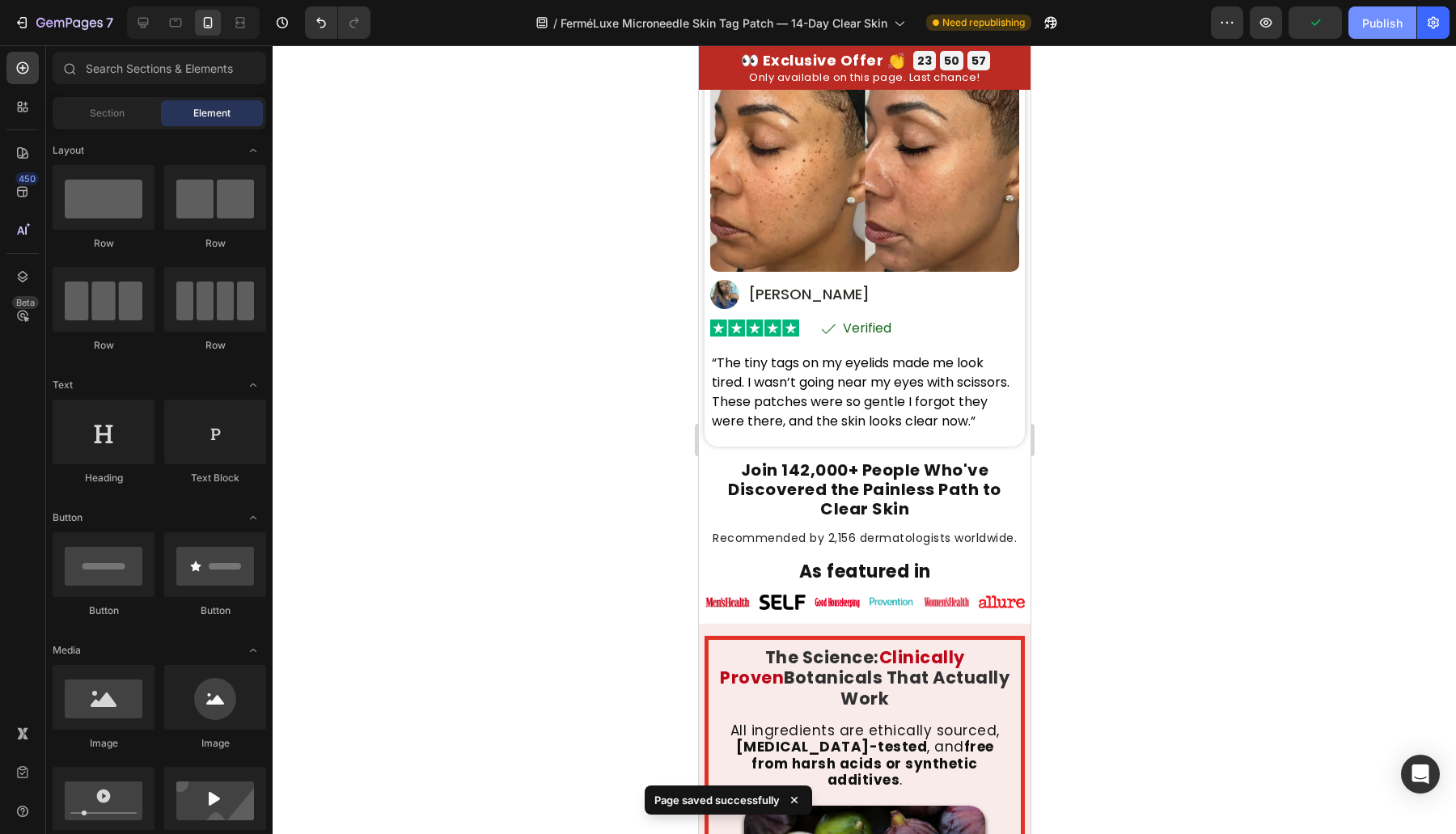
click at [1357, 37] on button "Publish" at bounding box center [1382, 22] width 68 height 32
click at [906, 601] on div "Image Image Image Image Image Image Row" at bounding box center [863, 602] width 321 height 19
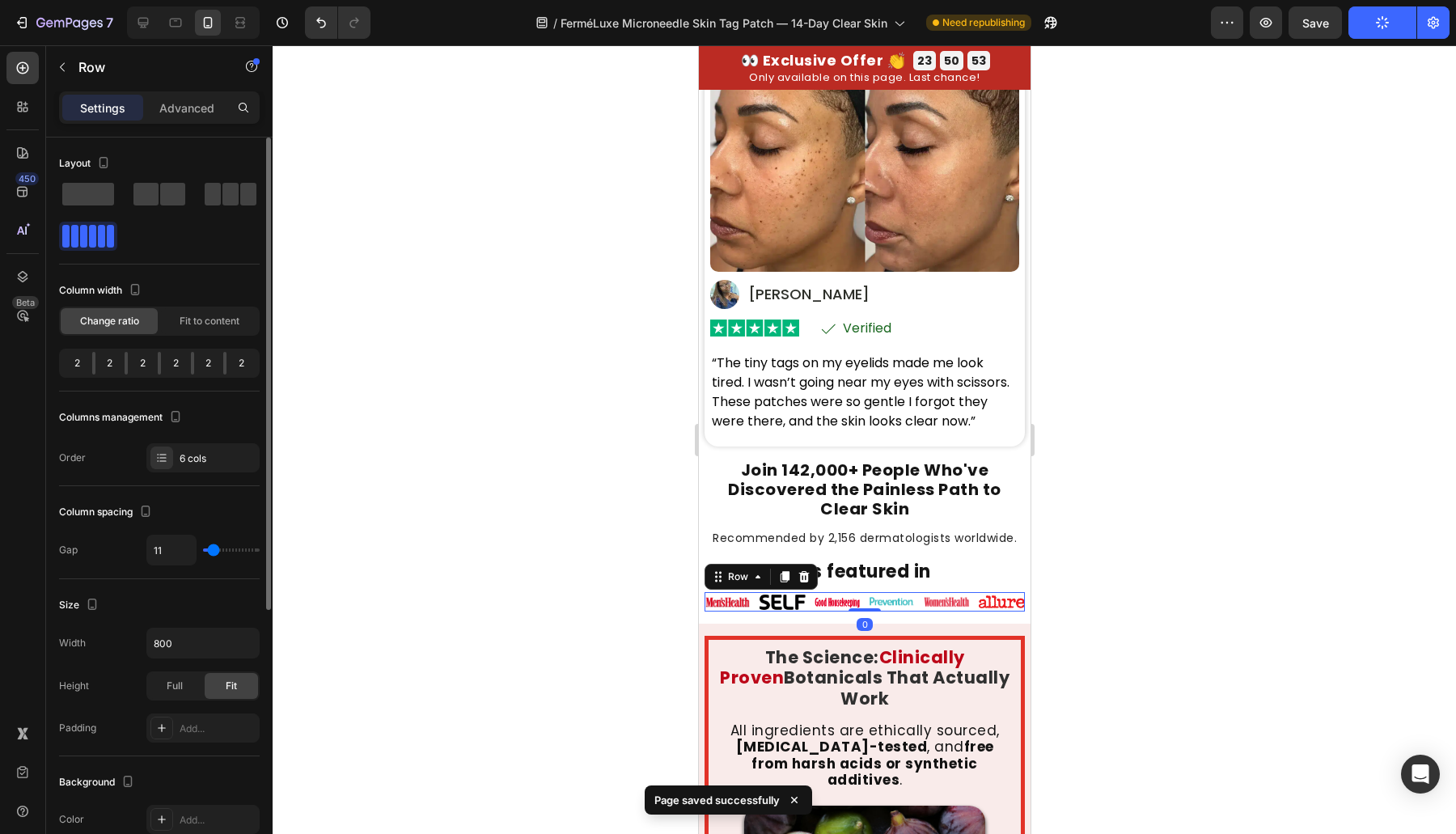
type input "5"
type input "4"
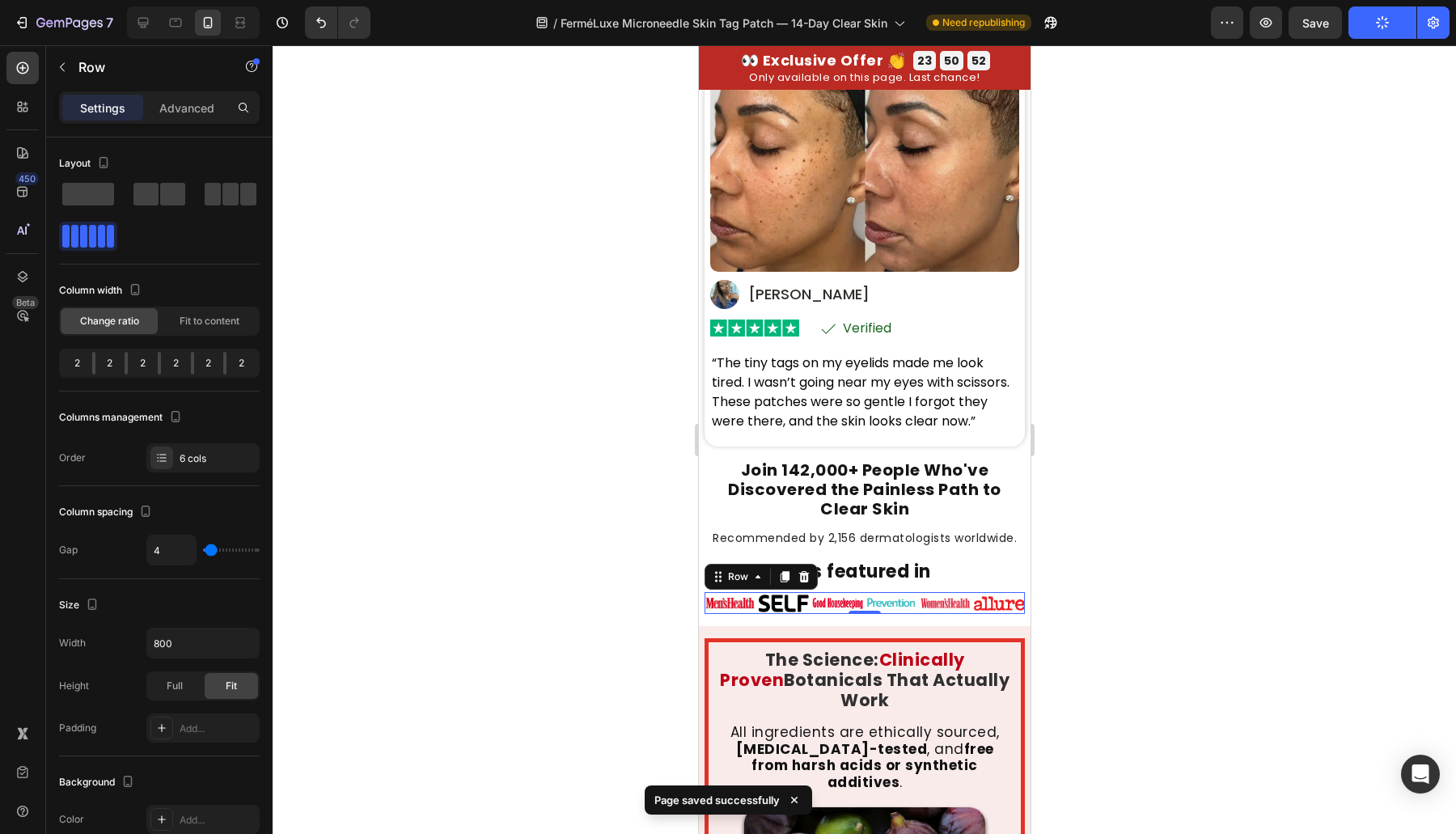
drag, startPoint x: 211, startPoint y: 544, endPoint x: 514, endPoint y: 519, distance: 304.0
type input "1"
click at [209, 549] on input "range" at bounding box center [232, 551] width 57 height 3
type input "1"
click at [597, 533] on div at bounding box center [863, 439] width 1183 height 789
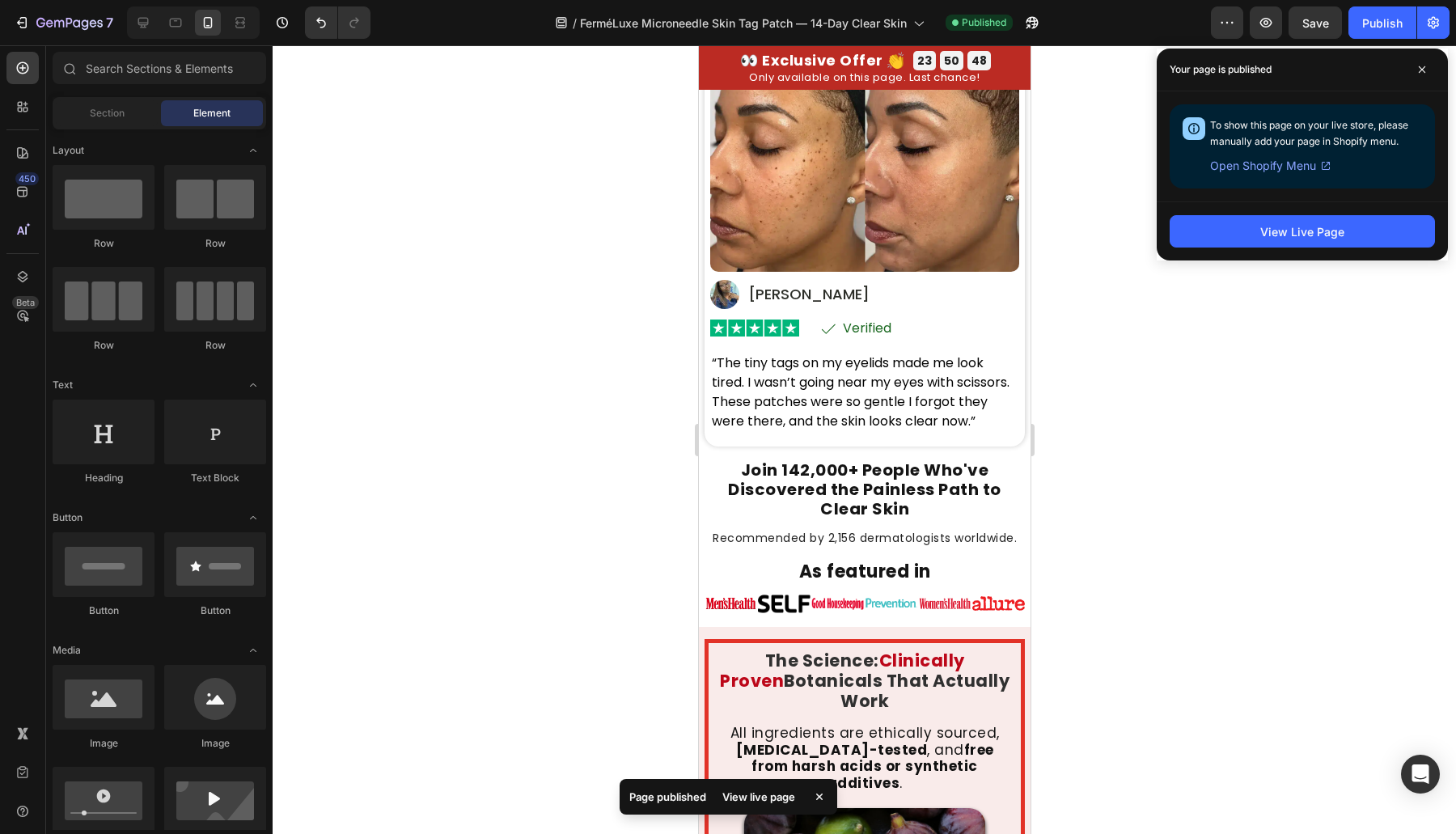
click at [1129, 486] on div at bounding box center [863, 439] width 1183 height 789
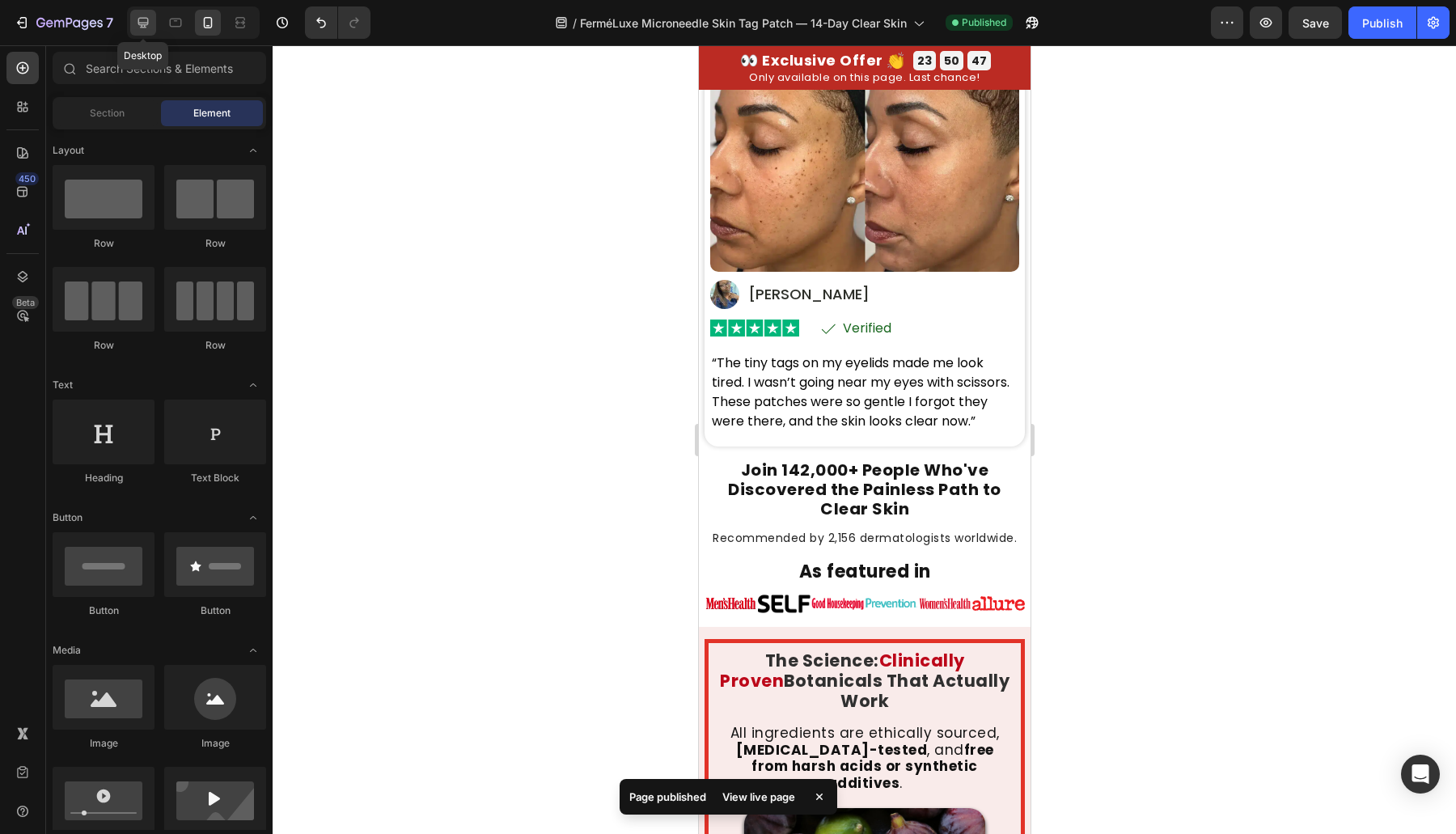
click at [142, 22] on icon at bounding box center [143, 23] width 10 height 10
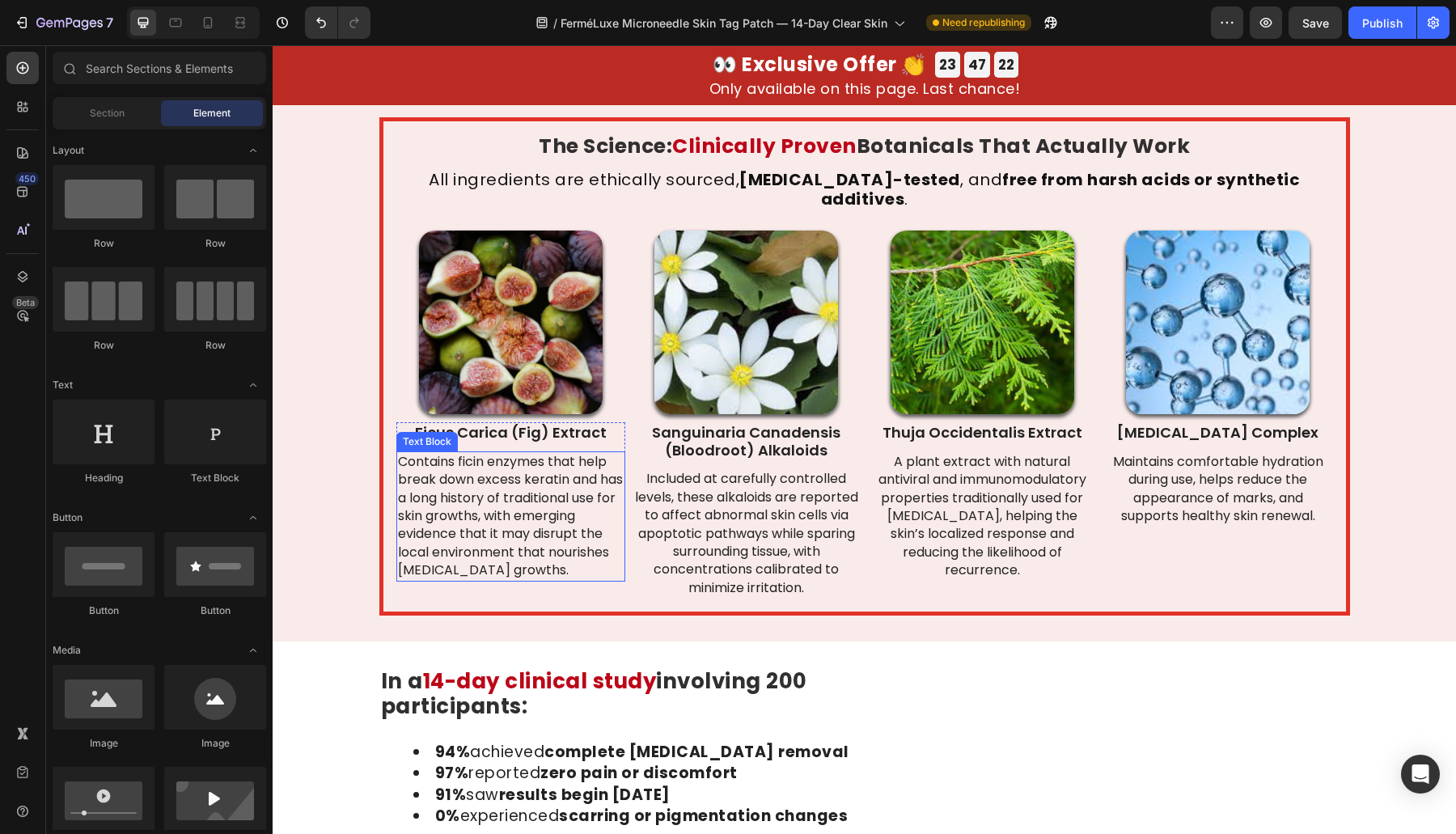
scroll to position [4077, 0]
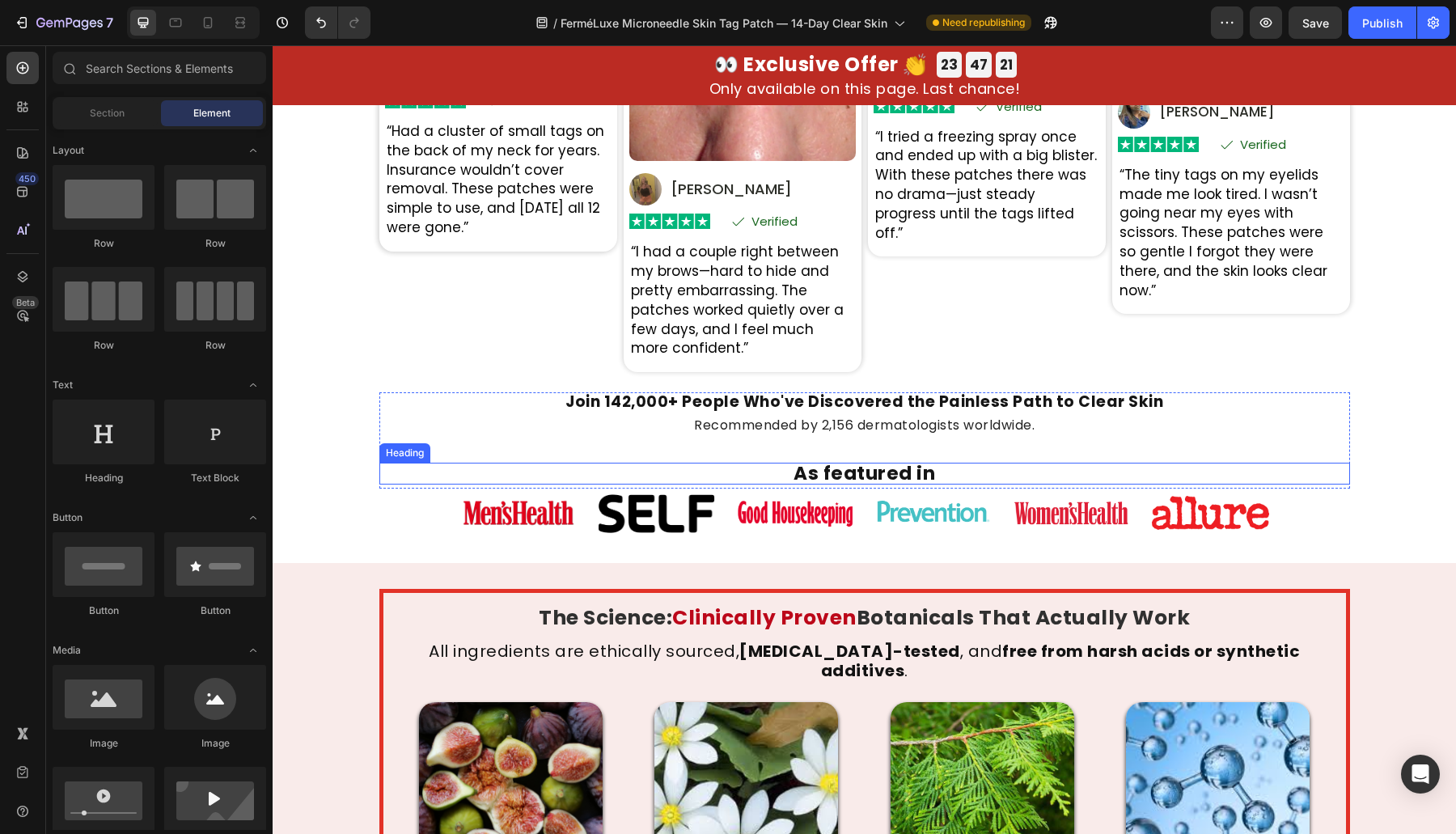
click at [366, 463] on div "Real Transformations From Real People Heading Based on 31,847 Heading Verified …" at bounding box center [863, 188] width 1183 height 700
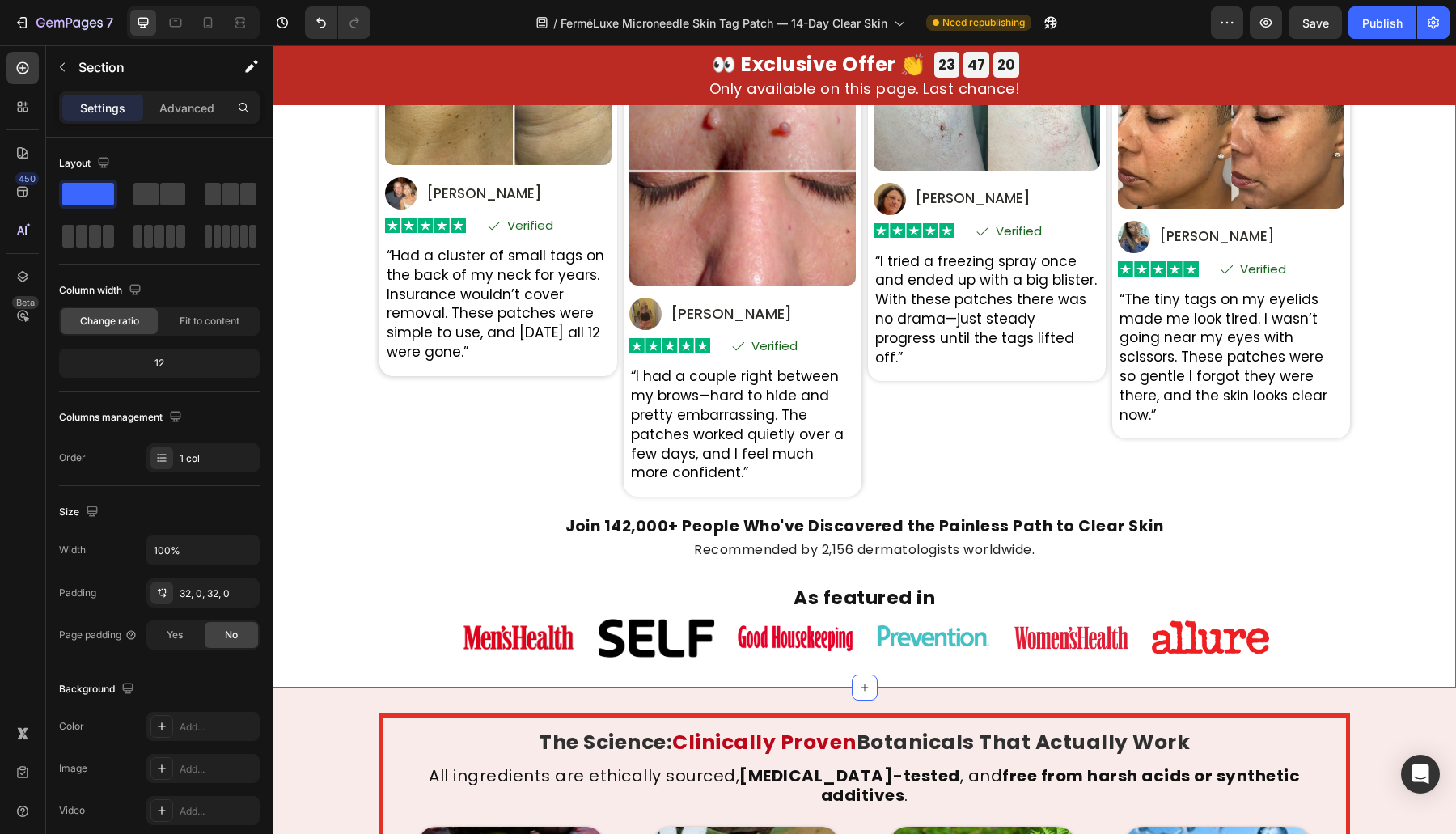
drag, startPoint x: 369, startPoint y: 484, endPoint x: 359, endPoint y: 389, distance: 95.5
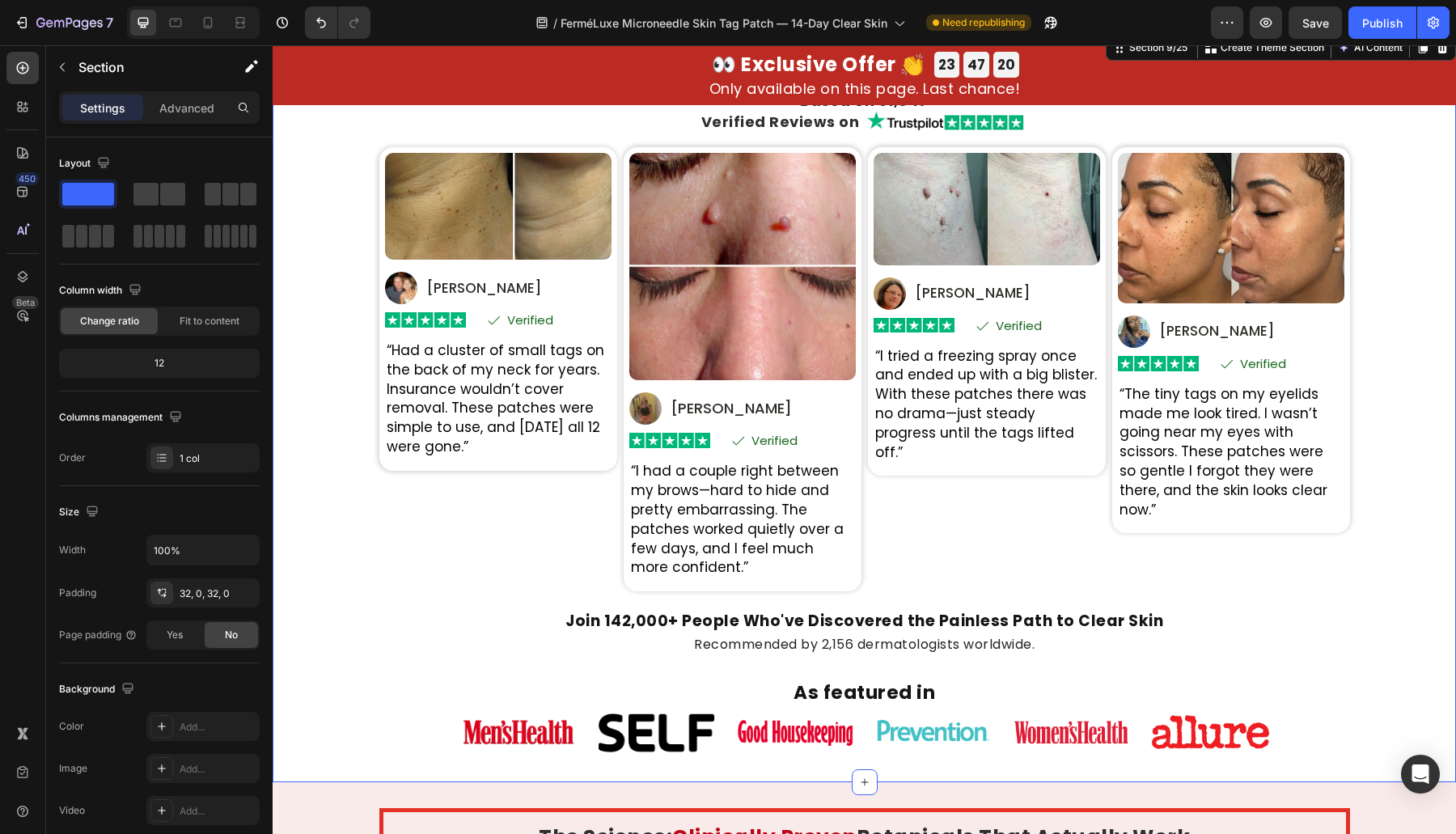
drag, startPoint x: 335, startPoint y: 402, endPoint x: 338, endPoint y: 299, distance: 103.0
click at [332, 299] on div "Real Transformations From Real People Heading Based on 31,847 Heading Verified …" at bounding box center [863, 408] width 1183 height 700
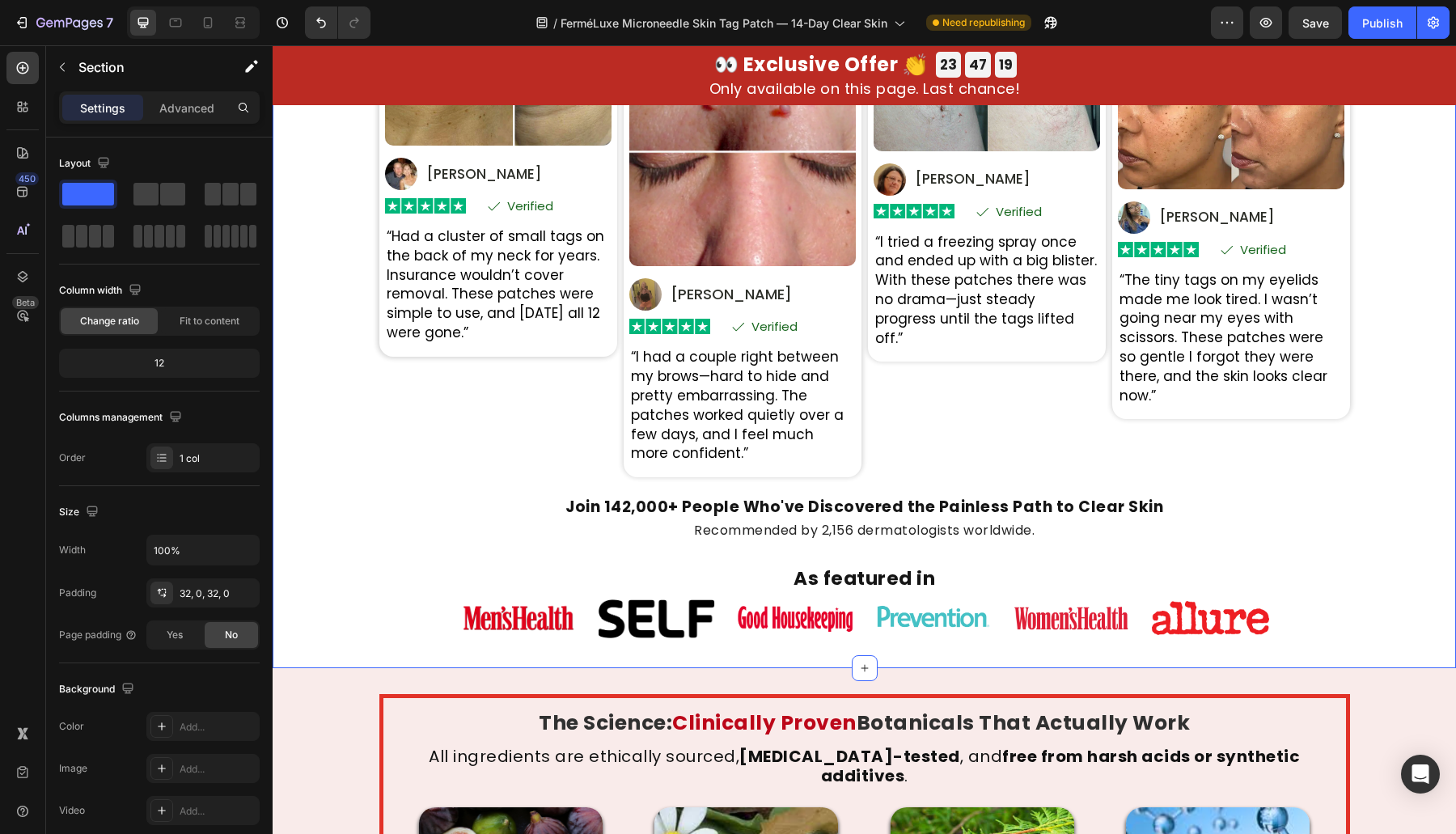
scroll to position [4328, 0]
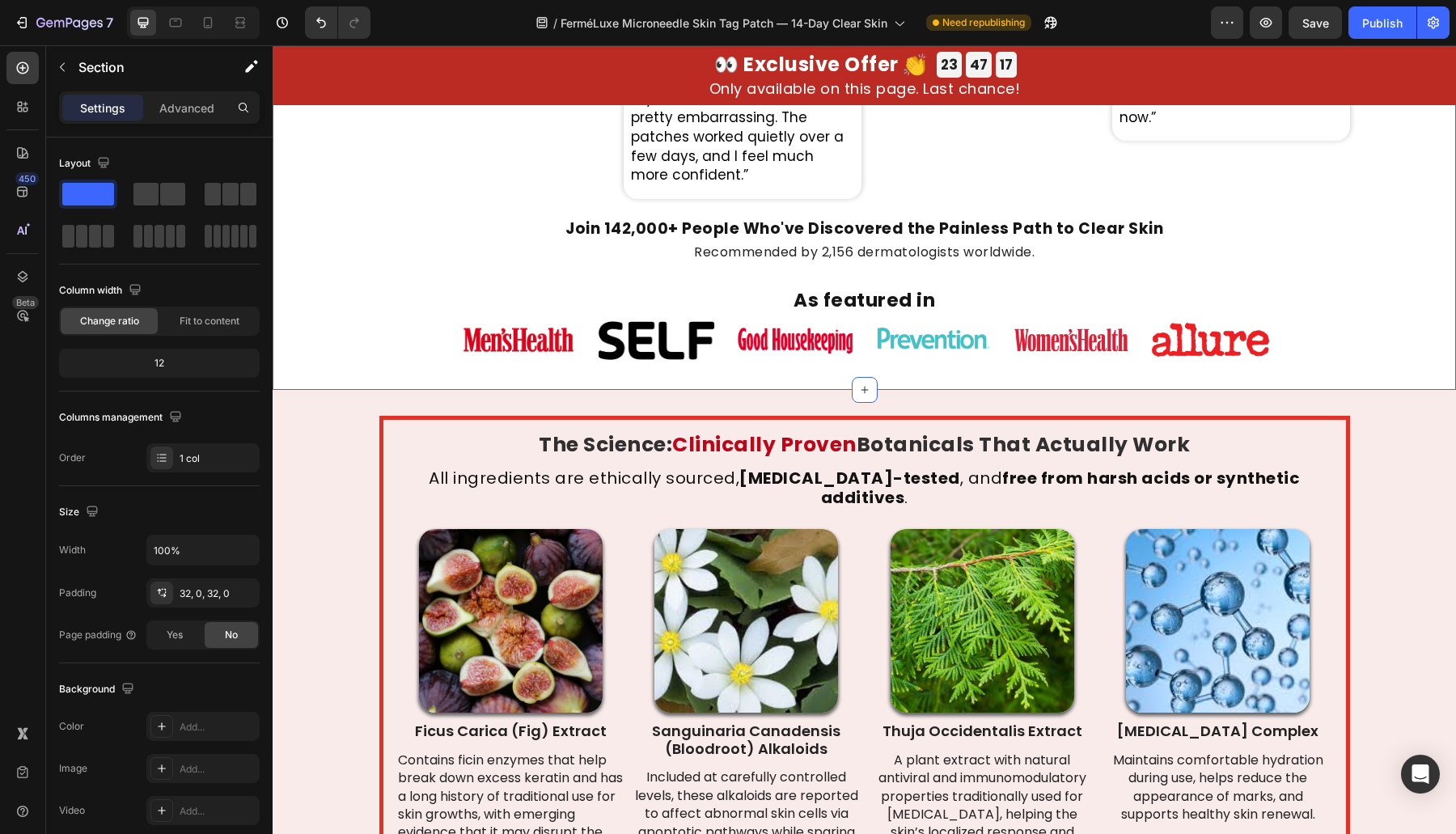
drag, startPoint x: 335, startPoint y: 275, endPoint x: 341, endPoint y: 203, distance: 72.2
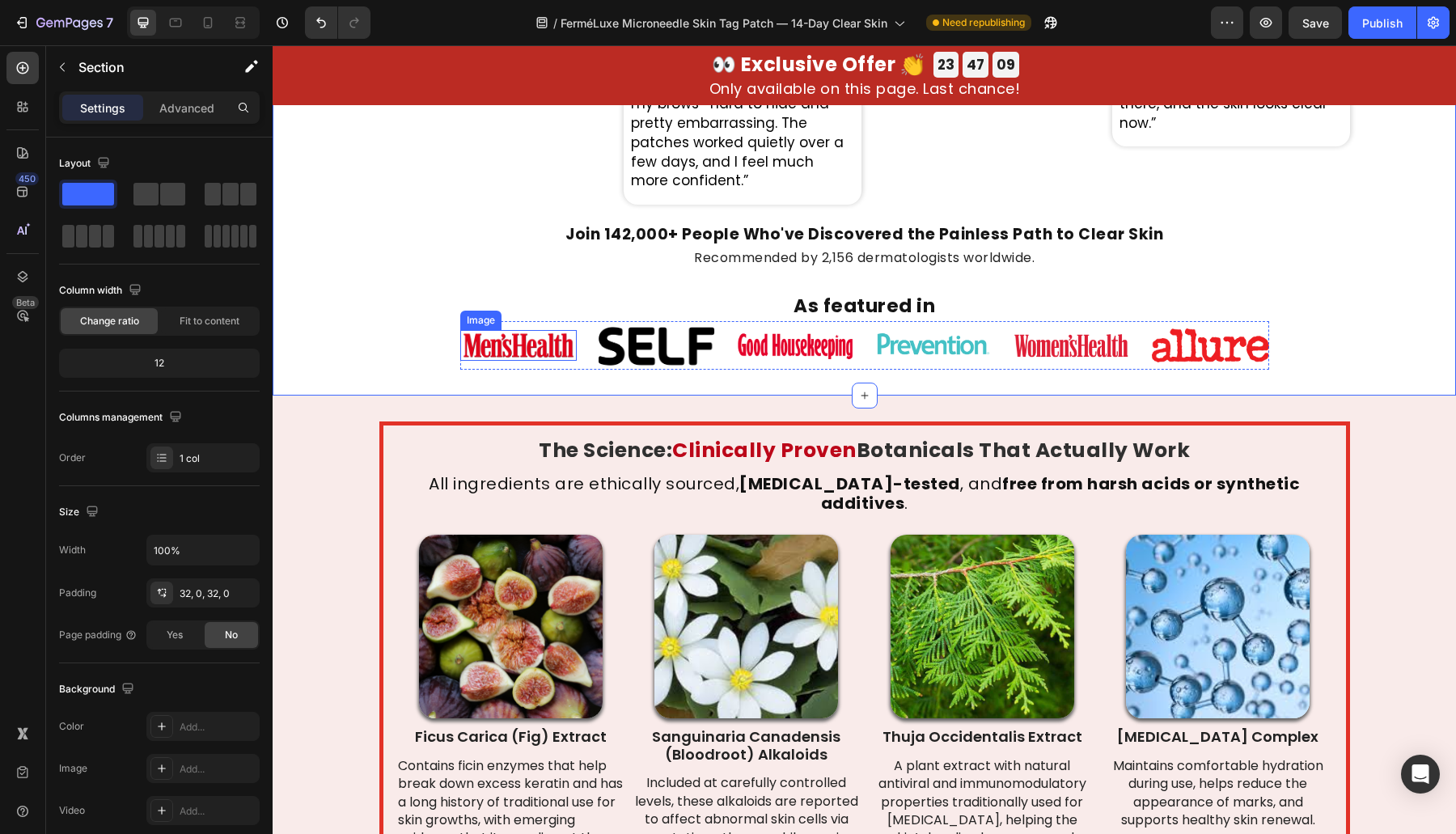
click at [475, 369] on div "Image" at bounding box center [518, 346] width 117 height 49
click at [388, 352] on div "Real Transformations From Real People Heading Based on 31,847 Heading Verified …" at bounding box center [863, 21] width 1183 height 700
click at [1003, 508] on div "The Science: Clinically Proven Botanicals That Actually Work Heading All ingred…" at bounding box center [865, 670] width 937 height 464
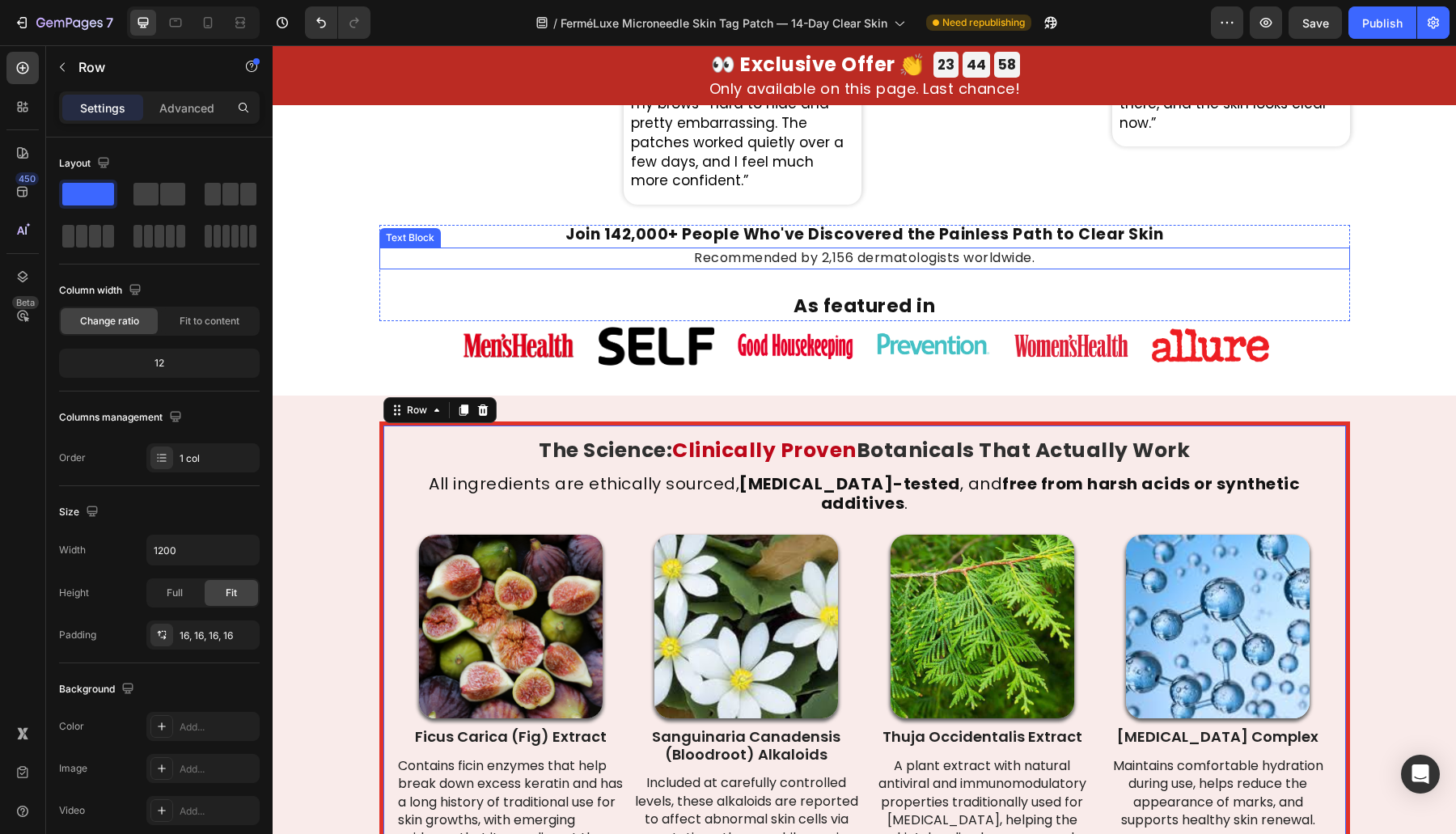
click at [1003, 256] on p "Recommended by 2,156 dermatologists worldwide." at bounding box center [864, 258] width 967 height 18
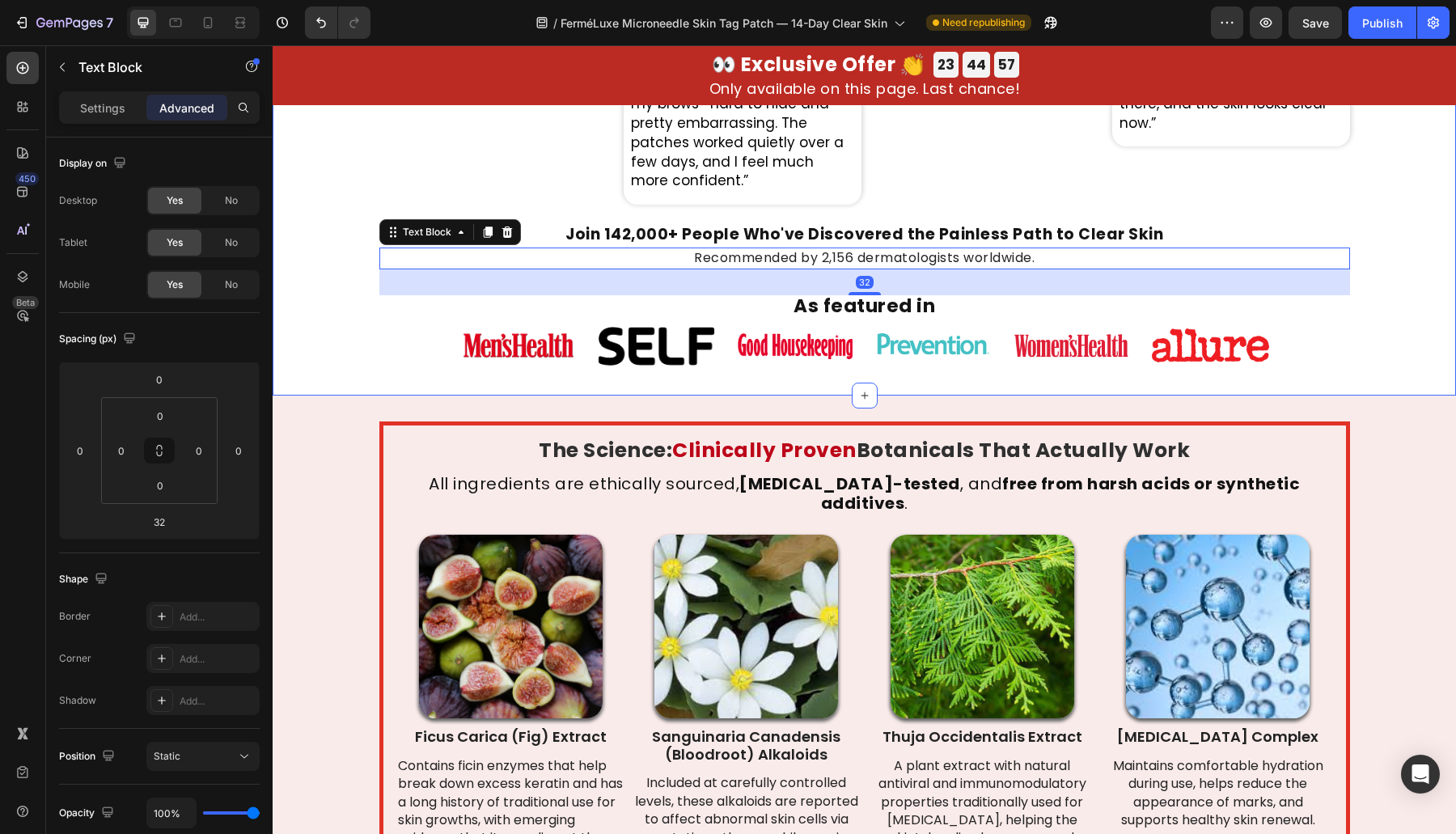
click at [552, 270] on div "32" at bounding box center [864, 283] width 970 height 26
drag, startPoint x: 669, startPoint y: 524, endPoint x: 654, endPoint y: 522, distance: 15.1
click at [667, 535] on img at bounding box center [746, 627] width 183 height 183
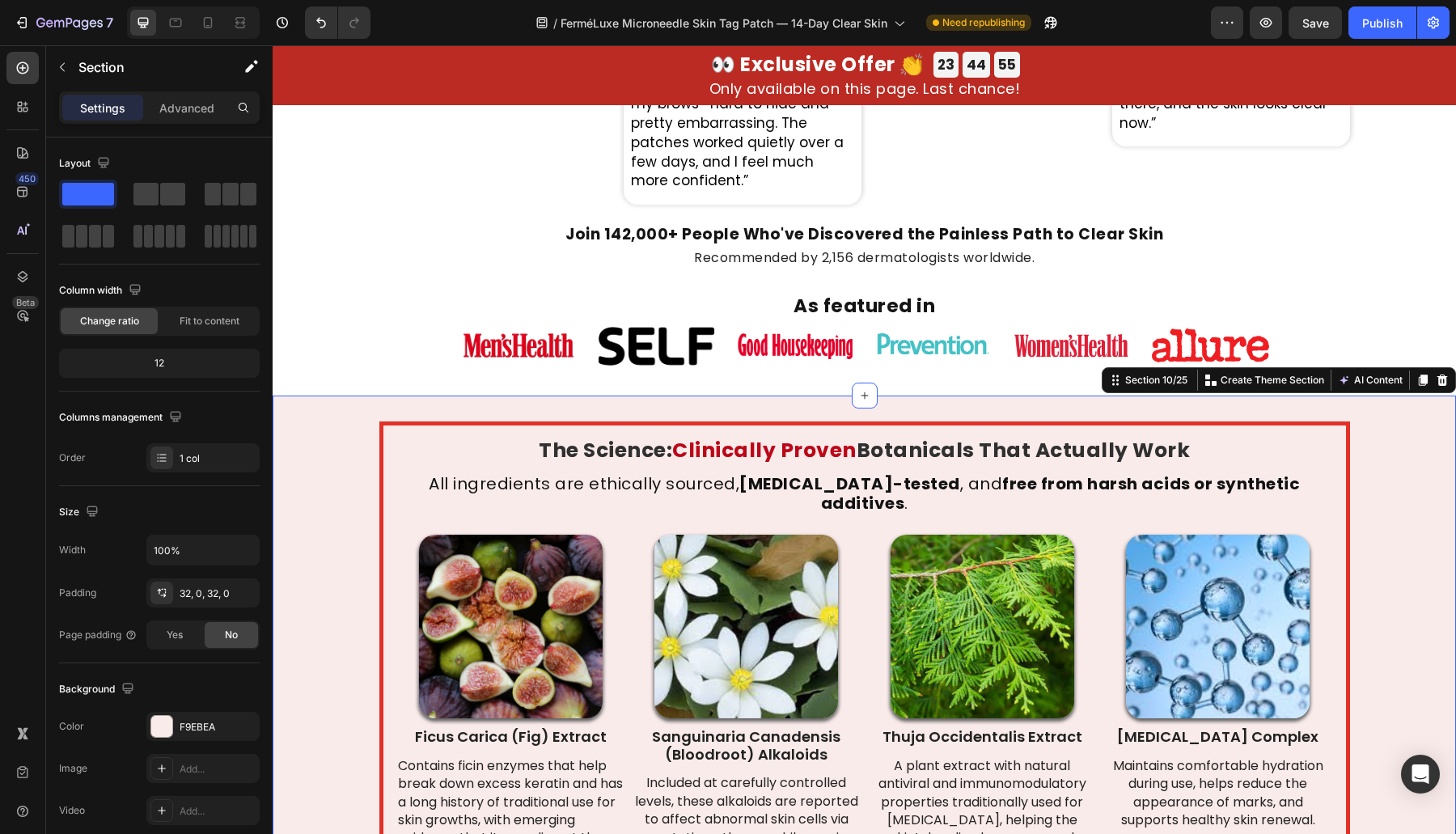
click at [282, 538] on div "The Science: Clinically Proven Botanicals That Actually Work Heading All ingred…" at bounding box center [863, 671] width 1183 height 499
click at [303, 538] on div "The Science: Clinically Proven Botanicals That Actually Work Heading All ingred…" at bounding box center [863, 671] width 1183 height 499
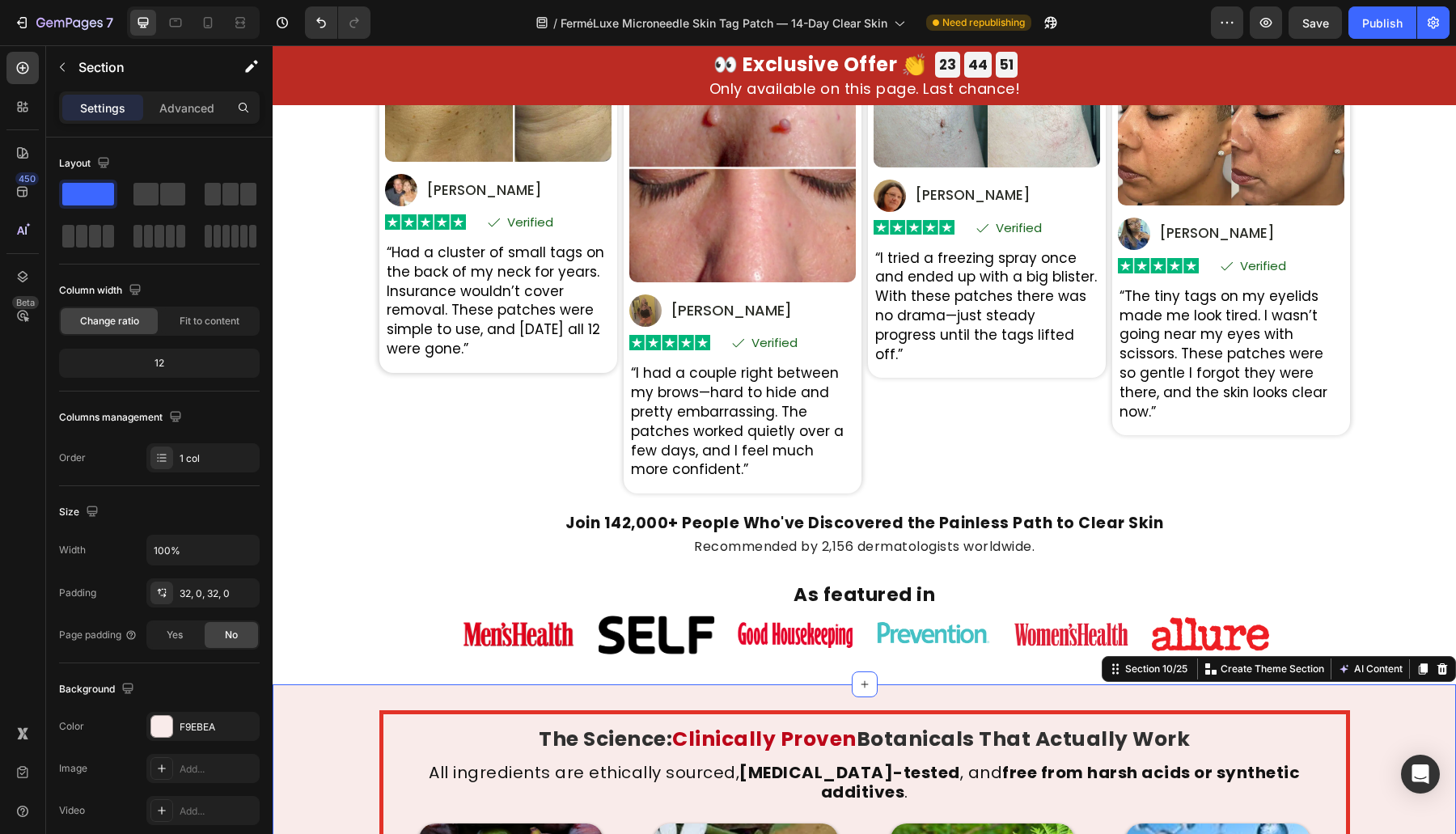
drag, startPoint x: 313, startPoint y: 514, endPoint x: 338, endPoint y: 427, distance: 90.5
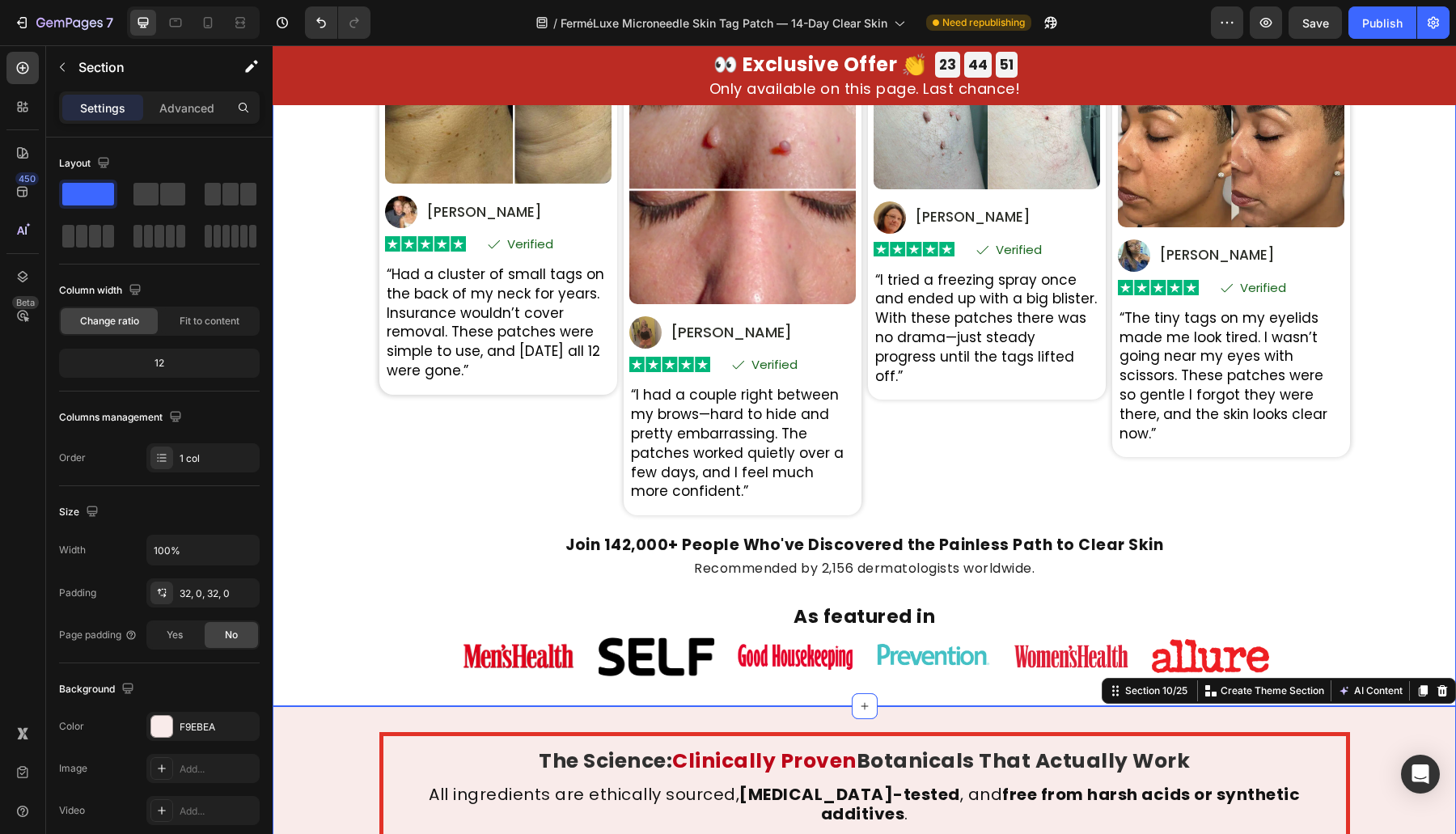
click at [338, 427] on div "Real Transformations From Real People Heading Based on 31,847 Heading Verified …" at bounding box center [863, 331] width 1183 height 700
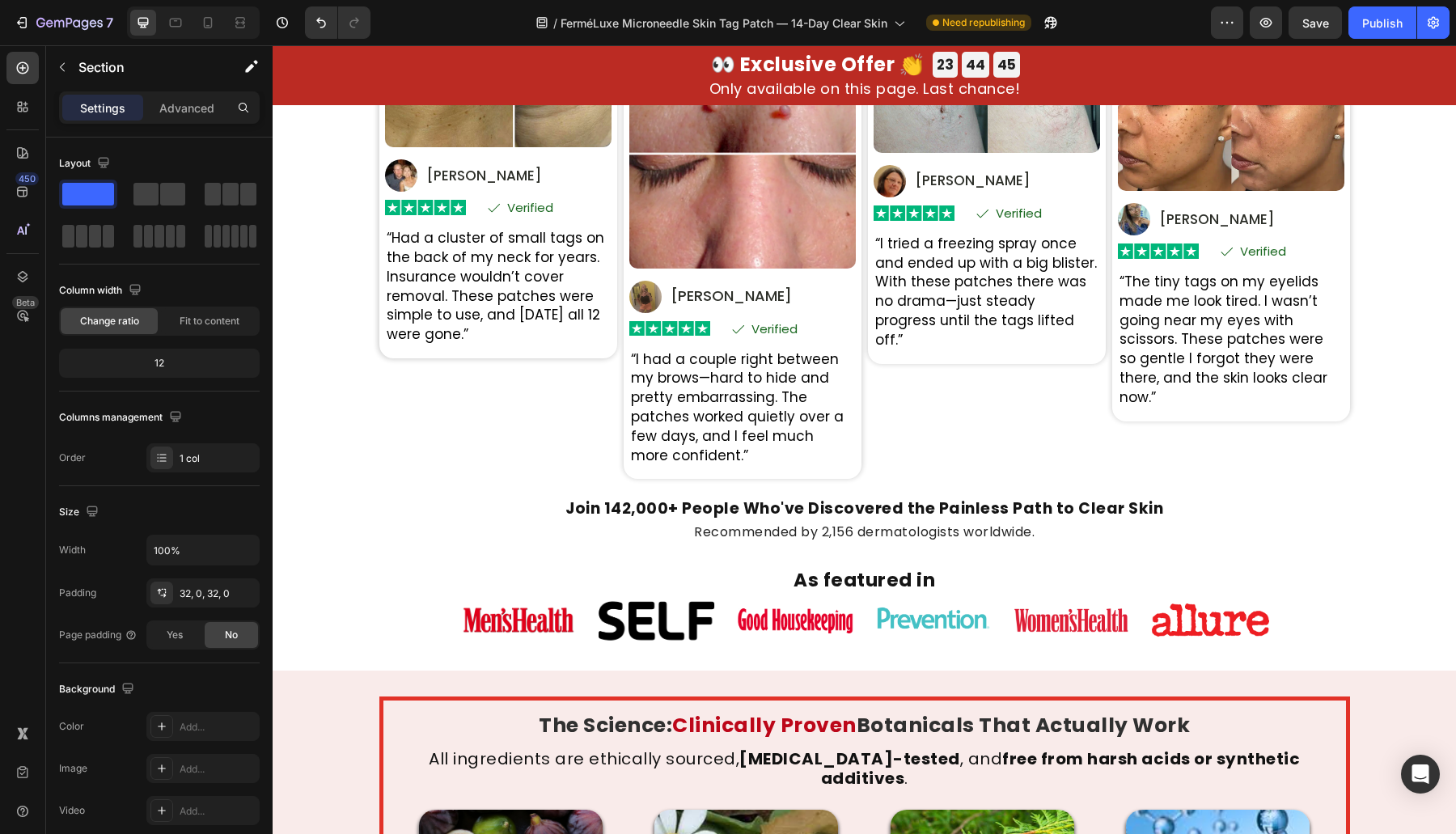
drag, startPoint x: 347, startPoint y: 501, endPoint x: 469, endPoint y: 688, distance: 223.3
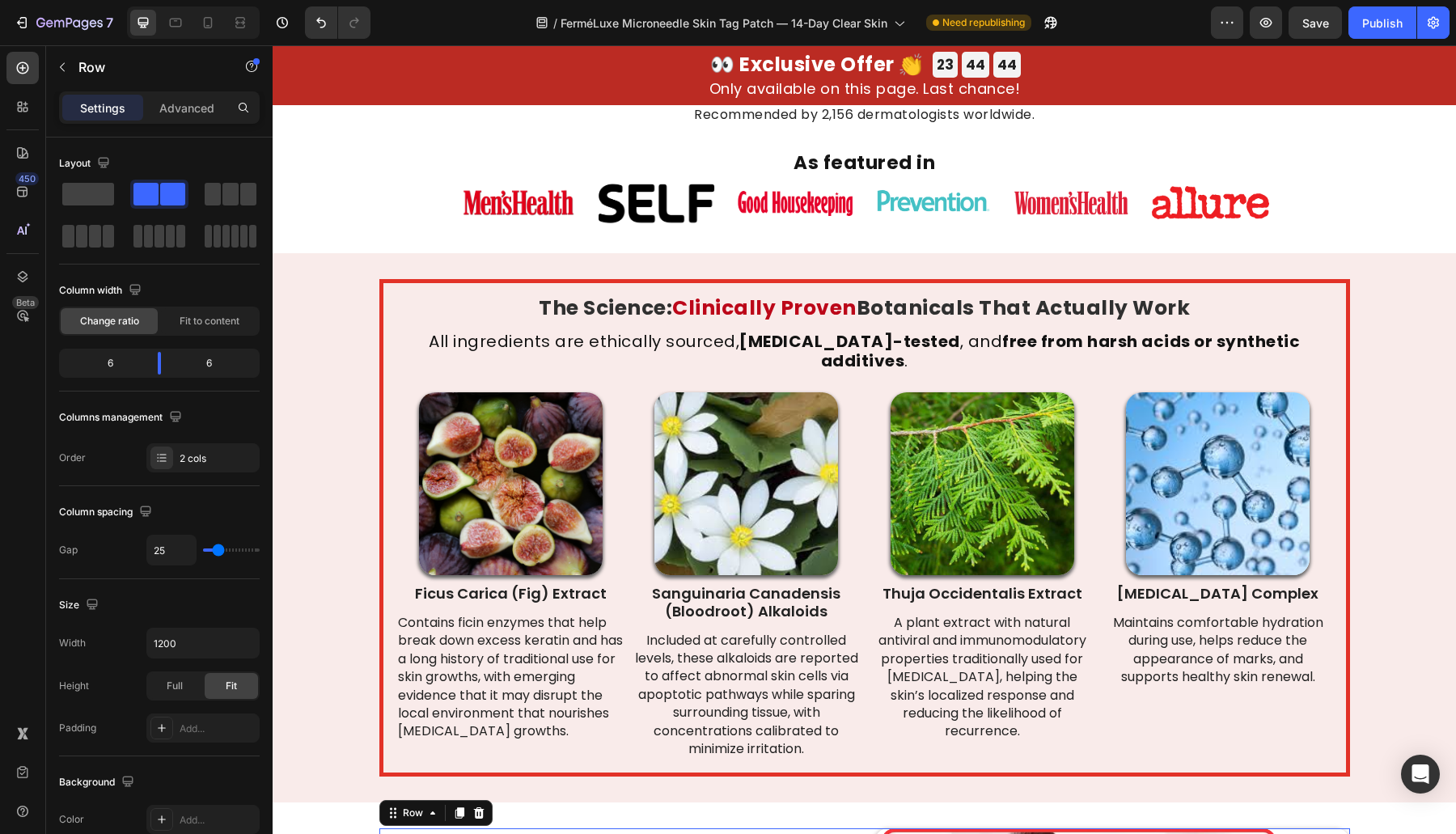
scroll to position [4727, 0]
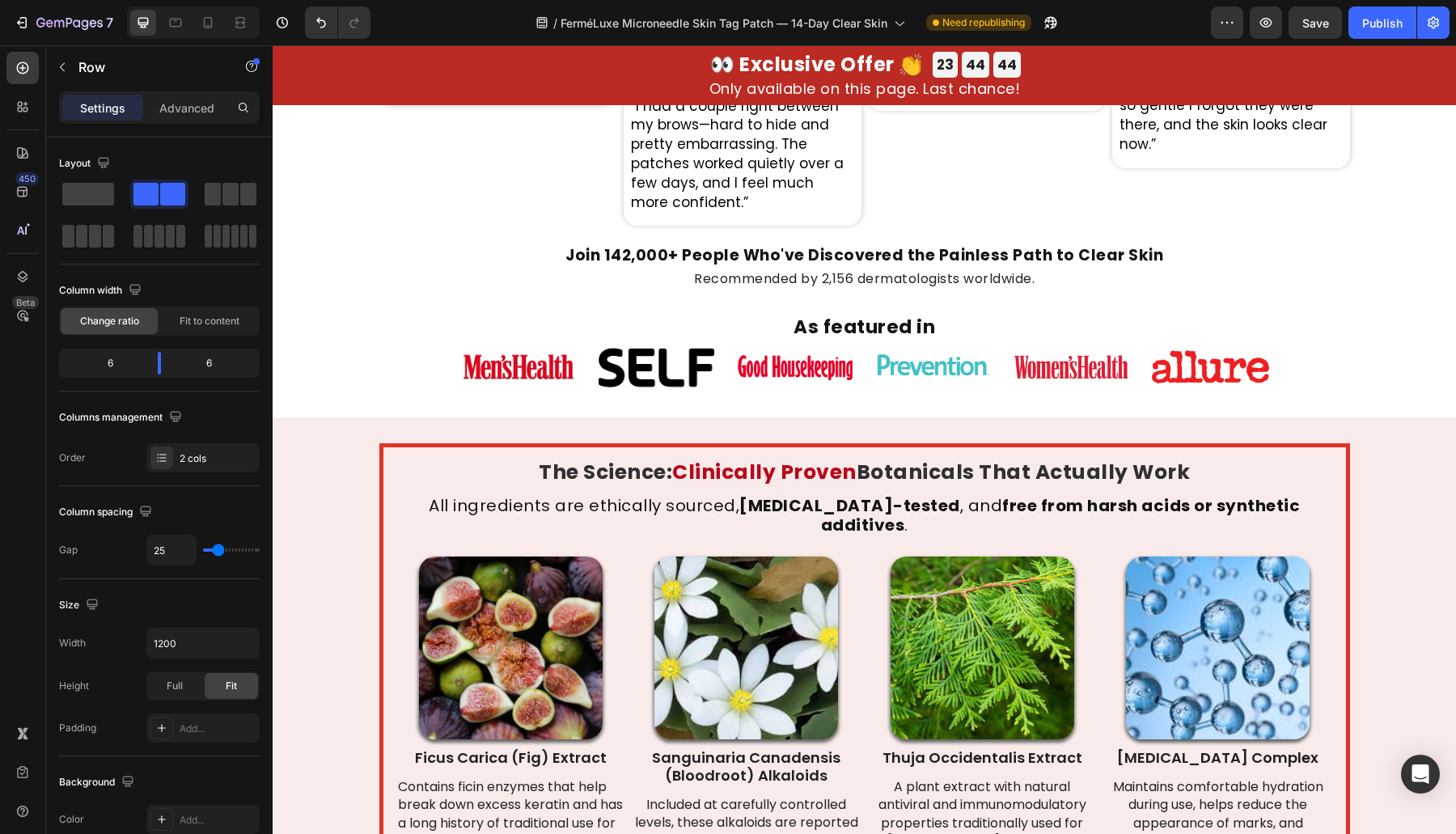
drag, startPoint x: 427, startPoint y: 659, endPoint x: 429, endPoint y: 514, distance: 145.0
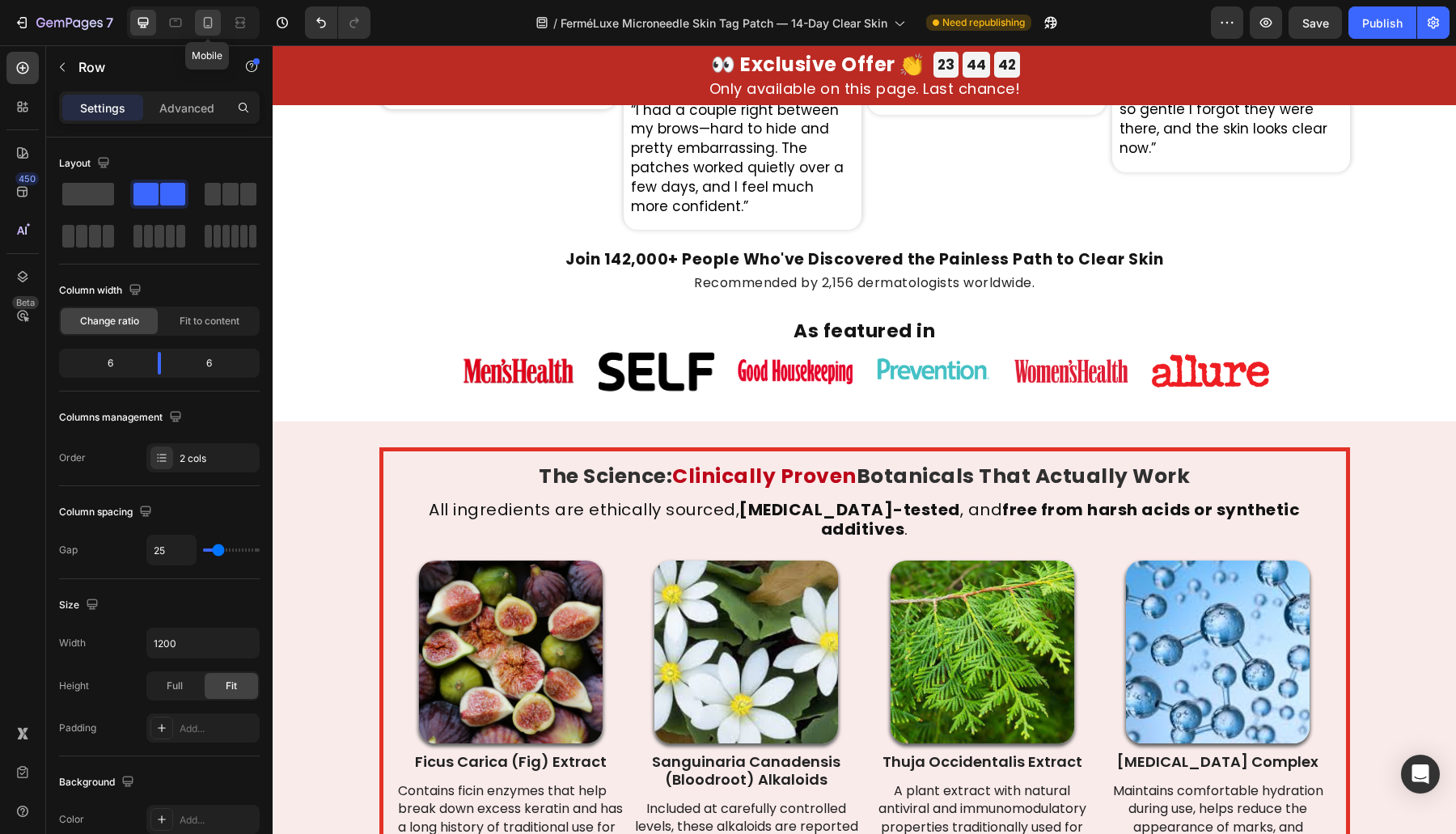
click at [196, 32] on div at bounding box center [208, 22] width 26 height 26
type input "0"
type input "100%"
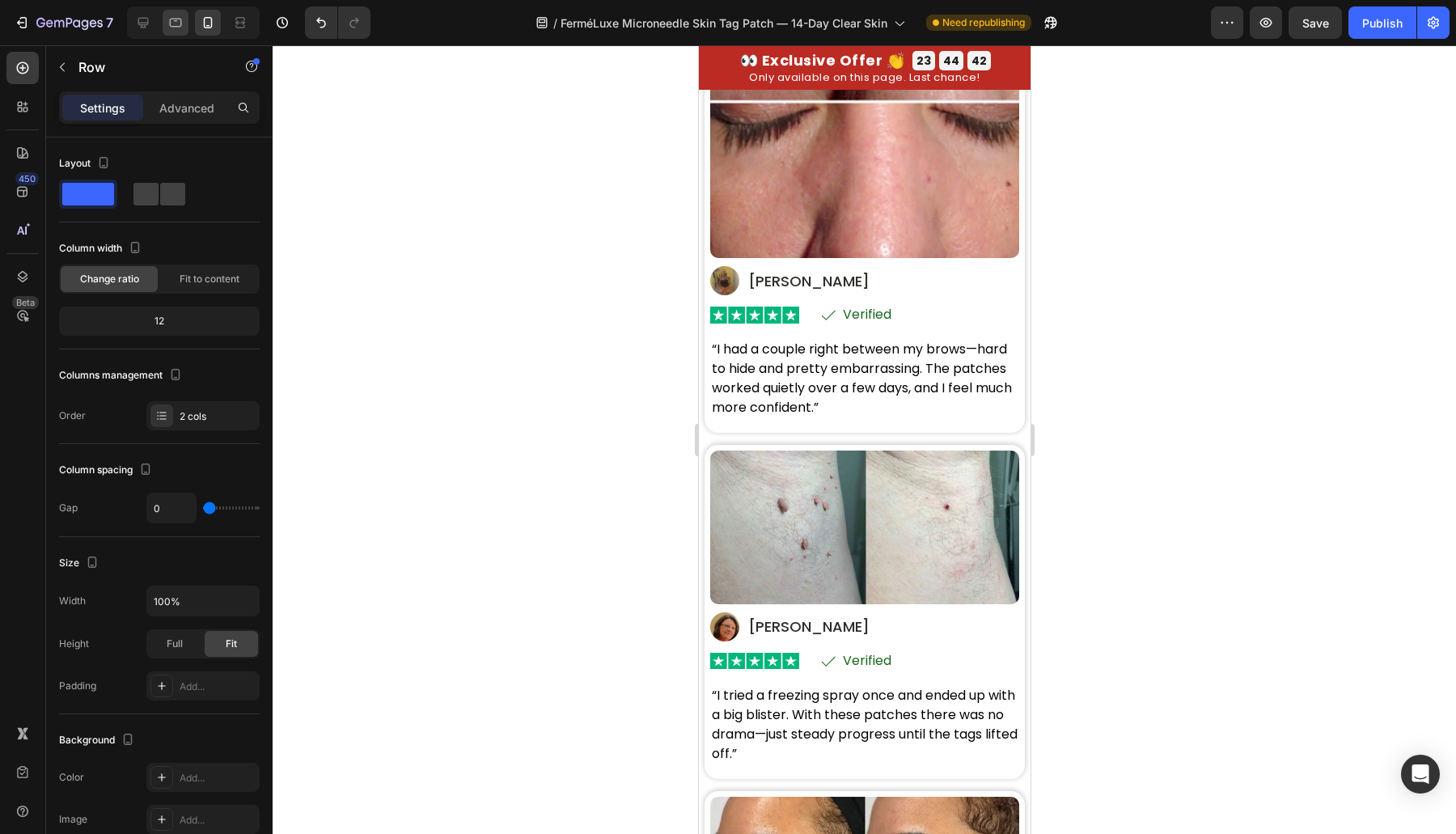
scroll to position [4659, 0]
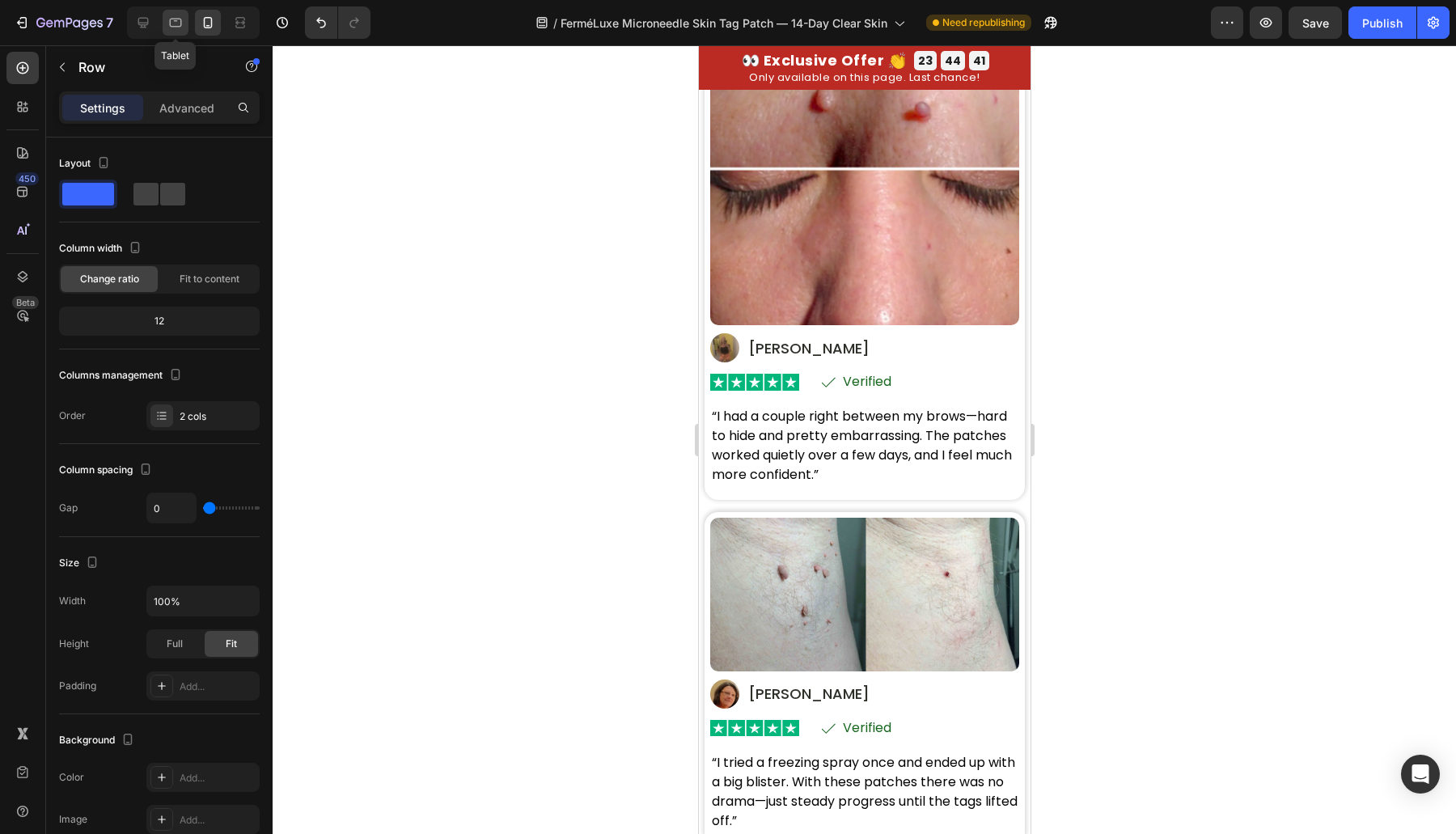
click at [183, 29] on div at bounding box center [175, 22] width 26 height 26
type input "25"
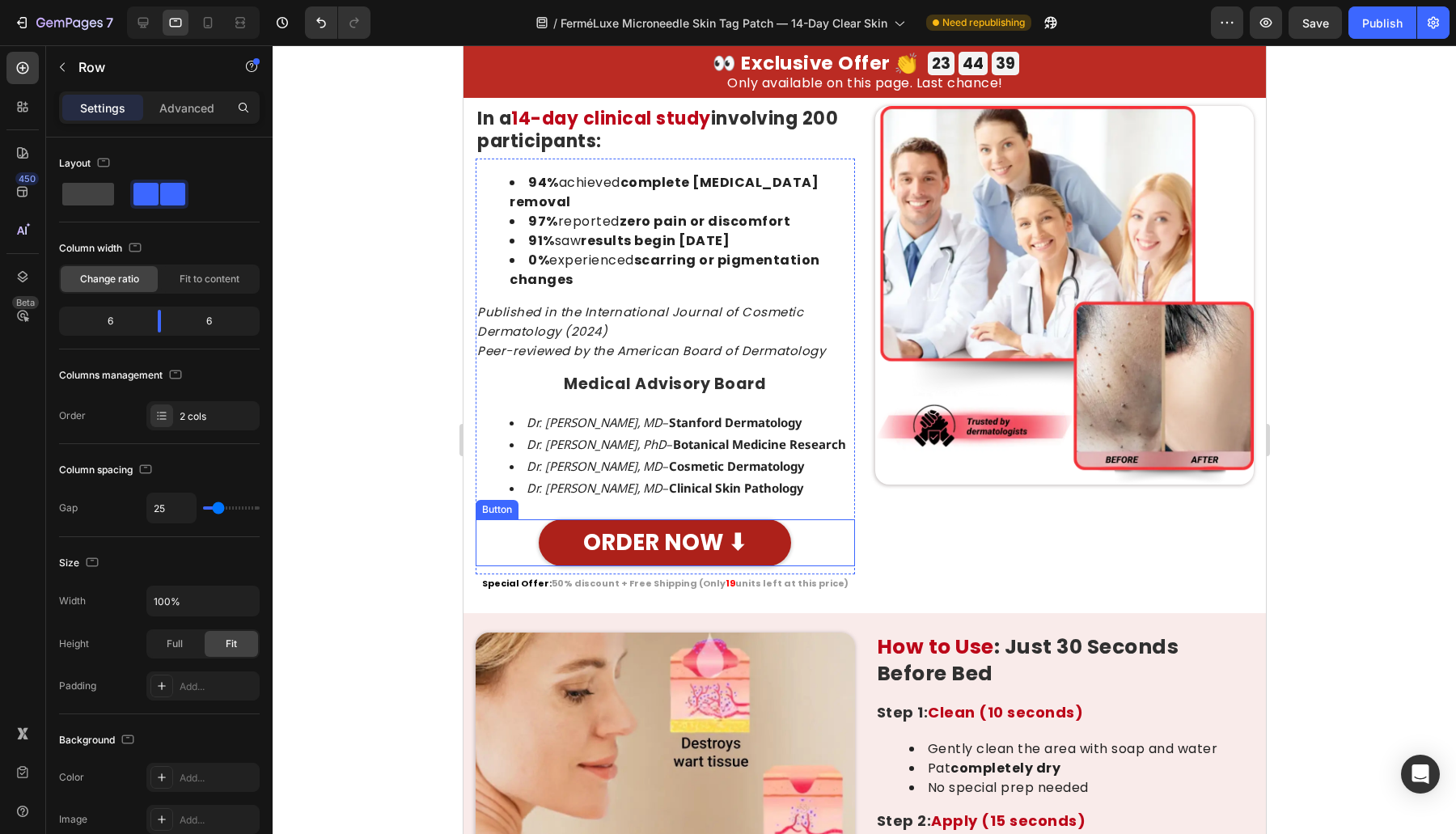
scroll to position [4954, 0]
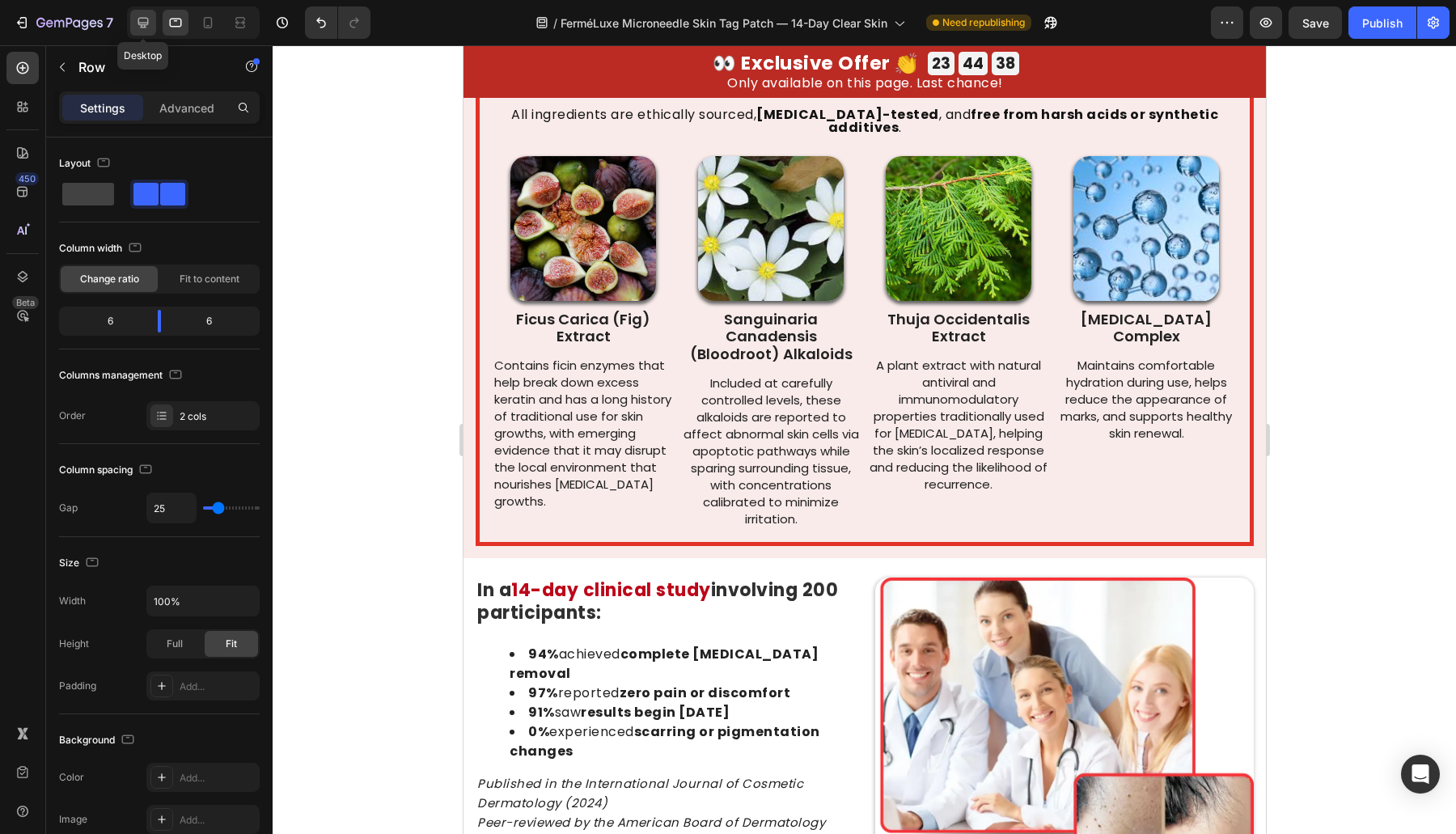
click at [149, 27] on icon at bounding box center [143, 22] width 16 height 16
type input "1200"
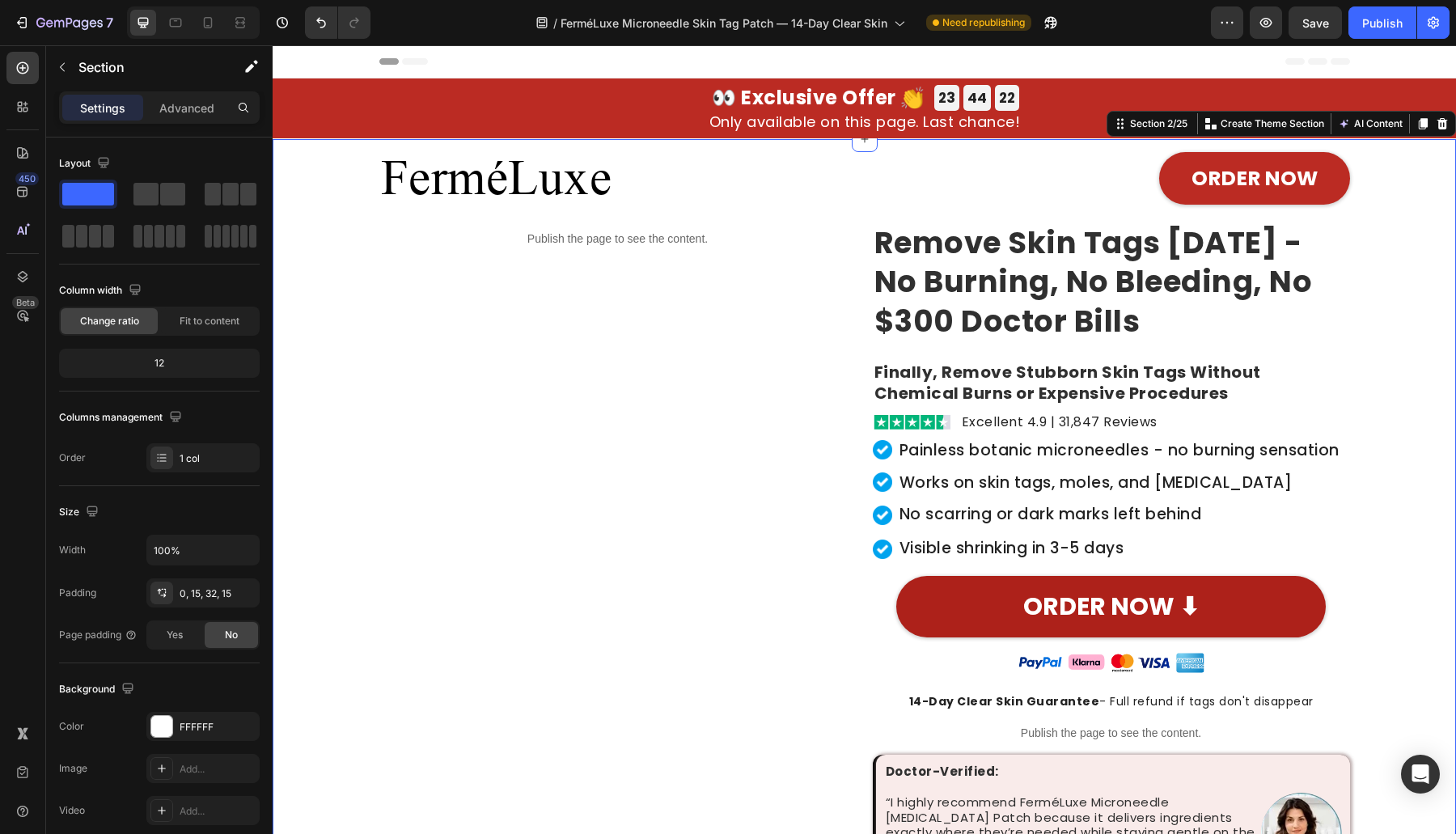
click at [1422, 251] on div "FerméLuxe Heading ORDER NOW Button Row Publish the page to see the content. Cus…" at bounding box center [863, 525] width 1159 height 772
